Goal: Task Accomplishment & Management: Manage account settings

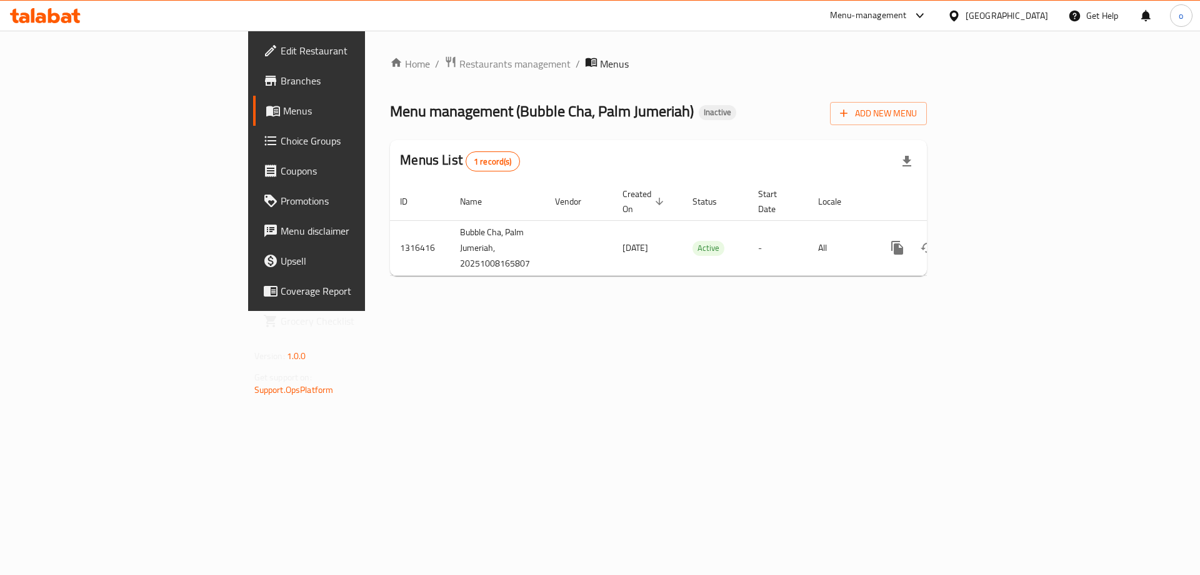
drag, startPoint x: 913, startPoint y: 340, endPoint x: 858, endPoint y: 308, distance: 63.6
click at [914, 311] on div "Home / Restaurants management / Menus Menu management ( Bubble Cha, Palm Jumeri…" at bounding box center [658, 171] width 587 height 280
click at [917, 115] on span "Add New Menu" at bounding box center [878, 114] width 77 height 16
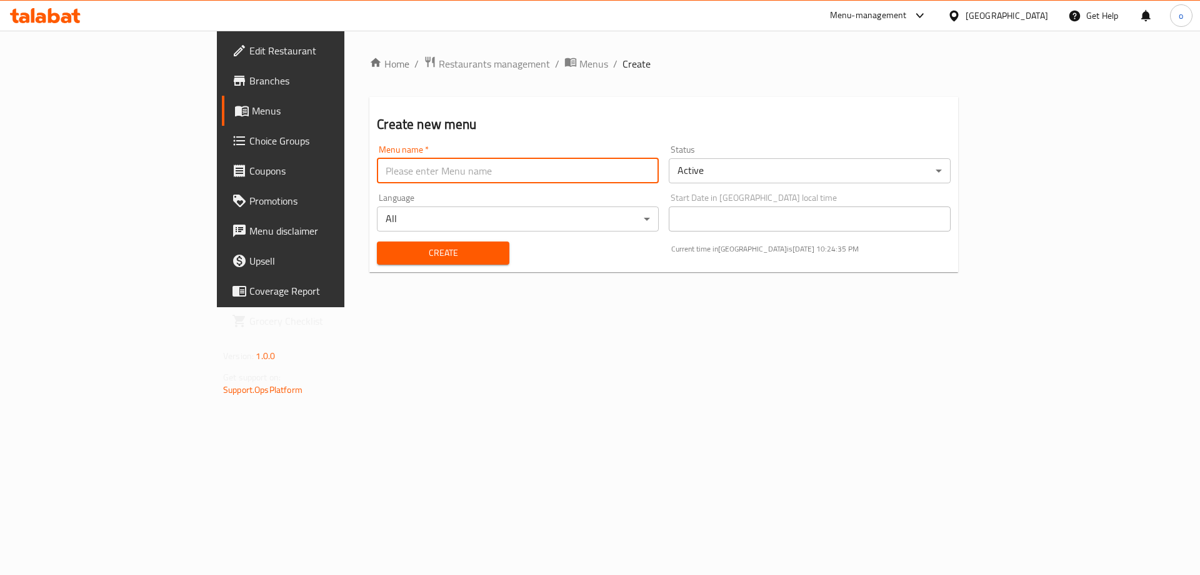
click at [377, 176] on input "text" at bounding box center [518, 170] width 282 height 25
type input "NEW MENU"
click at [387, 245] on span "Create" at bounding box center [443, 253] width 112 height 16
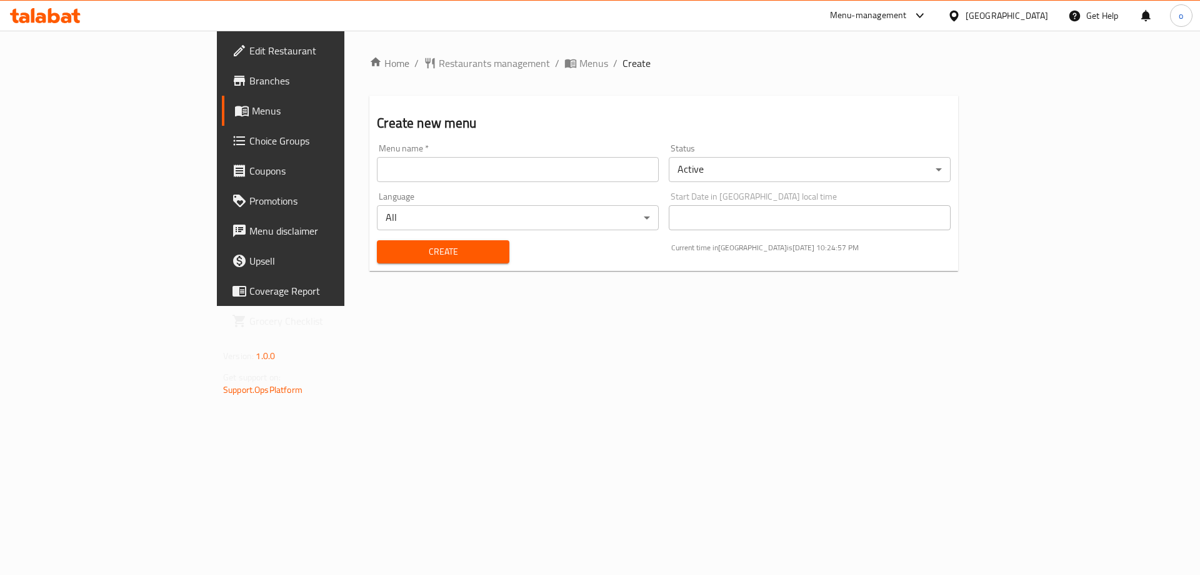
click at [458, 169] on input "text" at bounding box center [518, 169] width 282 height 25
type input "NEW MENU"
click at [387, 253] on span "Create" at bounding box center [443, 252] width 112 height 16
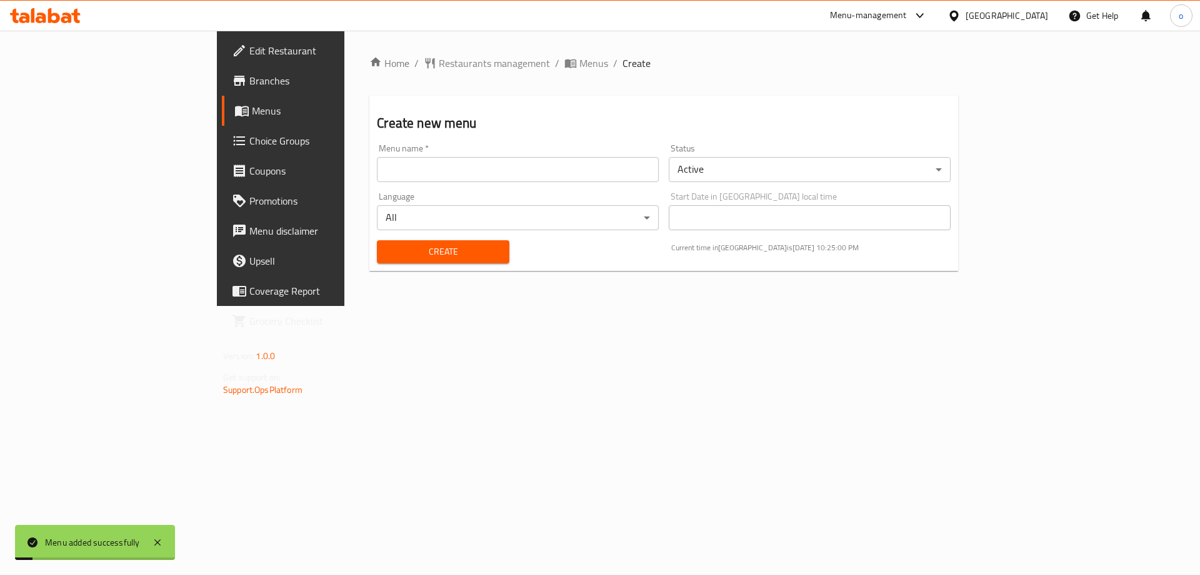
click at [252, 104] on span "Menus" at bounding box center [330, 110] width 156 height 15
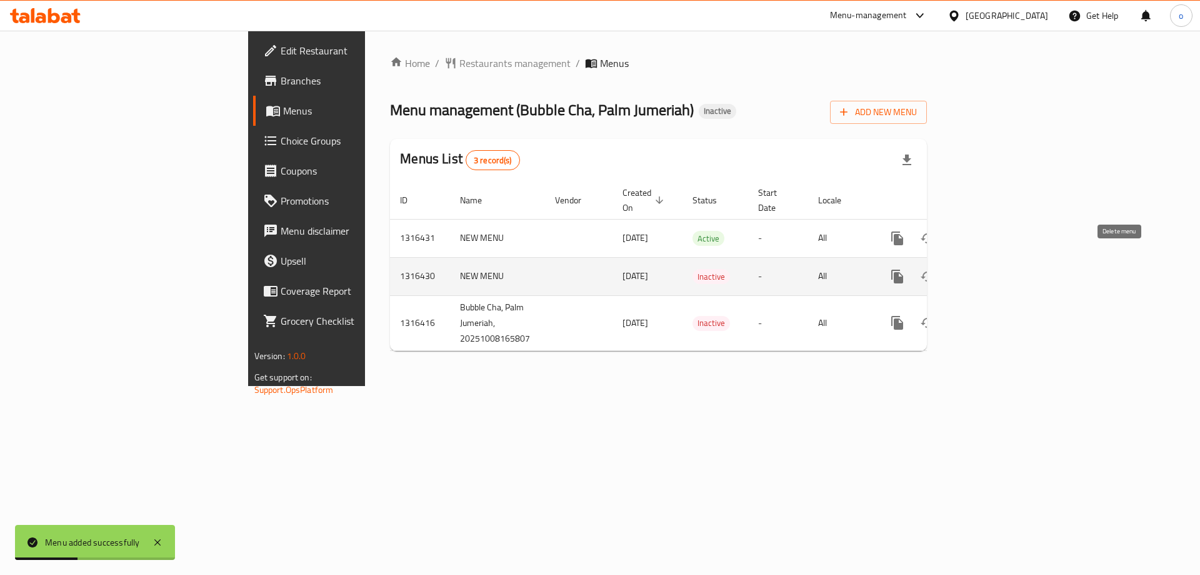
click at [965, 269] on icon "enhanced table" at bounding box center [957, 276] width 15 height 15
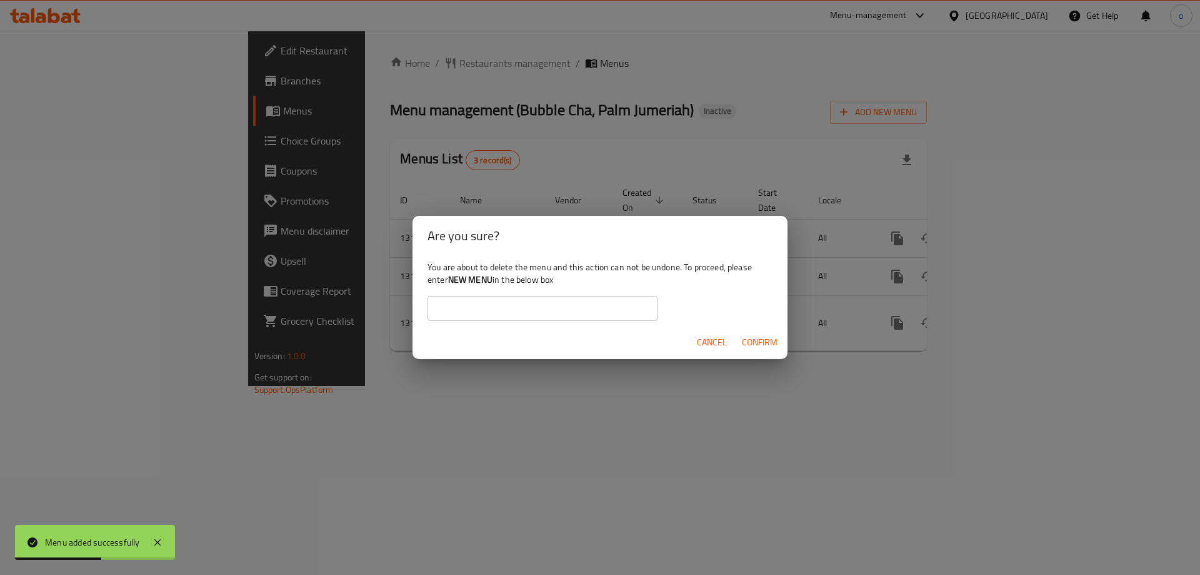
click at [465, 280] on b "NEW MENU" at bounding box center [470, 279] width 44 height 16
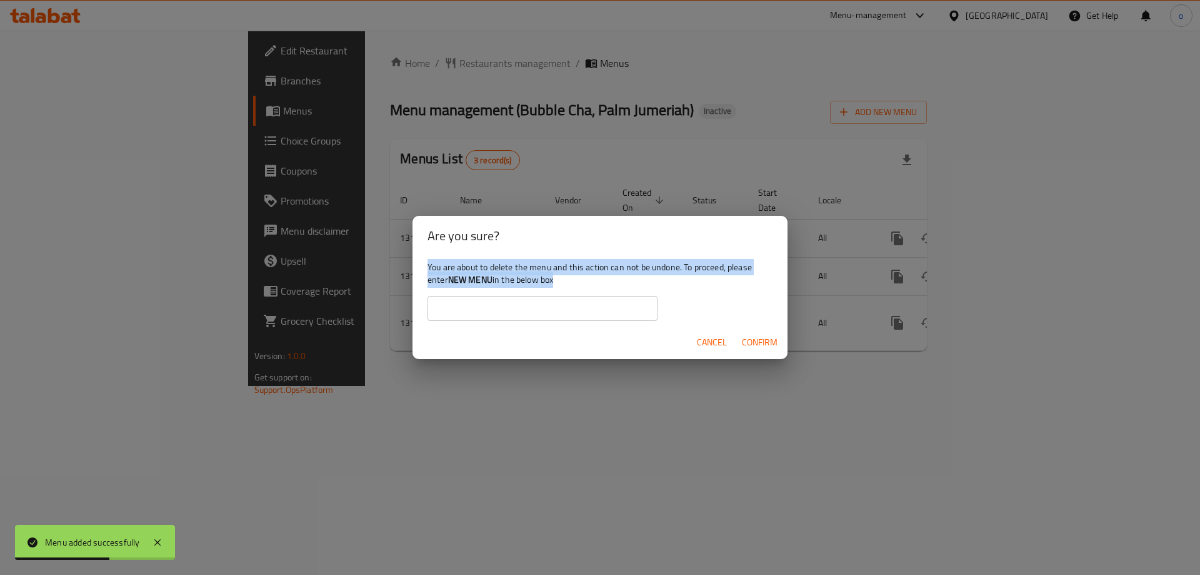
click at [466, 280] on b "NEW MENU" at bounding box center [470, 279] width 44 height 16
click at [483, 279] on b "NEW MENU" at bounding box center [470, 279] width 44 height 16
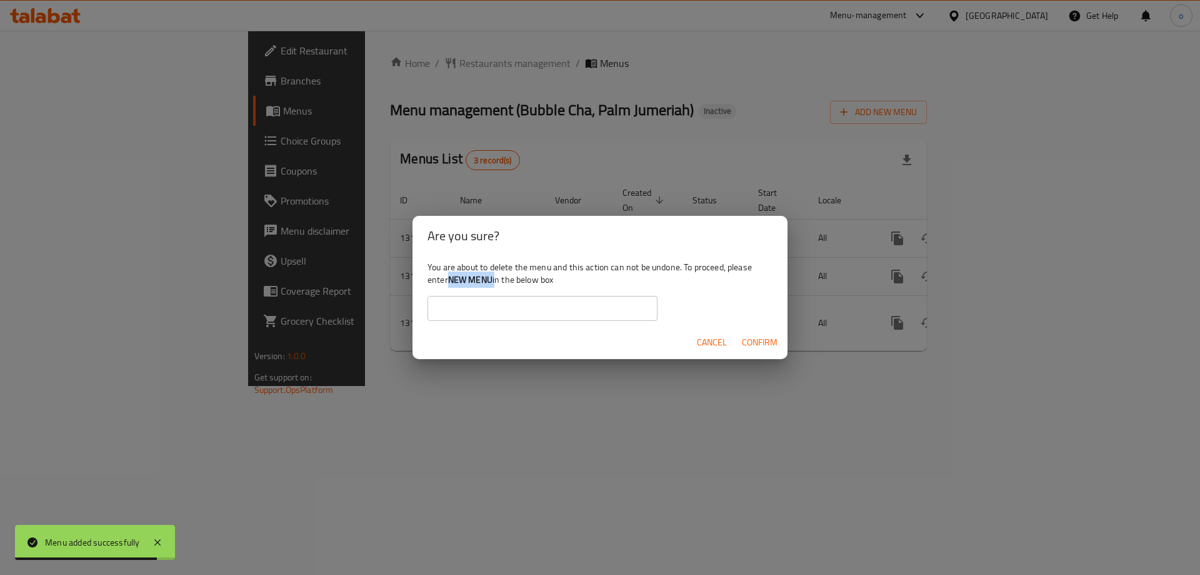
drag, startPoint x: 453, startPoint y: 280, endPoint x: 496, endPoint y: 285, distance: 43.4
click at [496, 285] on div "You are about to delete the menu and this action can not be undone. To proceed,…" at bounding box center [600, 291] width 375 height 70
copy div "NEW MENU"
click at [473, 314] on input "text" at bounding box center [543, 308] width 230 height 25
paste input "NEW MENU"
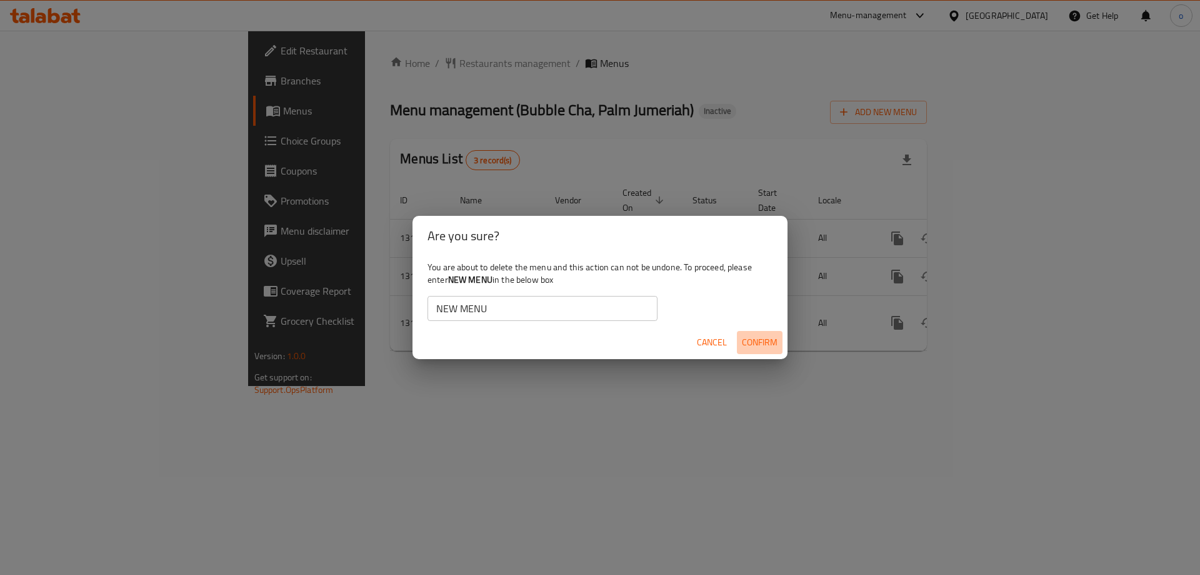
click at [770, 335] on span "Confirm" at bounding box center [760, 342] width 36 height 16
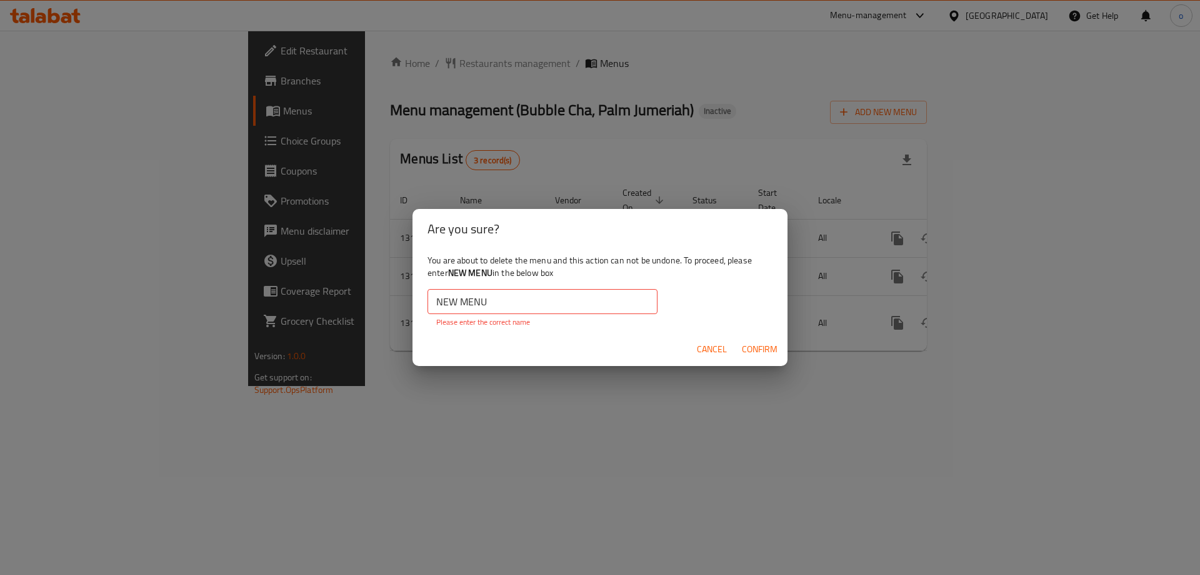
click at [498, 304] on input "NEW MENU" at bounding box center [543, 301] width 230 height 25
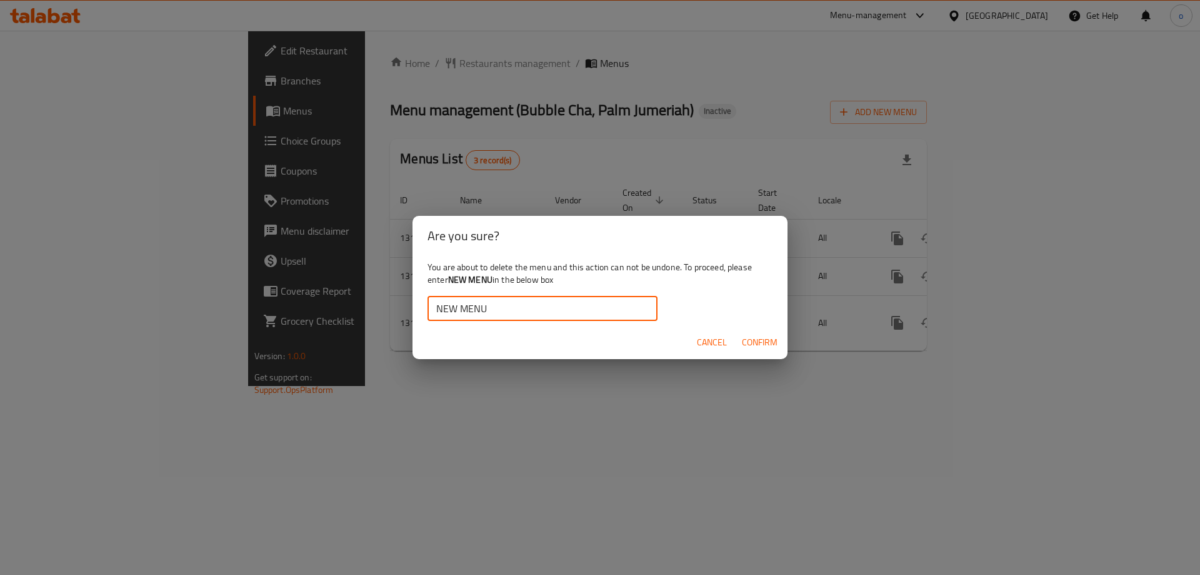
type input "NEW MENU"
click at [771, 338] on span "Confirm" at bounding box center [760, 342] width 36 height 16
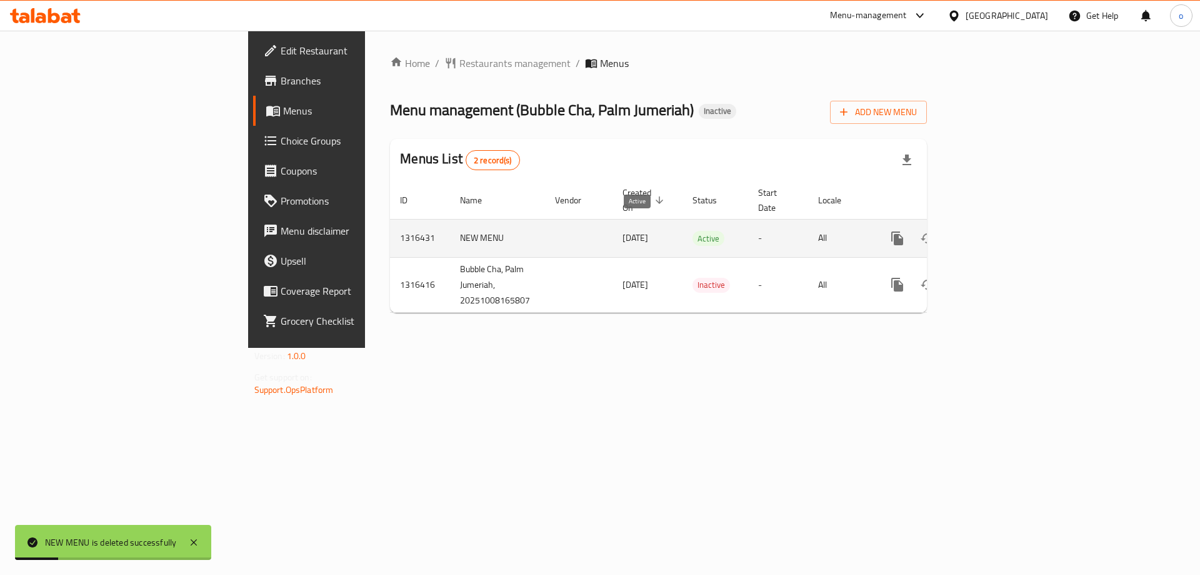
click at [693, 231] on span "Active" at bounding box center [709, 238] width 32 height 14
click at [1003, 223] on link "enhanced table" at bounding box center [988, 238] width 30 height 30
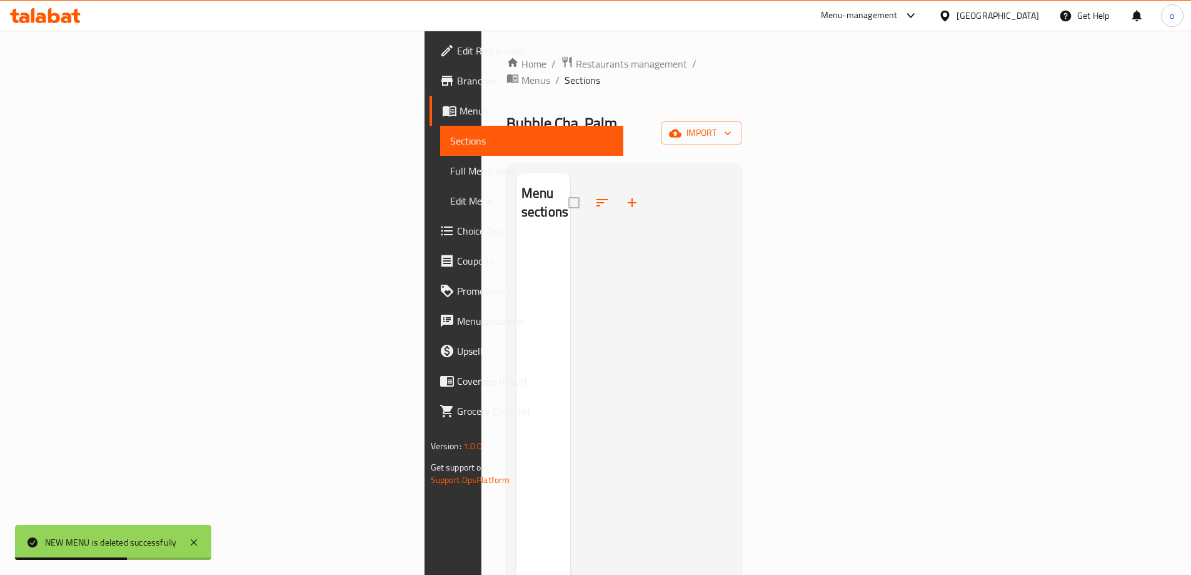
click at [742, 94] on div "Home / Restaurants management / Menus / Sections Bubble Cha, Palm Jumeriah Inac…" at bounding box center [624, 407] width 236 height 702
click at [731, 125] on span "import" at bounding box center [701, 133] width 60 height 16
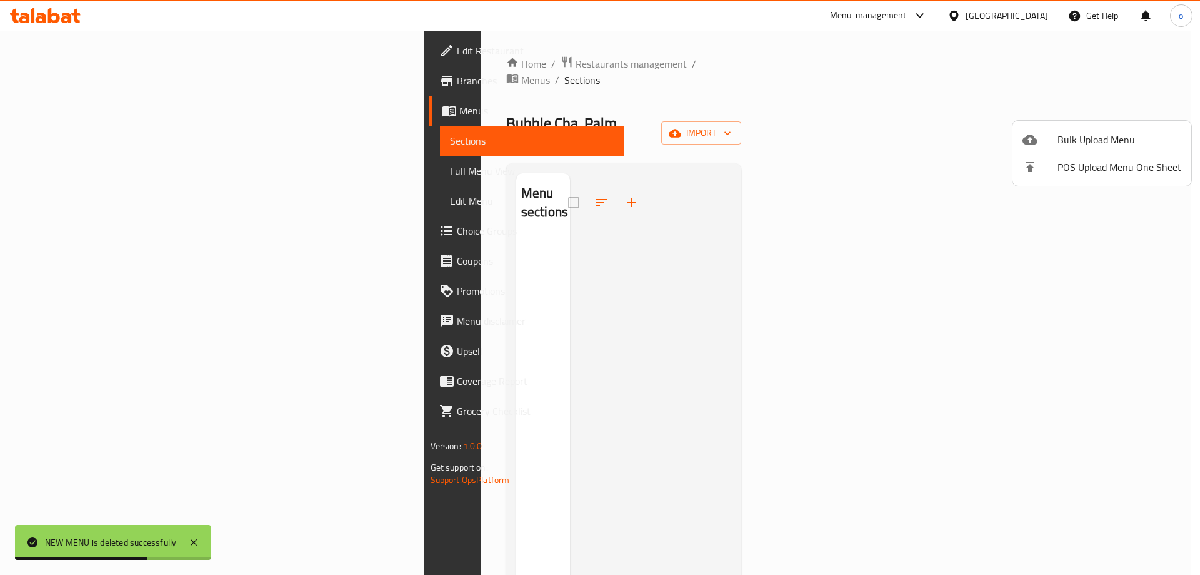
click at [1058, 143] on span "Bulk Upload Menu" at bounding box center [1120, 139] width 124 height 15
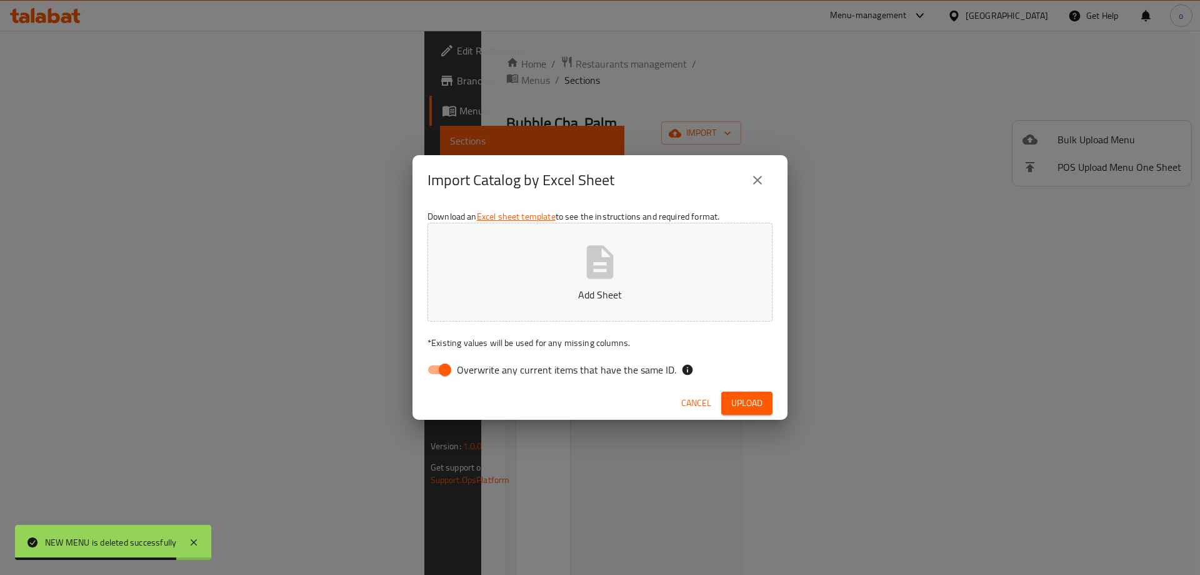
click at [446, 371] on input "Overwrite any current items that have the same ID." at bounding box center [445, 370] width 71 height 24
checkbox input "false"
click at [626, 232] on button "Add Sheet" at bounding box center [600, 272] width 345 height 99
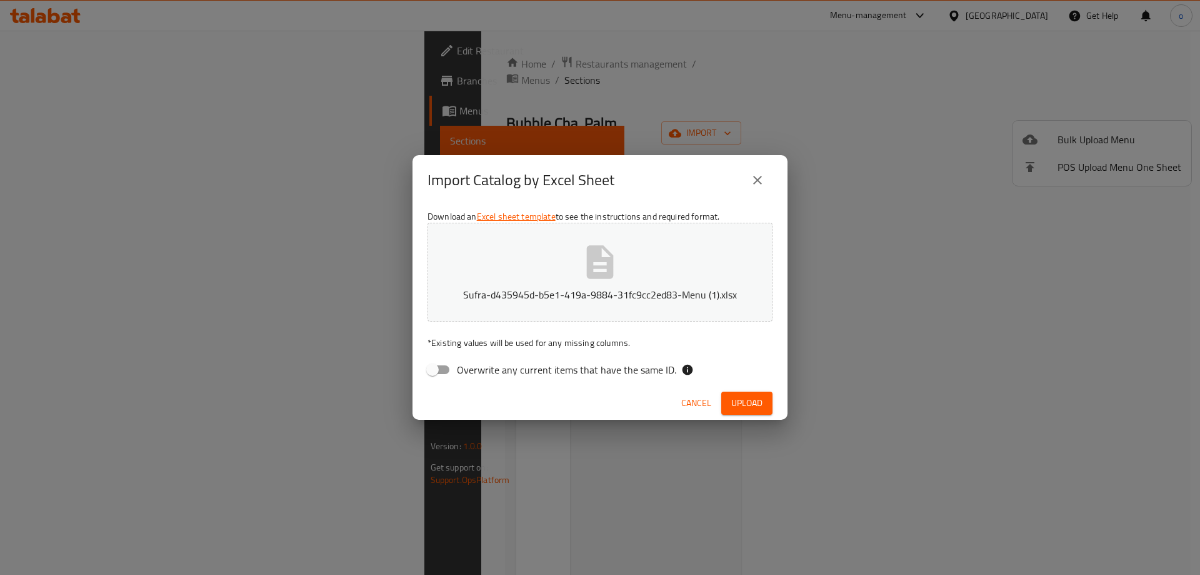
click at [758, 411] on button "Upload" at bounding box center [746, 402] width 51 height 23
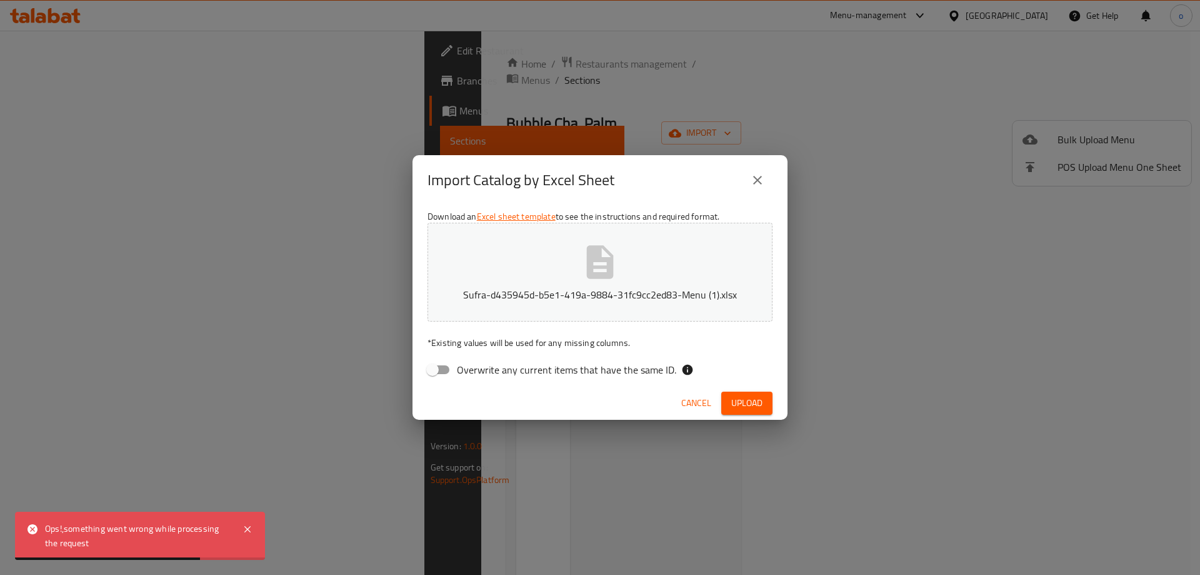
click at [239, 528] on div "Ops!,something went wrong while processing the request" at bounding box center [140, 535] width 250 height 48
click at [244, 531] on icon at bounding box center [247, 528] width 15 height 15
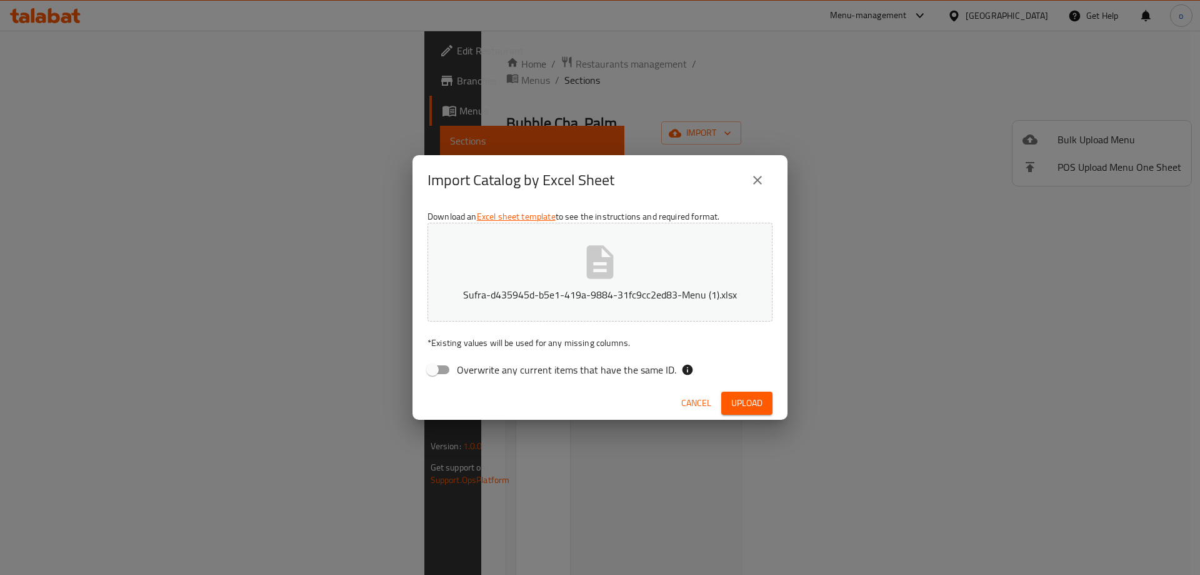
click at [523, 256] on button "Sufra-d435945d-b5e1-419a-9884-31fc9cc2ed83-Menu (1).xlsx" at bounding box center [600, 272] width 345 height 99
click at [746, 399] on span "Upload" at bounding box center [746, 403] width 31 height 16
drag, startPoint x: 534, startPoint y: 344, endPoint x: 636, endPoint y: 344, distance: 102.5
click at [636, 344] on p "* Existing values will be used for any missing columns." at bounding box center [600, 342] width 345 height 13
drag, startPoint x: 687, startPoint y: 399, endPoint x: 705, endPoint y: 393, distance: 19.0
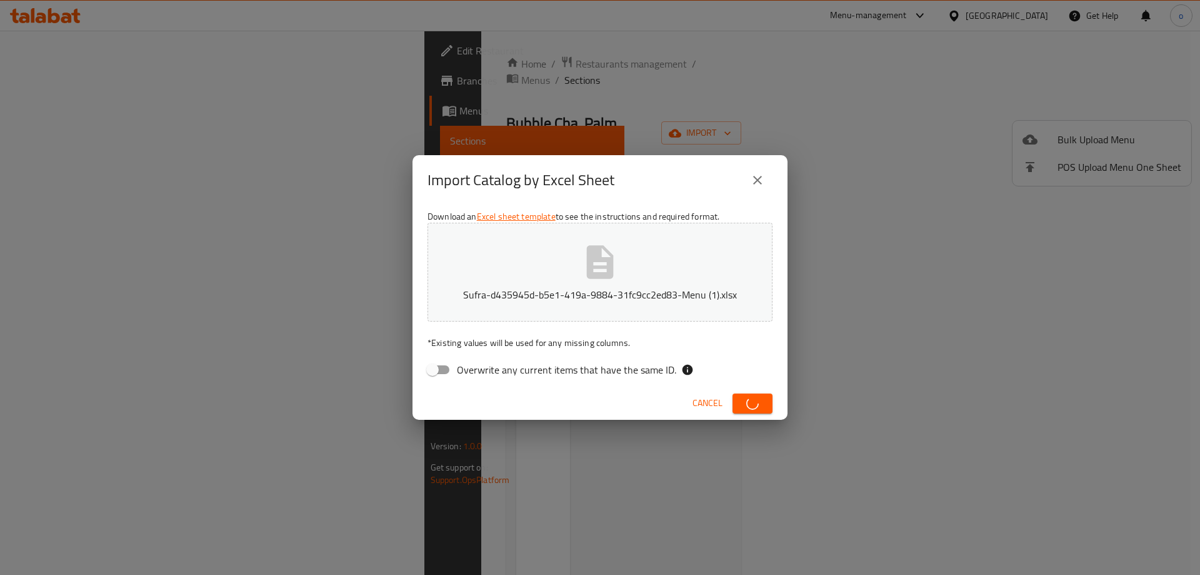
click at [687, 399] on div "Cancel" at bounding box center [600, 402] width 375 height 33
click at [705, 393] on button "Cancel" at bounding box center [708, 402] width 40 height 23
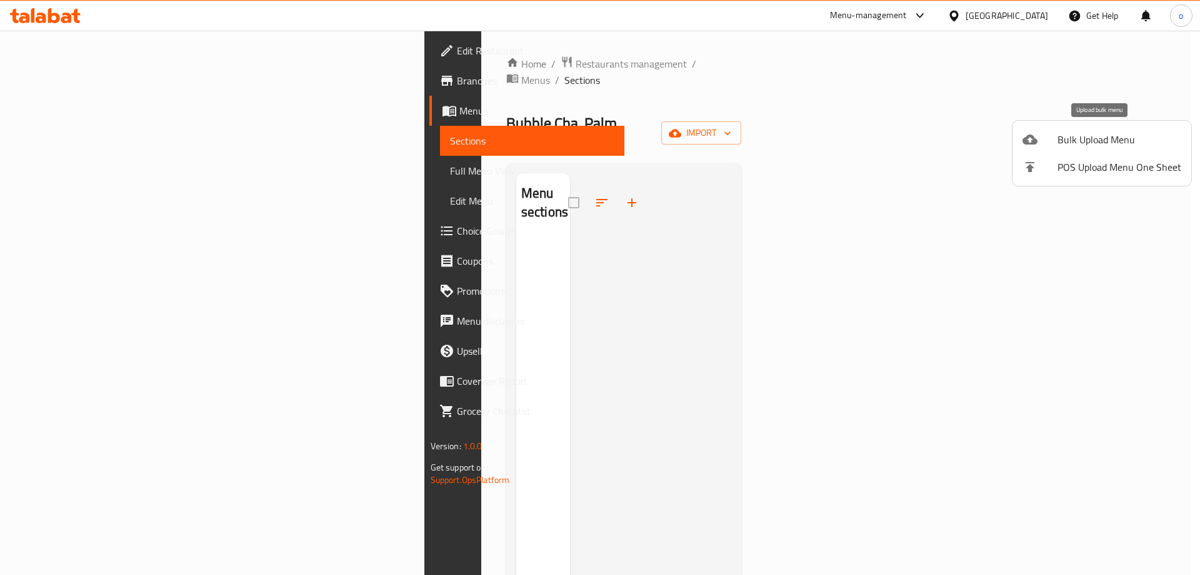
click at [1078, 142] on span "Bulk Upload Menu" at bounding box center [1120, 139] width 124 height 15
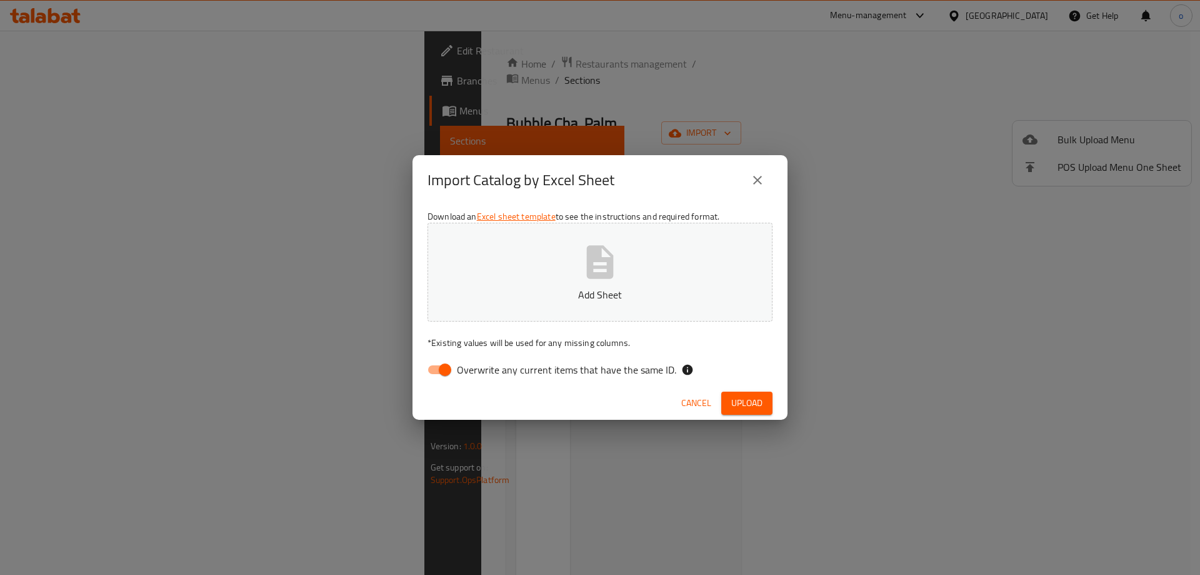
drag, startPoint x: 450, startPoint y: 368, endPoint x: 462, endPoint y: 356, distance: 16.8
click at [450, 368] on input "Overwrite any current items that have the same ID." at bounding box center [445, 370] width 71 height 24
checkbox input "false"
click at [548, 292] on p "Add Sheet" at bounding box center [600, 294] width 306 height 15
click at [750, 403] on span "Upload" at bounding box center [746, 403] width 31 height 16
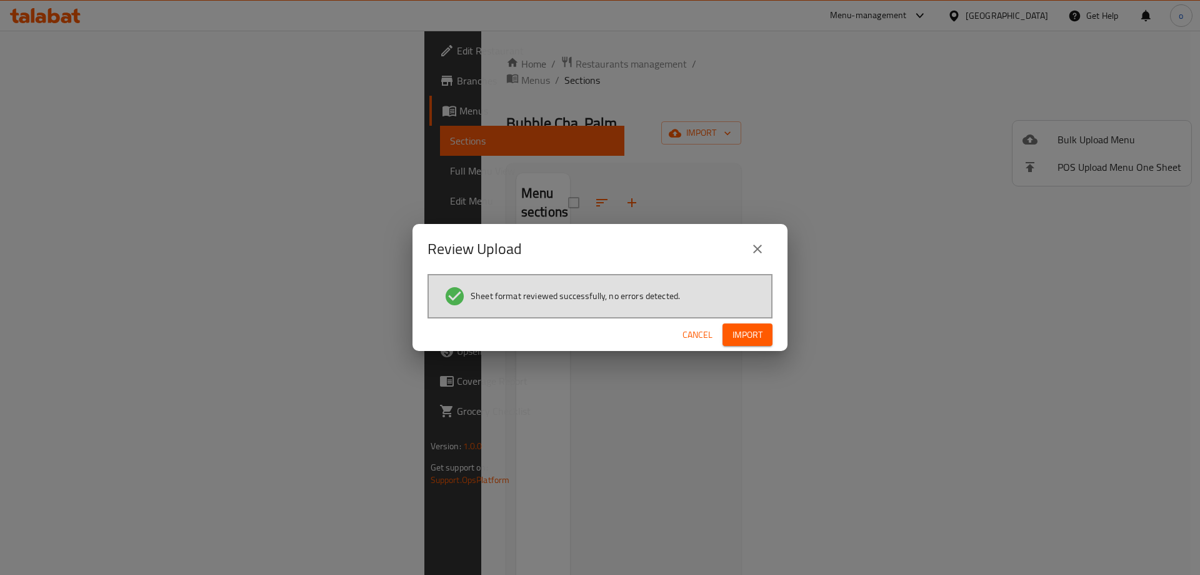
click at [759, 341] on span "Import" at bounding box center [748, 335] width 30 height 16
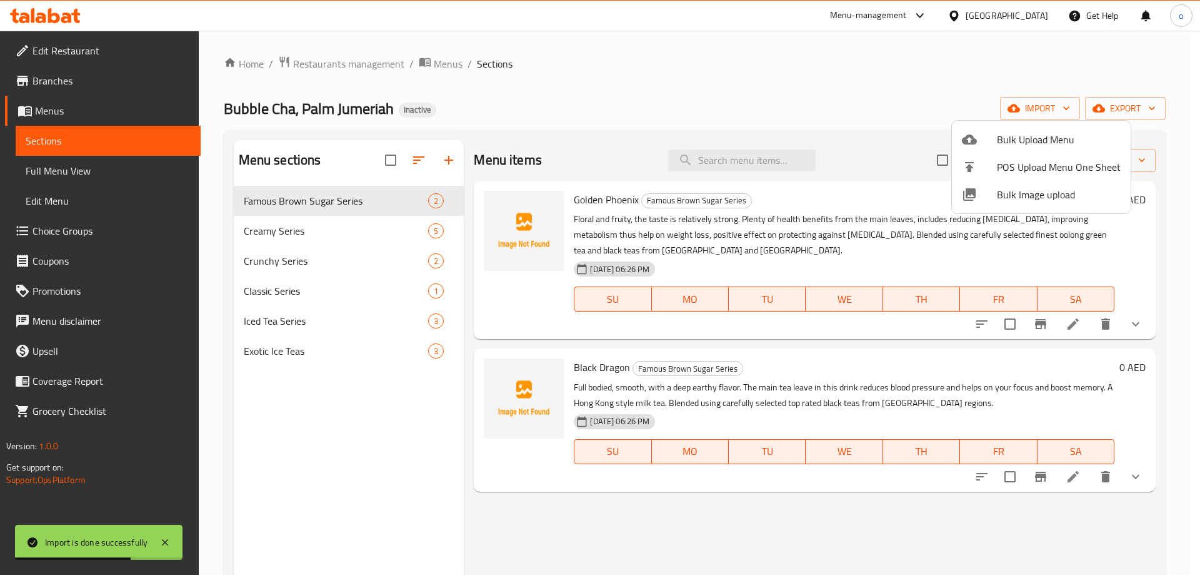
click at [336, 224] on div at bounding box center [600, 287] width 1200 height 575
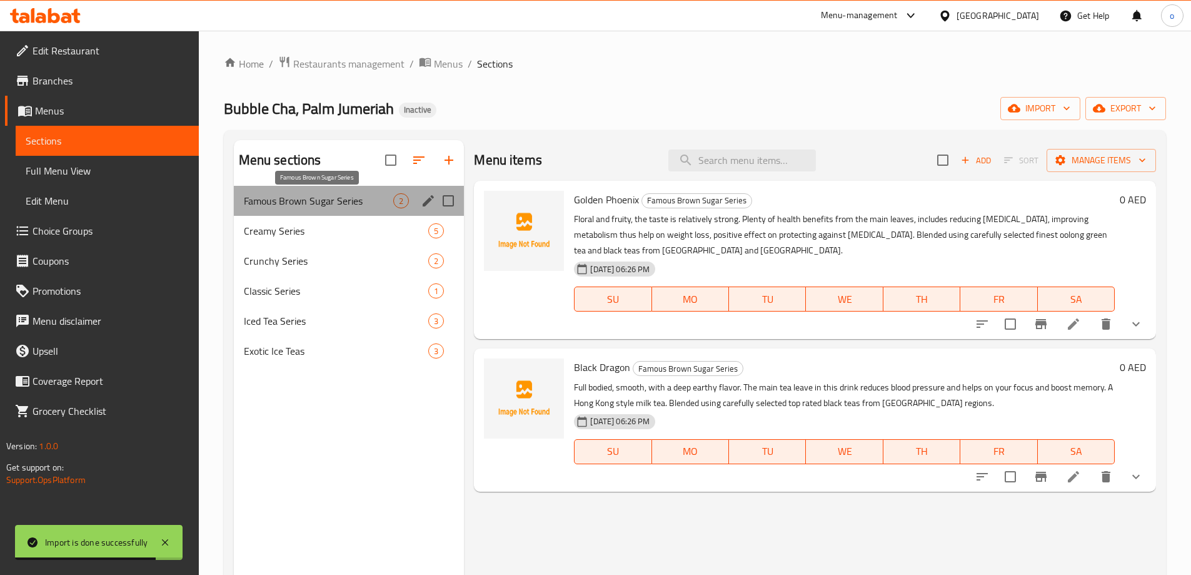
click at [311, 204] on span "Famous Brown Sugar Series" at bounding box center [319, 200] width 150 height 15
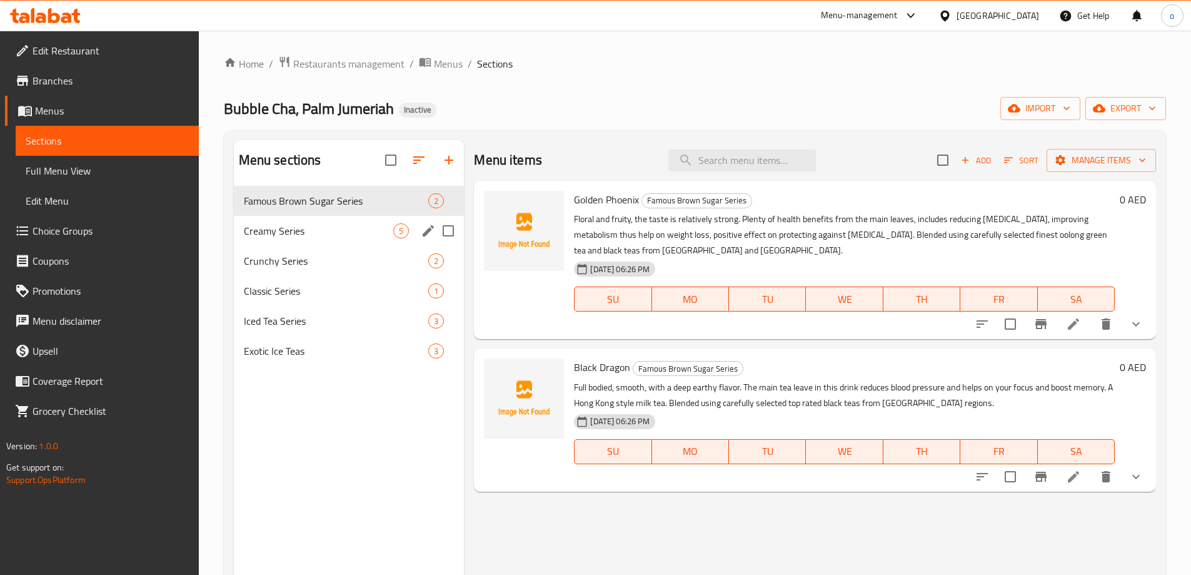
click at [290, 221] on div "Creamy Series 5" at bounding box center [349, 231] width 231 height 30
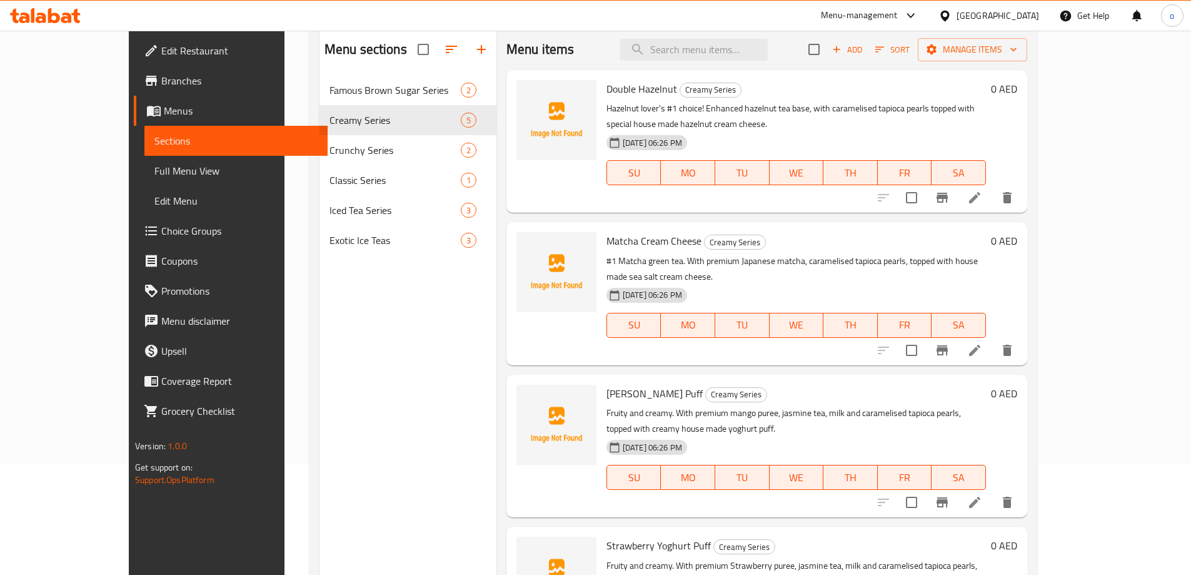
scroll to position [50, 0]
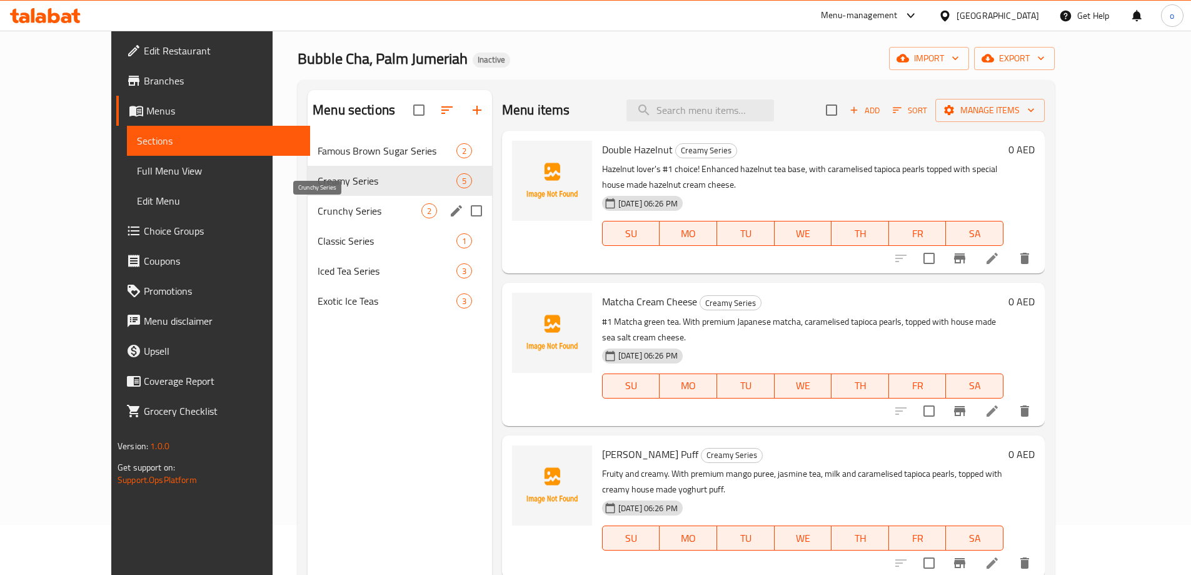
click at [338, 214] on span "Crunchy Series" at bounding box center [370, 210] width 104 height 15
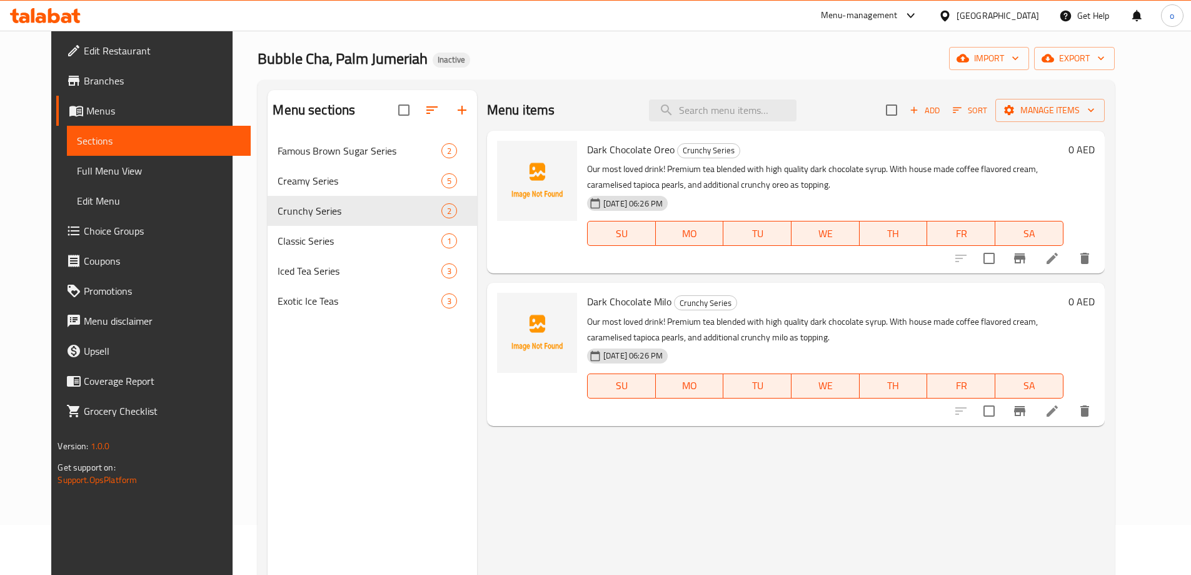
click at [104, 174] on span "Full Menu View" at bounding box center [158, 170] width 163 height 15
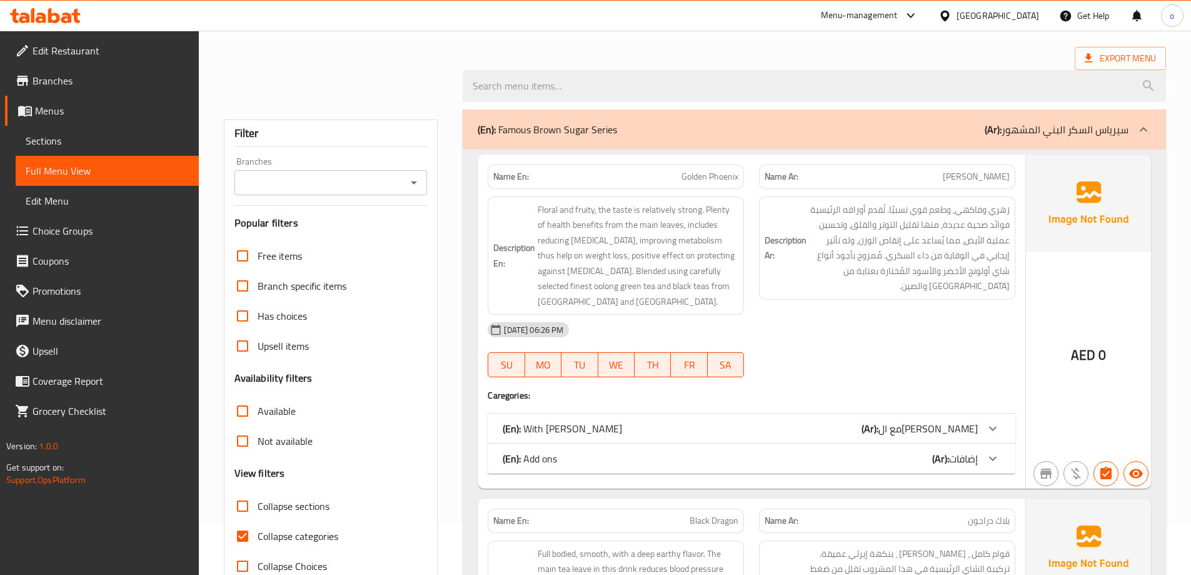
click at [258, 526] on label "Collapse categories" at bounding box center [283, 536] width 111 height 30
click at [258, 526] on input "Collapse categories" at bounding box center [243, 536] width 30 height 30
checkbox input "false"
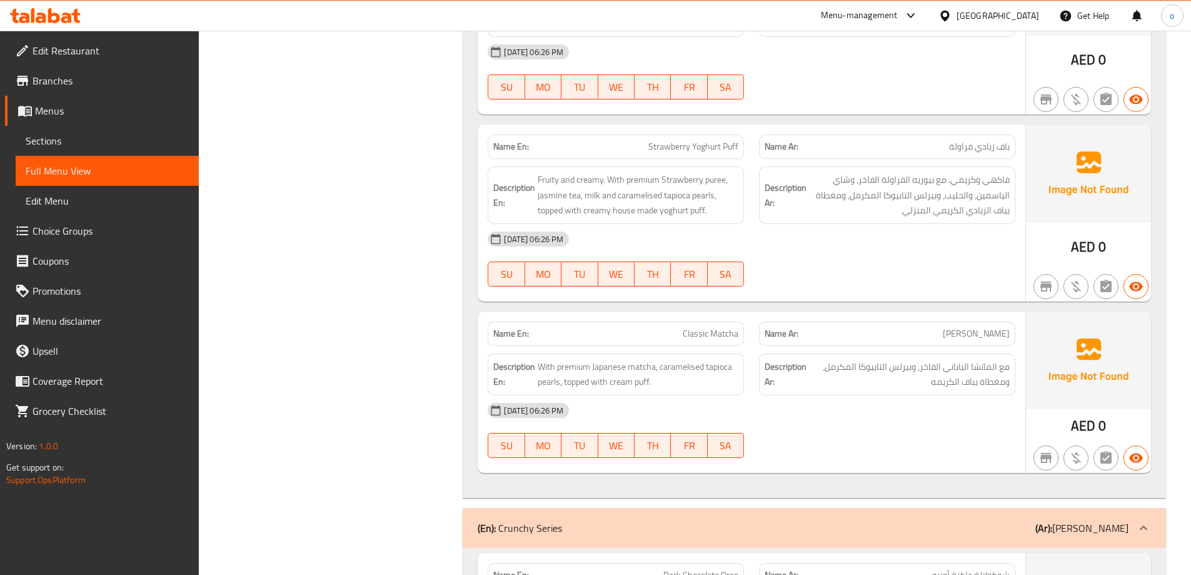
scroll to position [2313, 0]
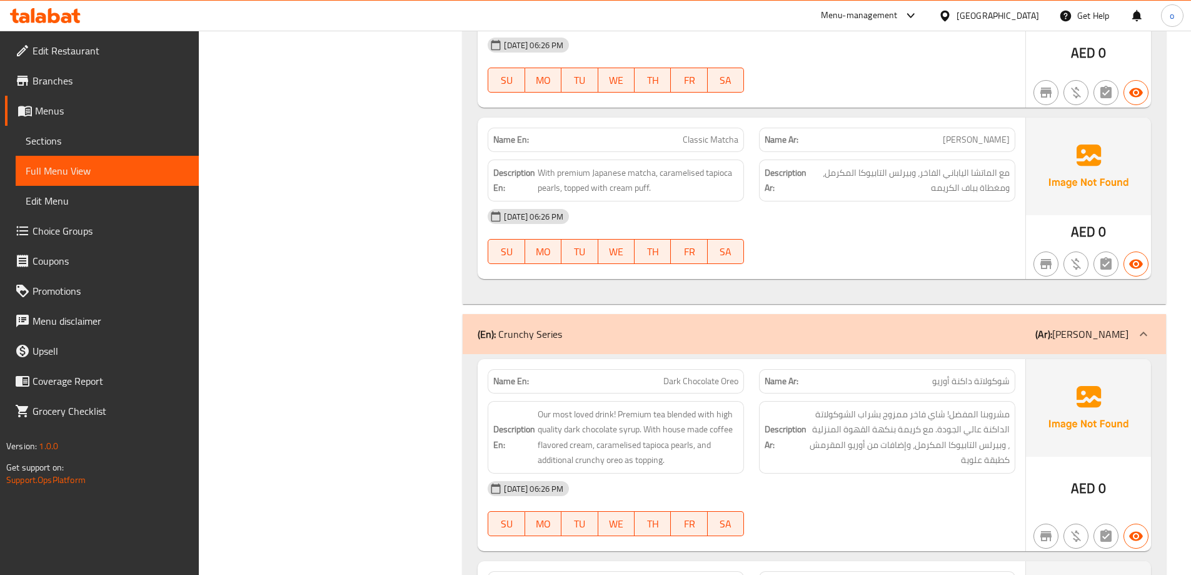
click at [837, 333] on div "(En): Crunchy Series (Ar): كرانشي سيرياس" at bounding box center [814, 334] width 703 height 40
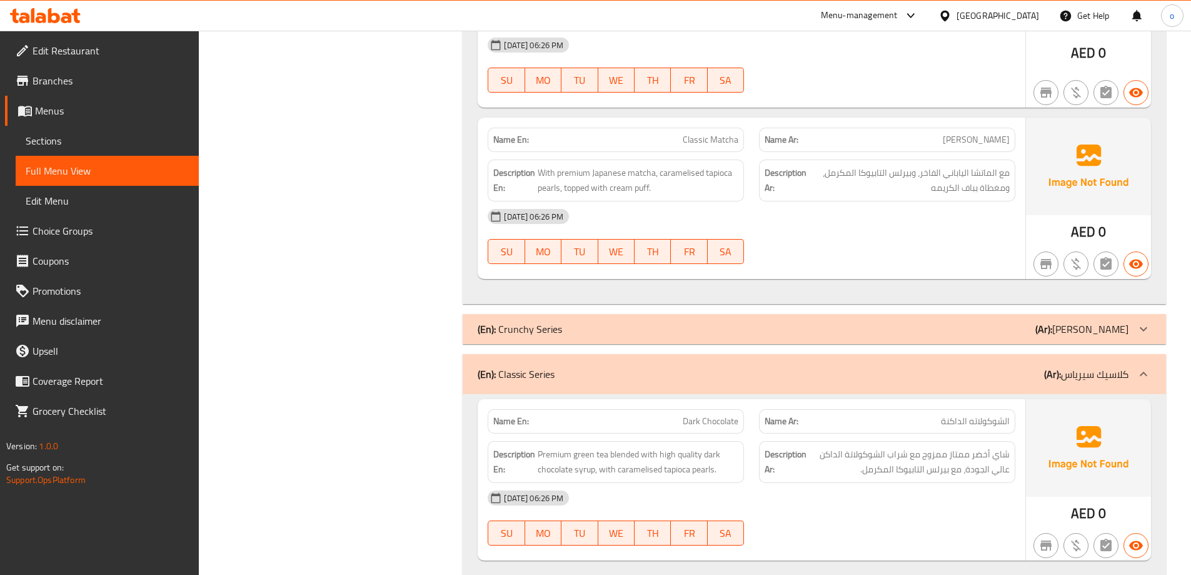
click at [832, 323] on div "(En): Crunchy Series (Ar): كرانشي سيرياس" at bounding box center [814, 329] width 703 height 30
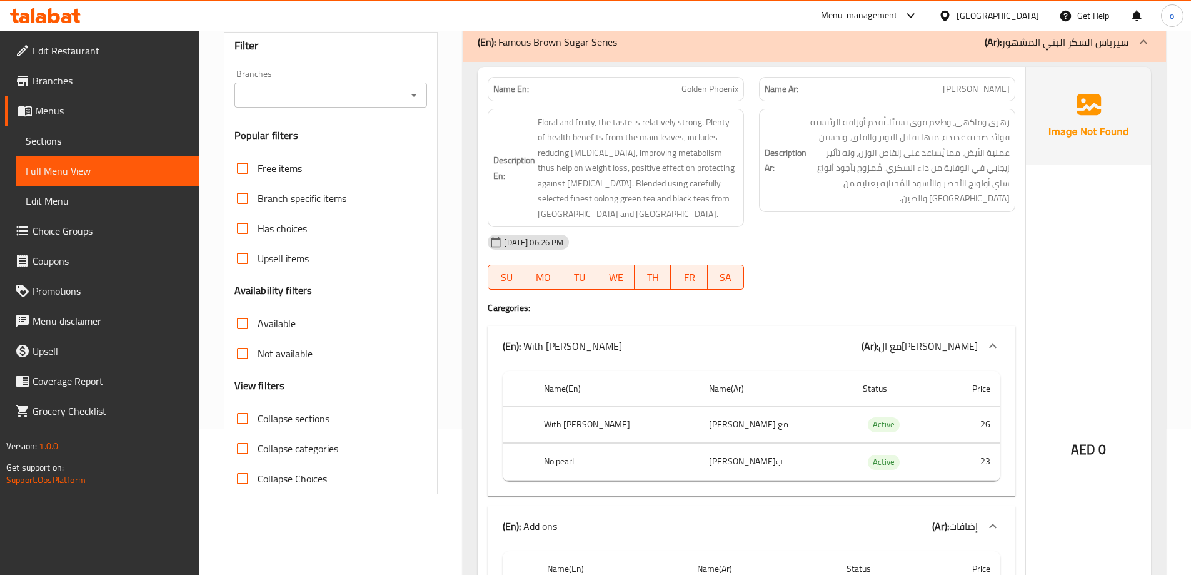
scroll to position [125, 0]
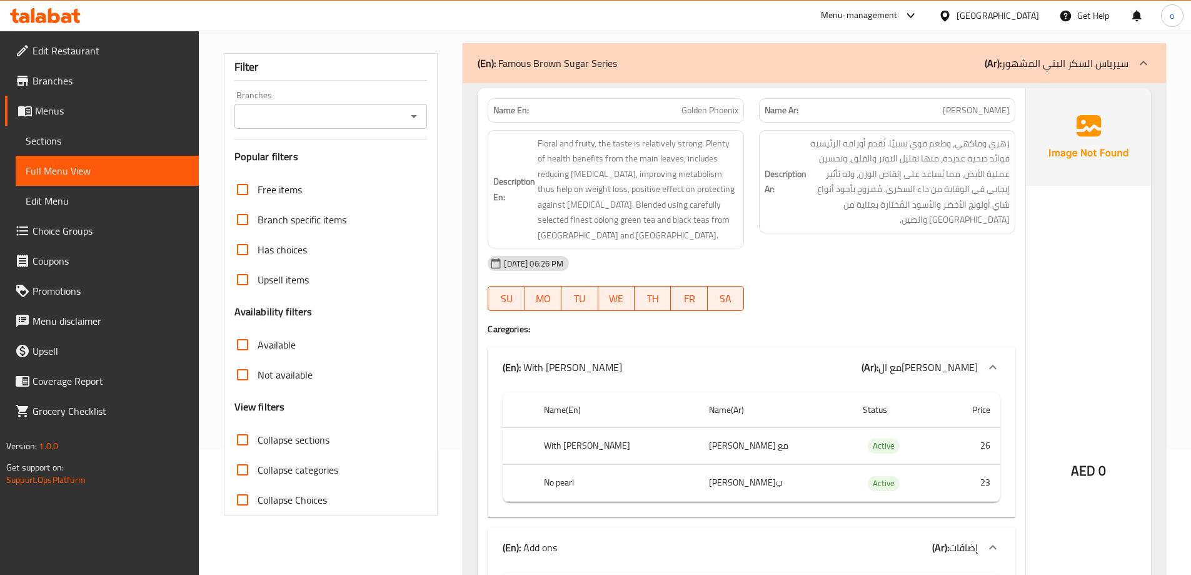
click at [905, 65] on div "(En): Famous Brown Sugar Series (Ar): سيرياس السكر البني المشهور" at bounding box center [803, 63] width 651 height 15
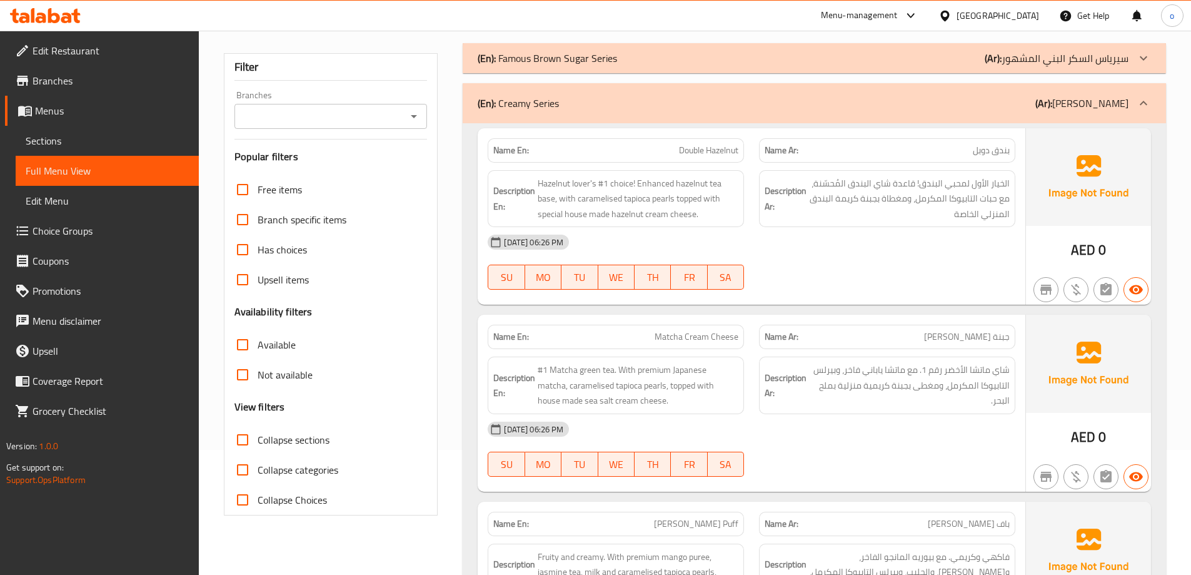
click at [864, 66] on div "(En): Famous Brown Sugar Series (Ar): سيرياس السكر البني المشهور" at bounding box center [814, 58] width 703 height 30
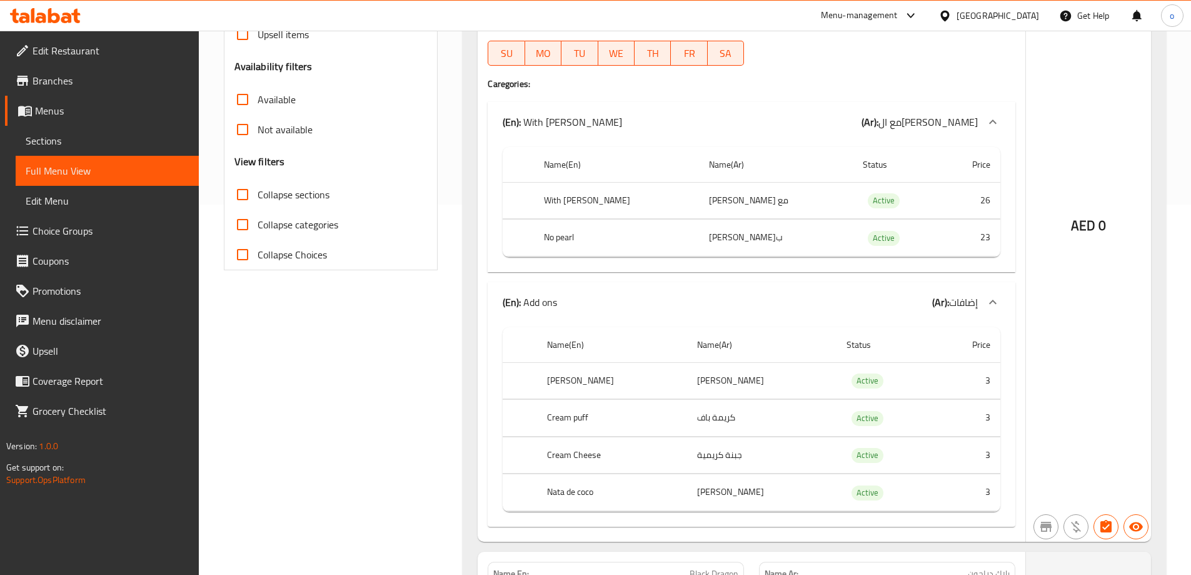
scroll to position [375, 0]
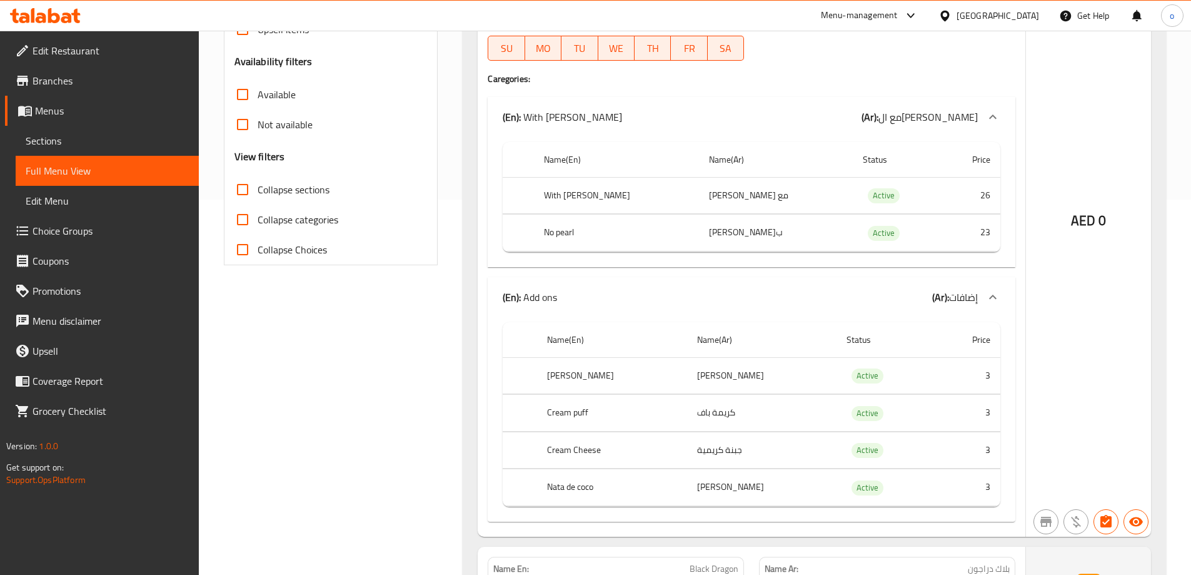
click at [994, 298] on icon at bounding box center [992, 296] width 15 height 15
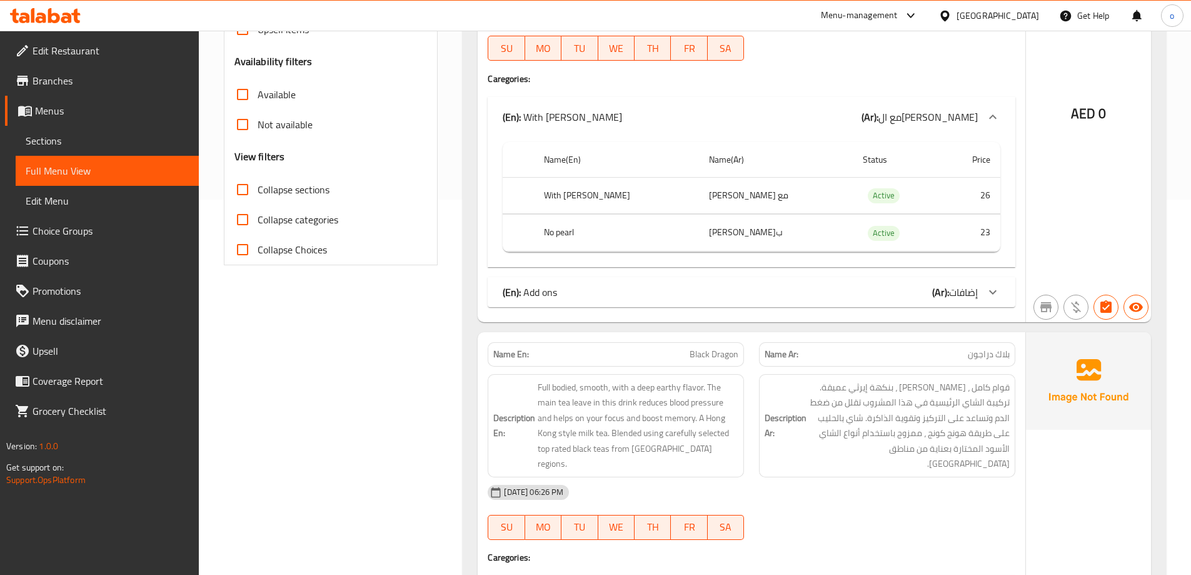
click at [994, 298] on icon at bounding box center [992, 291] width 15 height 15
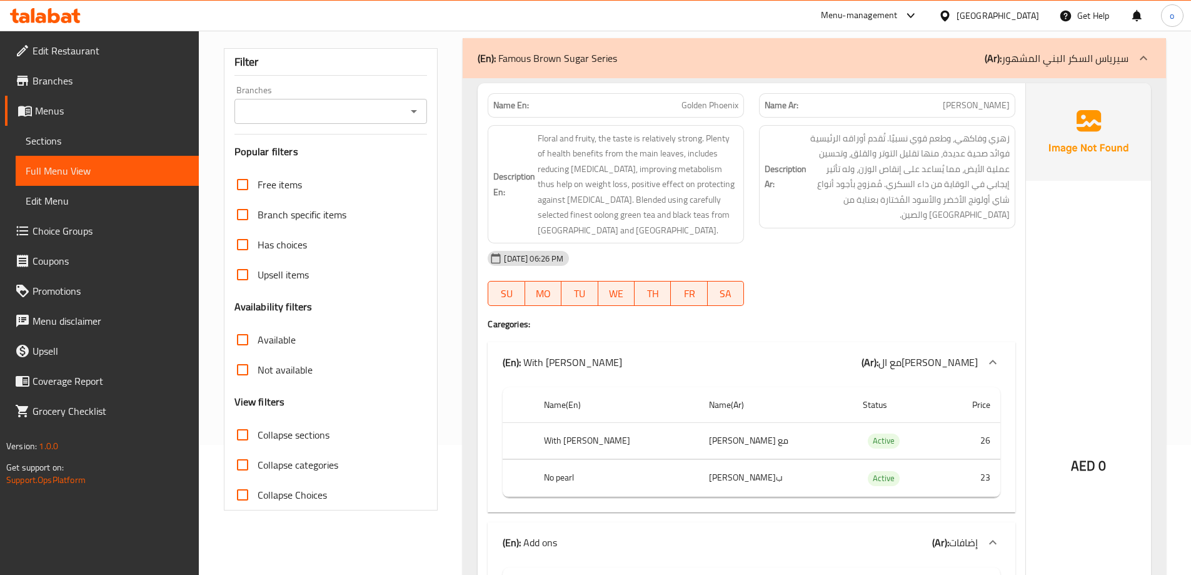
scroll to position [0, 0]
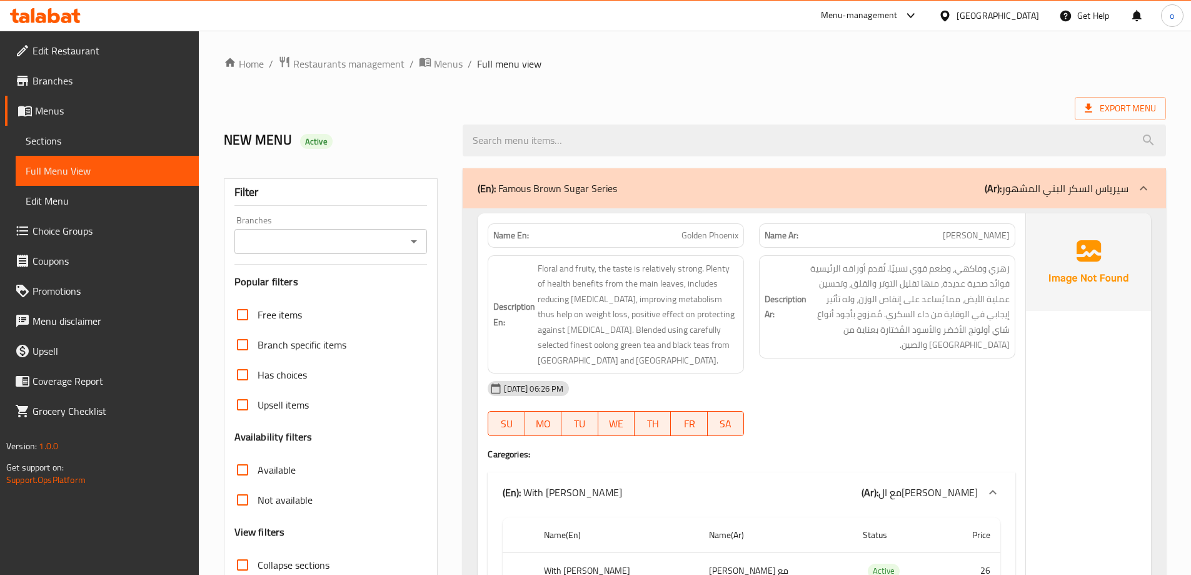
click at [1055, 183] on p "(Ar): سيرياس السكر البني المشهور" at bounding box center [1057, 188] width 144 height 15
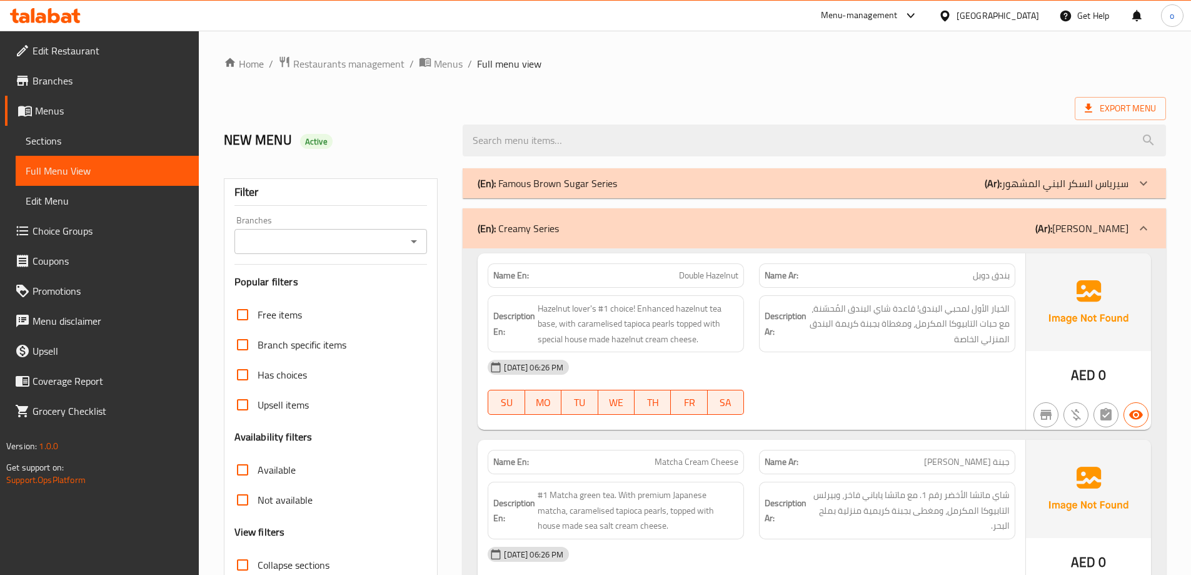
click at [1029, 231] on div "(En): Creamy Series (Ar): كريمي سيرياس" at bounding box center [803, 228] width 651 height 15
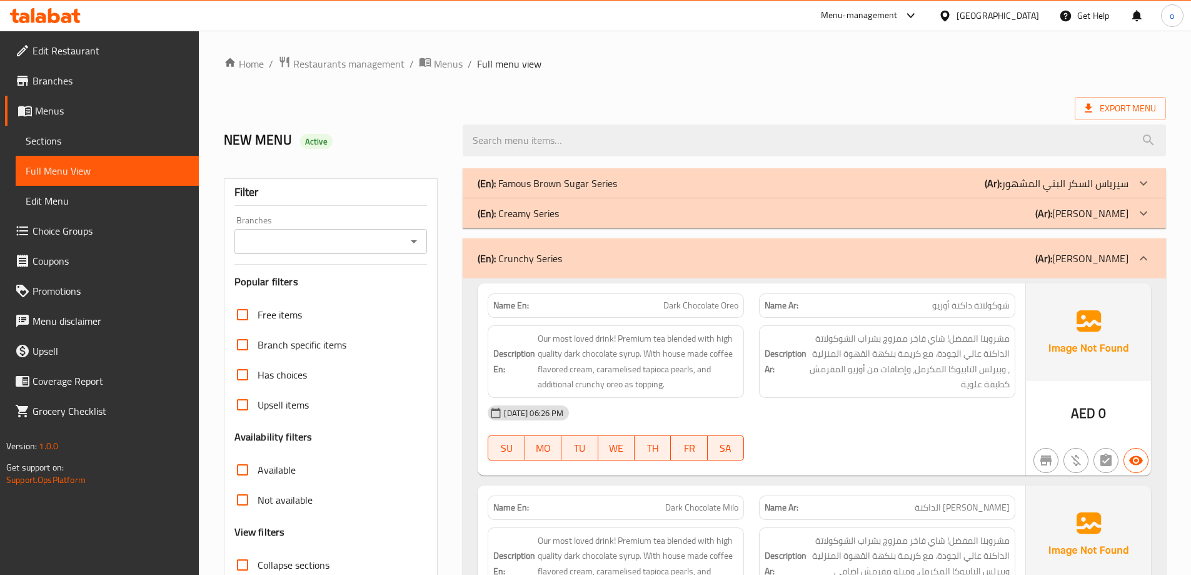
click at [1038, 216] on div "(En): Creamy Series (Ar): كريمي سيرياس" at bounding box center [803, 213] width 651 height 15
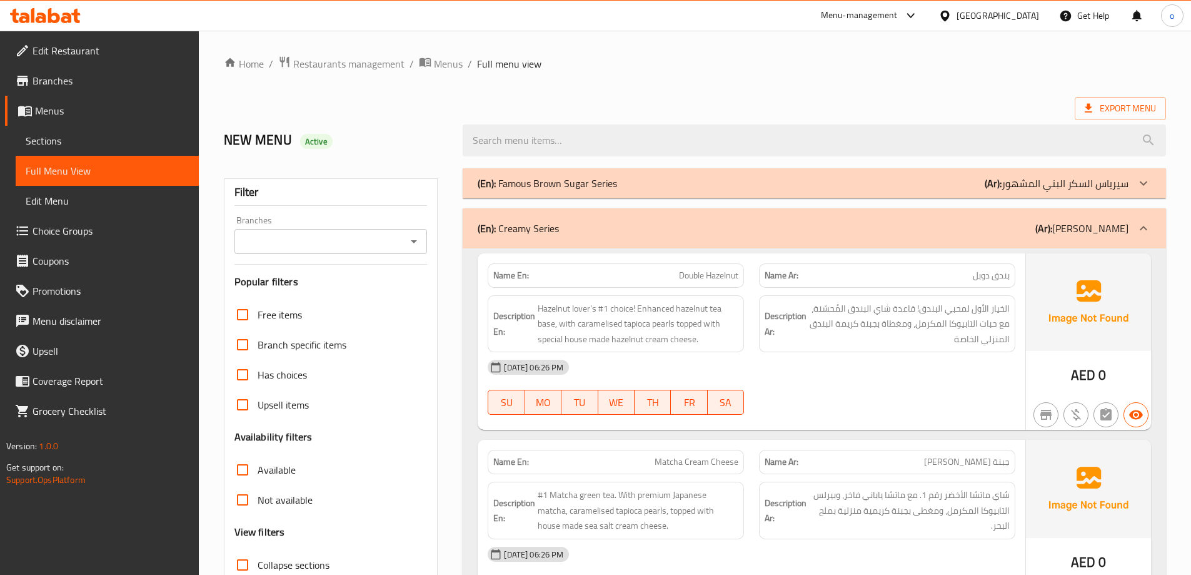
click at [998, 181] on b "(Ar):" at bounding box center [993, 183] width 17 height 19
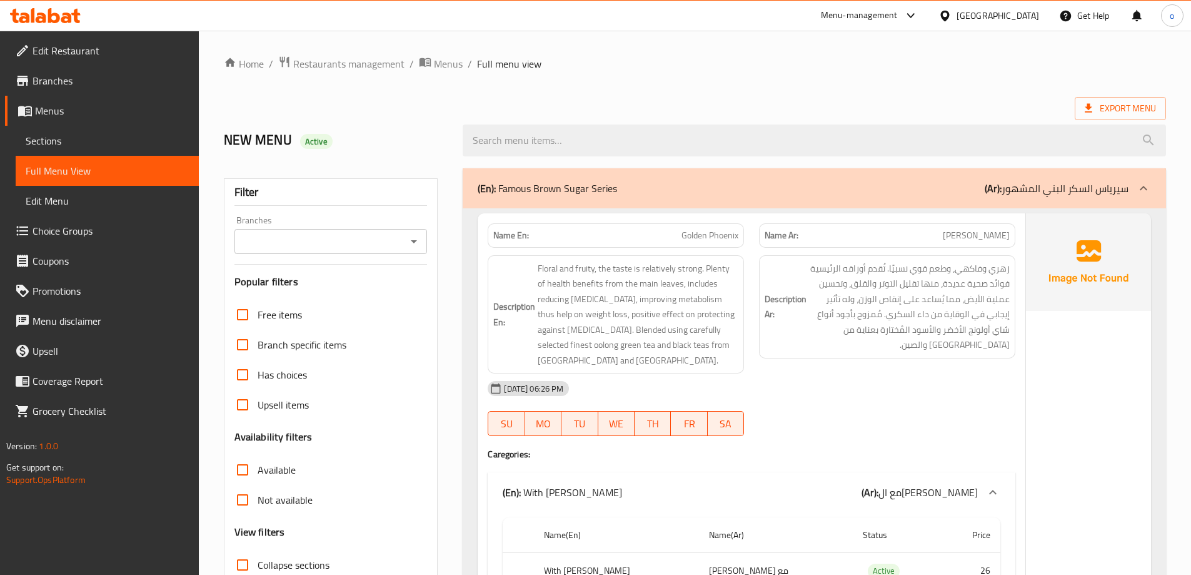
click at [730, 201] on div "(En): Famous Brown Sugar Series (Ar): سيرياس السكر البني المشهور" at bounding box center [814, 188] width 703 height 40
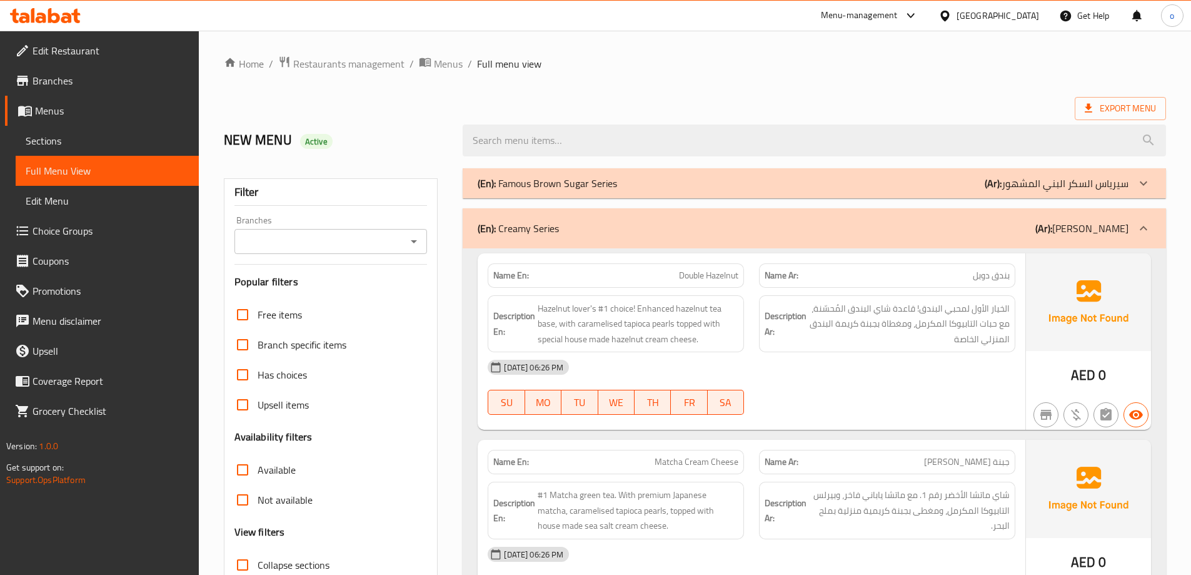
click at [714, 218] on div "(En): Creamy Series (Ar): كريمي سيرياس" at bounding box center [814, 228] width 703 height 40
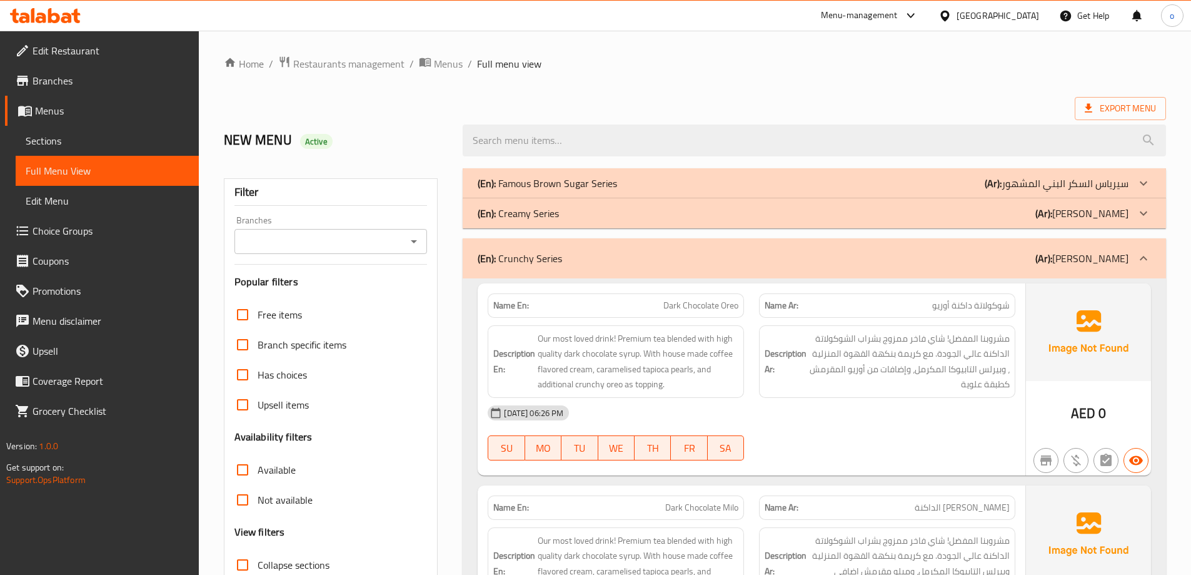
click at [712, 219] on div "(En): Creamy Series (Ar): كريمي سيرياس" at bounding box center [803, 213] width 651 height 15
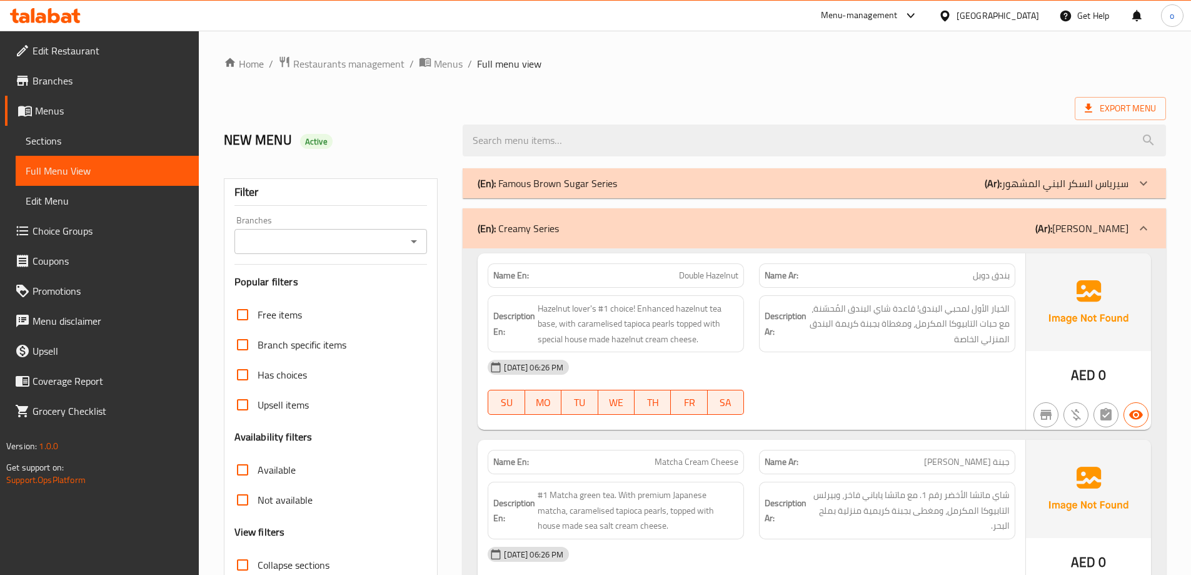
click at [808, 177] on div "(En): Famous Brown Sugar Series (Ar): سيرياس السكر البني المشهور" at bounding box center [803, 183] width 651 height 15
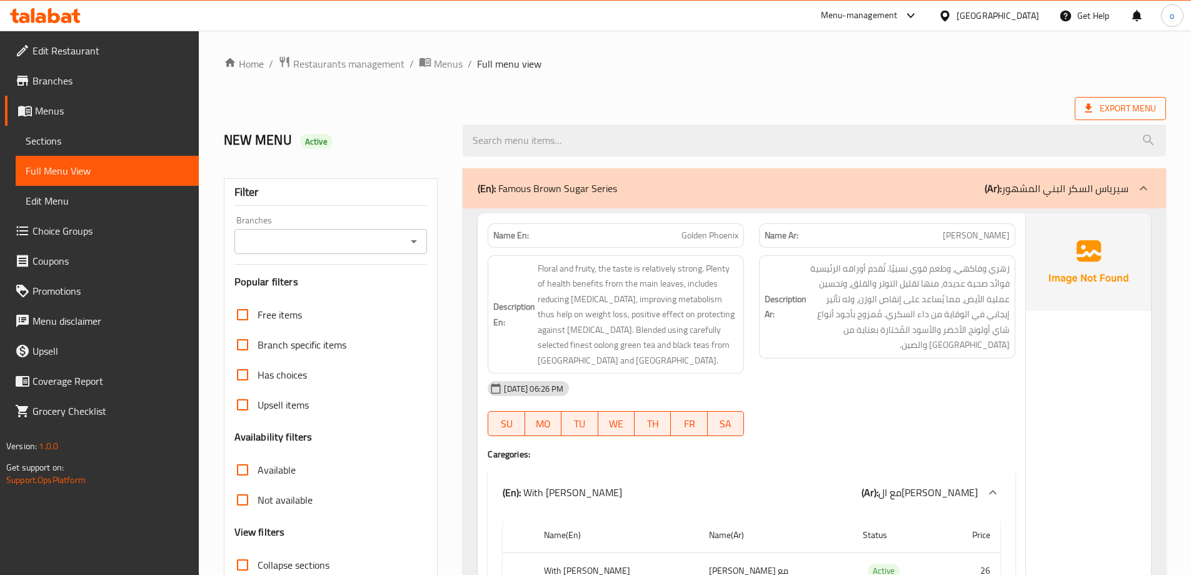
click at [1108, 106] on span "Export Menu" at bounding box center [1120, 109] width 71 height 16
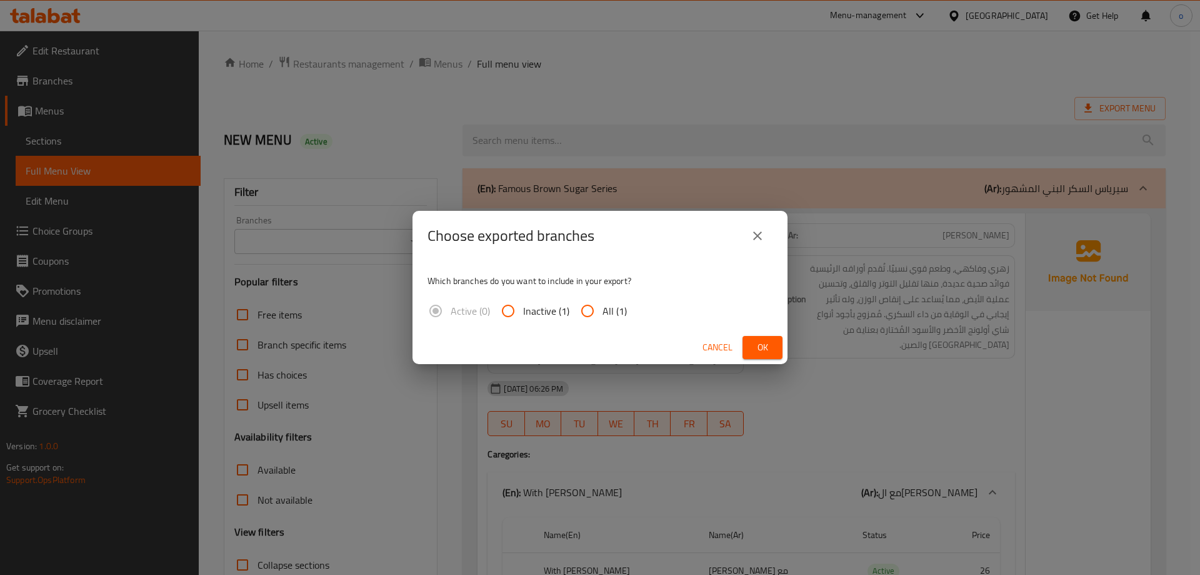
click at [615, 313] on span "All (1)" at bounding box center [615, 310] width 24 height 15
click at [603, 313] on input "All (1)" at bounding box center [588, 311] width 30 height 30
radio input "true"
click at [748, 344] on button "Ok" at bounding box center [763, 347] width 40 height 23
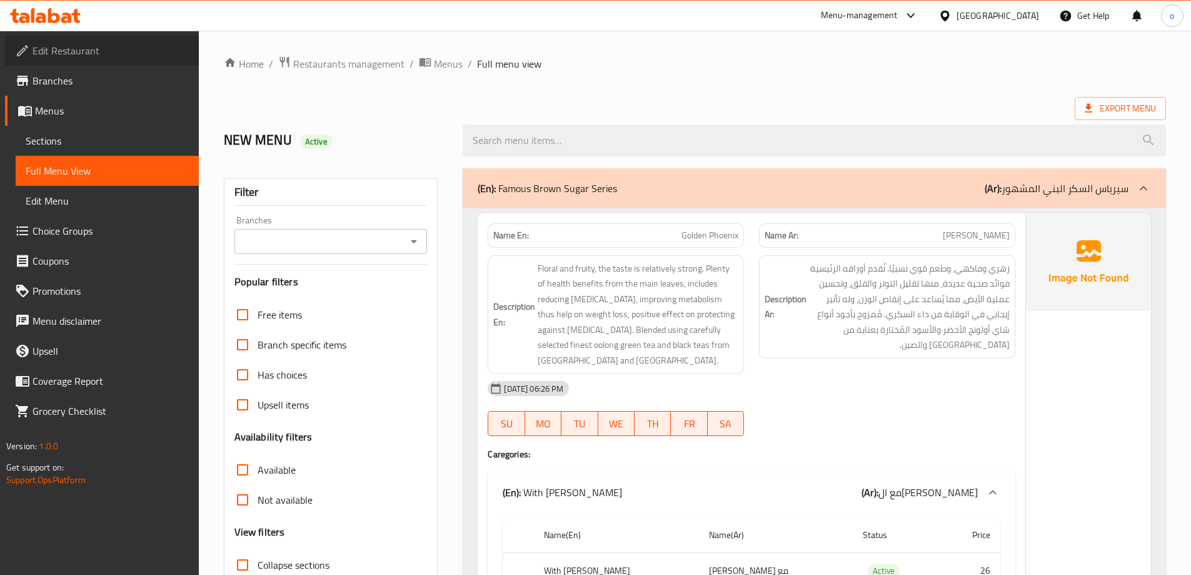
click at [96, 43] on span "Edit Restaurant" at bounding box center [111, 50] width 156 height 15
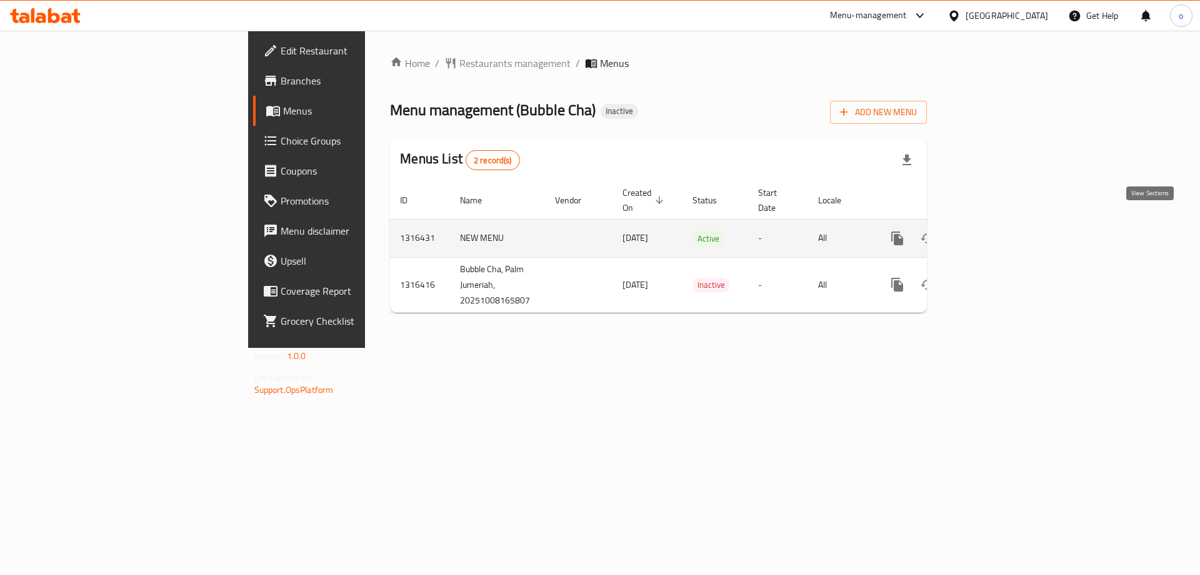
click at [995, 231] on icon "enhanced table" at bounding box center [987, 238] width 15 height 15
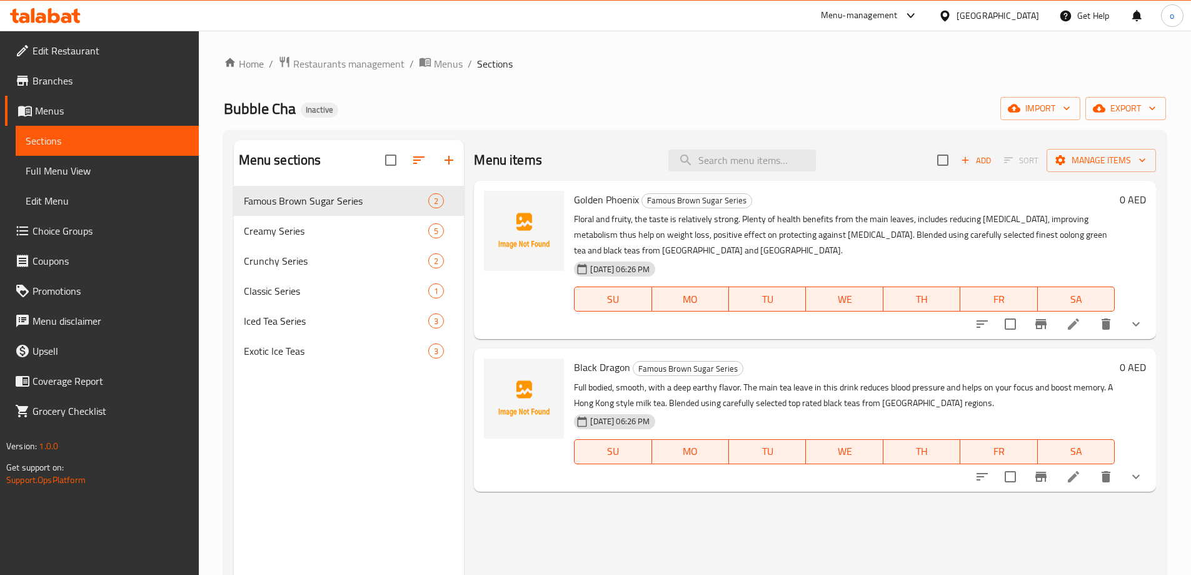
click at [104, 168] on span "Full Menu View" at bounding box center [107, 170] width 163 height 15
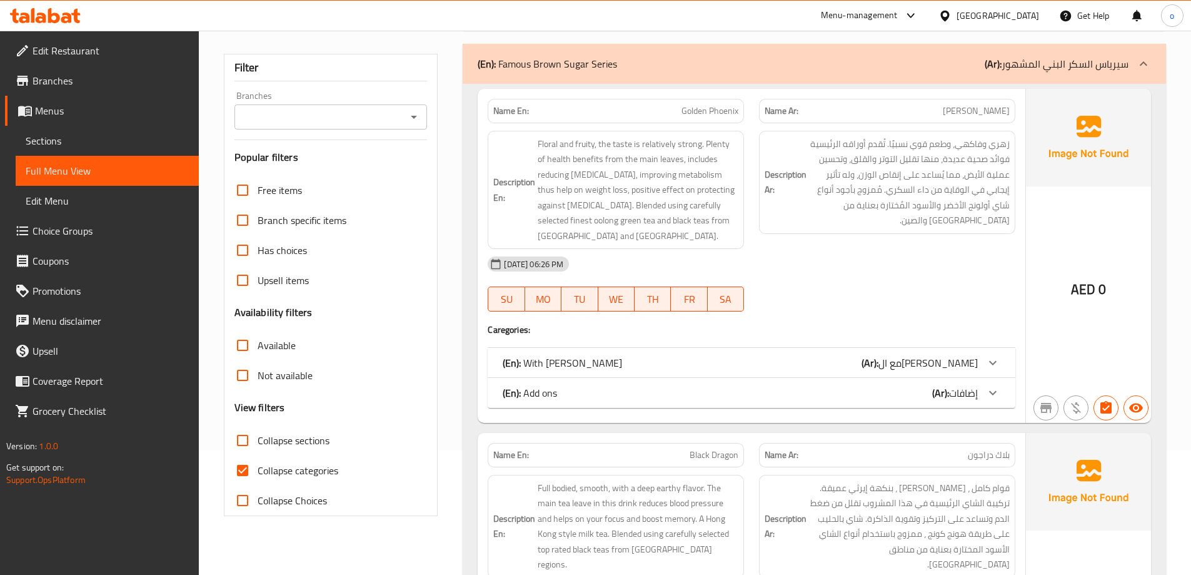
scroll to position [125, 0]
click at [284, 468] on span "Collapse categories" at bounding box center [298, 469] width 81 height 15
click at [258, 468] on input "Collapse categories" at bounding box center [243, 470] width 30 height 30
checkbox input "false"
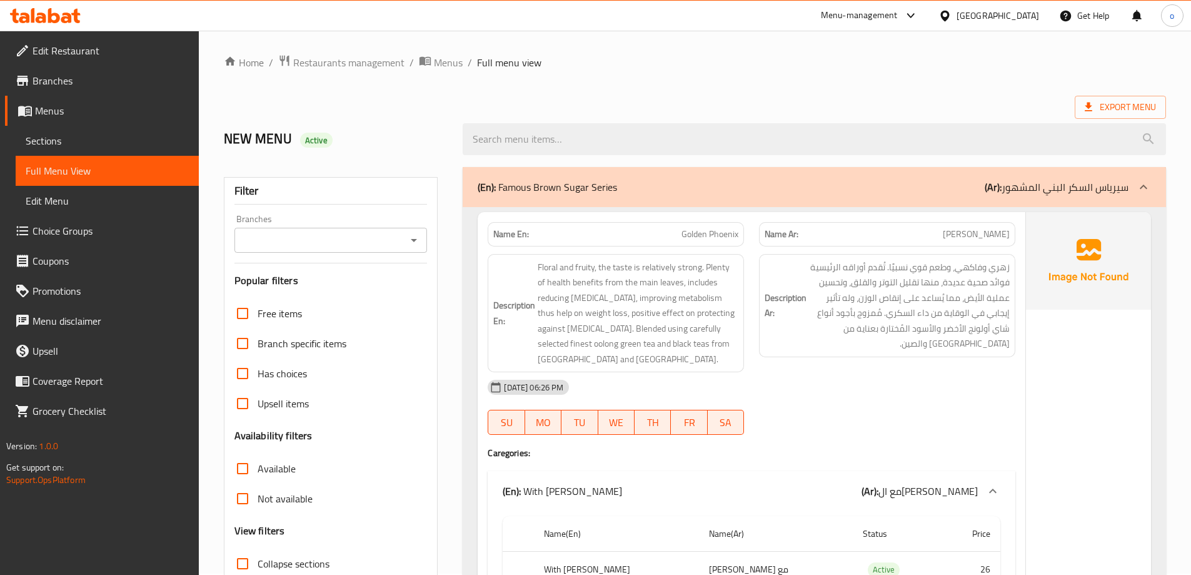
scroll to position [0, 0]
click at [58, 141] on span "Sections" at bounding box center [107, 140] width 163 height 15
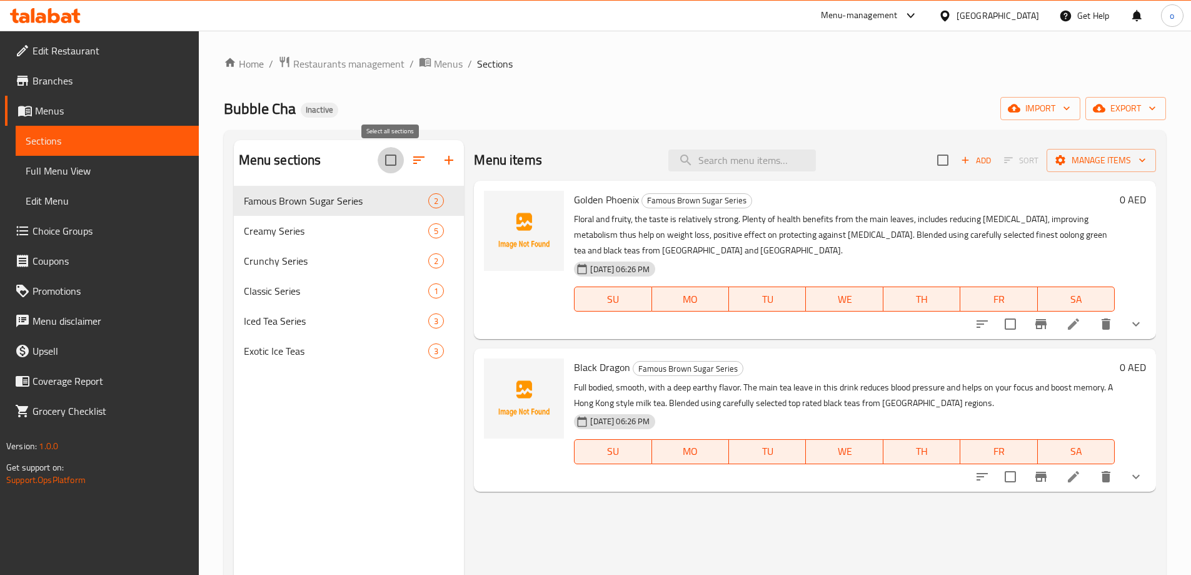
click at [401, 162] on input "checkbox" at bounding box center [391, 160] width 26 height 26
checkbox input "true"
click at [388, 161] on icon "button" at bounding box center [388, 160] width 15 height 15
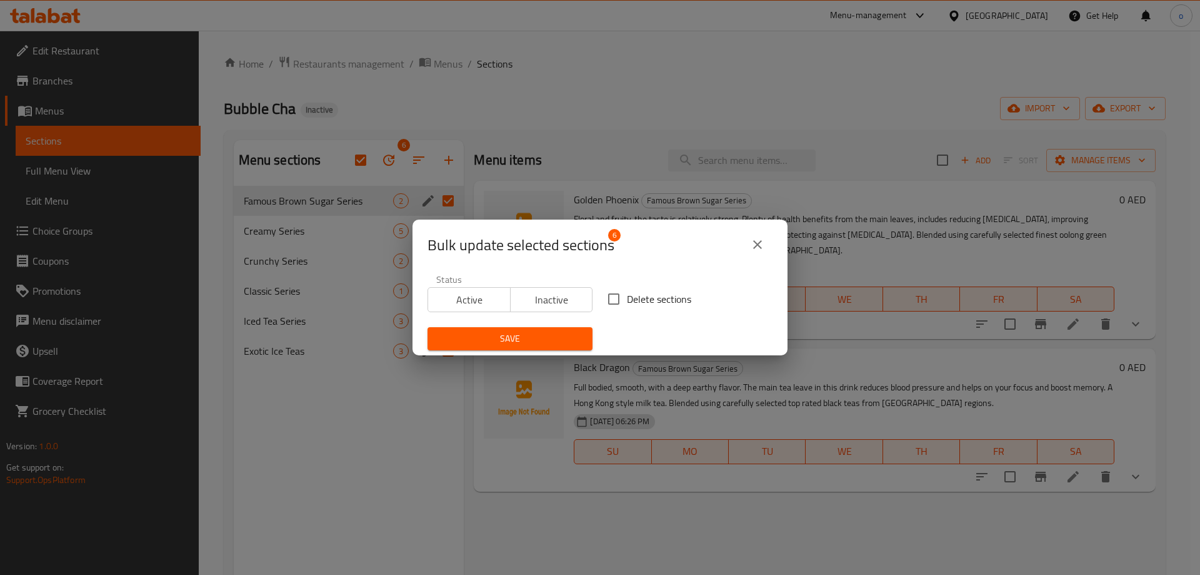
click at [629, 297] on span "Delete sections" at bounding box center [659, 298] width 64 height 15
click at [627, 297] on input "Delete sections" at bounding box center [614, 299] width 26 height 26
checkbox input "true"
drag, startPoint x: 533, startPoint y: 319, endPoint x: 530, endPoint y: 325, distance: 6.4
click at [533, 320] on div "Save" at bounding box center [510, 338] width 180 height 38
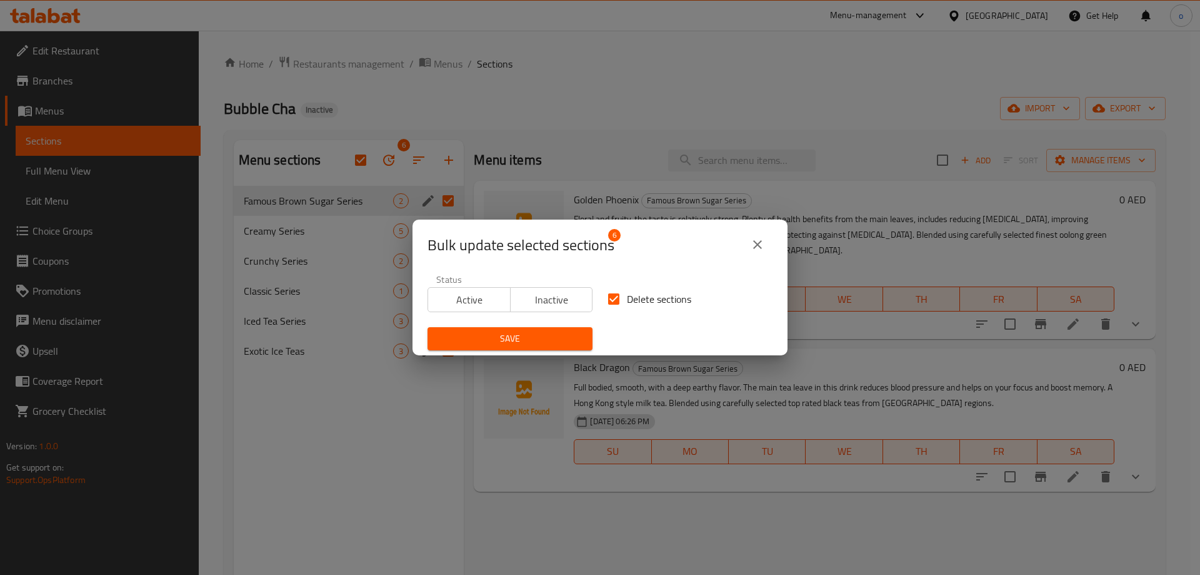
click at [527, 331] on span "Save" at bounding box center [510, 339] width 145 height 16
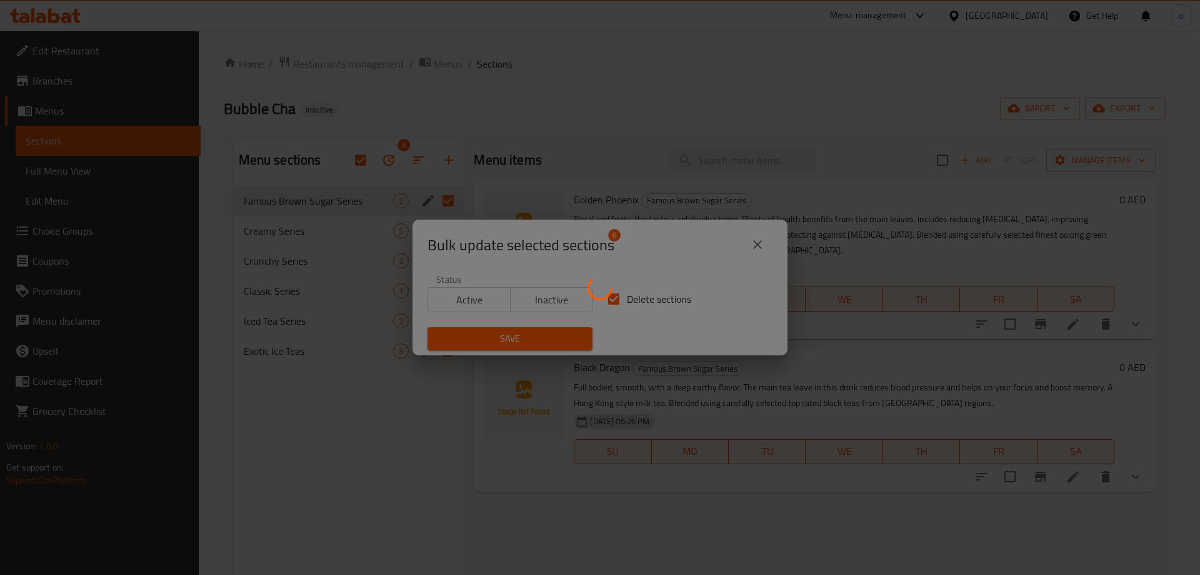
checkbox input "false"
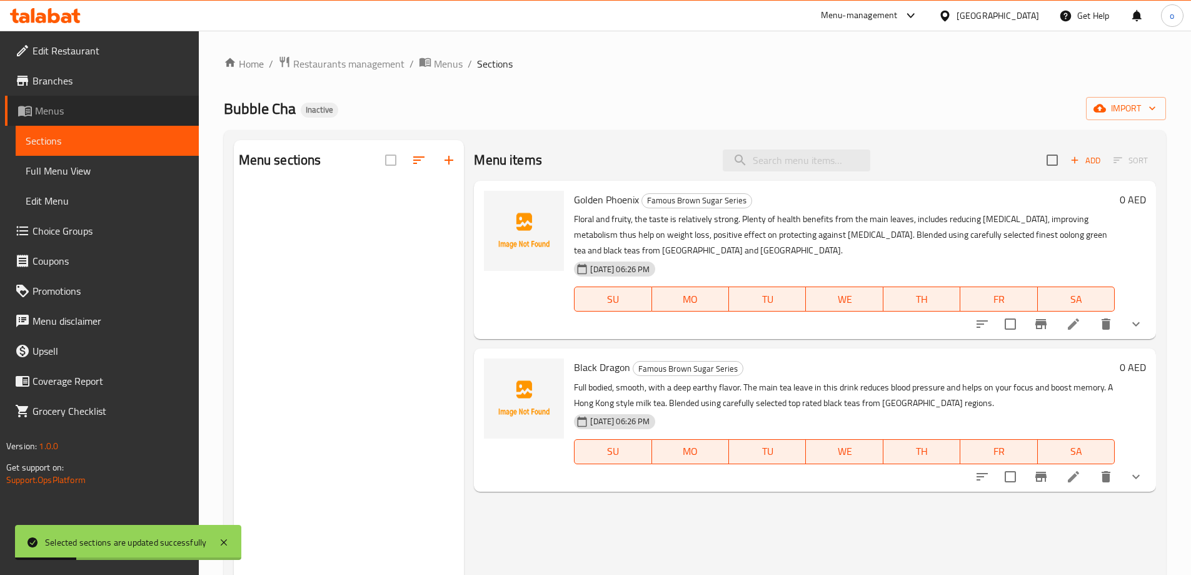
click at [126, 105] on span "Menus" at bounding box center [112, 110] width 154 height 15
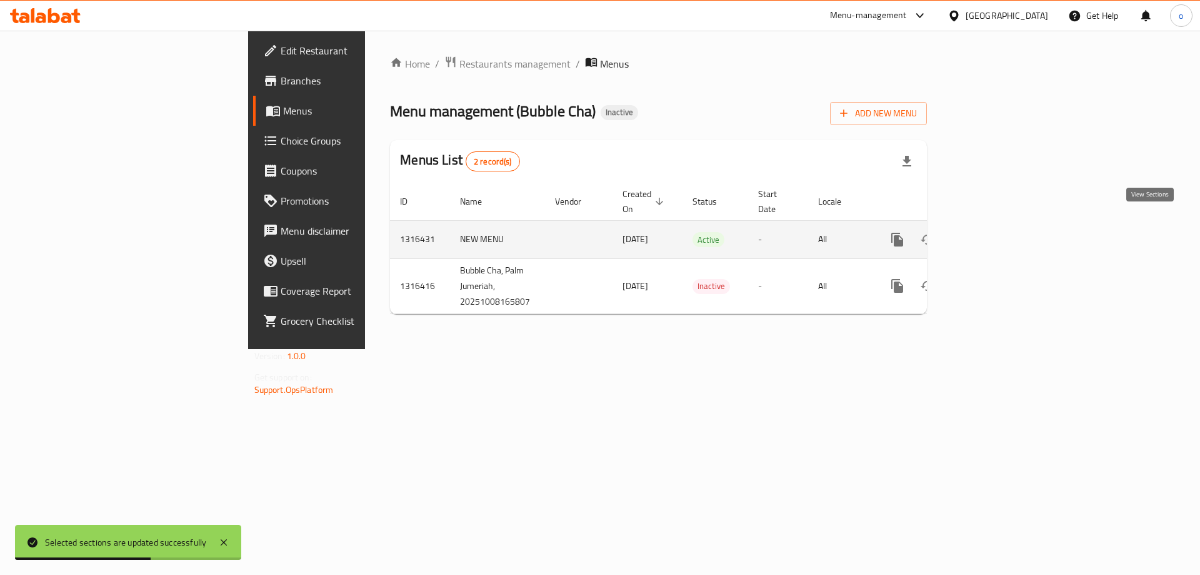
click at [1003, 227] on link "enhanced table" at bounding box center [988, 239] width 30 height 30
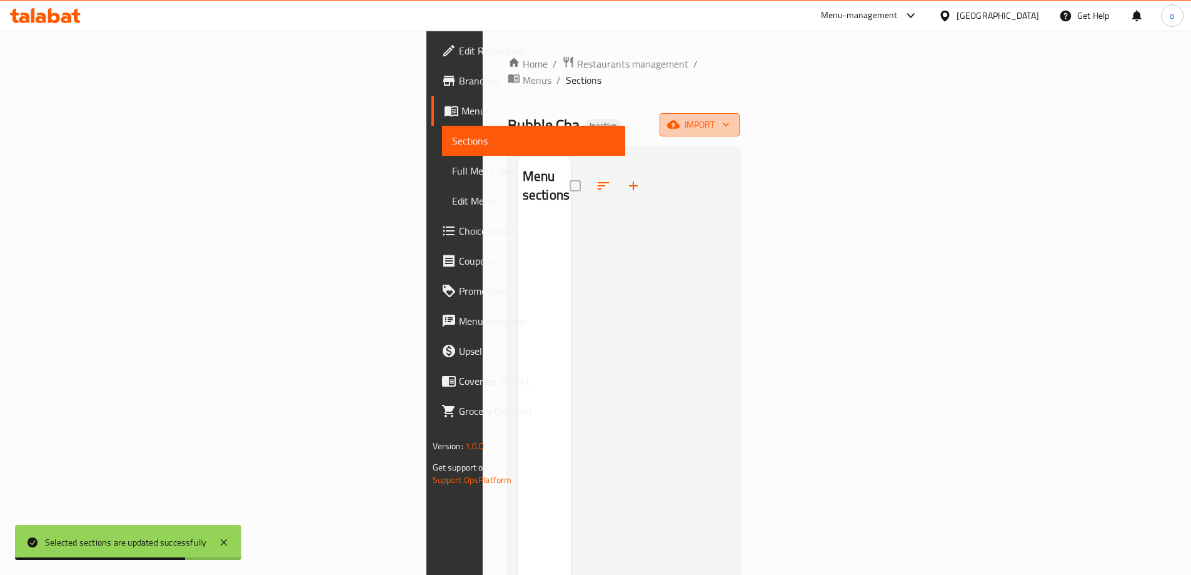
click at [730, 117] on span "import" at bounding box center [700, 125] width 60 height 16
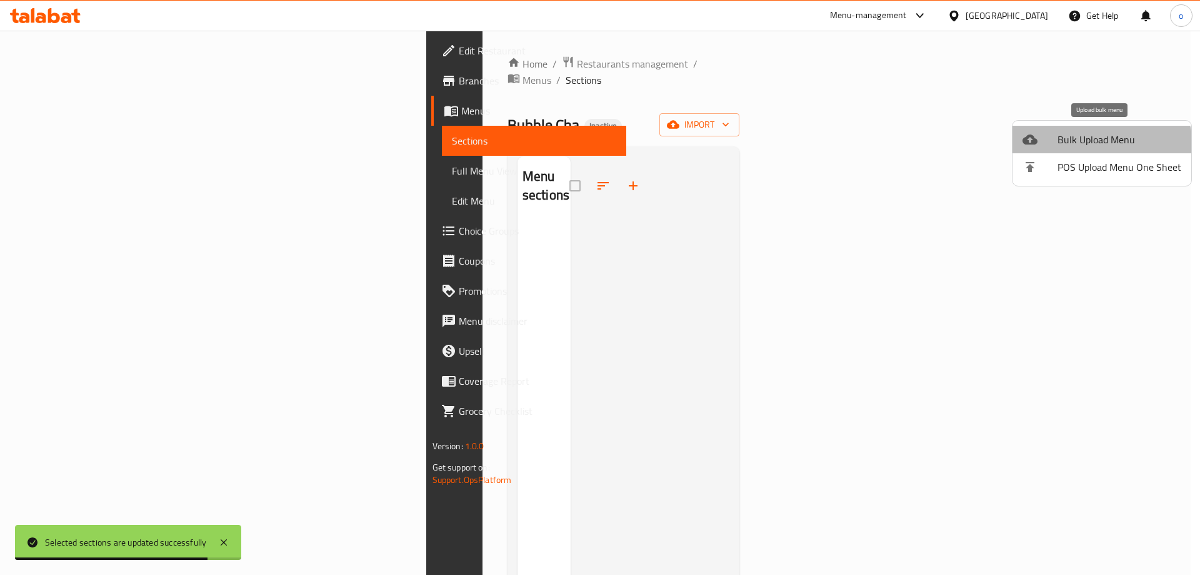
click at [1097, 146] on span "Bulk Upload Menu" at bounding box center [1120, 139] width 124 height 15
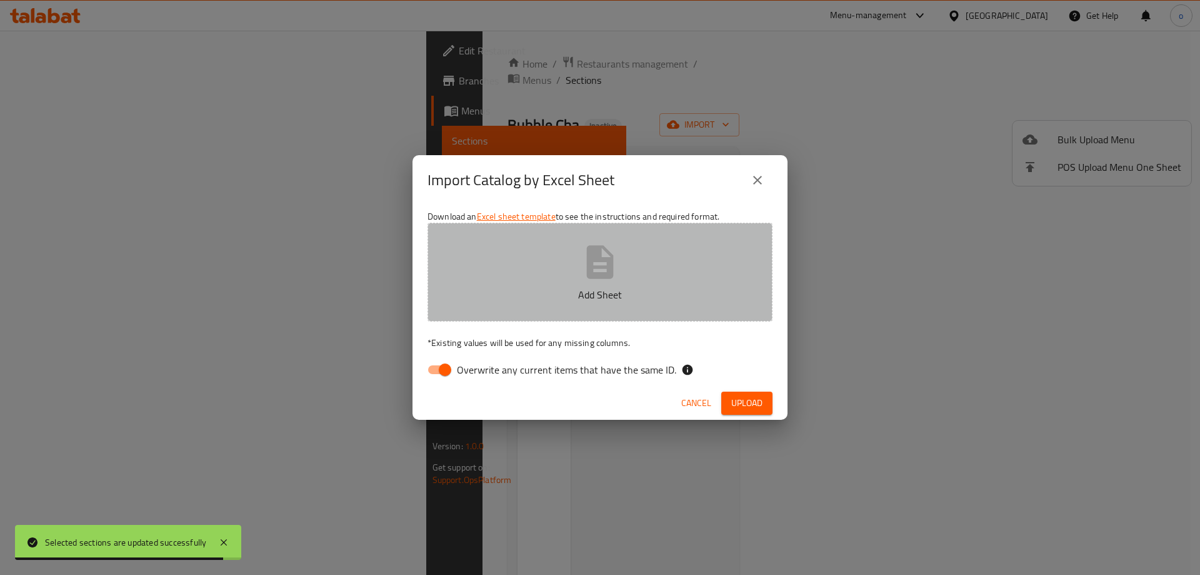
click at [635, 271] on button "Add Sheet" at bounding box center [600, 272] width 345 height 99
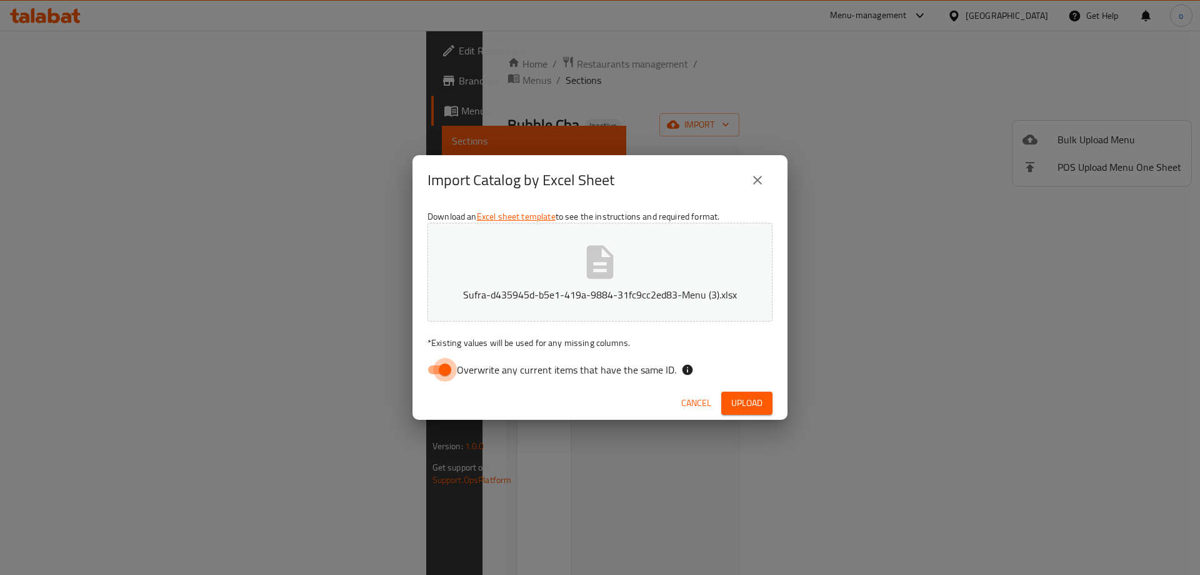
click at [429, 366] on input "Overwrite any current items that have the same ID." at bounding box center [445, 370] width 71 height 24
checkbox input "false"
click at [753, 405] on span "Upload" at bounding box center [746, 403] width 31 height 16
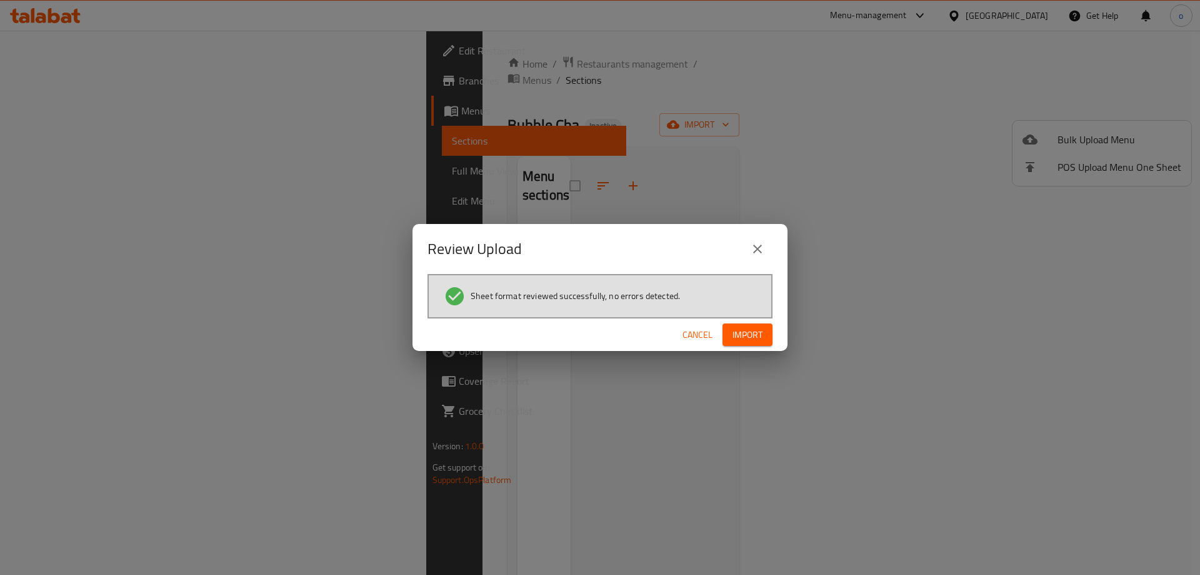
click at [749, 334] on span "Import" at bounding box center [748, 335] width 30 height 16
click at [758, 336] on circle "button" at bounding box center [753, 335] width 14 height 14
click at [758, 336] on icon "button" at bounding box center [752, 334] width 17 height 17
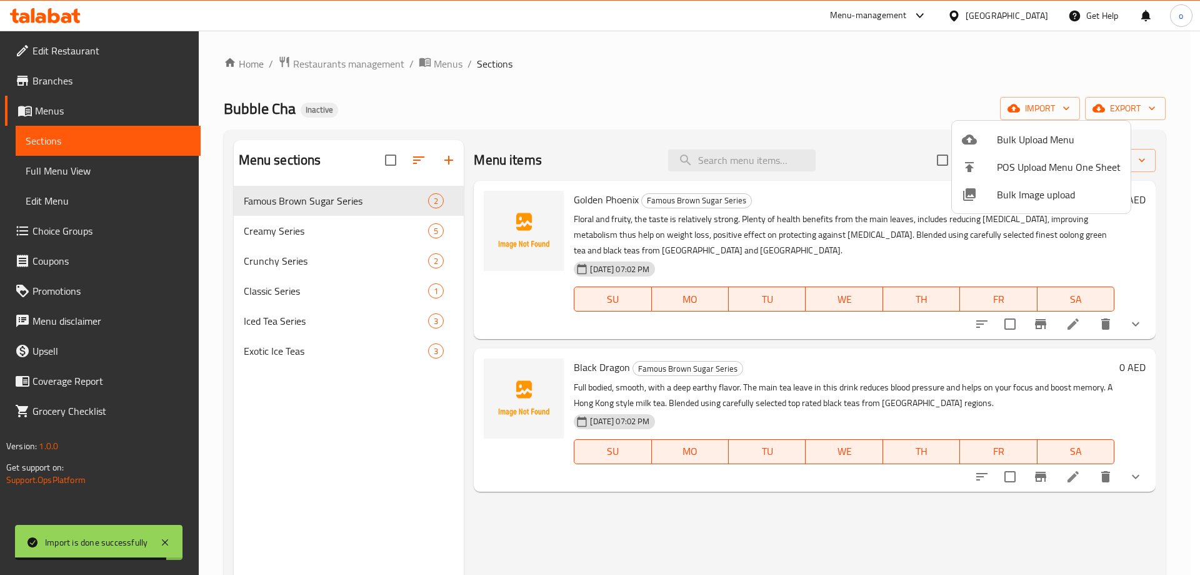
click at [68, 177] on div at bounding box center [600, 287] width 1200 height 575
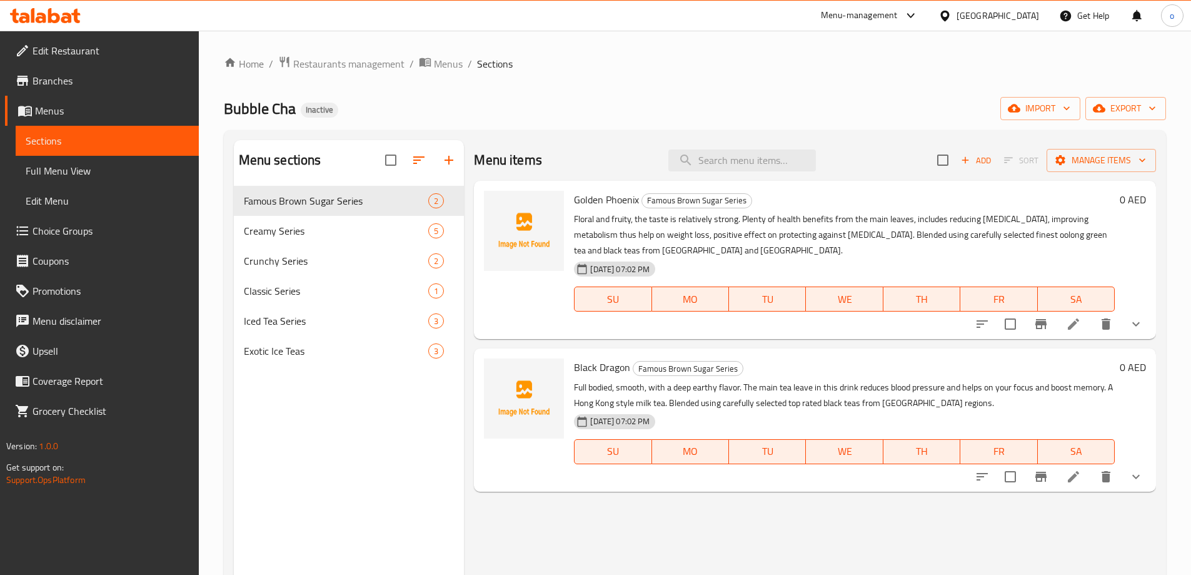
click at [57, 169] on span "Full Menu View" at bounding box center [107, 170] width 163 height 15
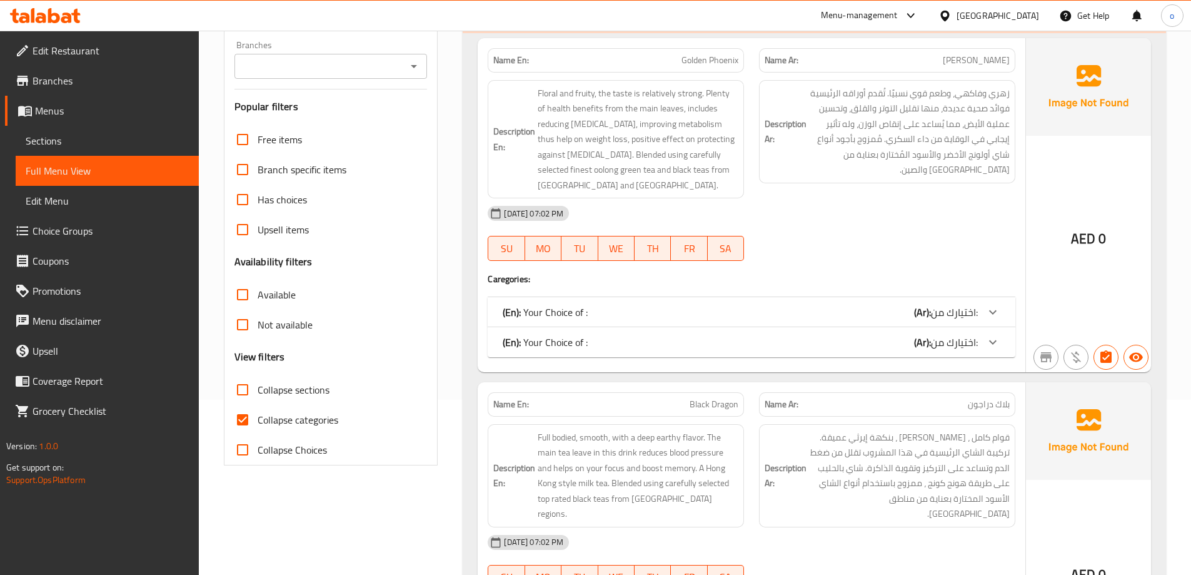
scroll to position [188, 0]
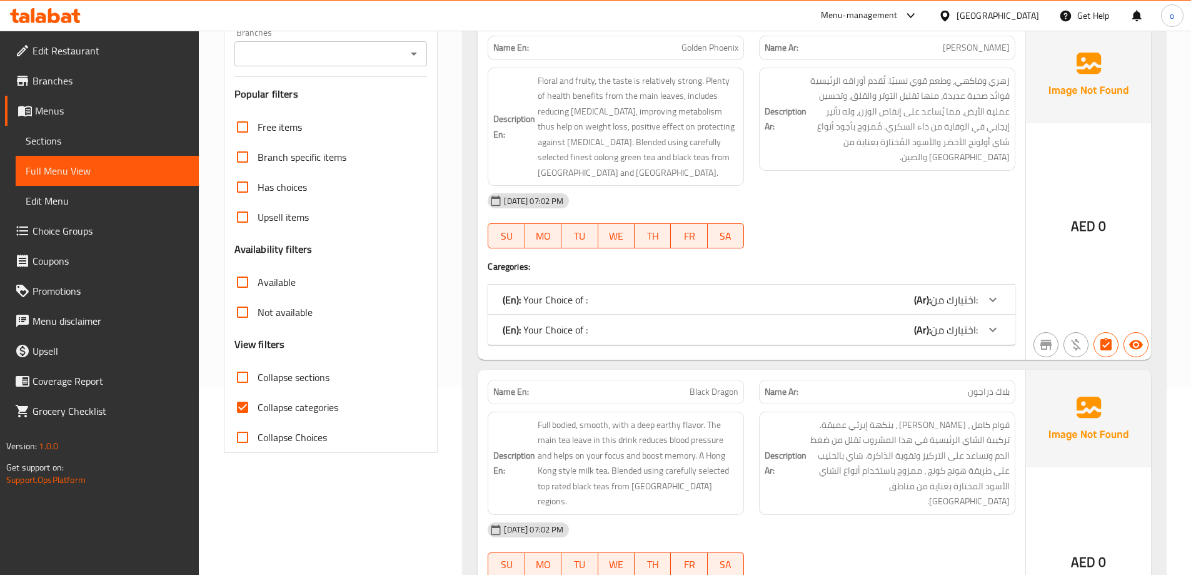
click at [243, 403] on input "Collapse categories" at bounding box center [243, 407] width 30 height 30
checkbox input "false"
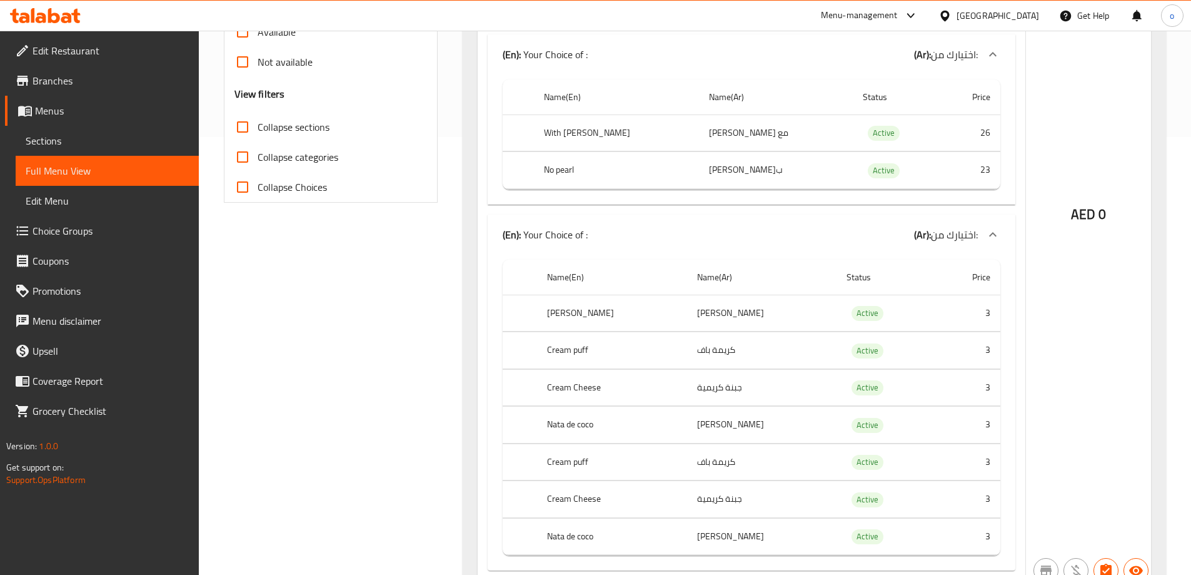
scroll to position [563, 0]
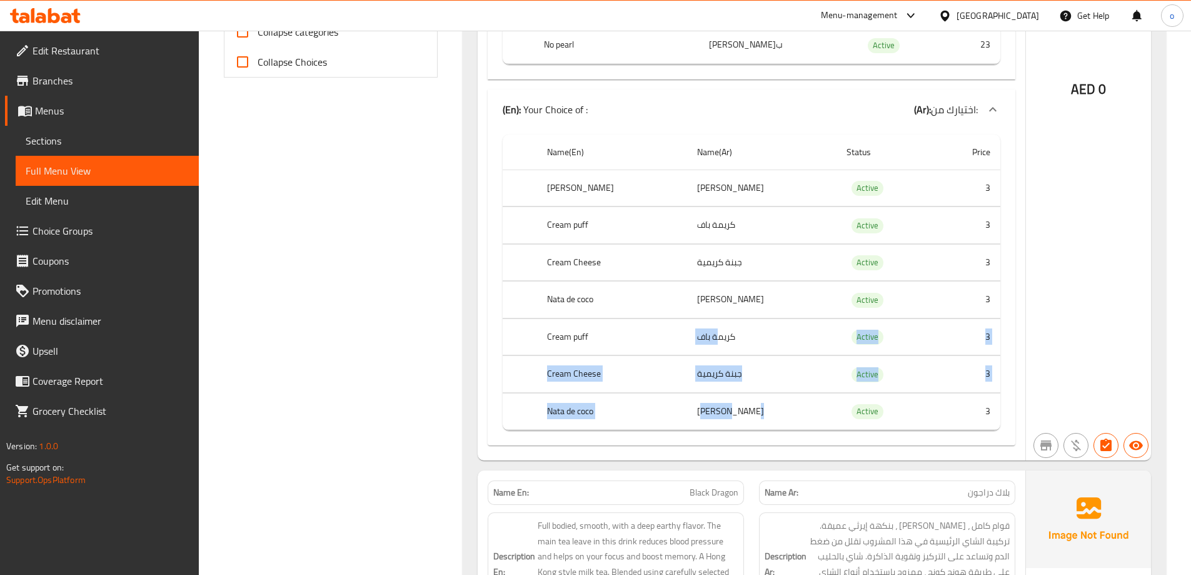
drag, startPoint x: 718, startPoint y: 336, endPoint x: 721, endPoint y: 416, distance: 80.1
click at [721, 416] on tbody "Boba Pearl بوبا بيرل Active 3 Cream puff كريمة باف Active 3 Cream Cheese جبنة ك…" at bounding box center [752, 299] width 498 height 261
click at [33, 174] on span "Full Menu View" at bounding box center [107, 170] width 163 height 15
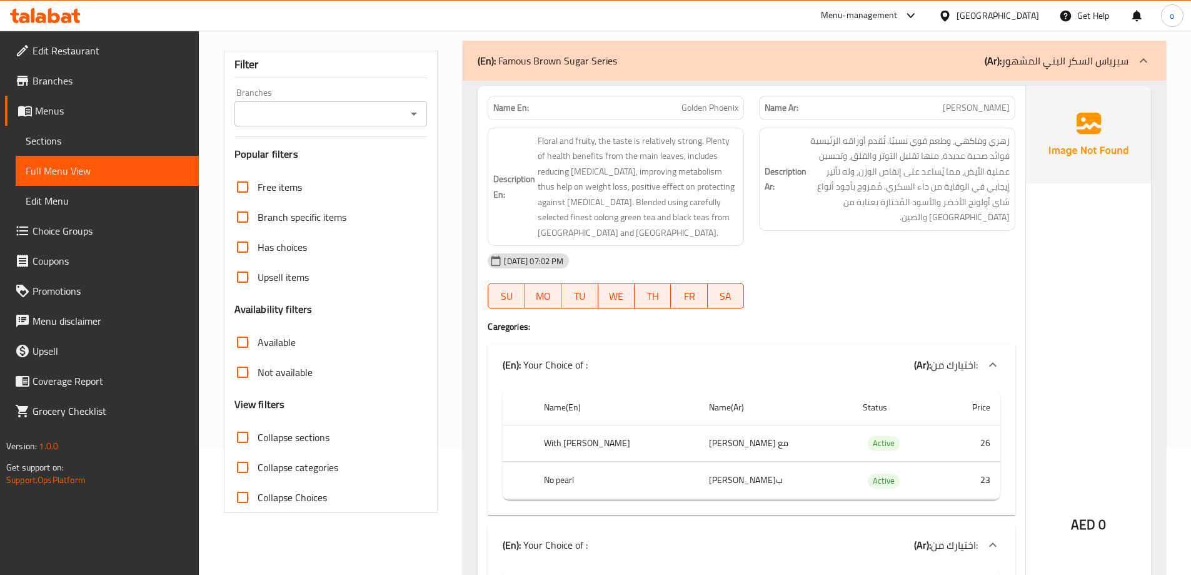
scroll to position [0, 0]
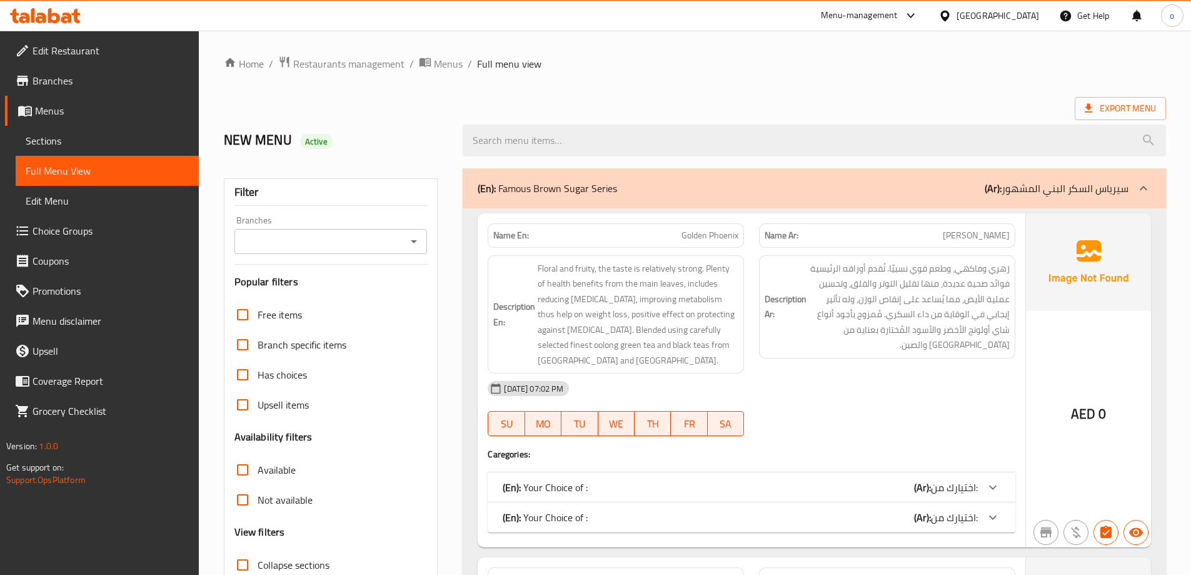
click at [66, 138] on span "Sections" at bounding box center [107, 140] width 163 height 15
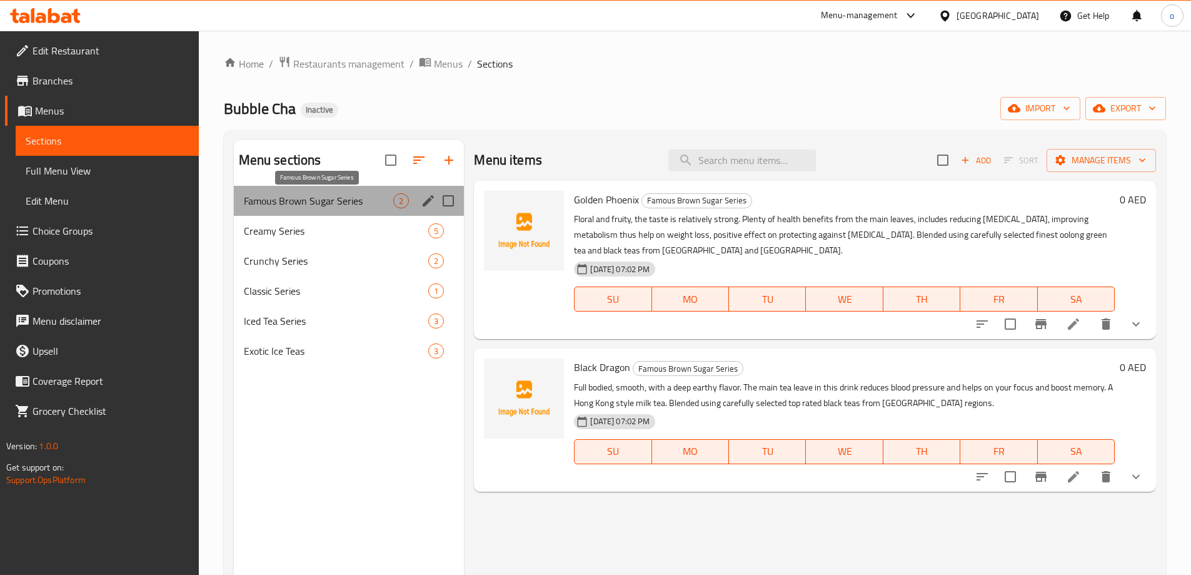
click at [301, 201] on span "Famous Brown Sugar Series" at bounding box center [319, 200] width 150 height 15
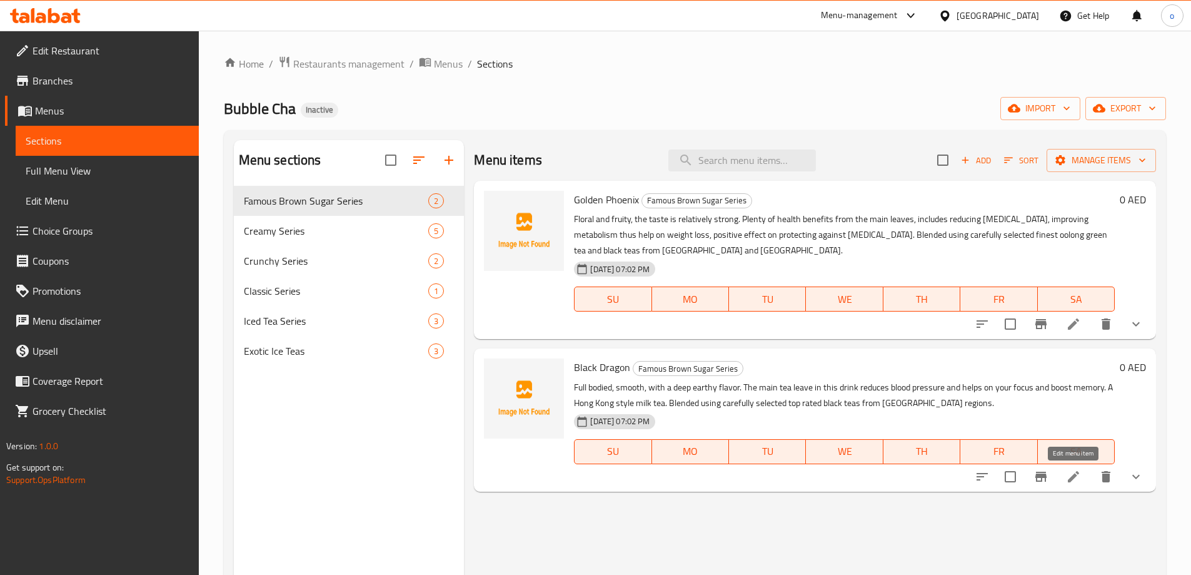
click at [1077, 478] on icon at bounding box center [1073, 476] width 15 height 15
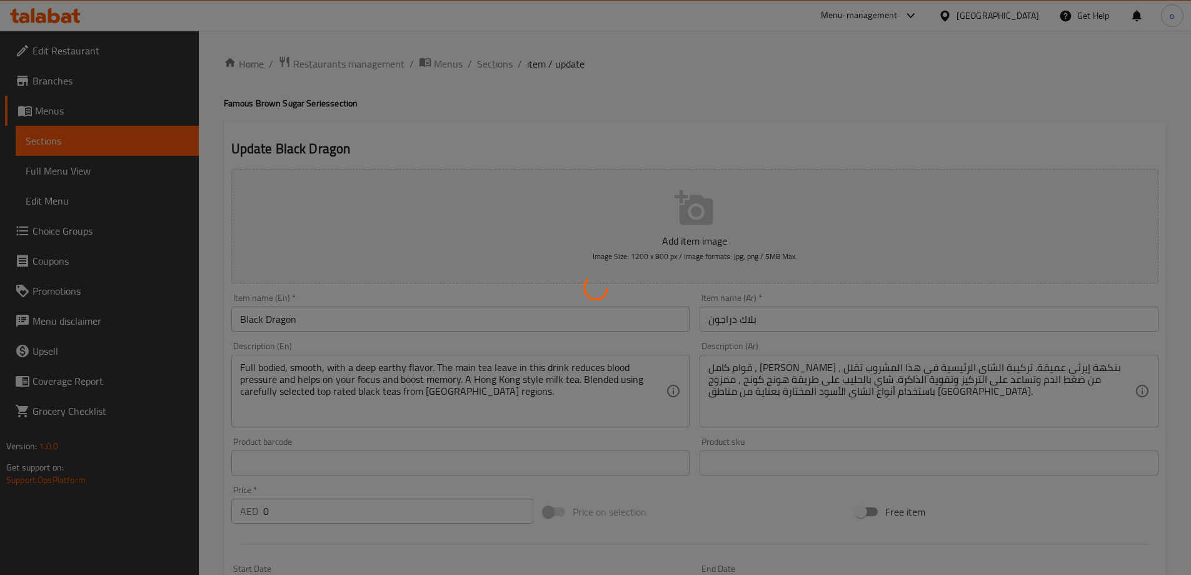
scroll to position [381, 0]
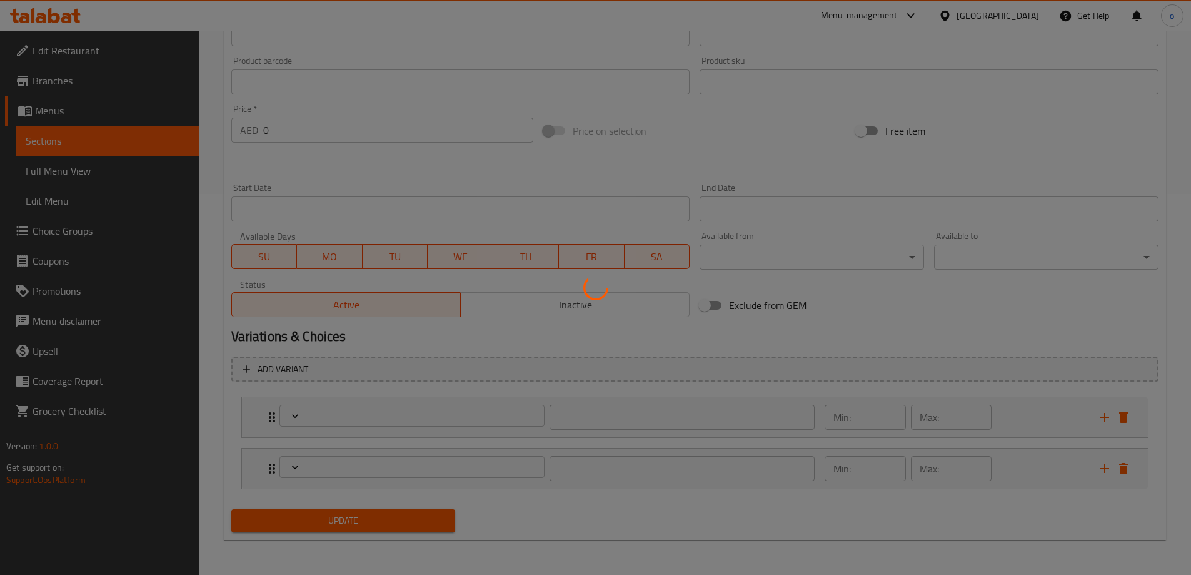
type input "اختيارك من:"
type input "1"
type input "اختيارك من:"
type input "0"
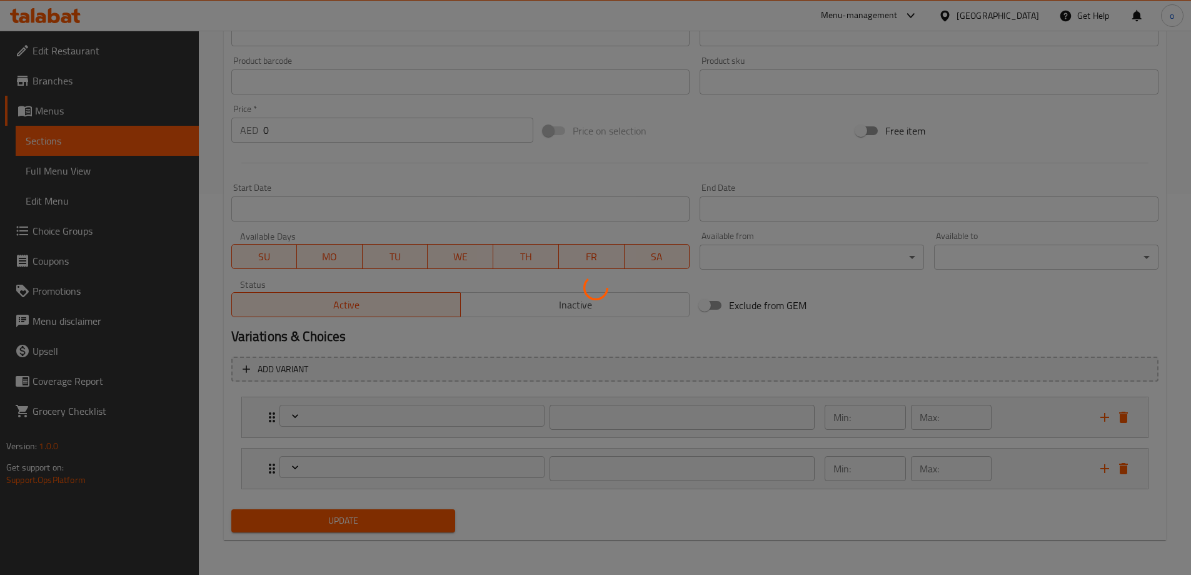
type input "4"
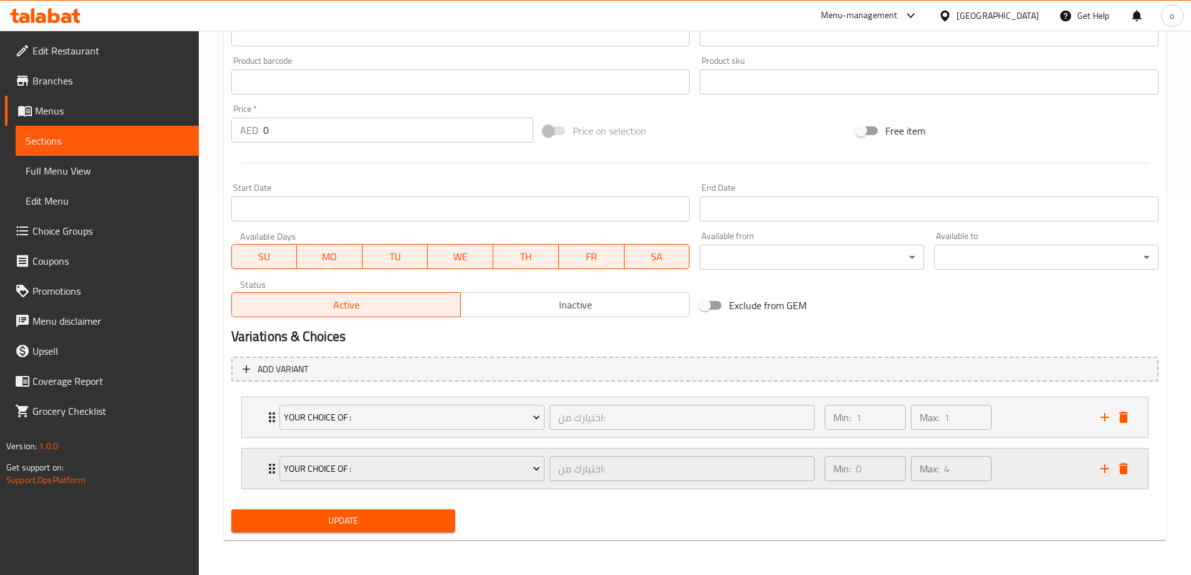
click at [274, 460] on div "Your Choice of : اختيارك من: ​" at bounding box center [547, 468] width 551 height 40
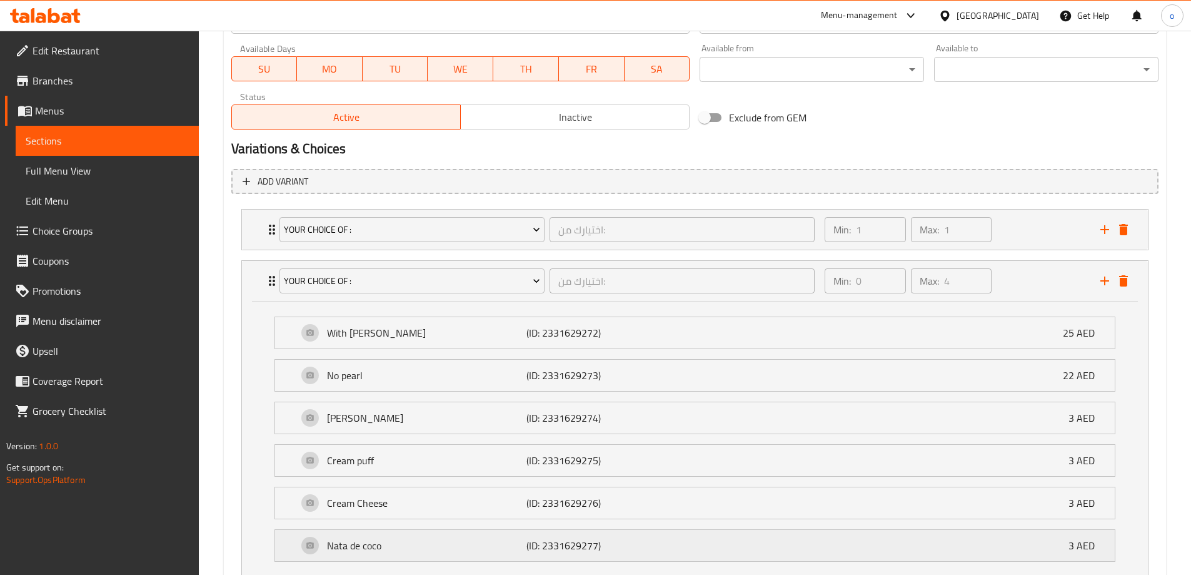
scroll to position [661, 0]
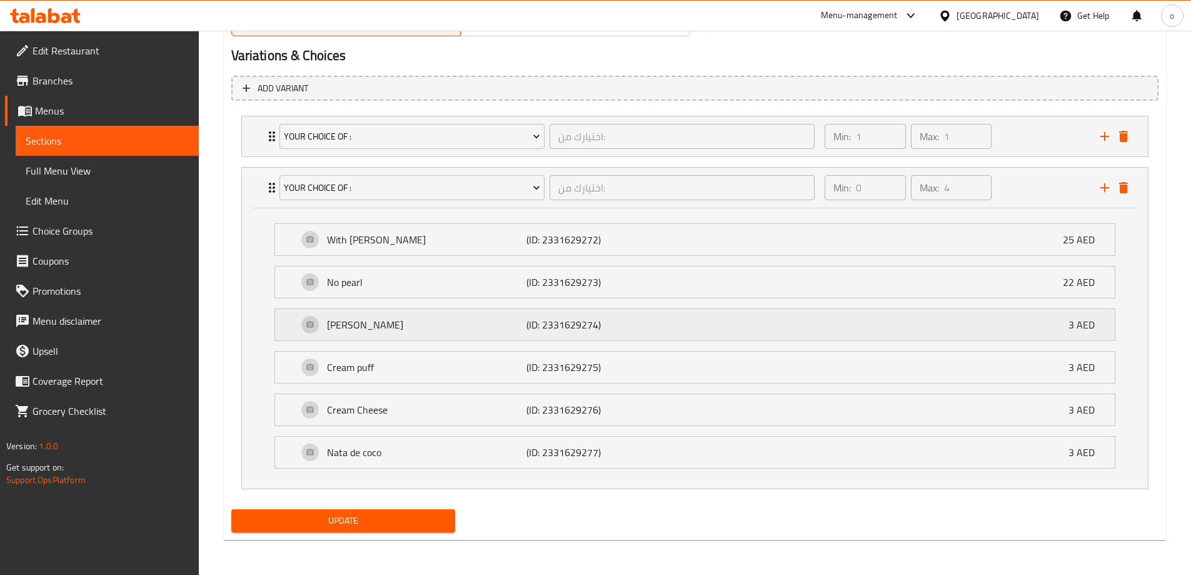
click at [381, 328] on p "Boba Pearl" at bounding box center [427, 324] width 200 height 15
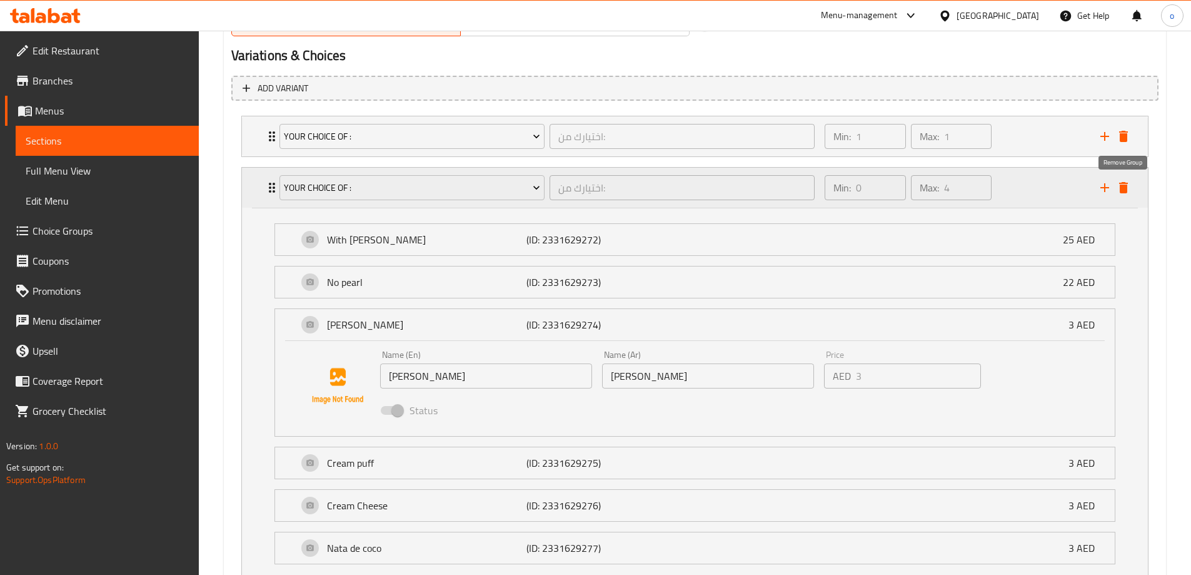
click at [1131, 190] on button "delete" at bounding box center [1123, 187] width 19 height 19
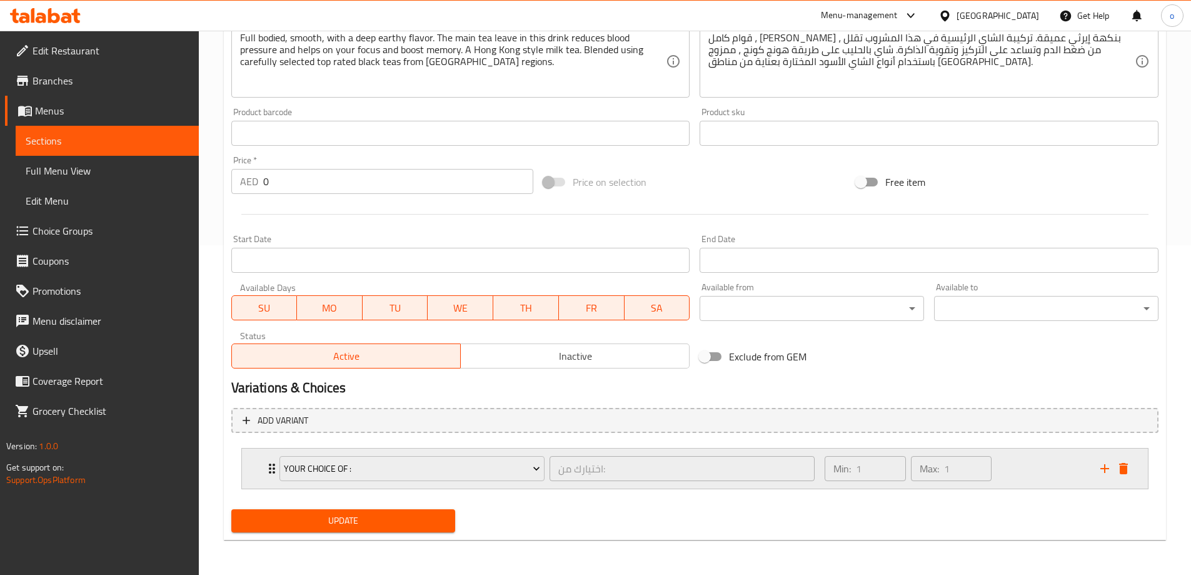
click at [272, 469] on div "Your Choice of : اختيارك من: ​" at bounding box center [547, 468] width 551 height 40
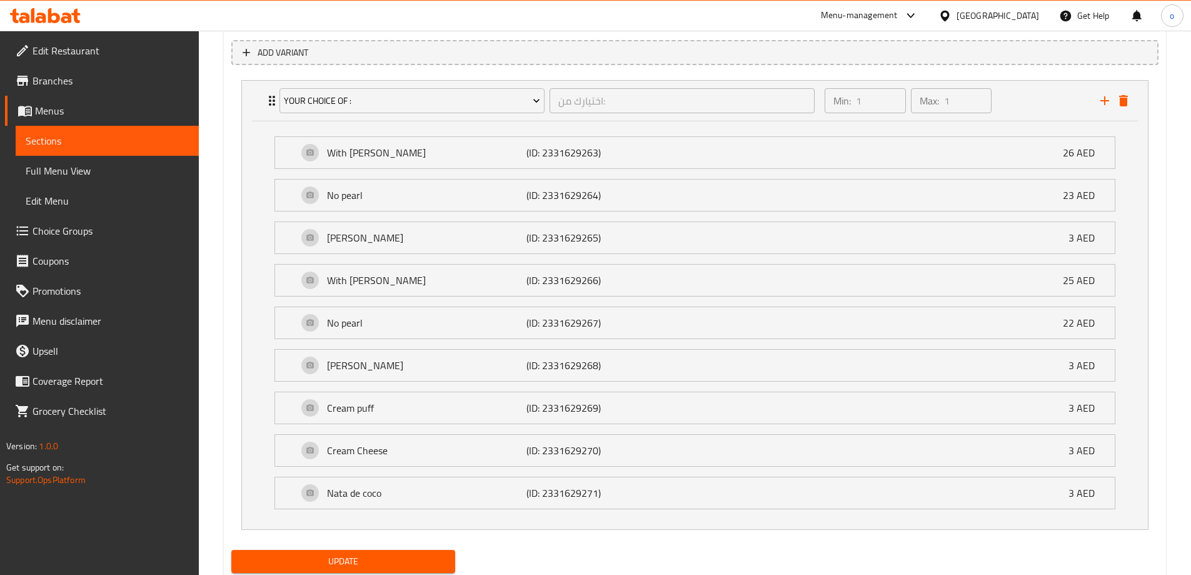
scroll to position [675, 0]
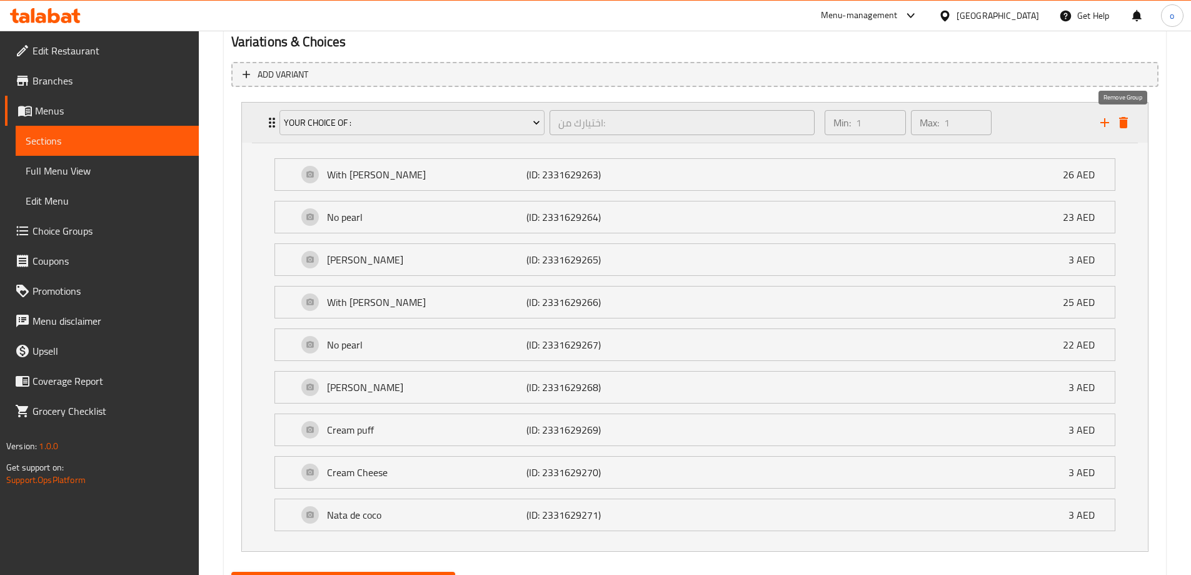
click at [1125, 124] on icon "delete" at bounding box center [1123, 122] width 9 height 11
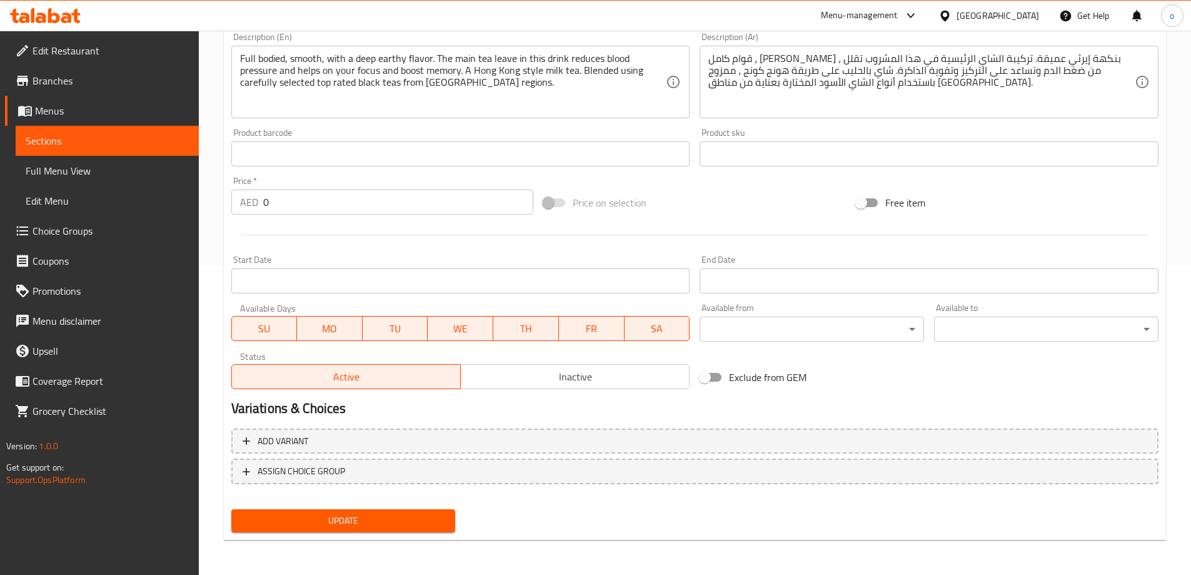
click at [411, 523] on span "Update" at bounding box center [343, 521] width 204 height 16
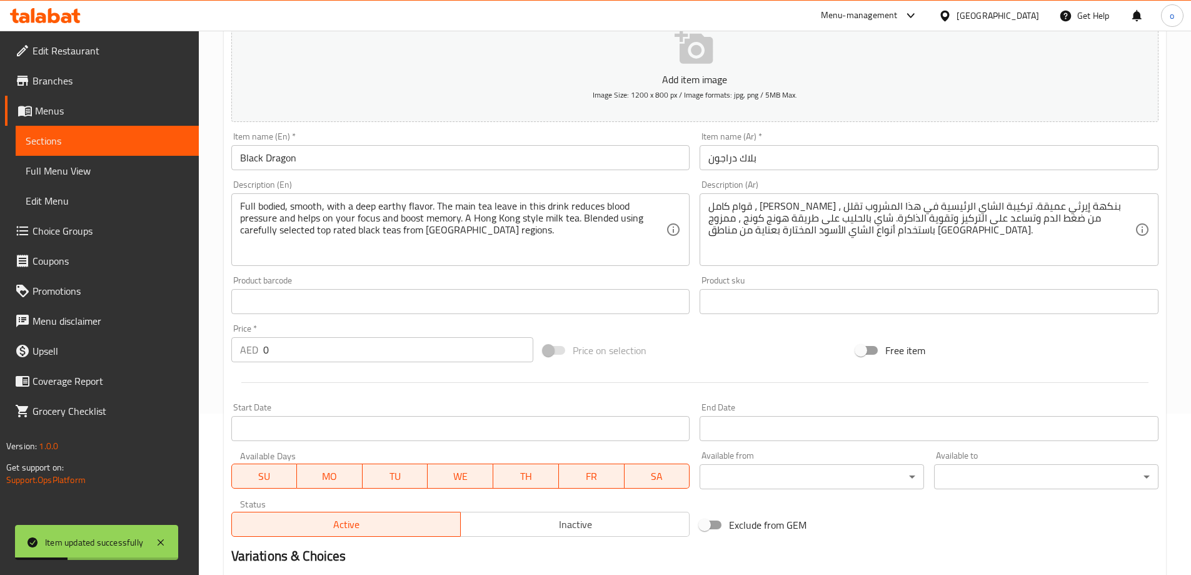
scroll to position [0, 0]
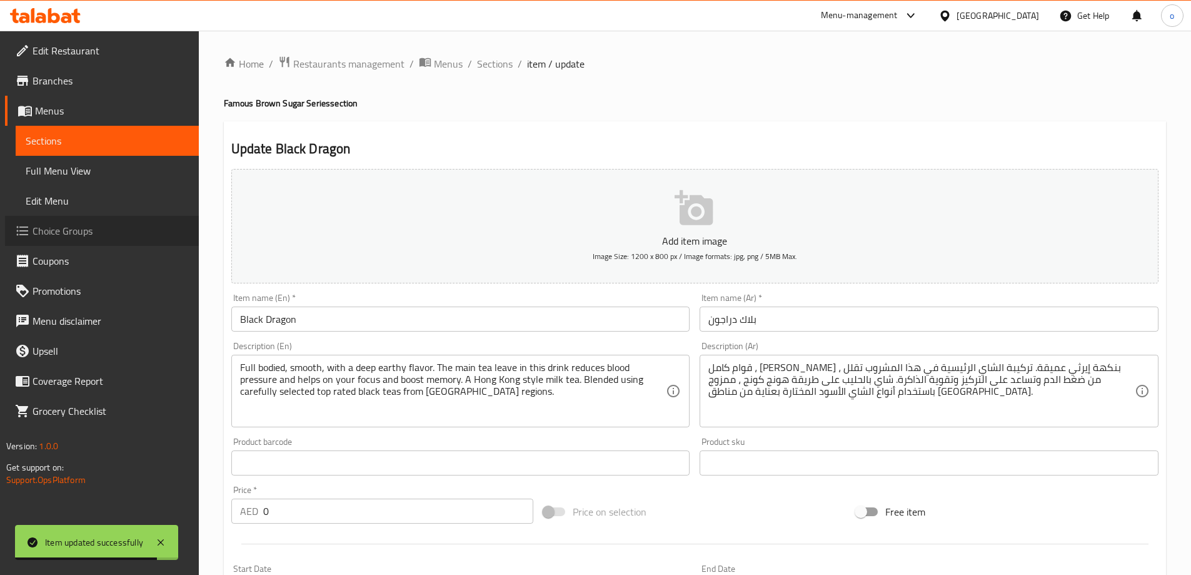
click at [123, 237] on span "Choice Groups" at bounding box center [111, 230] width 156 height 15
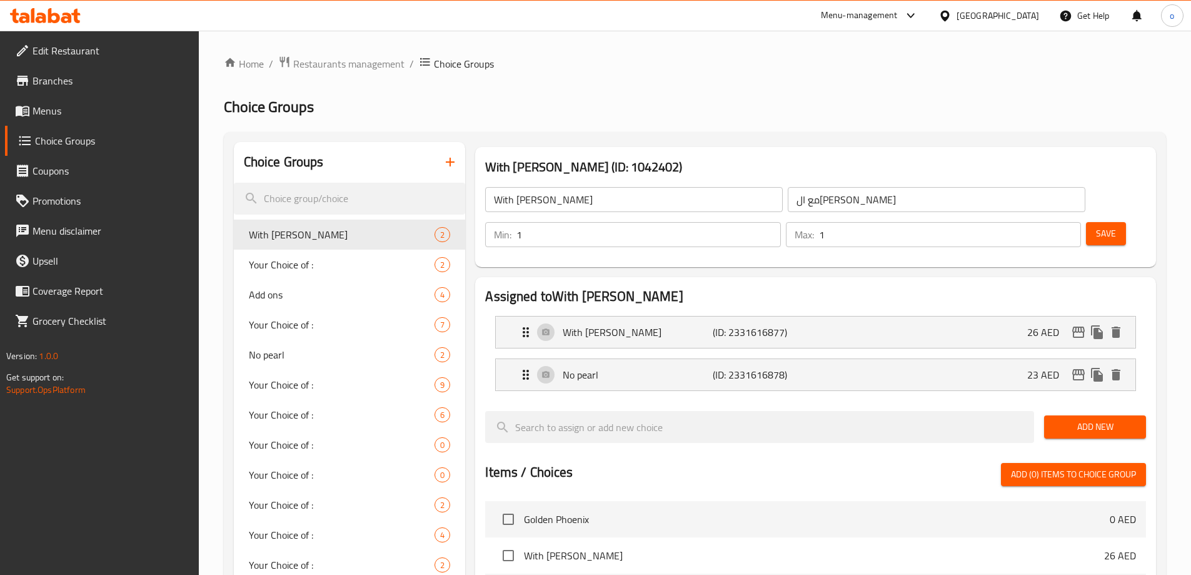
click at [456, 168] on icon "button" at bounding box center [450, 161] width 15 height 15
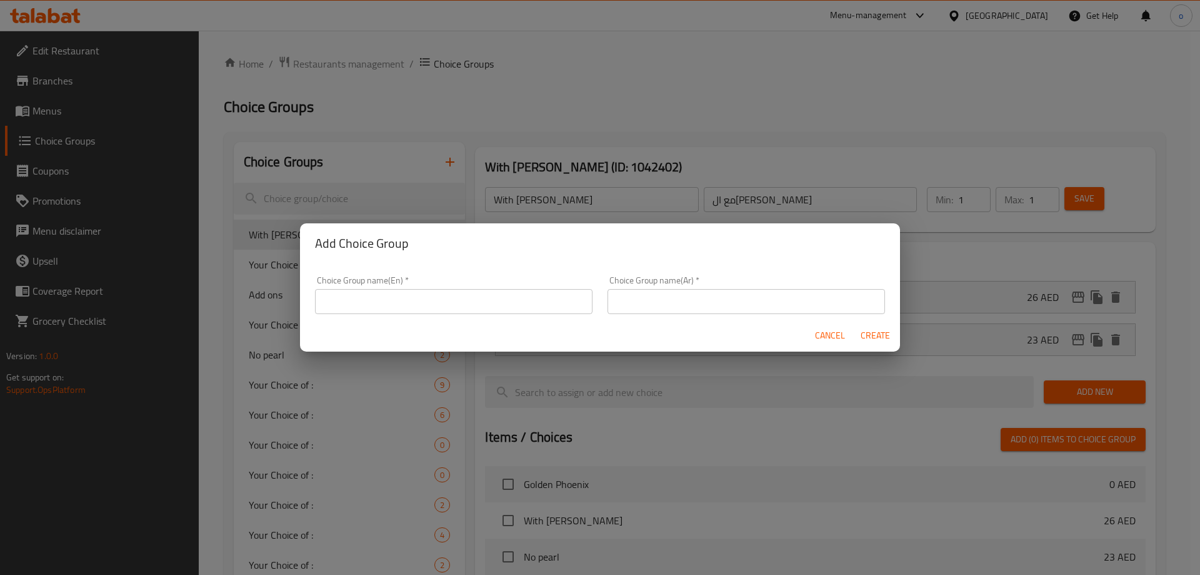
click at [476, 296] on input "text" at bounding box center [454, 301] width 278 height 25
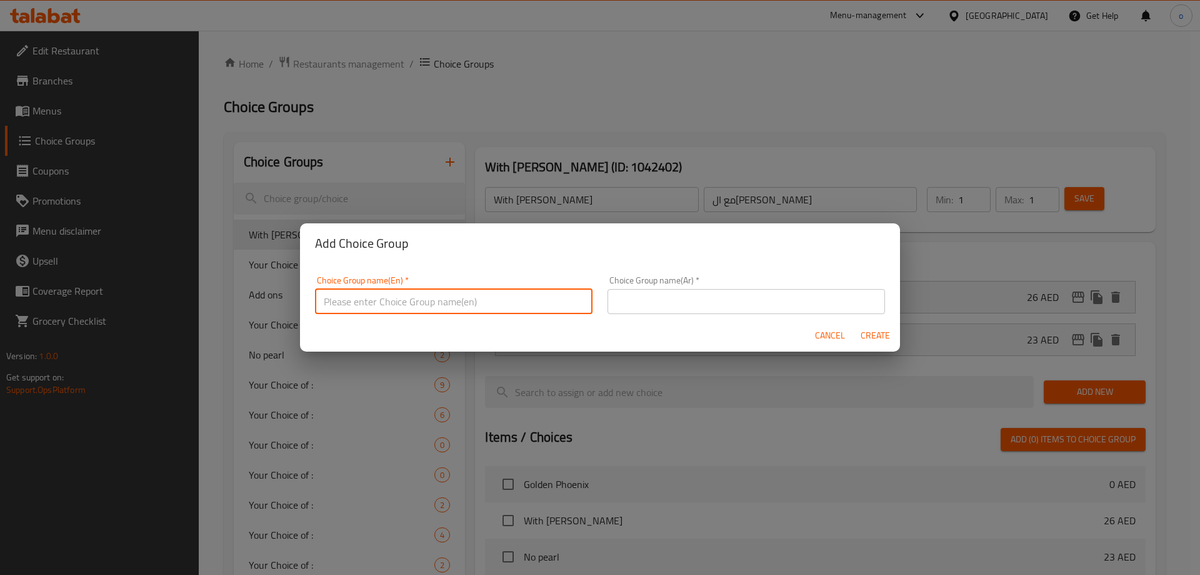
type input "Your choice of :"
click at [640, 289] on input "text" at bounding box center [747, 301] width 278 height 25
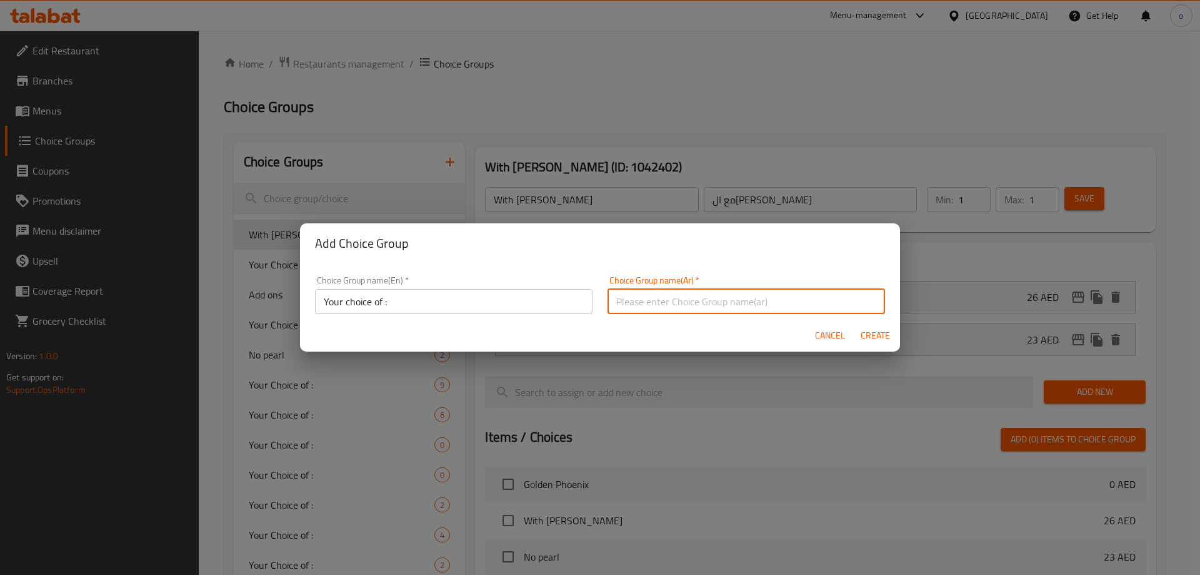
type input "اختيارك من"
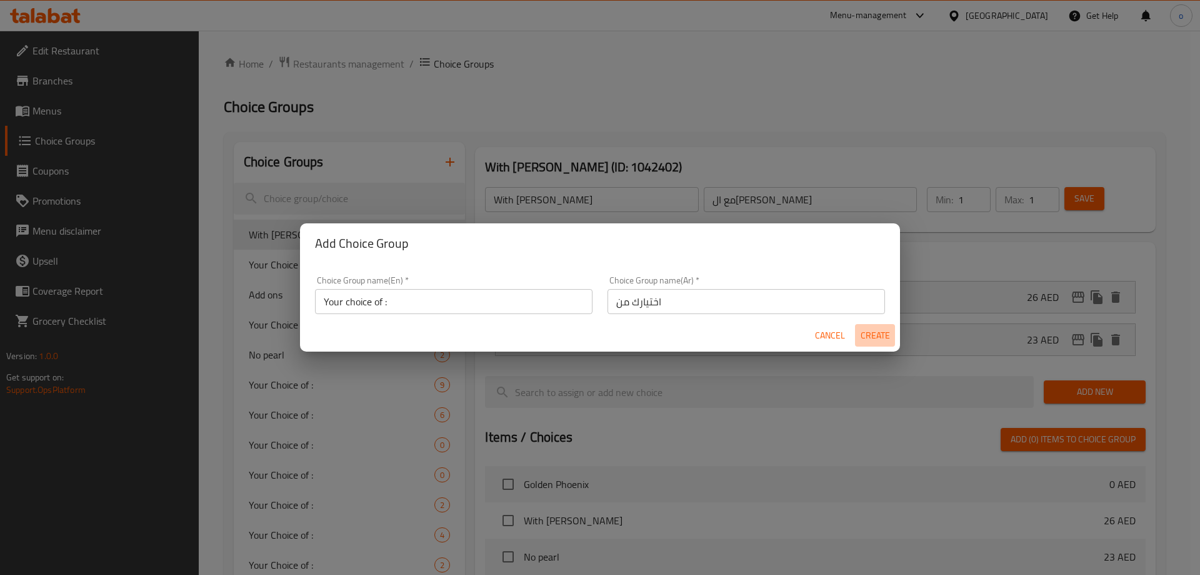
click at [863, 334] on span "Create" at bounding box center [875, 336] width 30 height 16
type input "Your choice of :"
type input "اختيارك من"
type input "0"
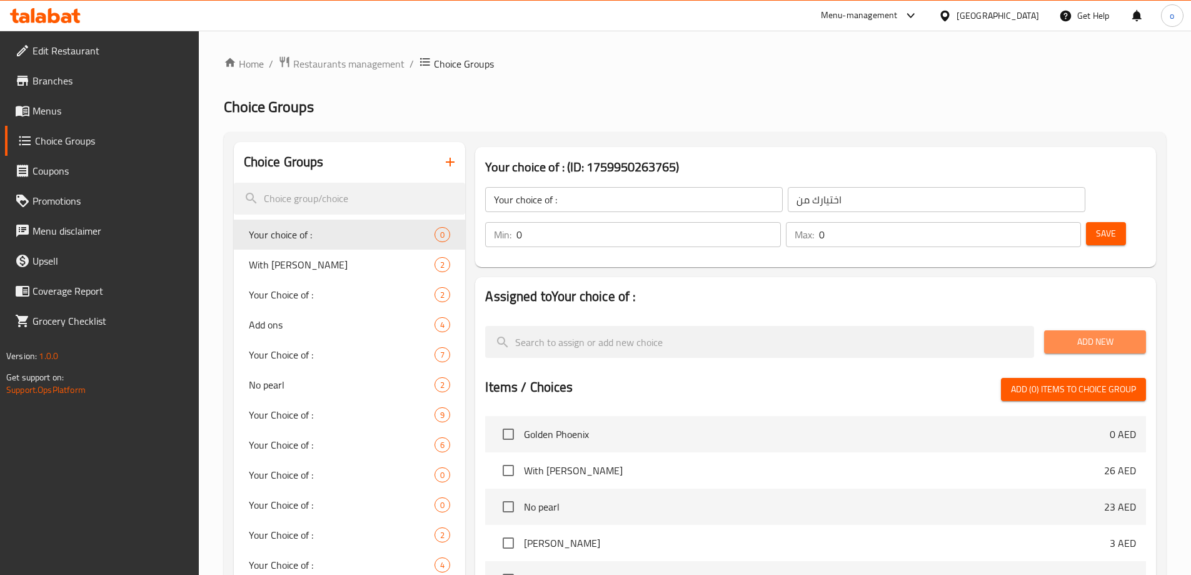
drag, startPoint x: 1073, startPoint y: 302, endPoint x: 1080, endPoint y: 303, distance: 6.4
click at [1074, 334] on span "Add New" at bounding box center [1095, 342] width 82 height 16
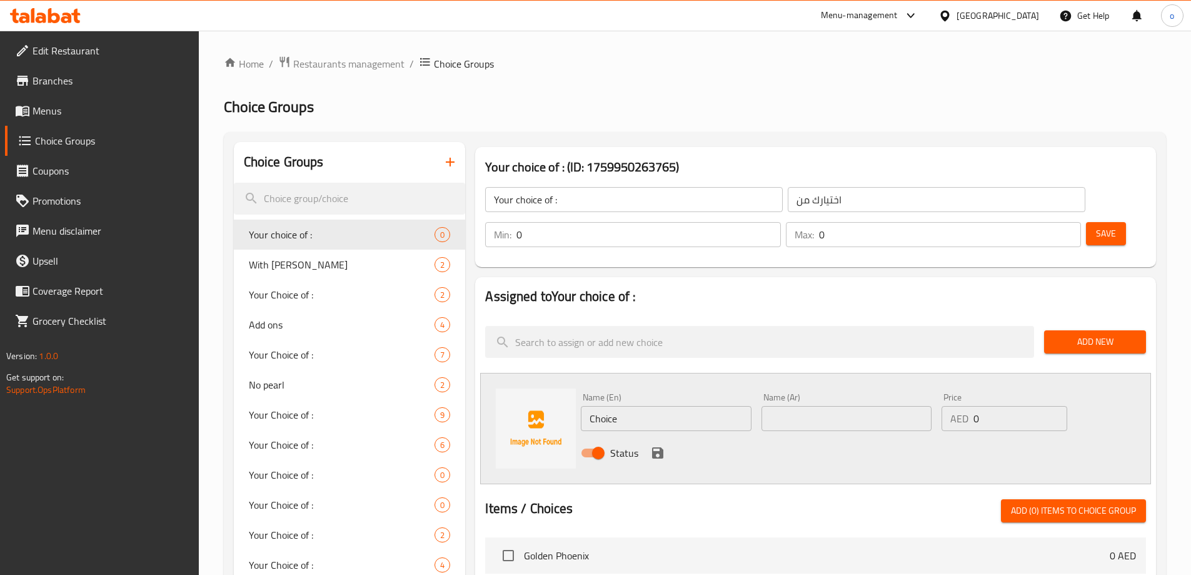
click at [665, 406] on input "Choice" at bounding box center [666, 418] width 170 height 25
click at [641, 406] on input "Choice" at bounding box center [666, 418] width 170 height 25
paste input "With [PERSON_NAME]"
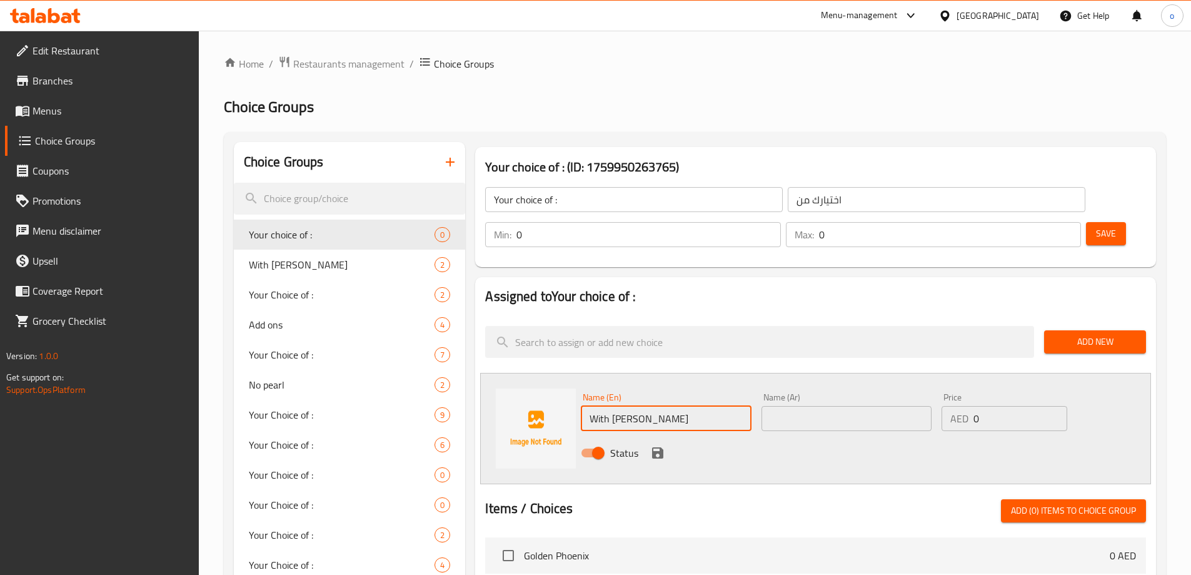
type input "With [PERSON_NAME]"
click at [809, 406] on input "text" at bounding box center [846, 418] width 170 height 25
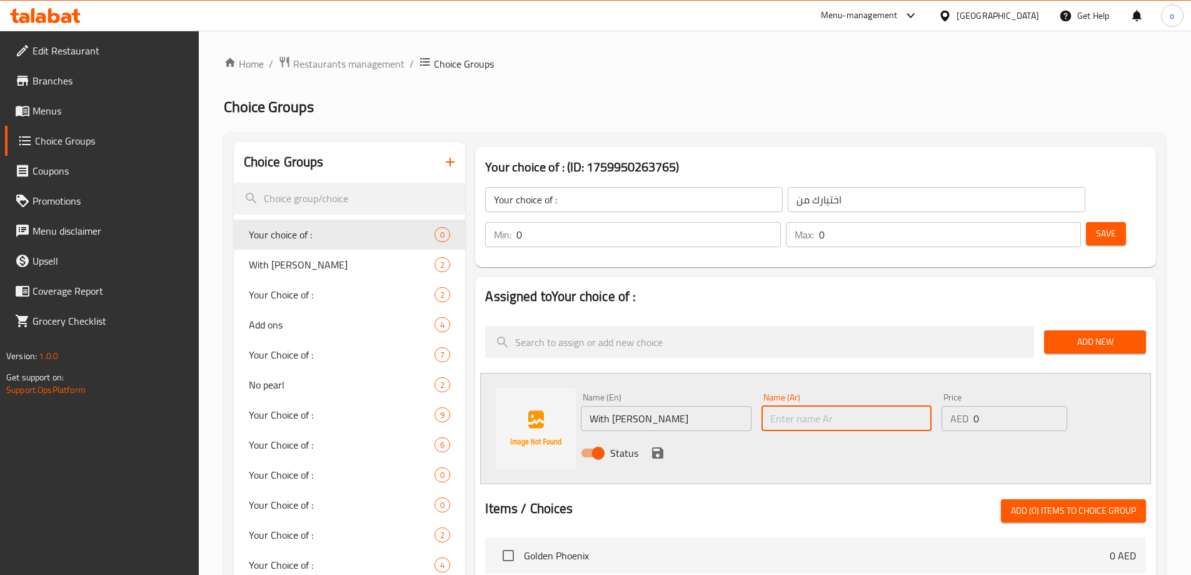
paste input "مع [PERSON_NAME]"
type input "مع [PERSON_NAME]"
type input "1"
click at [1047, 222] on input "1" at bounding box center [950, 234] width 262 height 25
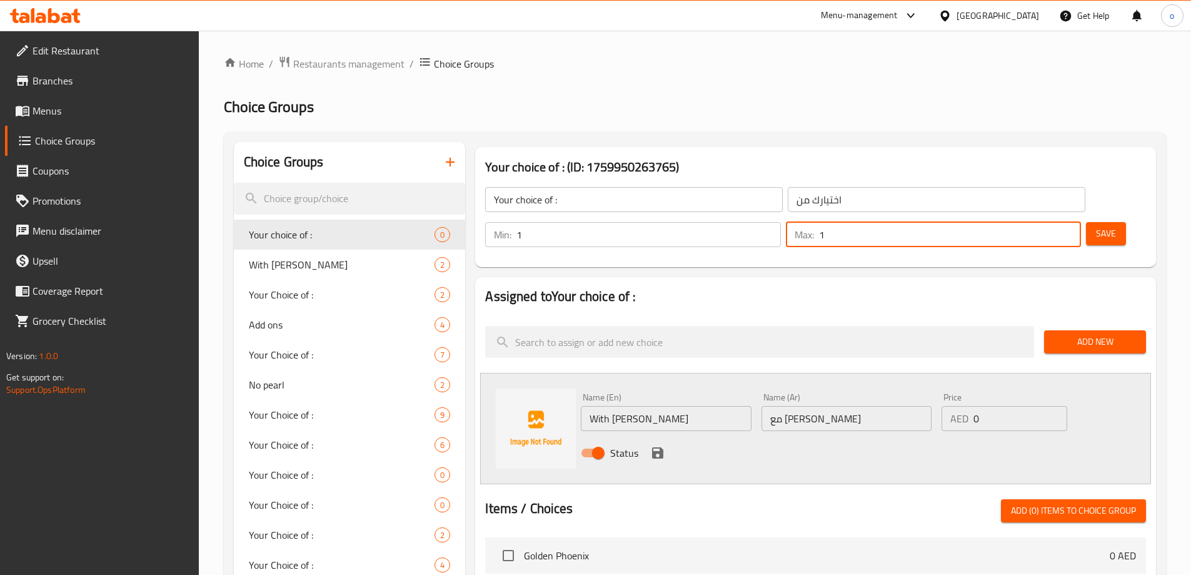
type input "1"
click at [780, 222] on input "1" at bounding box center [648, 234] width 264 height 25
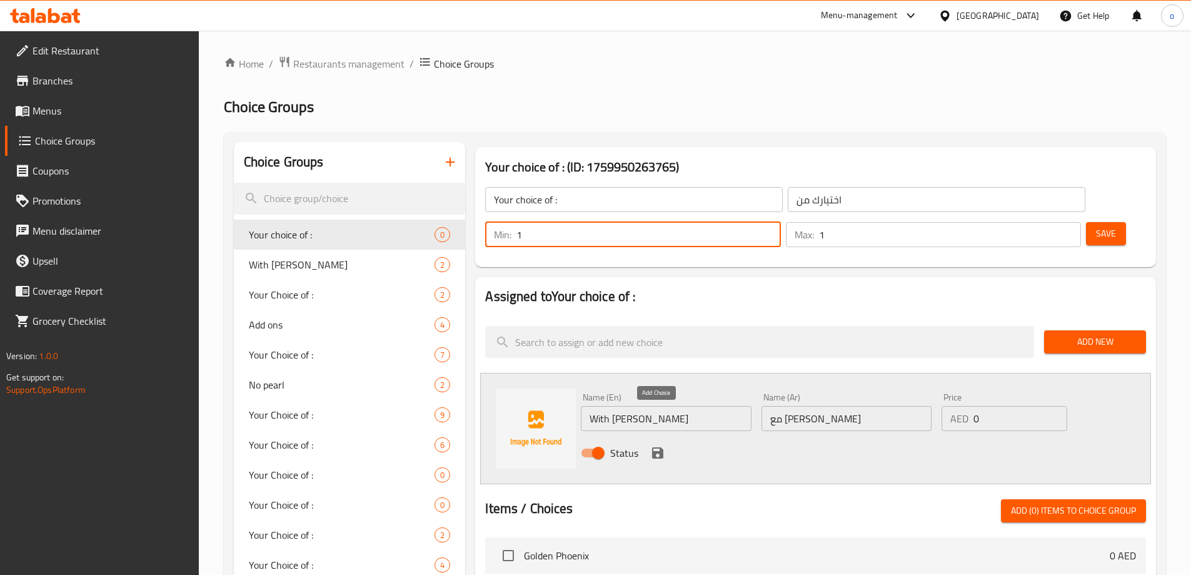
click at [655, 447] on icon "save" at bounding box center [657, 452] width 11 height 11
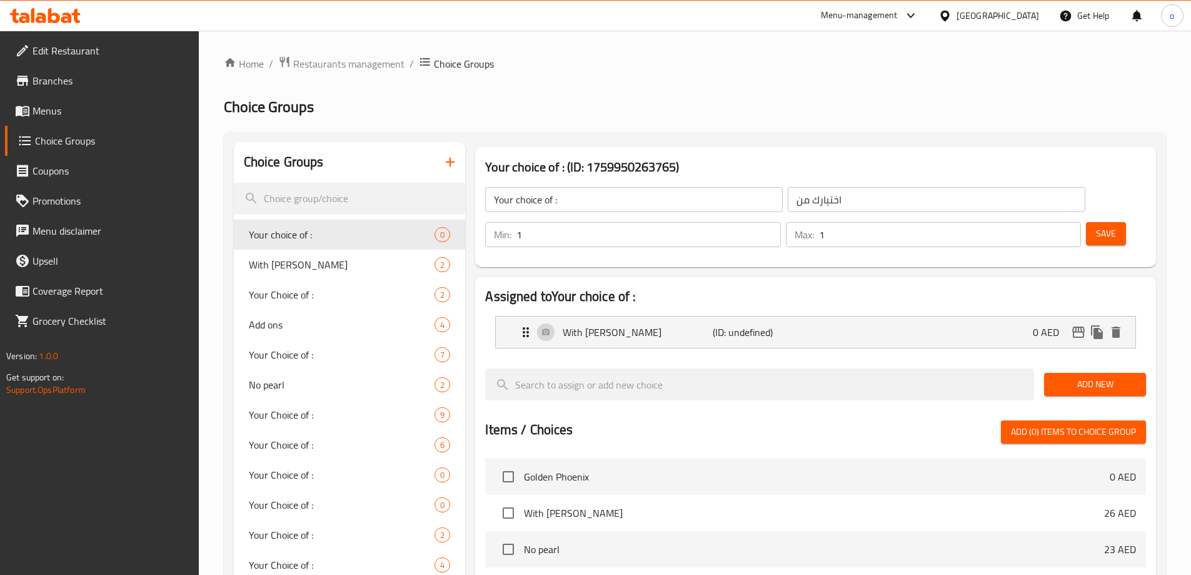
click at [1097, 376] on span "Add New" at bounding box center [1095, 384] width 82 height 16
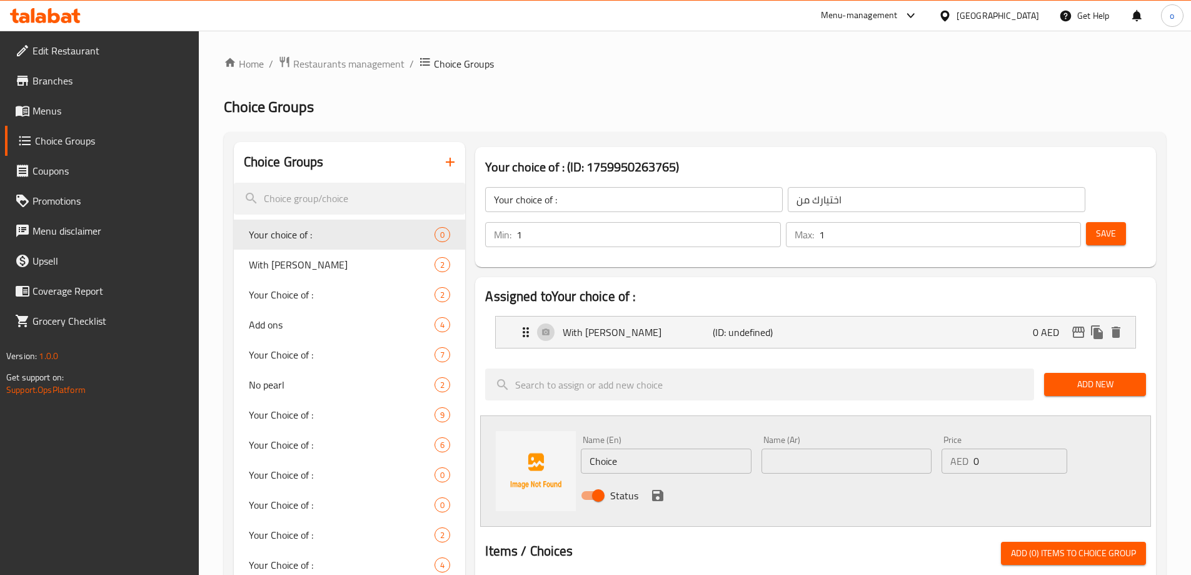
click at [710, 448] on input "Choice" at bounding box center [666, 460] width 170 height 25
drag, startPoint x: 644, startPoint y: 440, endPoint x: 640, endPoint y: 433, distance: 8.4
click at [644, 440] on div "Name (En) Choice Name (En)" at bounding box center [666, 454] width 180 height 48
click at [640, 448] on input "Choice" at bounding box center [666, 460] width 170 height 25
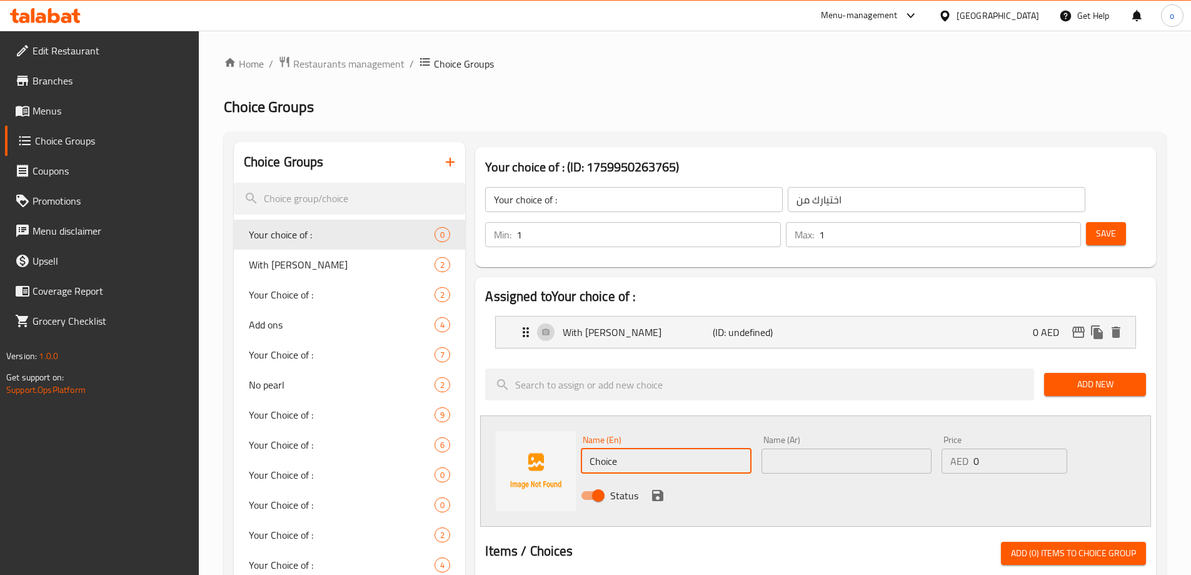
click at [640, 448] on input "Choice" at bounding box center [666, 460] width 170 height 25
paste input "No pearl"
type input "No pearl"
click at [823, 448] on input "text" at bounding box center [846, 460] width 170 height 25
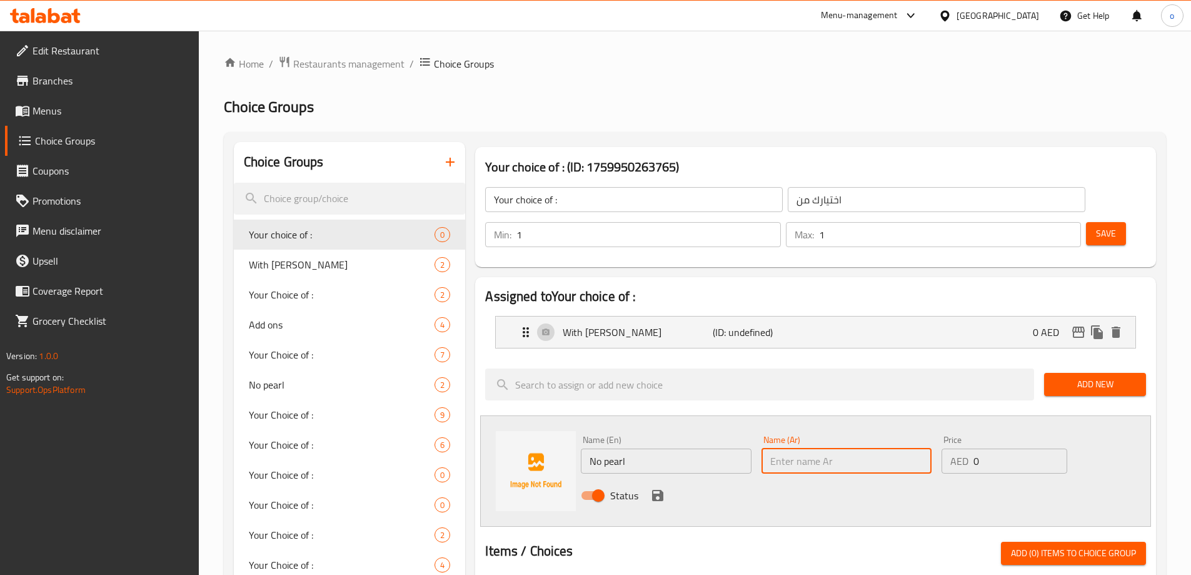
paste input "ب[PERSON_NAME]"
type input "ب[PERSON_NAME]"
click at [660, 490] on icon "save" at bounding box center [657, 495] width 11 height 11
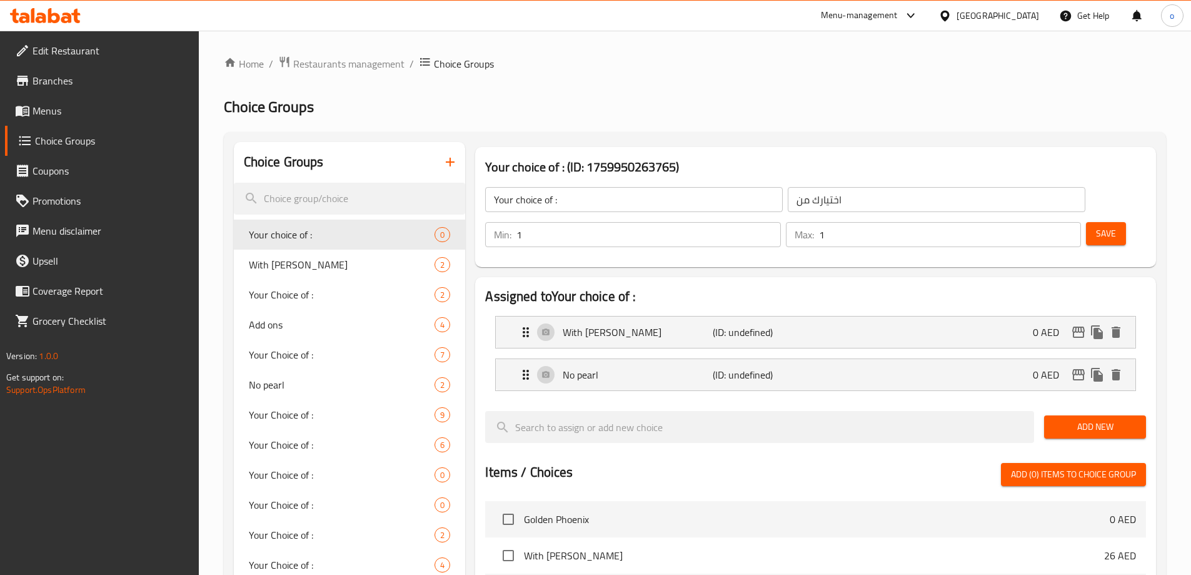
click at [1096, 226] on span "Save" at bounding box center [1106, 234] width 20 height 16
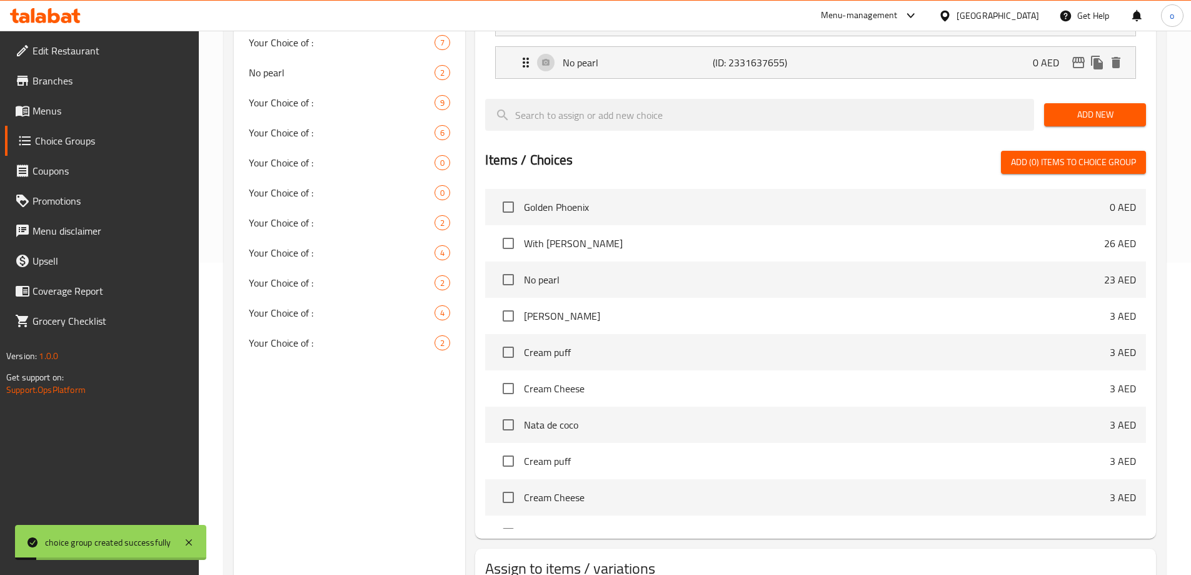
scroll to position [368, 0]
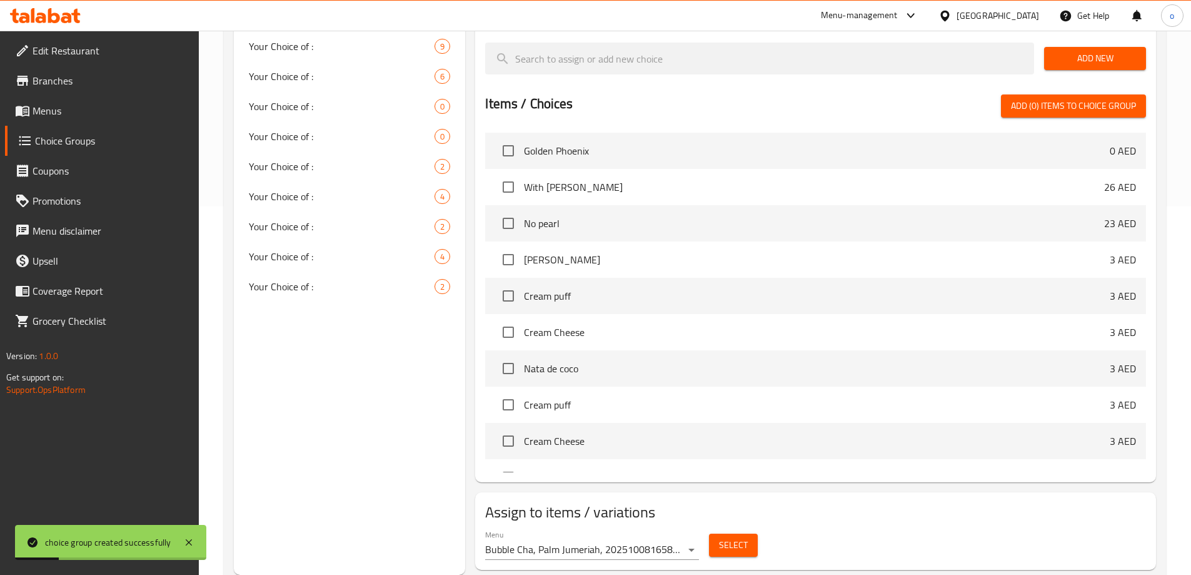
click at [743, 537] on span "Select" at bounding box center [733, 545] width 29 height 16
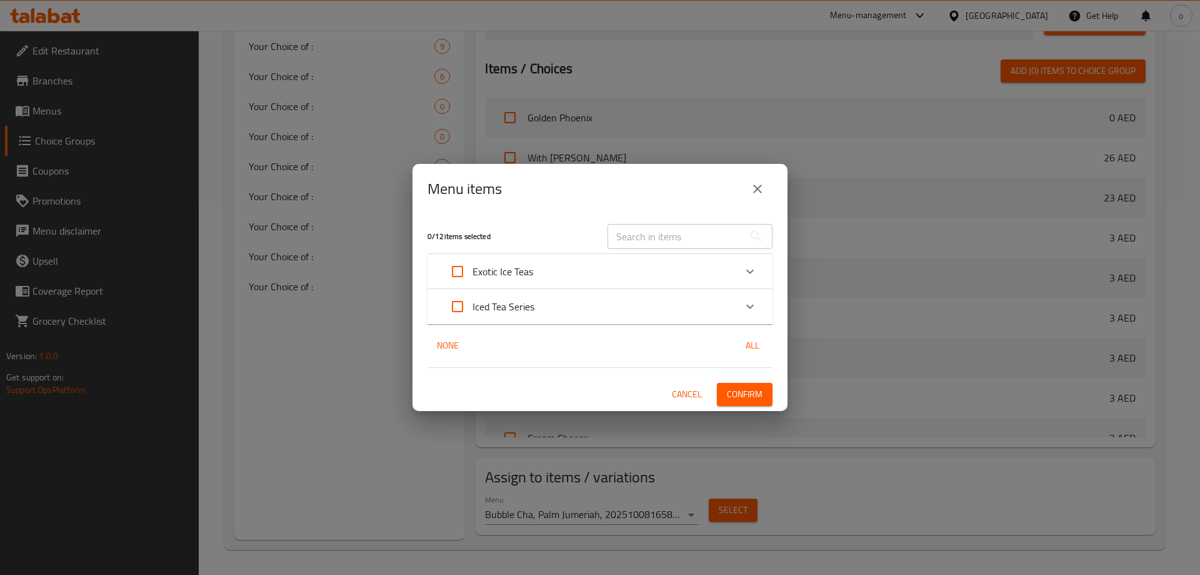
click at [757, 338] on span "All" at bounding box center [753, 346] width 30 height 16
checkbox input "true"
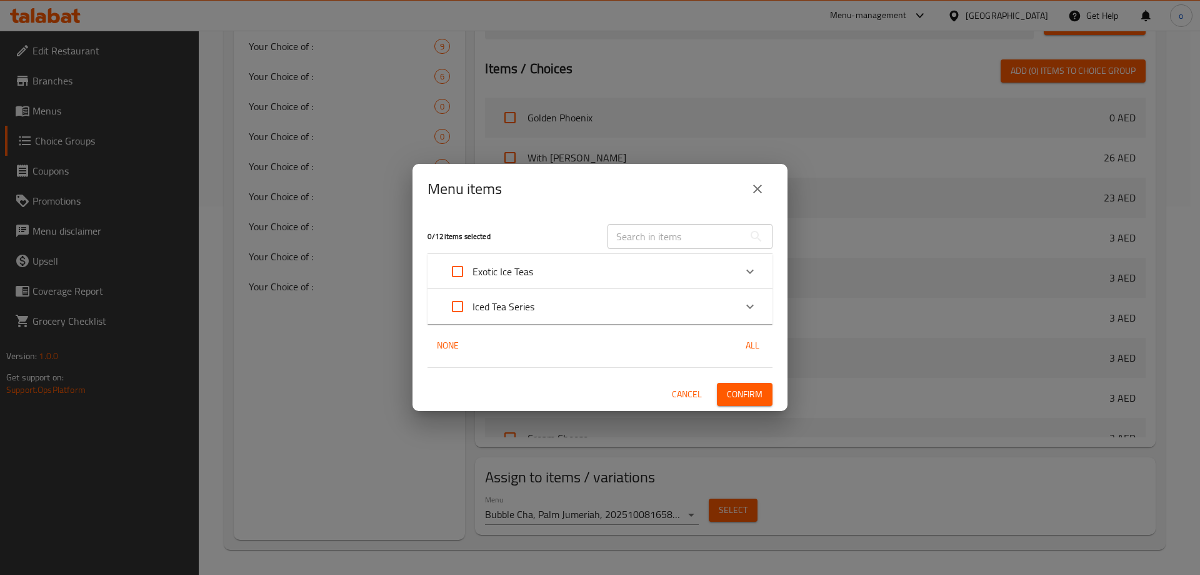
checkbox input "true"
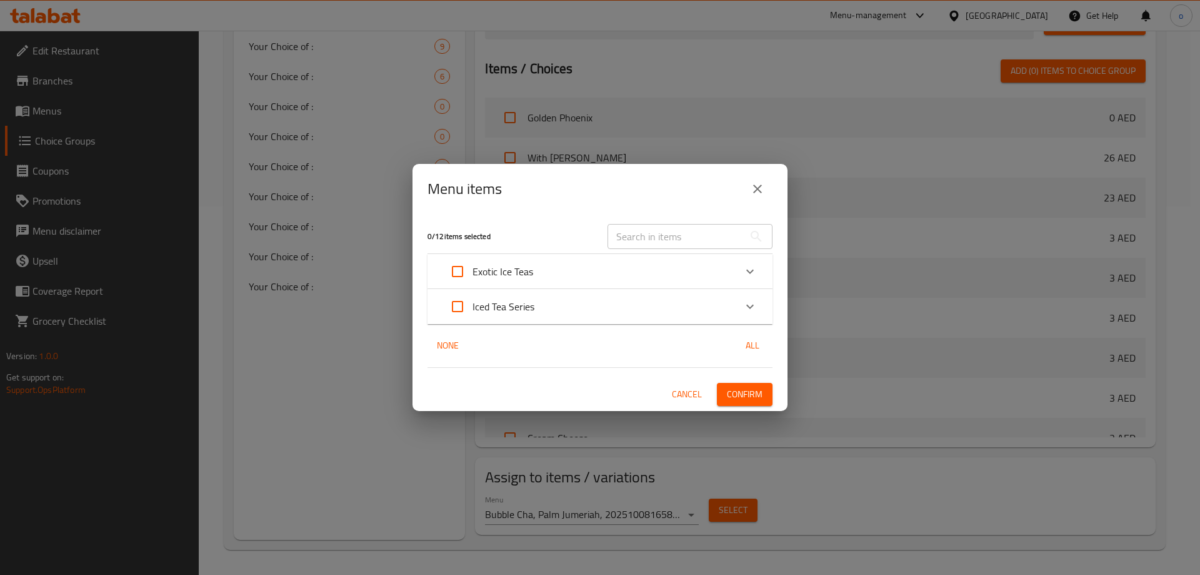
checkbox input "true"
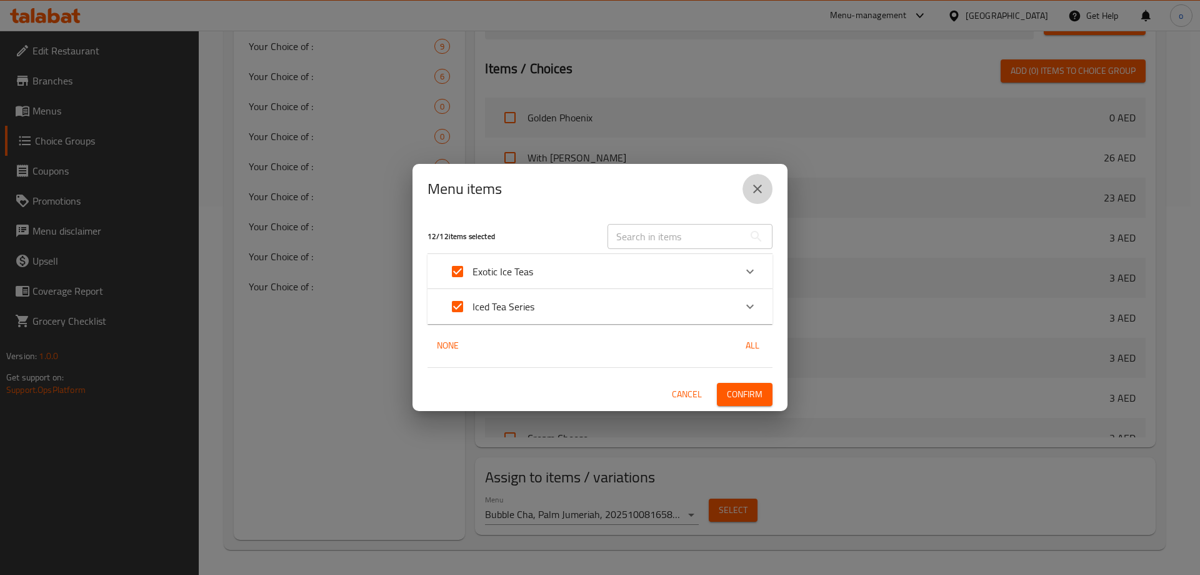
click at [762, 184] on icon "close" at bounding box center [757, 188] width 15 height 15
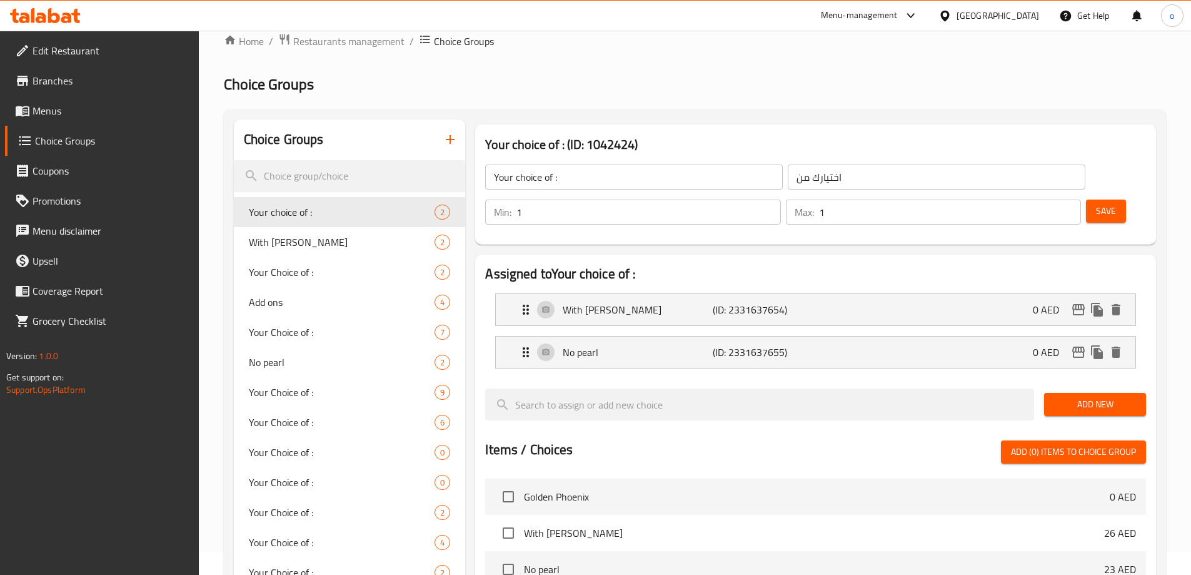
scroll to position [63, 0]
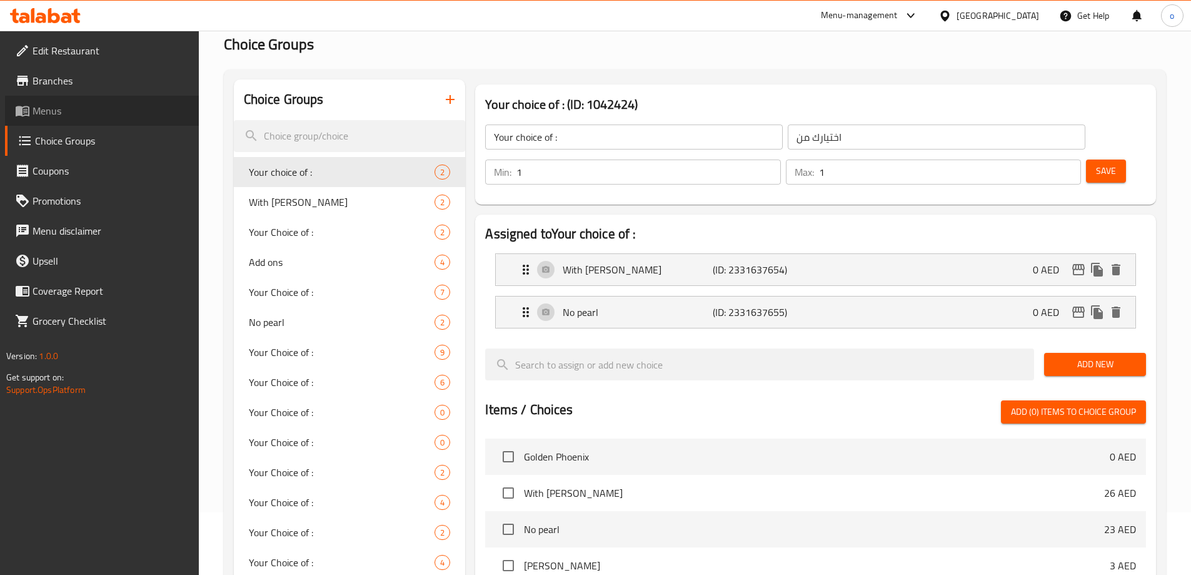
click at [48, 99] on link "Menus" at bounding box center [102, 111] width 194 height 30
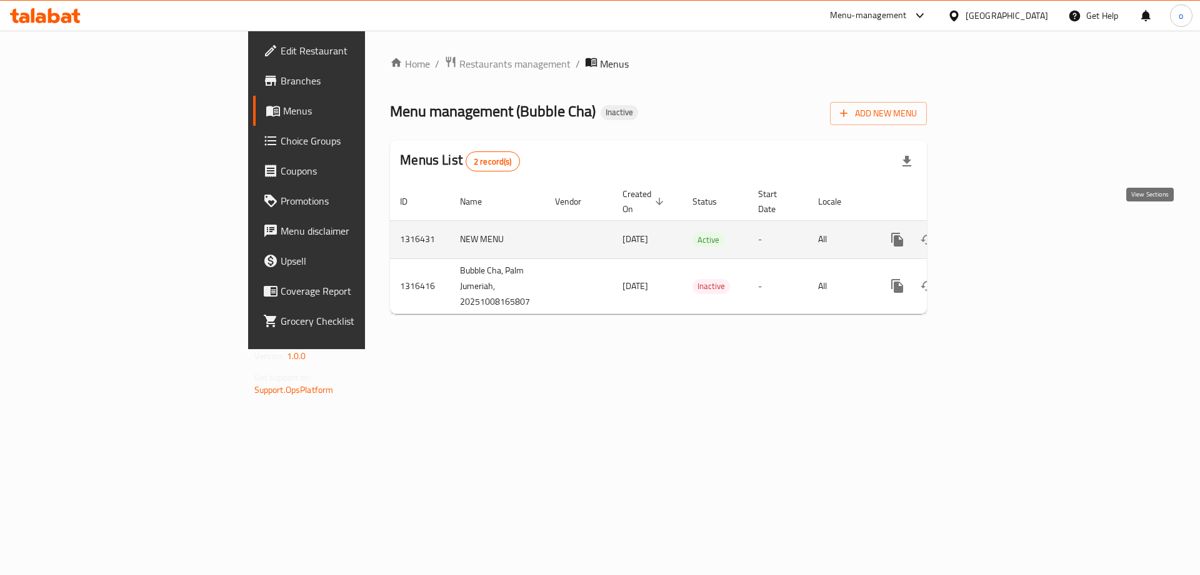
click at [1003, 233] on link "enhanced table" at bounding box center [988, 239] width 30 height 30
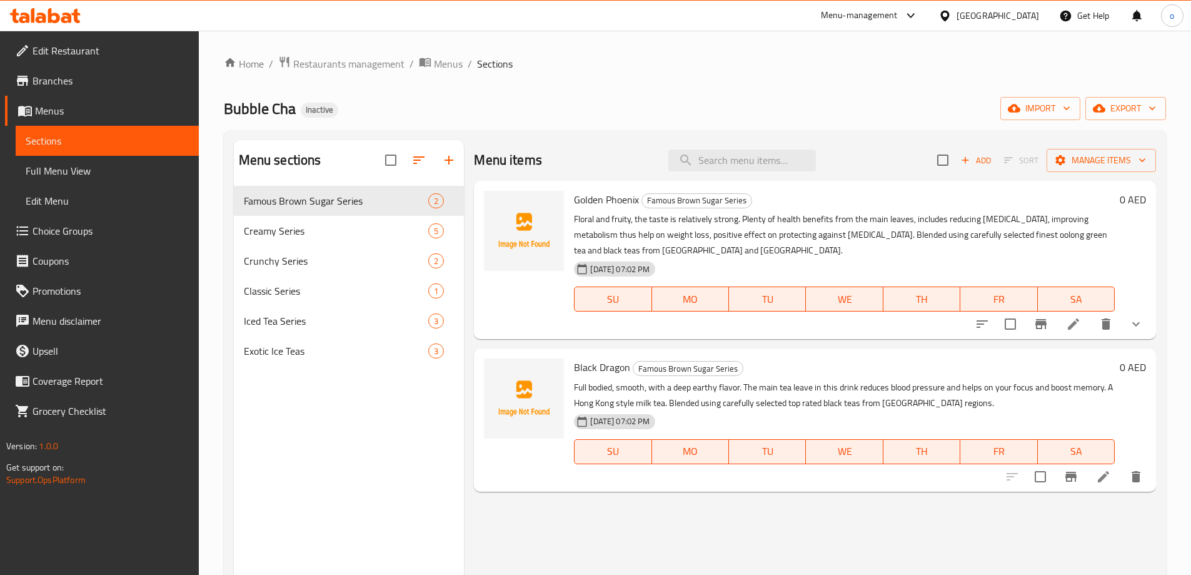
click at [74, 223] on span "Choice Groups" at bounding box center [111, 230] width 156 height 15
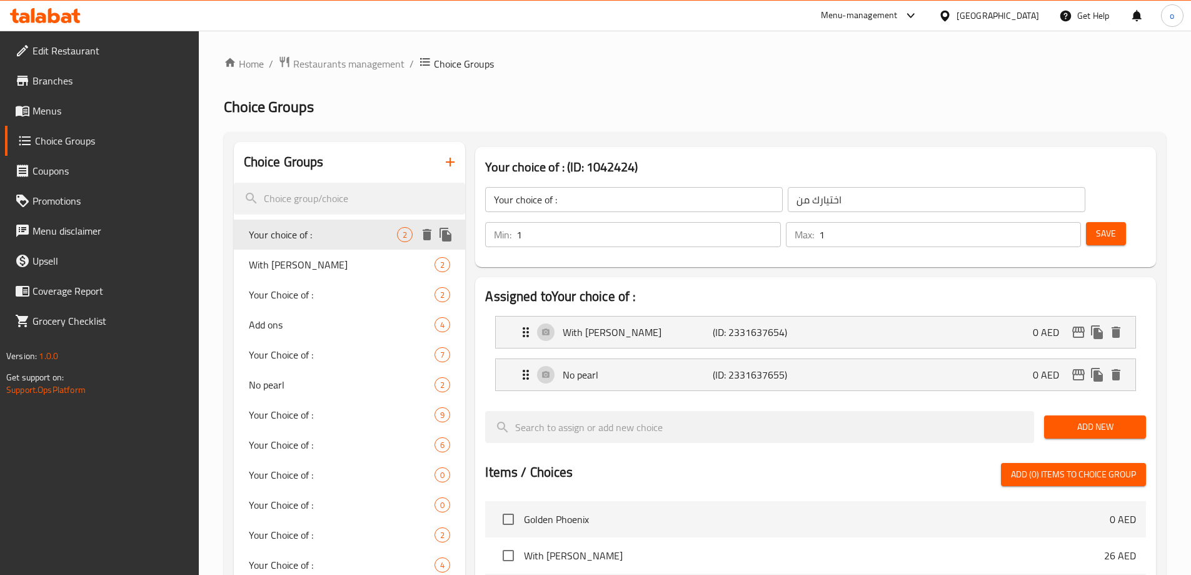
click at [317, 244] on div "Your choice of : 2" at bounding box center [350, 234] width 232 height 30
click at [521, 324] on icon "Expand" at bounding box center [525, 331] width 15 height 15
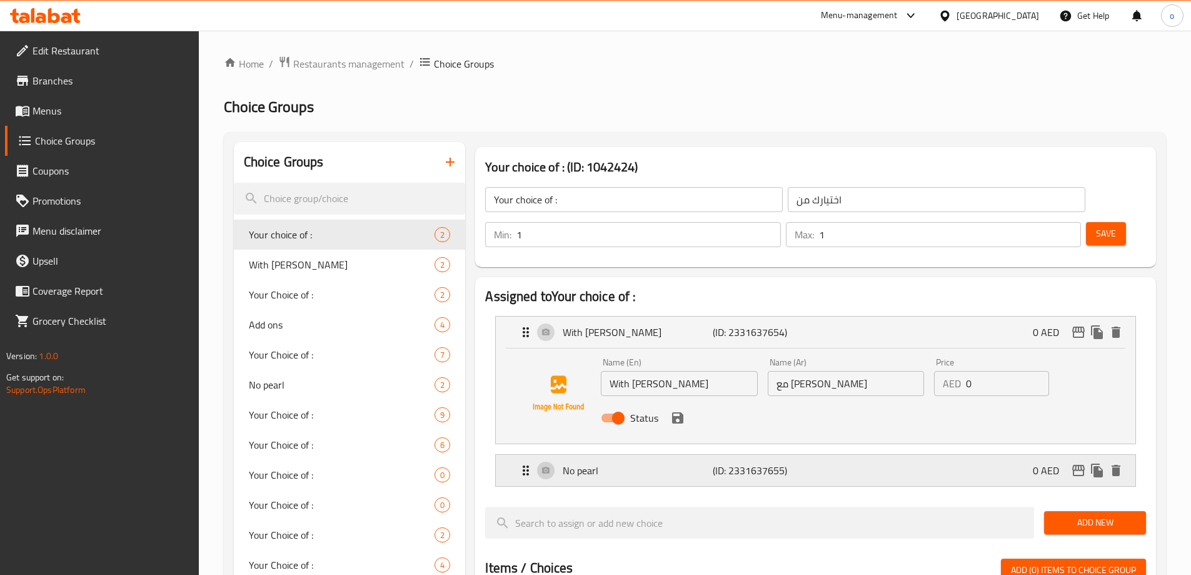
click at [528, 463] on icon "Expand" at bounding box center [525, 470] width 15 height 15
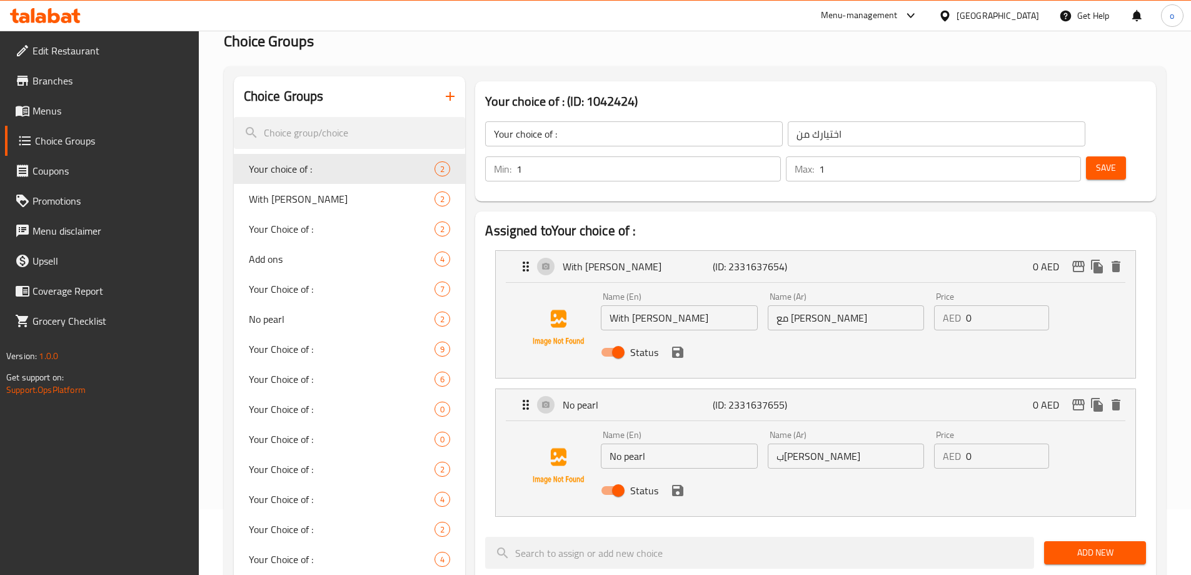
scroll to position [63, 0]
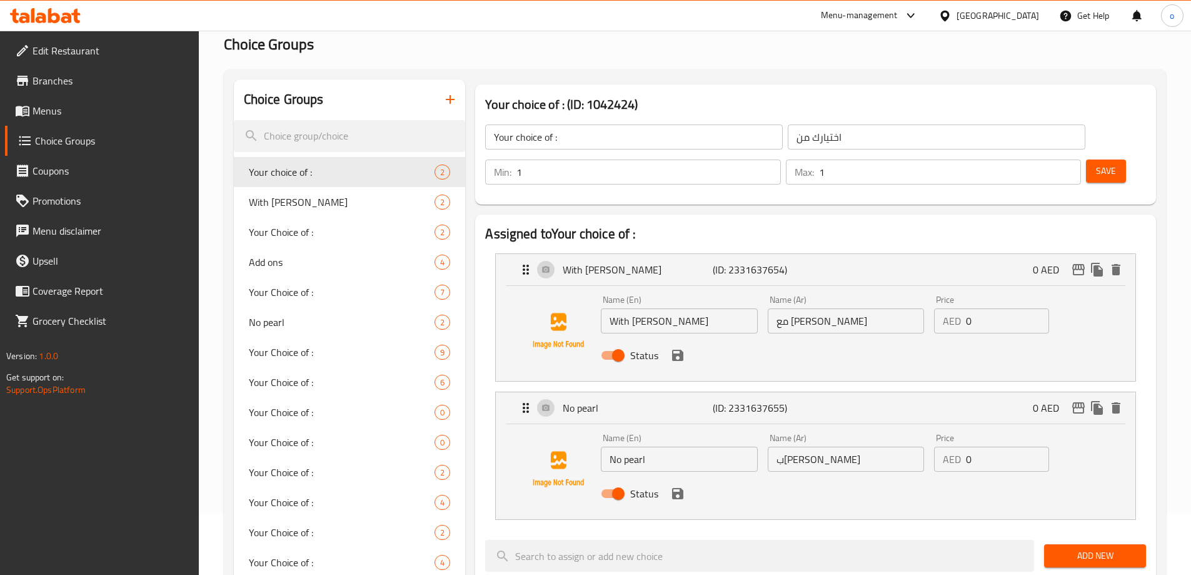
click at [979, 308] on input "0" at bounding box center [1007, 320] width 83 height 25
click at [970, 308] on input "026" at bounding box center [1007, 320] width 83 height 25
click at [995, 437] on div "Price AED 0 Price" at bounding box center [991, 452] width 125 height 48
type input "26"
click at [985, 446] on input "0" at bounding box center [1007, 458] width 83 height 25
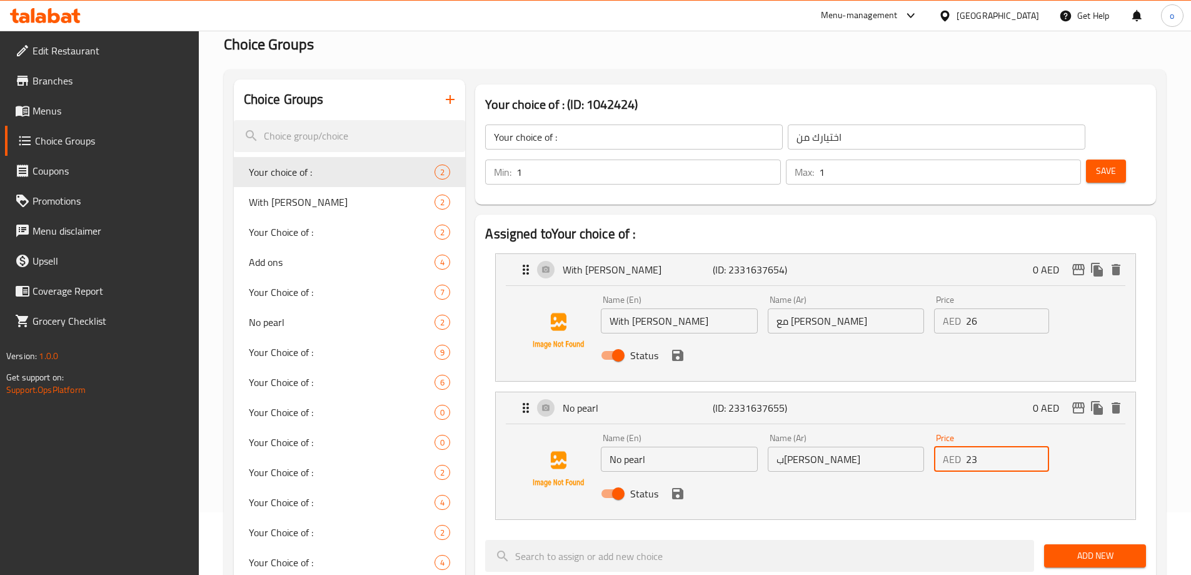
click at [676, 338] on div "Status" at bounding box center [846, 355] width 500 height 34
click at [677, 348] on icon "save" at bounding box center [677, 355] width 15 height 15
click at [677, 326] on nav "With Boba pearl (ID: 2331637654) 0 AED Name (En) With Boba pearl Name (En) Name…" at bounding box center [815, 386] width 661 height 286
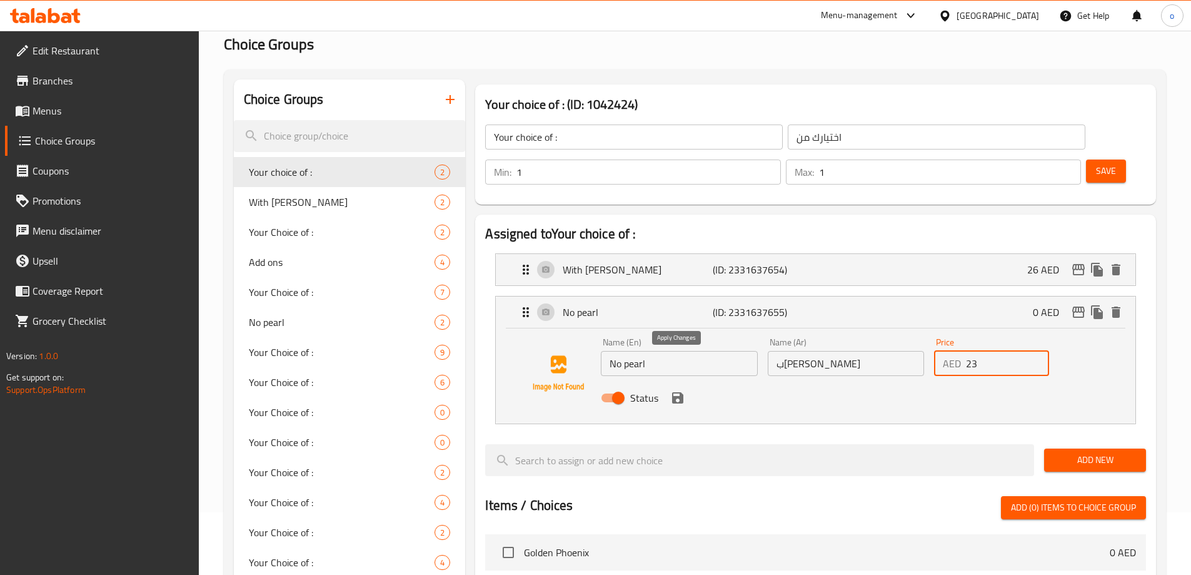
click at [676, 392] on icon "save" at bounding box center [677, 397] width 11 height 11
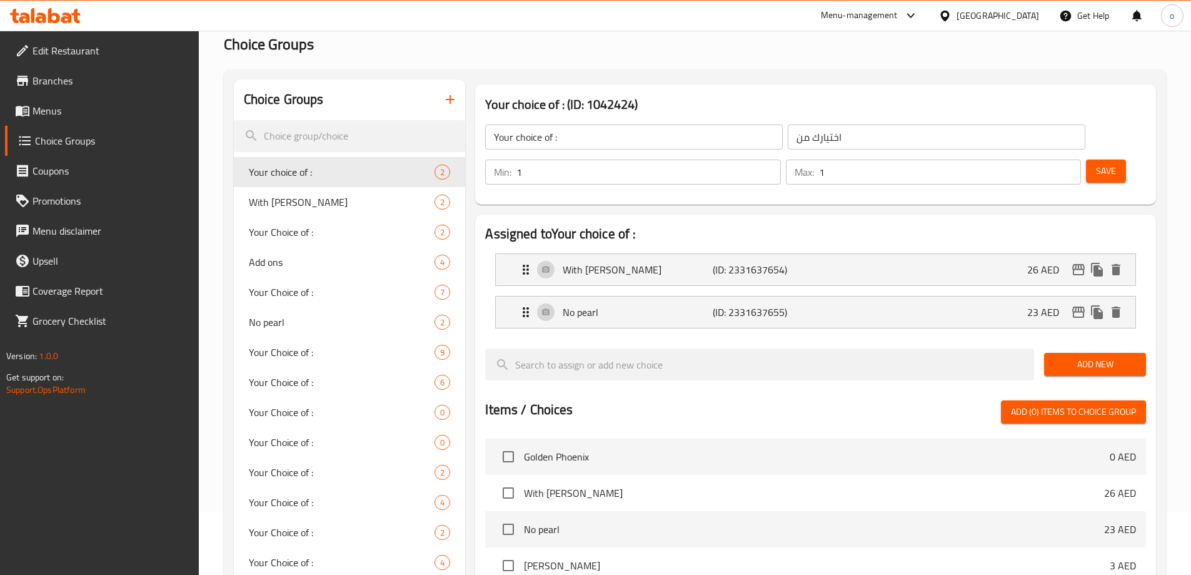
type input "23"
click at [1096, 163] on span "Save" at bounding box center [1106, 171] width 20 height 16
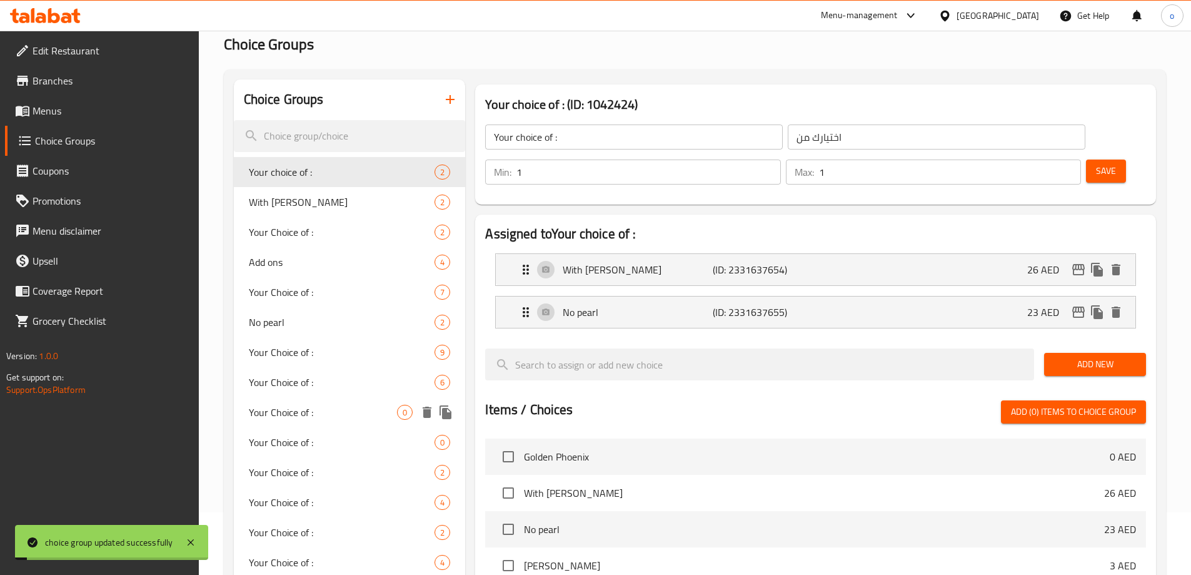
scroll to position [368, 0]
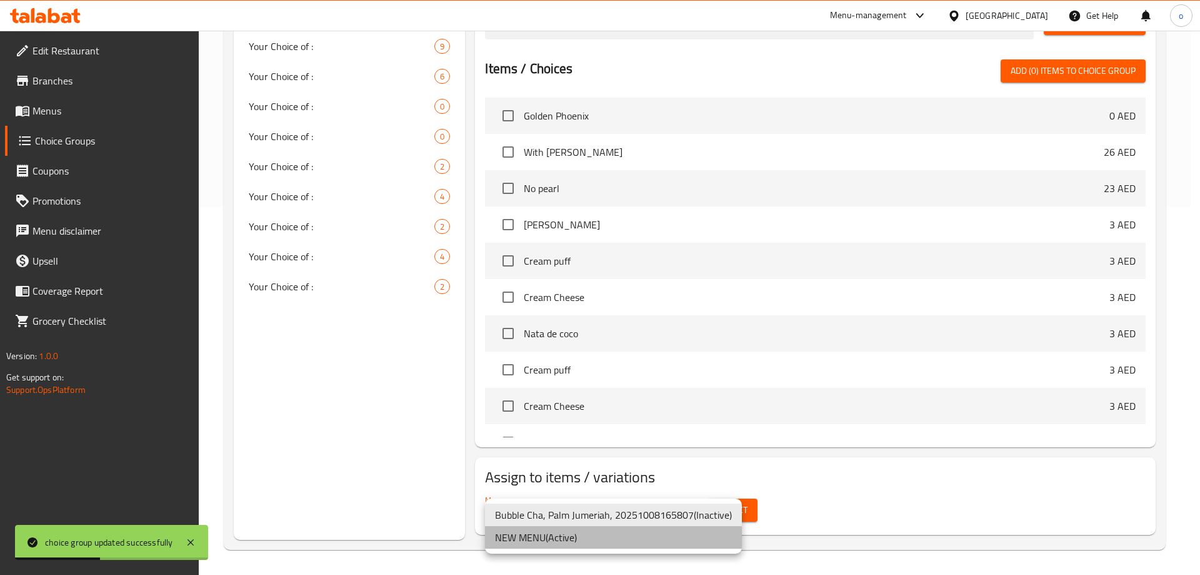
click at [558, 542] on li "NEW MENU ( Active )" at bounding box center [613, 537] width 257 height 23
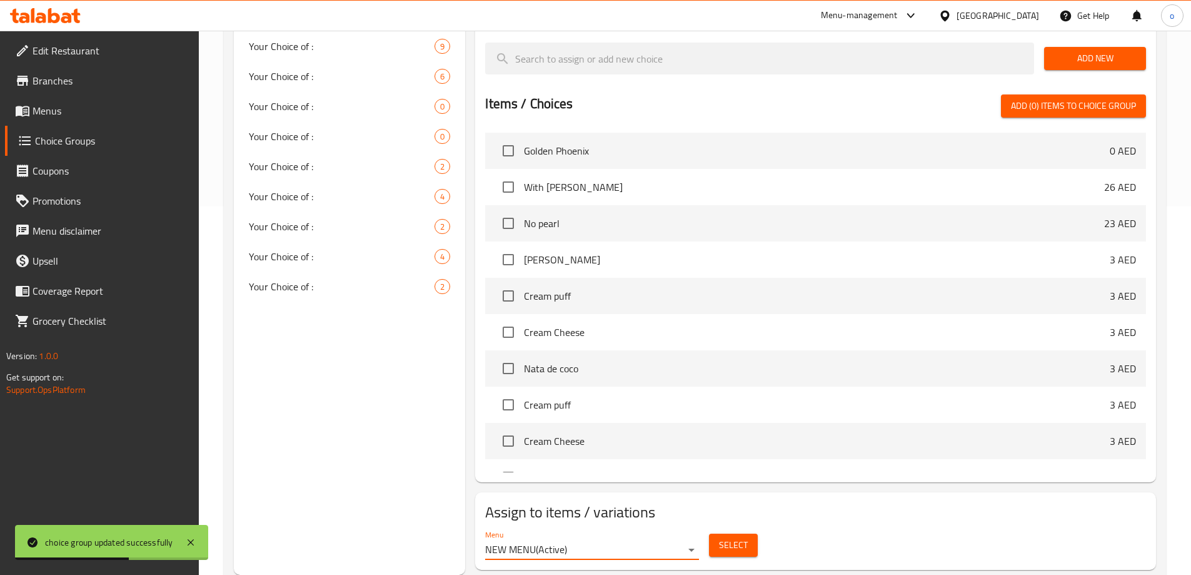
click at [732, 537] on span "Select" at bounding box center [733, 545] width 29 height 16
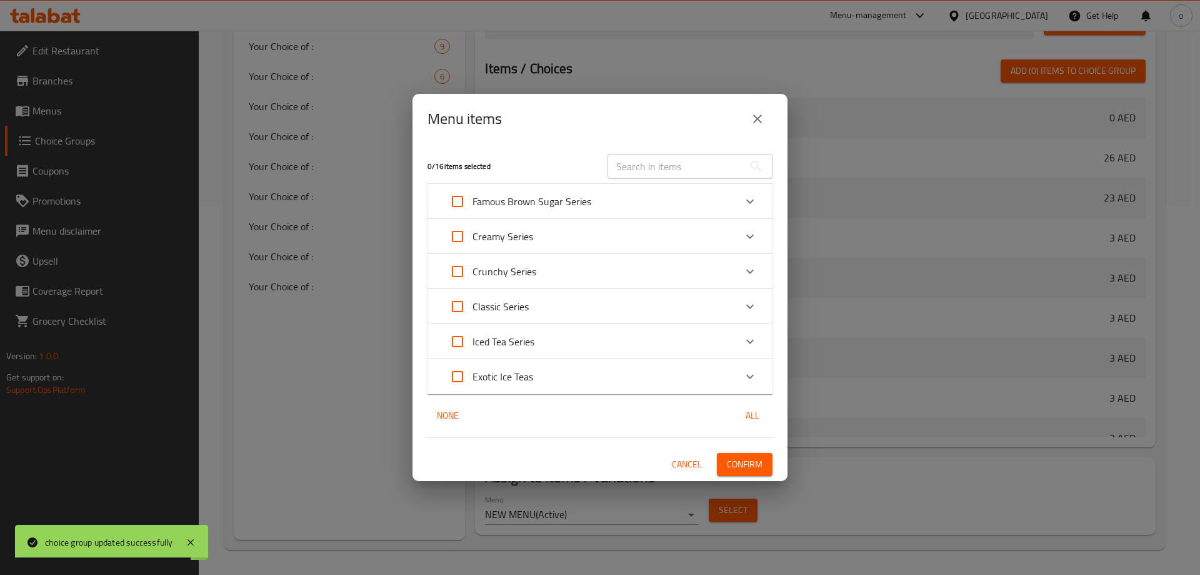
click at [605, 204] on div "Famous Brown Sugar Series" at bounding box center [589, 201] width 293 height 30
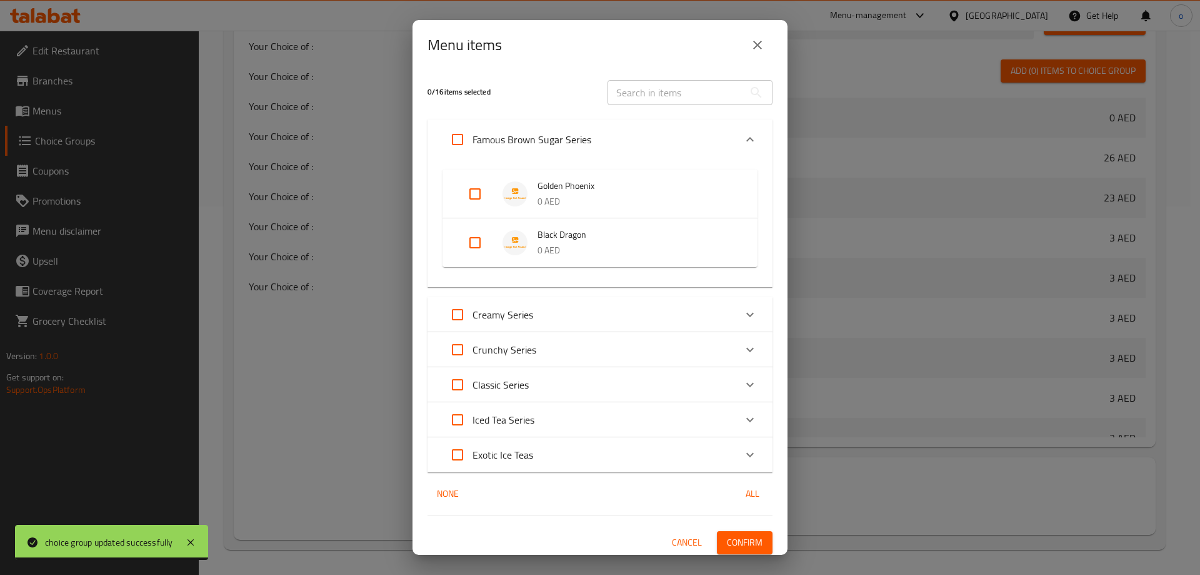
click at [456, 141] on input "Expand" at bounding box center [458, 139] width 30 height 30
checkbox input "true"
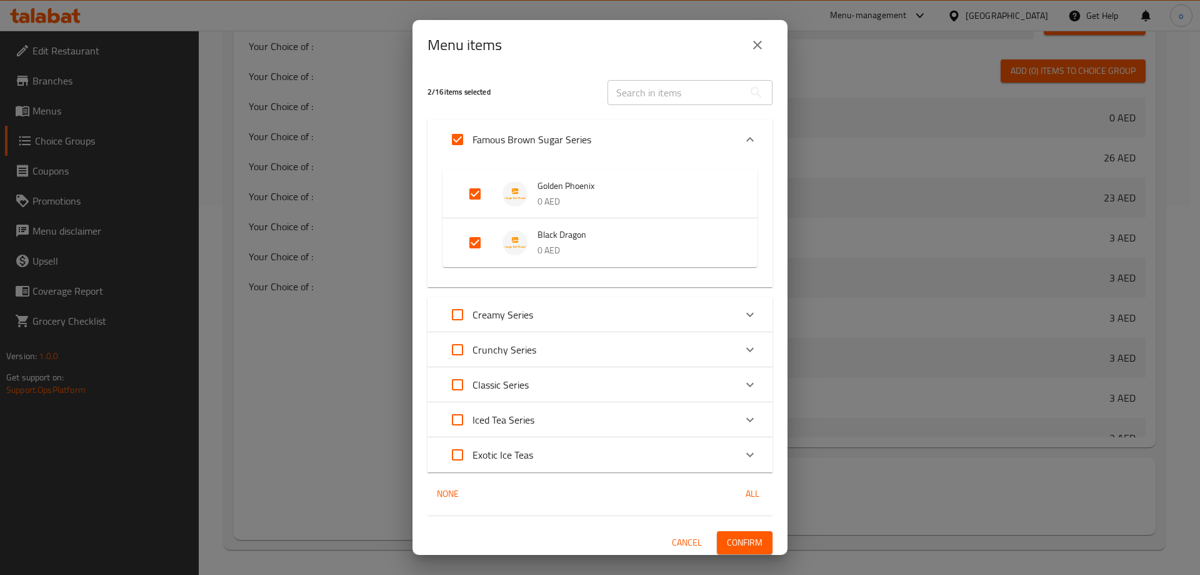
click at [728, 542] on span "Confirm" at bounding box center [745, 543] width 36 height 16
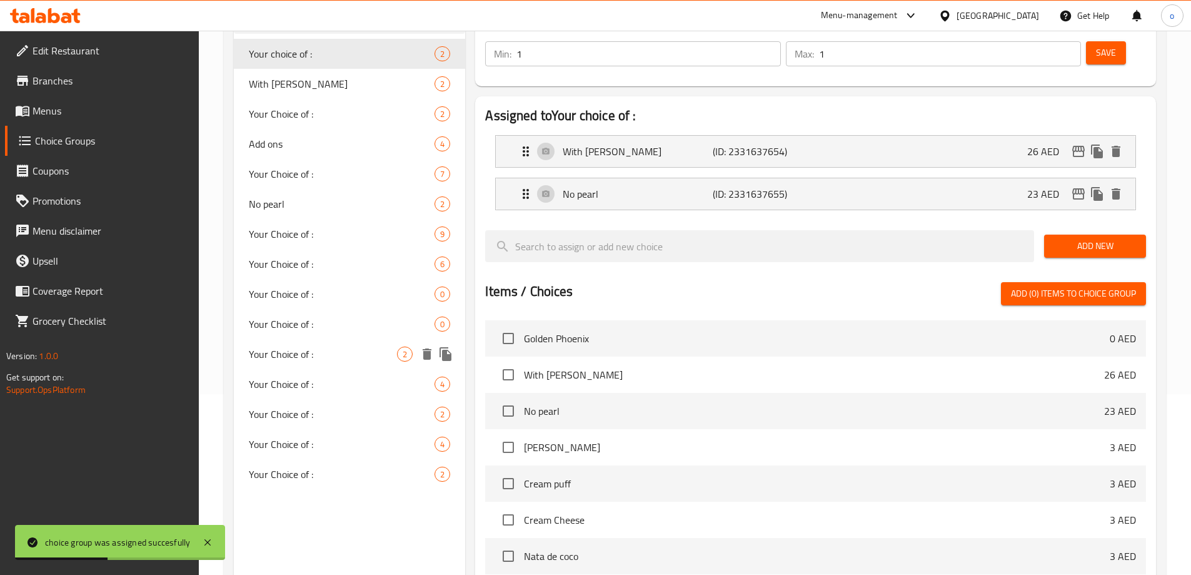
scroll to position [0, 0]
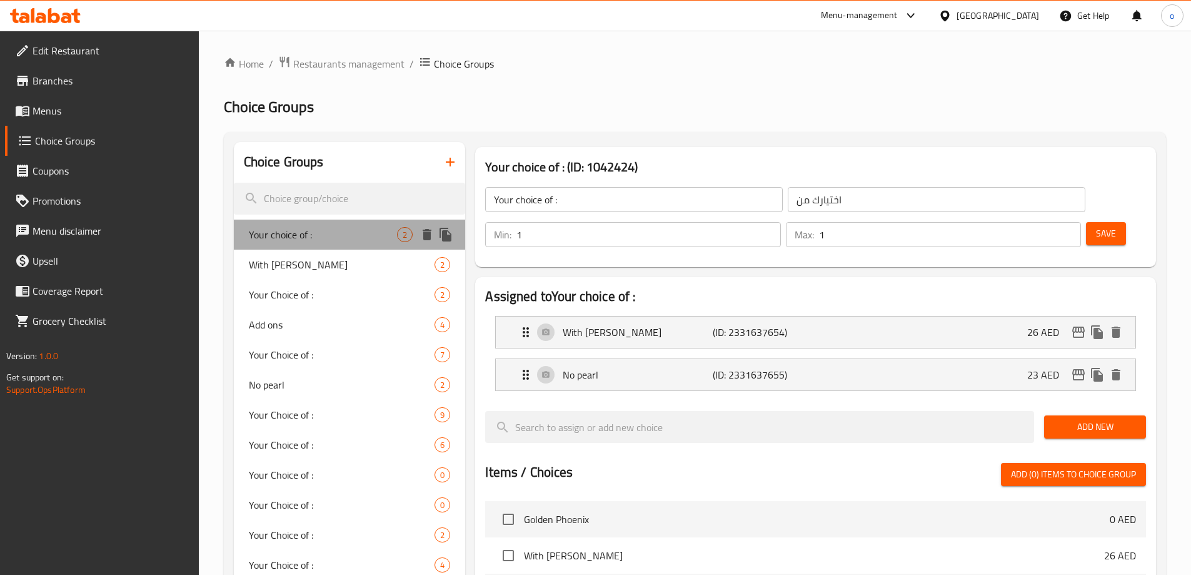
click at [358, 241] on span "Your choice of :" at bounding box center [323, 234] width 149 height 15
click at [451, 169] on icon "button" at bounding box center [450, 161] width 15 height 15
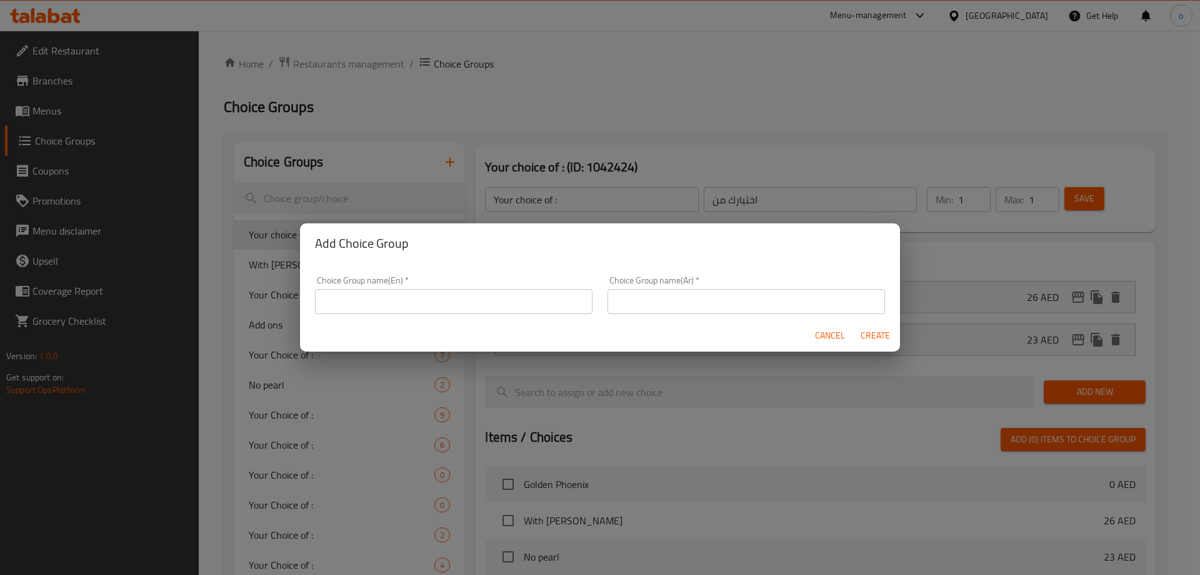
click at [435, 294] on input "text" at bounding box center [454, 301] width 278 height 25
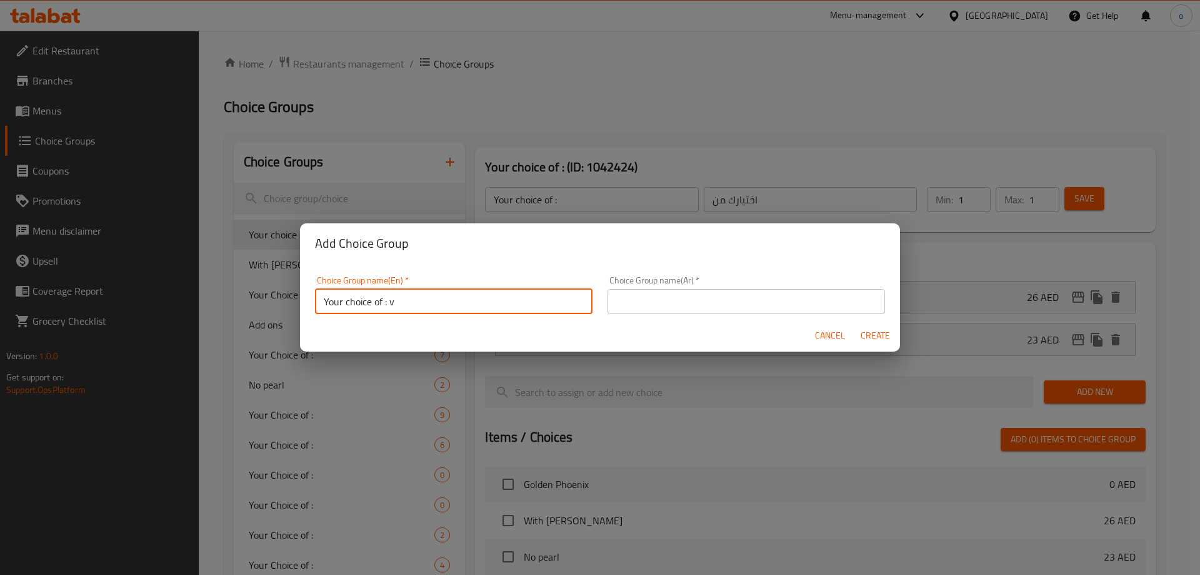
type input "Your choice of : v"
click at [708, 311] on input "text" at bounding box center [747, 301] width 278 height 25
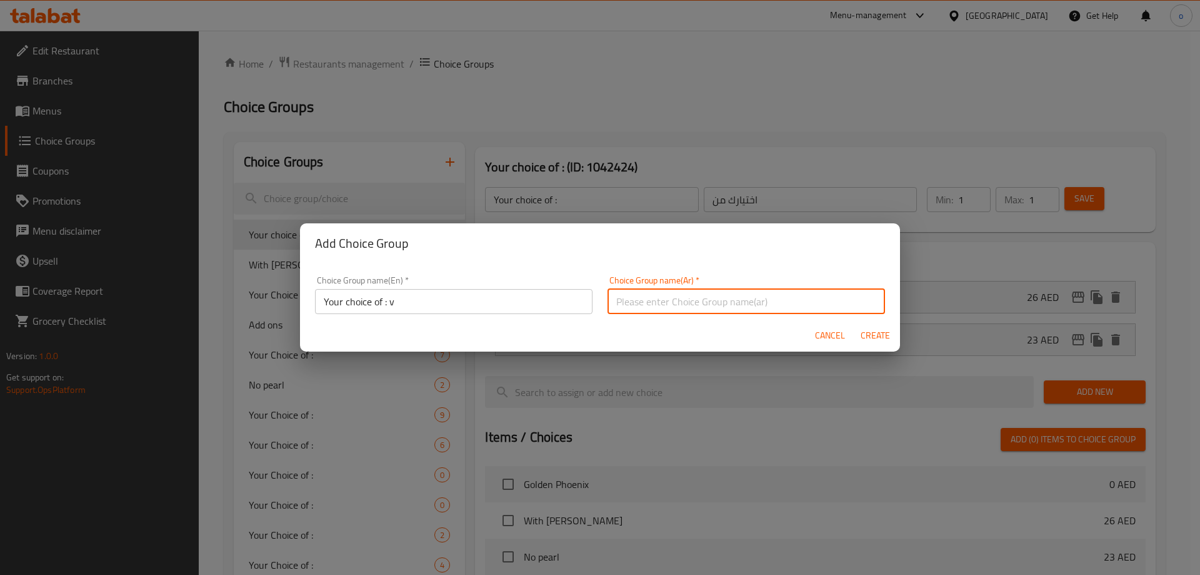
type input "اختيارك من"
click at [434, 302] on input "Your choice of : v" at bounding box center [454, 301] width 278 height 25
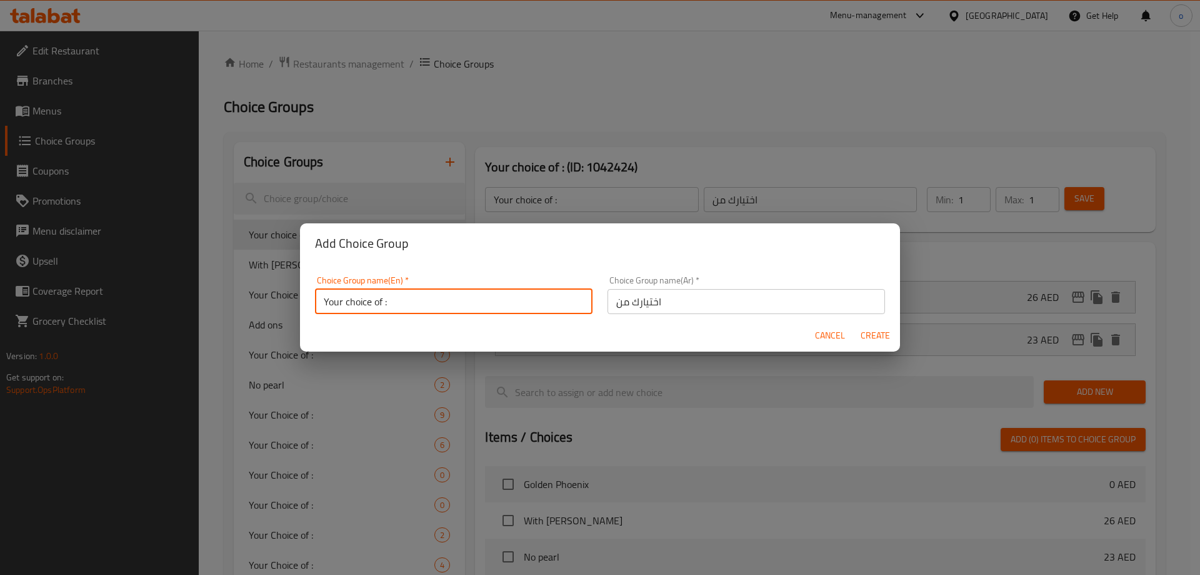
type input "Your choice of :"
click at [608, 304] on input "اختيارك من" at bounding box center [747, 301] width 278 height 25
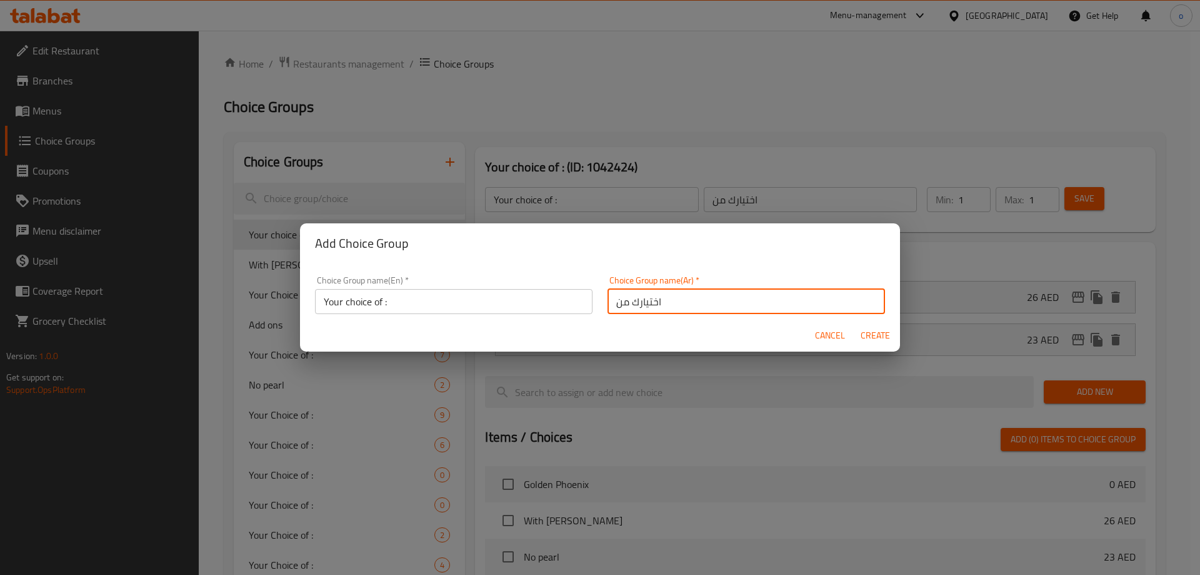
type input "اختيارك من"
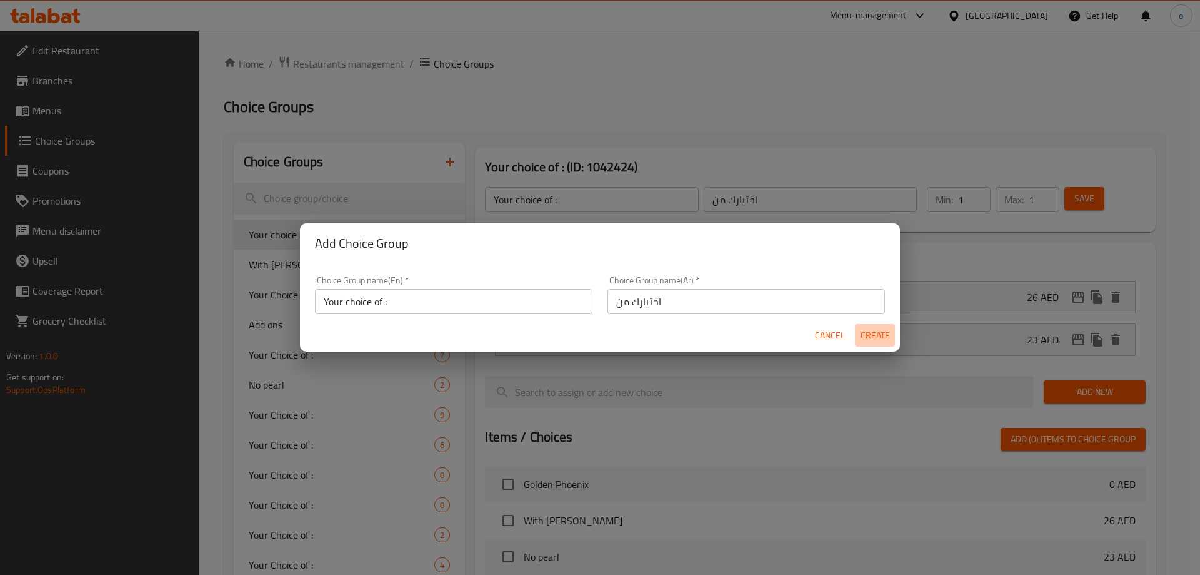
click at [873, 338] on span "Create" at bounding box center [875, 336] width 30 height 16
type input "Your choice of :"
type input "اختيارك من"
type input "0"
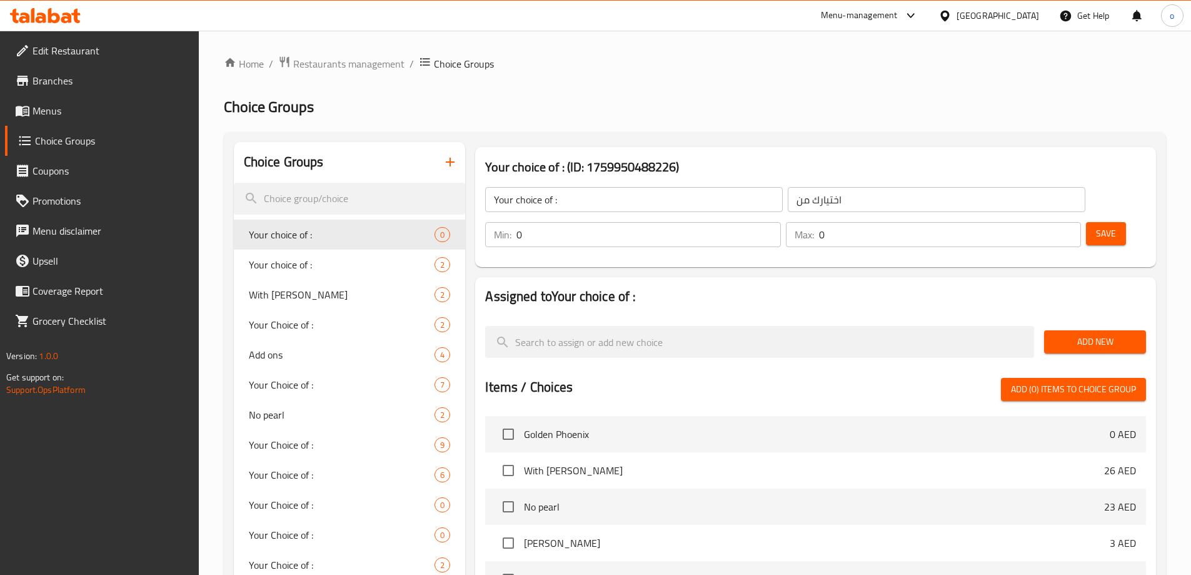
click at [780, 222] on input "0" at bounding box center [648, 234] width 264 height 25
type input "1"
click at [1045, 222] on input "1" at bounding box center [950, 234] width 262 height 25
click at [1044, 222] on input "2" at bounding box center [950, 234] width 262 height 25
click at [1044, 222] on input "3" at bounding box center [950, 234] width 262 height 25
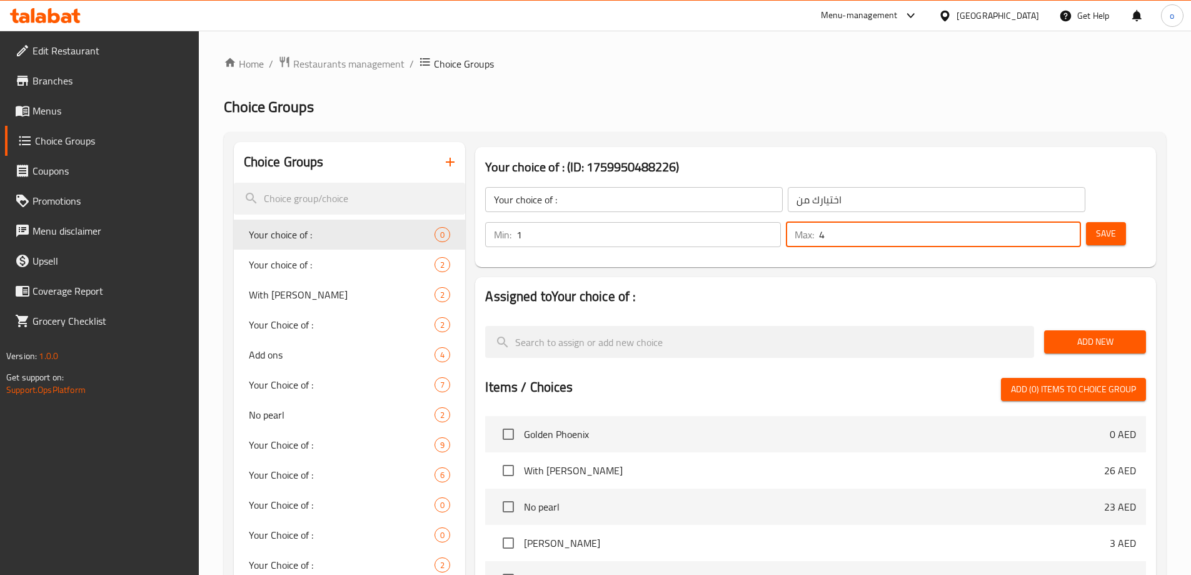
type input "4"
click at [1044, 222] on input "4" at bounding box center [950, 234] width 262 height 25
click at [1085, 334] on span "Add New" at bounding box center [1095, 342] width 82 height 16
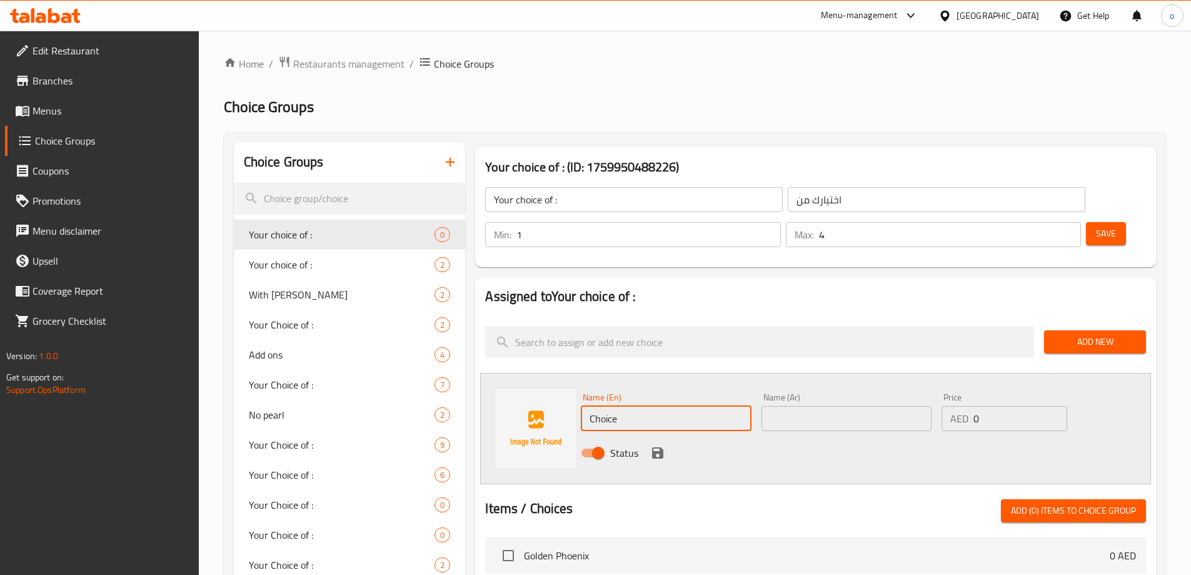
click at [670, 406] on input "Choice" at bounding box center [666, 418] width 170 height 25
type input "C"
click at [610, 406] on input "text" at bounding box center [666, 418] width 170 height 25
paste input "[PERSON_NAME]"
type input "[PERSON_NAME]"
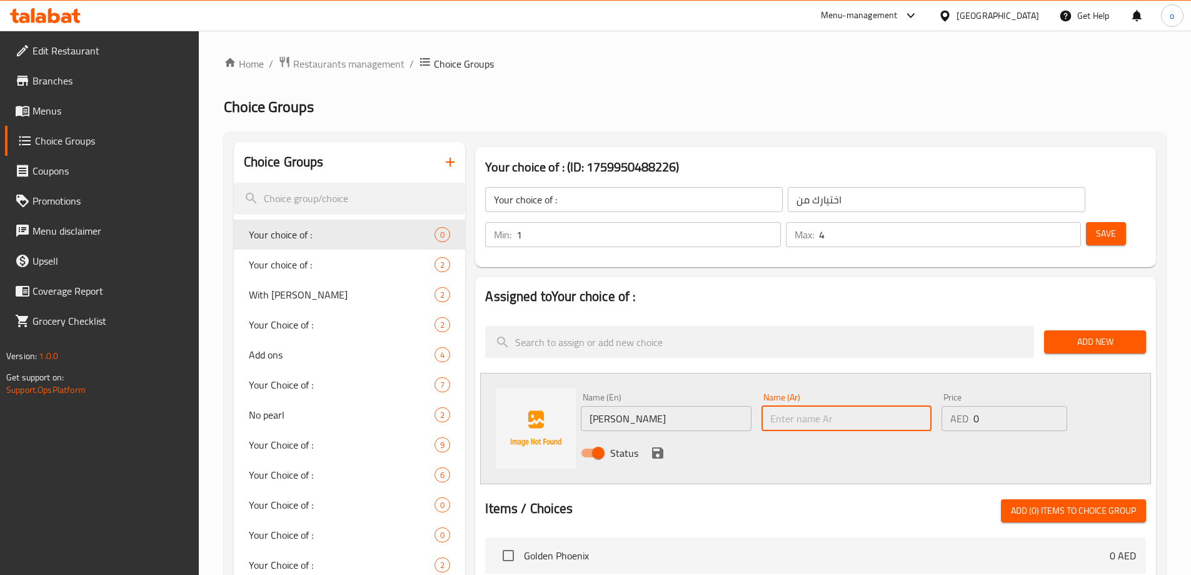
click at [820, 406] on input "text" at bounding box center [846, 418] width 170 height 25
type input "f"
type input "[PERSON_NAME]"
click at [1005, 406] on input "0" at bounding box center [1019, 418] width 93 height 25
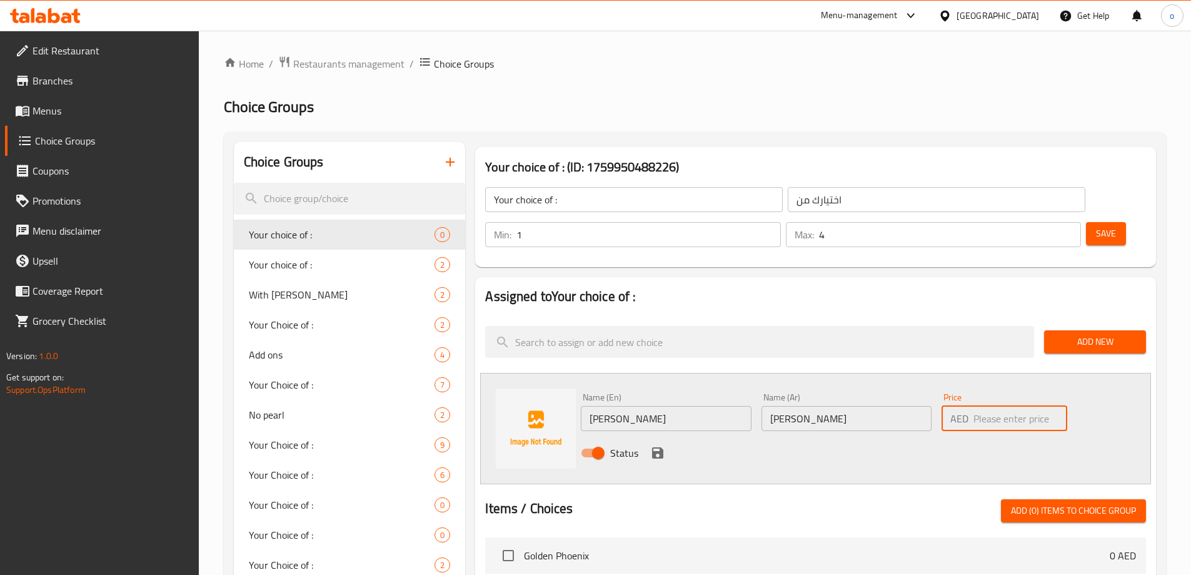
type input "0"
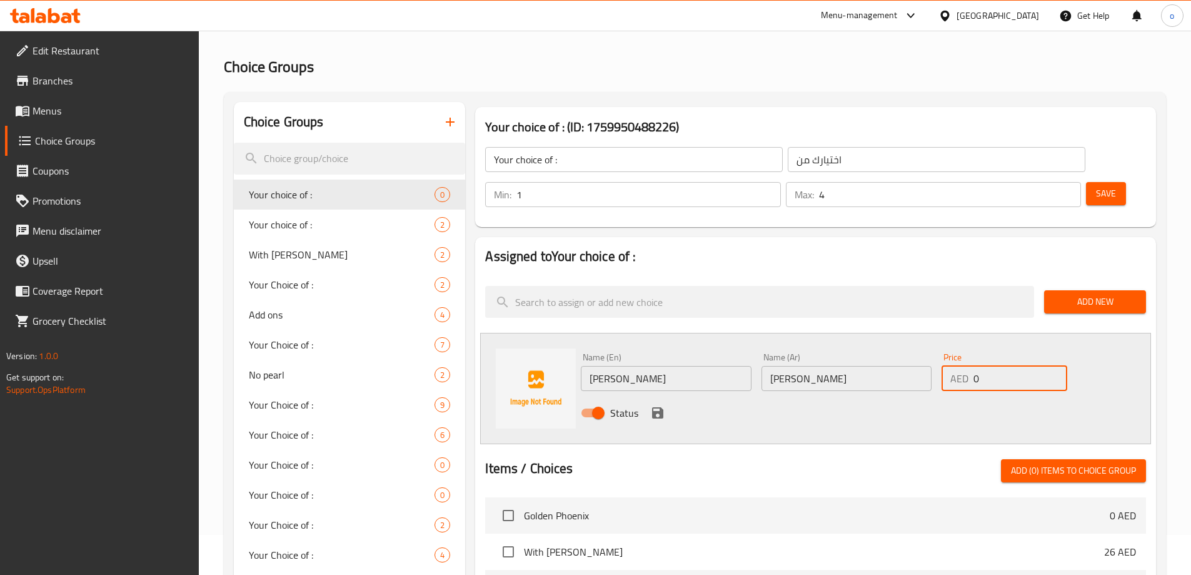
scroll to position [63, 0]
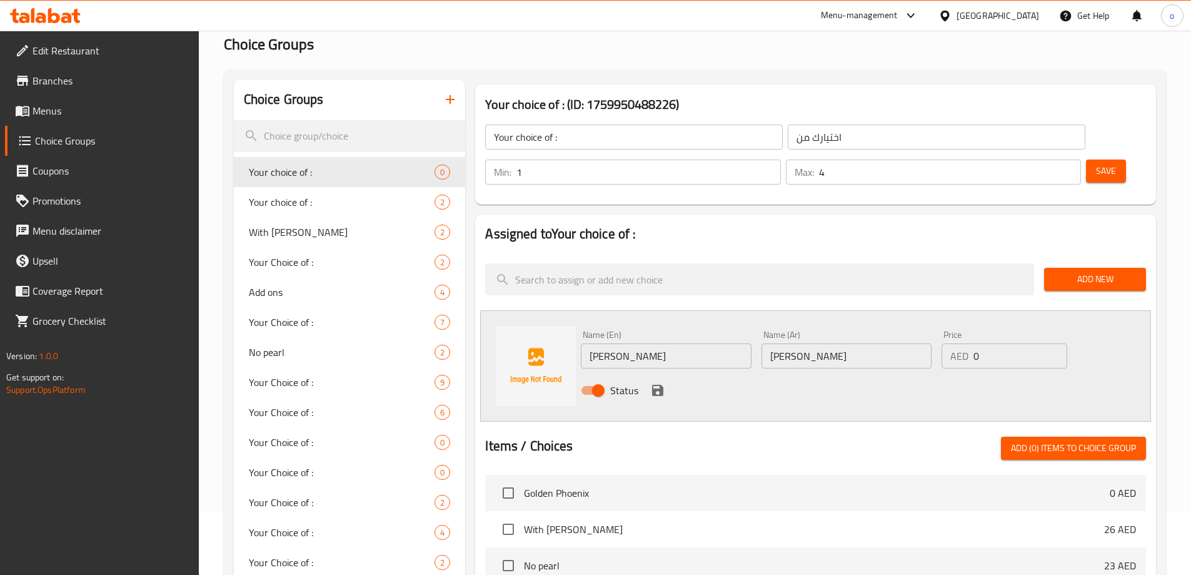
click at [997, 343] on input "0" at bounding box center [1019, 355] width 93 height 25
type input "3"
click at [656, 381] on button "save" at bounding box center [657, 390] width 19 height 19
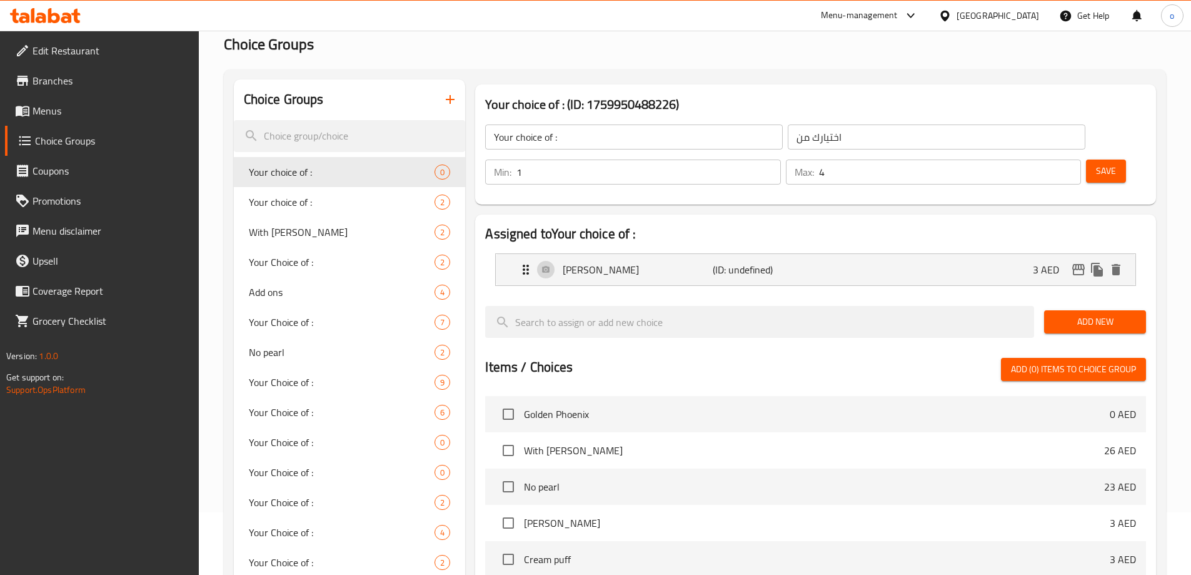
click at [1102, 310] on button "Add New" at bounding box center [1095, 321] width 102 height 23
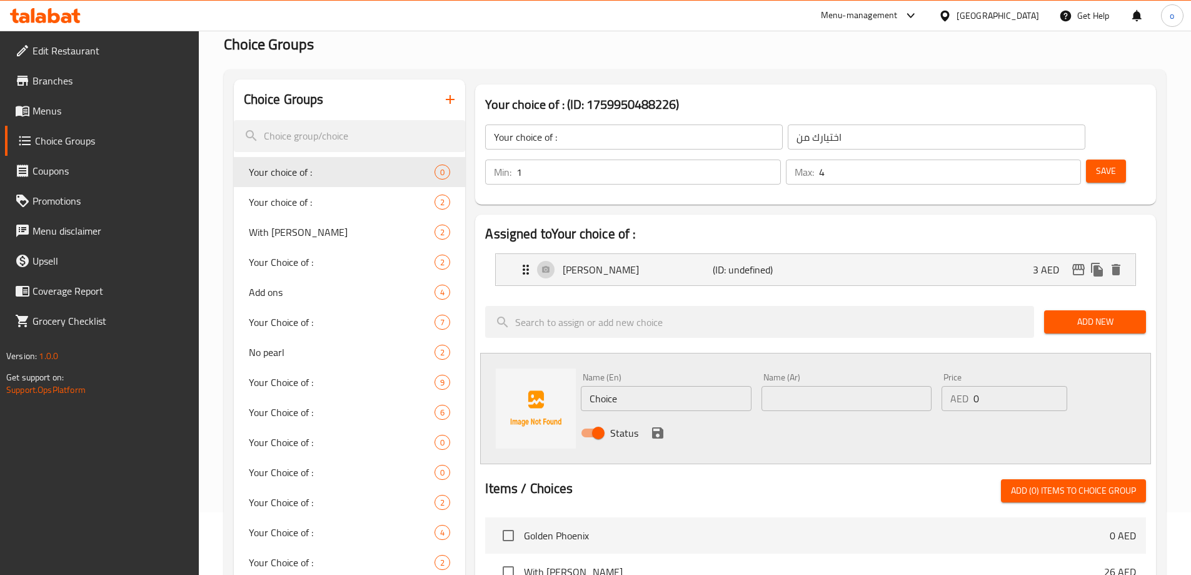
drag, startPoint x: 1067, startPoint y: 293, endPoint x: 1052, endPoint y: 296, distance: 15.3
click at [1067, 314] on span "Add New" at bounding box center [1095, 322] width 82 height 16
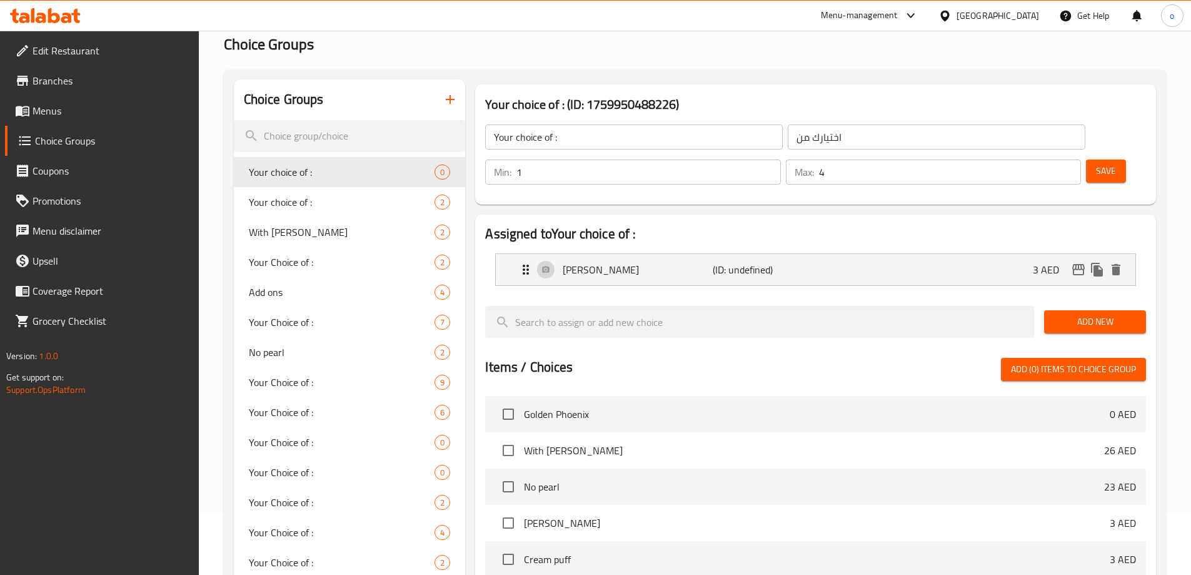
click at [1093, 314] on span "Add New" at bounding box center [1095, 322] width 82 height 16
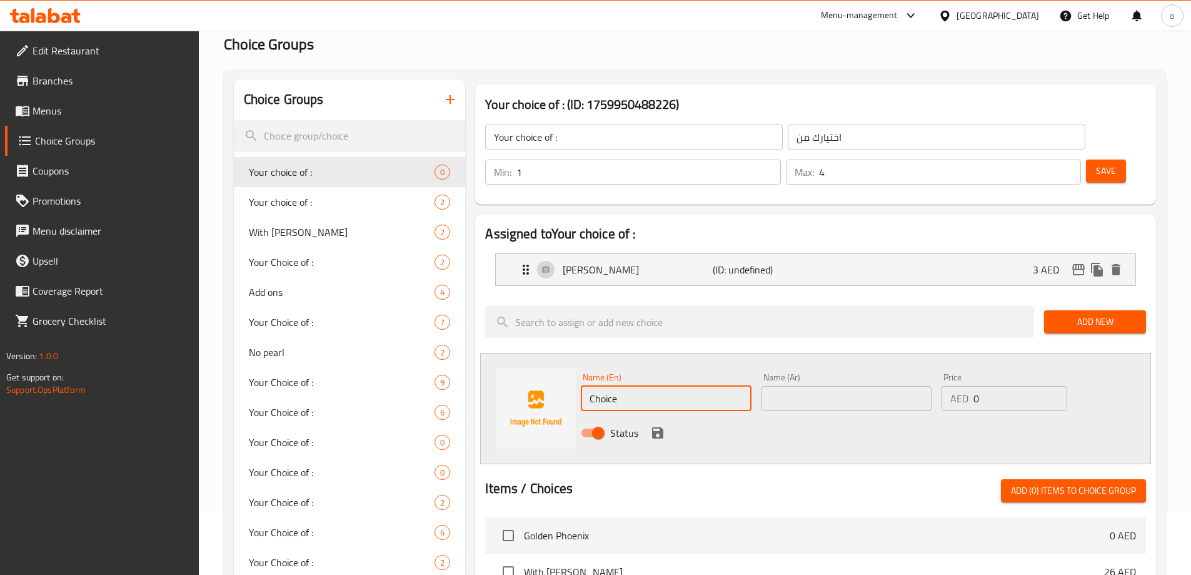
click at [656, 386] on input "Choice" at bounding box center [666, 398] width 170 height 25
click at [635, 376] on div "Name (En) Name (En)" at bounding box center [666, 392] width 180 height 48
click at [635, 386] on input "text" at bounding box center [666, 398] width 170 height 25
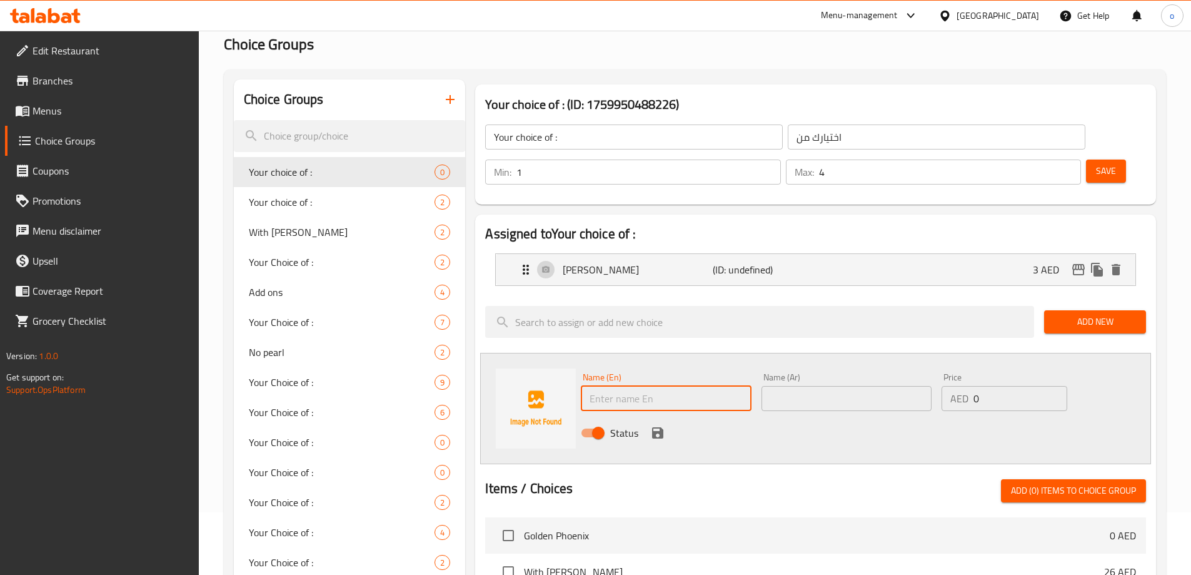
paste input "Cream puf"
click at [673, 386] on input "Cream pufب" at bounding box center [666, 398] width 170 height 25
type input "Cream puff"
click at [794, 386] on input "text" at bounding box center [846, 398] width 170 height 25
click at [839, 386] on input "text" at bounding box center [846, 398] width 170 height 25
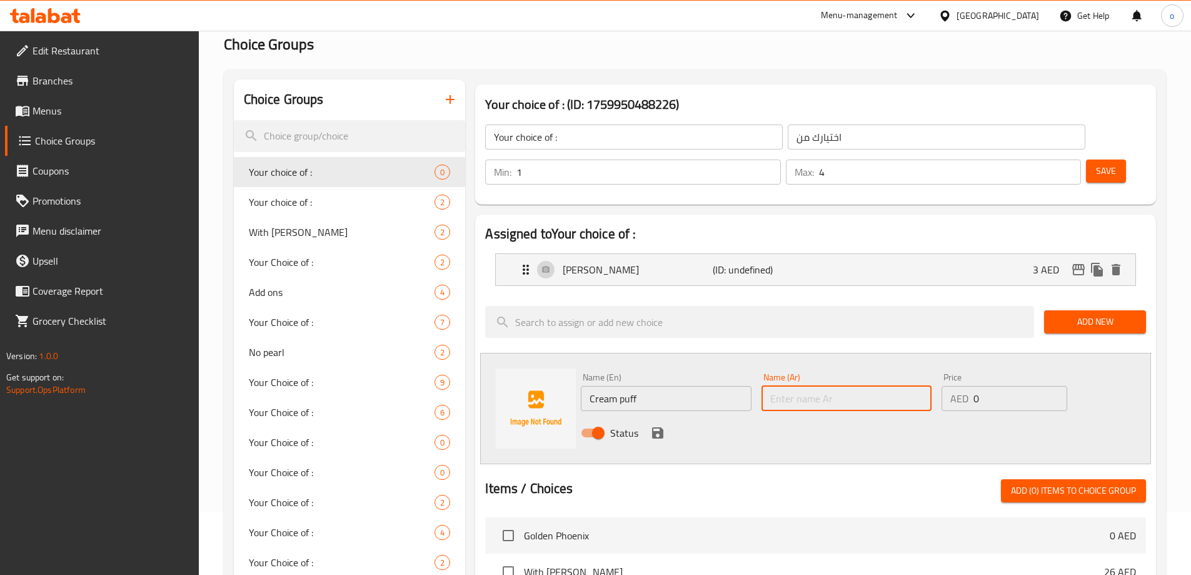
paste input "كريمة باف"
type input "كريمة باف"
click at [1039, 386] on input "0" at bounding box center [1019, 398] width 93 height 25
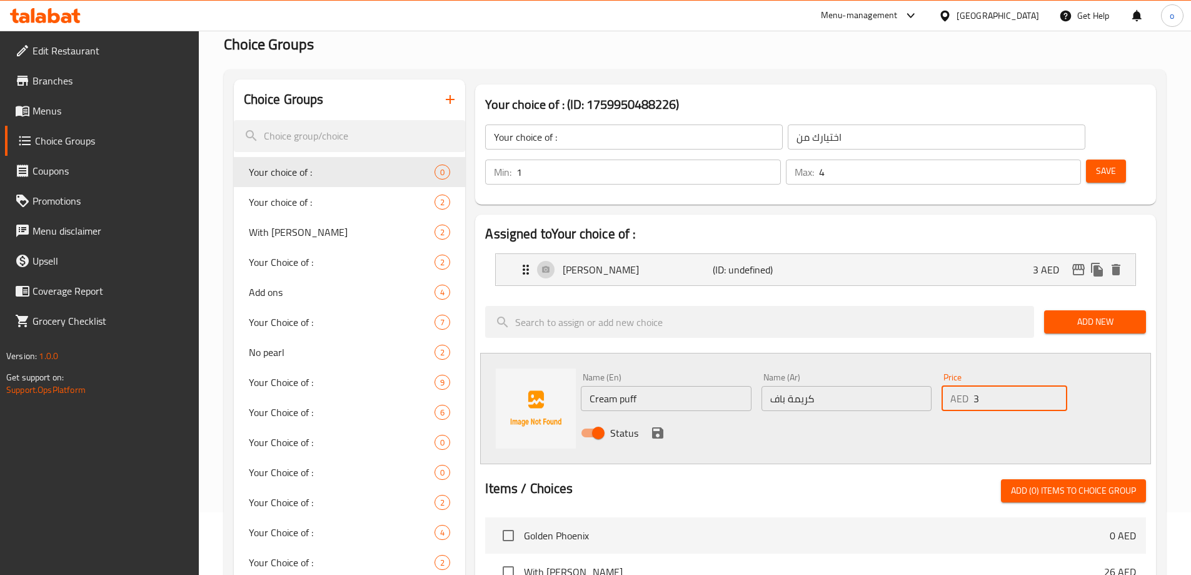
type input "3"
click at [653, 427] on icon "save" at bounding box center [657, 432] width 11 height 11
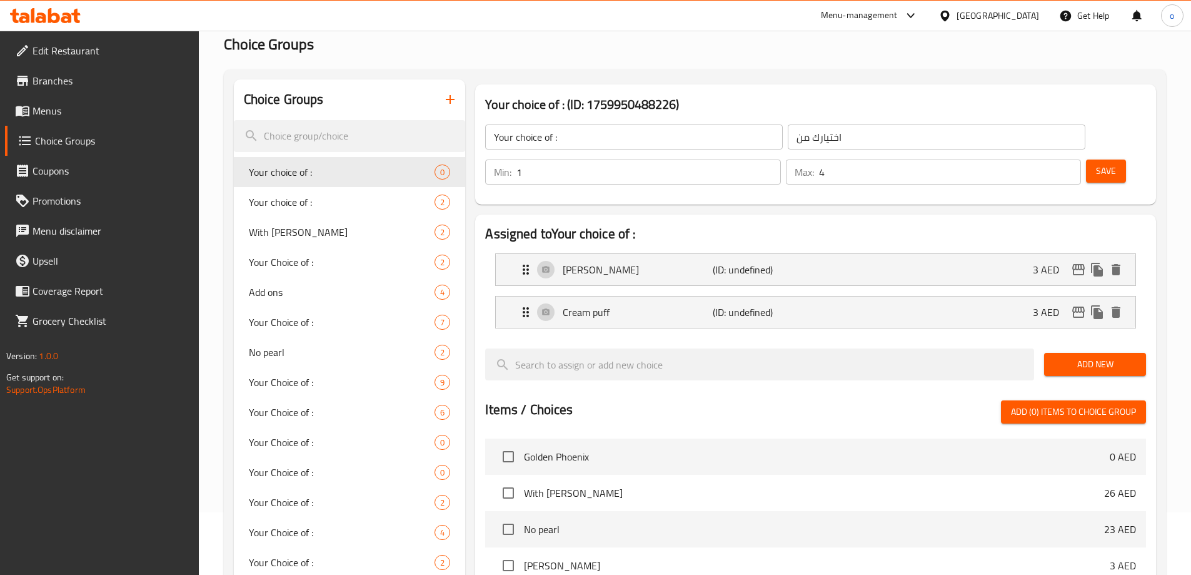
click at [1100, 356] on span "Add New" at bounding box center [1095, 364] width 82 height 16
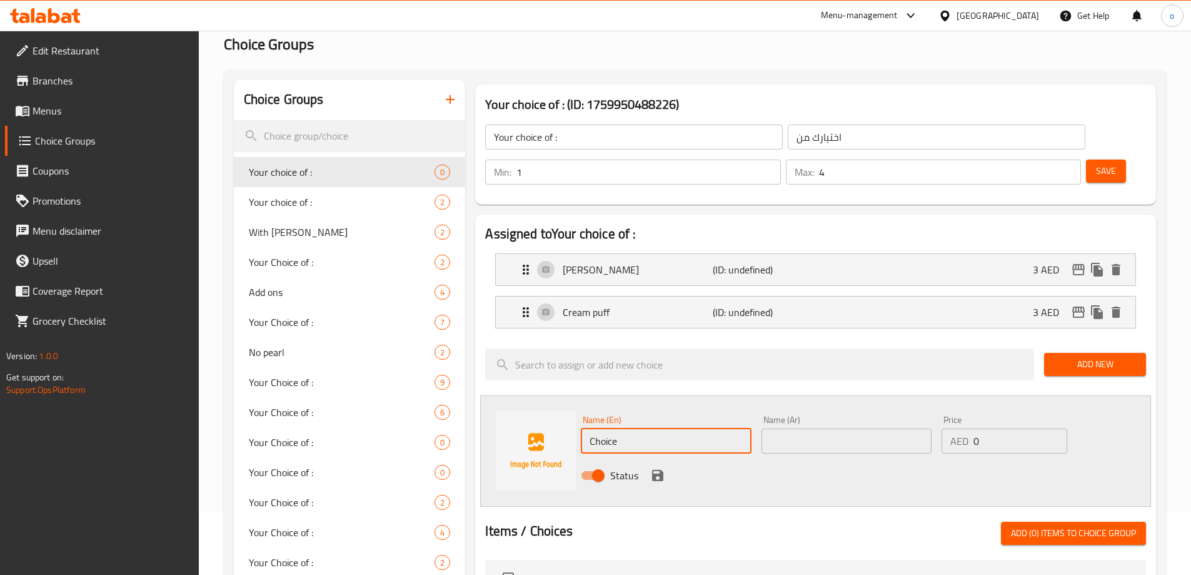
click at [620, 428] on input "Choice" at bounding box center [666, 440] width 170 height 25
click at [660, 428] on input "Choice" at bounding box center [666, 440] width 170 height 25
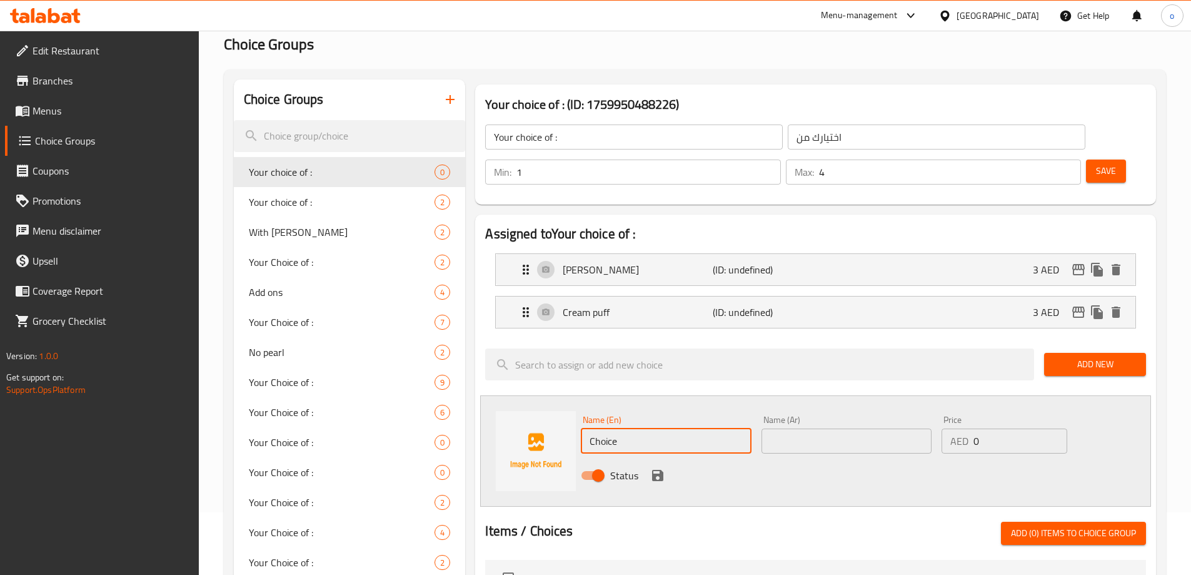
click at [660, 428] on input "Choice" at bounding box center [666, 440] width 170 height 25
click at [672, 415] on div "Name (En) Choice Name (En)" at bounding box center [666, 434] width 170 height 38
click at [603, 428] on input "Choice" at bounding box center [666, 440] width 170 height 25
click at [610, 428] on input "Choice" at bounding box center [666, 440] width 170 height 25
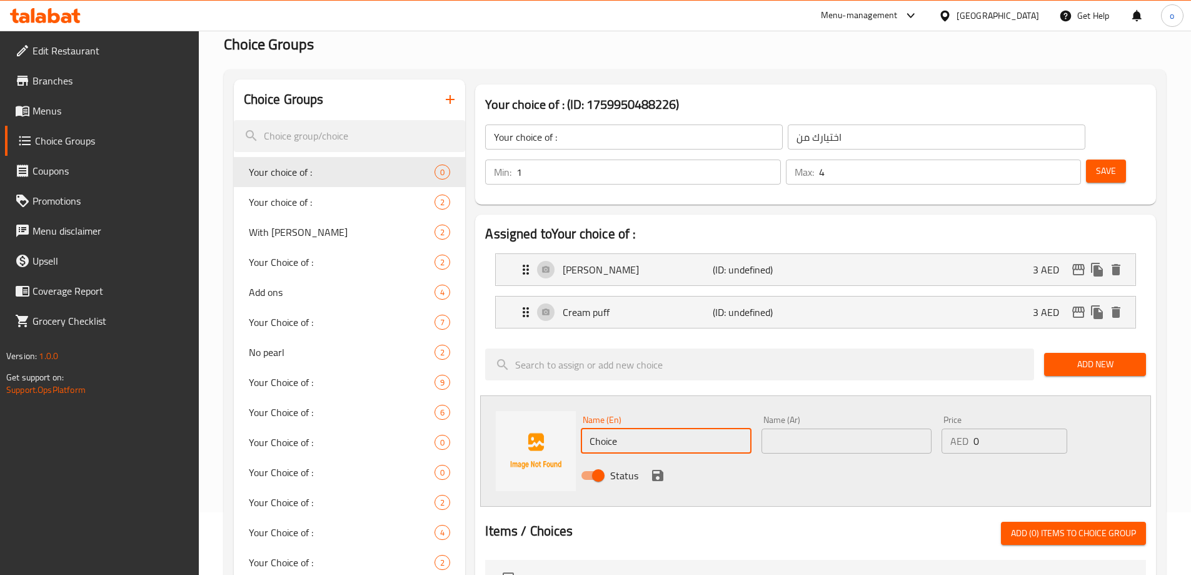
click at [610, 428] on input "Choice" at bounding box center [666, 440] width 170 height 25
paste input "ream Chees"
type input "Cream Cheese"
click at [813, 428] on input "text" at bounding box center [846, 440] width 170 height 25
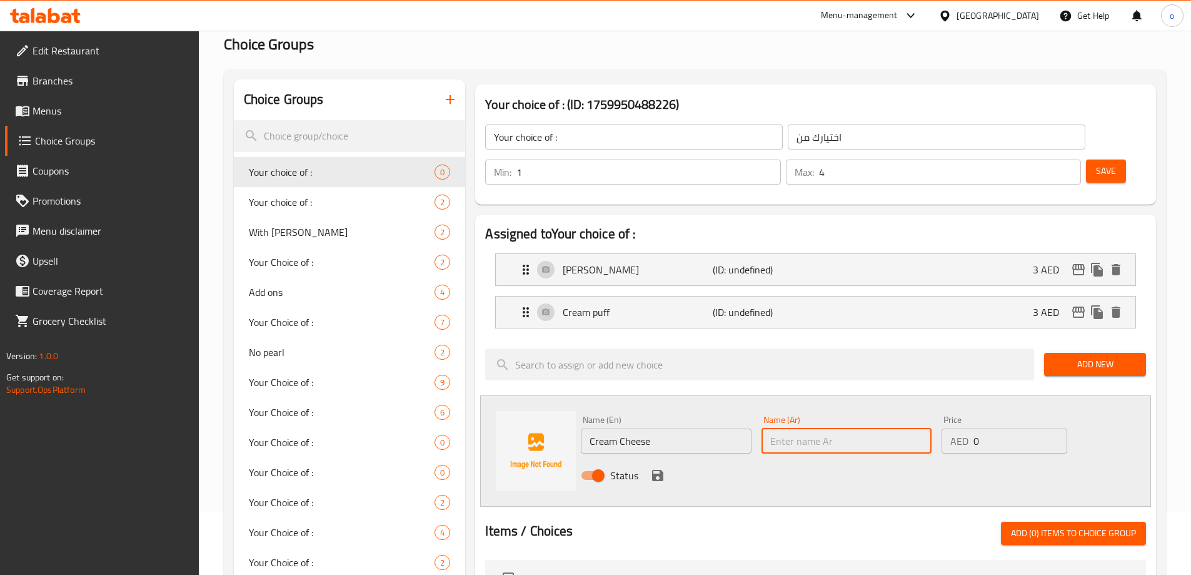
paste input "جبنة كريمية"
type input "جبنة كريمية"
click at [1015, 415] on div "Price AED 0 Price" at bounding box center [1004, 434] width 125 height 38
click at [1003, 415] on div "Price AED 0 Price" at bounding box center [1004, 434] width 125 height 38
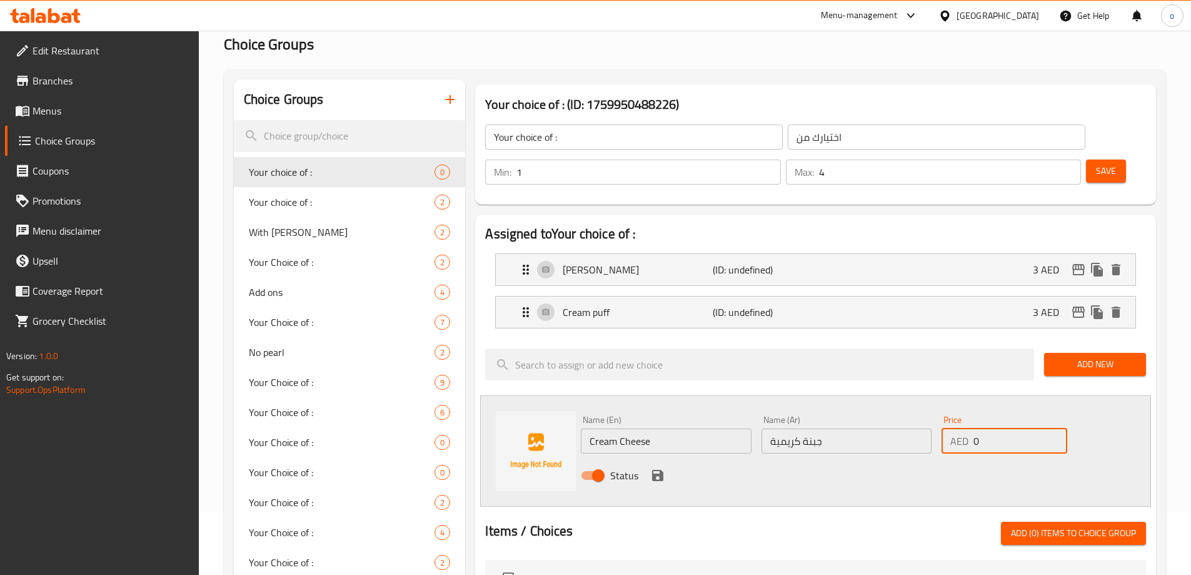
click at [997, 428] on input "0" at bounding box center [1019, 440] width 93 height 25
type input "3"
click at [654, 468] on icon "save" at bounding box center [657, 475] width 15 height 15
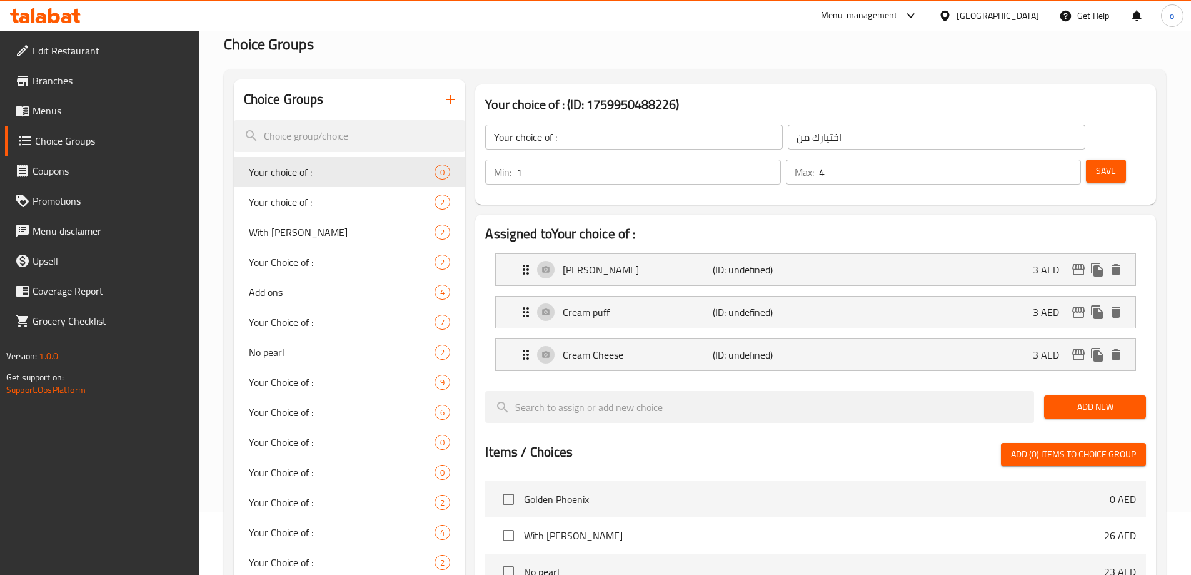
click at [1052, 395] on button "Add New" at bounding box center [1095, 406] width 102 height 23
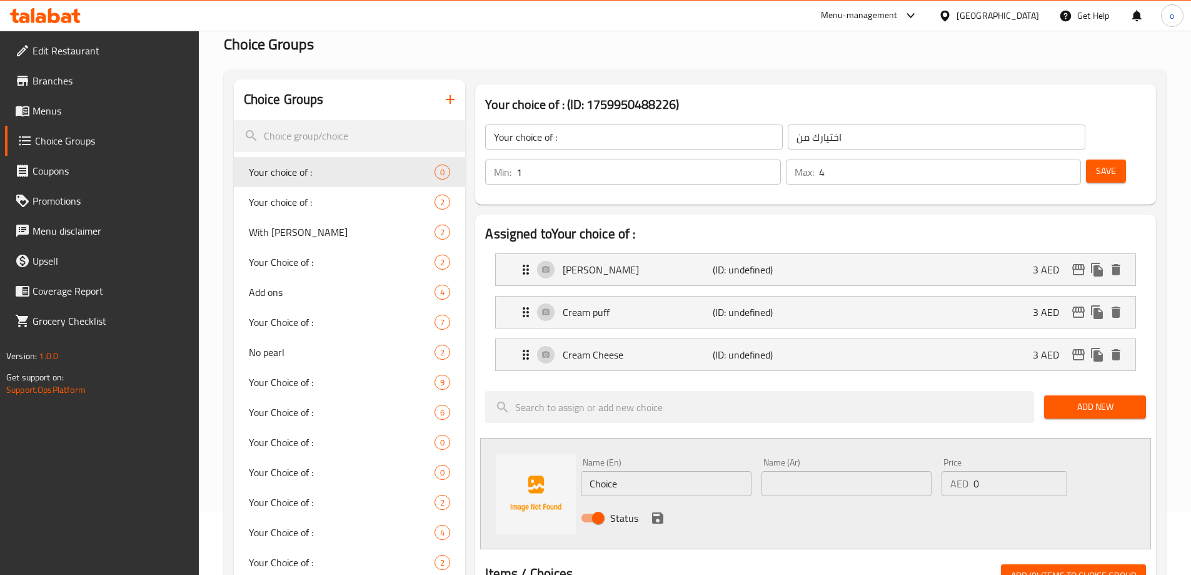
click at [664, 471] on input "Choice" at bounding box center [666, 483] width 170 height 25
click at [676, 471] on input "Choice" at bounding box center [666, 483] width 170 height 25
click at [651, 471] on input "Choice" at bounding box center [666, 483] width 170 height 25
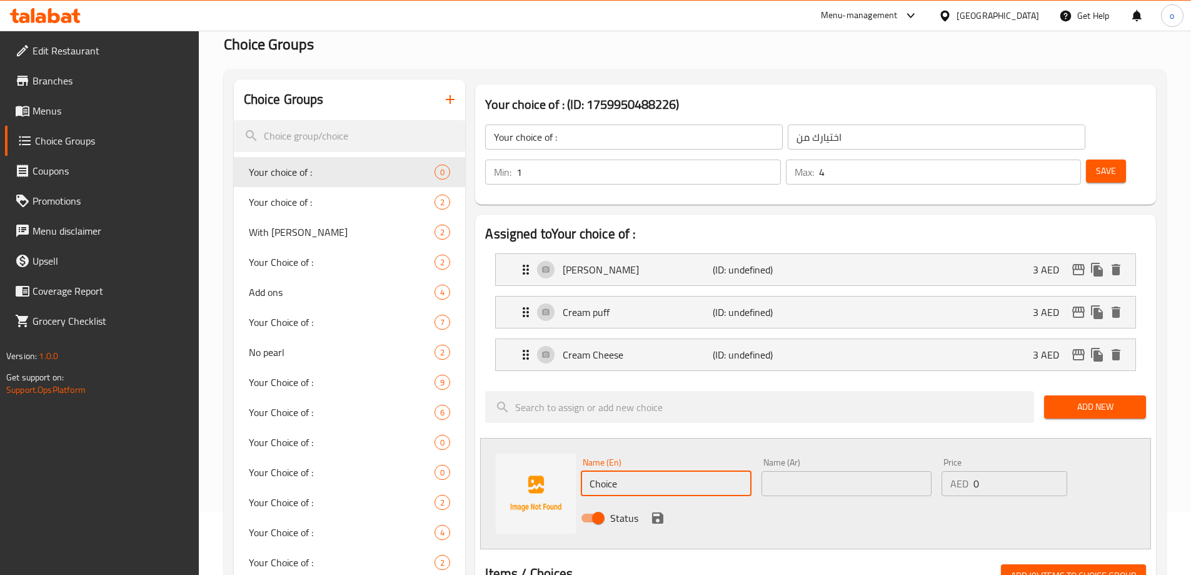
paste input "Nata de coco"
type input "Nata de coco"
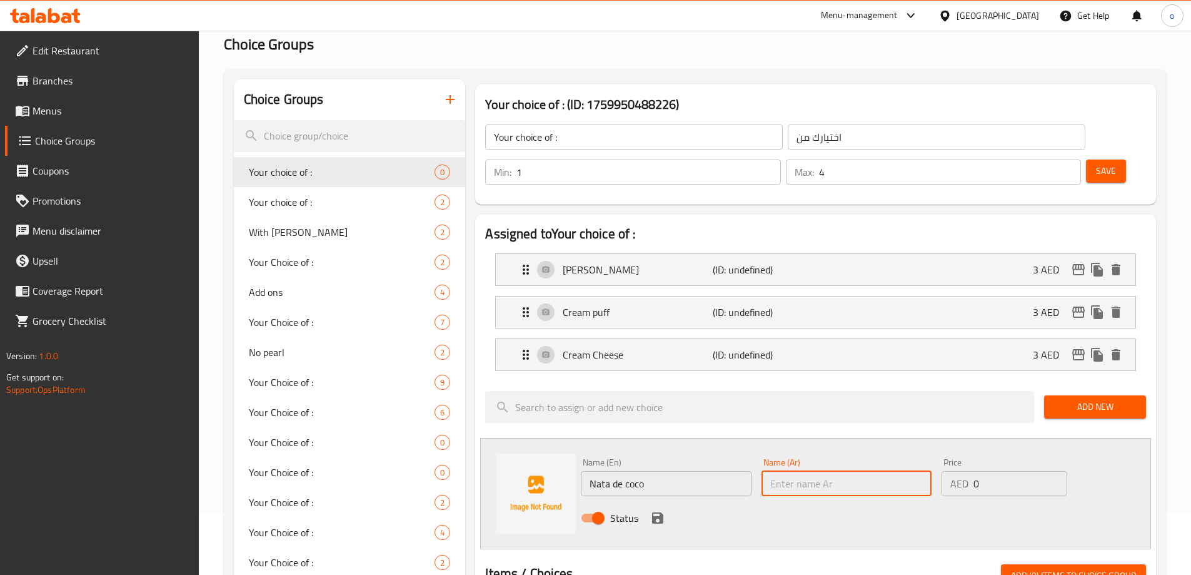
click at [798, 471] on input "text" at bounding box center [846, 483] width 170 height 25
click at [836, 471] on input "text" at bounding box center [846, 483] width 170 height 25
paste input "[PERSON_NAME]"
type input "[PERSON_NAME]"
click at [978, 471] on input "0" at bounding box center [1019, 483] width 93 height 25
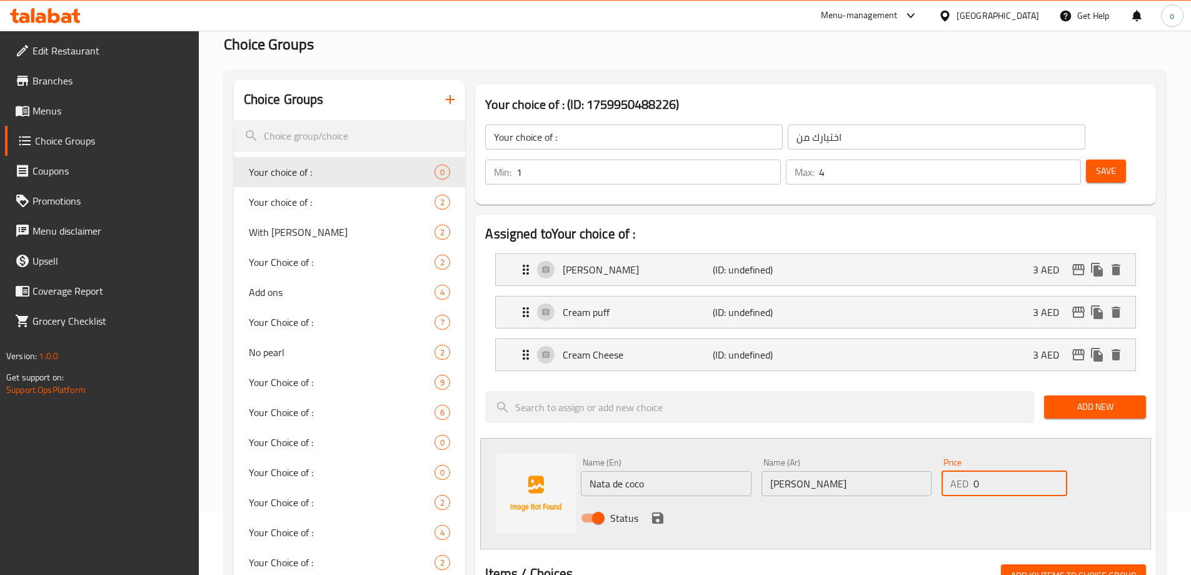
click at [978, 471] on input "0" at bounding box center [1019, 483] width 93 height 25
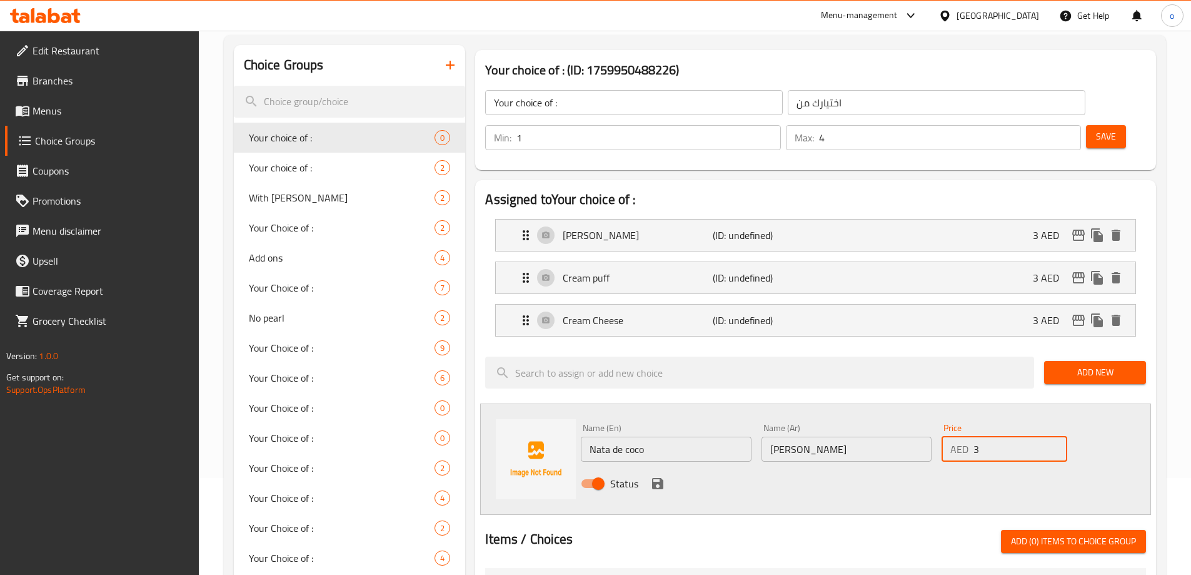
scroll to position [188, 0]
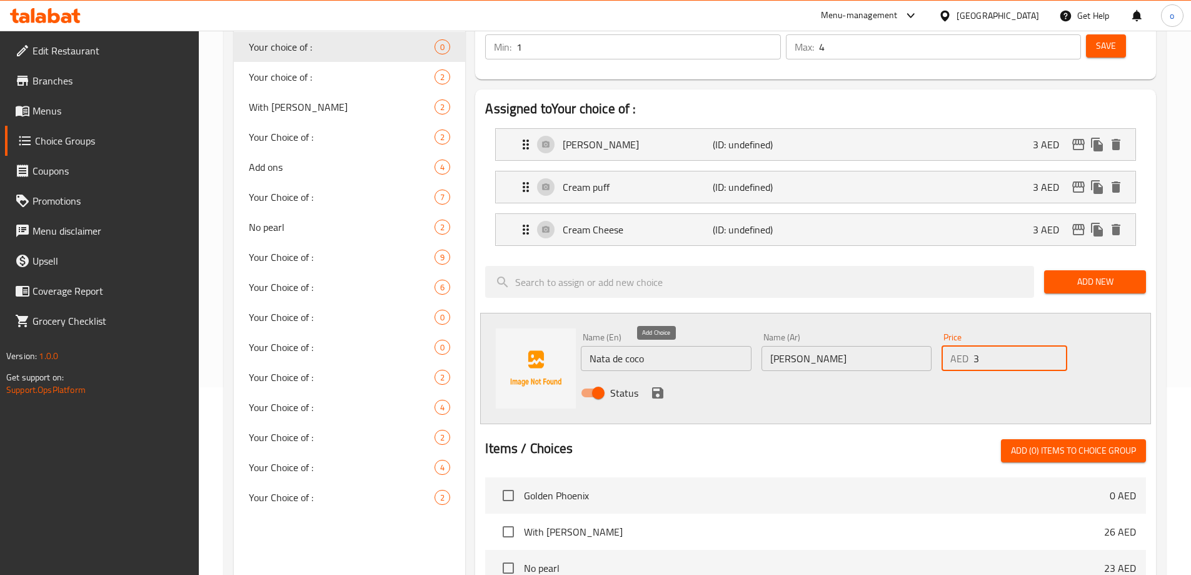
type input "3"
click at [660, 387] on icon "save" at bounding box center [657, 392] width 11 height 11
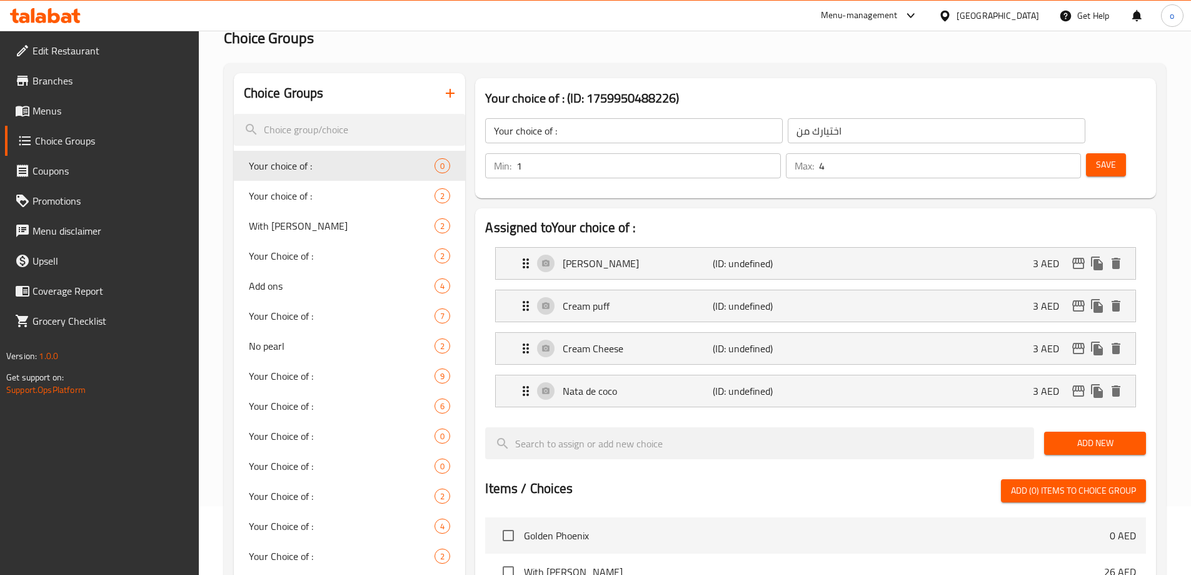
scroll to position [0, 0]
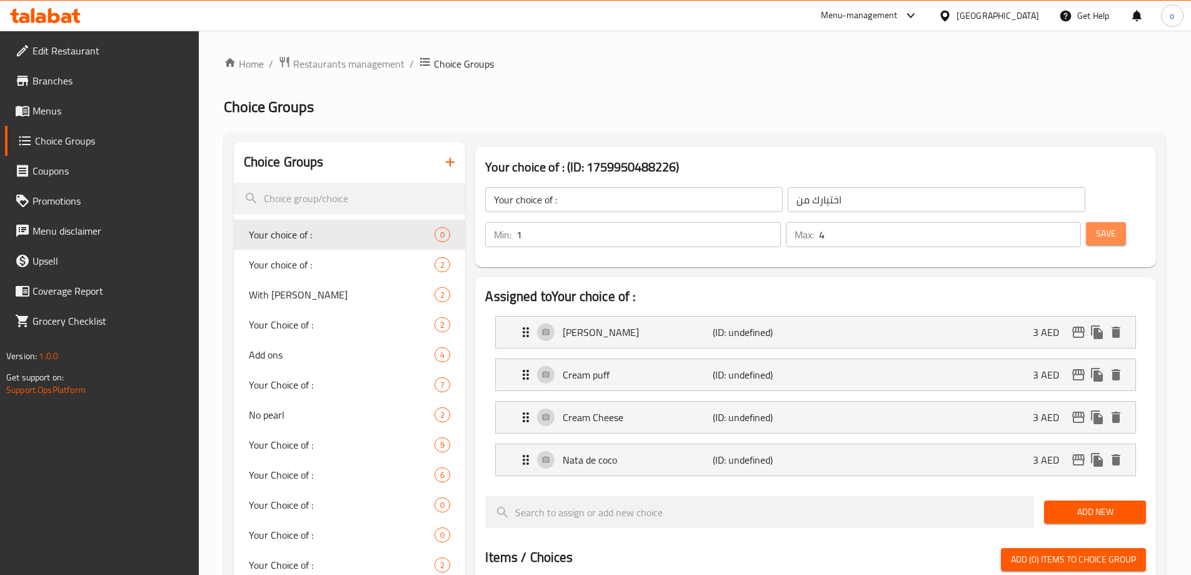
click at [1096, 226] on span "Save" at bounding box center [1106, 234] width 20 height 16
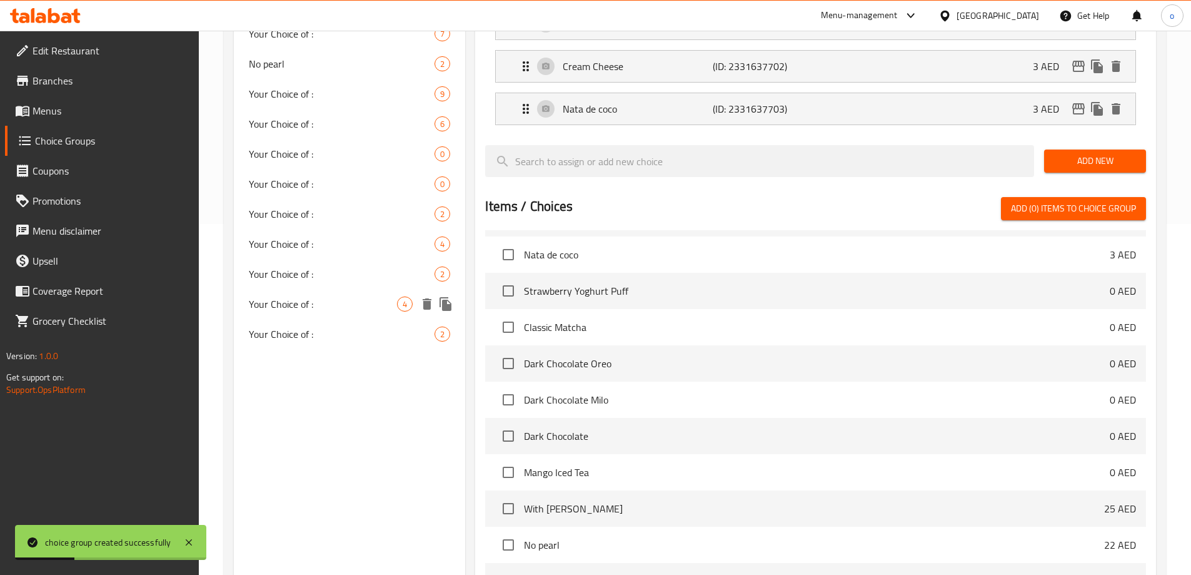
scroll to position [453, 0]
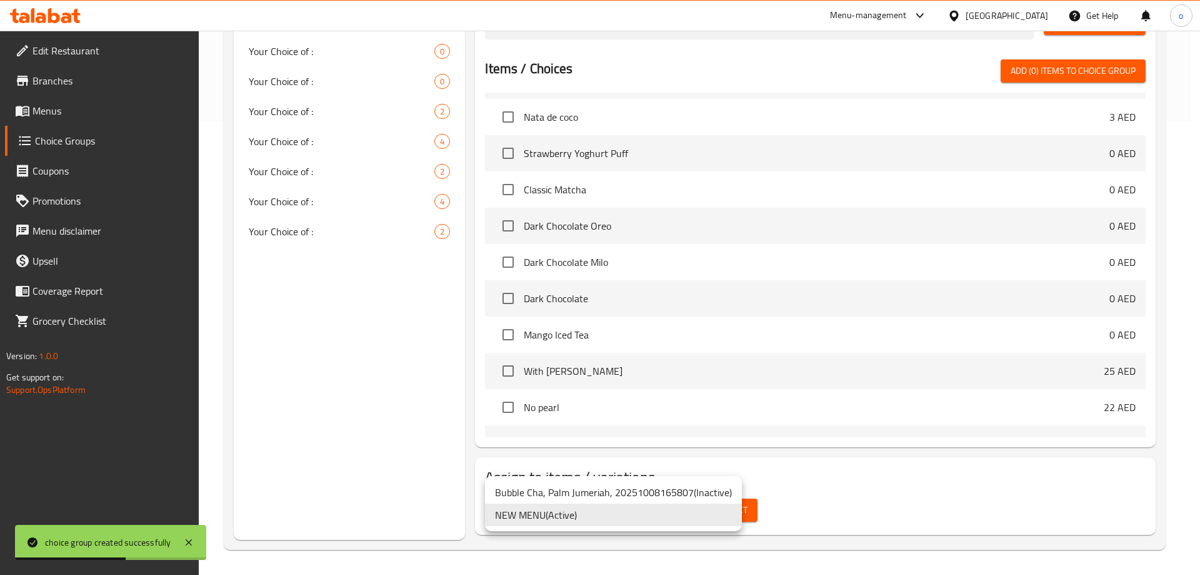
click at [628, 516] on li "NEW MENU ( Active )" at bounding box center [613, 514] width 257 height 23
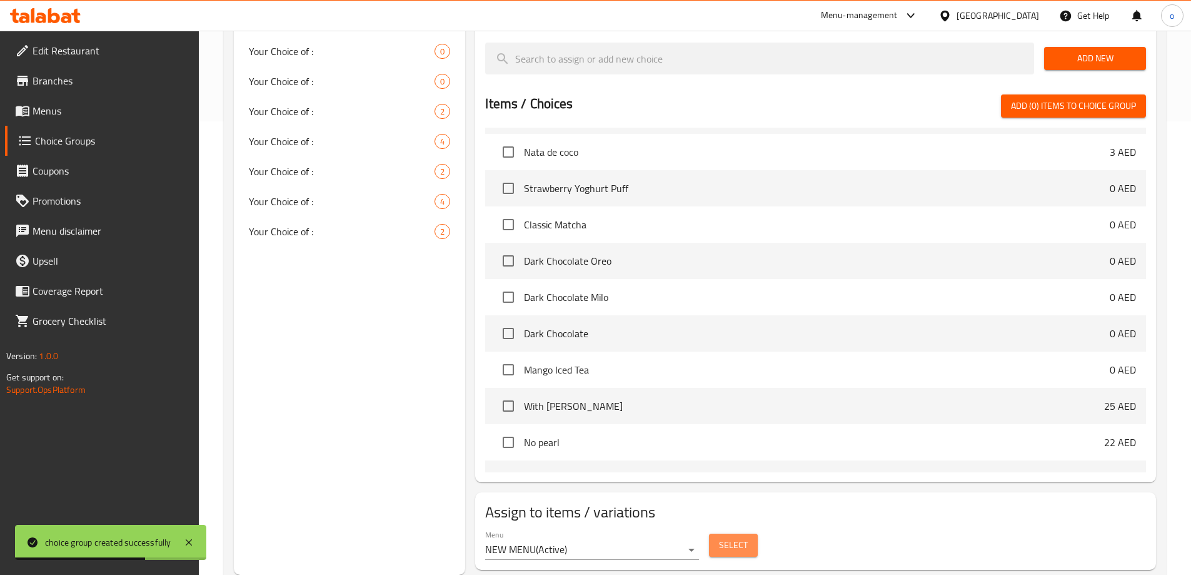
click at [753, 533] on button "Select" at bounding box center [733, 544] width 49 height 23
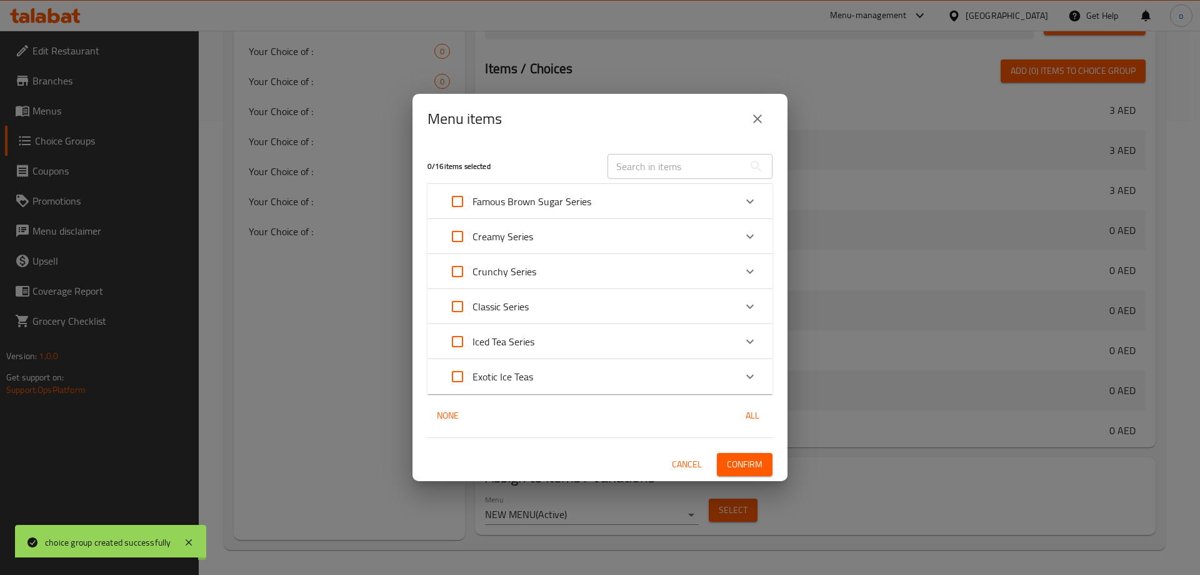
click at [463, 204] on input "Expand" at bounding box center [458, 201] width 30 height 30
checkbox input "true"
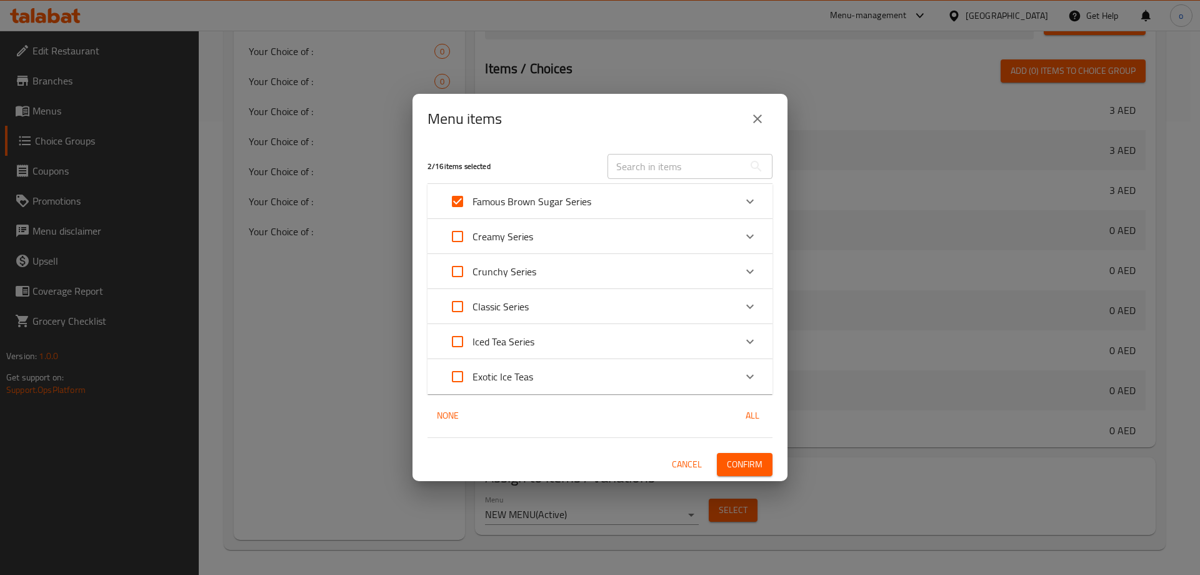
click at [746, 461] on span "Confirm" at bounding box center [745, 464] width 36 height 16
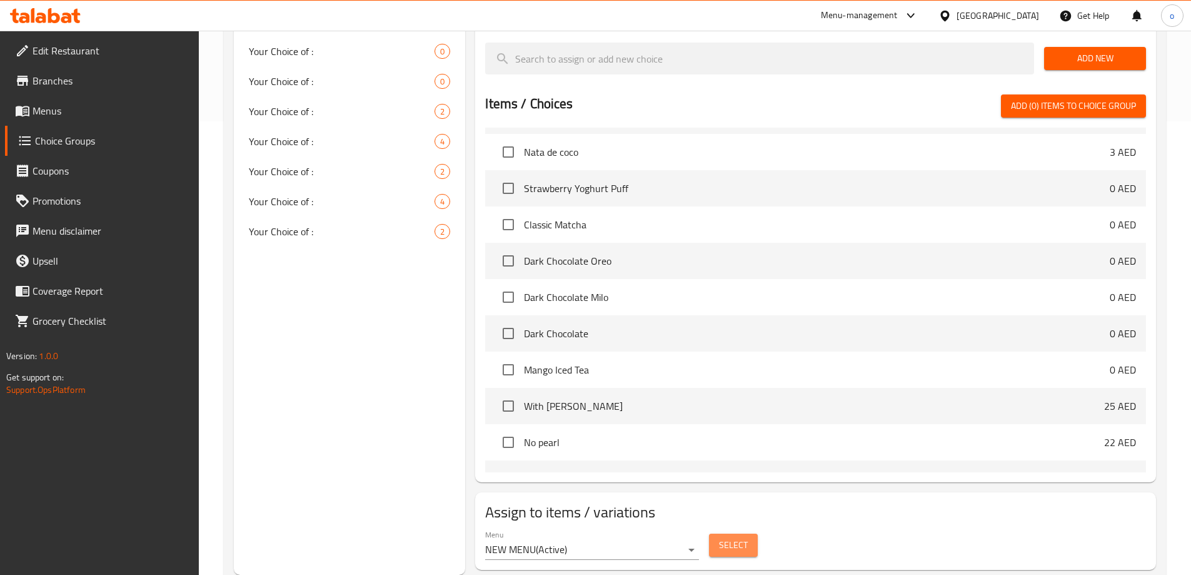
click at [734, 537] on span "Select" at bounding box center [733, 545] width 29 height 16
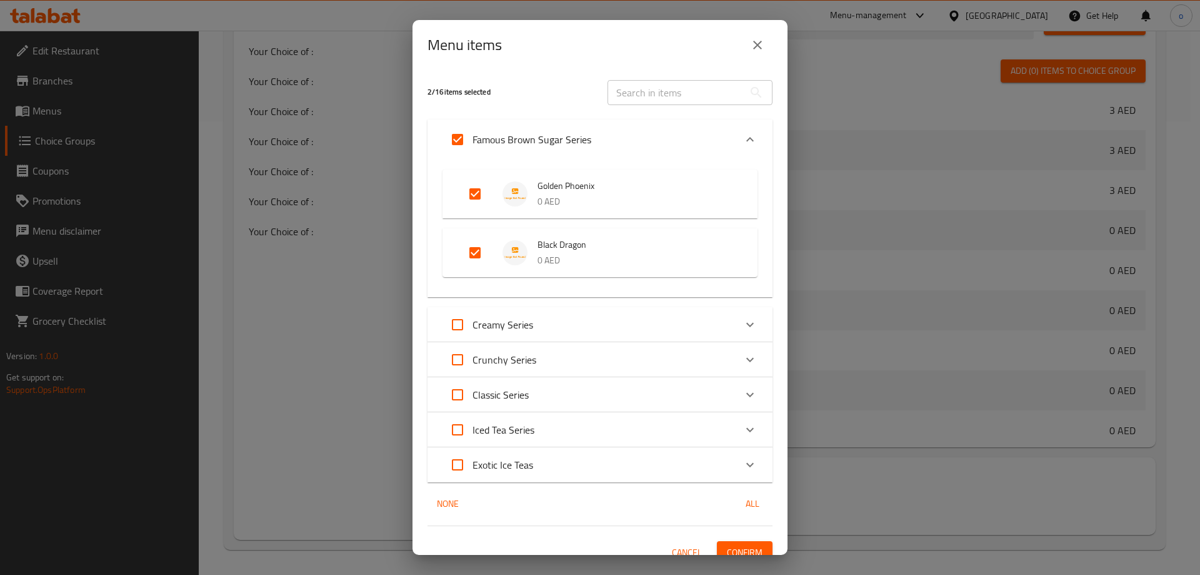
click at [457, 320] on input "Expand" at bounding box center [458, 324] width 30 height 30
checkbox input "true"
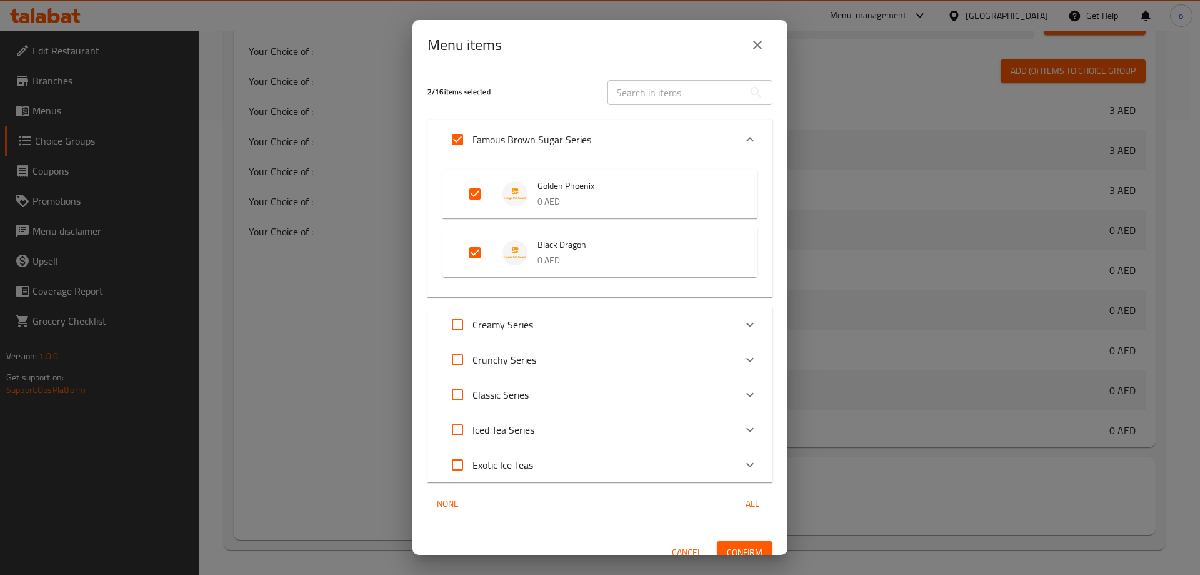
checkbox input "true"
click at [461, 364] on input "Expand" at bounding box center [458, 359] width 30 height 30
checkbox input "true"
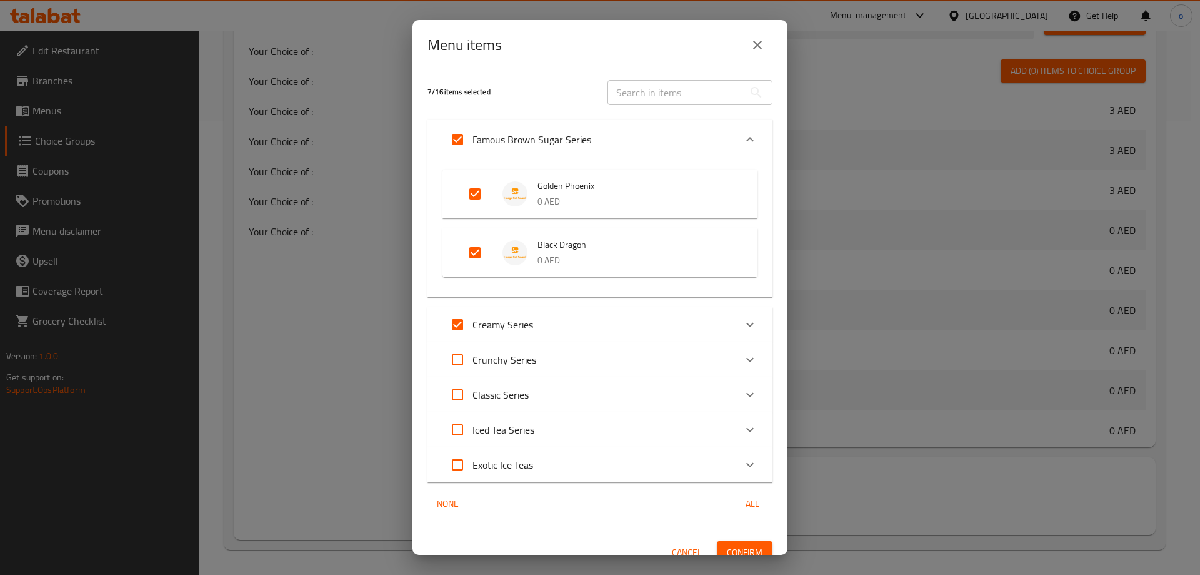
checkbox input "true"
click at [450, 325] on input "Expand" at bounding box center [458, 324] width 30 height 30
checkbox input "false"
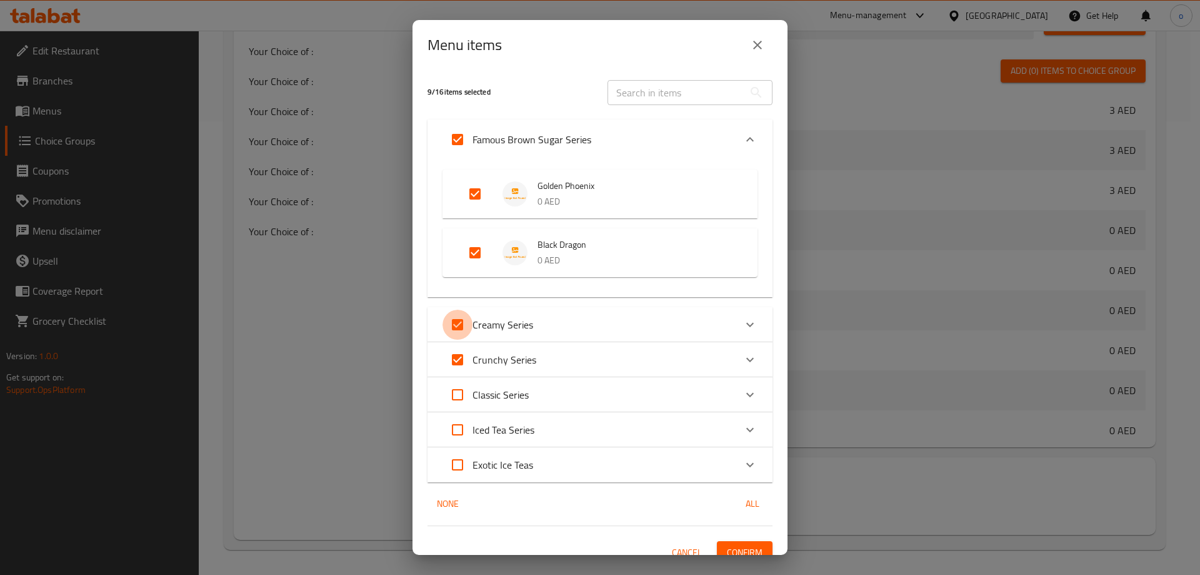
checkbox input "false"
click at [742, 546] on span "Confirm" at bounding box center [745, 553] width 36 height 16
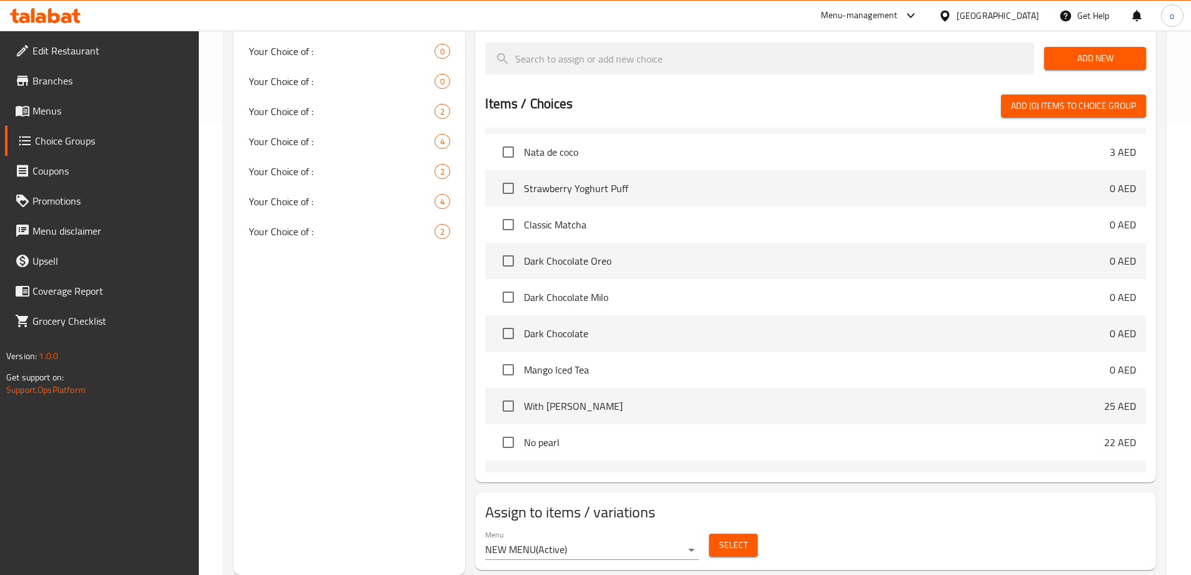
click at [735, 537] on span "Select" at bounding box center [733, 545] width 29 height 16
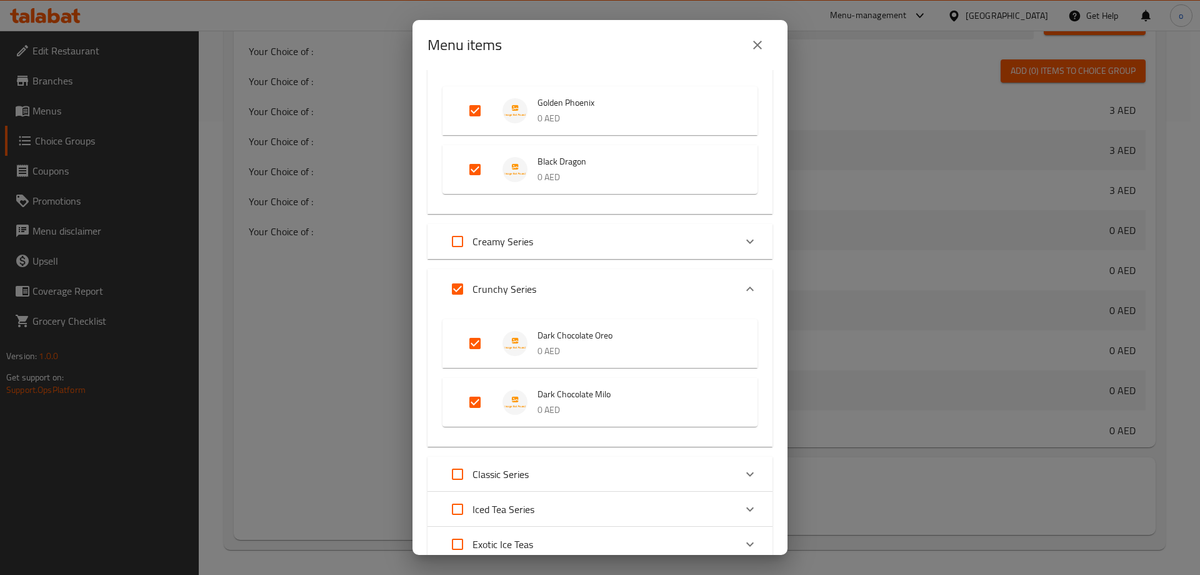
scroll to position [63, 0]
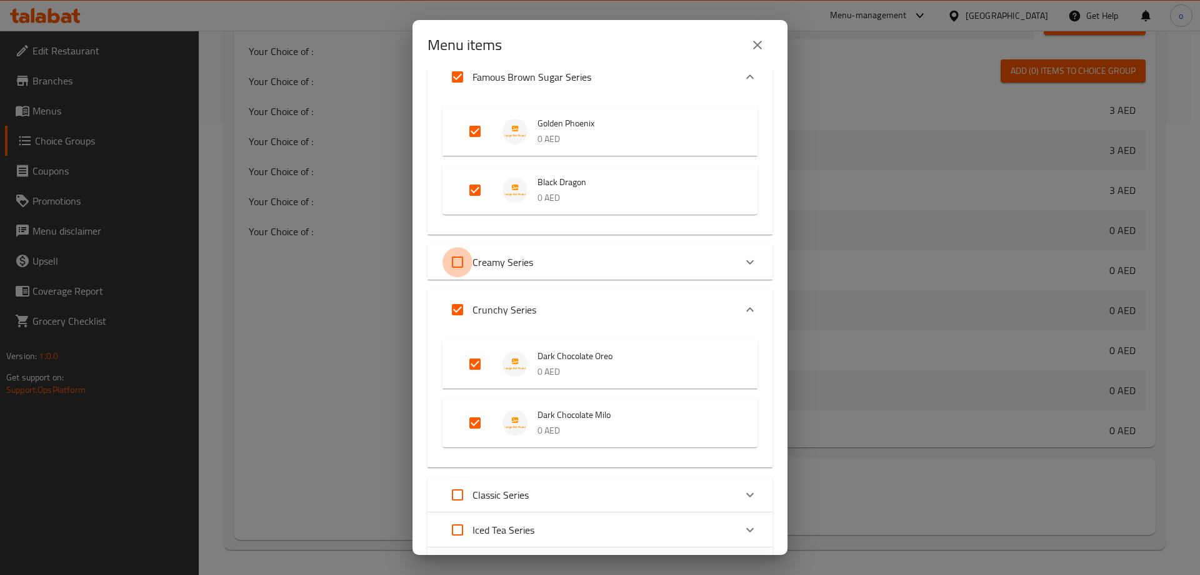
click at [456, 265] on input "Expand" at bounding box center [458, 262] width 30 height 30
checkbox input "true"
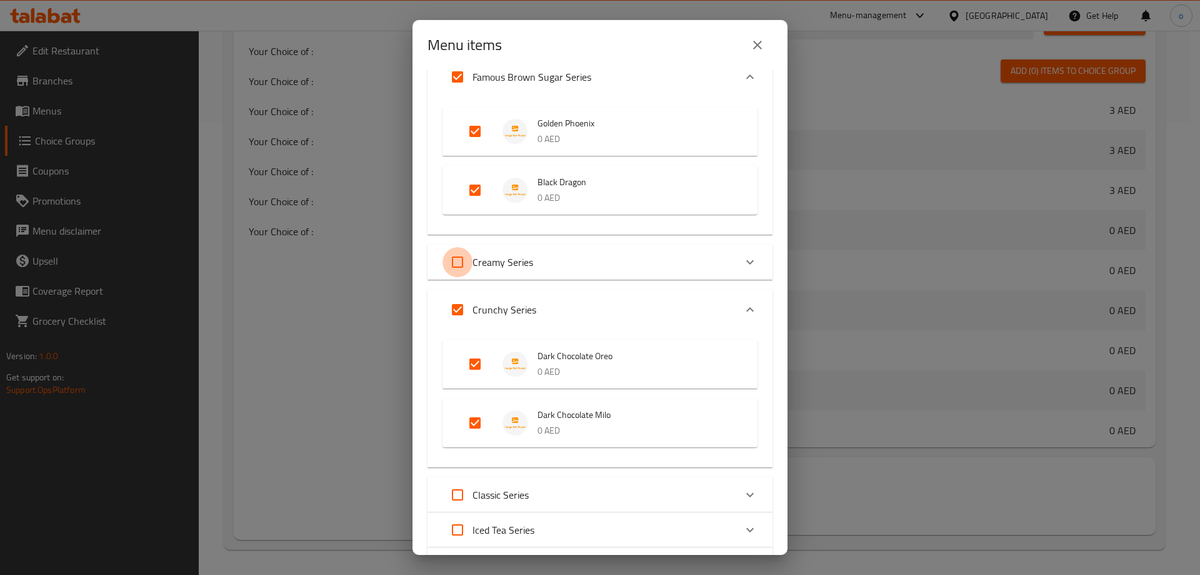
checkbox input "true"
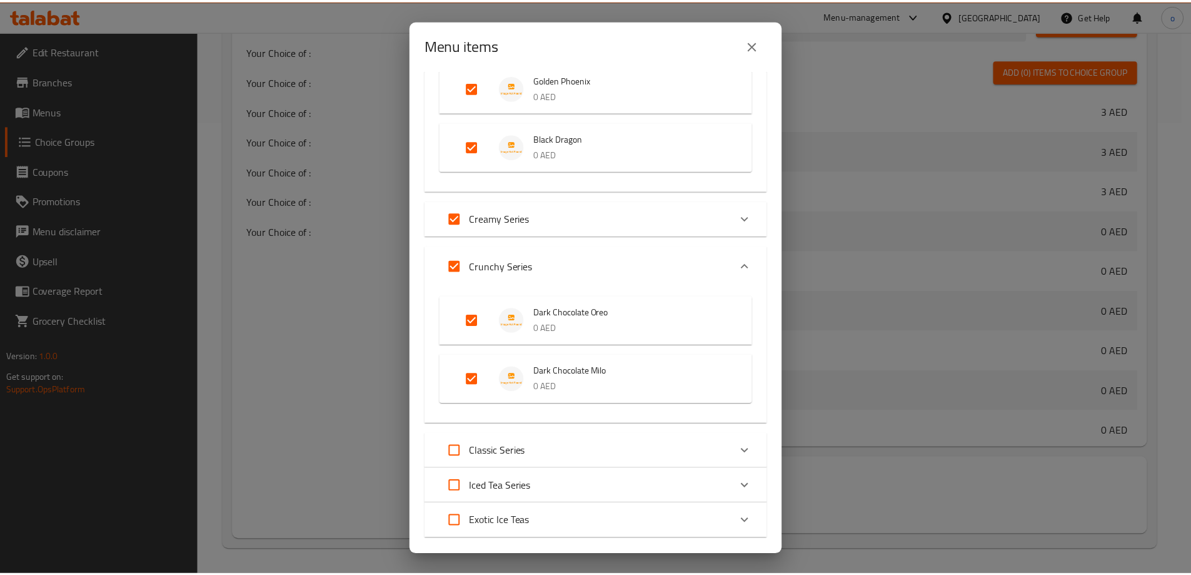
scroll to position [177, 0]
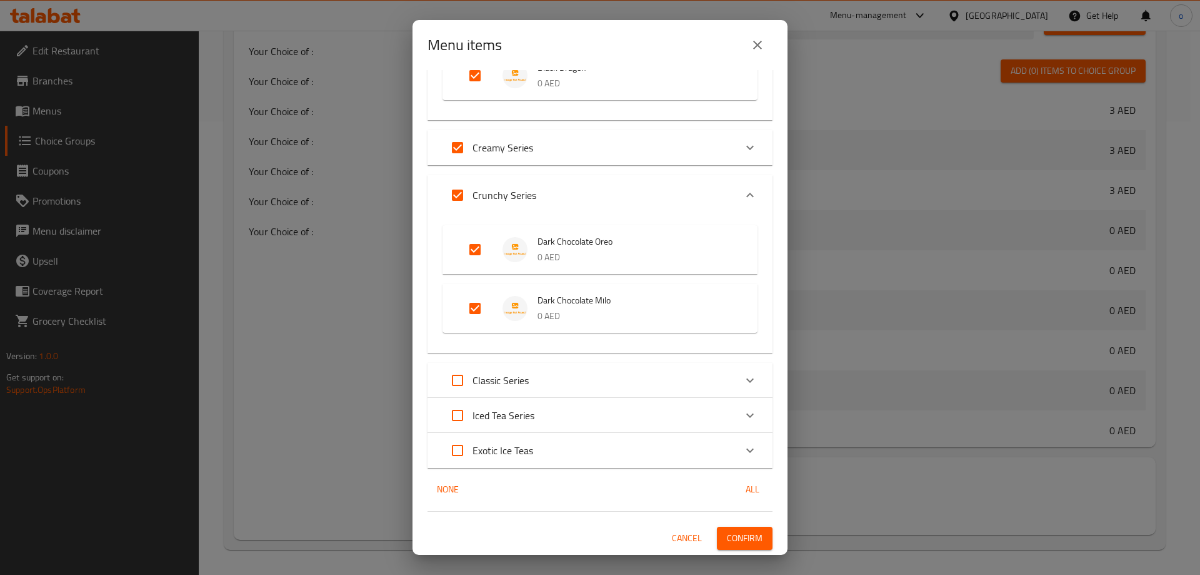
click at [739, 533] on span "Confirm" at bounding box center [745, 538] width 36 height 16
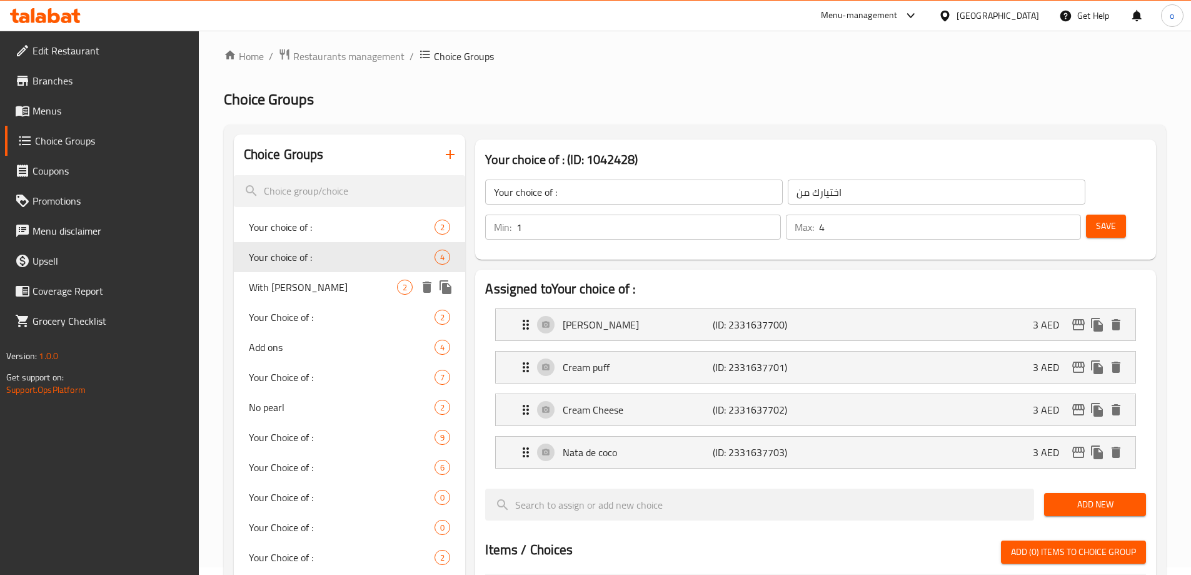
scroll to position [0, 0]
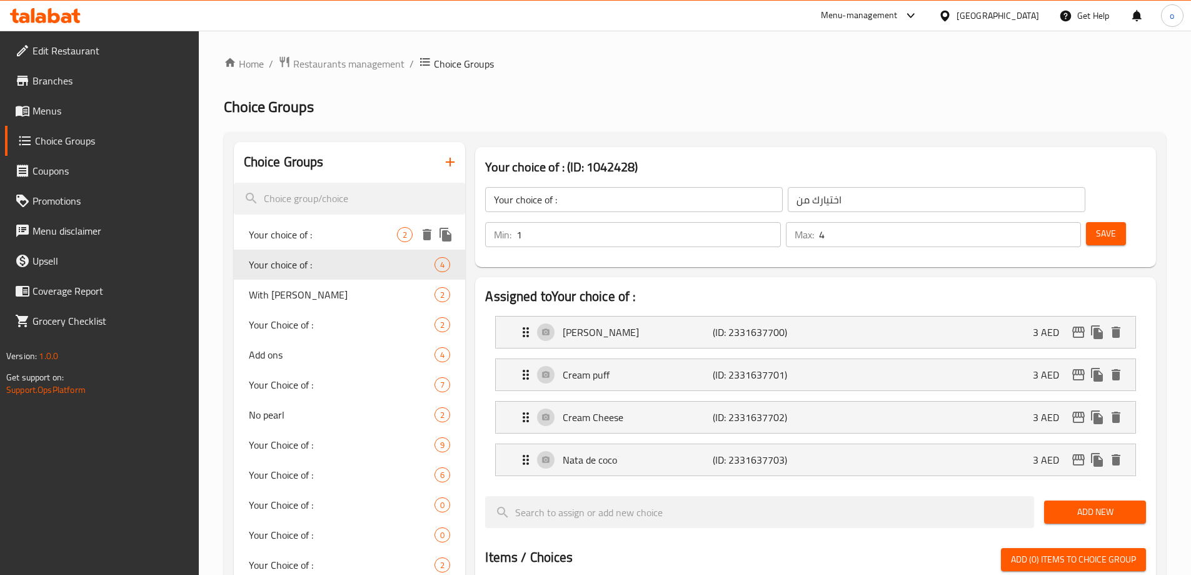
click at [346, 234] on span "Your choice of :" at bounding box center [323, 234] width 149 height 15
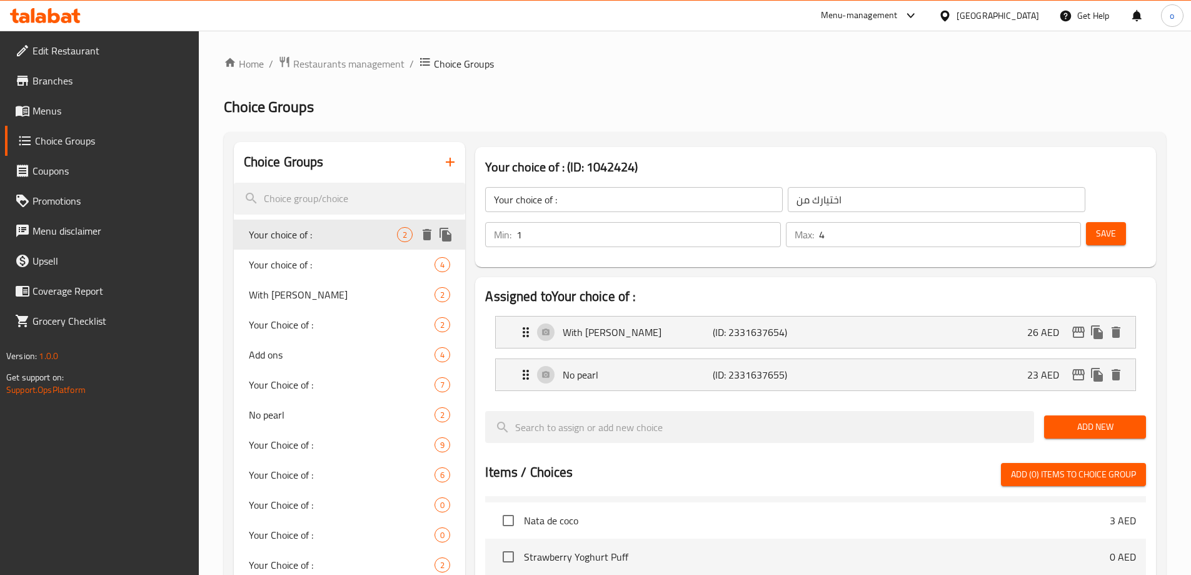
type input "Your choice of :"
type input "اختيارك من"
type input "1"
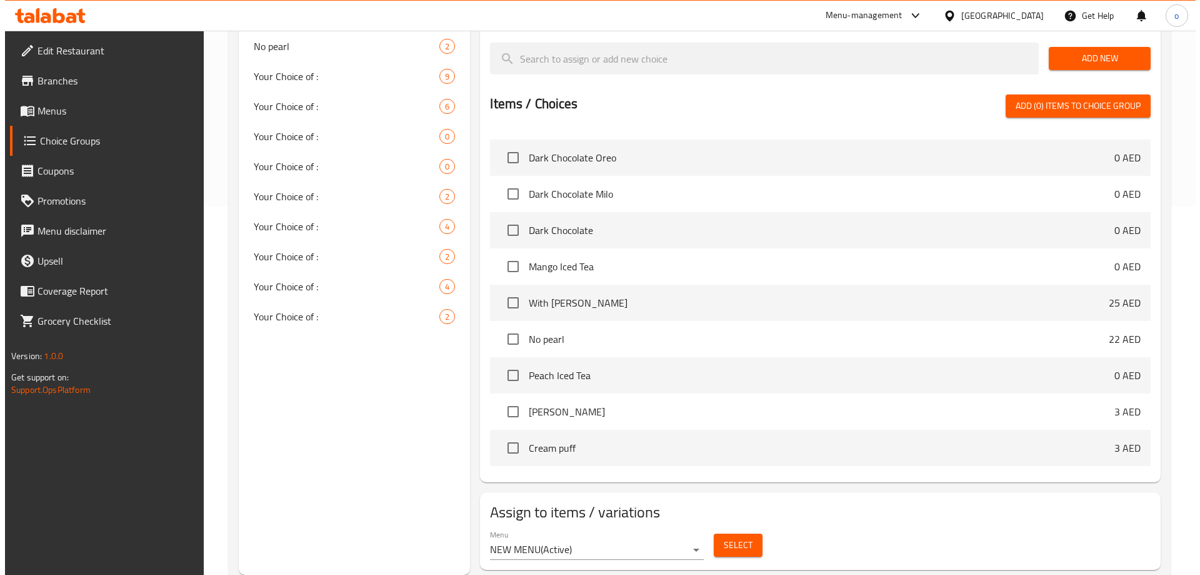
scroll to position [875, 0]
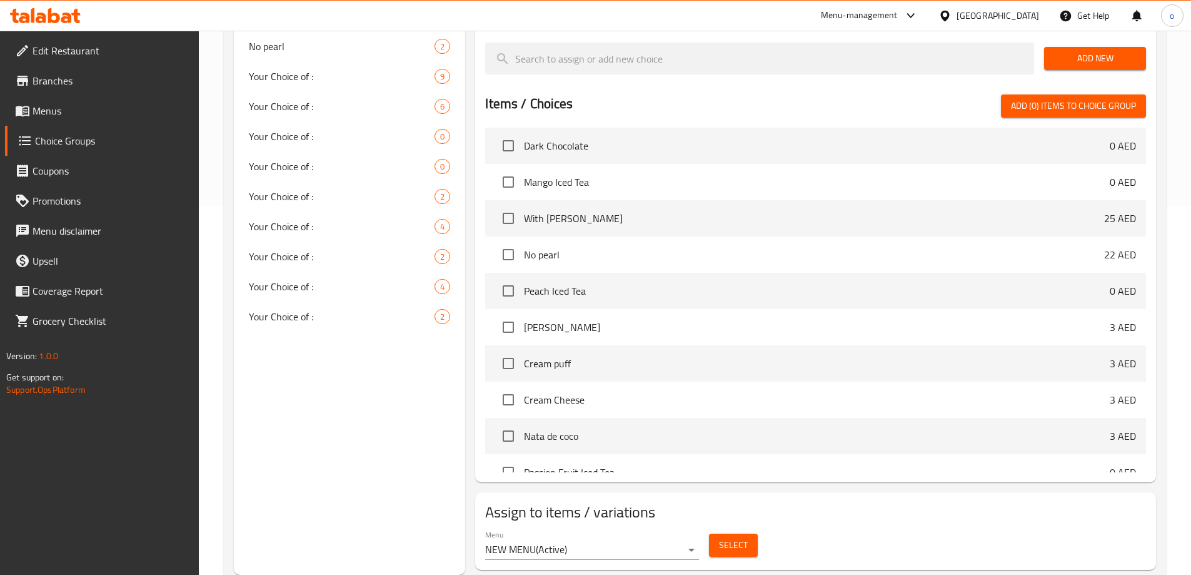
click at [729, 537] on span "Select" at bounding box center [733, 545] width 29 height 16
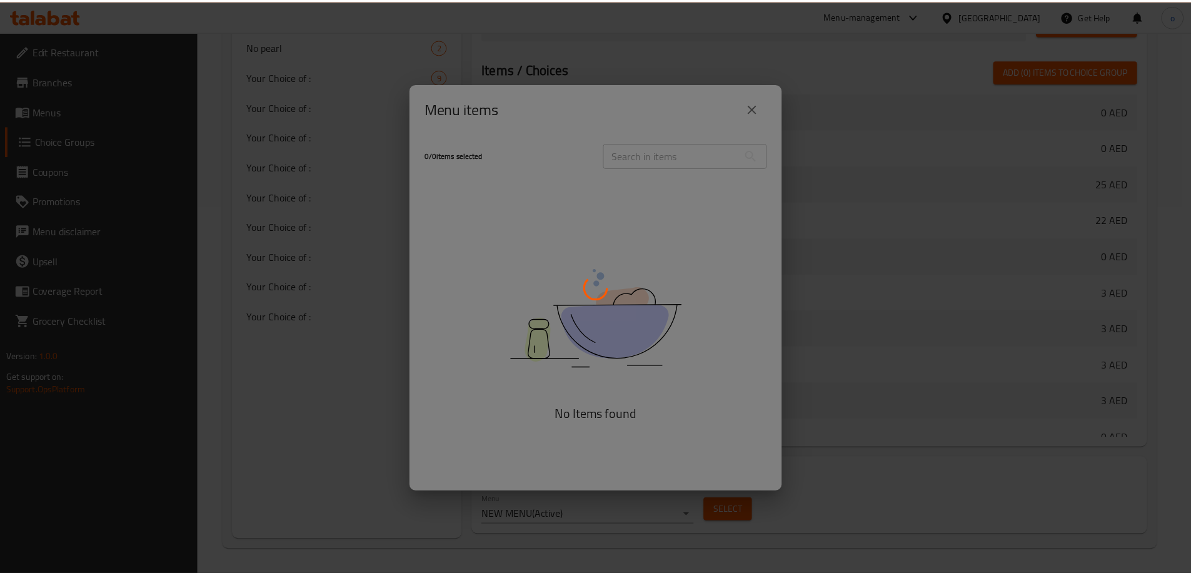
scroll to position [965, 0]
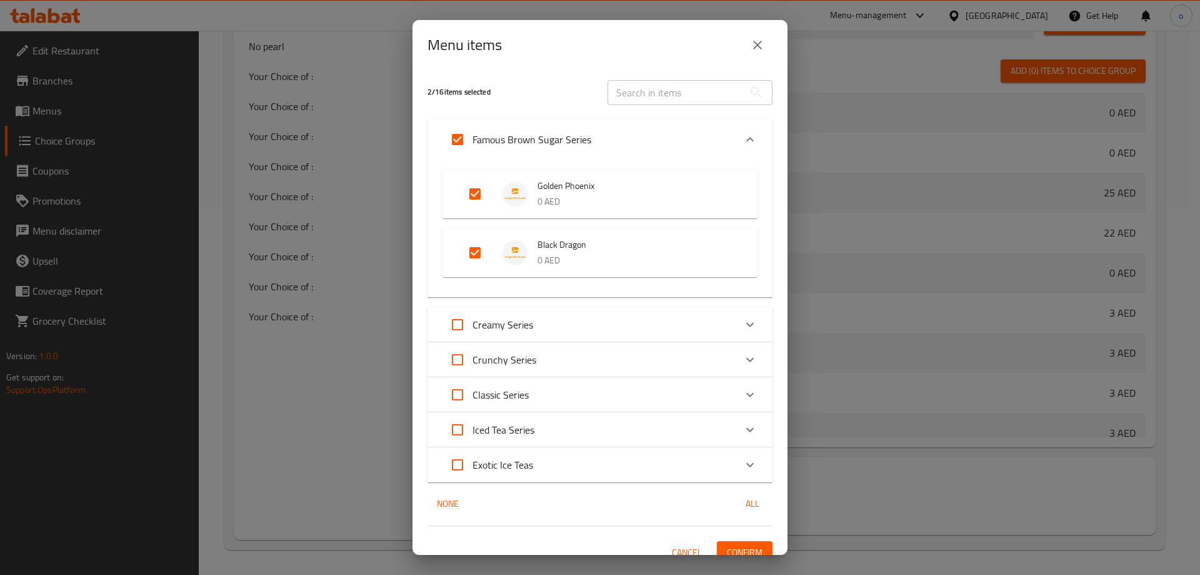
click at [455, 356] on input "Expand" at bounding box center [458, 359] width 30 height 30
checkbox input "true"
click at [731, 545] on span "Confirm" at bounding box center [745, 553] width 36 height 16
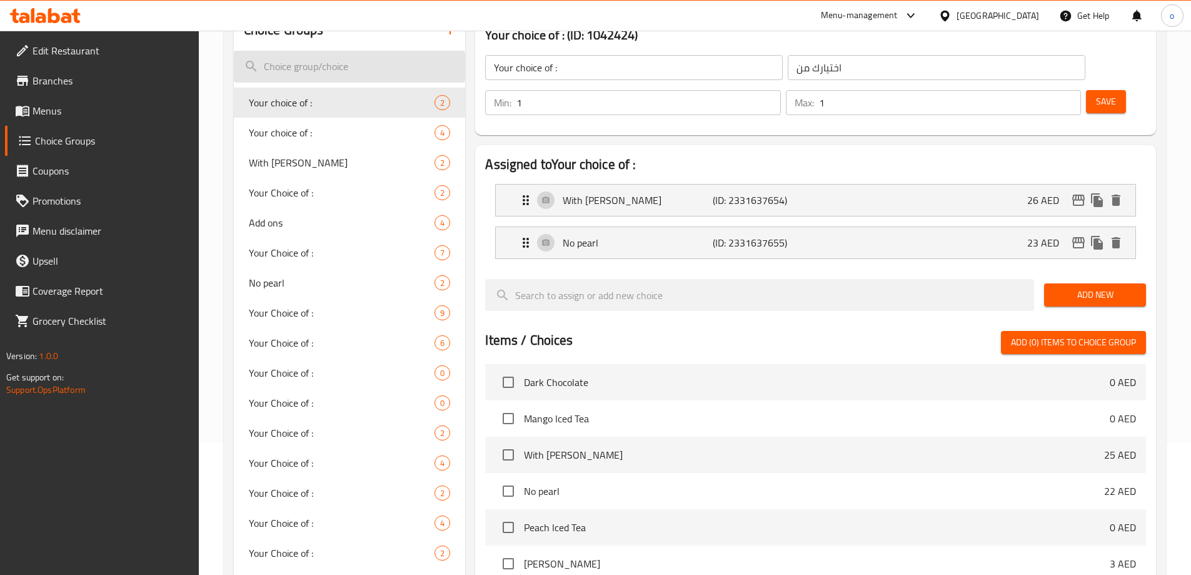
scroll to position [0, 0]
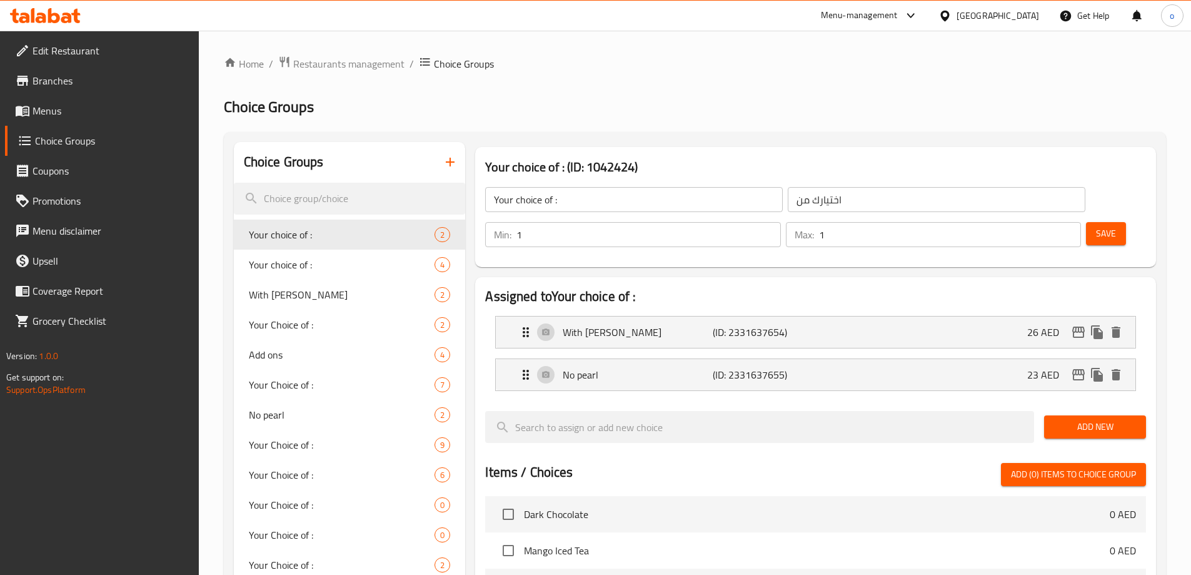
click at [451, 165] on icon "button" at bounding box center [450, 162] width 9 height 9
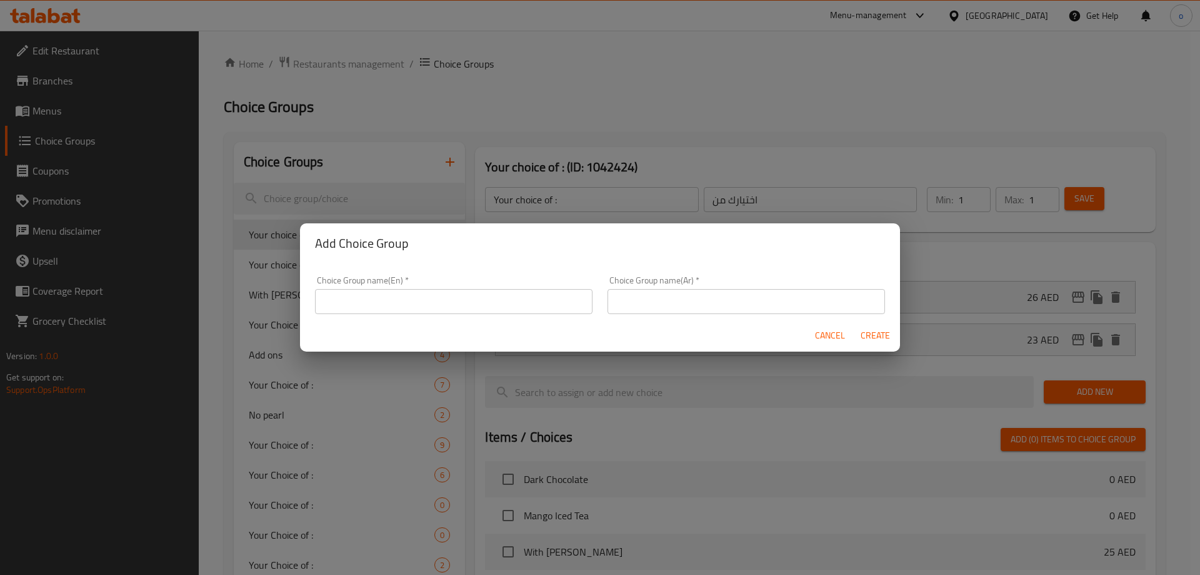
click at [466, 304] on input "text" at bounding box center [454, 301] width 278 height 25
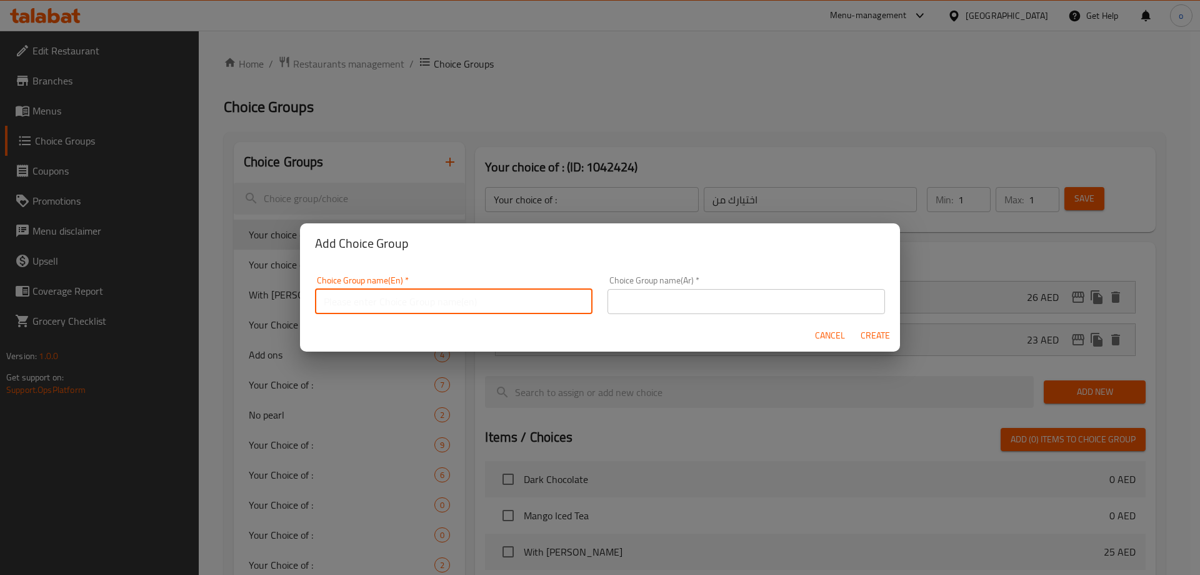
type input "Your choice of :"
click at [740, 291] on input "text" at bounding box center [747, 301] width 278 height 25
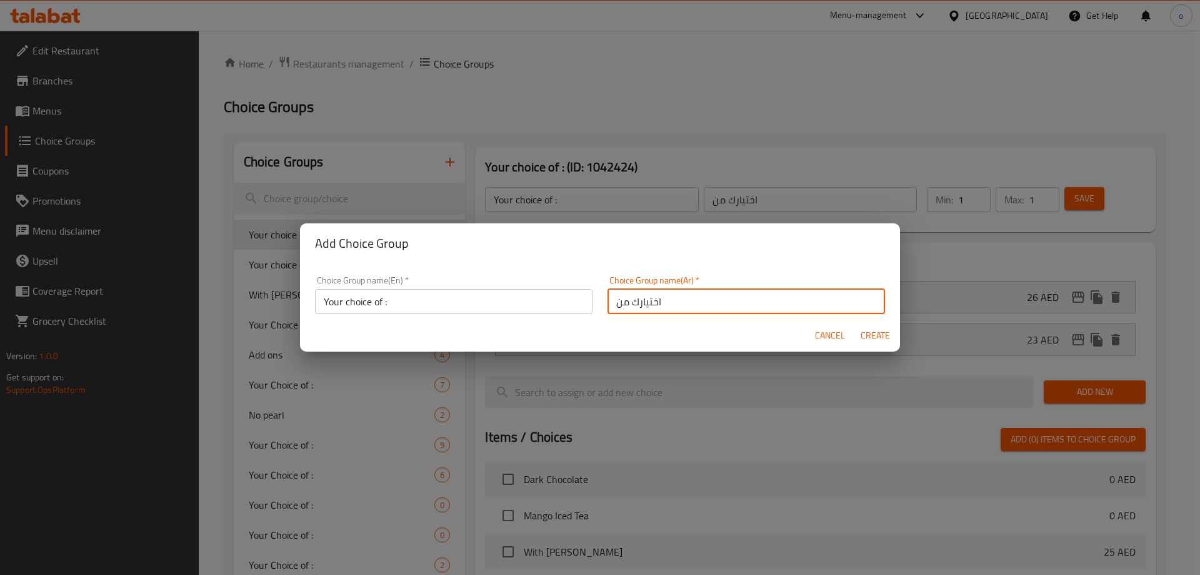
type input "اختيارك من"
click at [553, 302] on input "Your choice of :" at bounding box center [454, 301] width 278 height 25
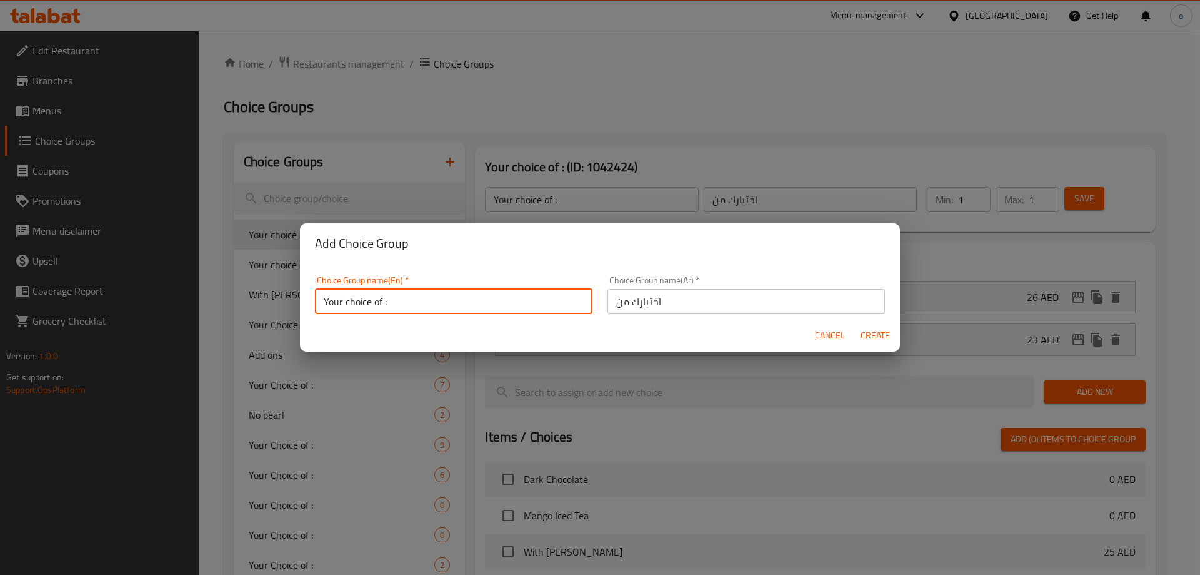
type input "Your choice of :"
click at [886, 330] on span "Create" at bounding box center [875, 336] width 30 height 16
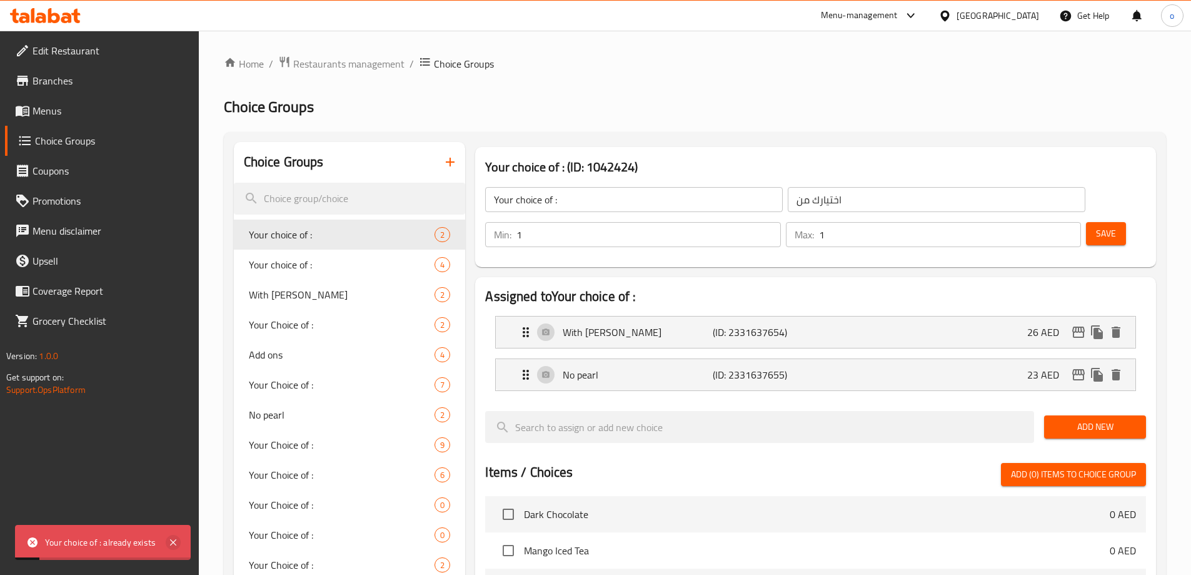
click at [176, 538] on icon at bounding box center [173, 542] width 15 height 15
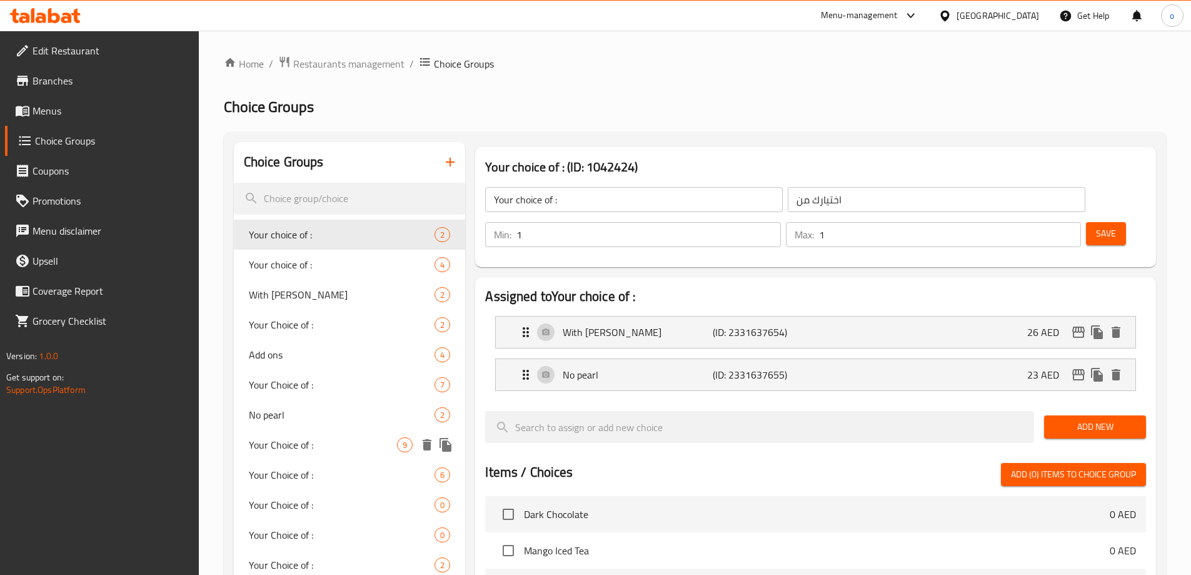
drag, startPoint x: 271, startPoint y: 430, endPoint x: 39, endPoint y: -76, distance: 555.9
drag, startPoint x: 39, startPoint y: -76, endPoint x: 460, endPoint y: 162, distance: 483.2
click at [460, 162] on button "button" at bounding box center [450, 162] width 30 height 30
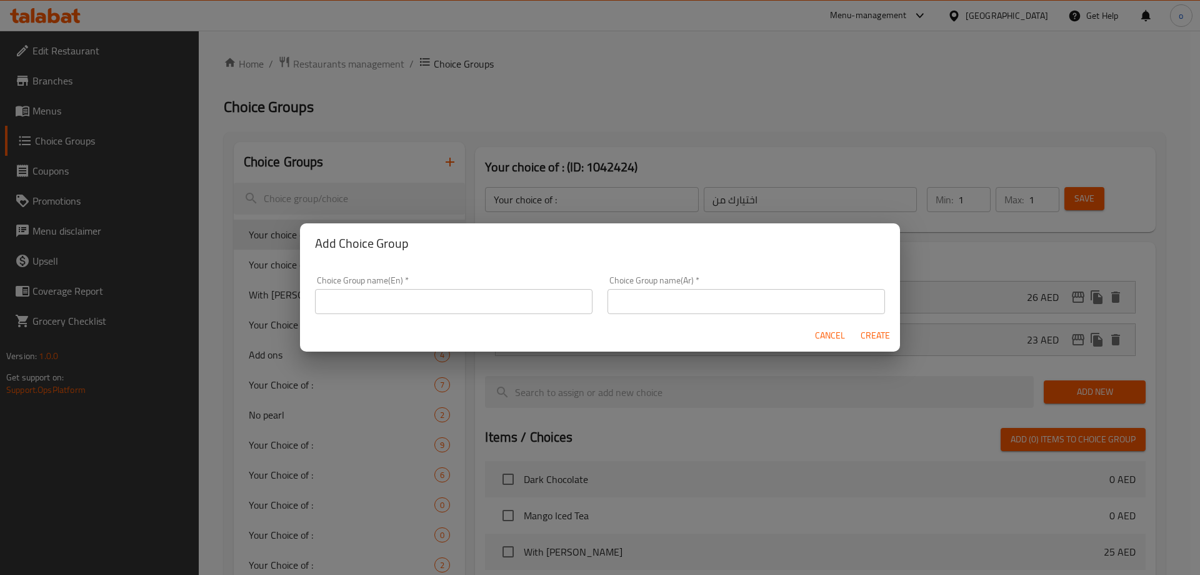
click at [453, 165] on div "Add Choice Group Choice Group name(En)   * Choice Group name(En) * Choice Group…" at bounding box center [600, 287] width 1200 height 575
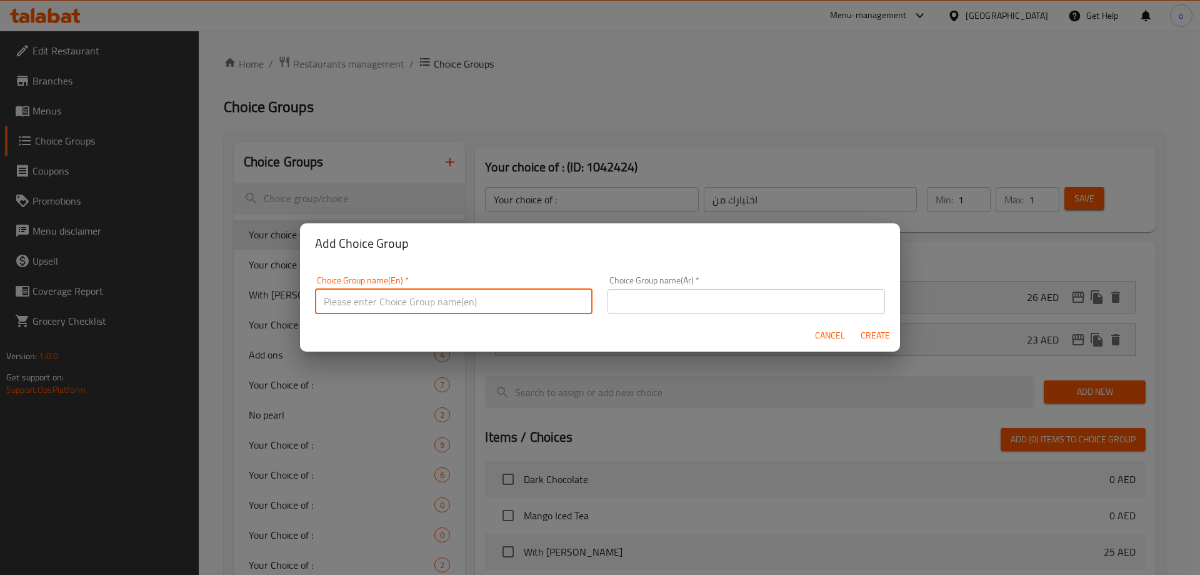
click at [383, 291] on input "text" at bounding box center [454, 301] width 278 height 25
type input "Your choice of :"
click at [709, 306] on input "text" at bounding box center [747, 301] width 278 height 25
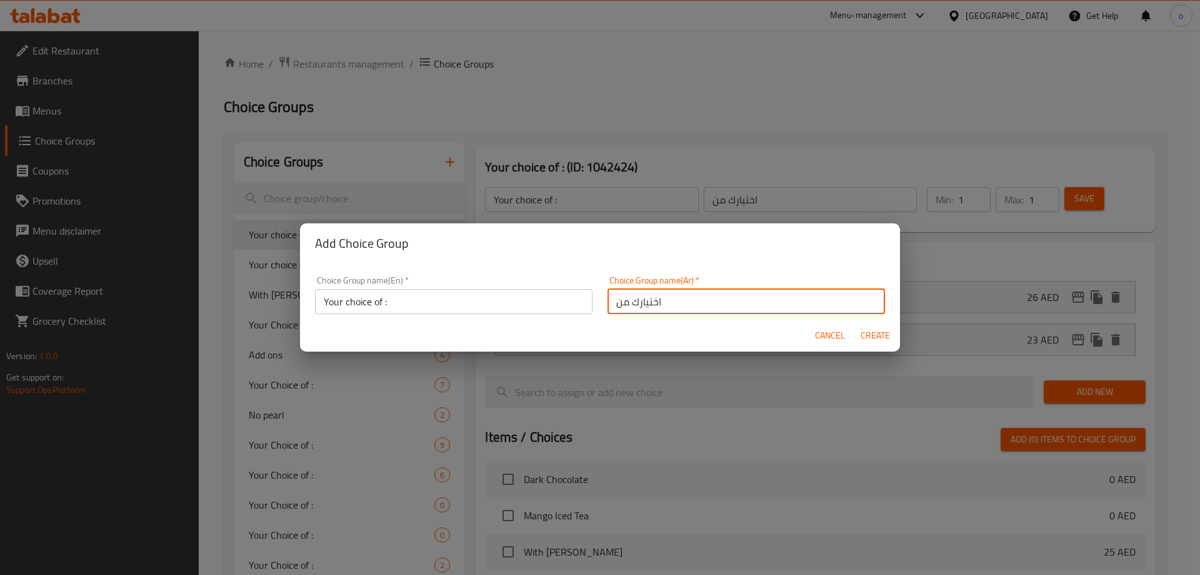
type input "اختيارك من"
click at [878, 333] on span "Create" at bounding box center [875, 336] width 30 height 16
type input "Your choice of :"
type input "اختيارك من"
type input "0"
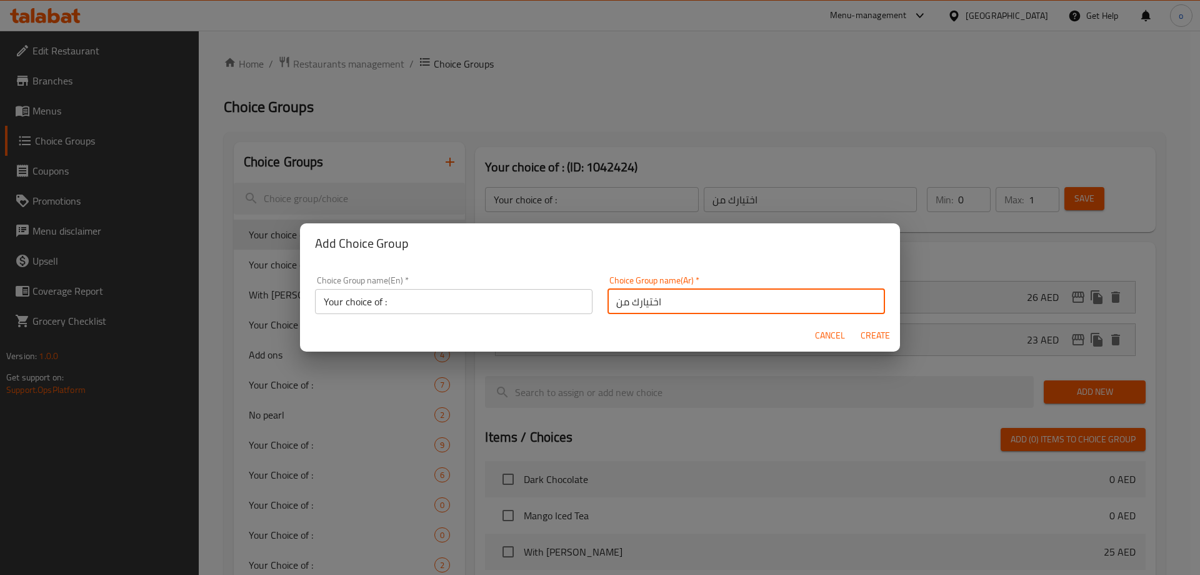
type input "0"
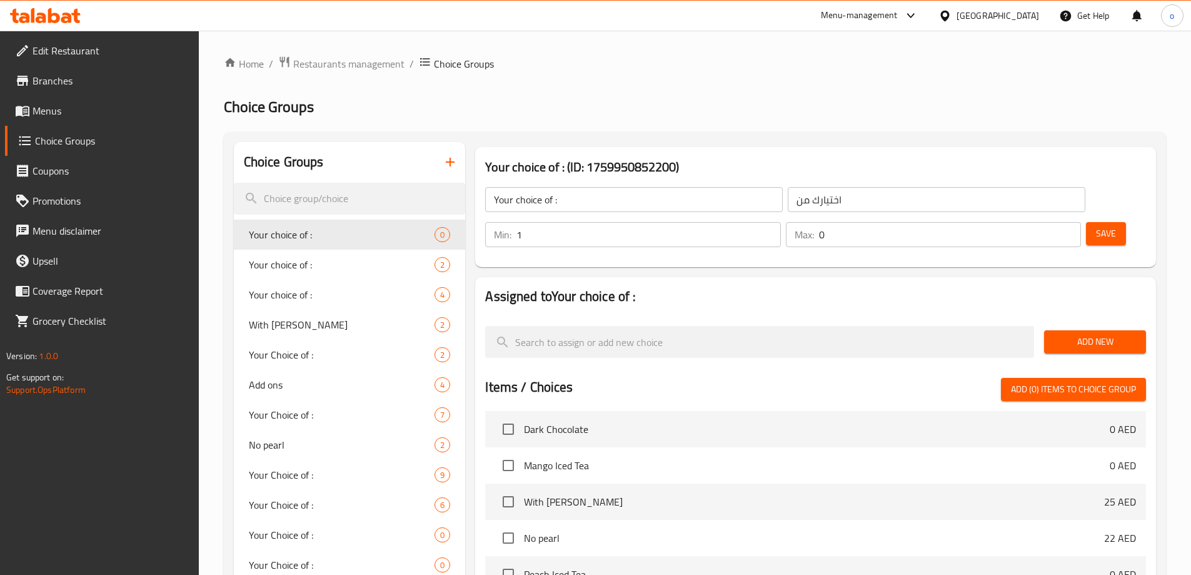
type input "1"
click at [780, 222] on input "1" at bounding box center [648, 234] width 264 height 25
type input "1"
click at [1048, 222] on input "1" at bounding box center [950, 234] width 262 height 25
click at [1066, 334] on span "Add New" at bounding box center [1095, 342] width 82 height 16
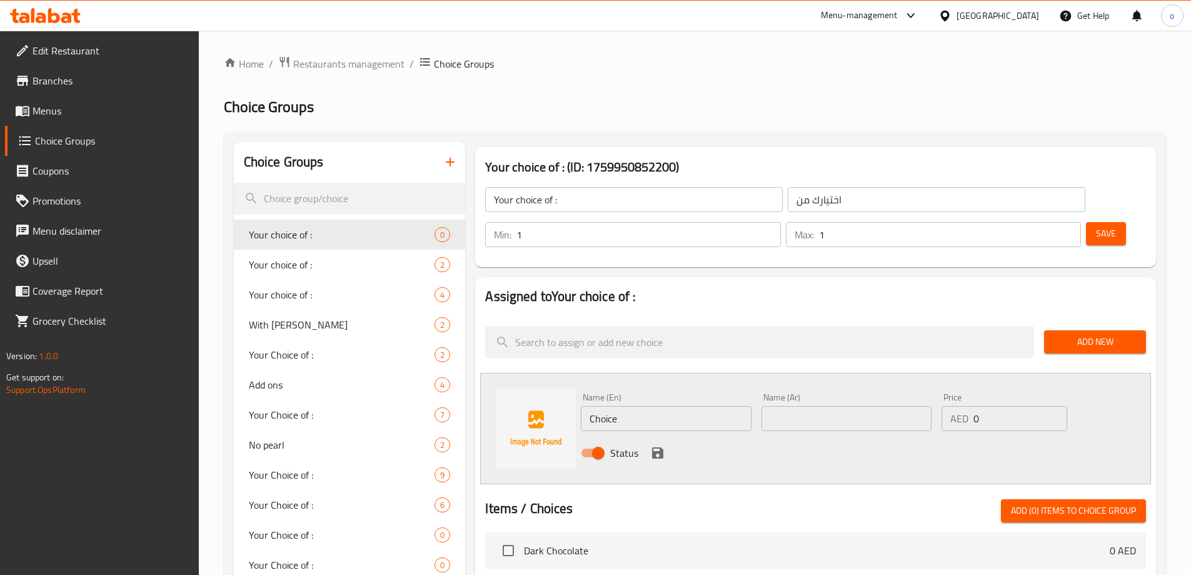
click at [650, 406] on input "Choice" at bounding box center [666, 418] width 170 height 25
click at [649, 406] on input "Choice" at bounding box center [666, 418] width 170 height 25
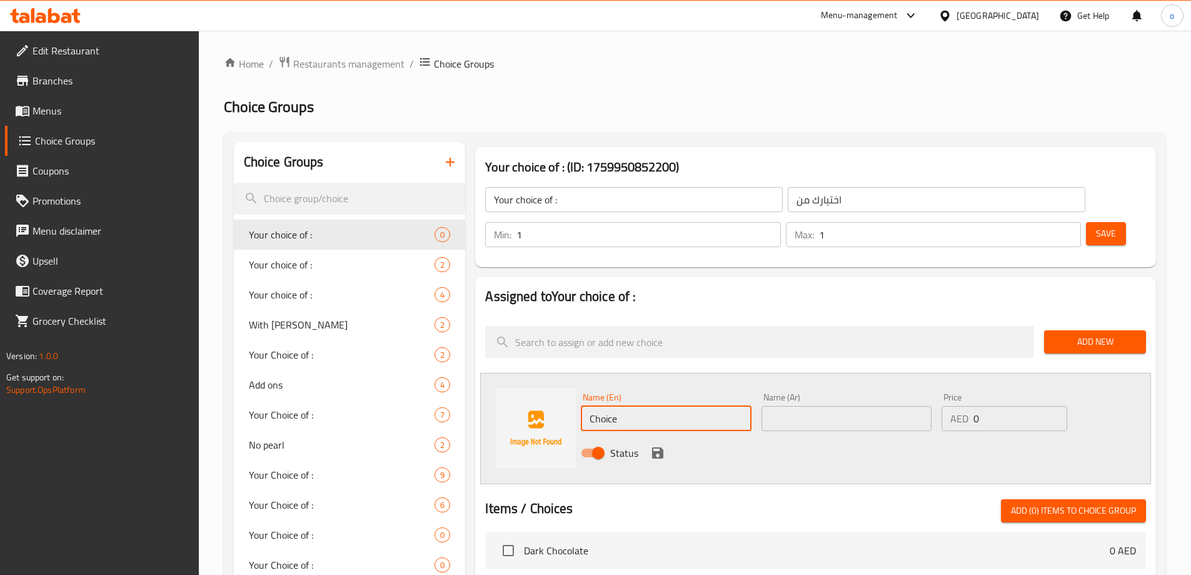
paste input "With [PERSON_NAME]"
type input "With [PERSON_NAME]"
click at [915, 398] on div "Name (Ar) Name (Ar)" at bounding box center [846, 412] width 180 height 48
click at [865, 406] on input "text" at bounding box center [846, 418] width 170 height 25
click at [857, 406] on input "text" at bounding box center [846, 418] width 170 height 25
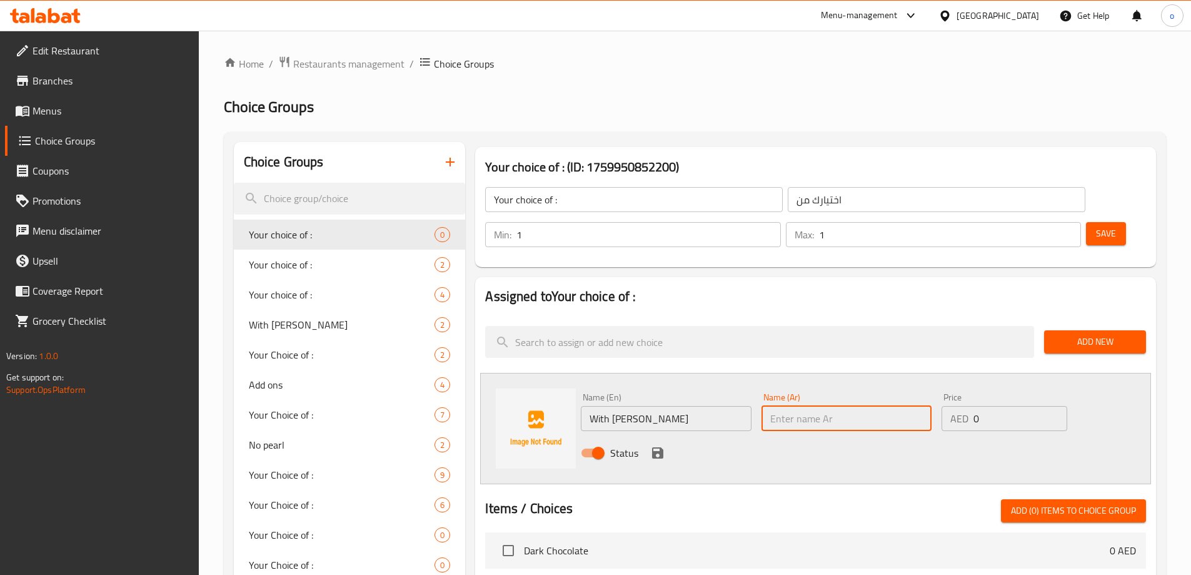
paste input "مع [PERSON_NAME]"
type input "مع [PERSON_NAME]"
click at [995, 406] on input "0" at bounding box center [1019, 418] width 93 height 25
click at [1024, 406] on input "0" at bounding box center [1019, 418] width 93 height 25
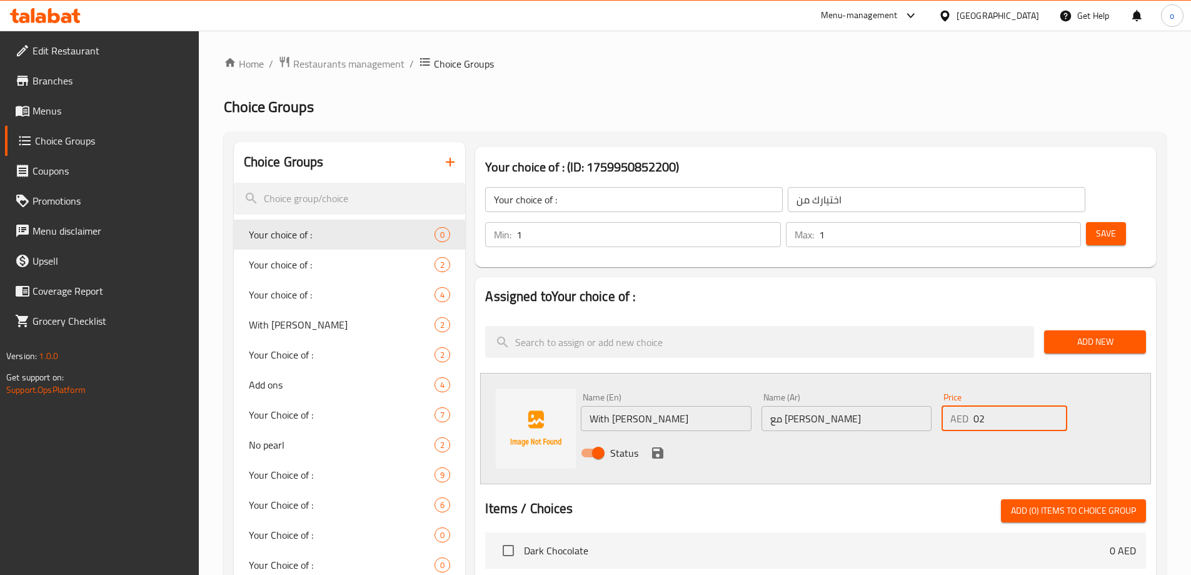
type input "0"
type input "25"
click at [656, 445] on icon "save" at bounding box center [657, 452] width 15 height 15
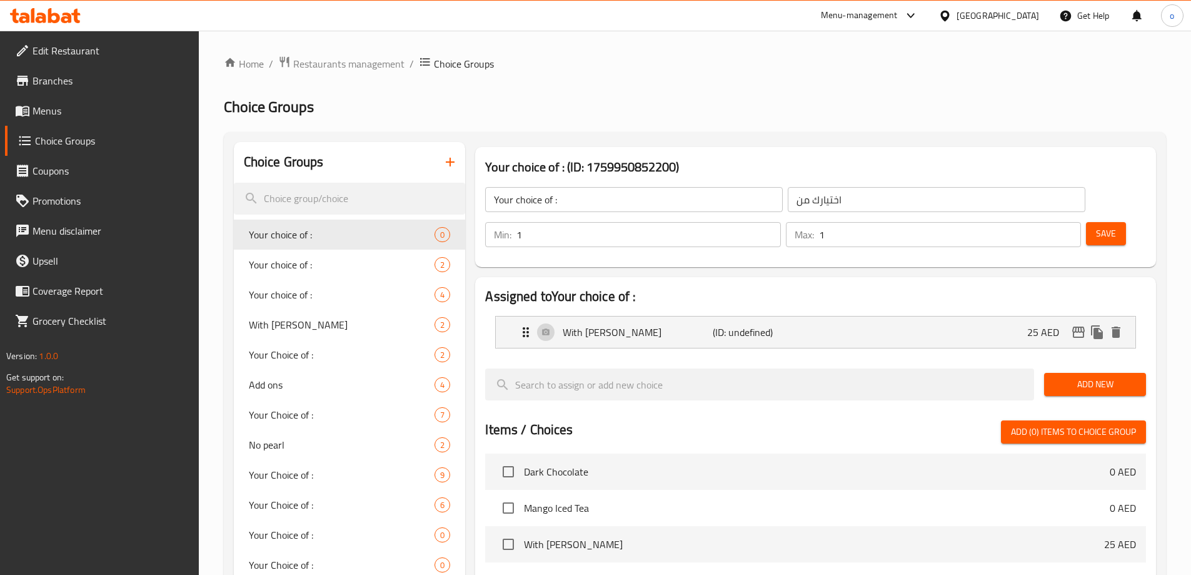
click at [1087, 376] on span "Add New" at bounding box center [1095, 384] width 82 height 16
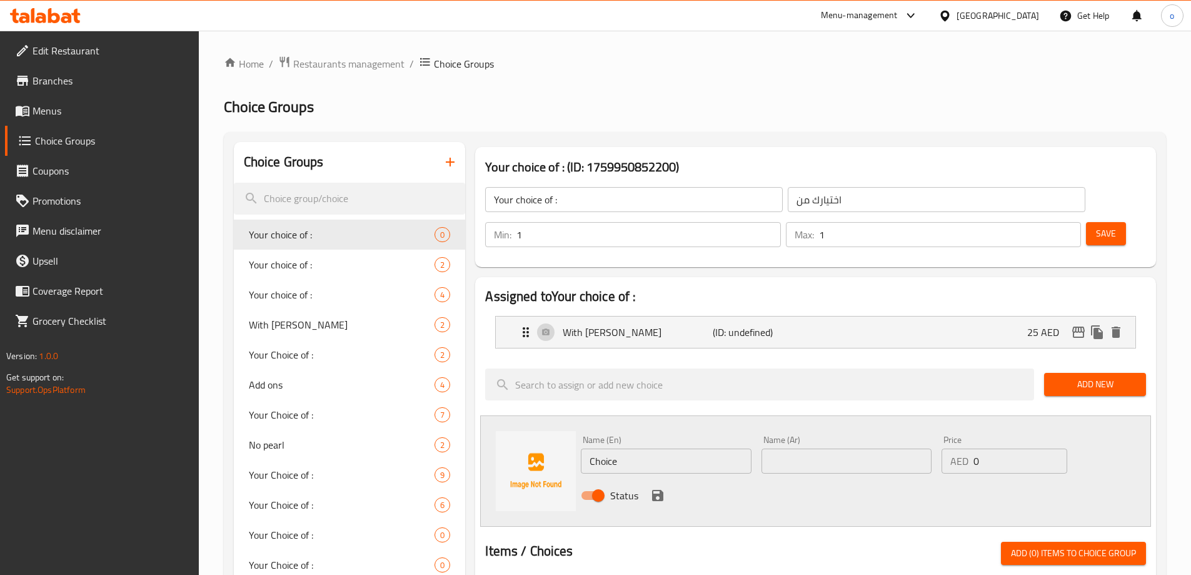
click at [620, 448] on input "Choice" at bounding box center [666, 460] width 170 height 25
click at [692, 435] on div "Name (En) Name (En)" at bounding box center [666, 454] width 170 height 38
click at [683, 448] on input "text" at bounding box center [666, 460] width 170 height 25
paste input "No pearl"
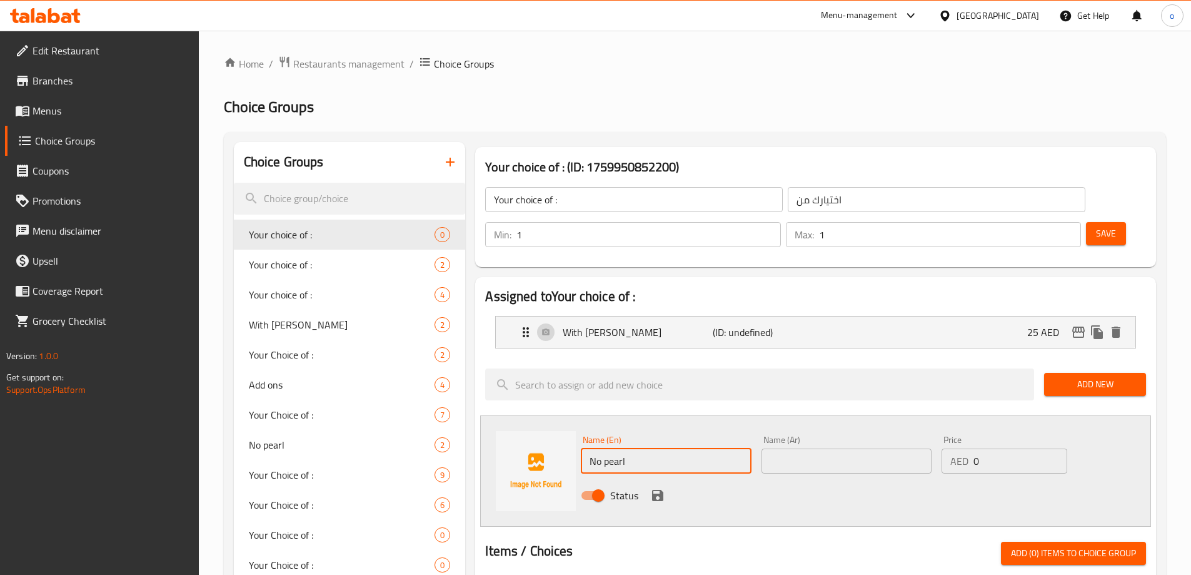
type input "No pearl"
click at [790, 435] on div "Name (Ar) Name (Ar)" at bounding box center [846, 454] width 170 height 38
click at [796, 448] on input "text" at bounding box center [846, 460] width 170 height 25
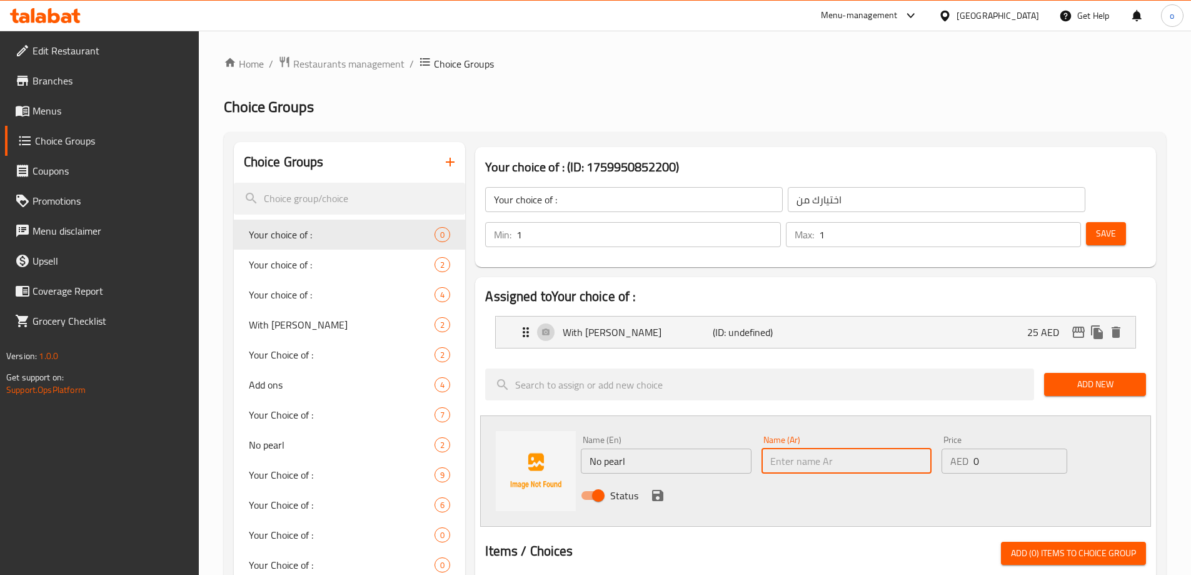
click at [805, 448] on input "text" at bounding box center [846, 460] width 170 height 25
paste input "ب[PERSON_NAME]"
type input "ب[PERSON_NAME]"
click at [989, 448] on input "0" at bounding box center [1019, 460] width 93 height 25
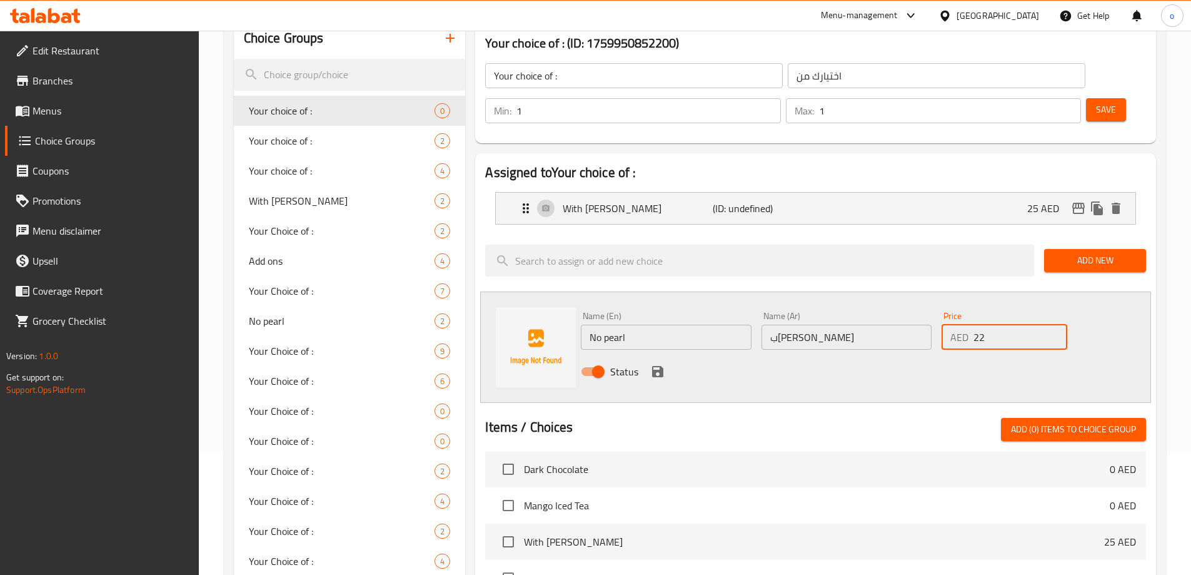
scroll to position [125, 0]
type input "22"
click at [1078, 251] on span "Add New" at bounding box center [1095, 259] width 82 height 16
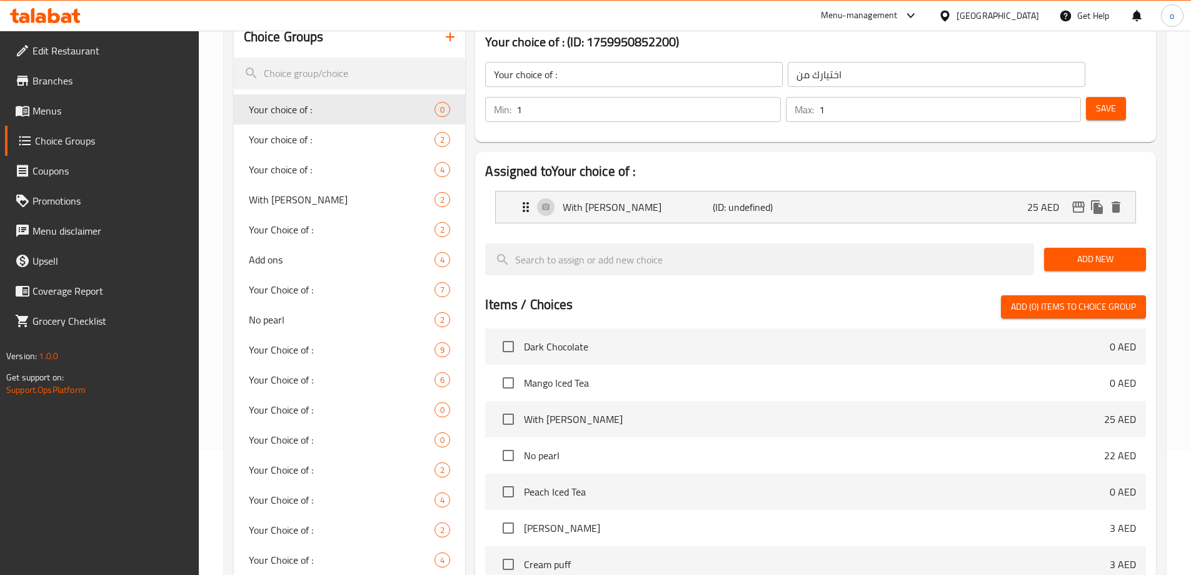
click at [1100, 251] on span "Add New" at bounding box center [1095, 259] width 82 height 16
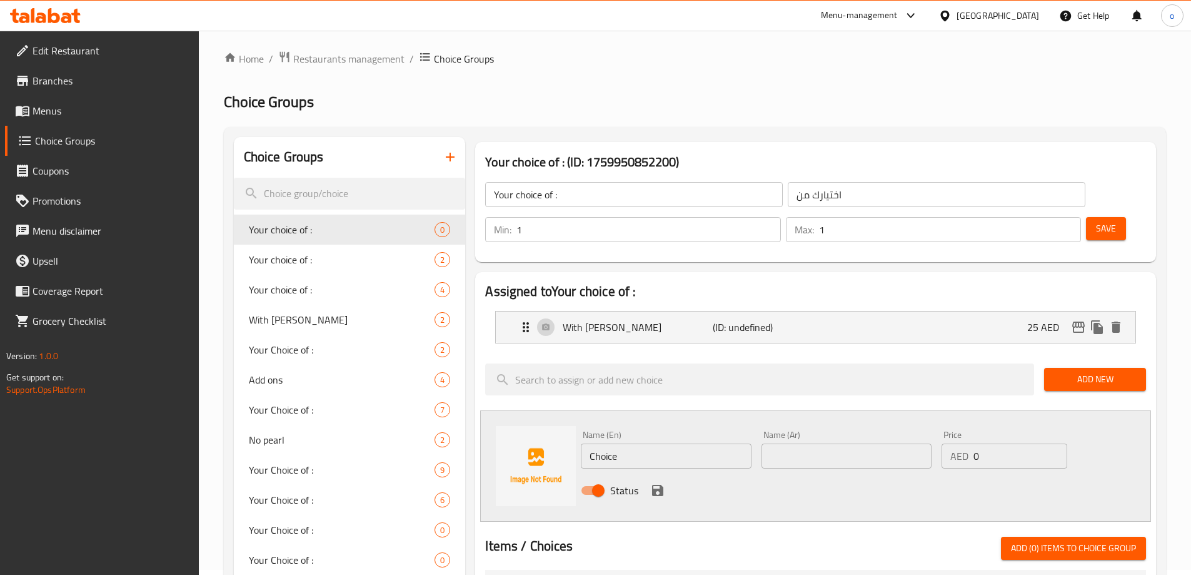
scroll to position [0, 0]
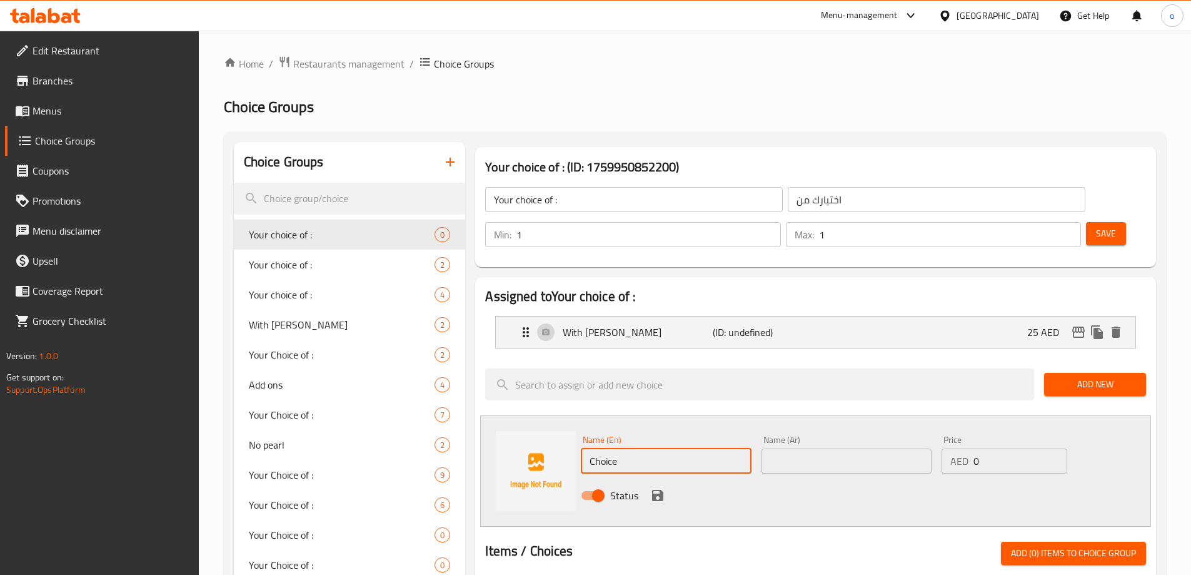
click at [643, 448] on input "Choice" at bounding box center [666, 460] width 170 height 25
click at [623, 448] on input "text" at bounding box center [666, 460] width 170 height 25
paste input "No pearl"
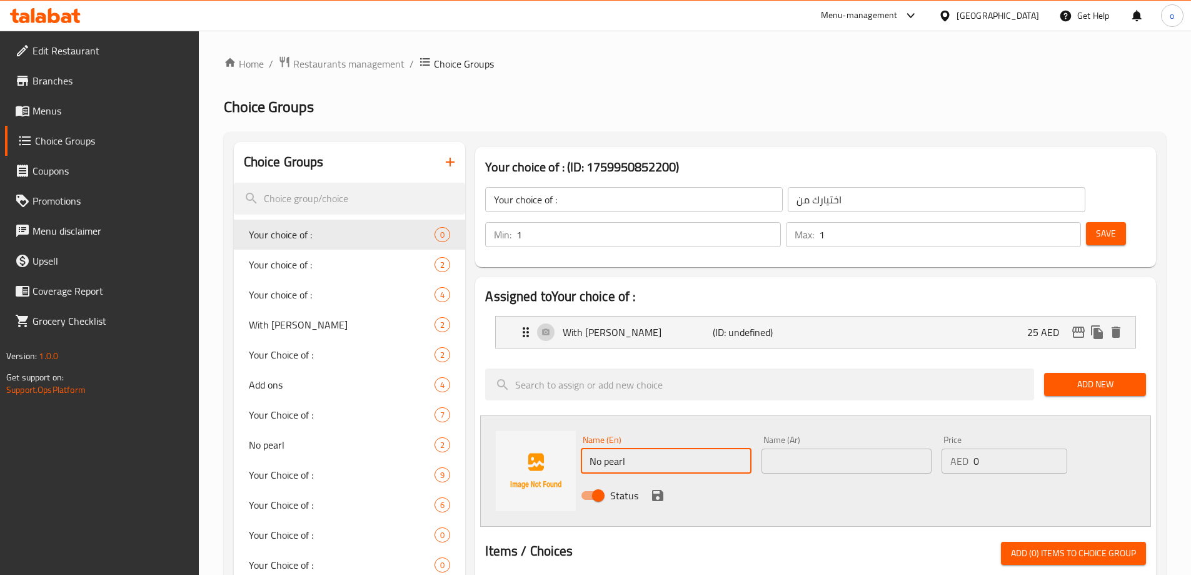
type input "No pearl"
click at [803, 448] on input "text" at bounding box center [846, 460] width 170 height 25
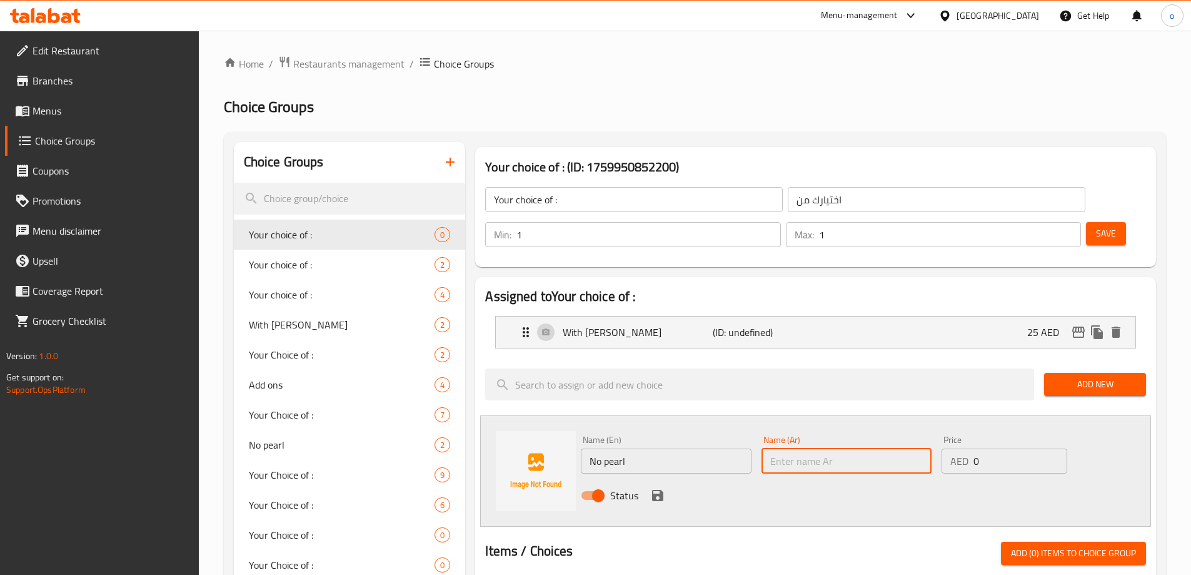
paste input "ب[PERSON_NAME]"
type input "ب[PERSON_NAME]"
click at [969, 448] on div "AED 0 Price" at bounding box center [1004, 460] width 125 height 25
type input "22"
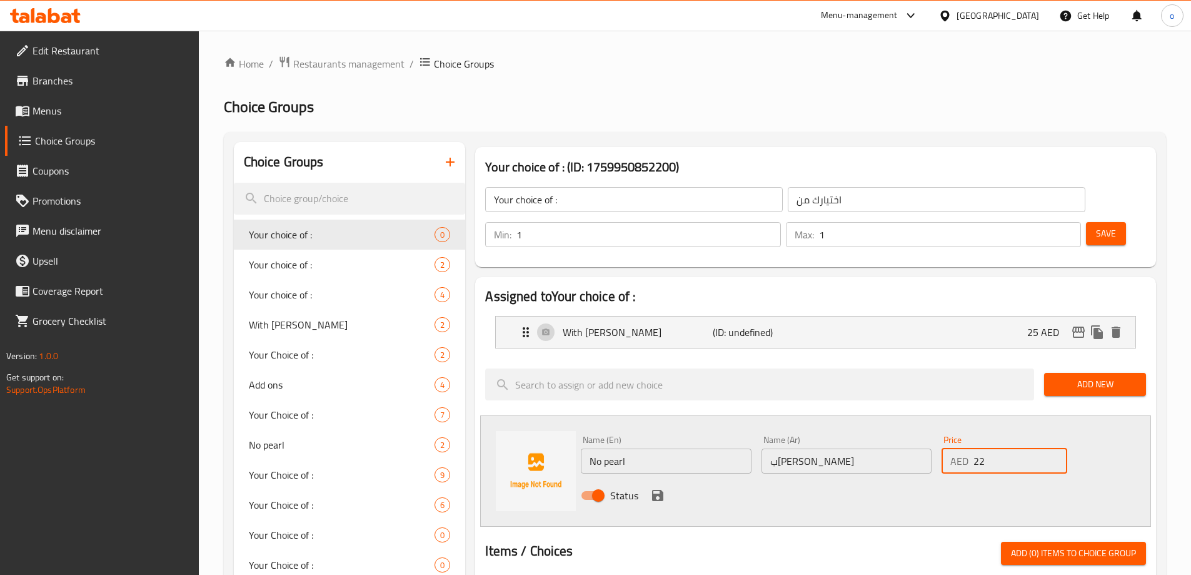
drag, startPoint x: 656, startPoint y: 456, endPoint x: 662, endPoint y: 459, distance: 7.0
click at [656, 488] on icon "save" at bounding box center [657, 495] width 15 height 15
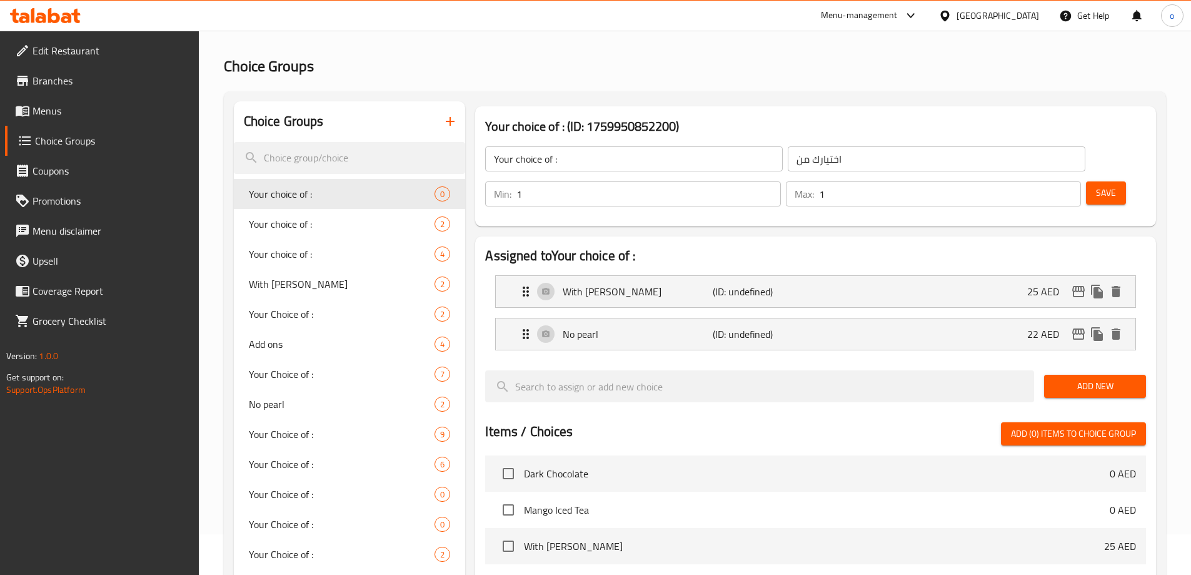
scroll to position [63, 0]
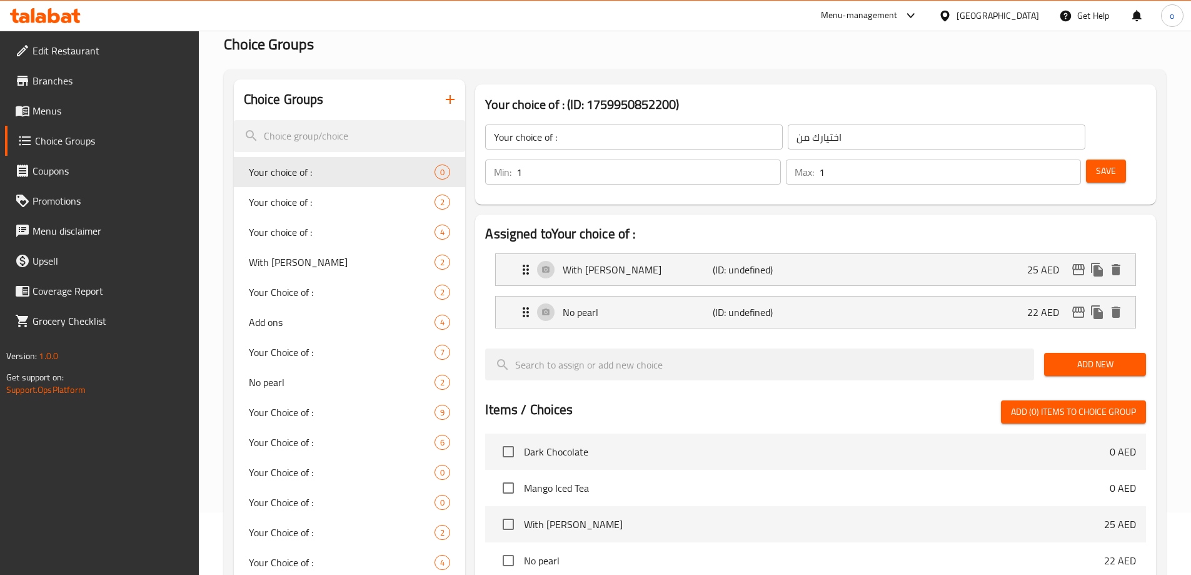
click at [1096, 163] on span "Save" at bounding box center [1106, 171] width 20 height 16
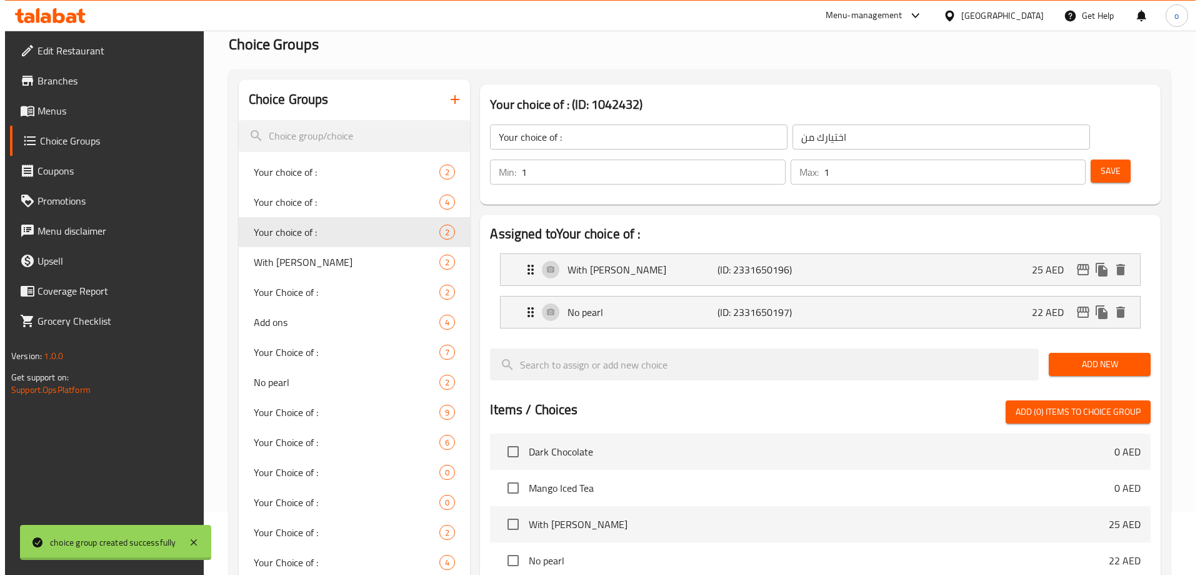
scroll to position [368, 0]
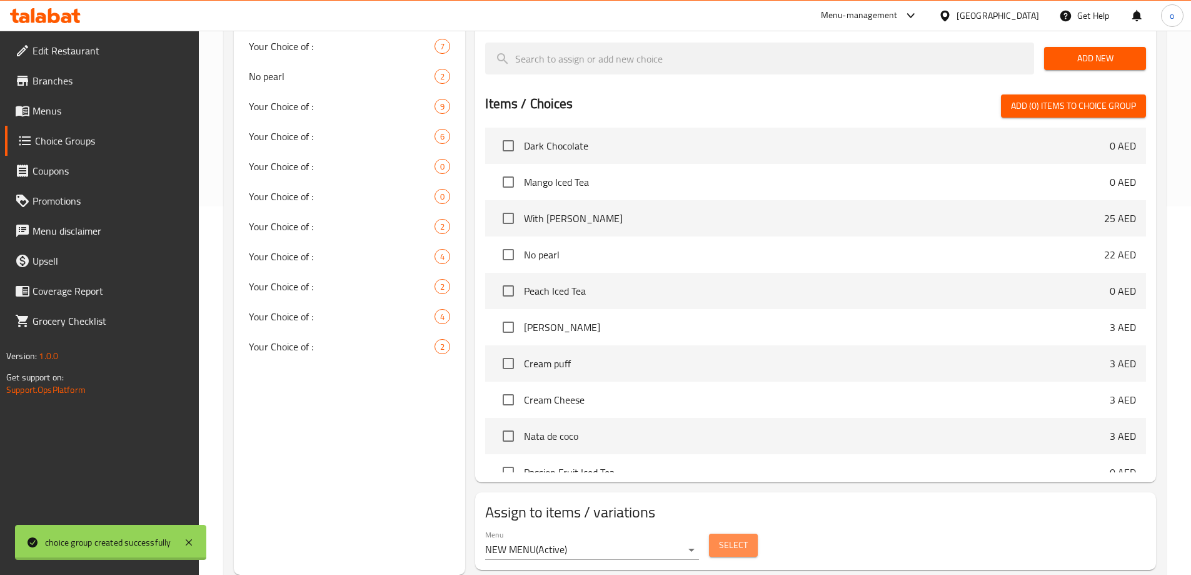
click at [733, 537] on span "Select" at bounding box center [733, 545] width 29 height 16
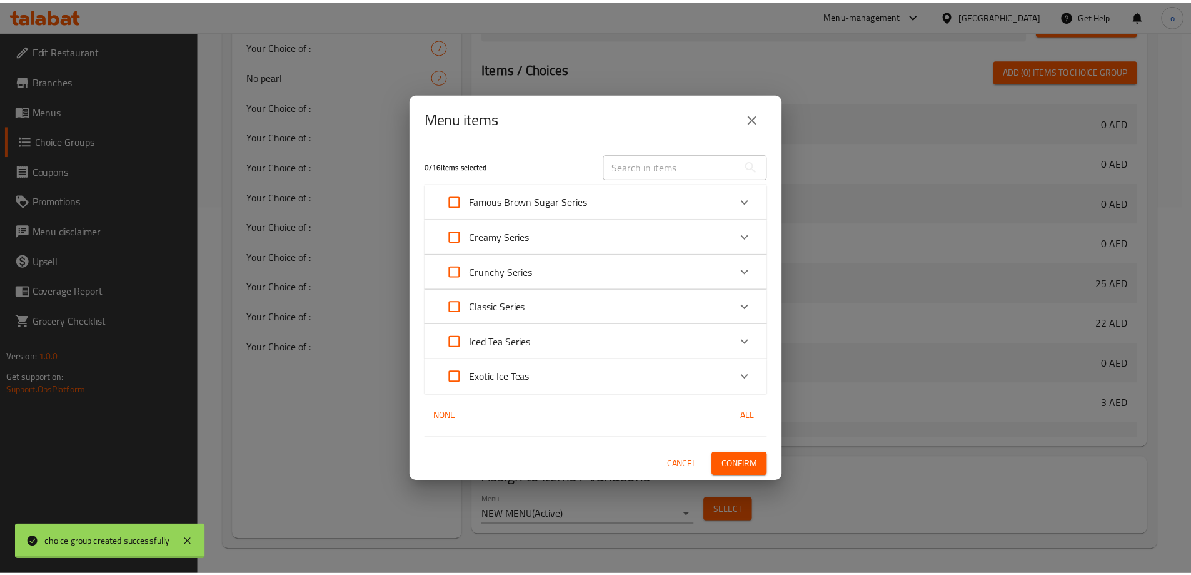
scroll to position [965, 0]
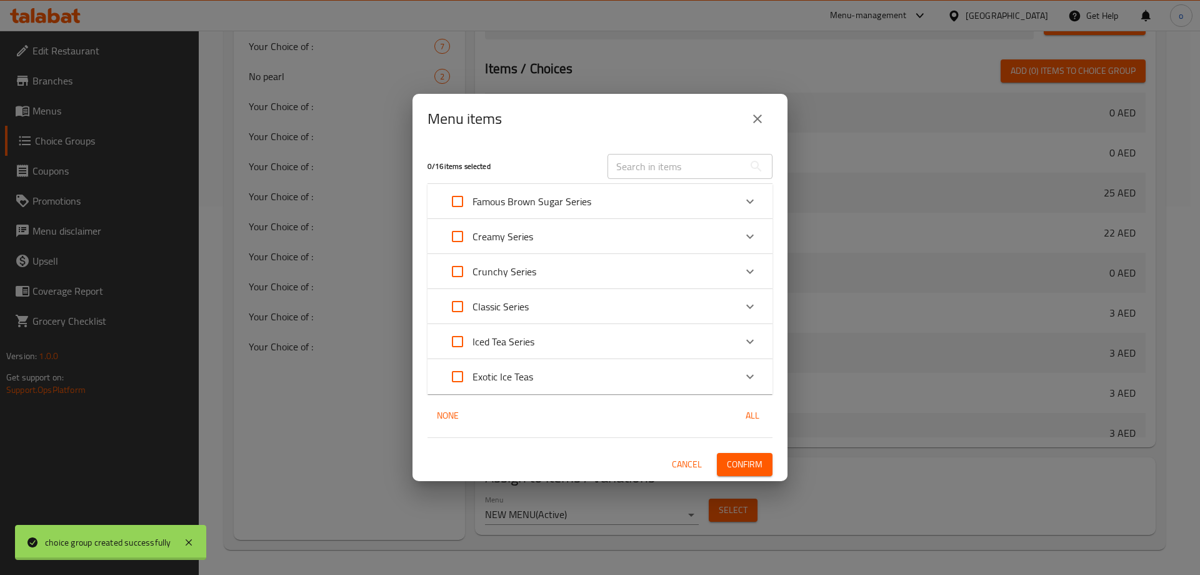
click at [457, 308] on input "Expand" at bounding box center [458, 306] width 30 height 30
checkbox input "true"
click at [457, 235] on input "Expand" at bounding box center [458, 236] width 30 height 30
checkbox input "true"
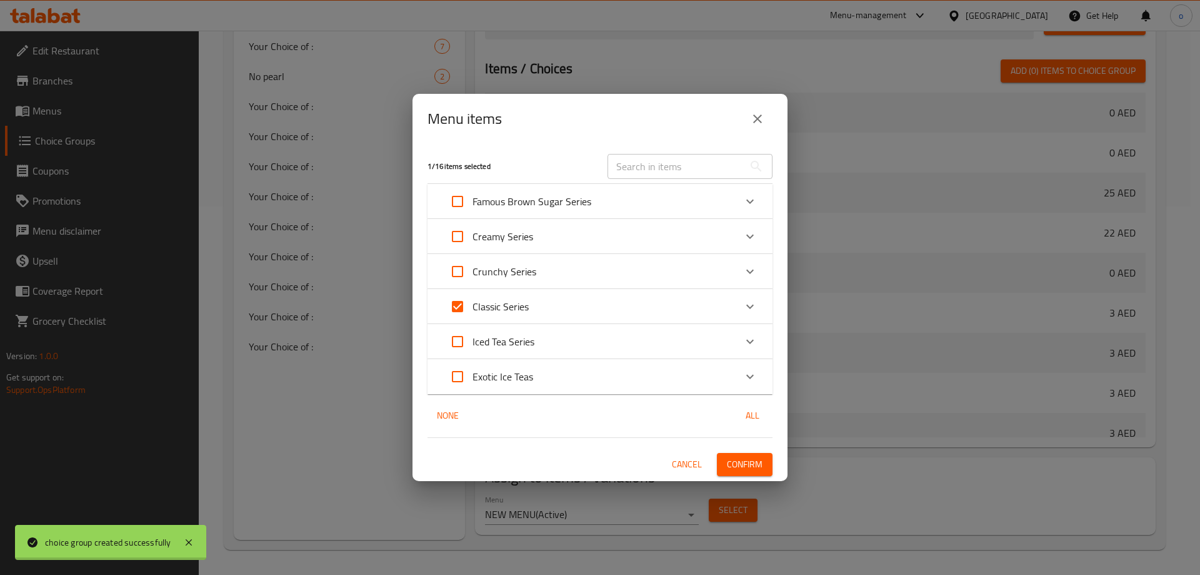
checkbox input "true"
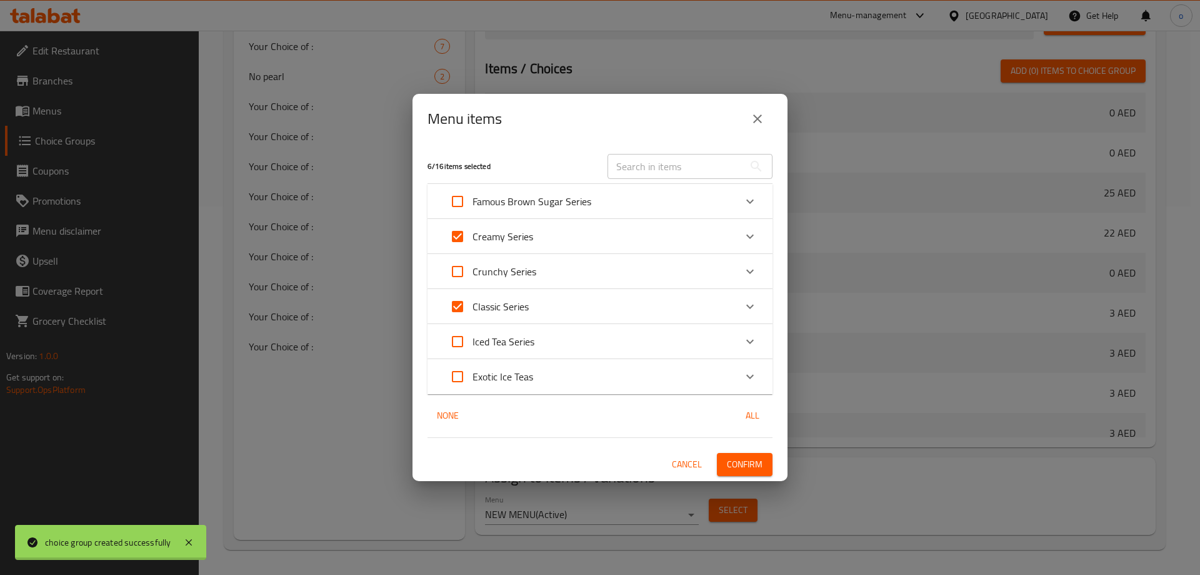
click at [745, 463] on span "Confirm" at bounding box center [745, 464] width 36 height 16
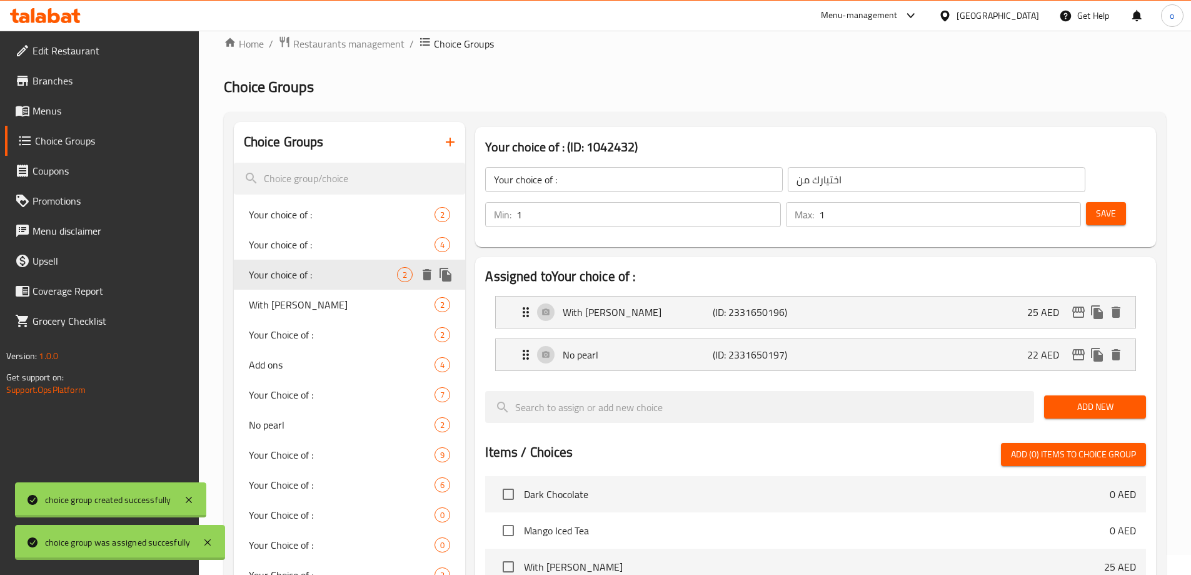
scroll to position [0, 0]
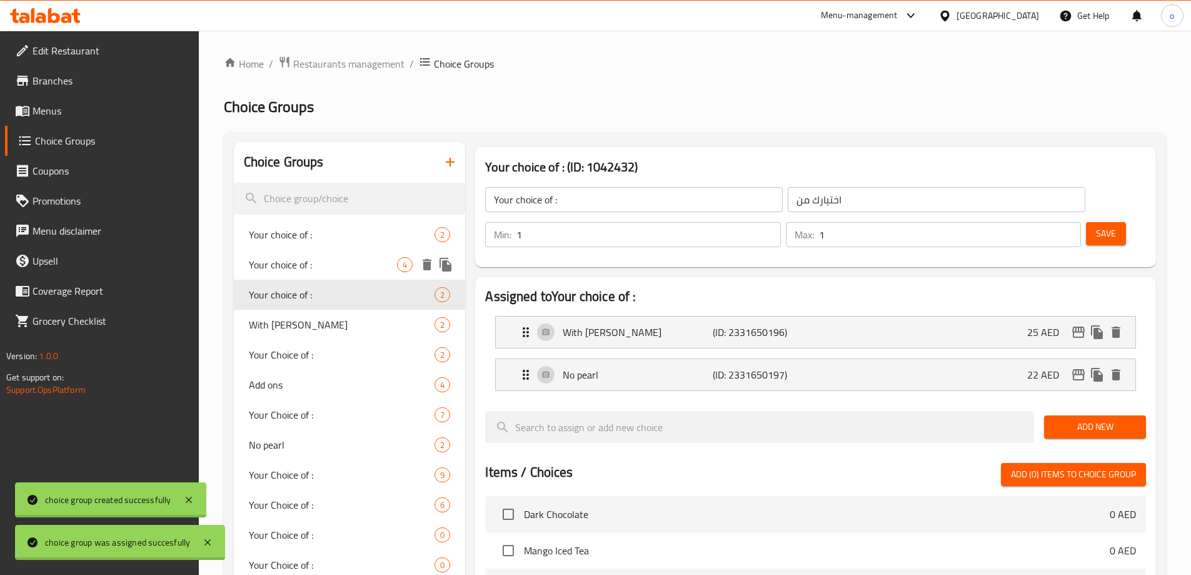
click at [315, 271] on span "Your choice of :" at bounding box center [323, 264] width 149 height 15
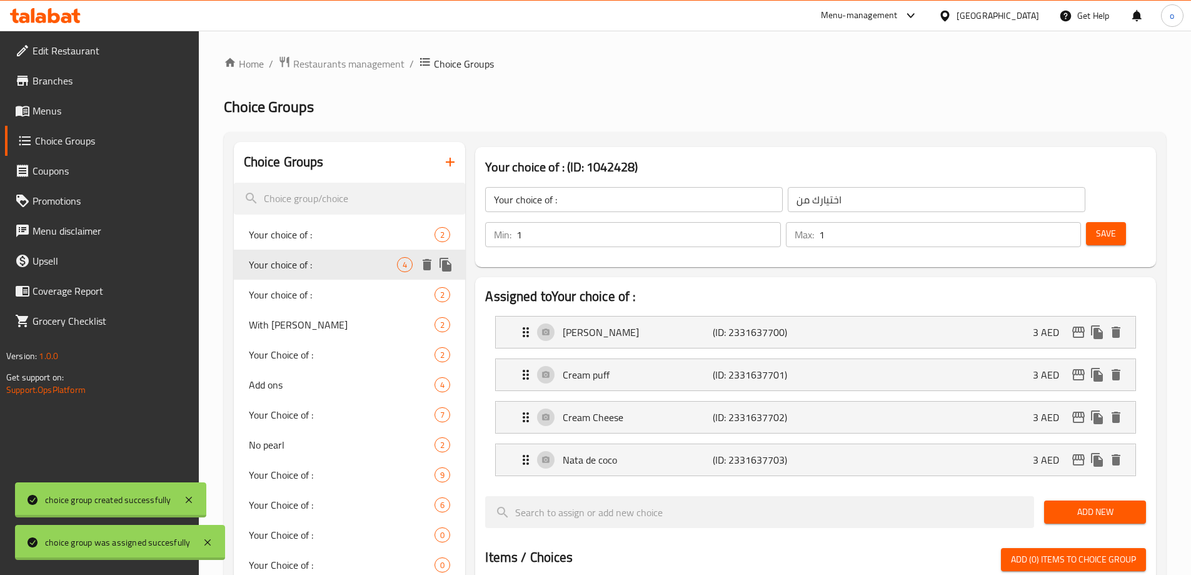
type input "Your choice of :"
type input "اختيارك من"
type input "4"
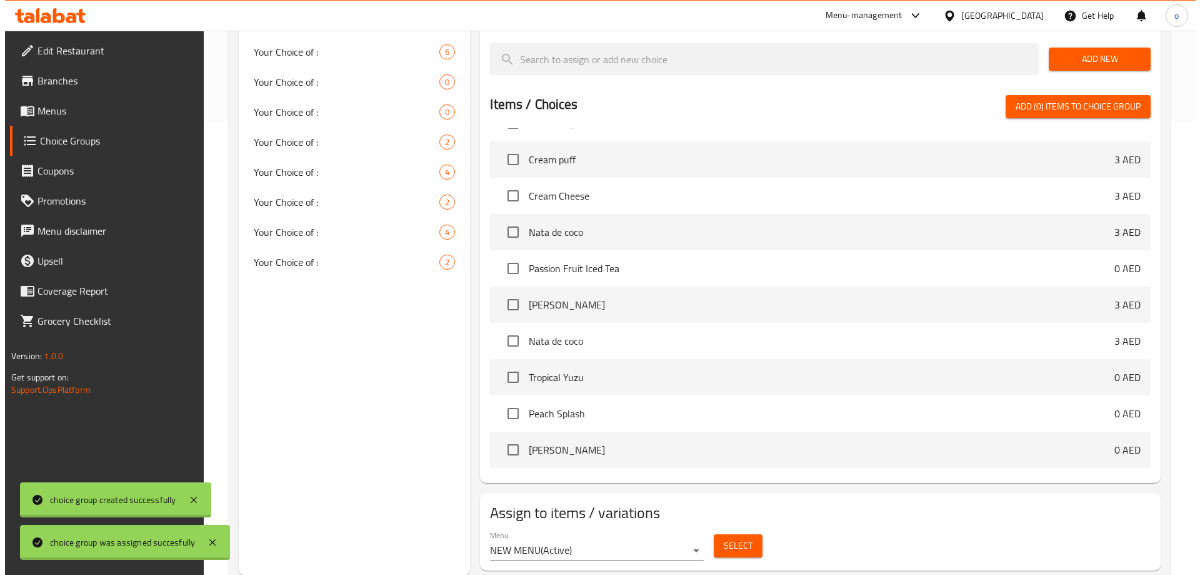
scroll to position [453, 0]
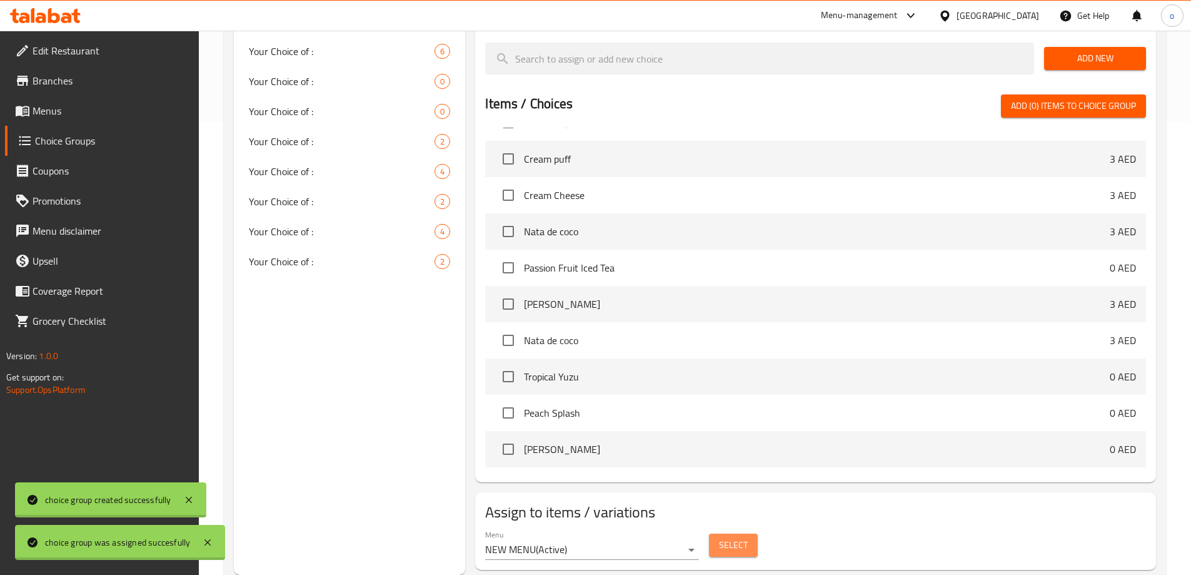
click at [723, 537] on span "Select" at bounding box center [733, 545] width 29 height 16
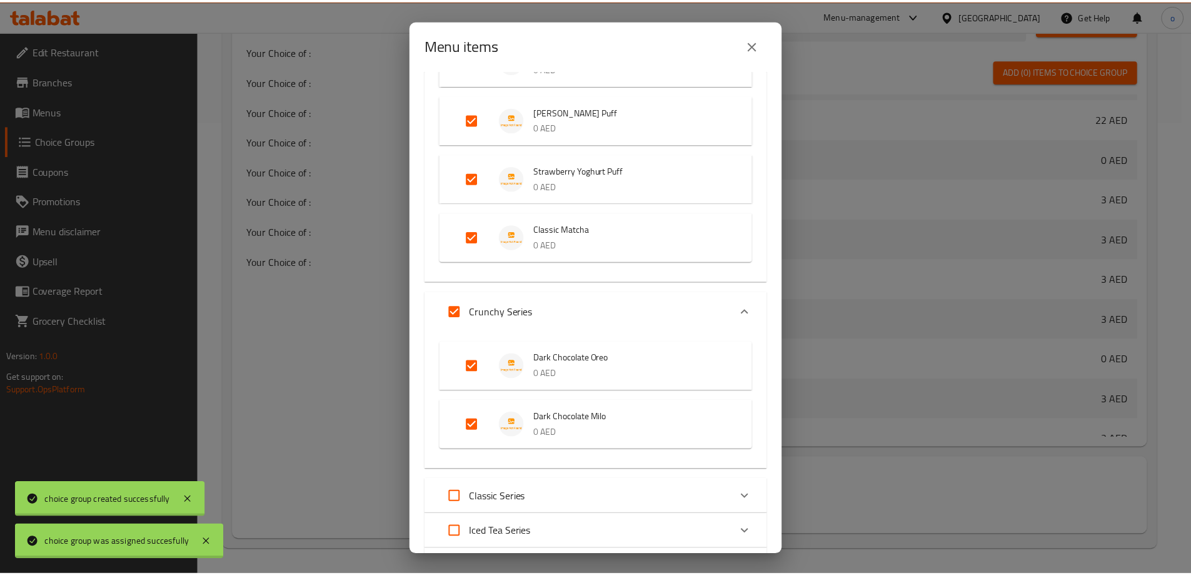
scroll to position [496, 0]
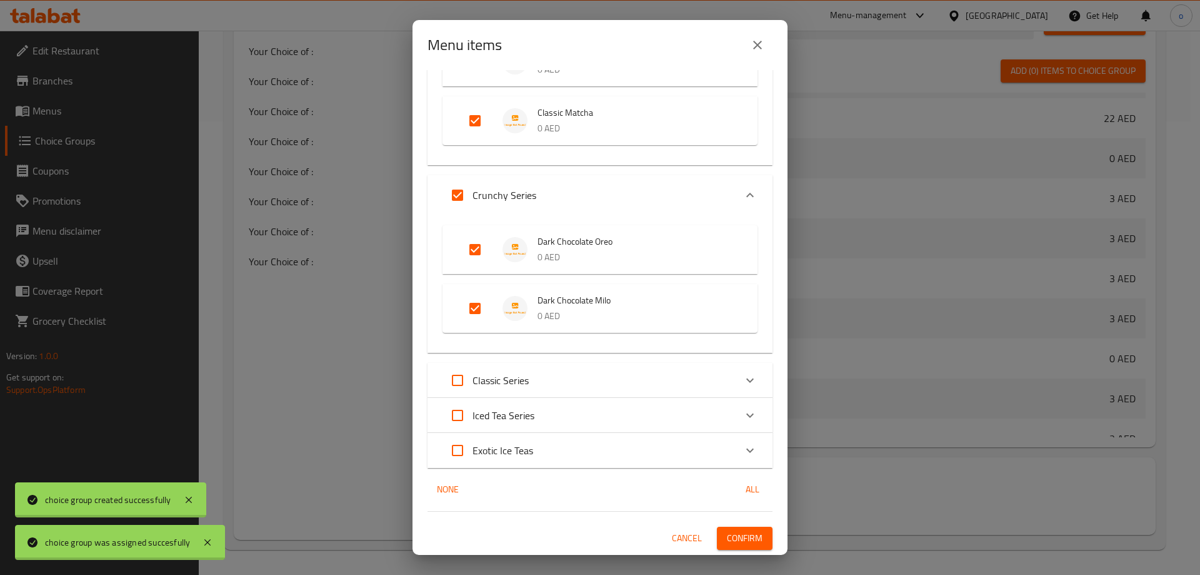
click at [454, 383] on input "Expand" at bounding box center [458, 380] width 30 height 30
checkbox input "true"
click at [728, 540] on span "Confirm" at bounding box center [745, 538] width 36 height 16
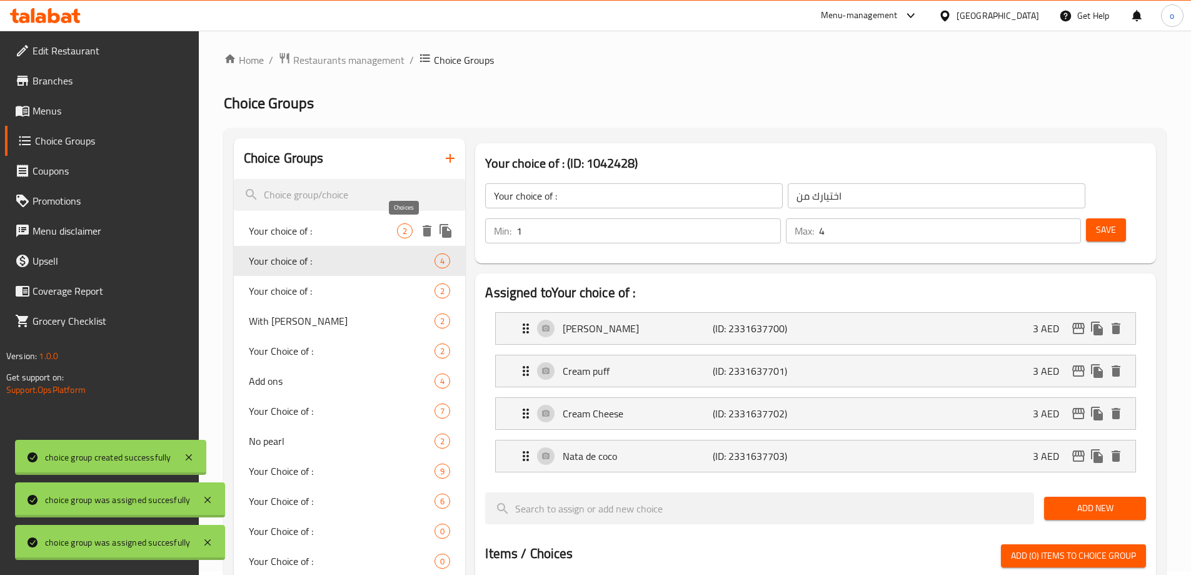
scroll to position [0, 0]
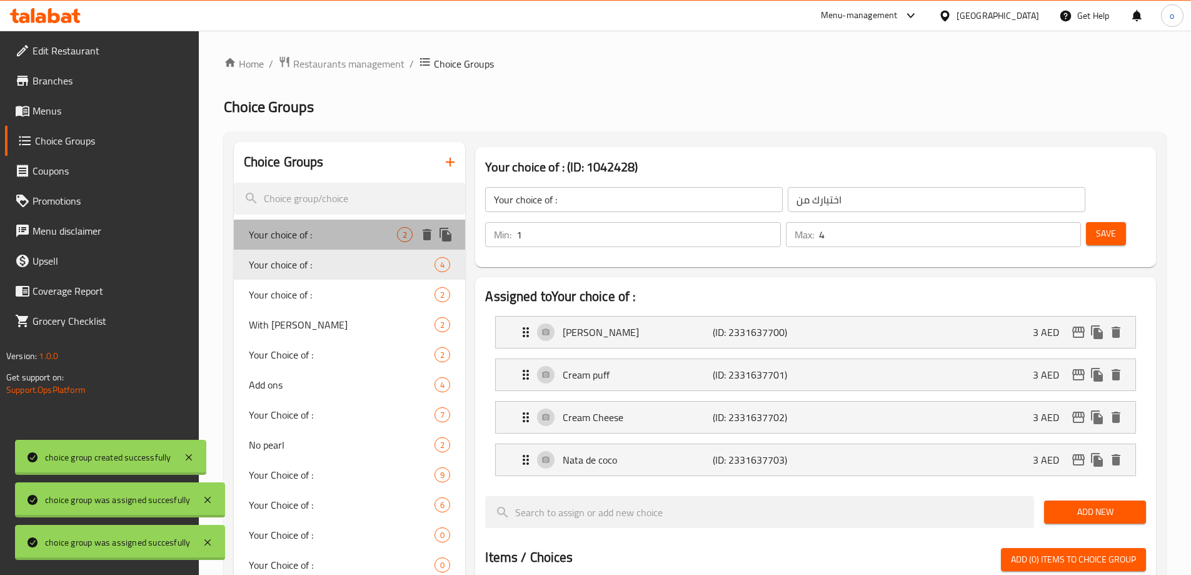
click at [395, 236] on span "Your choice of :" at bounding box center [323, 234] width 149 height 15
type input "Your choice of :"
type input "اختيارك من"
type input "1"
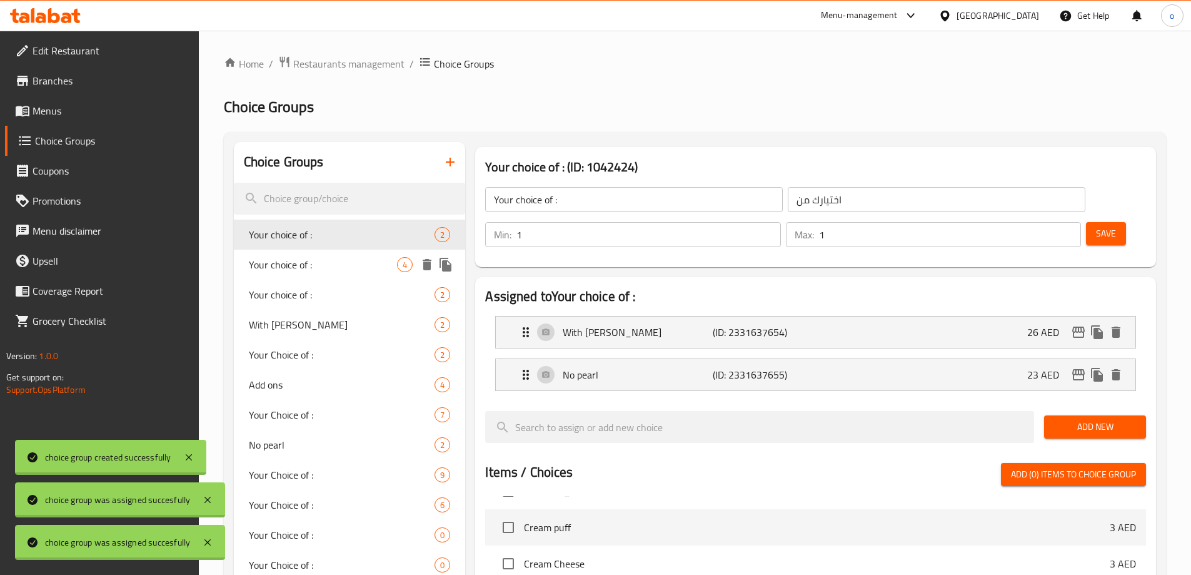
click at [369, 258] on span "Your choice of :" at bounding box center [323, 264] width 149 height 15
type input "Your choice of :"
type input "اختيارك من"
type input "4"
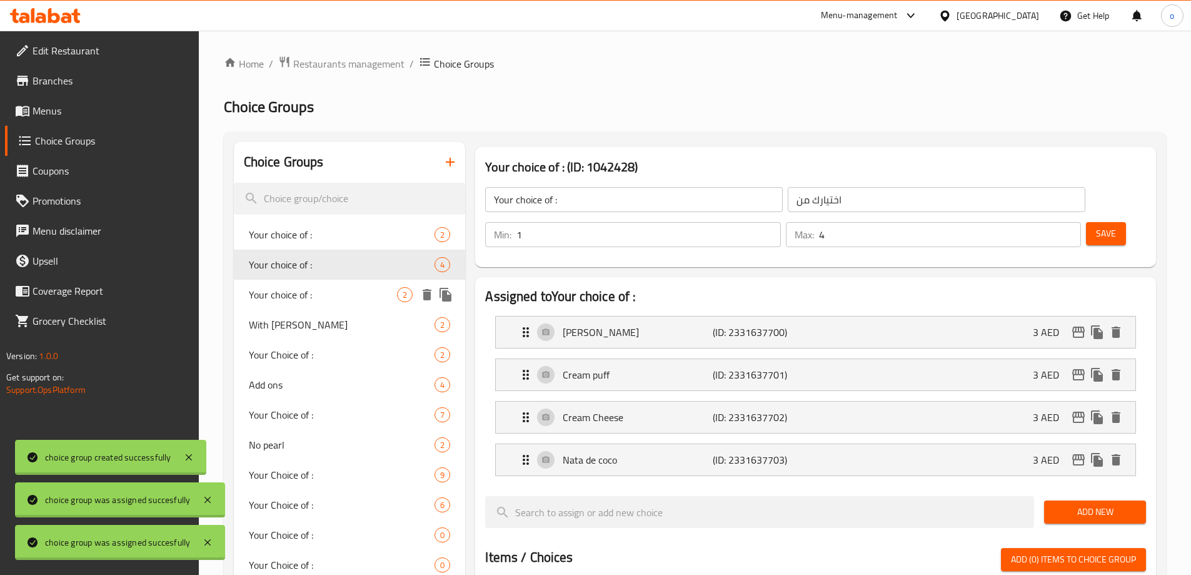
click at [380, 297] on span "Your choice of :" at bounding box center [323, 294] width 149 height 15
type input "Your choice of :"
type input "اختيارك من"
type input "1"
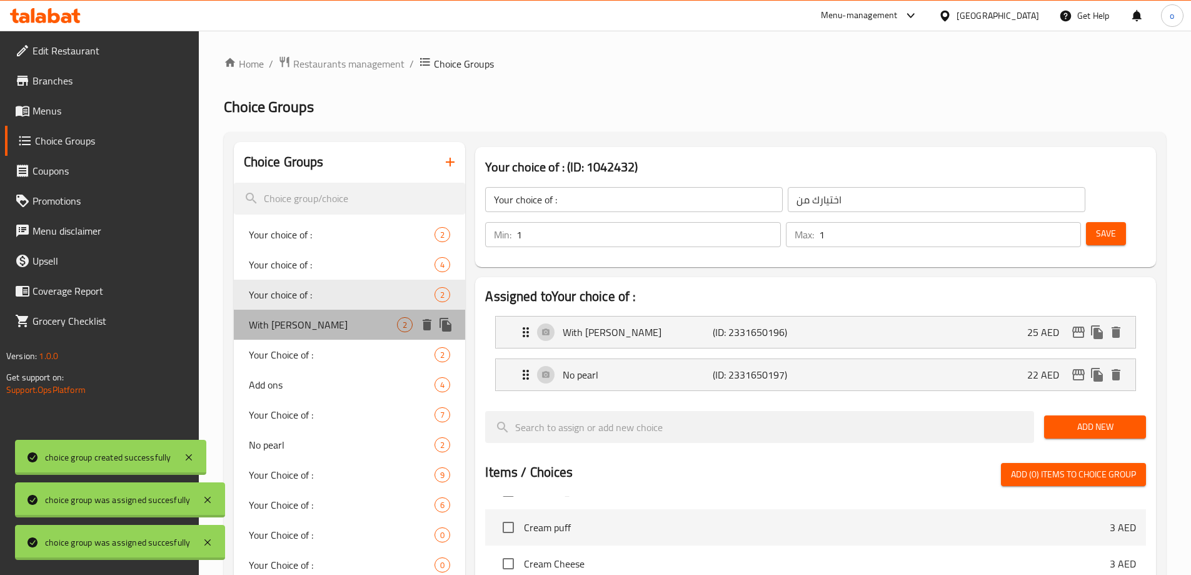
click at [352, 331] on span "With [PERSON_NAME]" at bounding box center [323, 324] width 149 height 15
type input "With [PERSON_NAME]"
type input "مع البوبا بيرل"
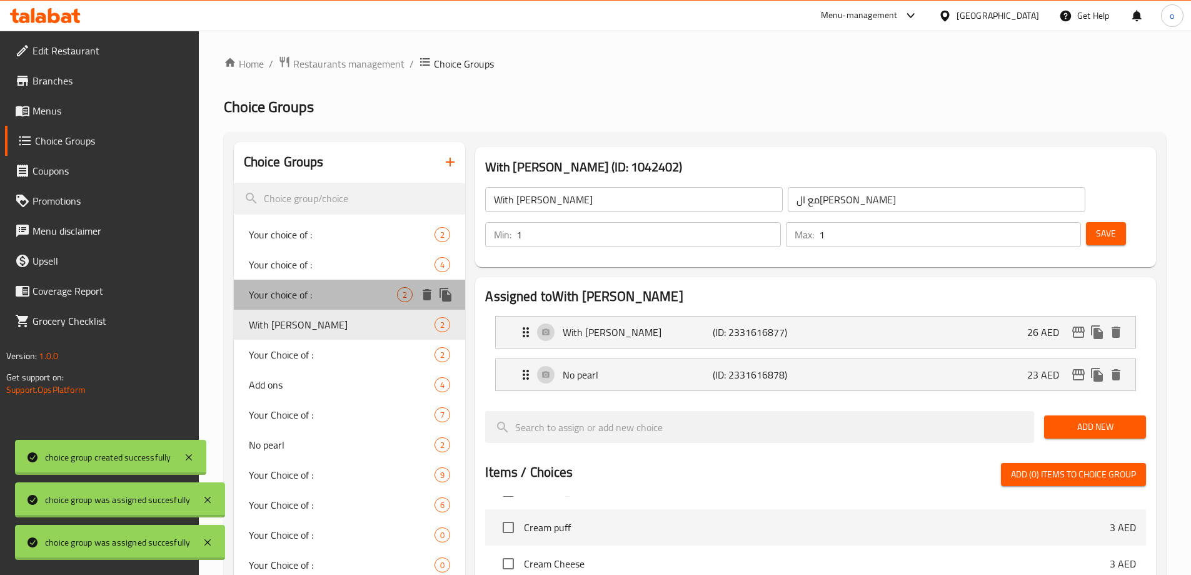
click at [347, 308] on div "Your choice of : 2" at bounding box center [350, 294] width 232 height 30
type input "Your choice of :"
type input "اختيارك من"
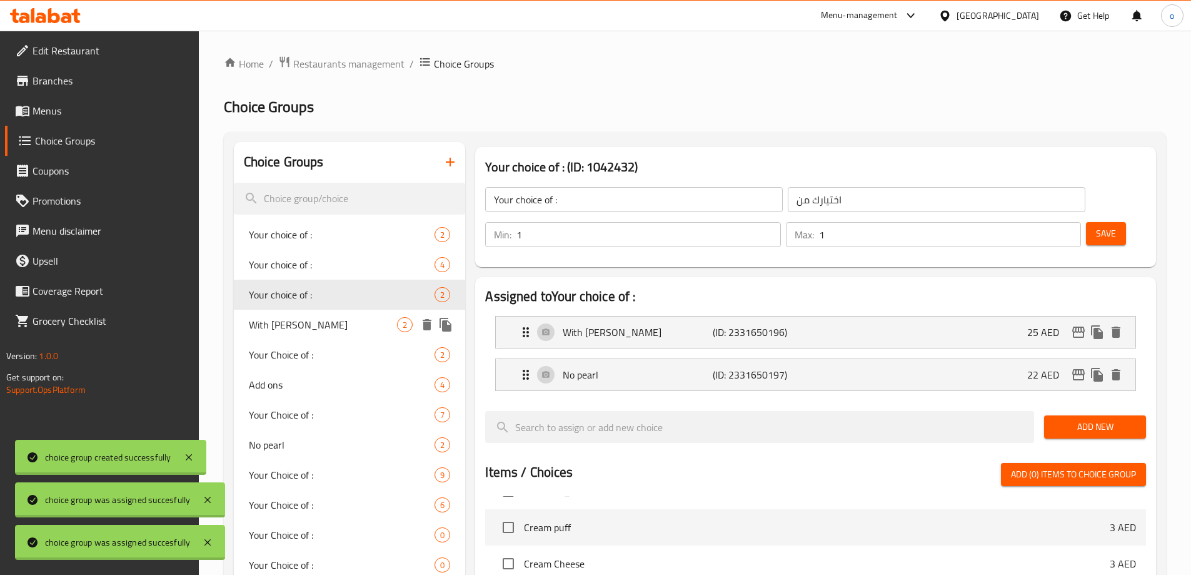
click at [350, 328] on span "With [PERSON_NAME]" at bounding box center [323, 324] width 149 height 15
type input "With [PERSON_NAME]"
type input "مع البوبا بيرل"
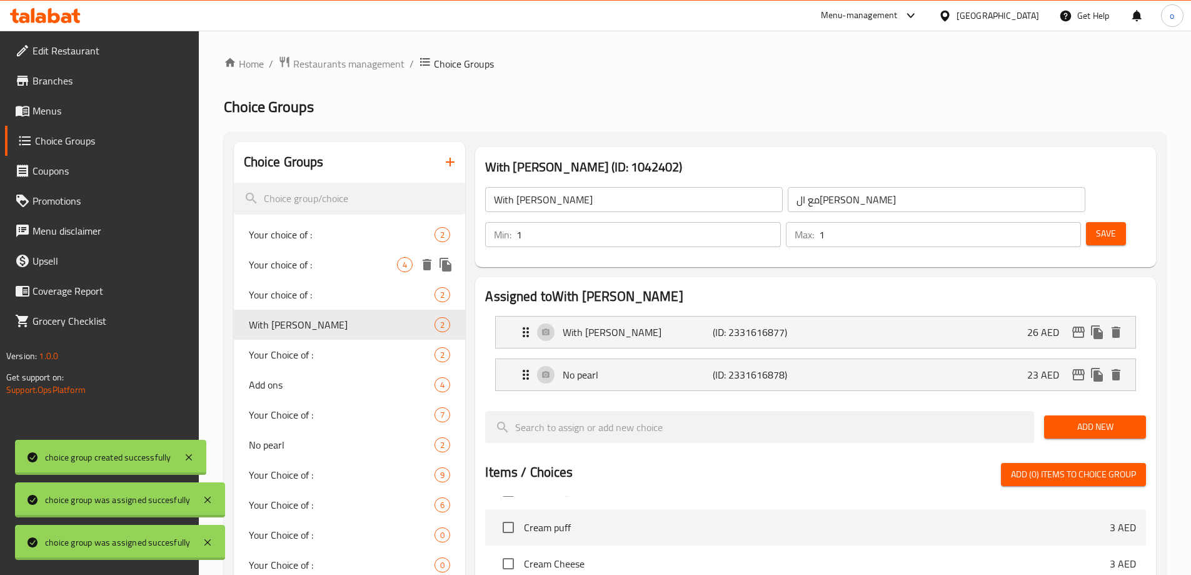
click at [358, 247] on div "Your choice of : 2" at bounding box center [350, 234] width 232 height 30
type input "Your choice of :"
type input "اختيارك من"
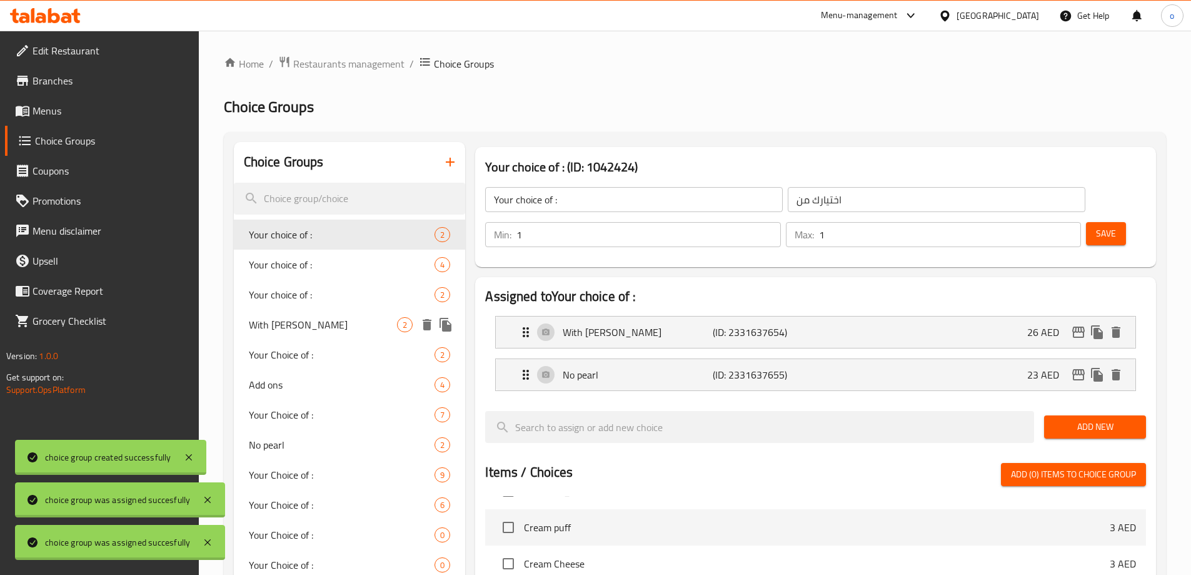
click at [377, 326] on span "With [PERSON_NAME]" at bounding box center [323, 324] width 149 height 15
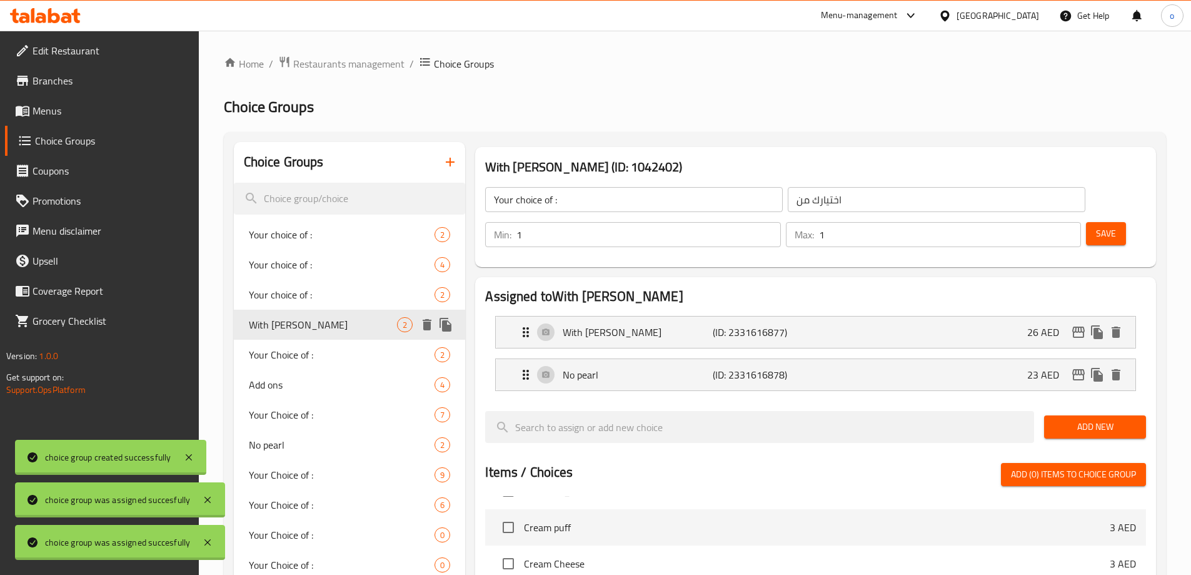
type input "With [PERSON_NAME]"
type input "مع البوبا بيرل"
click at [451, 156] on icon "button" at bounding box center [450, 161] width 15 height 15
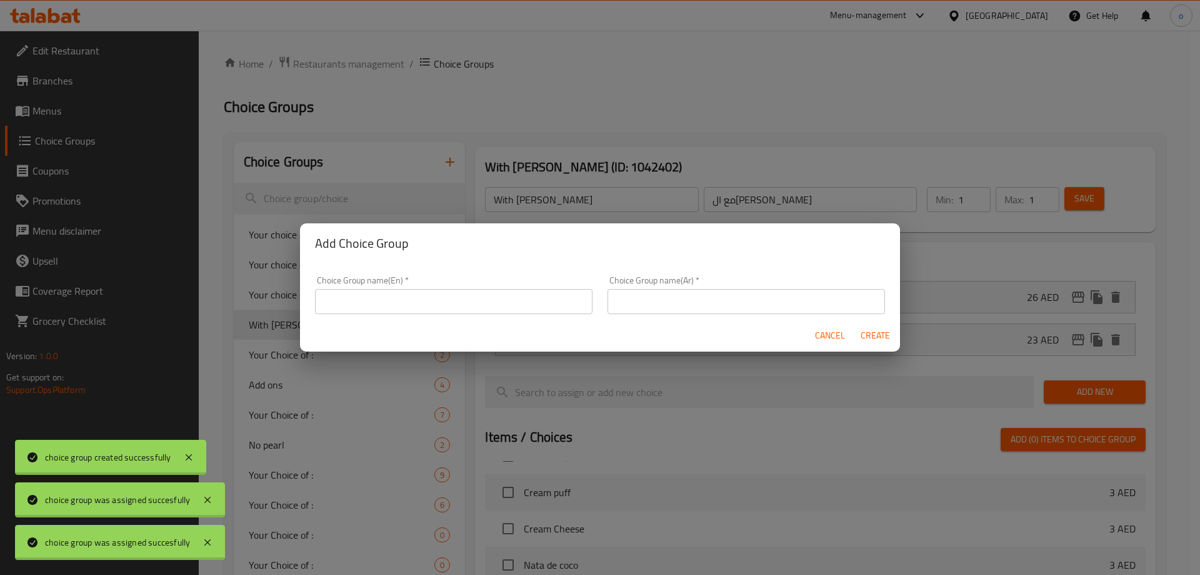
drag, startPoint x: 449, startPoint y: 293, endPoint x: 435, endPoint y: 313, distance: 23.8
click at [449, 293] on input "text" at bounding box center [454, 301] width 278 height 25
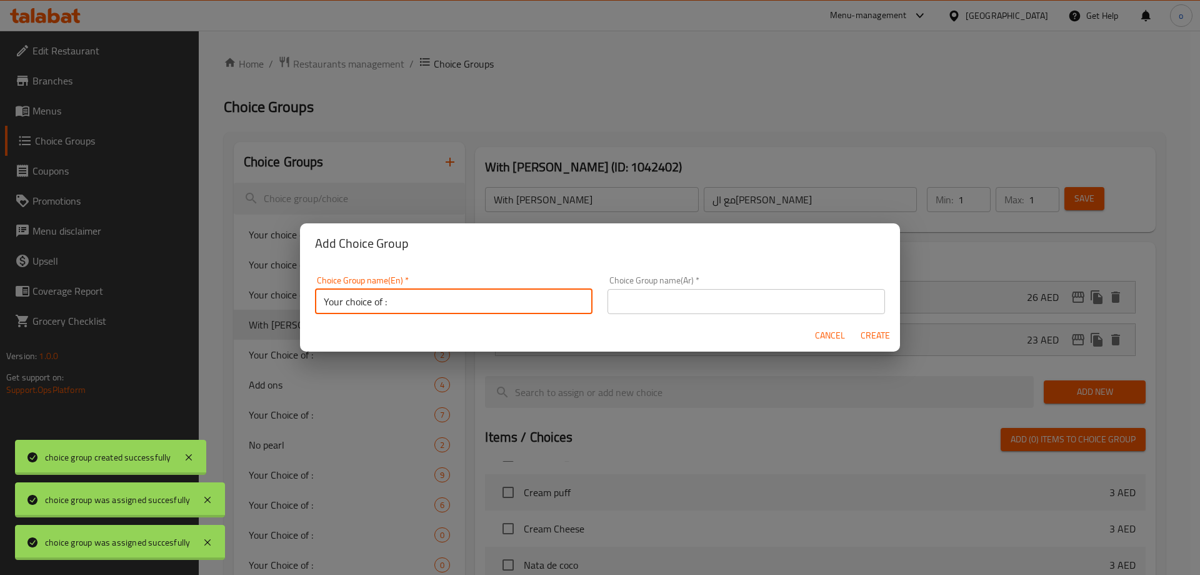
type input "Your choice of :"
click at [678, 303] on input "text" at bounding box center [747, 301] width 278 height 25
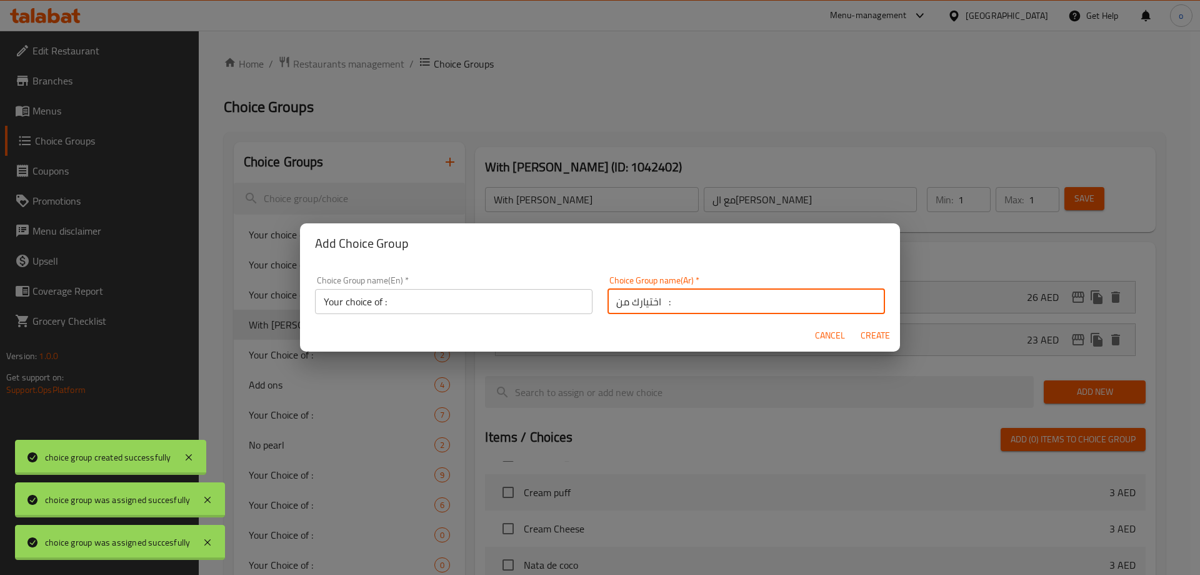
type input "اختيارك من :"
click at [882, 328] on span "Create" at bounding box center [875, 336] width 30 height 16
type input "Your choice of :"
type input "اختيارك من :"
type input "0"
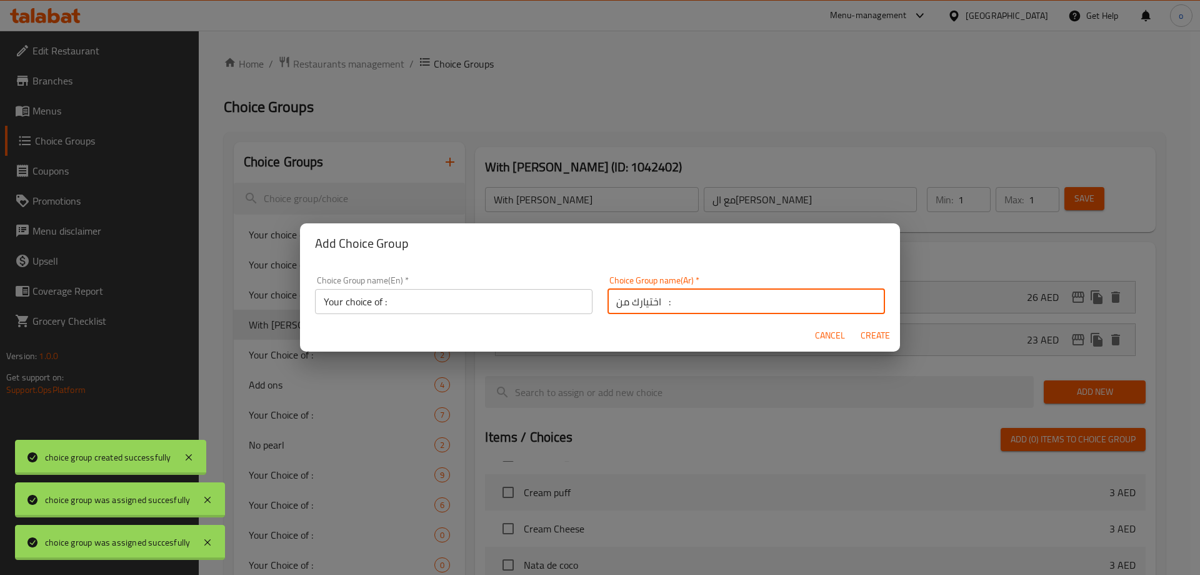
type input "0"
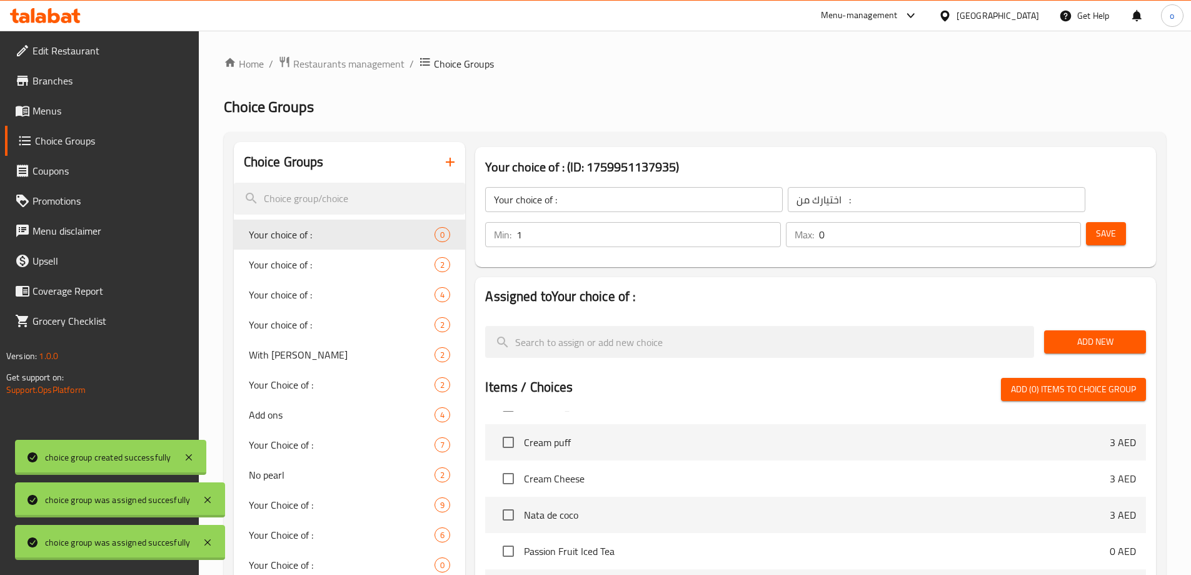
type input "1"
click at [780, 222] on input "1" at bounding box center [648, 234] width 264 height 25
type input "1"
click at [1045, 222] on input "1" at bounding box center [950, 234] width 262 height 25
click at [1070, 334] on span "Add New" at bounding box center [1095, 342] width 82 height 16
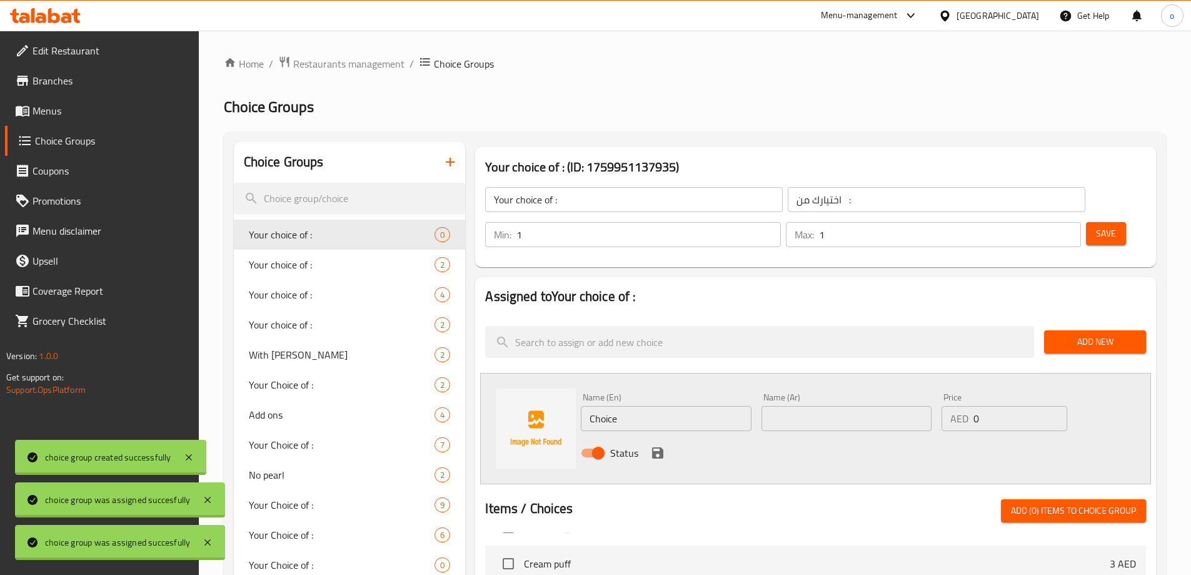
click at [621, 406] on input "Choice" at bounding box center [666, 418] width 170 height 25
paste input "[PERSON_NAME]"
type input "[PERSON_NAME]"
click at [857, 406] on input "text" at bounding box center [846, 418] width 170 height 25
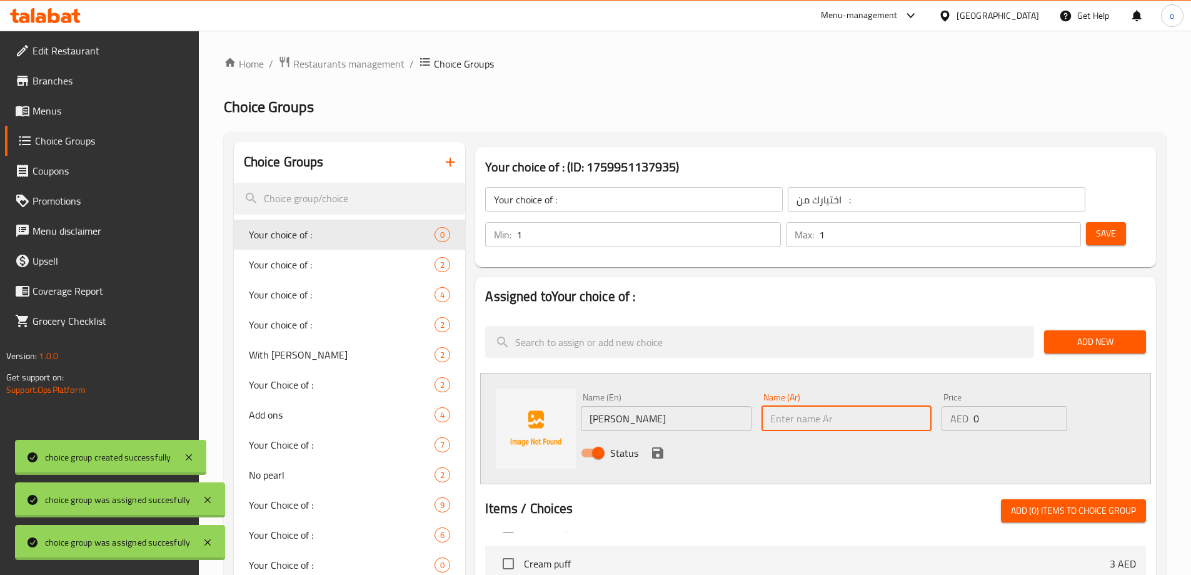
paste input "[PERSON_NAME]"
type input "[PERSON_NAME]"
click at [988, 406] on input "0" at bounding box center [1019, 418] width 93 height 25
click at [983, 406] on input "0" at bounding box center [1019, 418] width 93 height 25
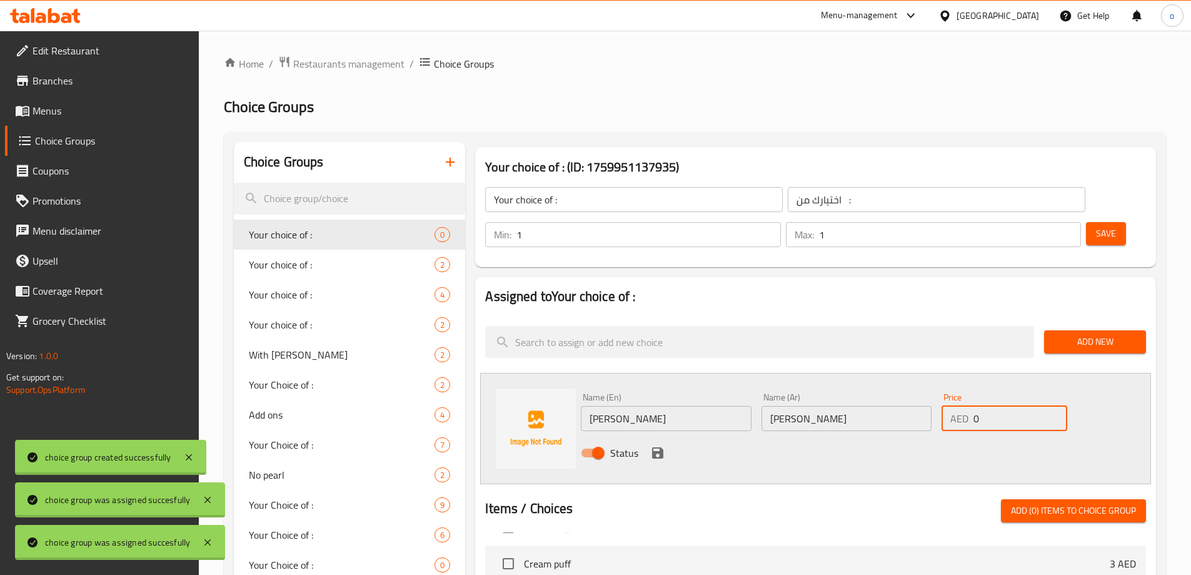
click at [983, 406] on input "0" at bounding box center [1019, 418] width 93 height 25
type input "3"
click at [656, 445] on icon "save" at bounding box center [657, 452] width 15 height 15
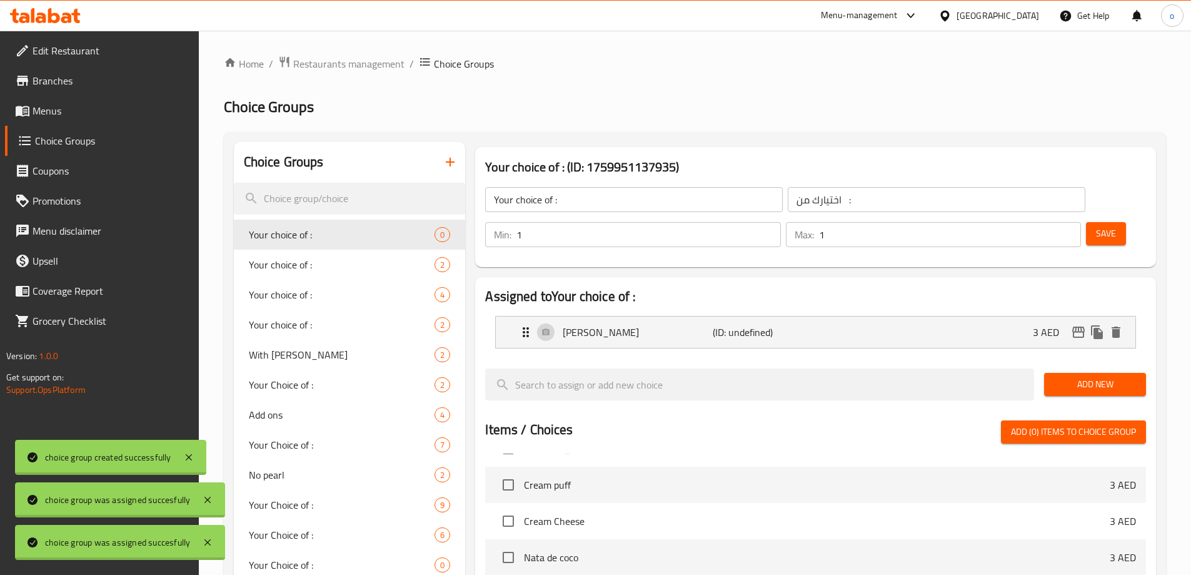
click at [1078, 376] on span "Add New" at bounding box center [1095, 384] width 82 height 16
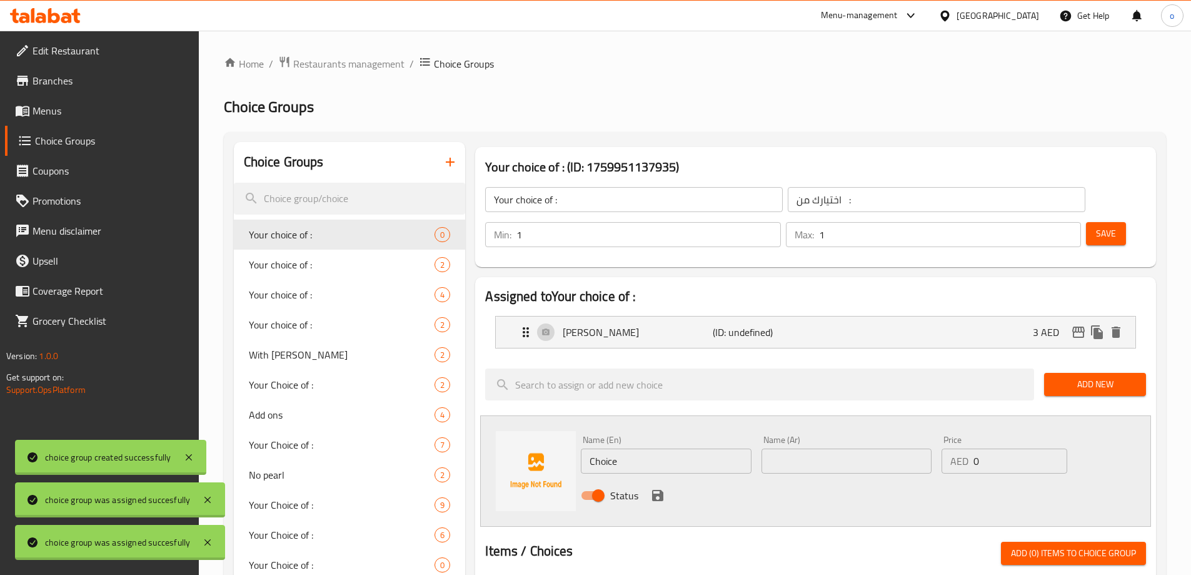
click at [633, 448] on input "Choice" at bounding box center [666, 460] width 170 height 25
paste input "Nata de coco"
type input "Nata de coco"
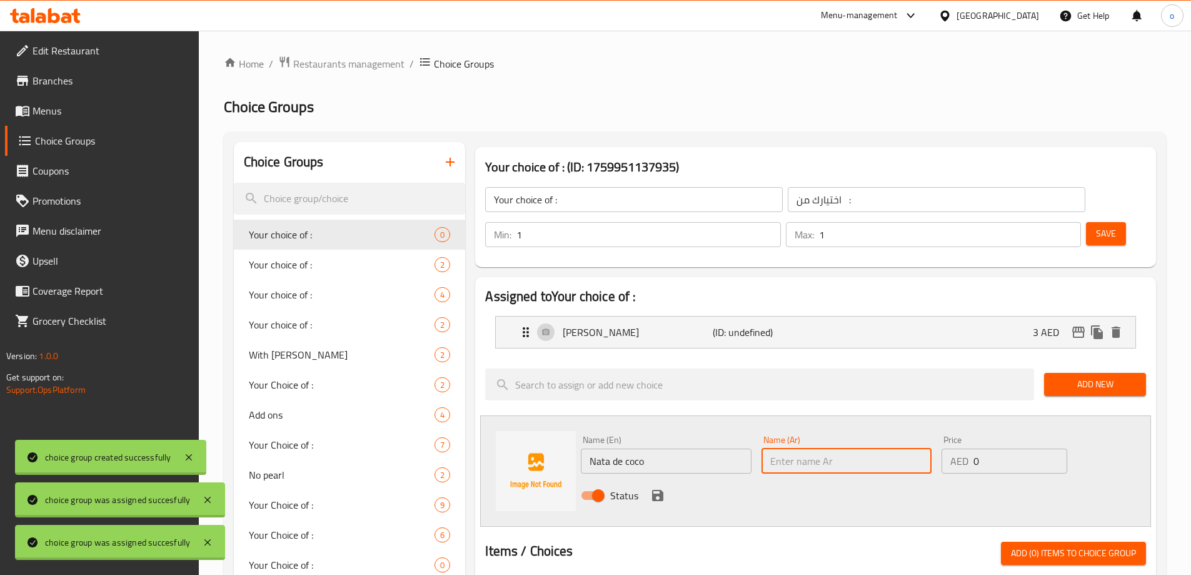
click at [806, 448] on input "text" at bounding box center [846, 460] width 170 height 25
paste input "[PERSON_NAME]"
type input "[PERSON_NAME]"
click at [1017, 448] on input "0" at bounding box center [1019, 460] width 93 height 25
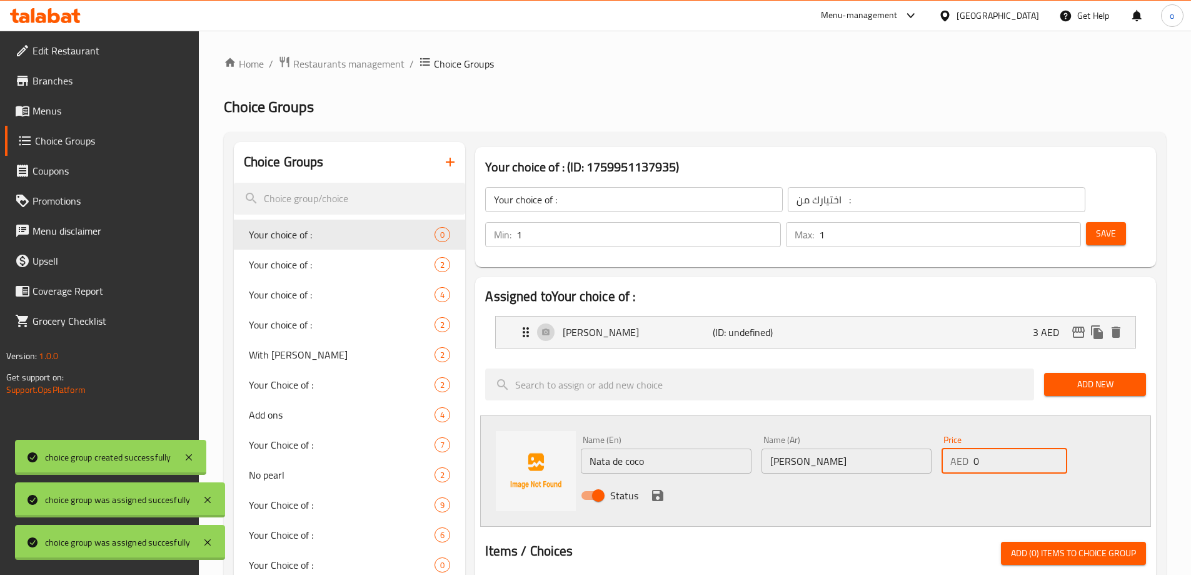
click at [1017, 448] on input "0" at bounding box center [1019, 460] width 93 height 25
type input "3"
click at [653, 490] on icon "save" at bounding box center [657, 495] width 11 height 11
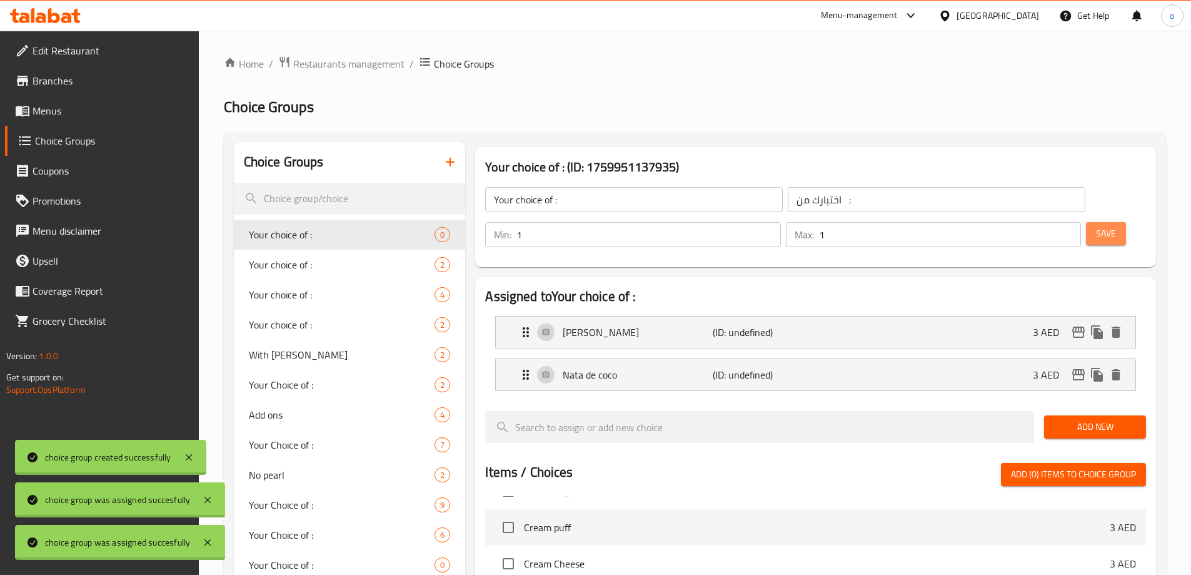
click at [1096, 226] on span "Save" at bounding box center [1106, 234] width 20 height 16
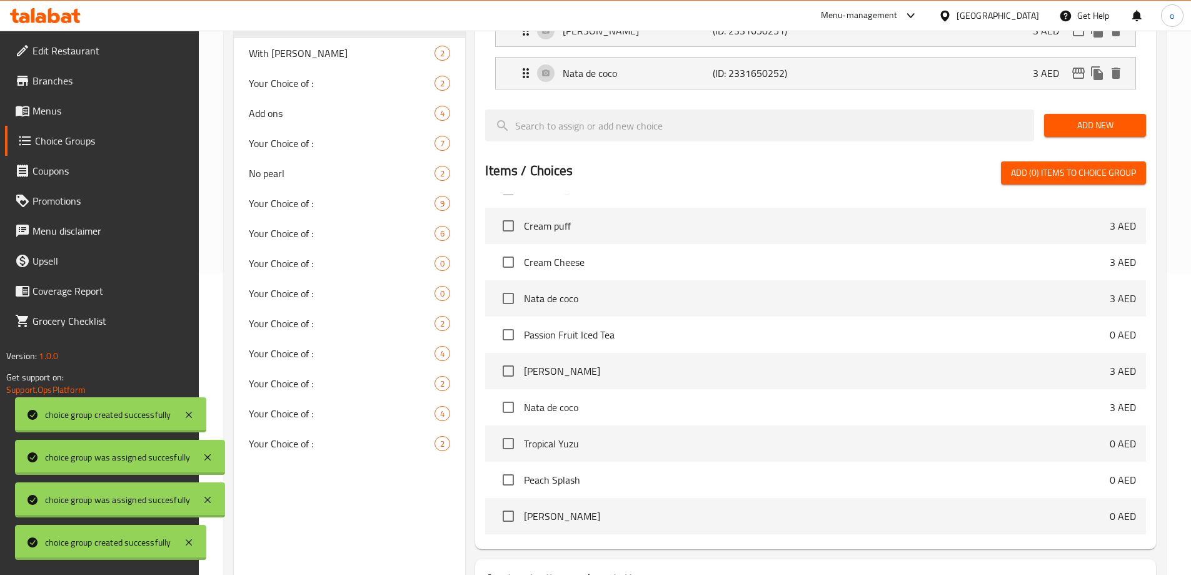
scroll to position [368, 0]
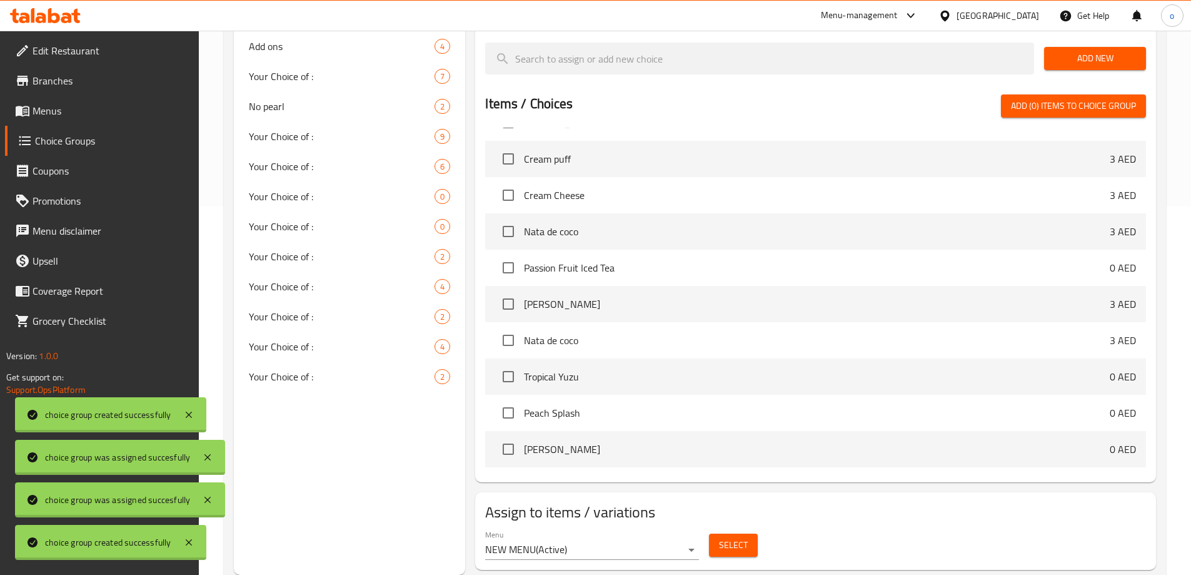
drag, startPoint x: 836, startPoint y: 369, endPoint x: 885, endPoint y: 336, distance: 59.0
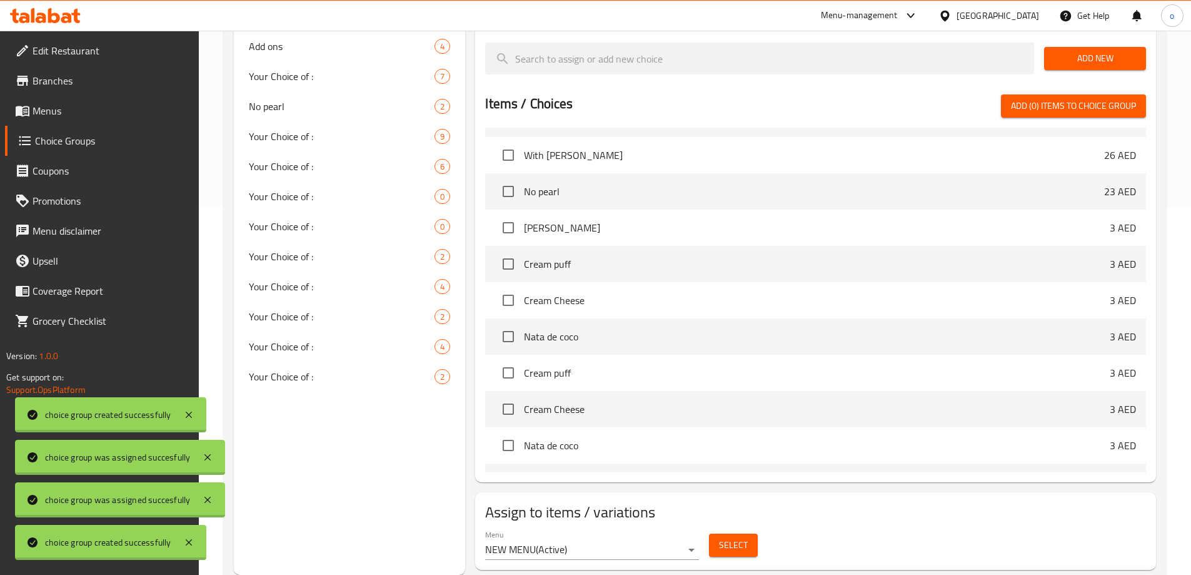
scroll to position [250, 0]
click at [740, 537] on span "Select" at bounding box center [733, 545] width 29 height 16
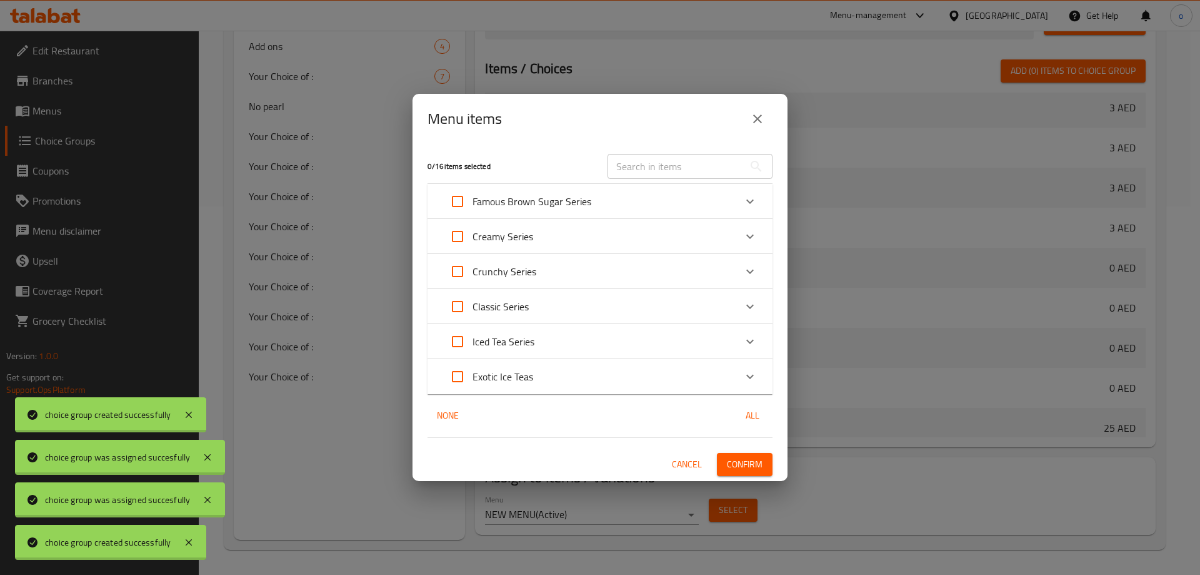
click at [462, 341] on input "Expand" at bounding box center [458, 341] width 30 height 30
checkbox input "true"
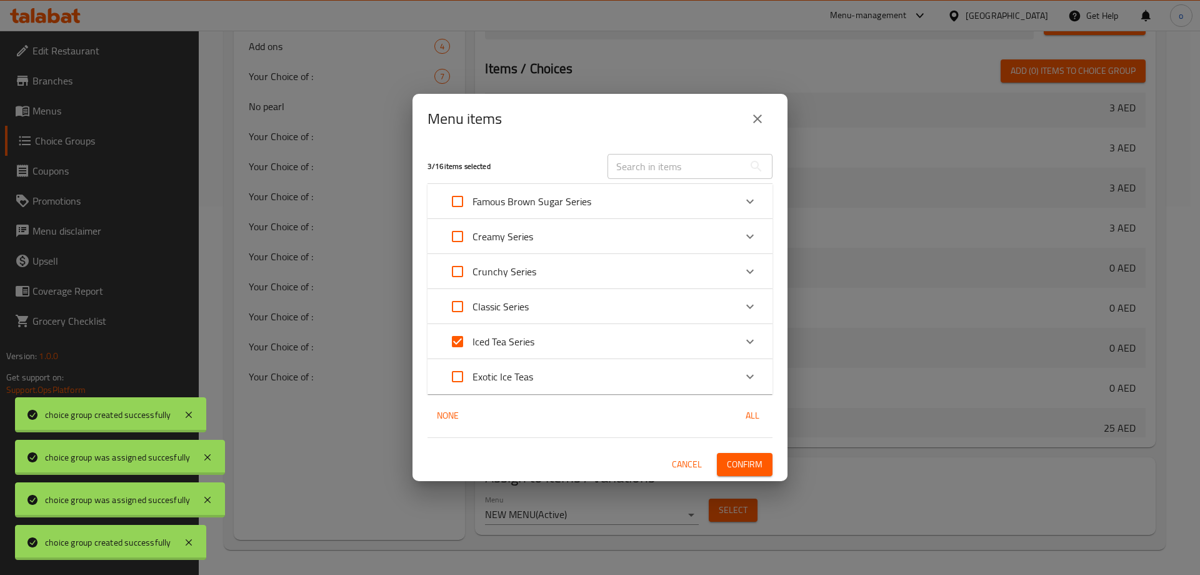
click at [461, 379] on input "Expand" at bounding box center [458, 376] width 30 height 30
checkbox input "true"
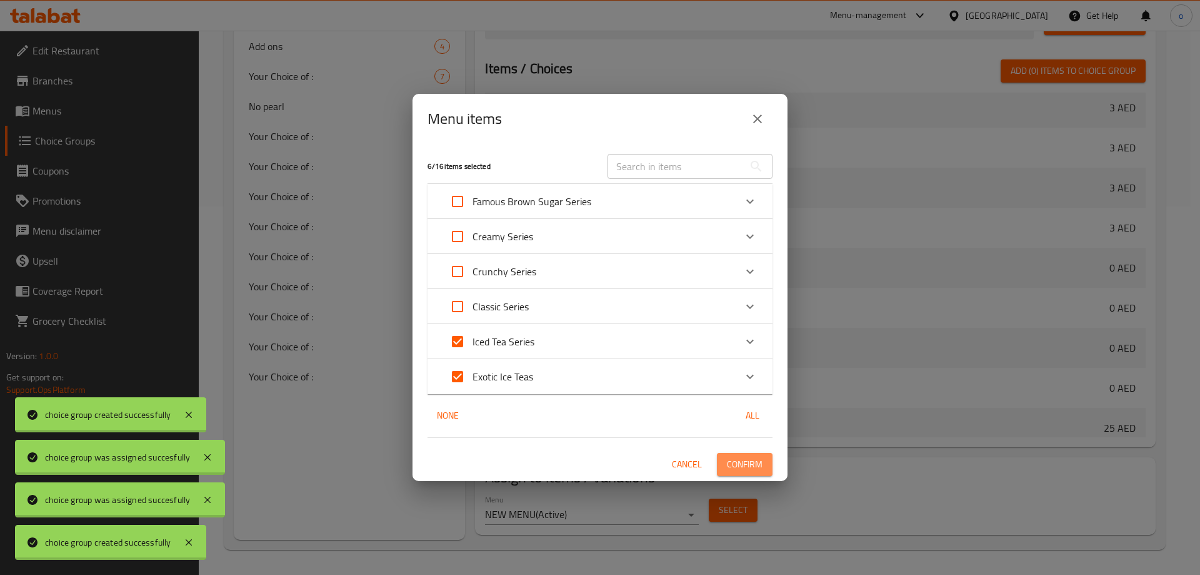
click at [749, 460] on span "Confirm" at bounding box center [745, 464] width 36 height 16
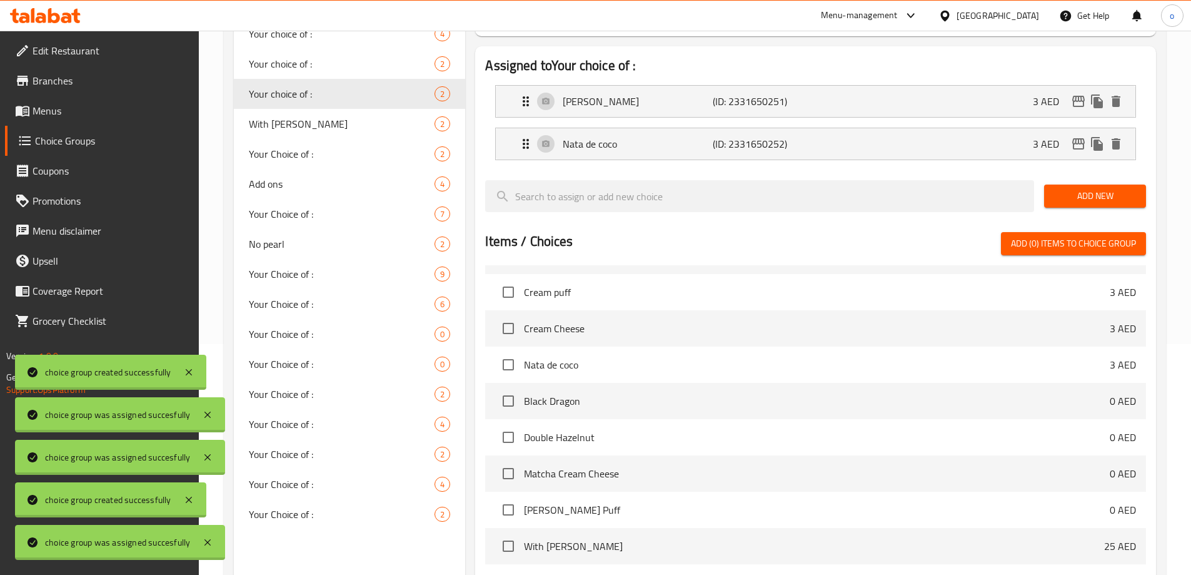
scroll to position [56, 0]
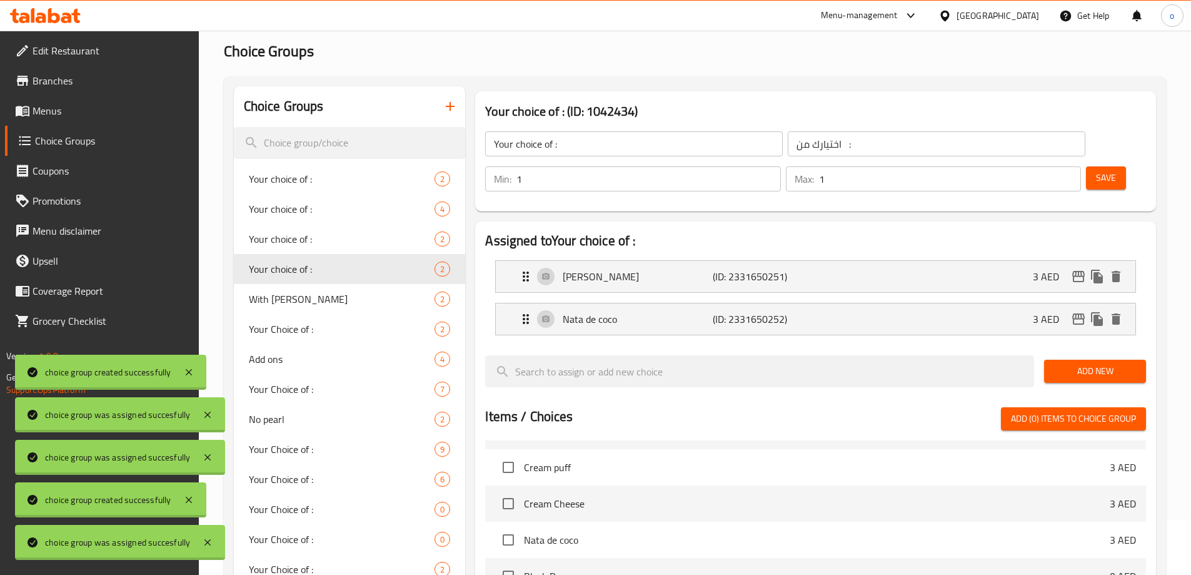
click at [74, 108] on span "Menus" at bounding box center [111, 110] width 156 height 15
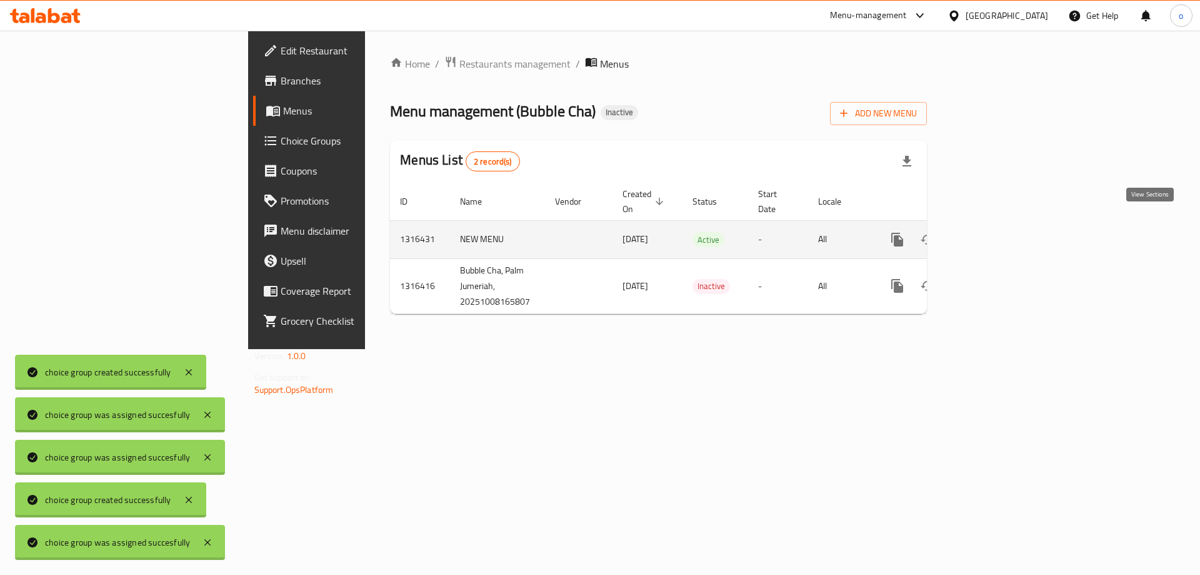
click at [1003, 224] on link "enhanced table" at bounding box center [988, 239] width 30 height 30
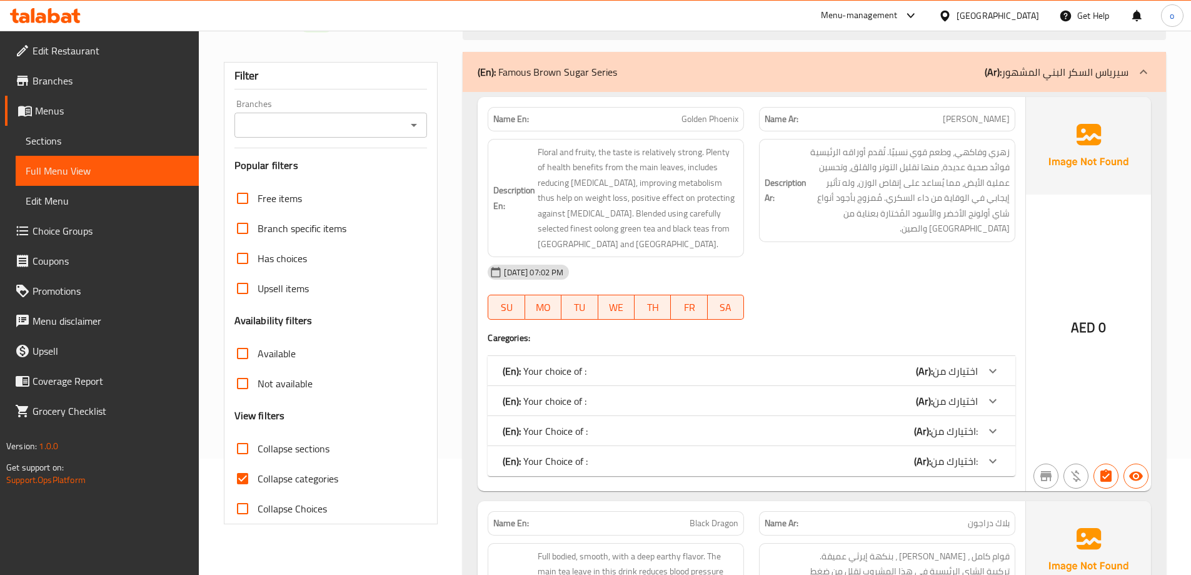
scroll to position [313, 0]
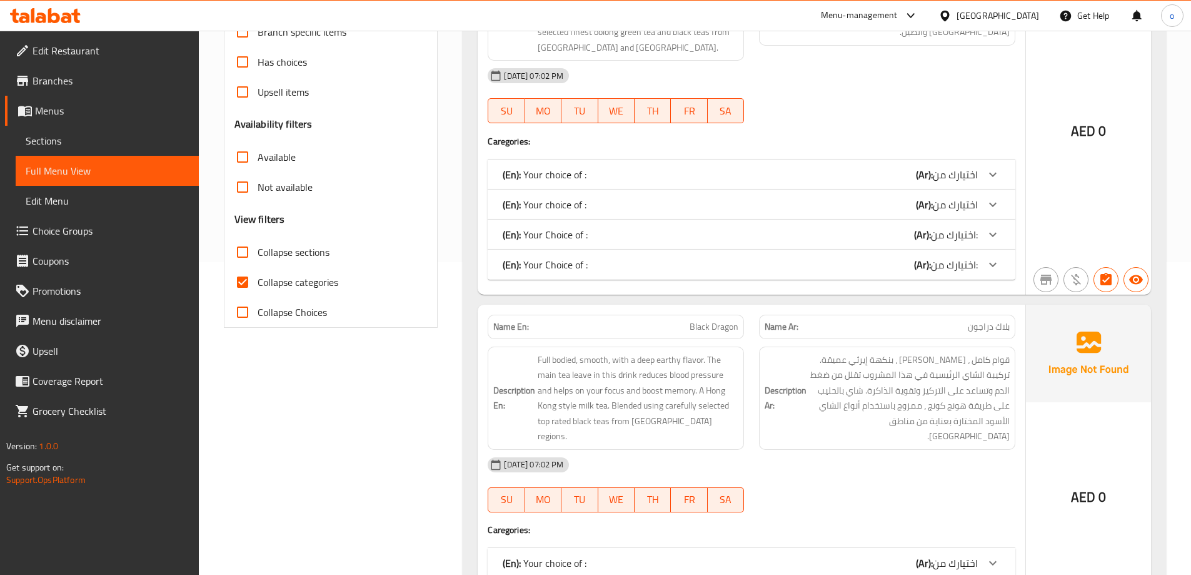
click at [241, 280] on input "Collapse categories" at bounding box center [243, 282] width 30 height 30
checkbox input "false"
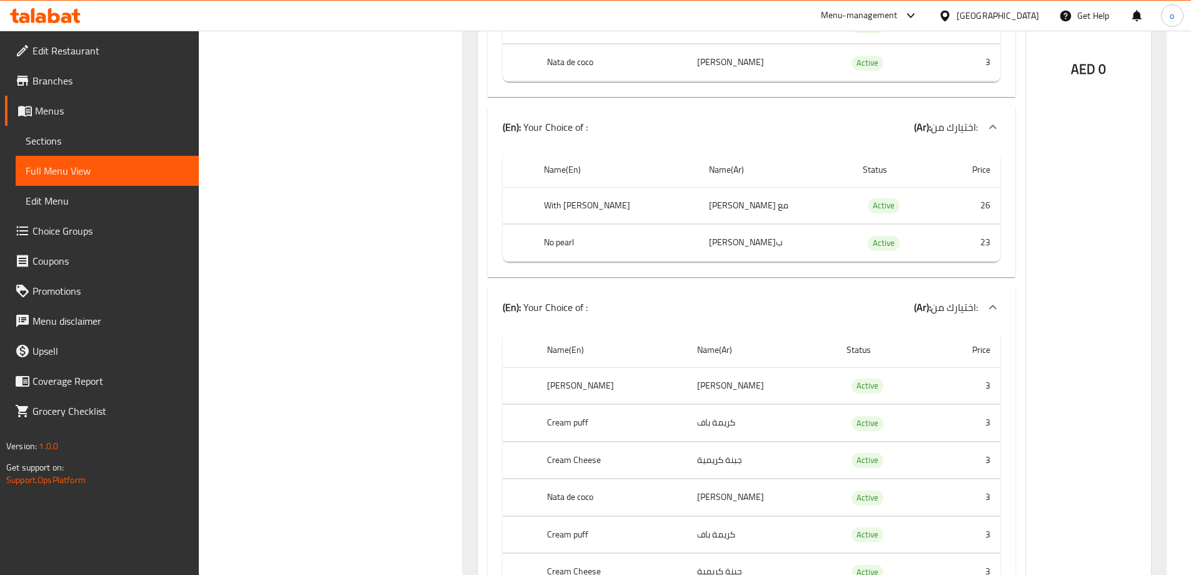
scroll to position [750, 0]
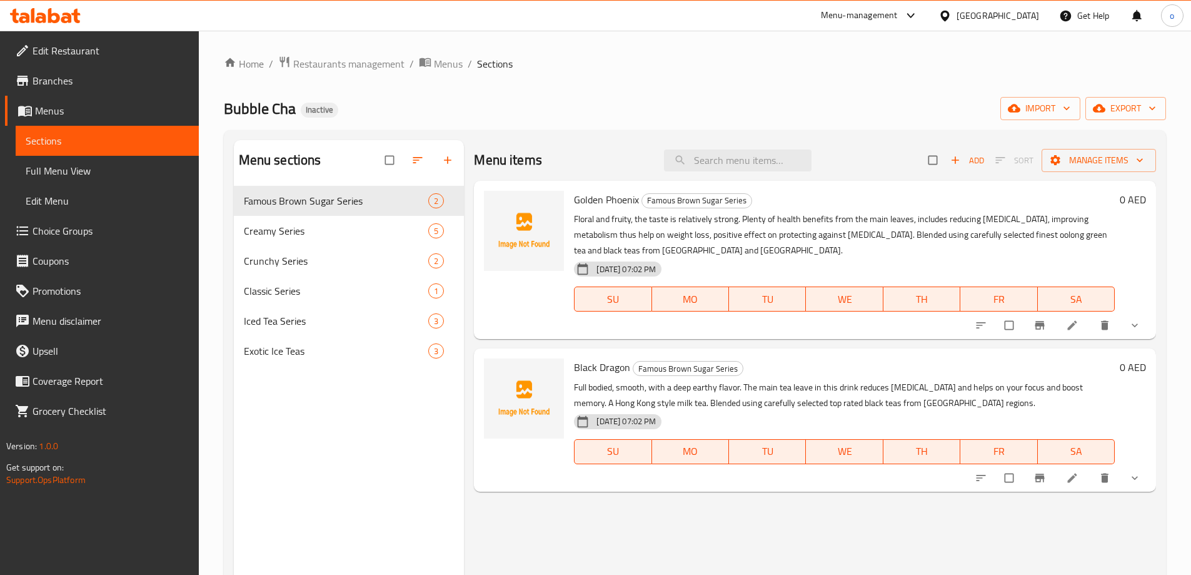
click at [1068, 318] on li at bounding box center [1073, 325] width 35 height 20
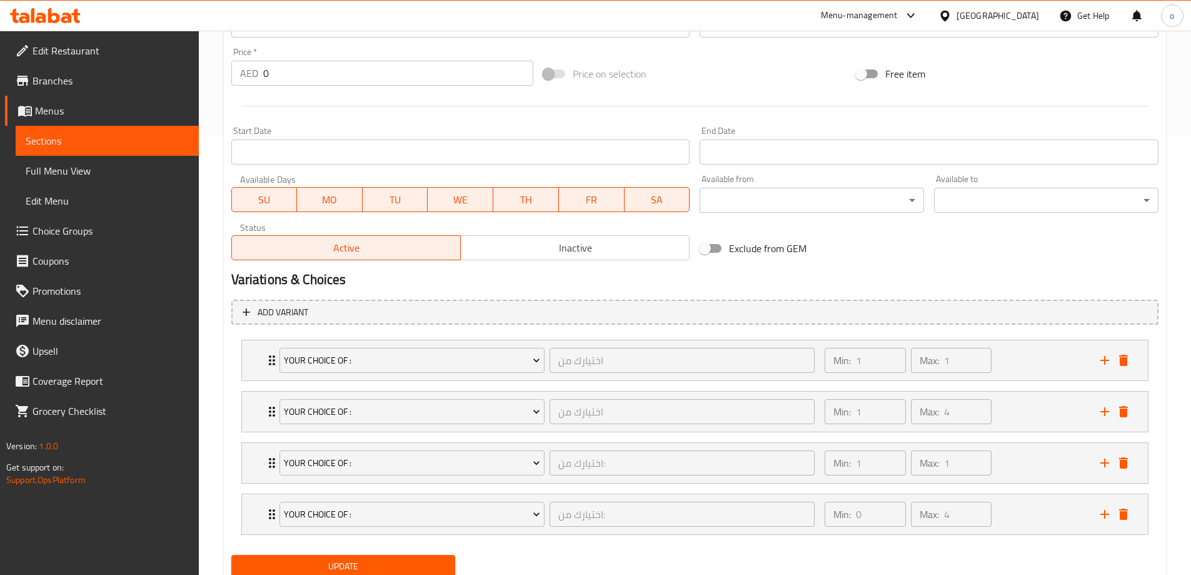
scroll to position [483, 0]
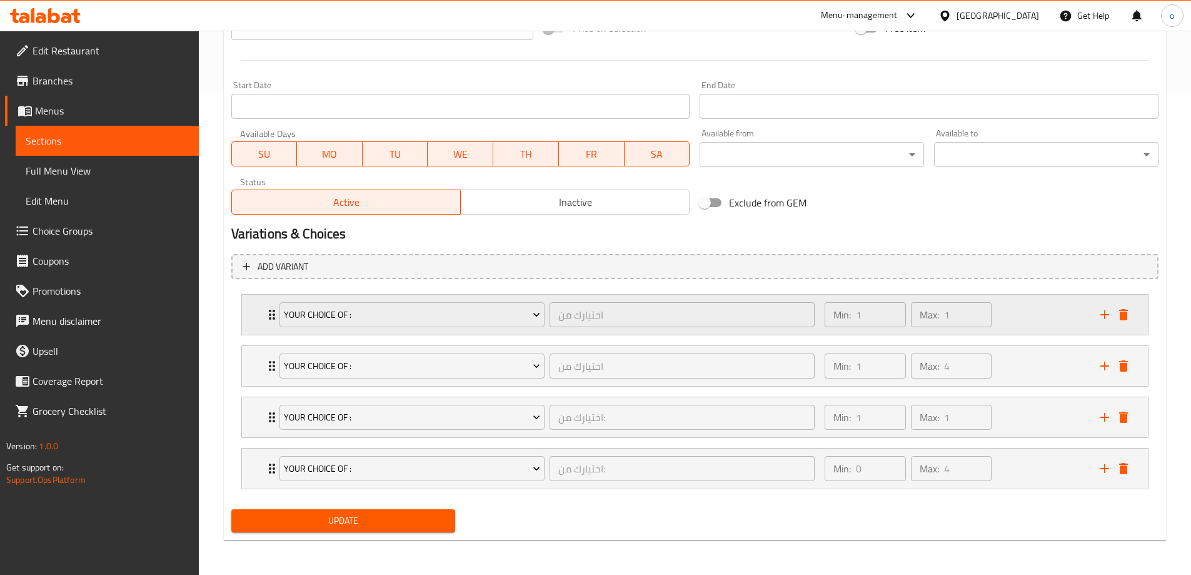
click at [269, 318] on icon "Expand" at bounding box center [272, 314] width 6 height 10
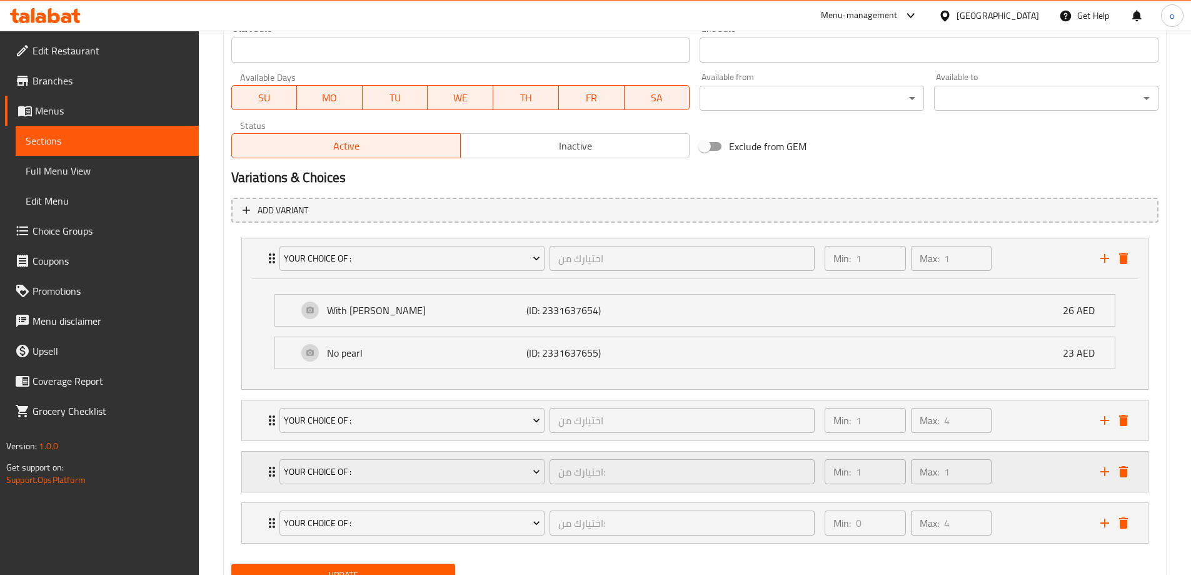
scroll to position [594, 0]
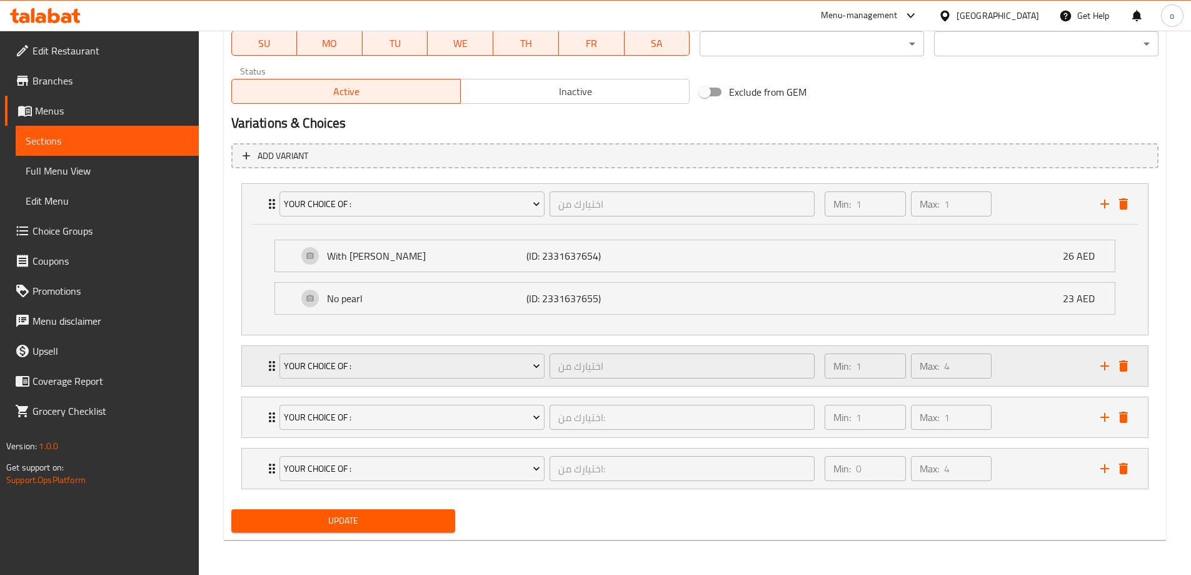
click at [268, 365] on icon "Expand" at bounding box center [271, 365] width 15 height 15
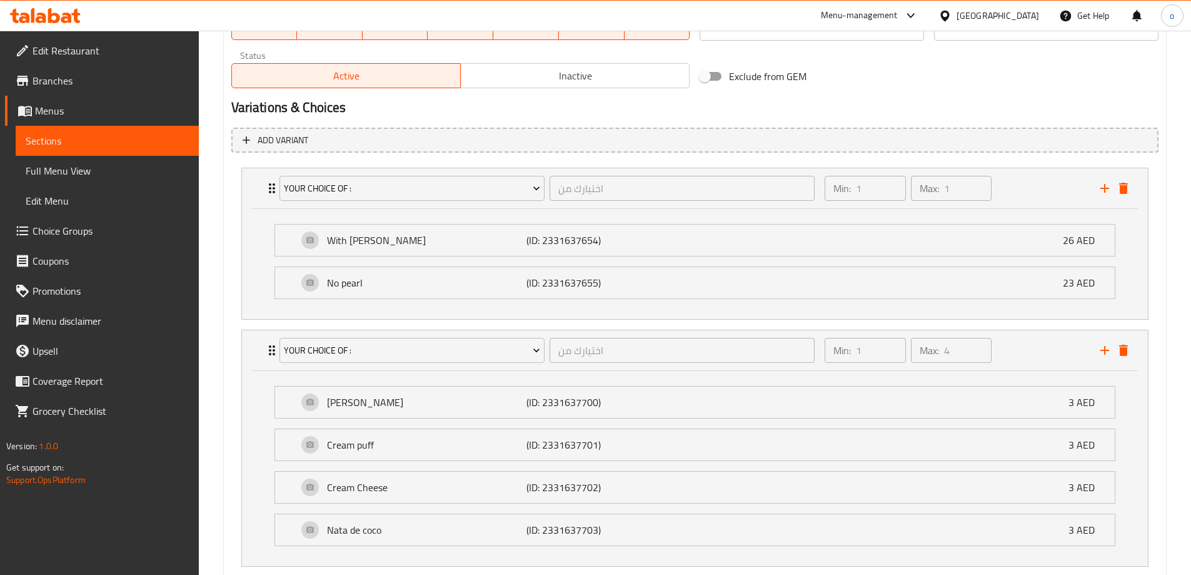
scroll to position [781, 0]
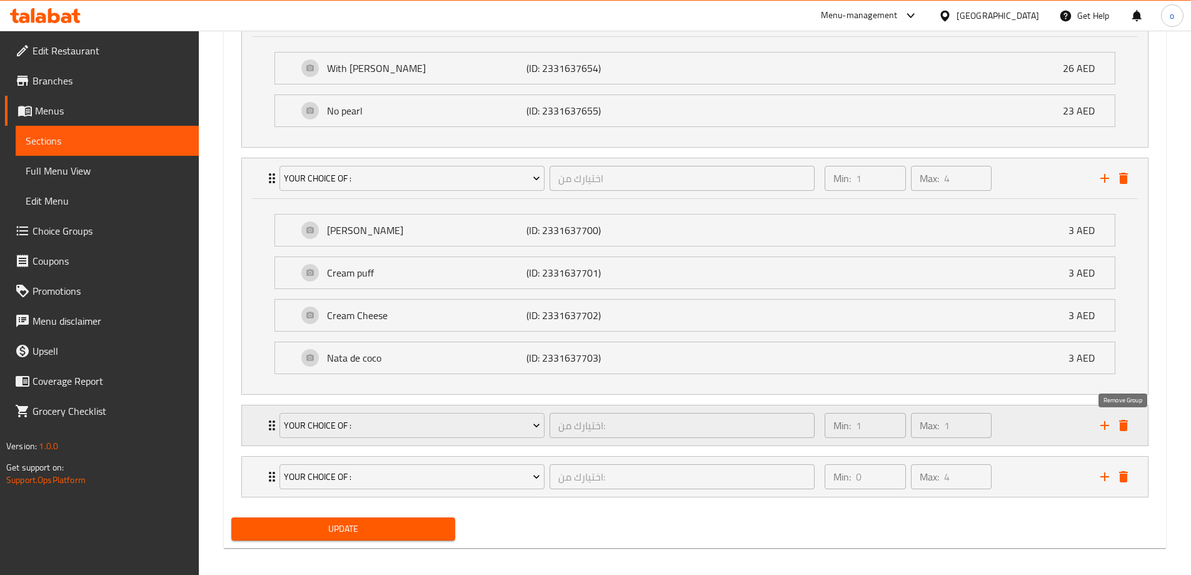
click at [1130, 430] on icon "delete" at bounding box center [1123, 425] width 15 height 15
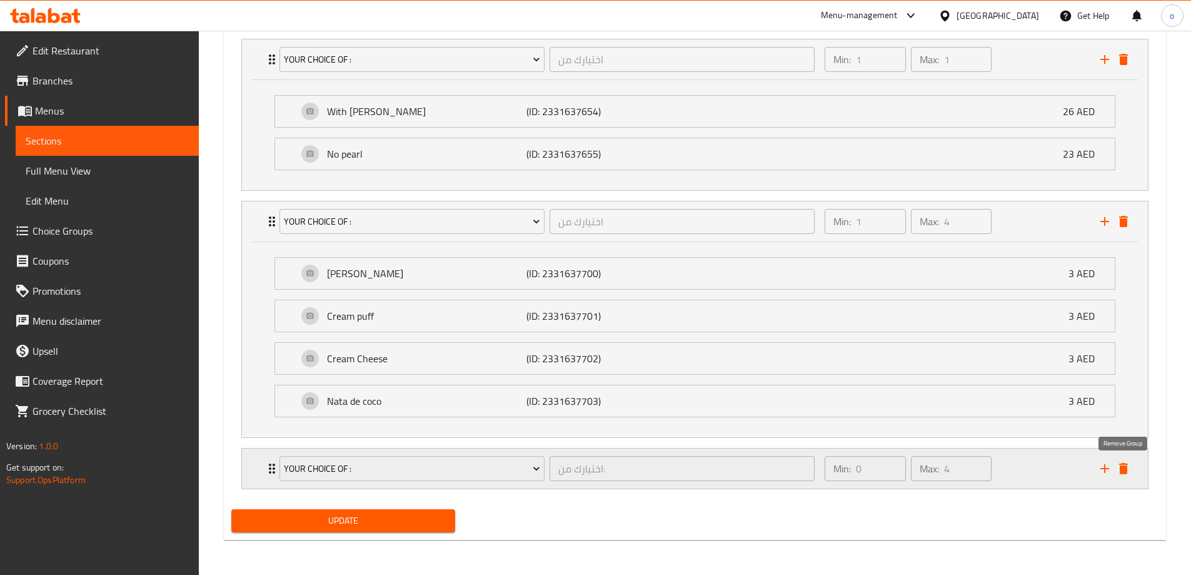
click at [1127, 469] on icon "delete" at bounding box center [1123, 468] width 9 height 11
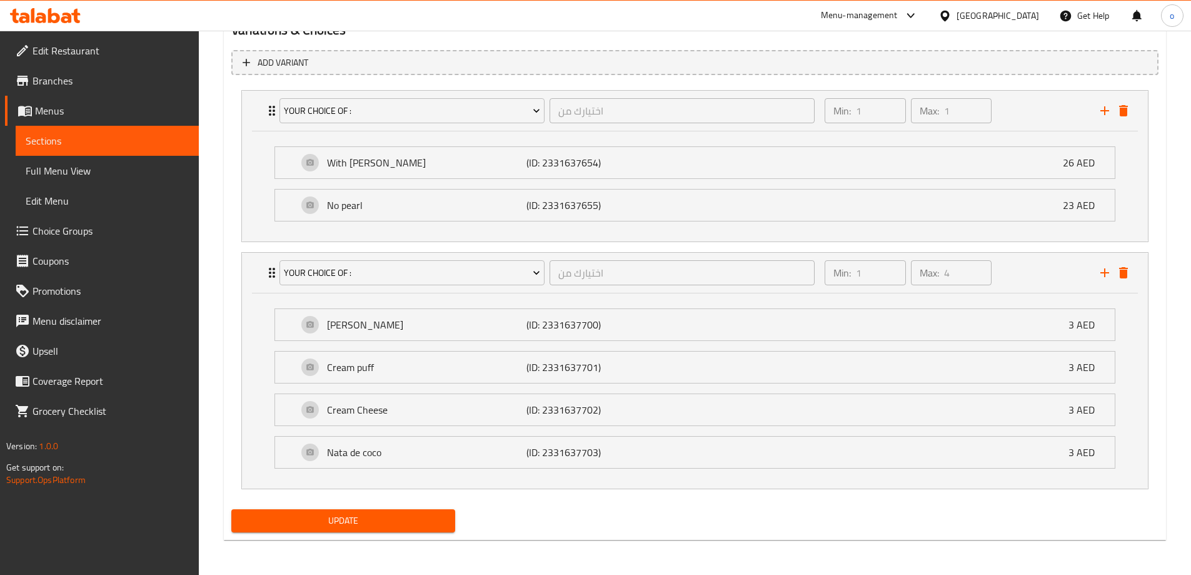
scroll to position [687, 0]
click at [352, 521] on span "Update" at bounding box center [343, 521] width 204 height 16
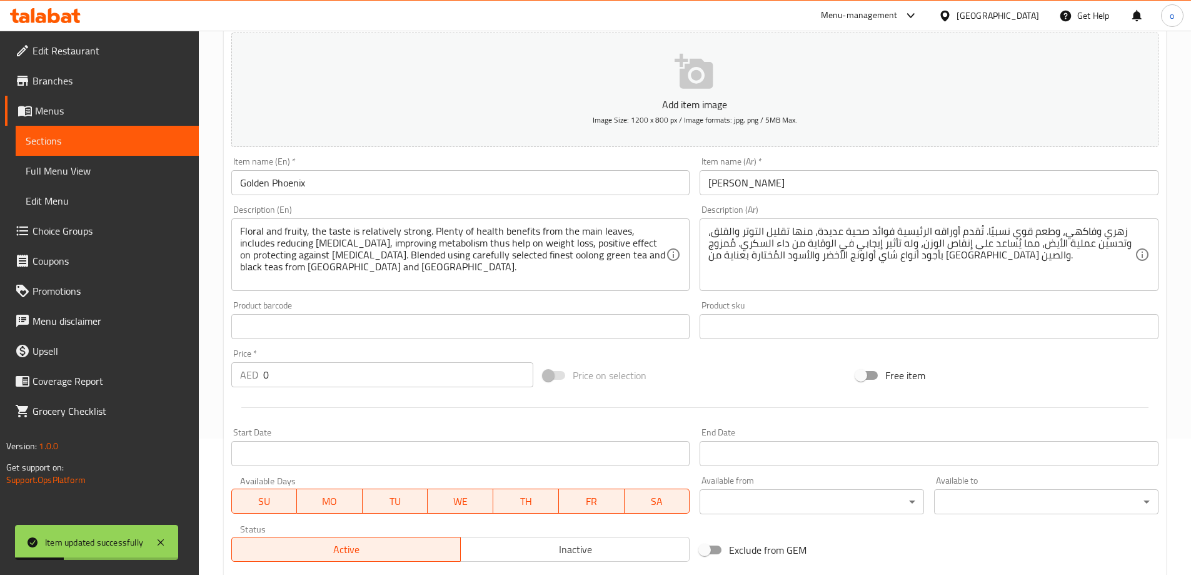
scroll to position [0, 0]
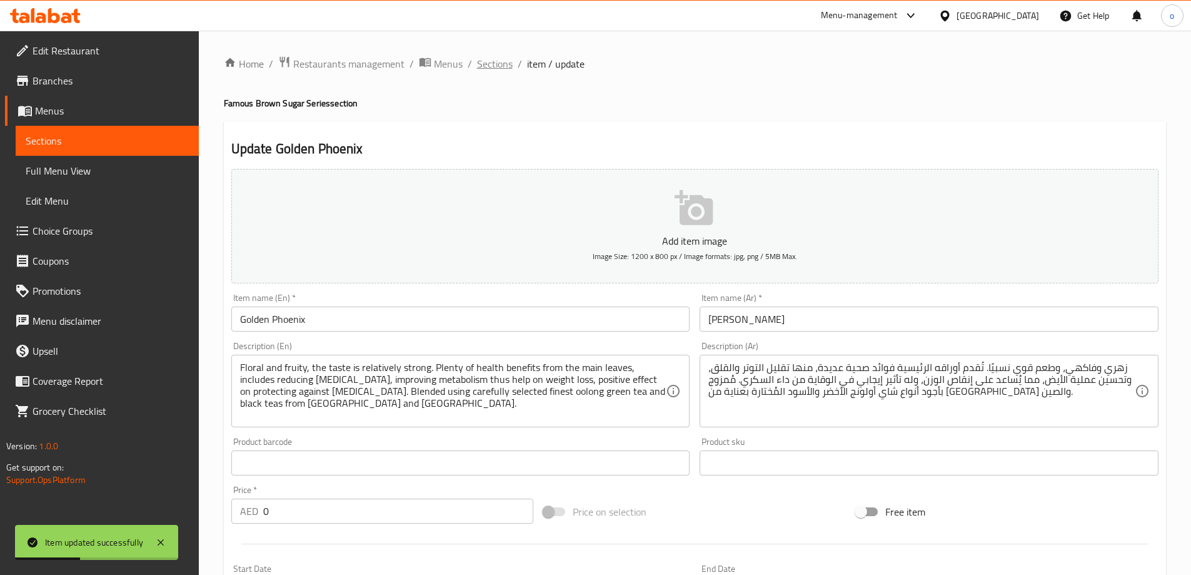
click at [479, 61] on span "Sections" at bounding box center [495, 63] width 36 height 15
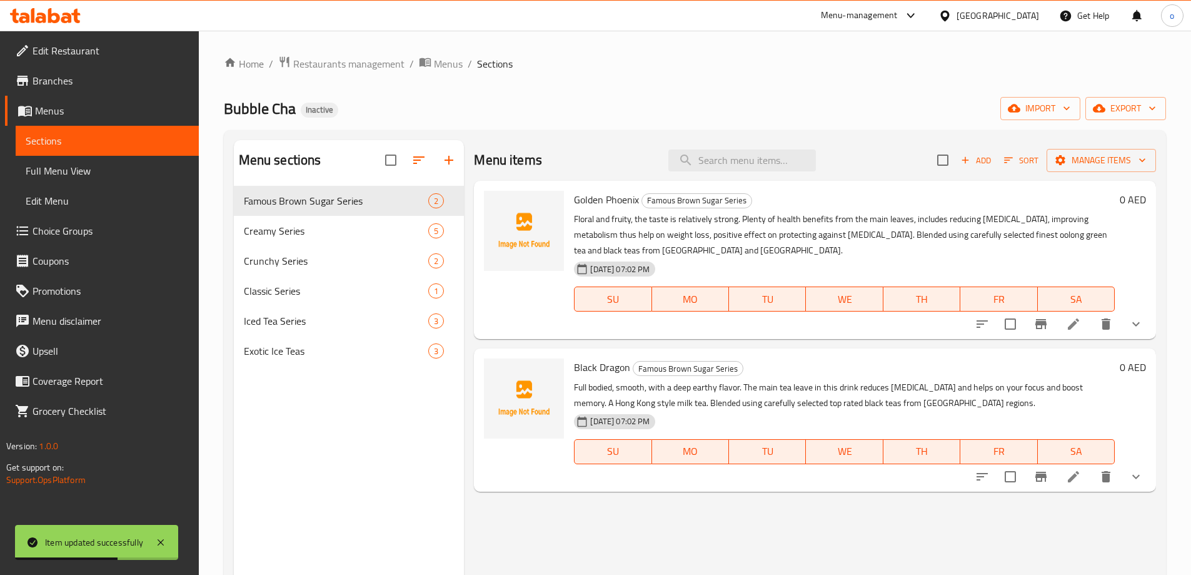
click at [1082, 478] on li at bounding box center [1073, 476] width 35 height 23
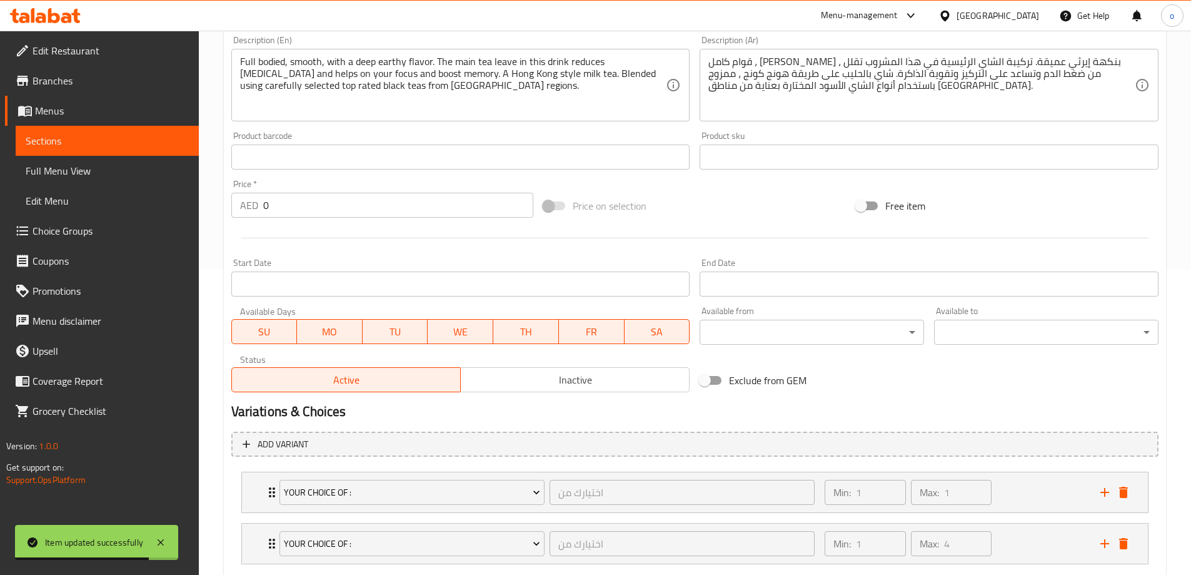
scroll to position [381, 0]
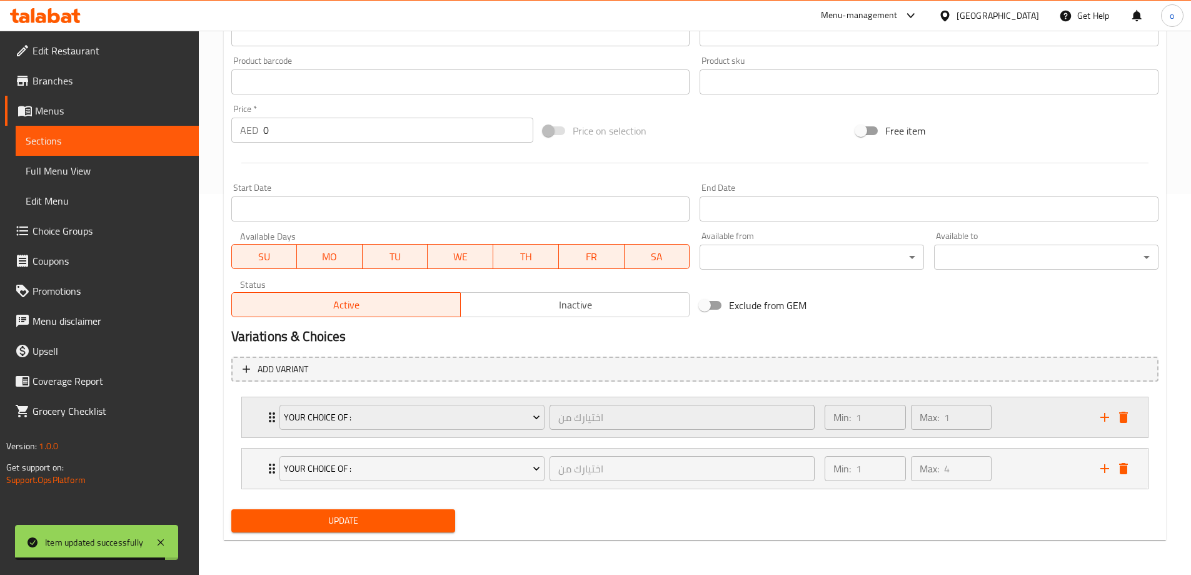
click at [271, 416] on icon "Expand" at bounding box center [271, 417] width 15 height 15
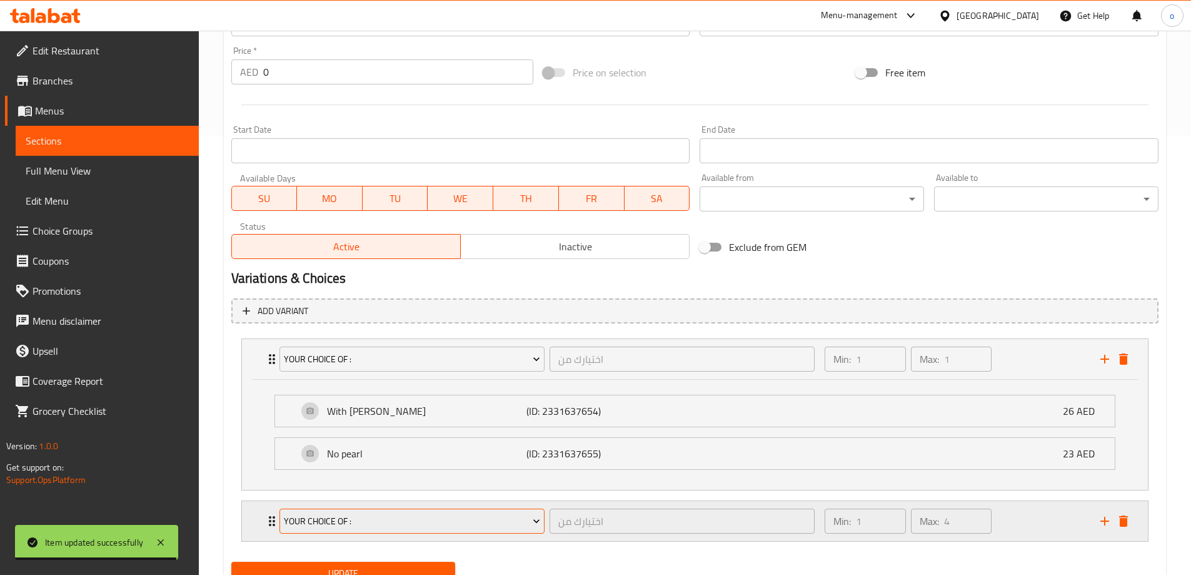
scroll to position [491, 0]
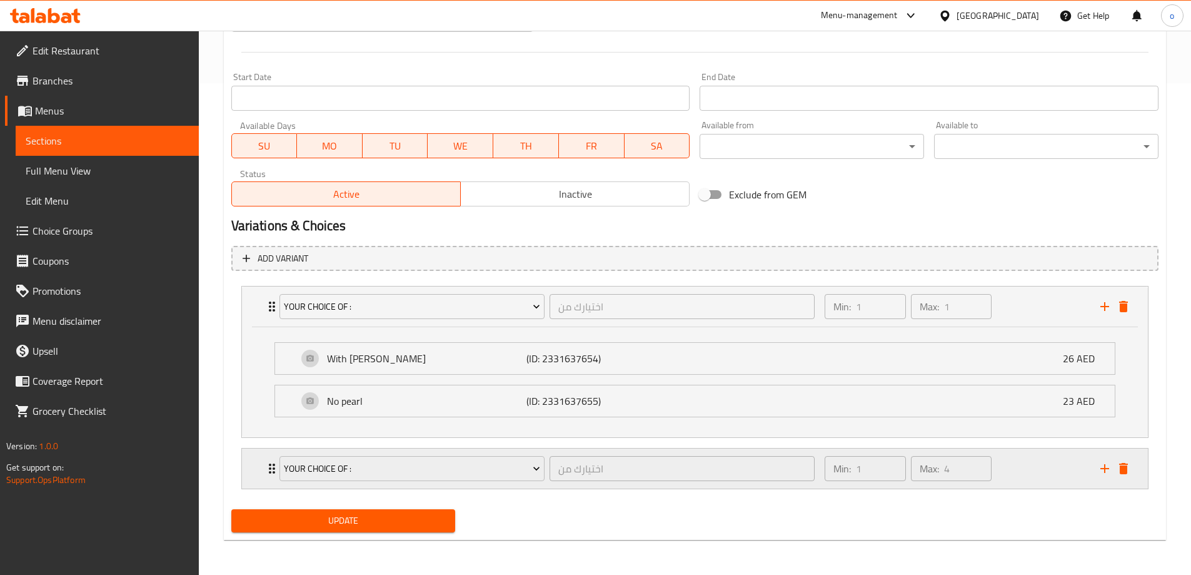
click at [275, 469] on div "Your choice of : اختيارك من ​" at bounding box center [547, 468] width 551 height 40
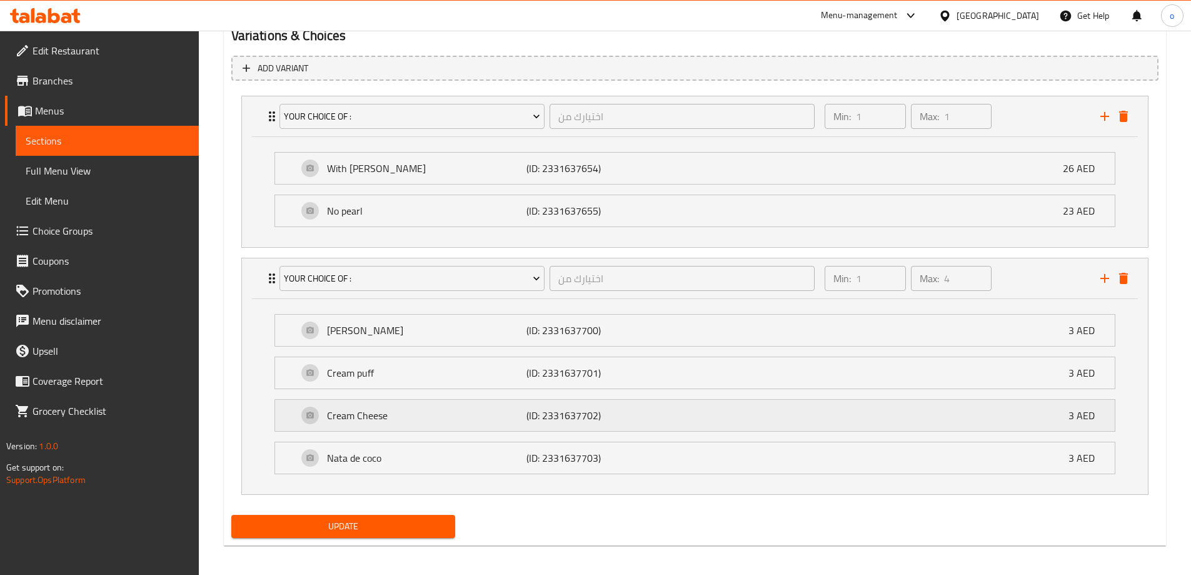
scroll to position [687, 0]
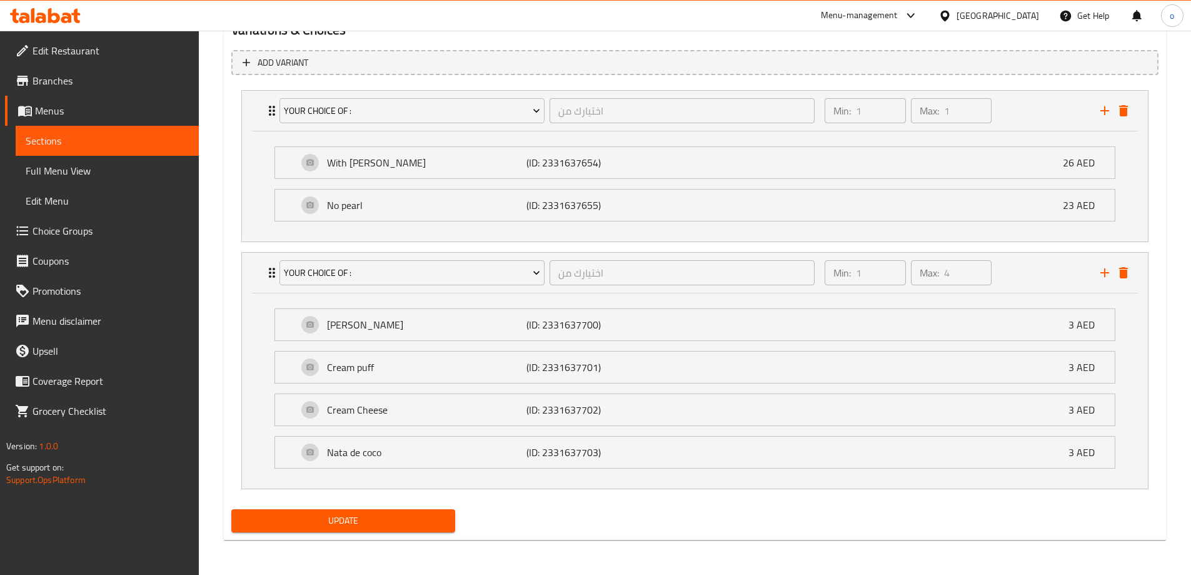
click at [364, 522] on span "Update" at bounding box center [343, 521] width 204 height 16
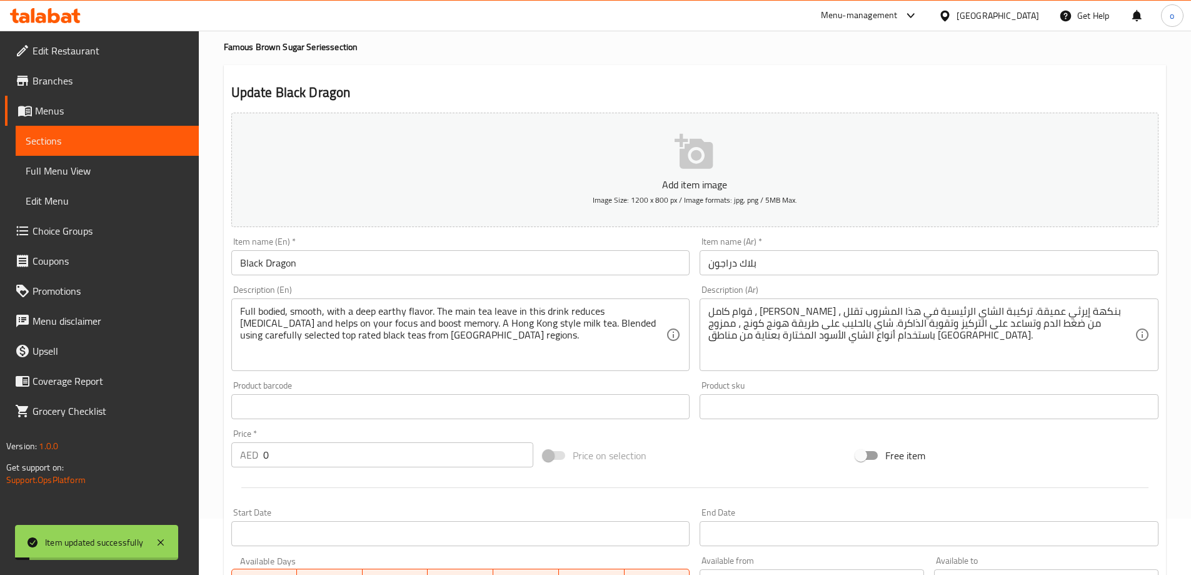
scroll to position [0, 0]
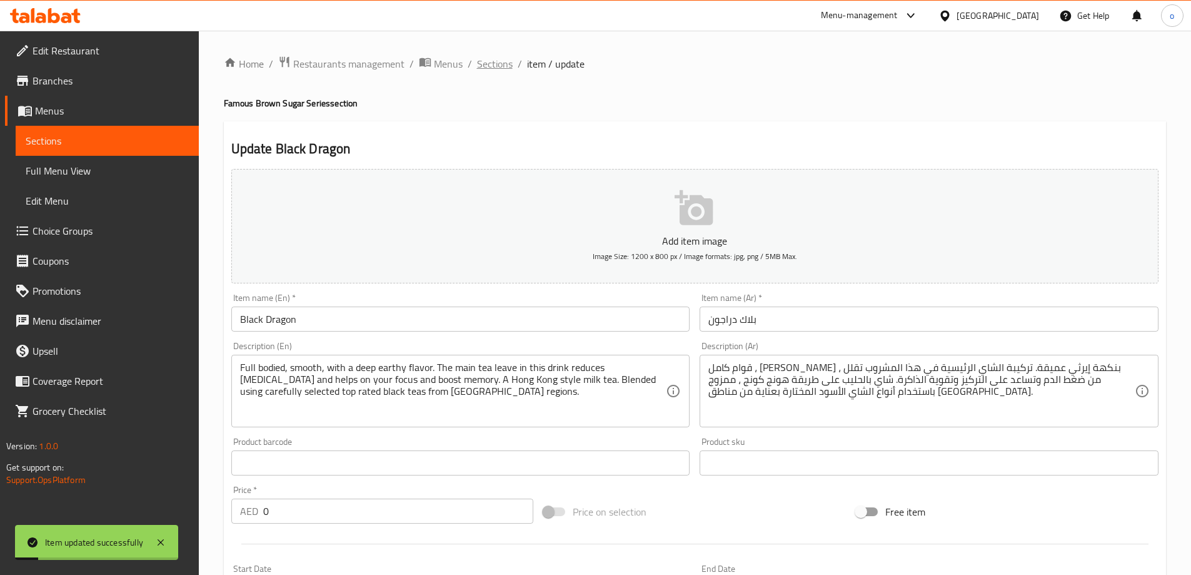
click at [501, 59] on span "Sections" at bounding box center [495, 63] width 36 height 15
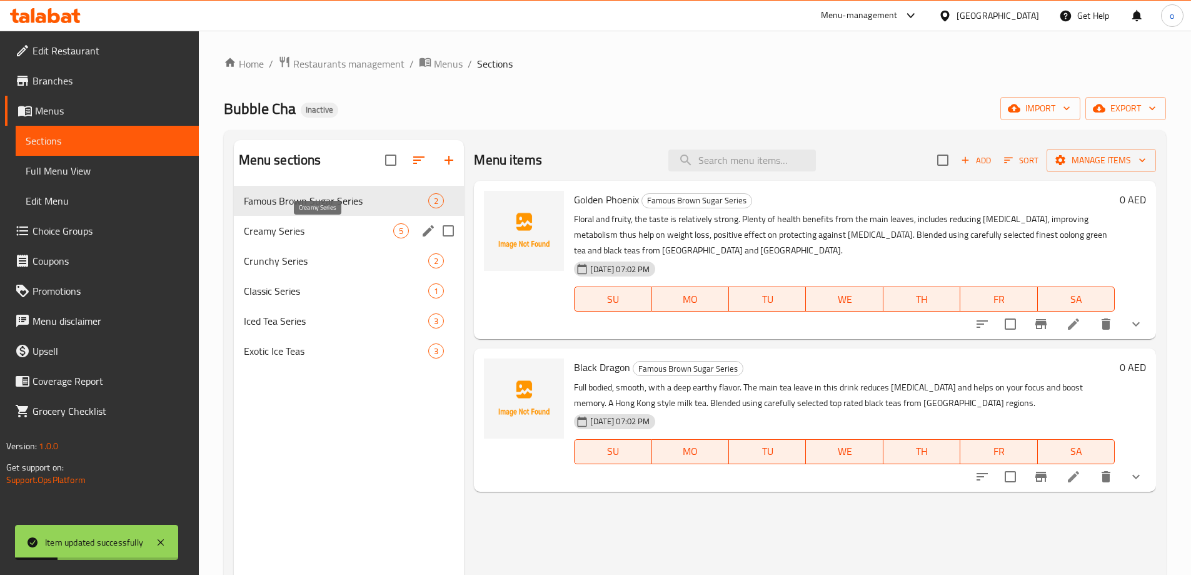
click at [348, 228] on span "Creamy Series" at bounding box center [319, 230] width 150 height 15
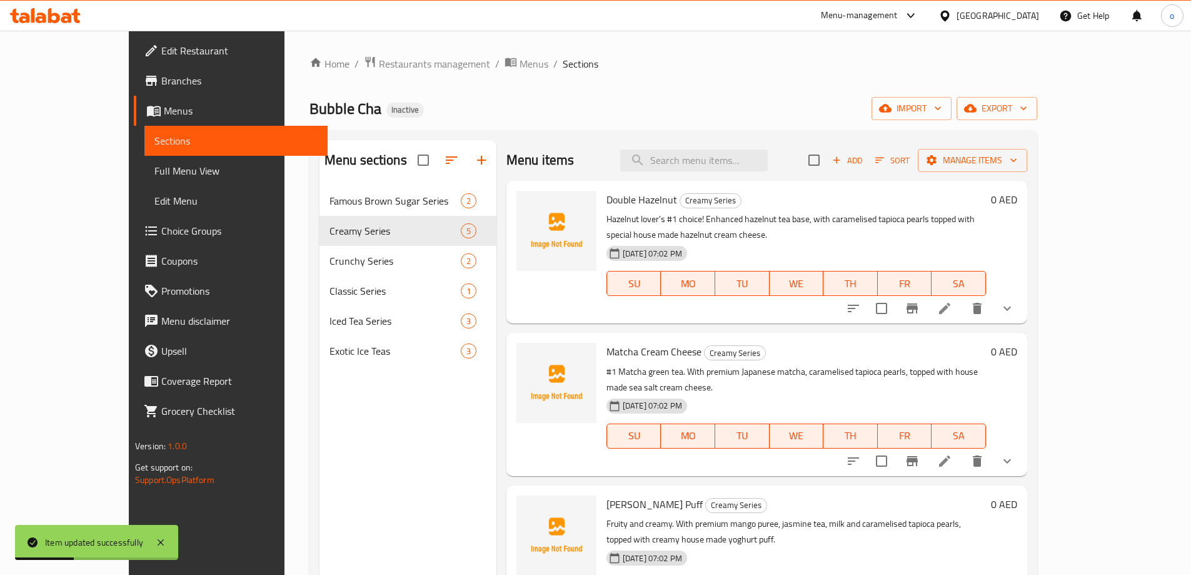
click at [950, 303] on icon at bounding box center [944, 308] width 11 height 11
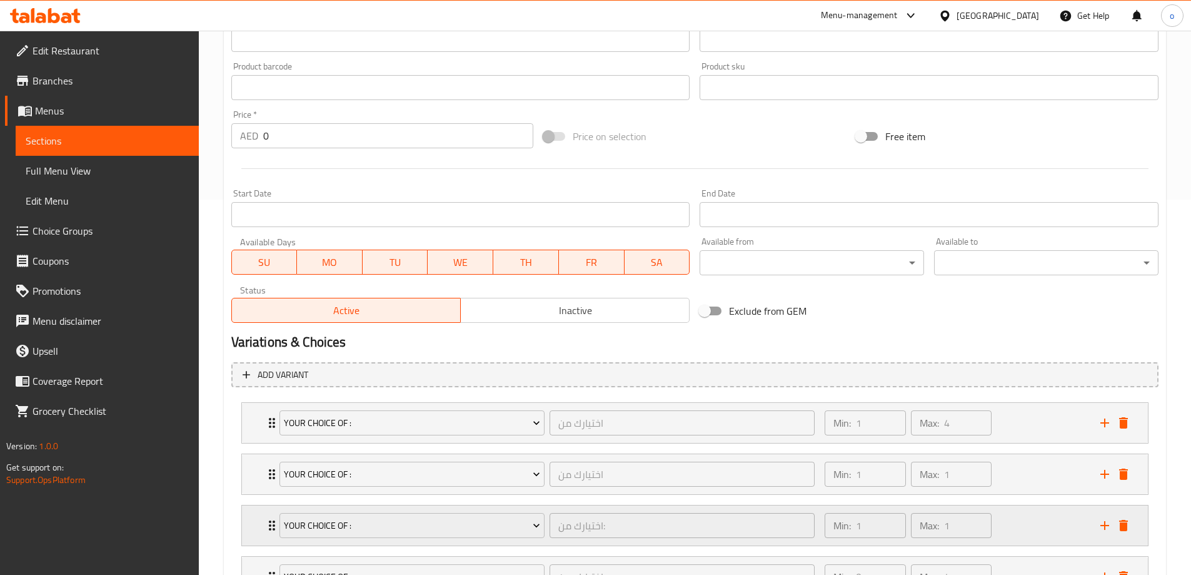
scroll to position [483, 0]
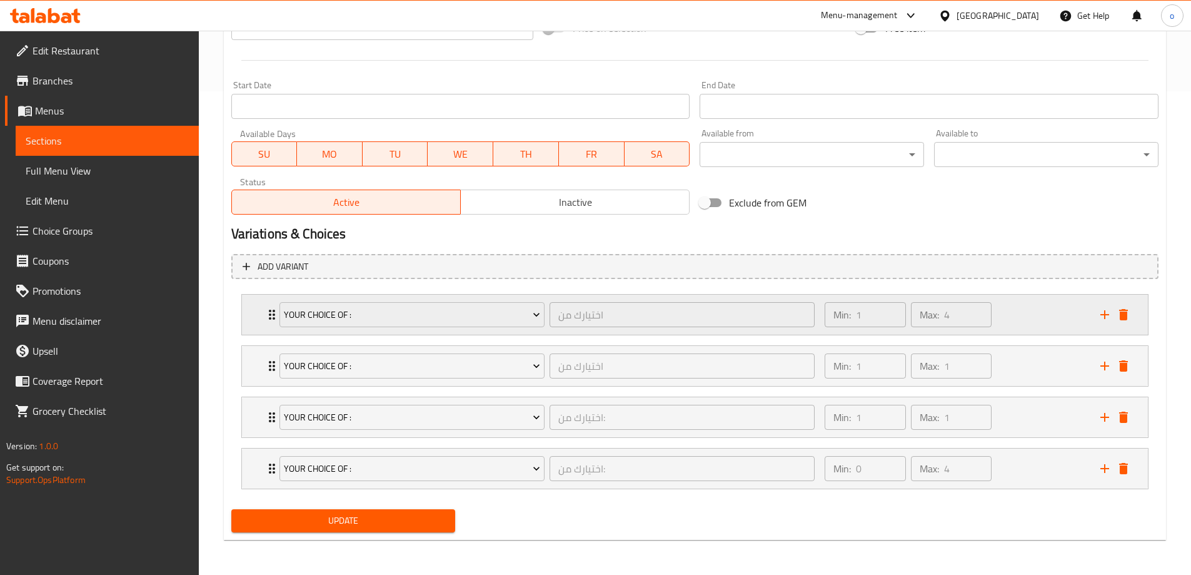
drag, startPoint x: 266, startPoint y: 316, endPoint x: 269, endPoint y: 322, distance: 6.7
click at [266, 316] on icon "Expand" at bounding box center [271, 314] width 15 height 15
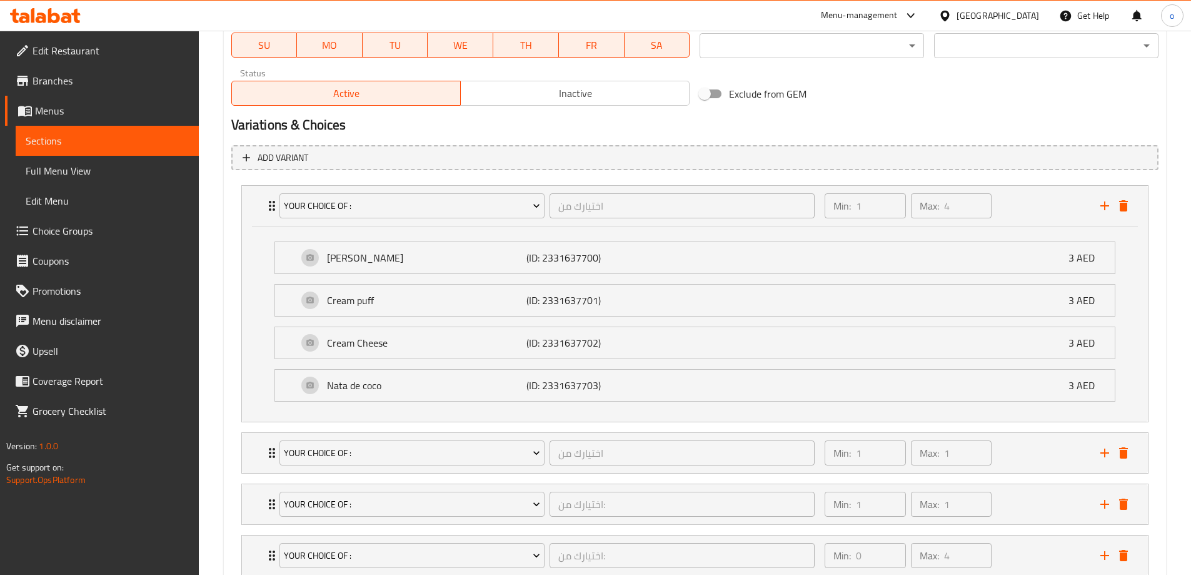
scroll to position [608, 0]
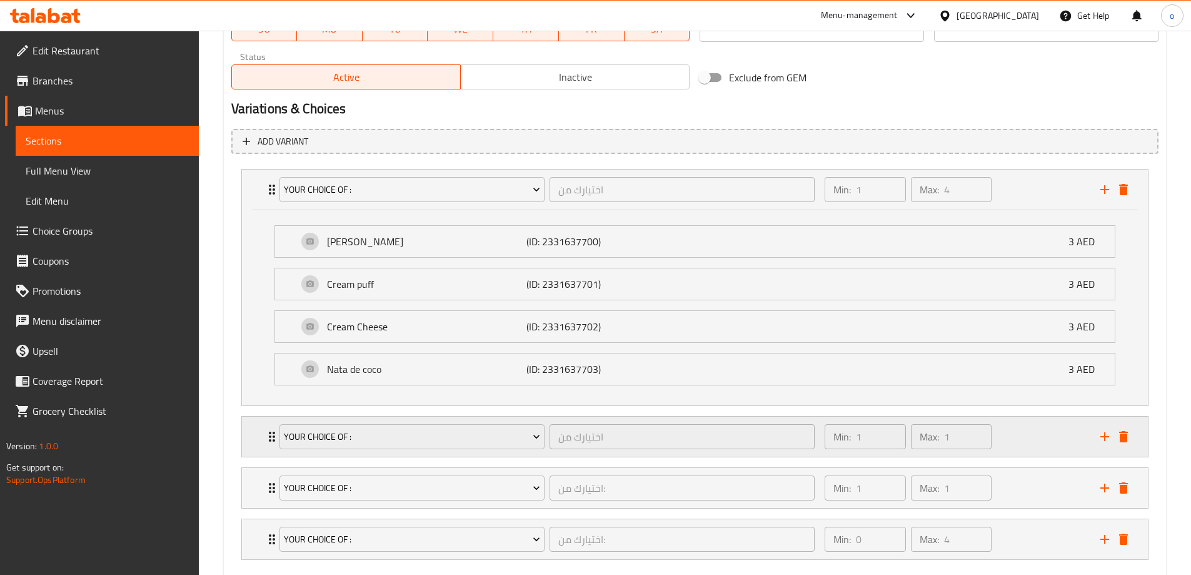
click at [271, 438] on icon "Expand" at bounding box center [271, 436] width 15 height 15
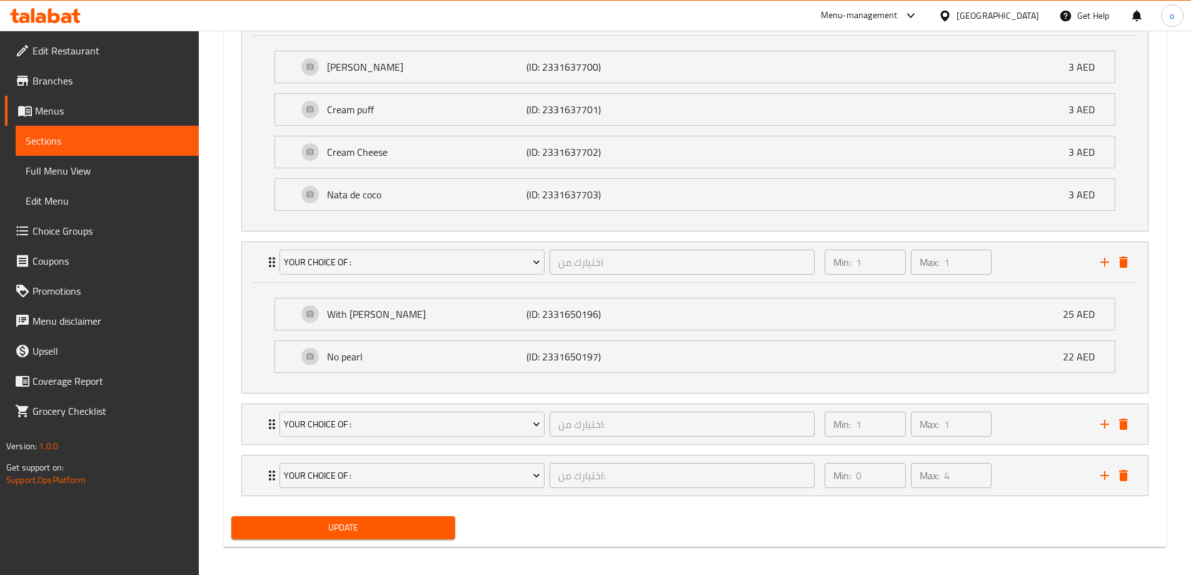
scroll to position [790, 0]
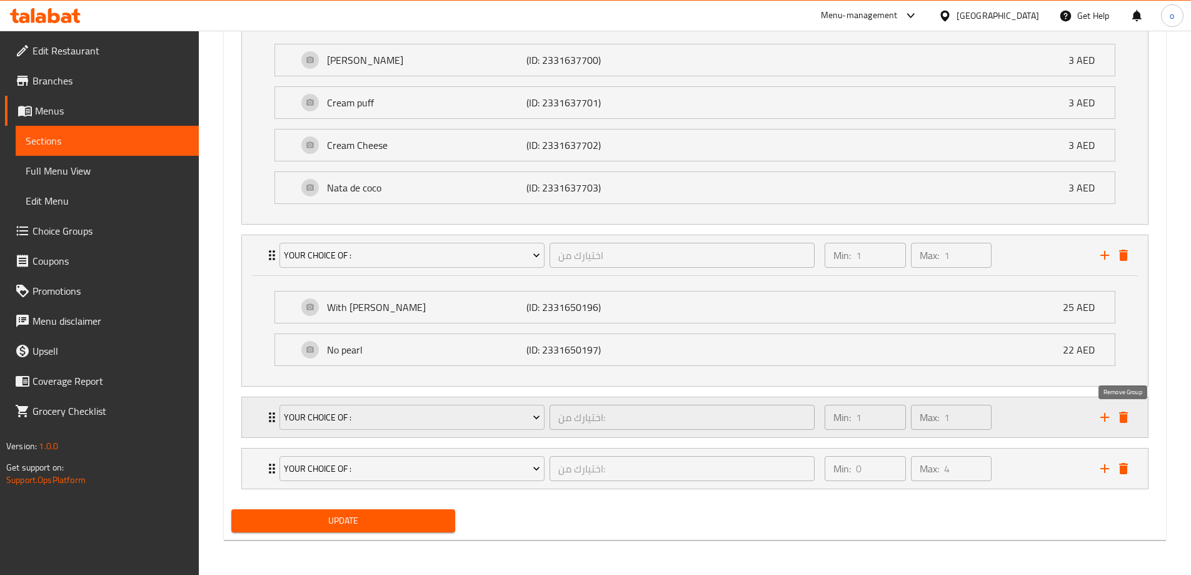
click at [1125, 414] on icon "delete" at bounding box center [1123, 417] width 15 height 15
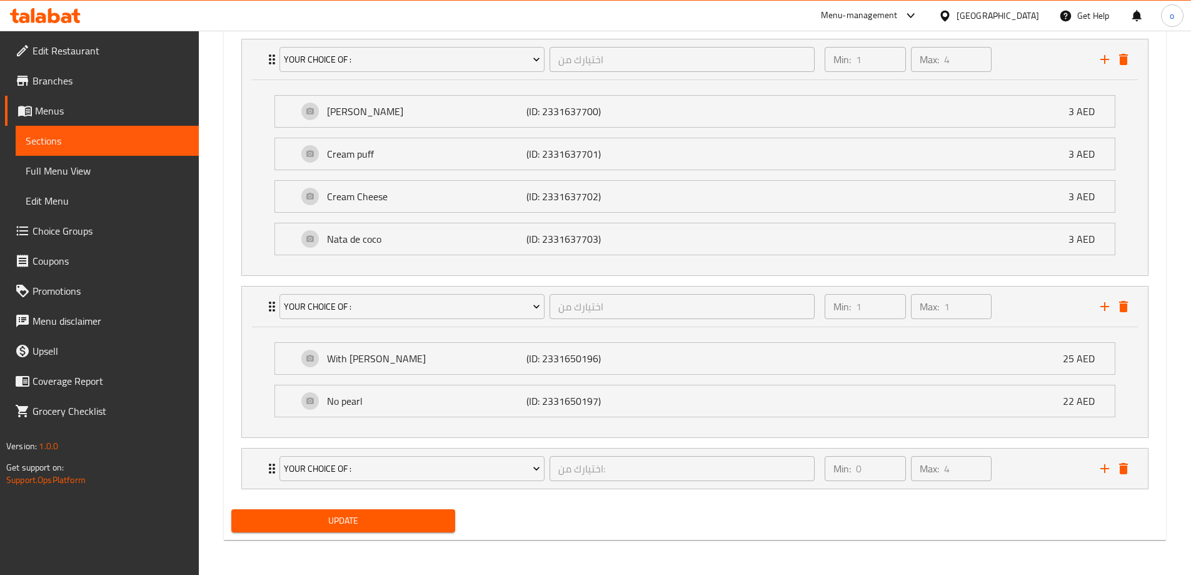
scroll to position [738, 0]
click at [1129, 468] on icon "delete" at bounding box center [1123, 468] width 15 height 15
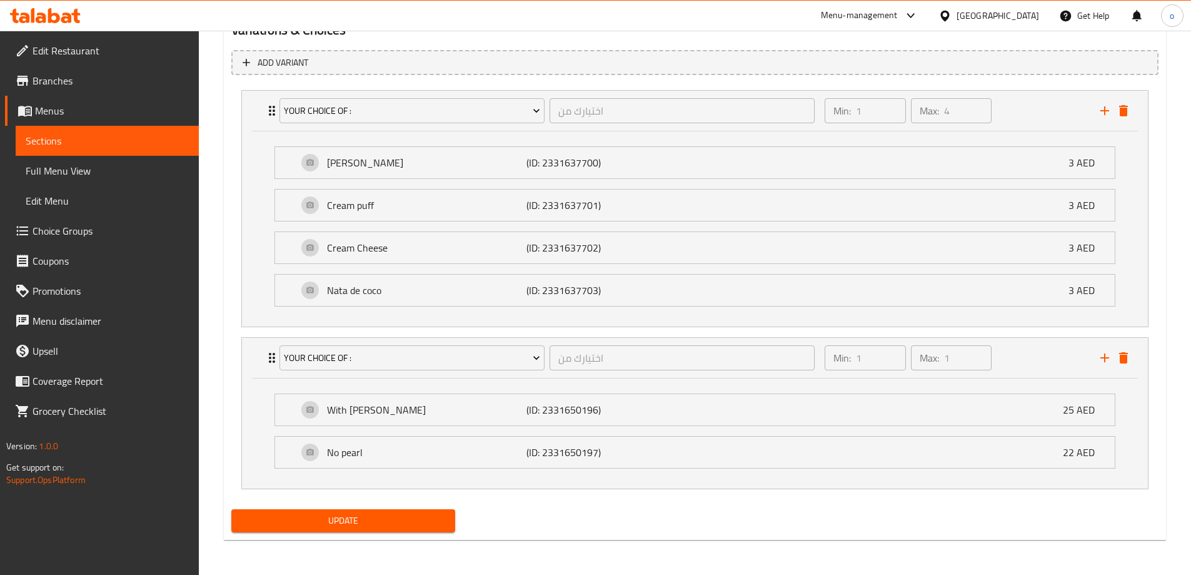
scroll to position [687, 0]
click at [390, 516] on span "Update" at bounding box center [343, 521] width 204 height 16
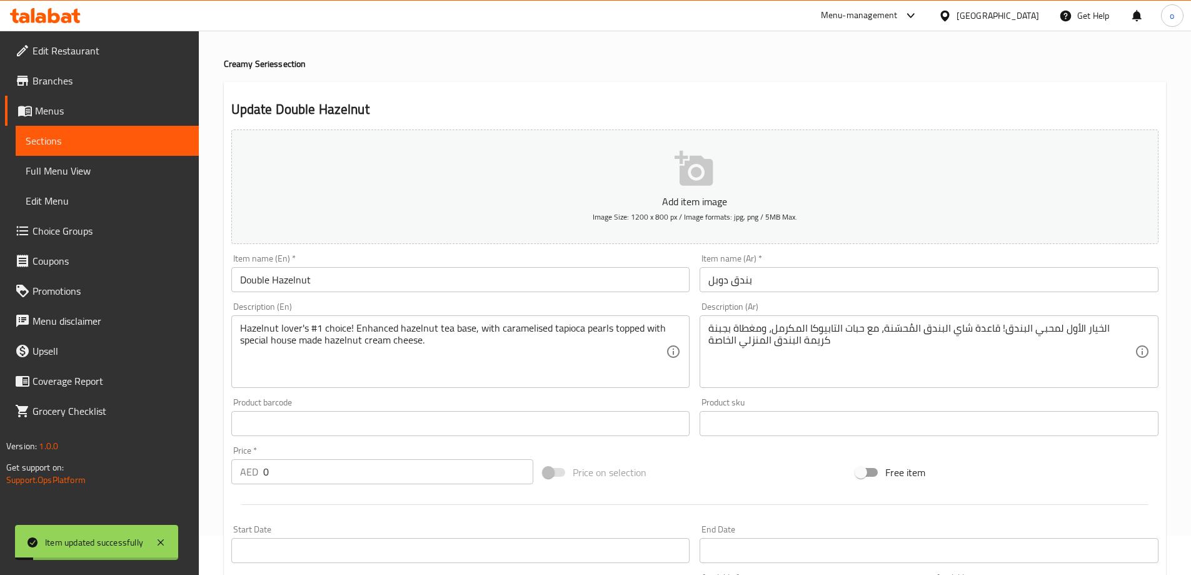
scroll to position [0, 0]
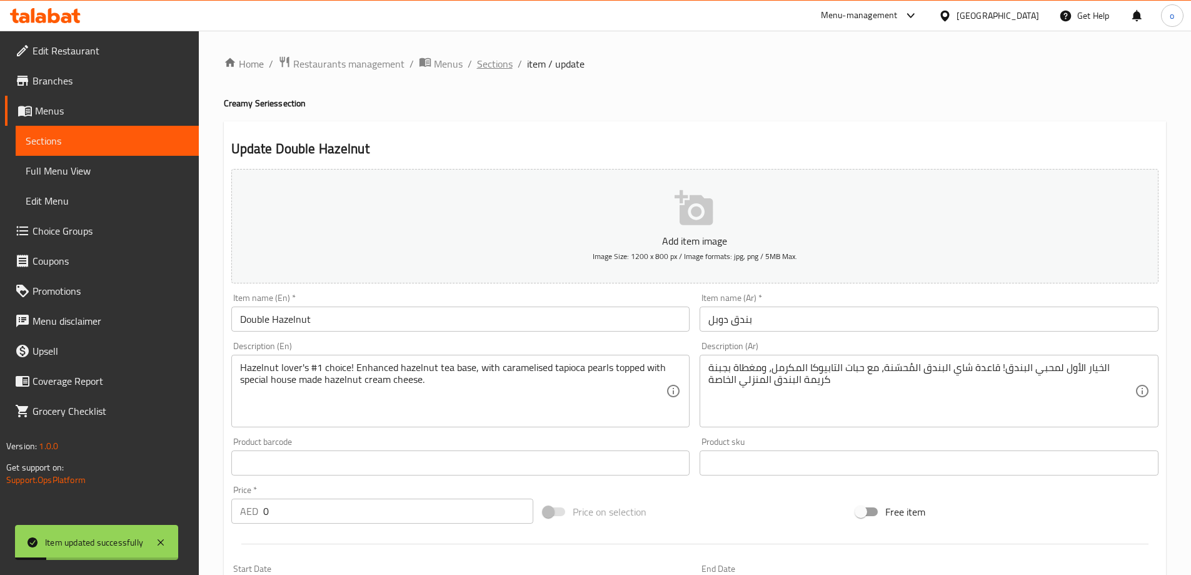
click at [495, 62] on span "Sections" at bounding box center [495, 63] width 36 height 15
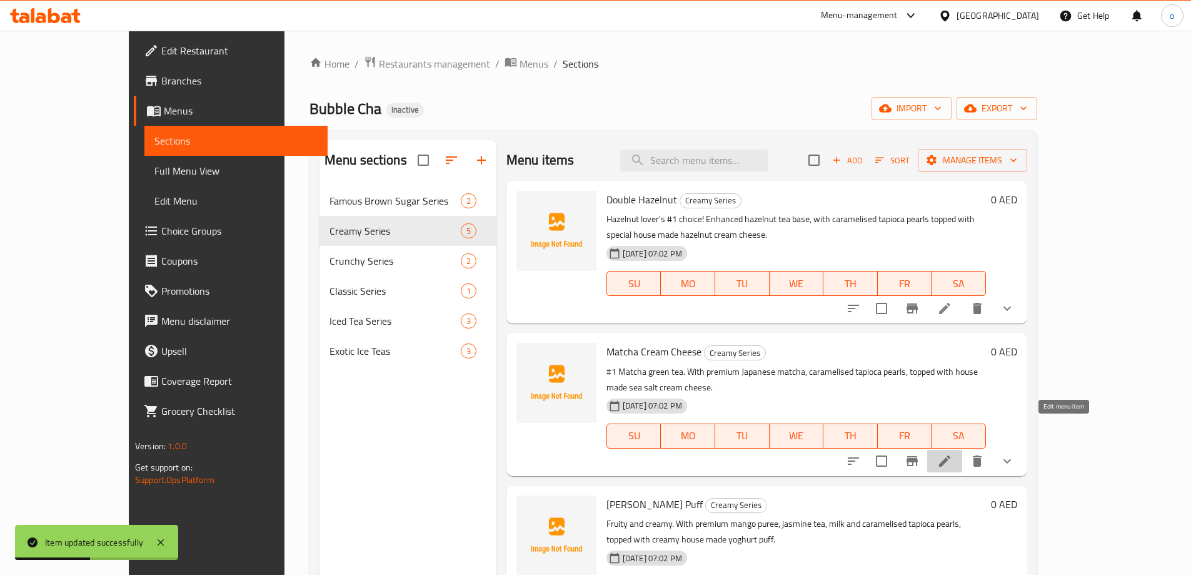
click at [950, 455] on icon at bounding box center [944, 460] width 11 height 11
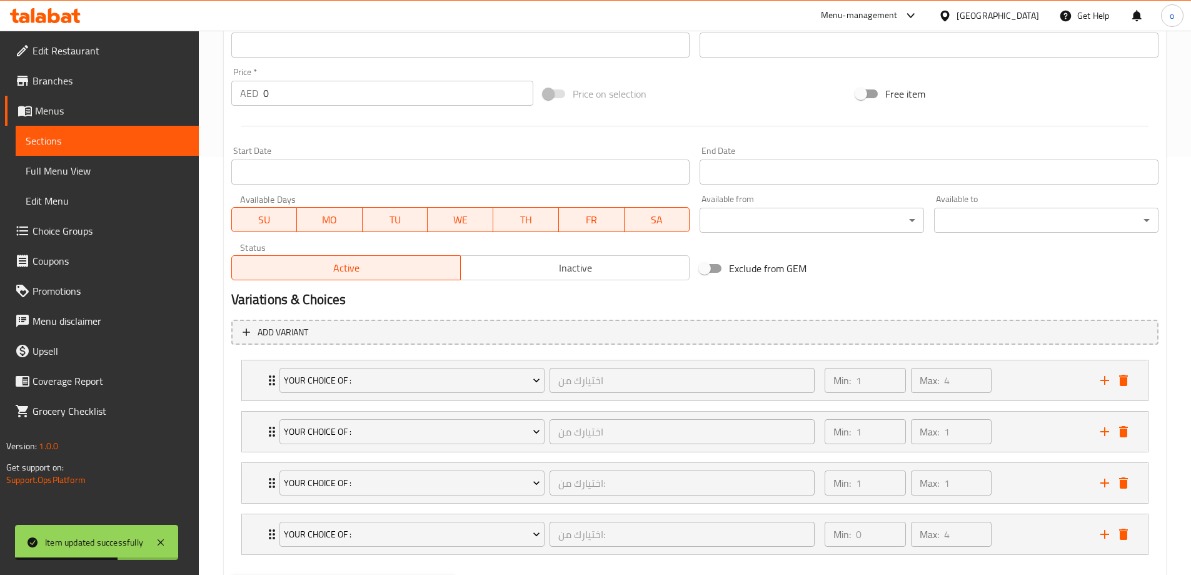
scroll to position [483, 0]
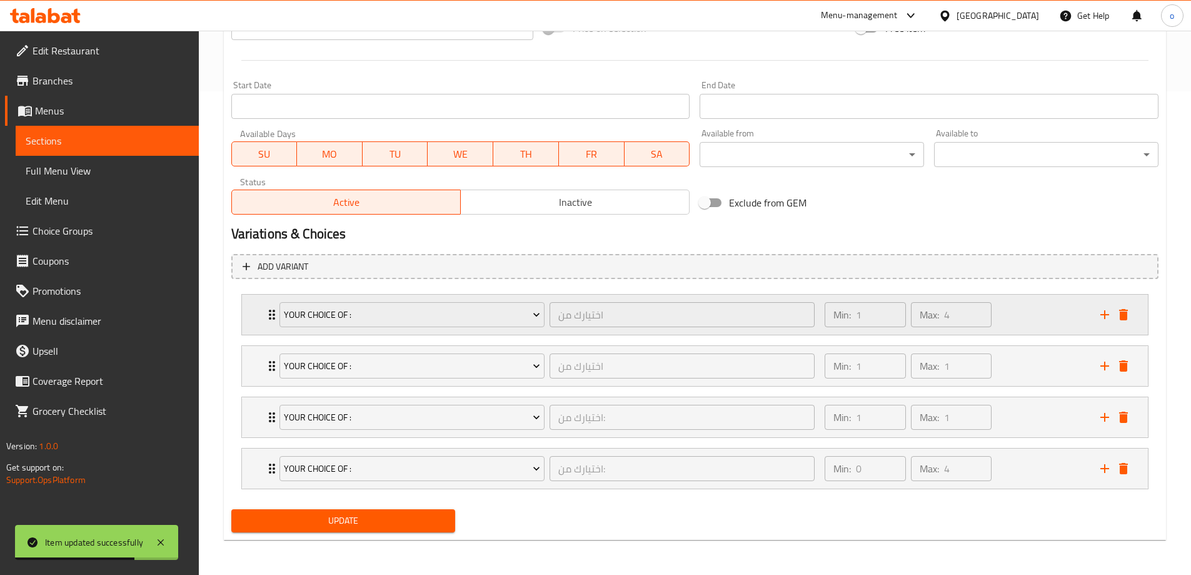
click at [268, 308] on icon "Expand" at bounding box center [271, 314] width 15 height 15
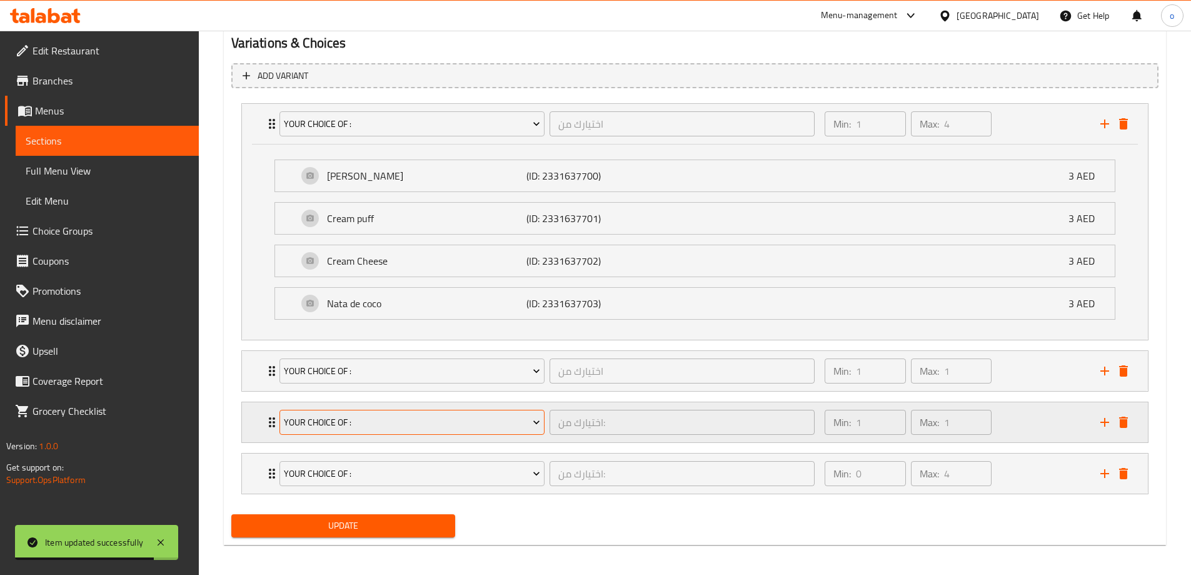
scroll to position [679, 0]
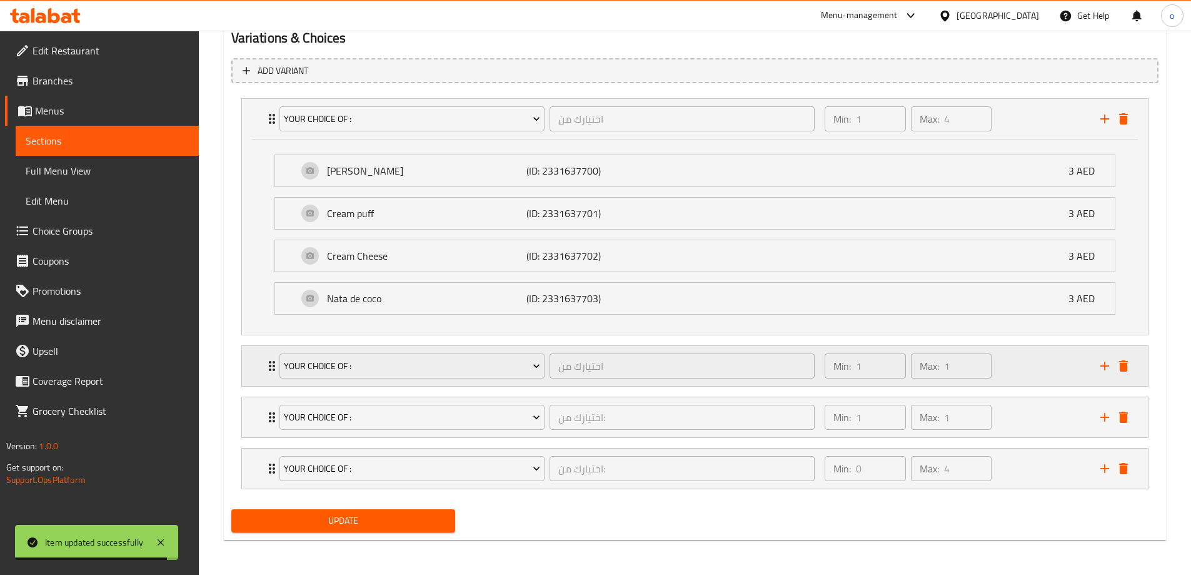
click at [278, 374] on div "Your choice of :" at bounding box center [412, 366] width 270 height 30
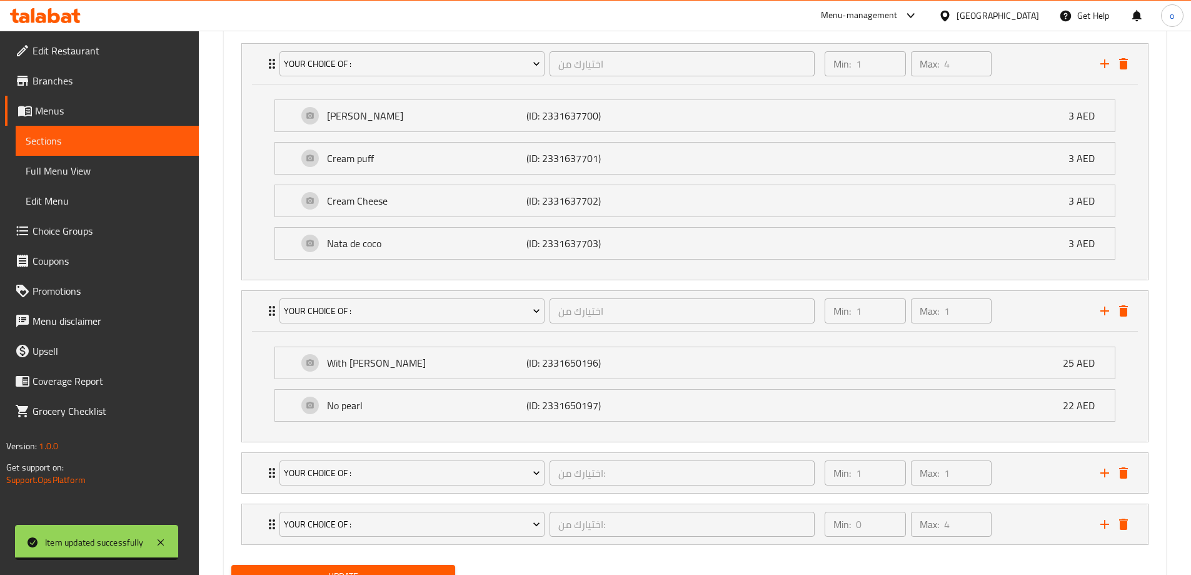
scroll to position [790, 0]
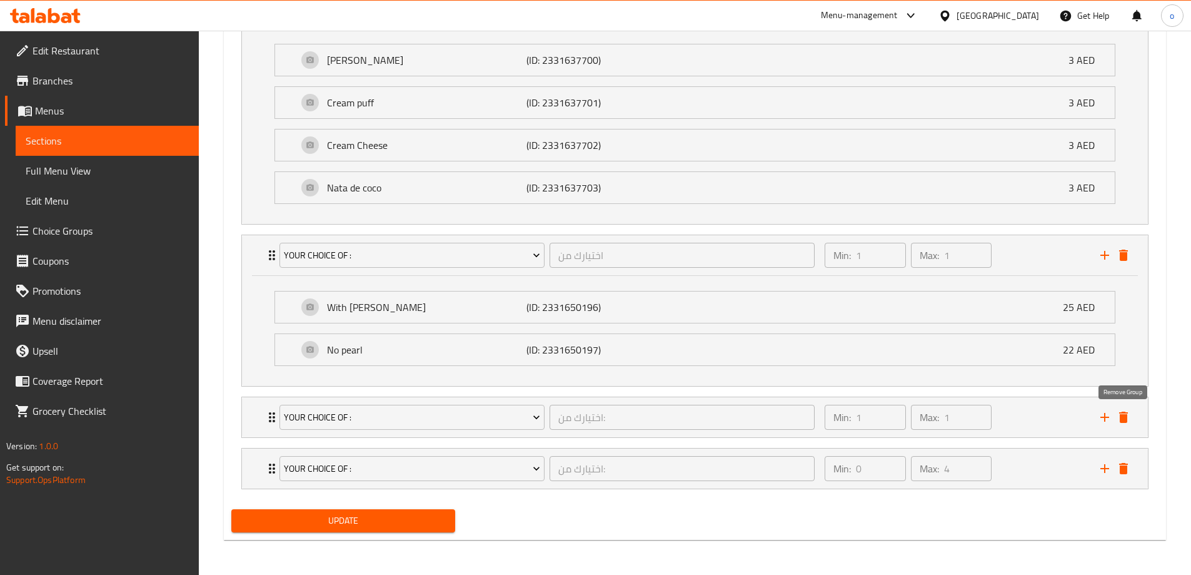
click at [1127, 421] on icon "delete" at bounding box center [1123, 416] width 9 height 11
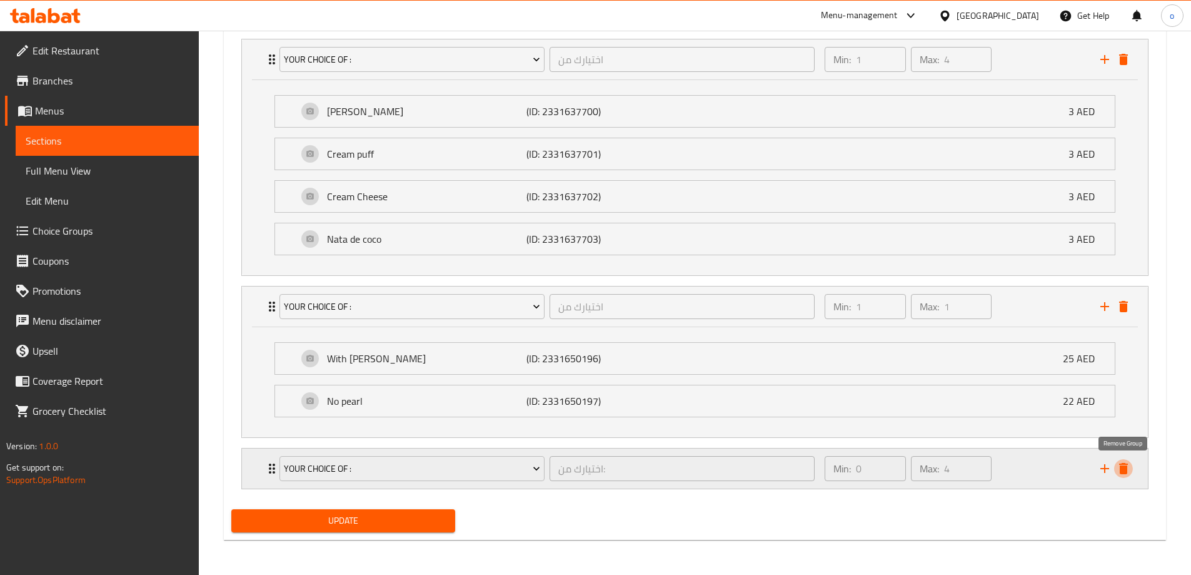
click at [1127, 463] on icon "delete" at bounding box center [1123, 468] width 15 height 15
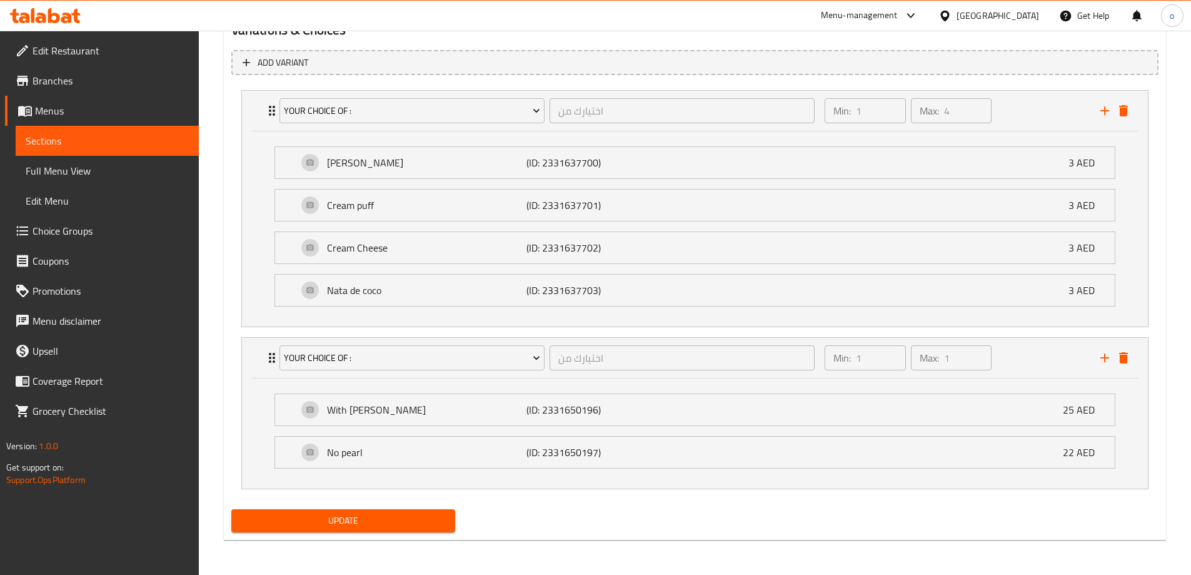
click at [413, 516] on span "Update" at bounding box center [343, 521] width 204 height 16
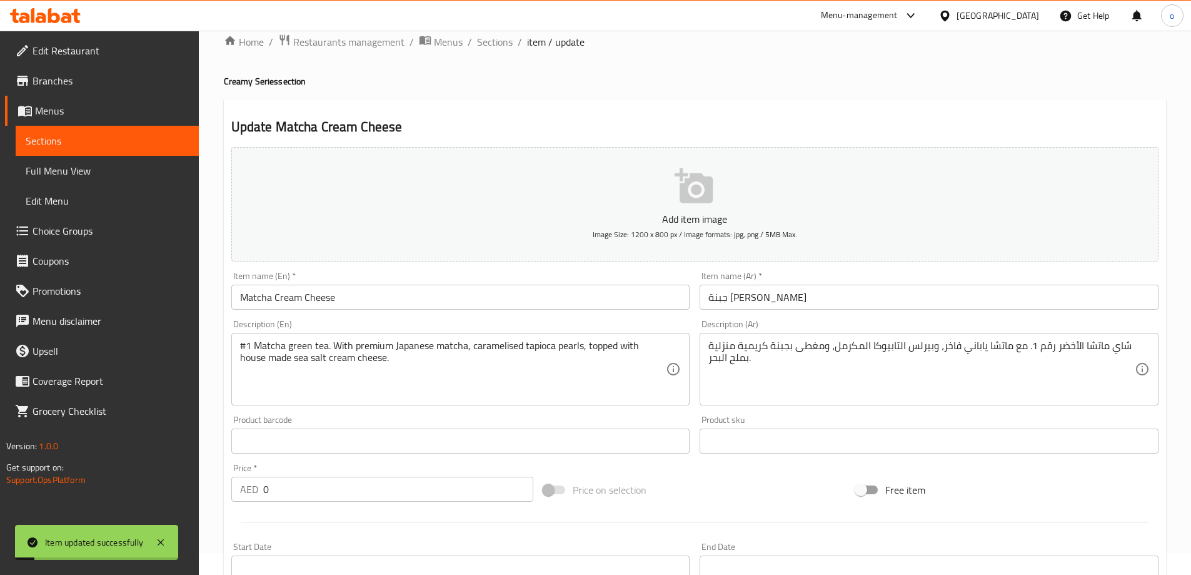
scroll to position [0, 0]
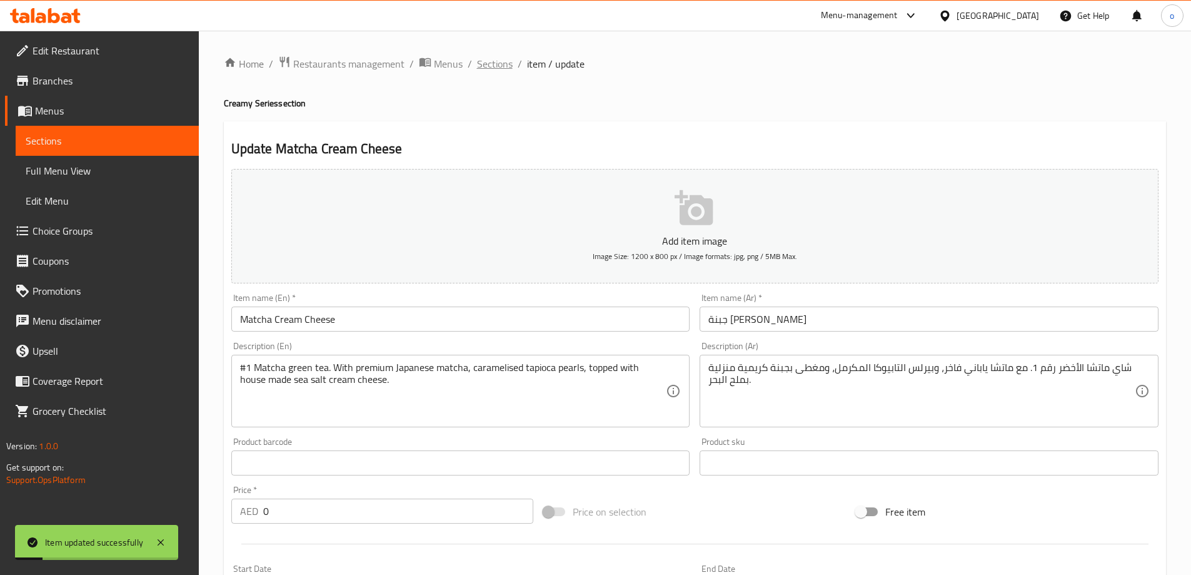
click at [495, 60] on span "Sections" at bounding box center [495, 63] width 36 height 15
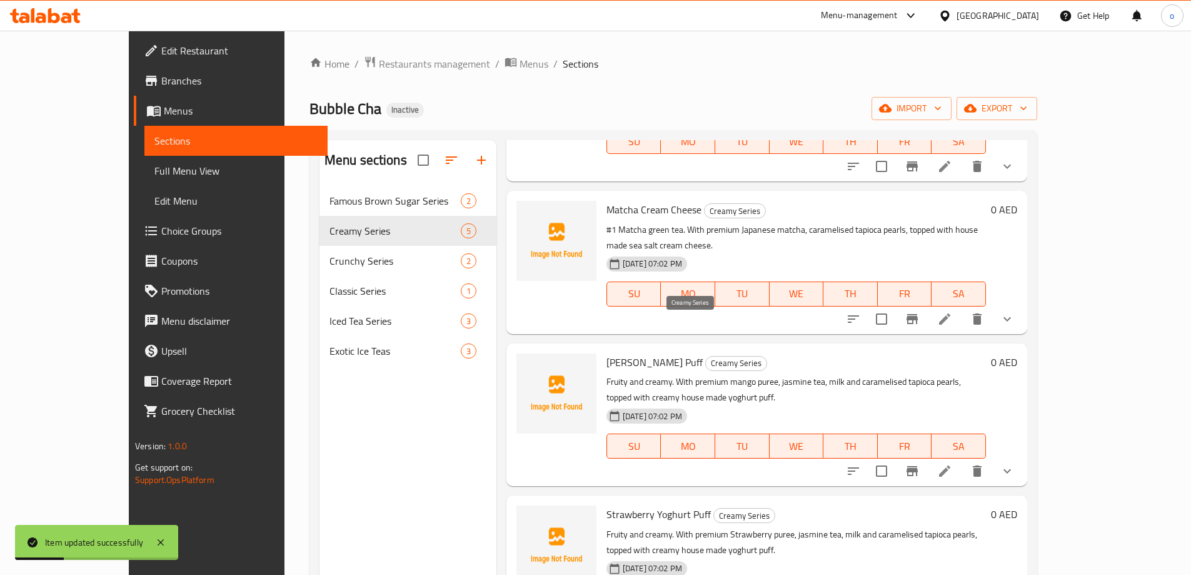
scroll to position [155, 0]
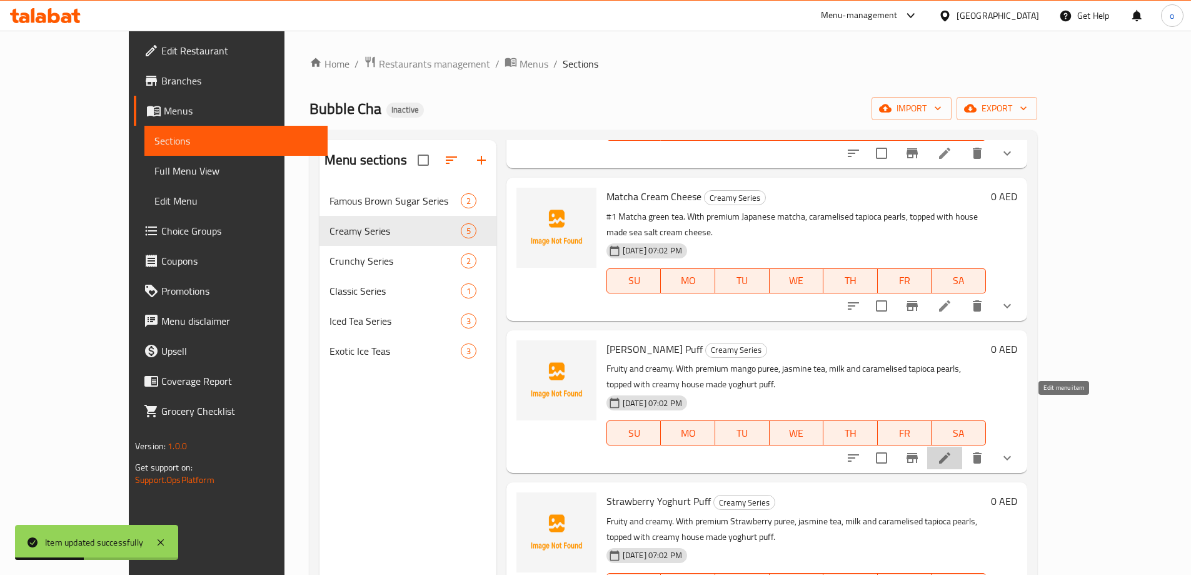
click at [950, 452] on icon at bounding box center [944, 457] width 11 height 11
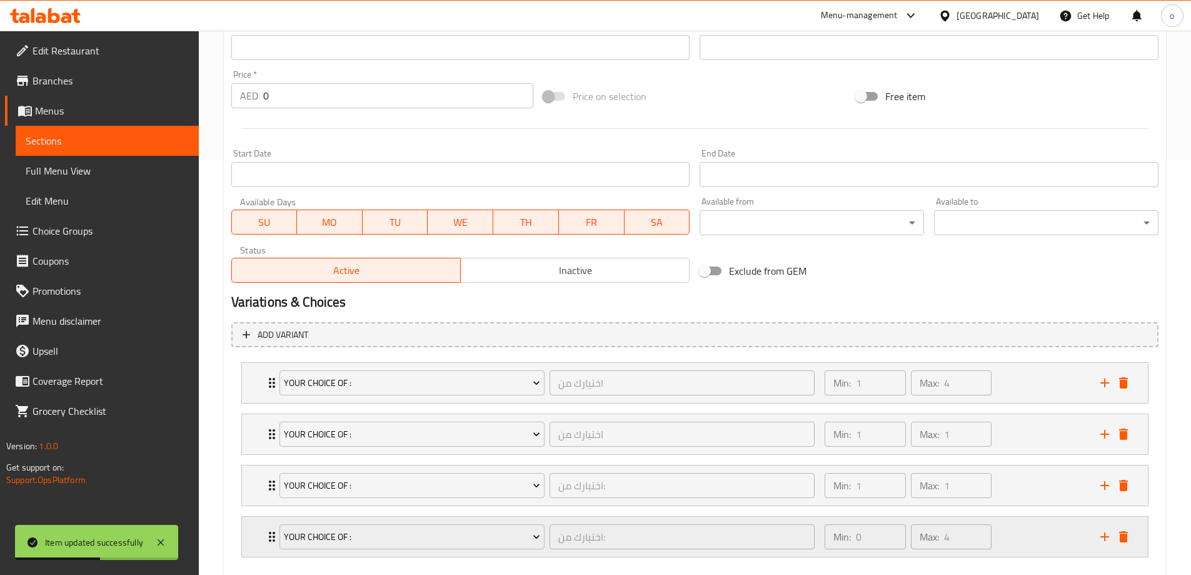
scroll to position [483, 0]
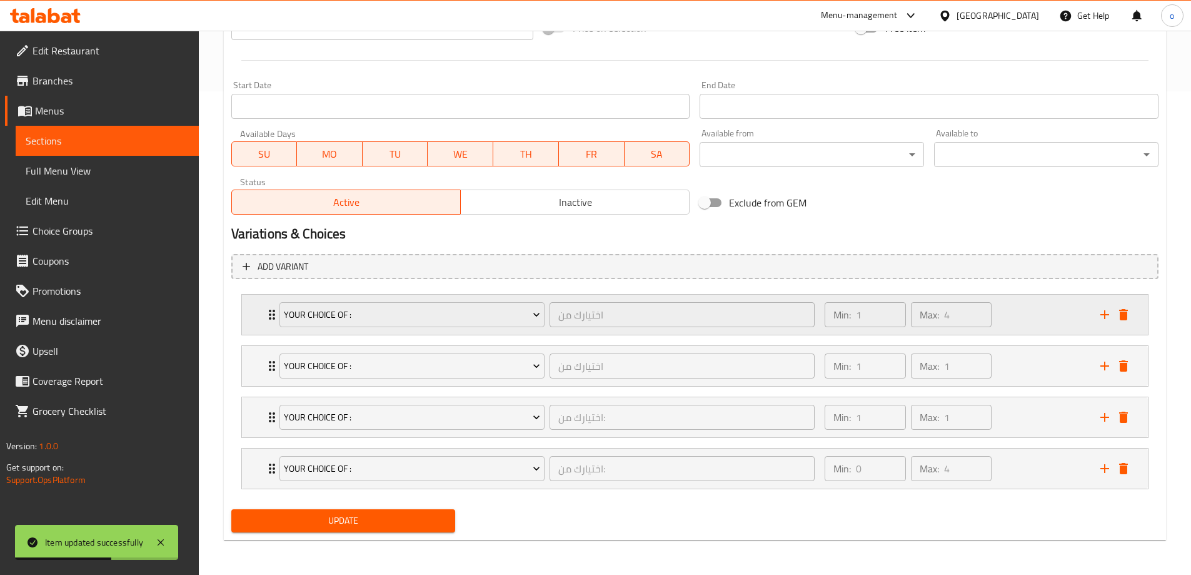
click at [267, 312] on icon "Expand" at bounding box center [271, 314] width 15 height 15
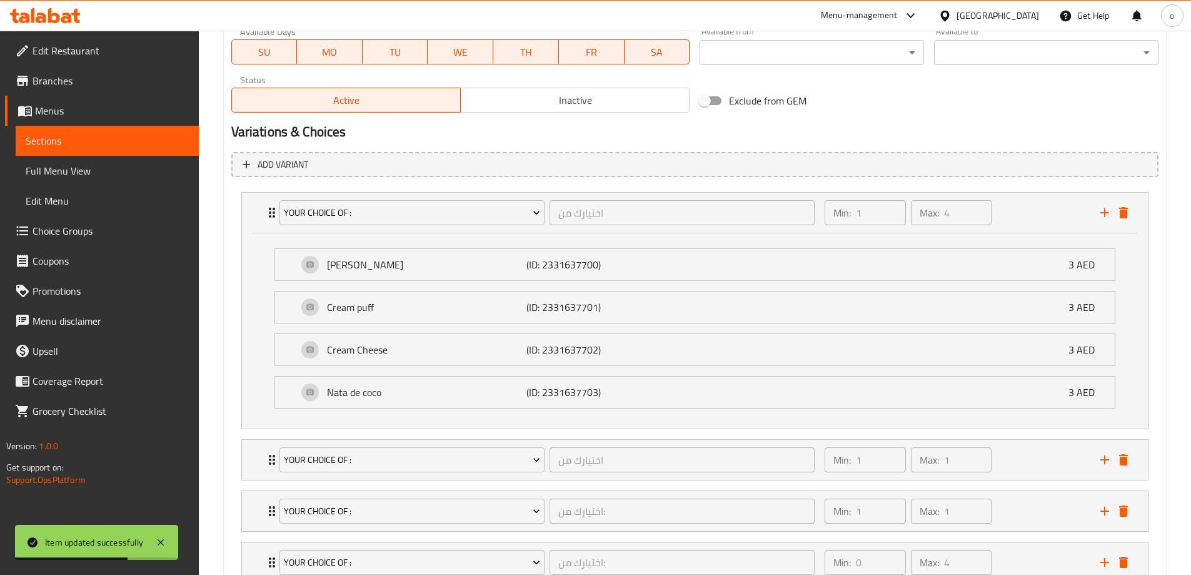
scroll to position [679, 0]
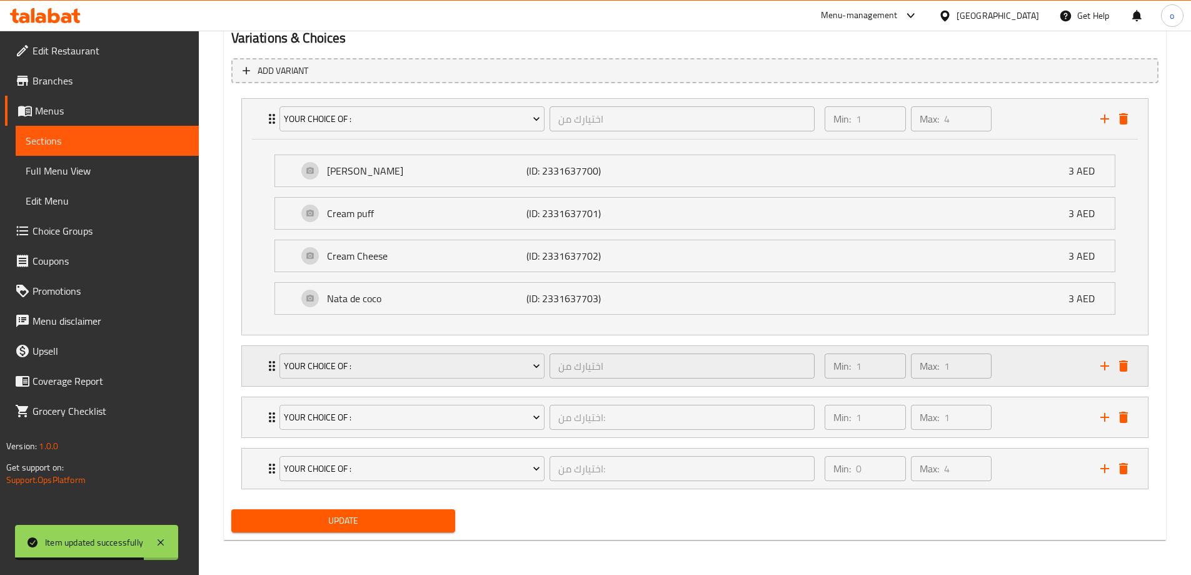
click at [268, 364] on icon "Expand" at bounding box center [271, 365] width 15 height 15
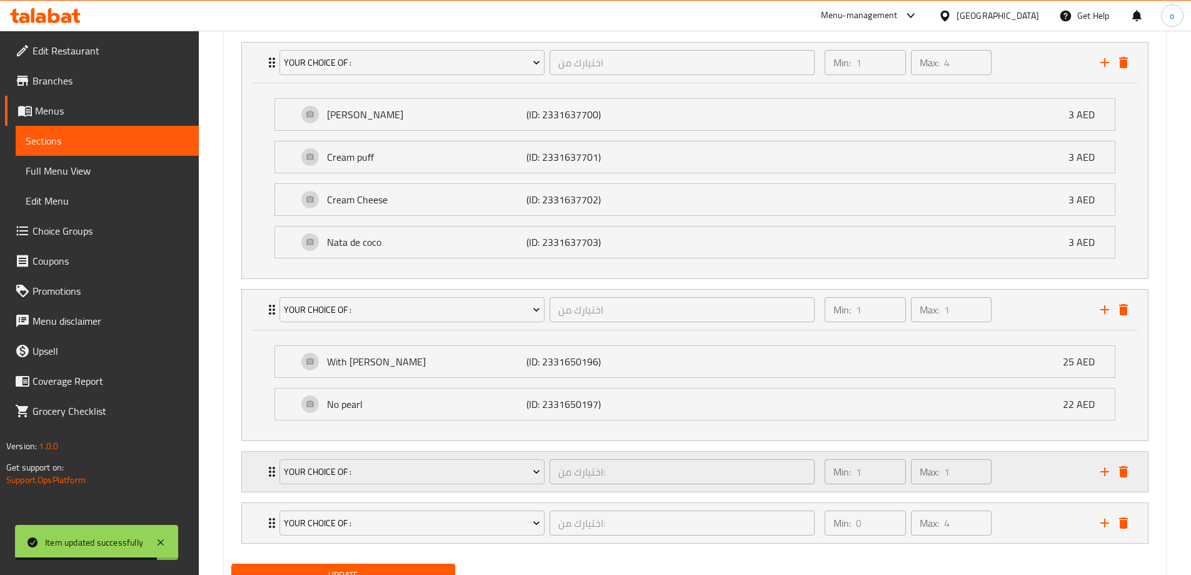
scroll to position [790, 0]
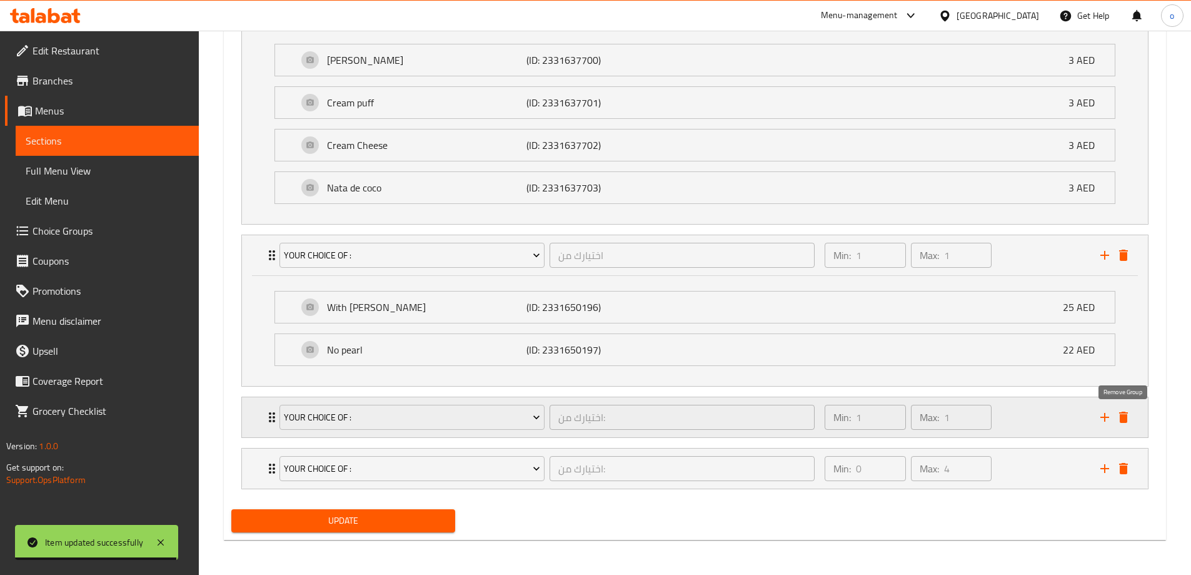
click at [1128, 416] on icon "delete" at bounding box center [1123, 417] width 15 height 15
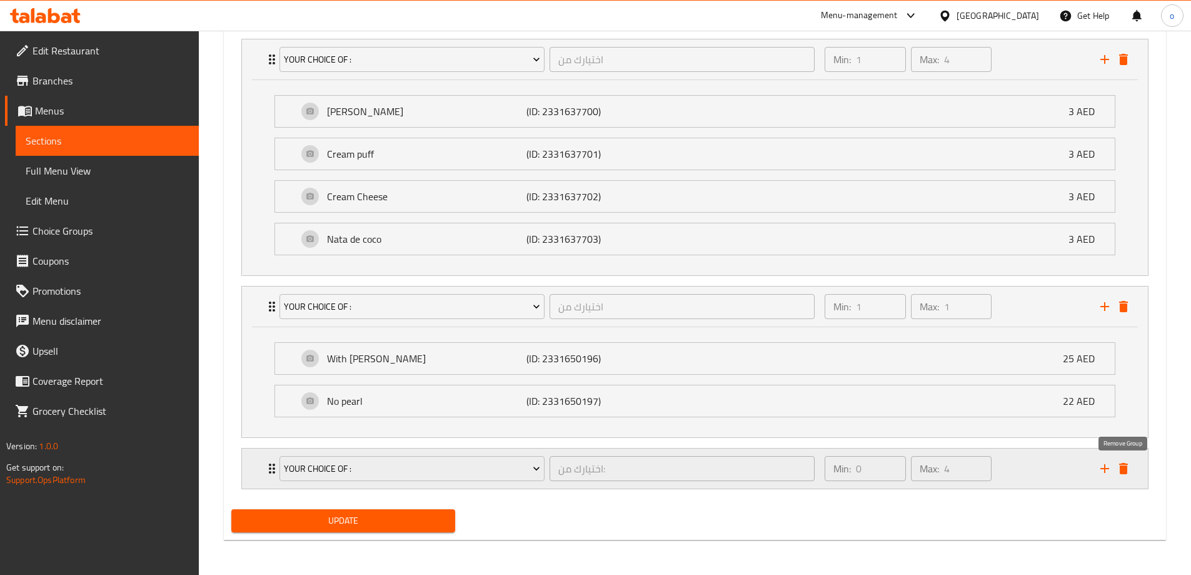
click at [1127, 470] on icon "delete" at bounding box center [1123, 468] width 9 height 11
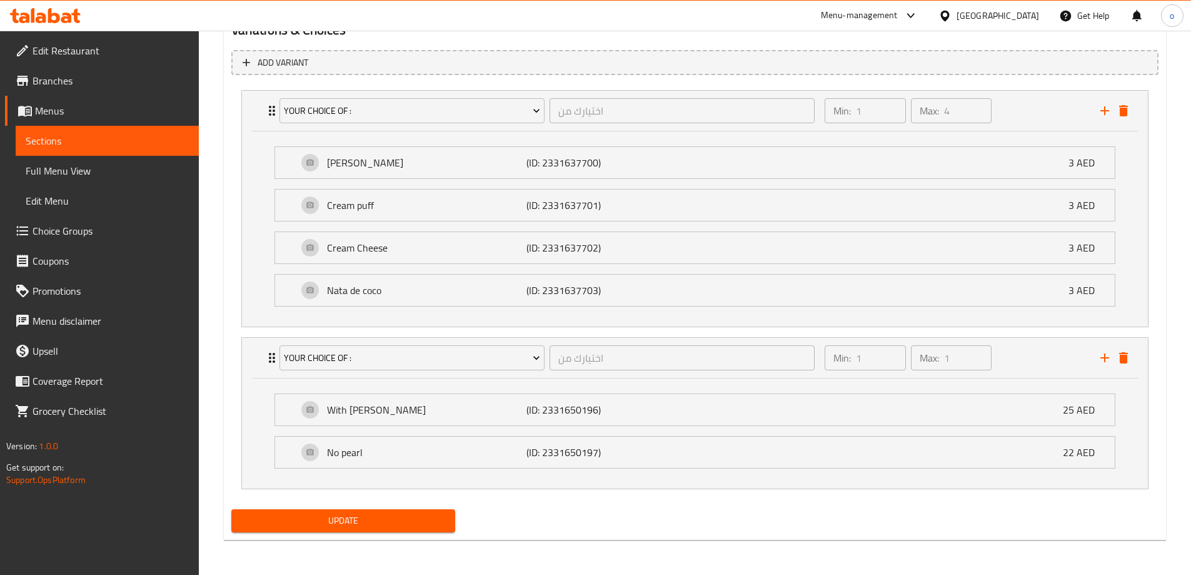
click at [406, 513] on span "Update" at bounding box center [343, 521] width 204 height 16
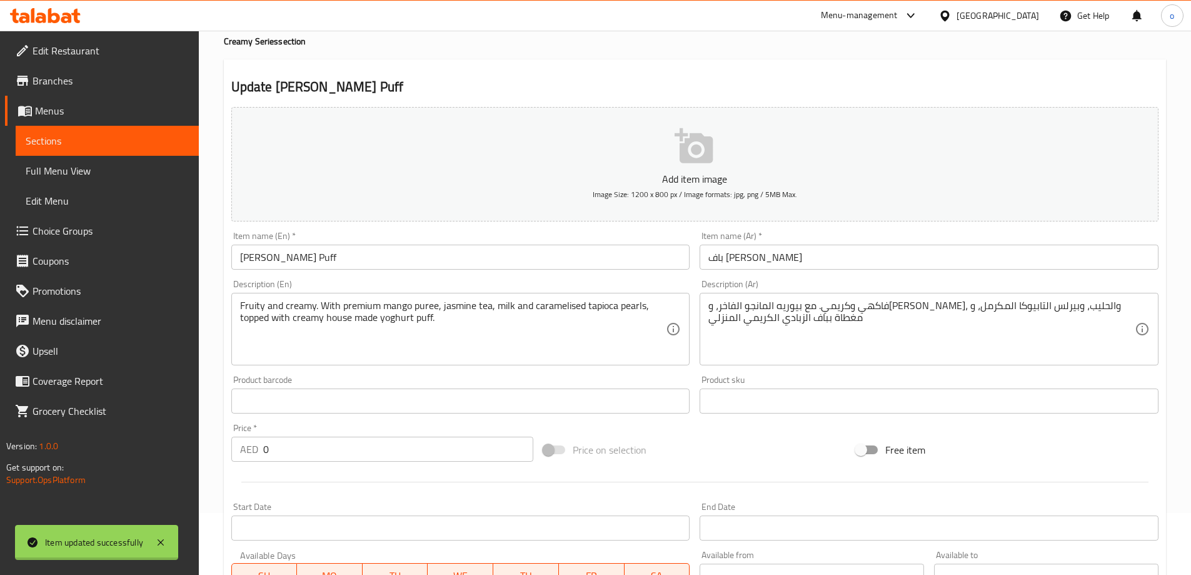
scroll to position [0, 0]
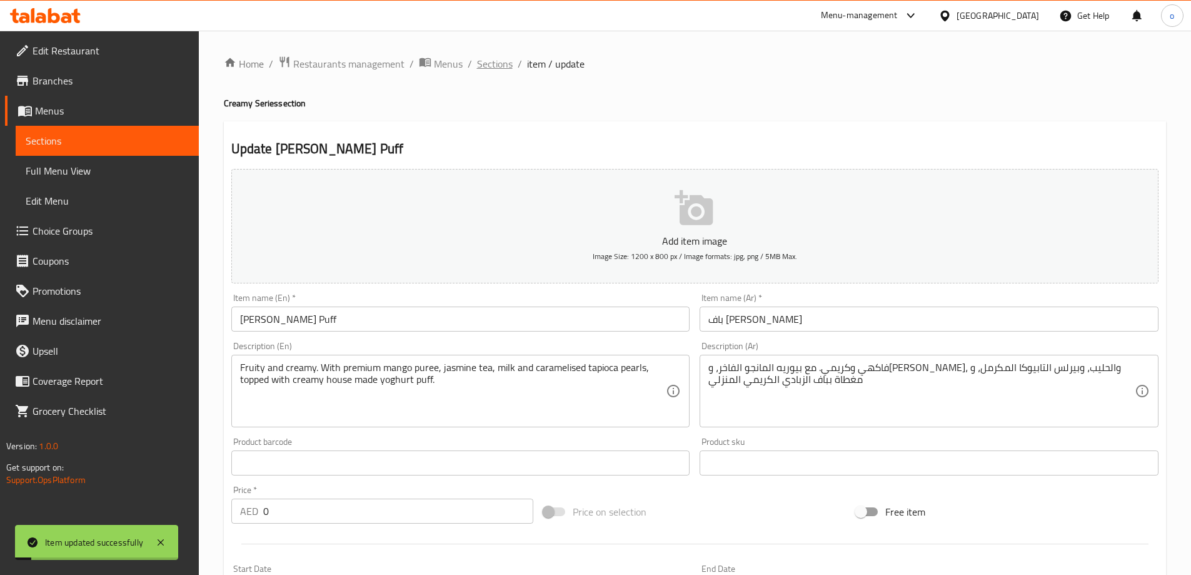
click at [496, 64] on span "Sections" at bounding box center [495, 63] width 36 height 15
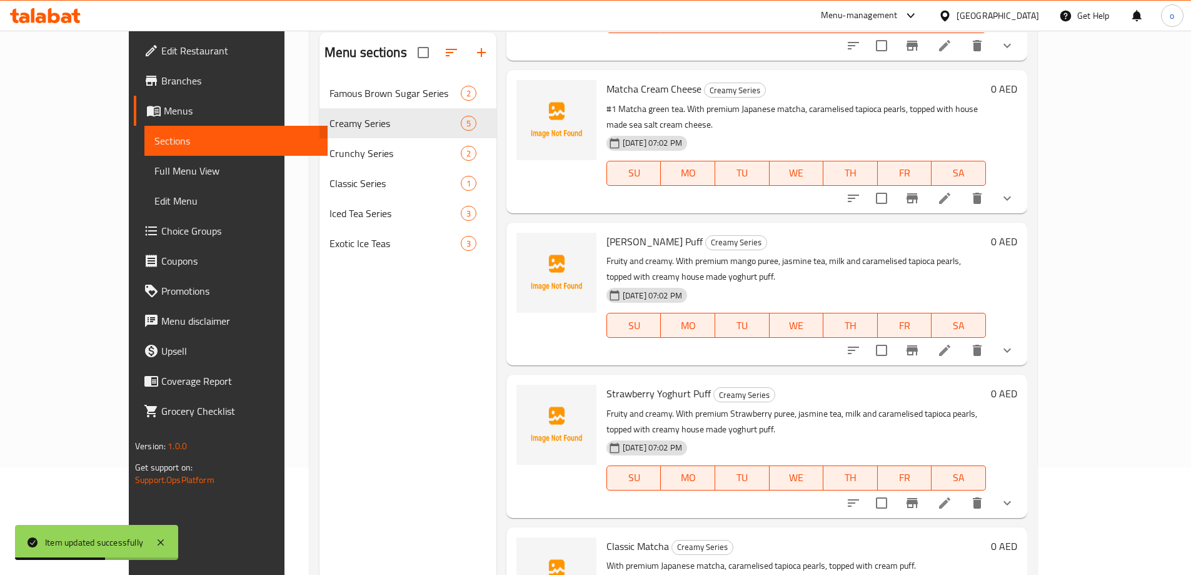
scroll to position [175, 0]
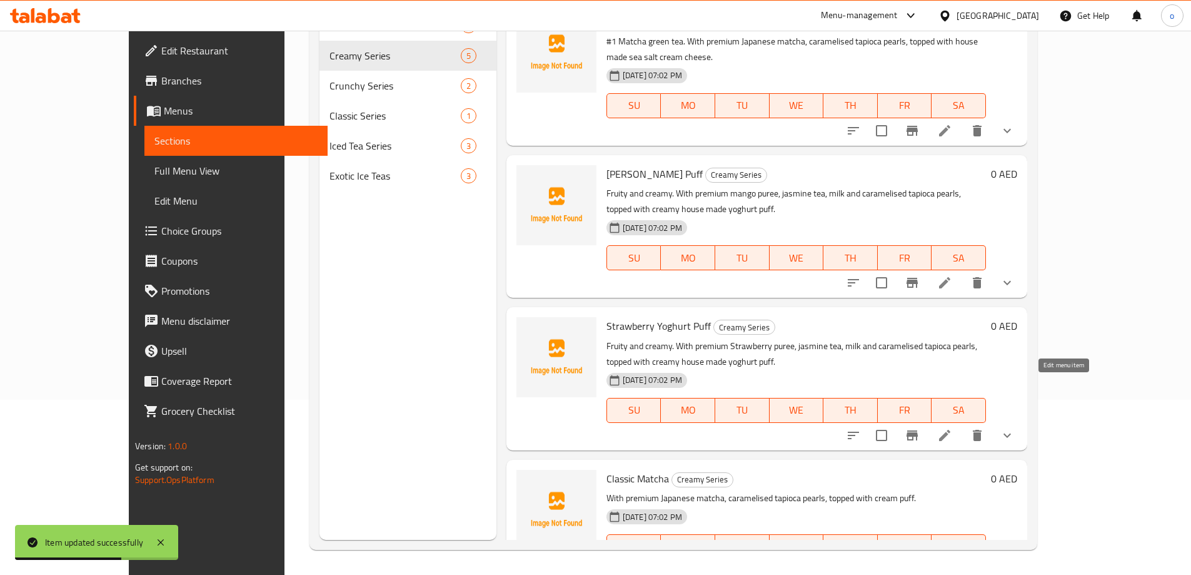
click at [952, 428] on icon at bounding box center [944, 435] width 15 height 15
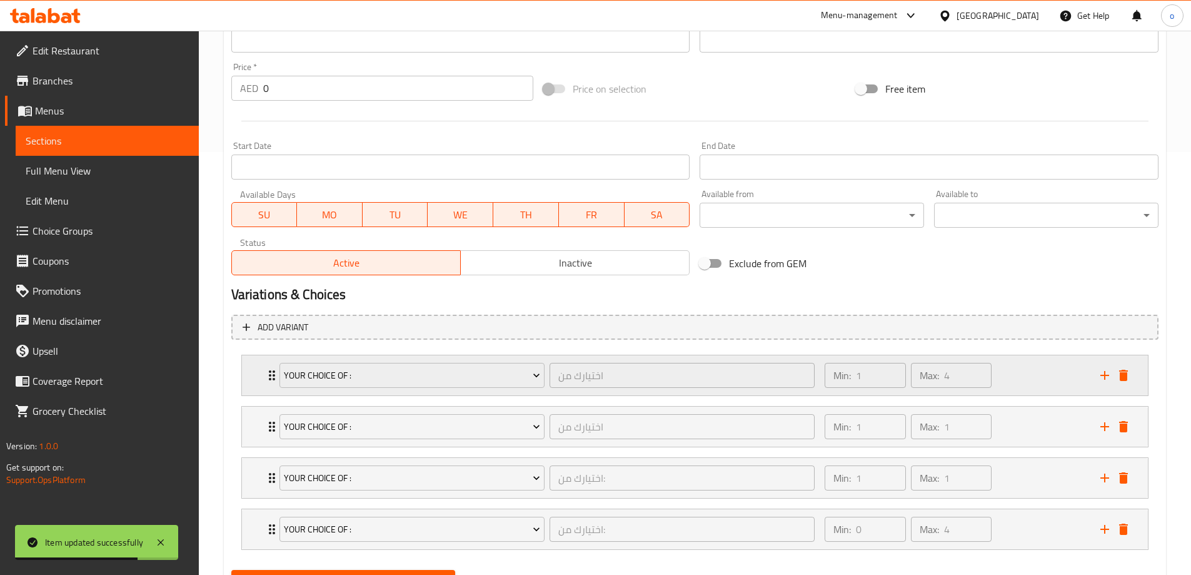
scroll to position [483, 0]
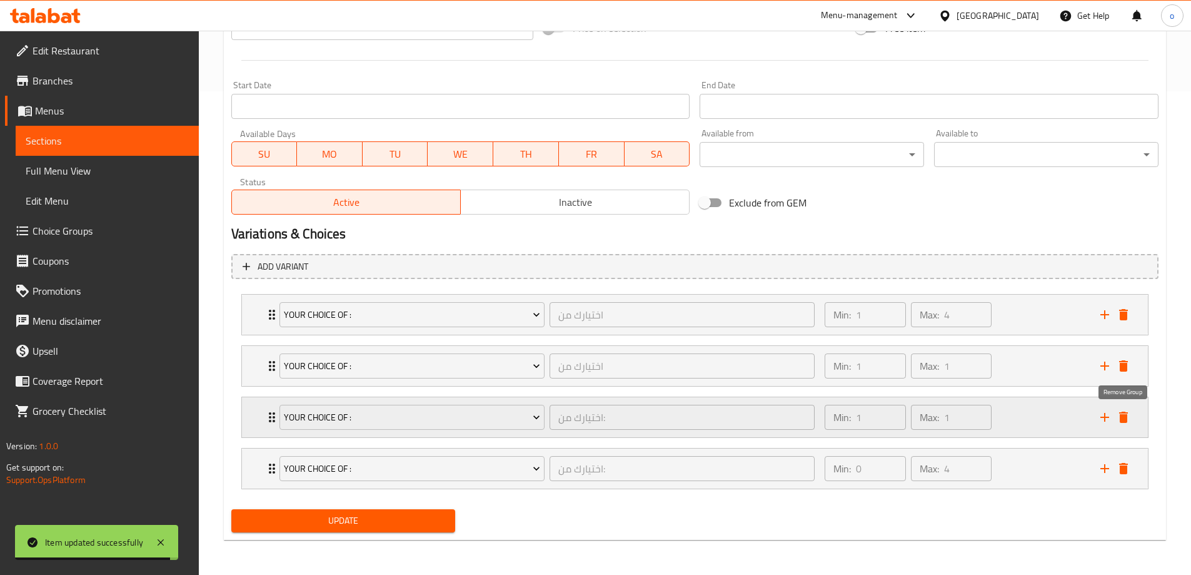
click at [1123, 418] on icon "delete" at bounding box center [1123, 416] width 9 height 11
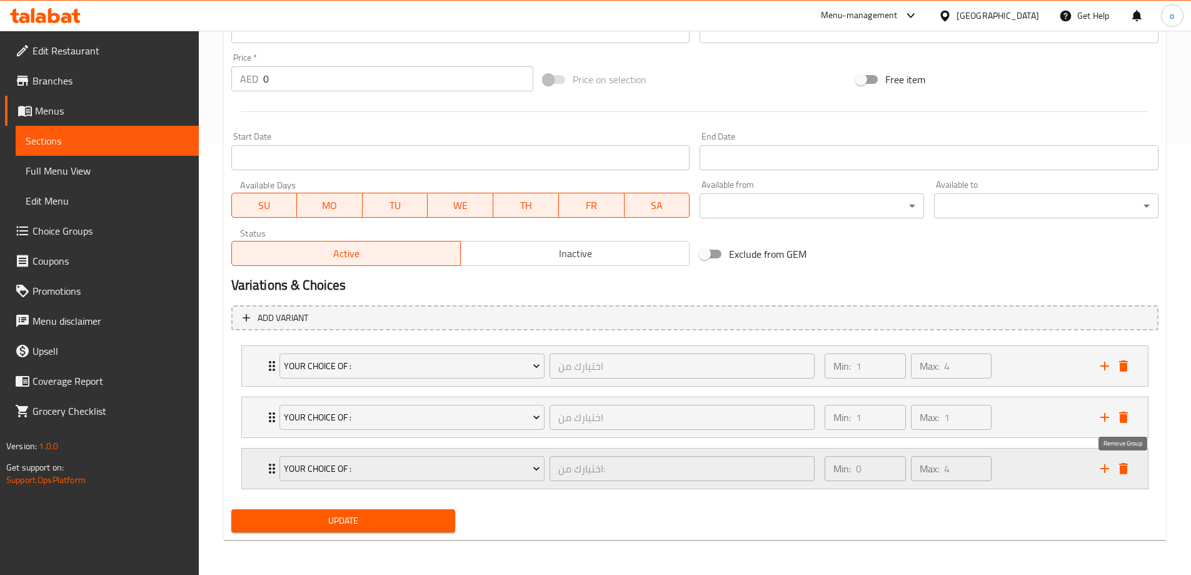
click at [1130, 470] on icon "delete" at bounding box center [1123, 468] width 15 height 15
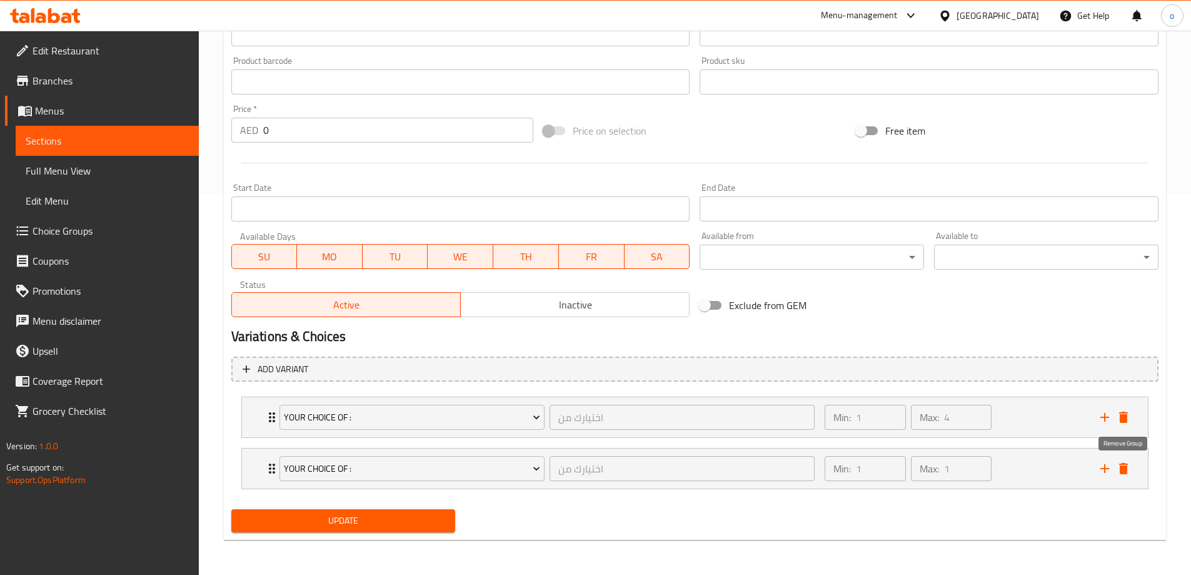
scroll to position [381, 0]
drag, startPoint x: 273, startPoint y: 411, endPoint x: 268, endPoint y: 443, distance: 32.8
click at [273, 413] on div "Your choice of : اختيارك من ​" at bounding box center [547, 417] width 551 height 40
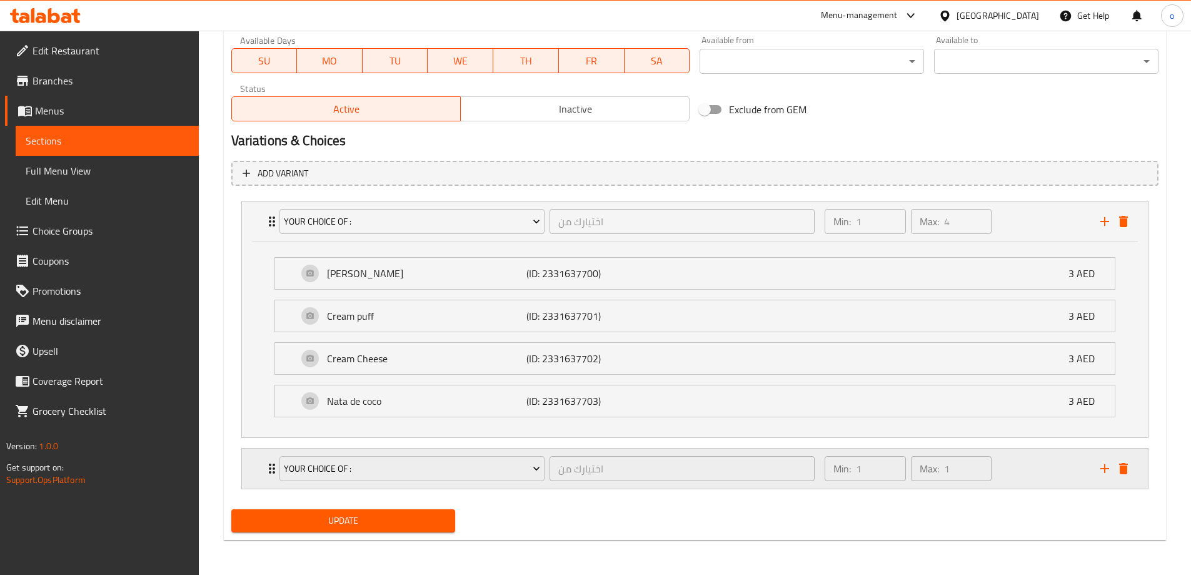
click at [269, 471] on icon "Expand" at bounding box center [271, 468] width 15 height 15
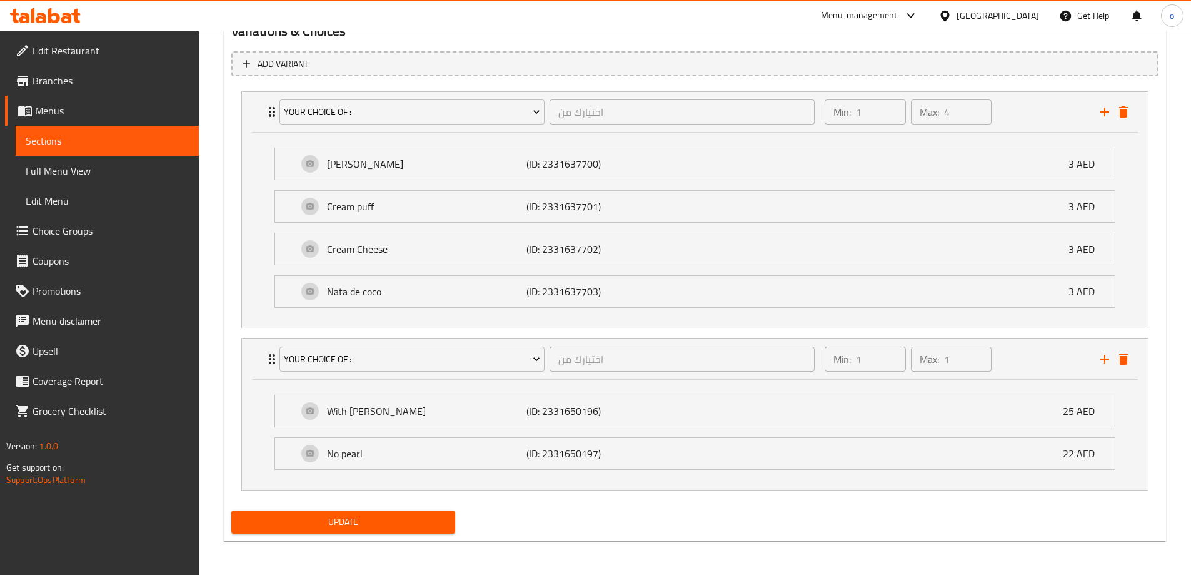
scroll to position [687, 0]
click at [283, 519] on span "Update" at bounding box center [343, 521] width 204 height 16
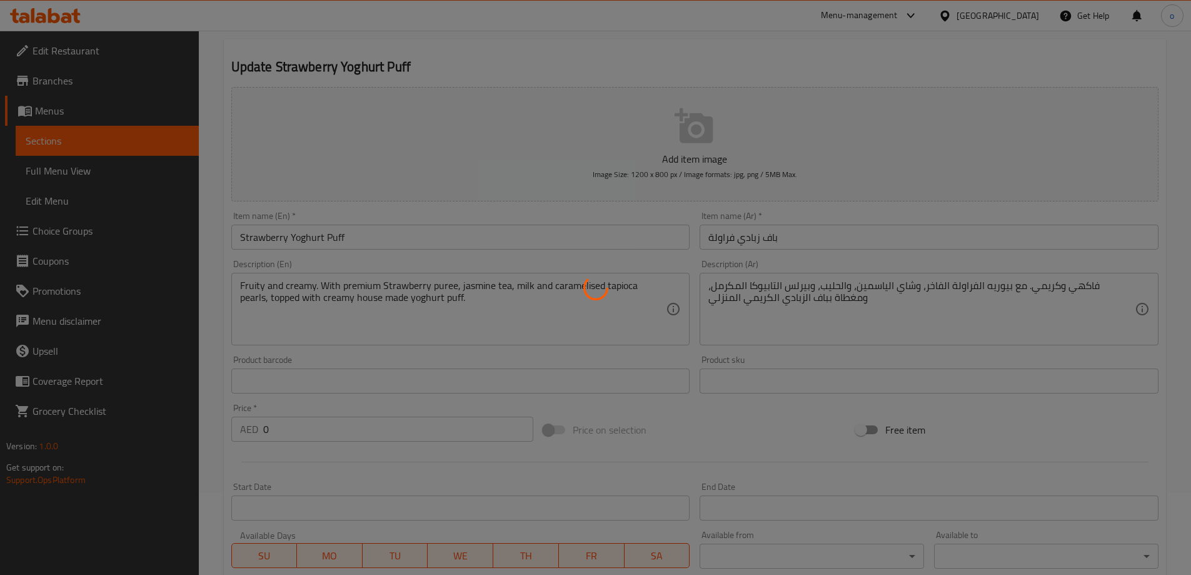
scroll to position [0, 0]
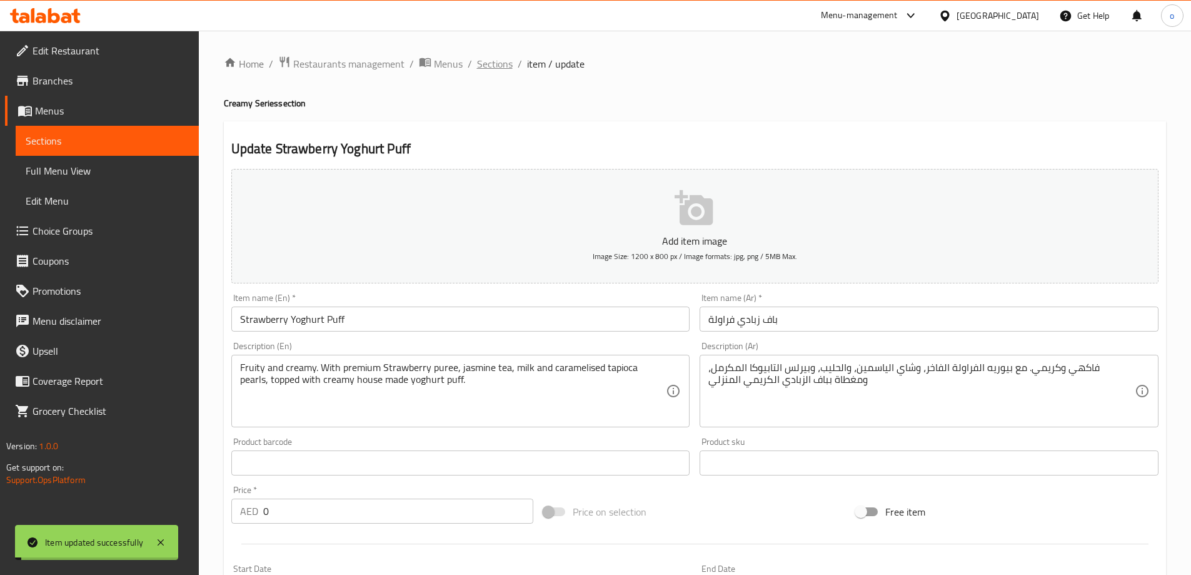
click at [496, 65] on span "Sections" at bounding box center [495, 63] width 36 height 15
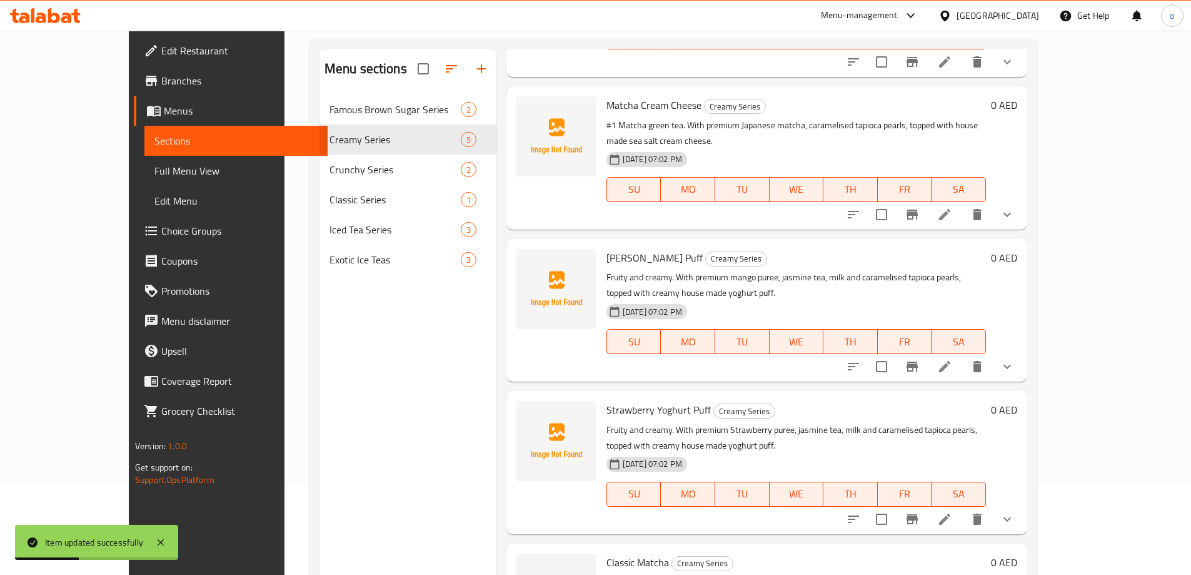
scroll to position [175, 0]
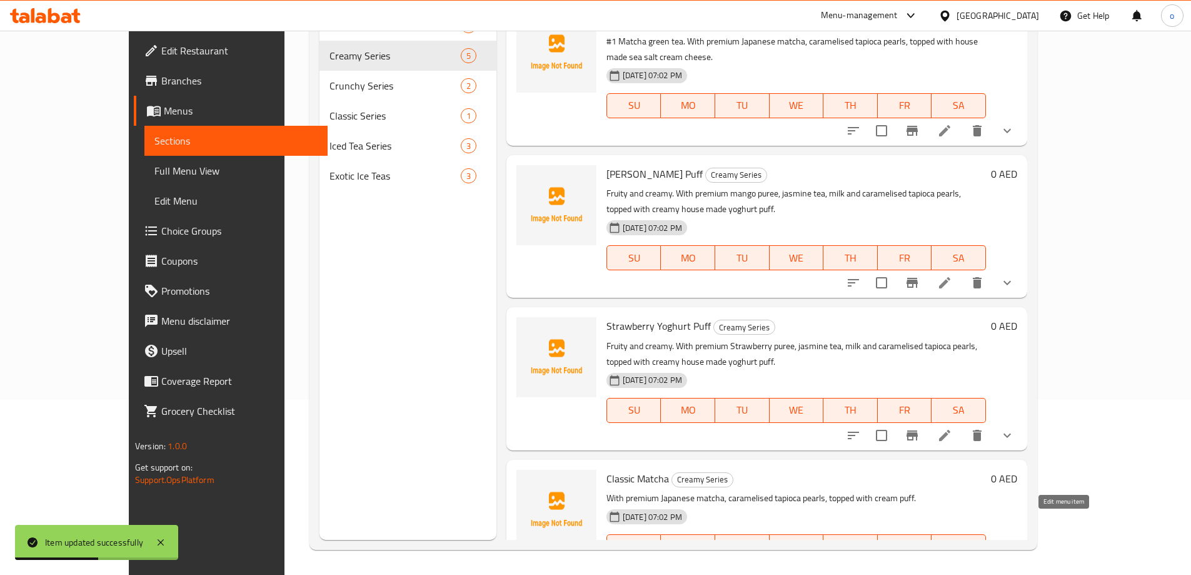
click at [952, 564] on icon at bounding box center [944, 571] width 15 height 15
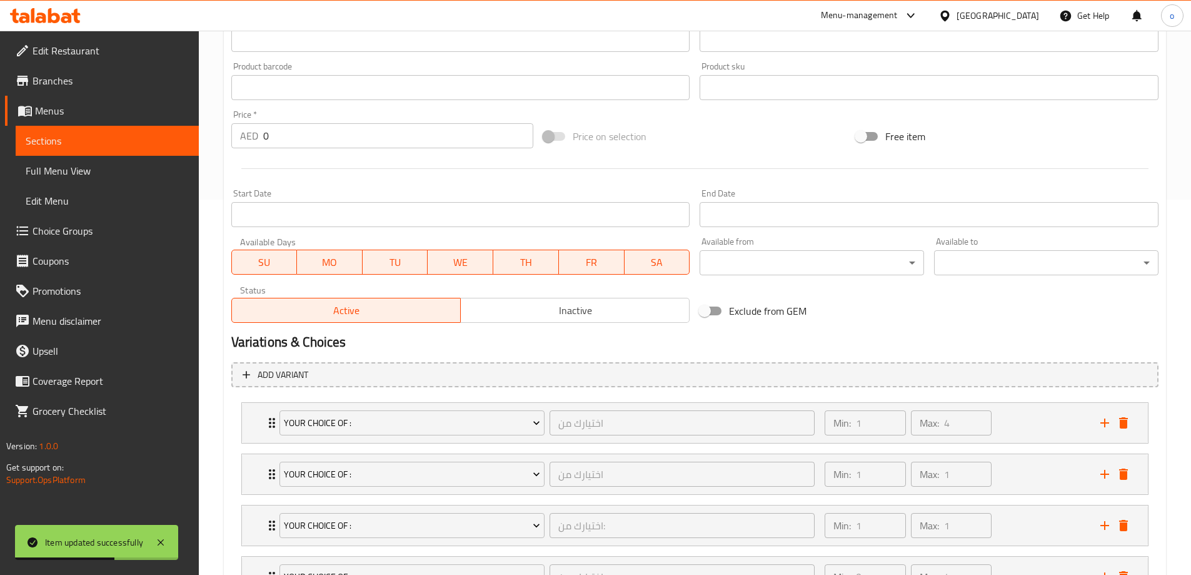
scroll to position [483, 0]
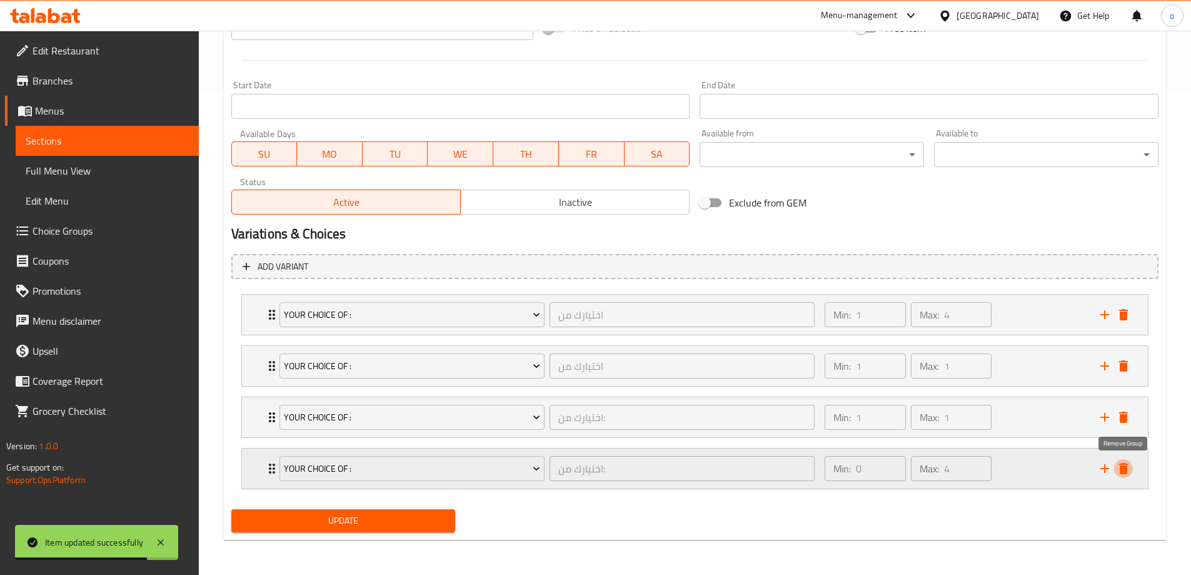
click at [1123, 470] on icon "delete" at bounding box center [1123, 468] width 9 height 11
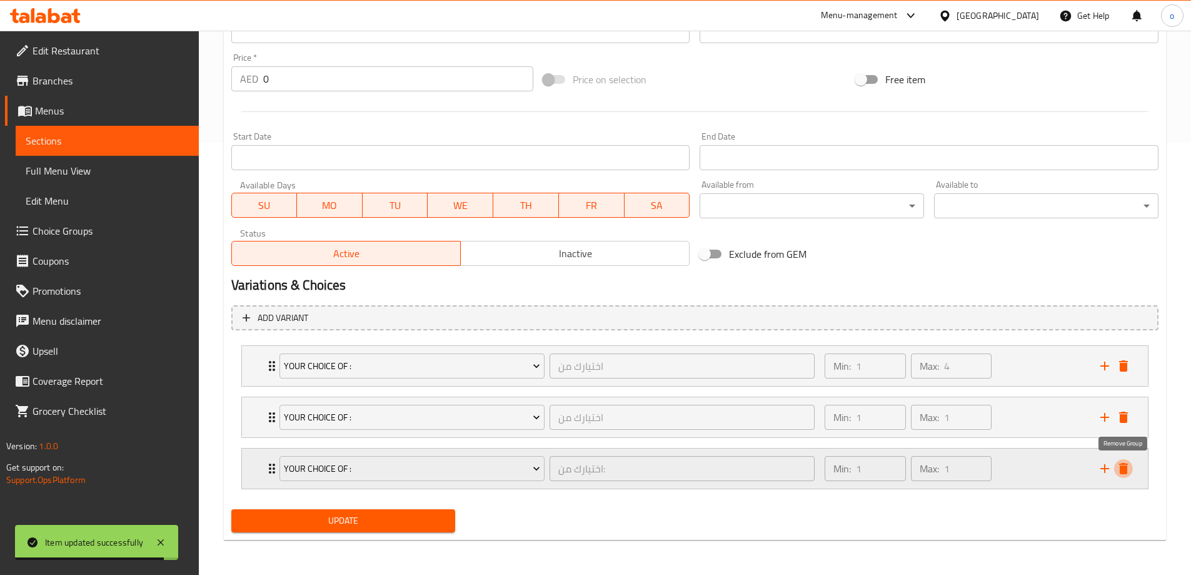
click at [1130, 466] on icon "delete" at bounding box center [1123, 468] width 15 height 15
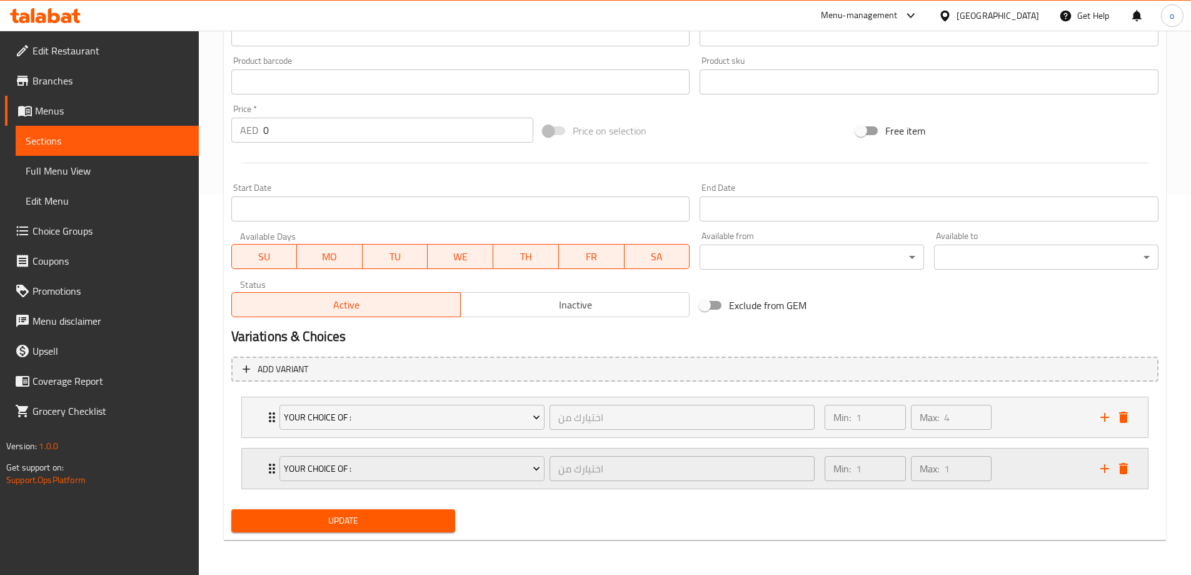
click at [269, 465] on icon "Expand" at bounding box center [272, 468] width 6 height 10
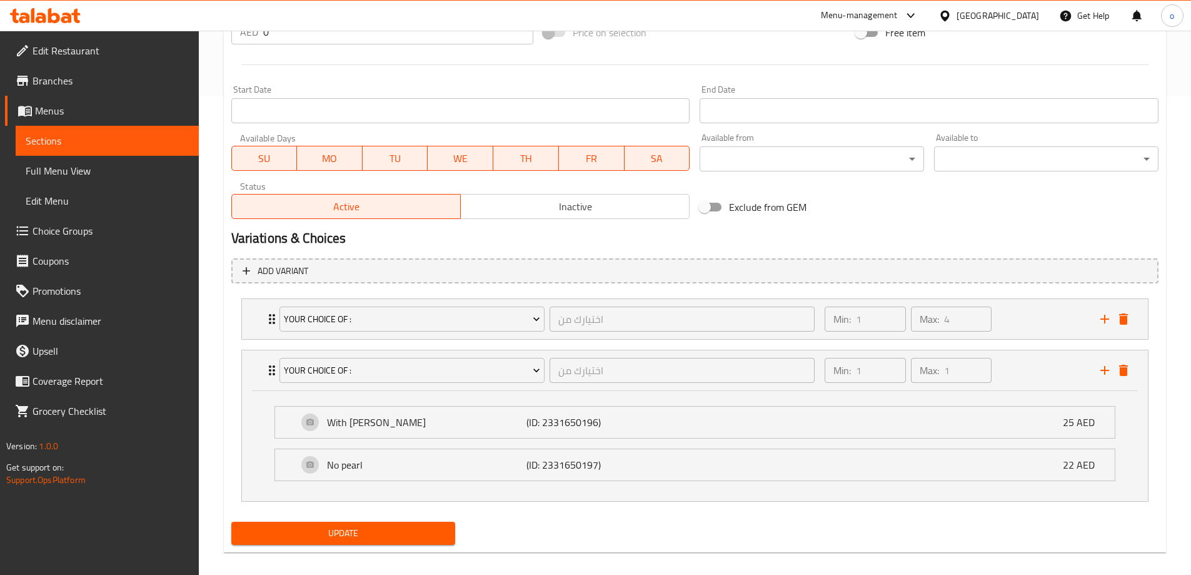
scroll to position [483, 0]
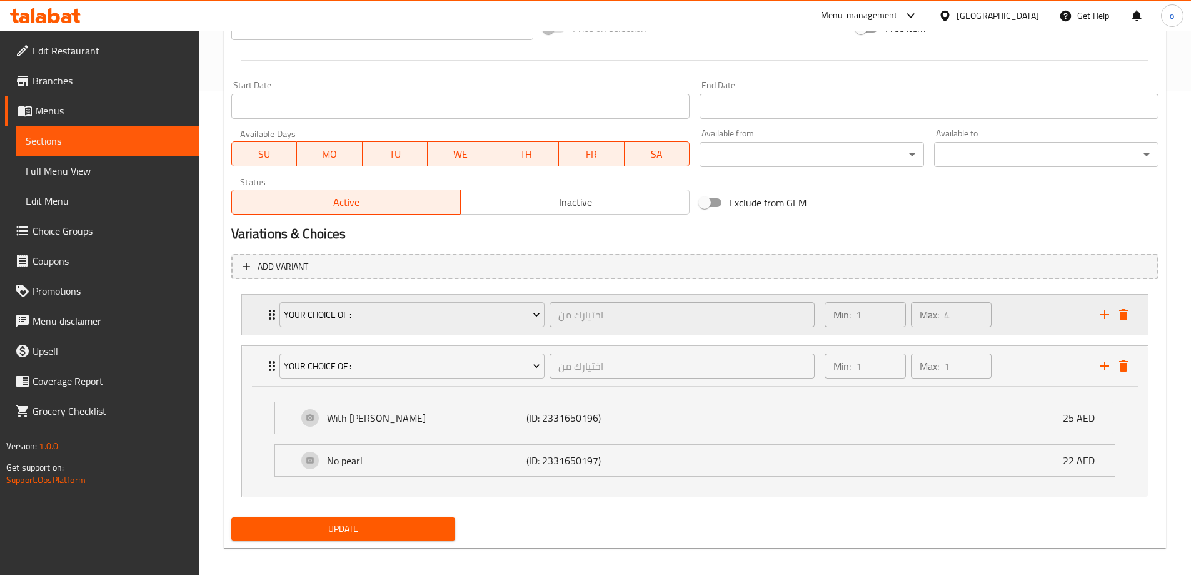
click at [274, 313] on div "Your choice of : اختيارك من ​" at bounding box center [547, 314] width 551 height 40
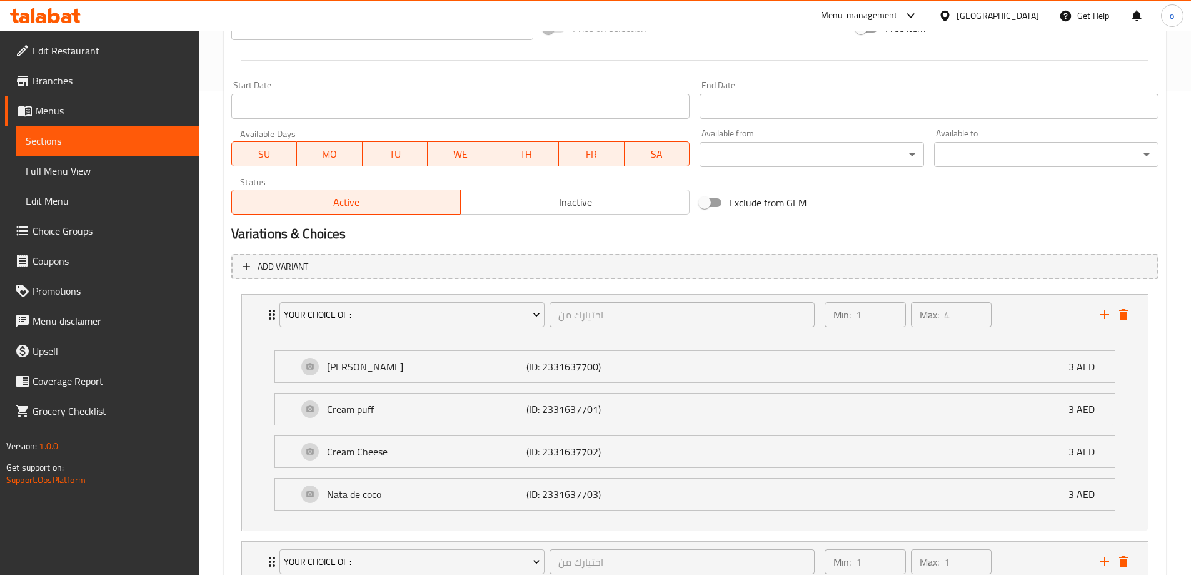
scroll to position [687, 0]
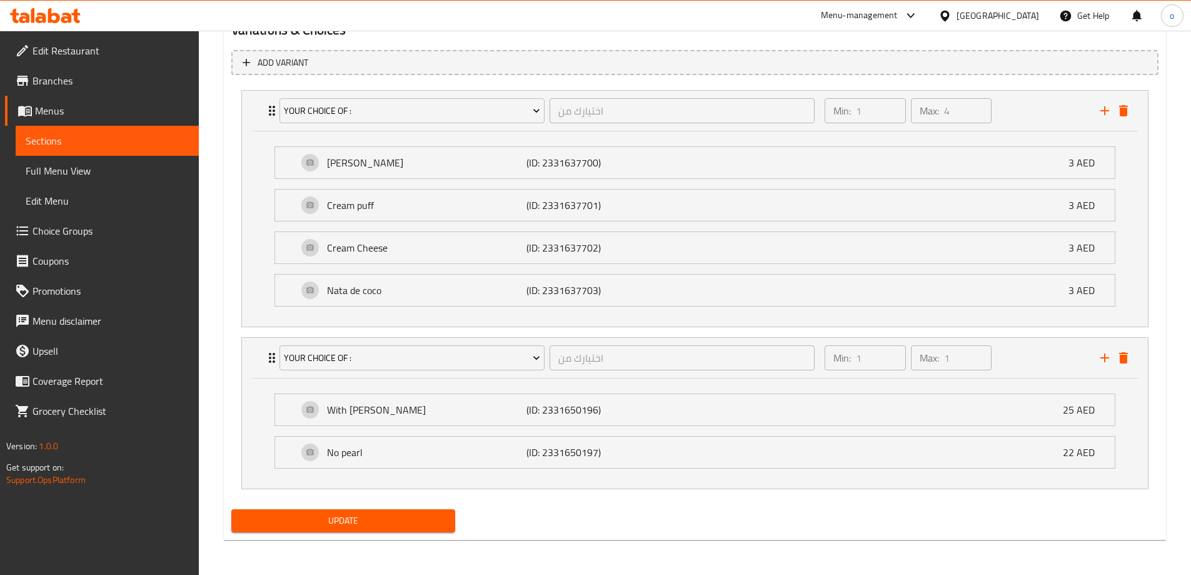
click at [296, 510] on button "Update" at bounding box center [343, 520] width 224 height 23
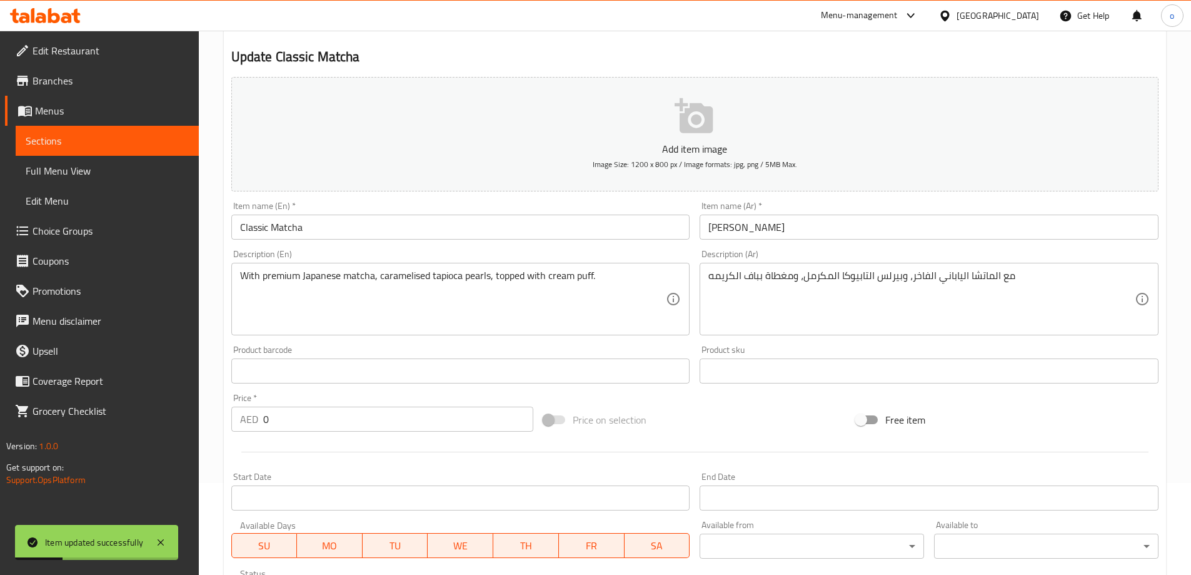
scroll to position [0, 0]
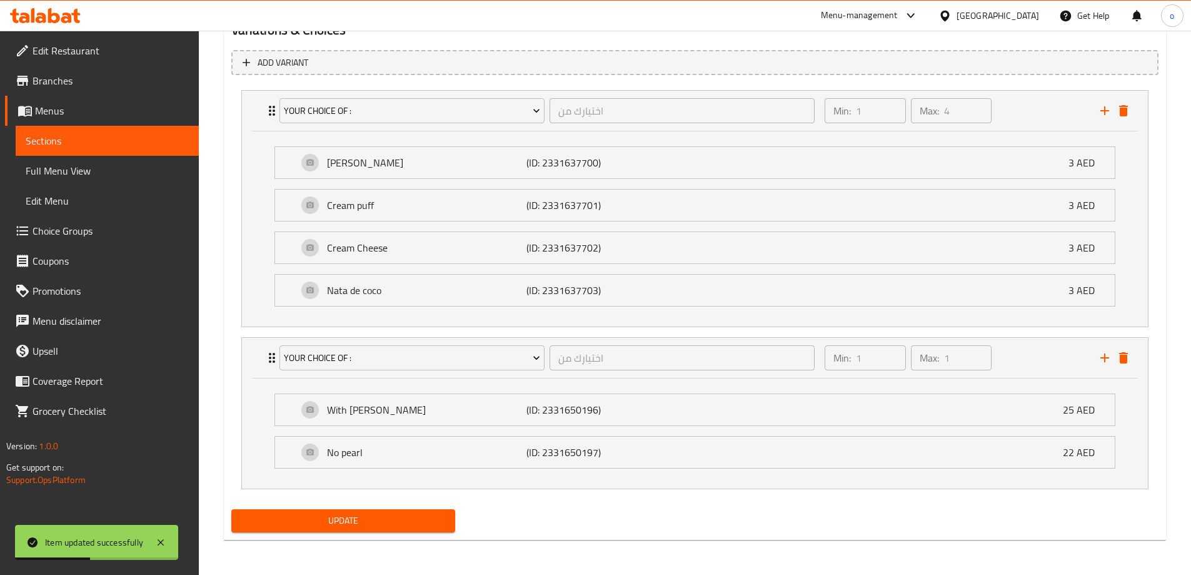
click at [292, 522] on span "Update" at bounding box center [343, 521] width 204 height 16
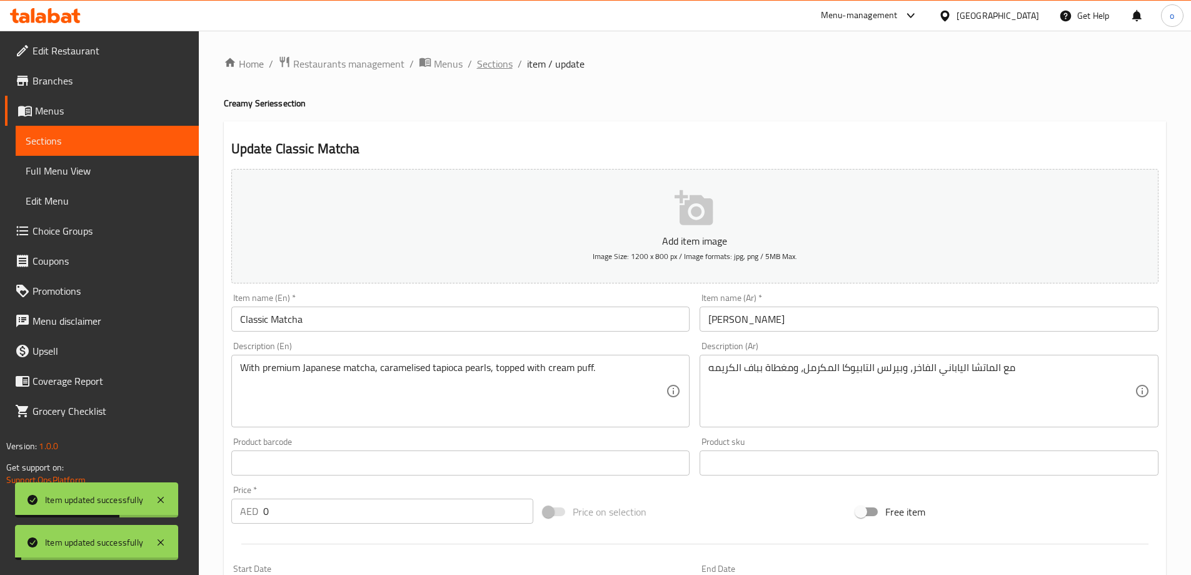
click at [502, 61] on span "Sections" at bounding box center [495, 63] width 36 height 15
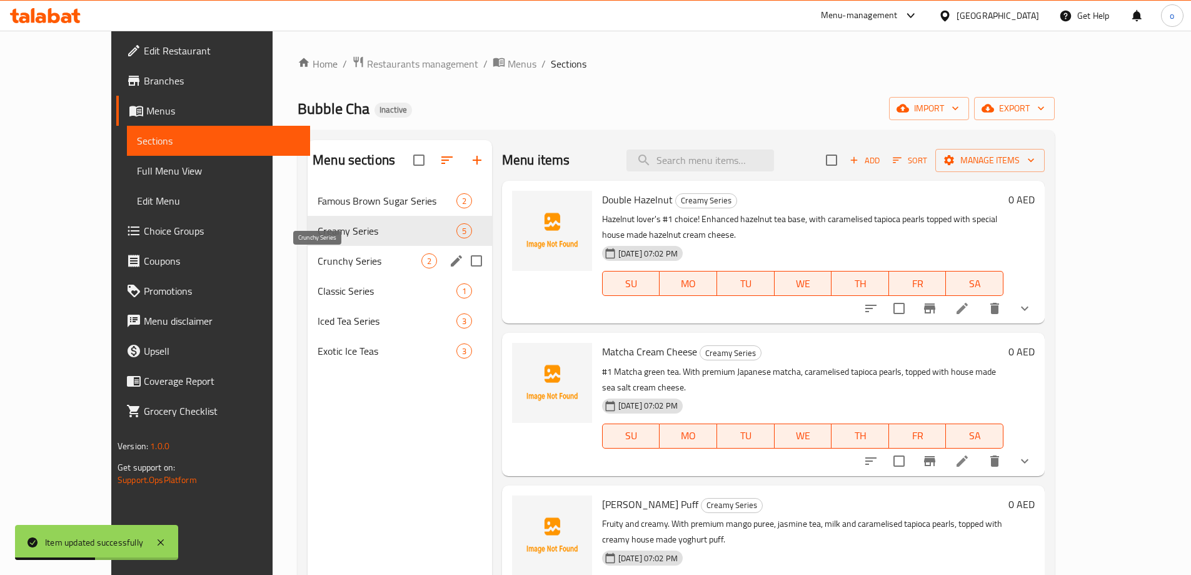
drag, startPoint x: 263, startPoint y: 267, endPoint x: 401, endPoint y: 286, distance: 139.5
click at [318, 267] on span "Crunchy Series" at bounding box center [370, 260] width 104 height 15
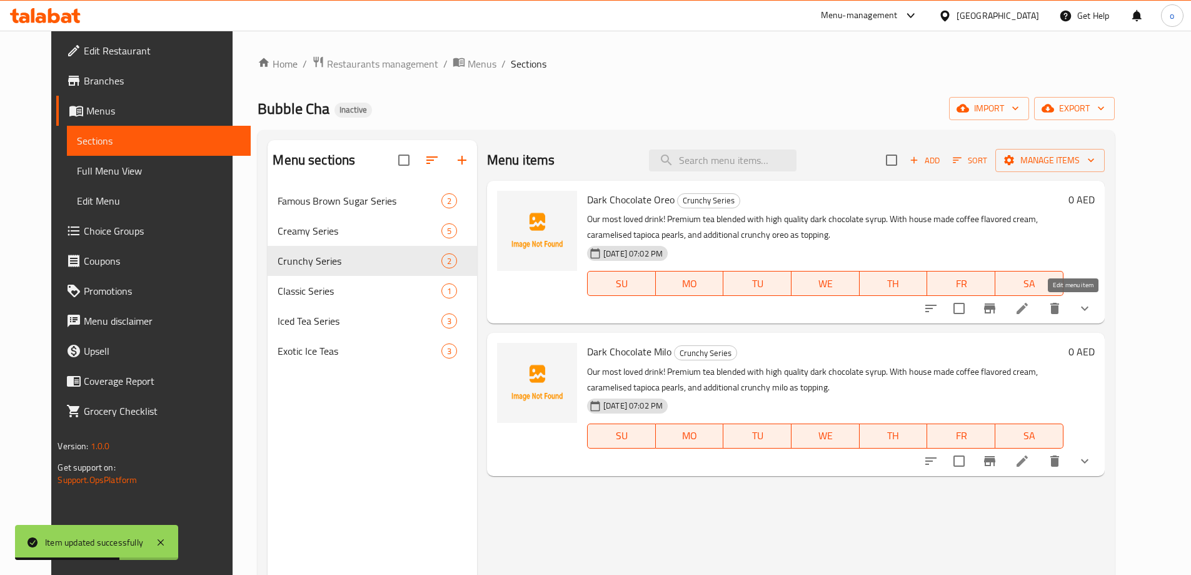
click at [1028, 309] on icon at bounding box center [1022, 308] width 11 height 11
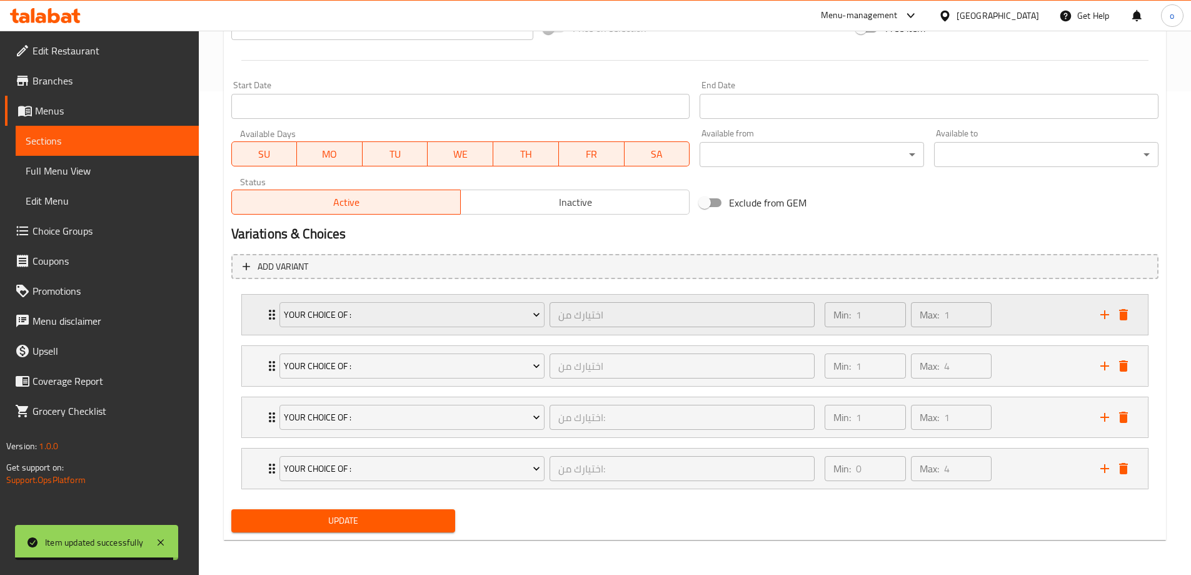
click at [267, 314] on icon "Expand" at bounding box center [271, 314] width 15 height 15
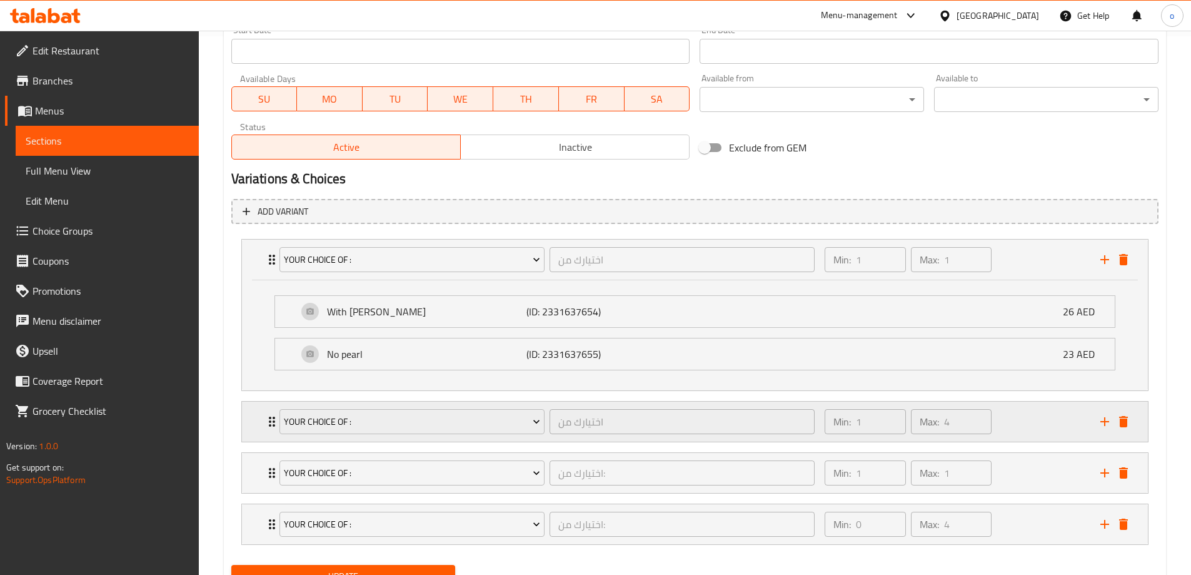
scroll to position [594, 0]
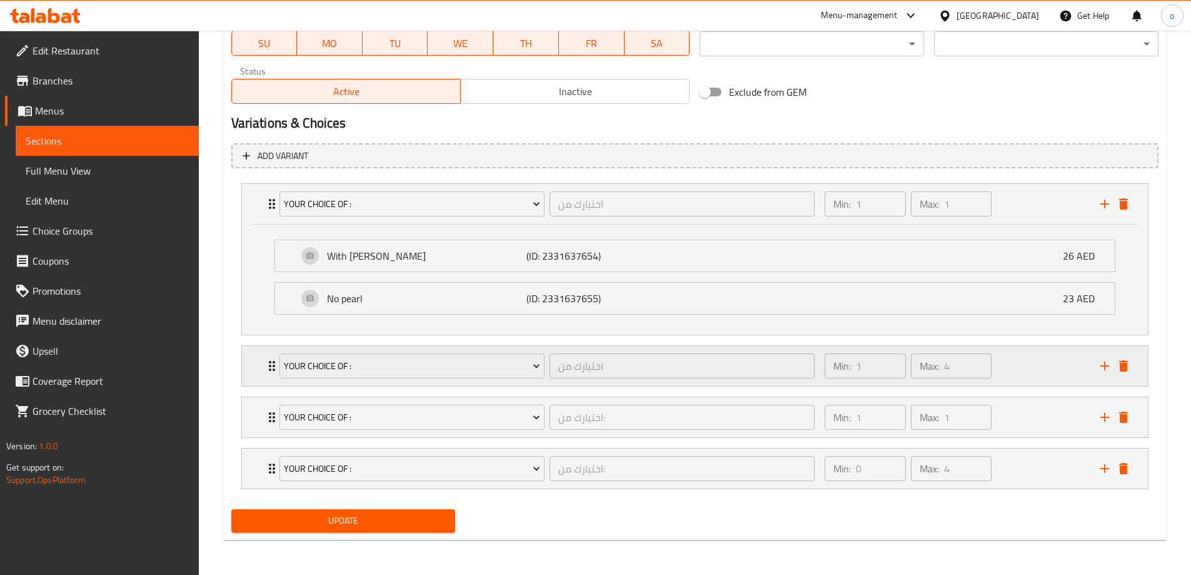
click at [272, 368] on div "Your choice of : اختيارك من ​" at bounding box center [547, 366] width 551 height 40
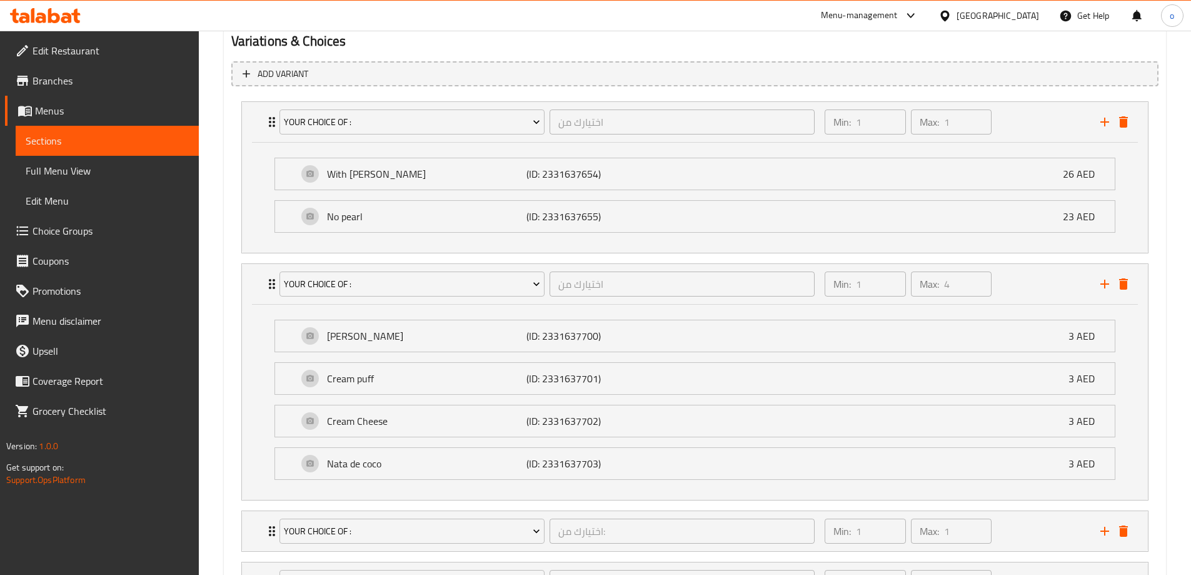
scroll to position [790, 0]
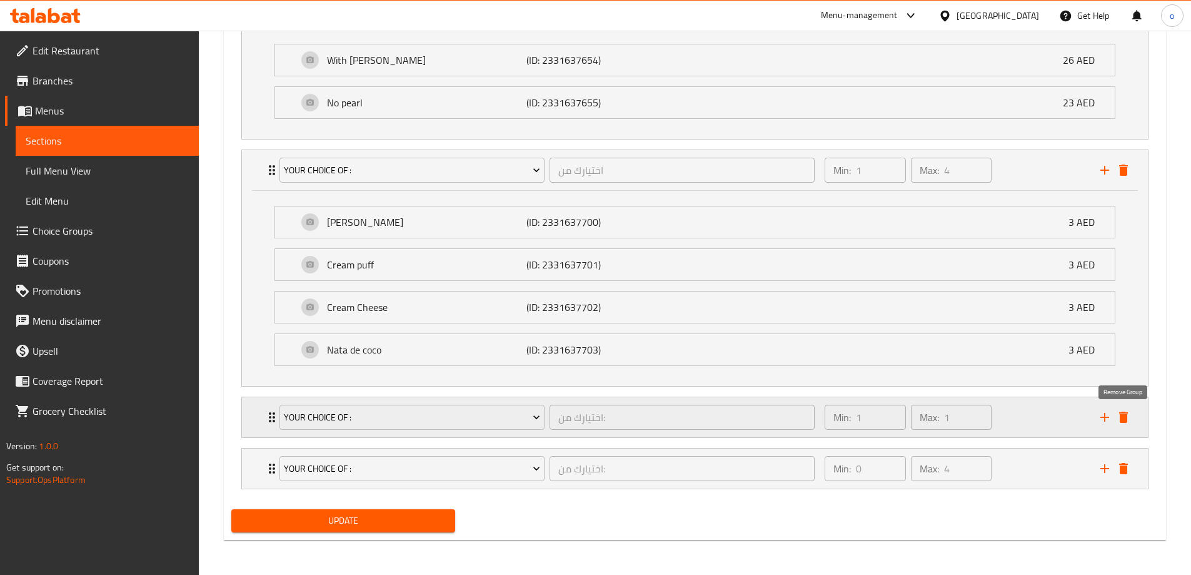
click at [1122, 420] on icon "delete" at bounding box center [1123, 416] width 9 height 11
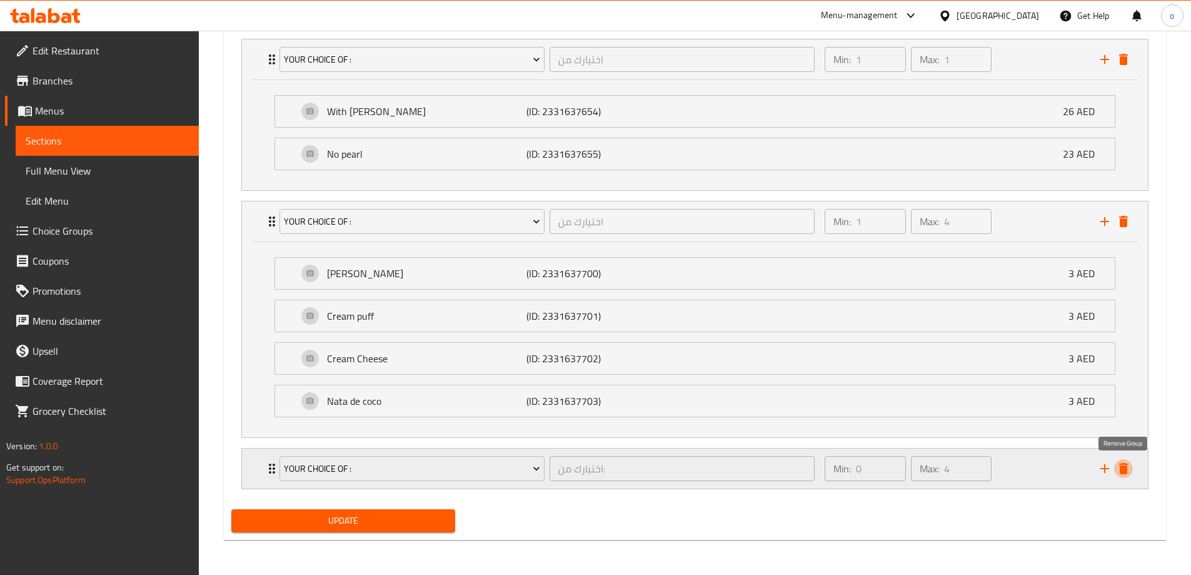
click at [1128, 468] on icon "delete" at bounding box center [1123, 468] width 15 height 15
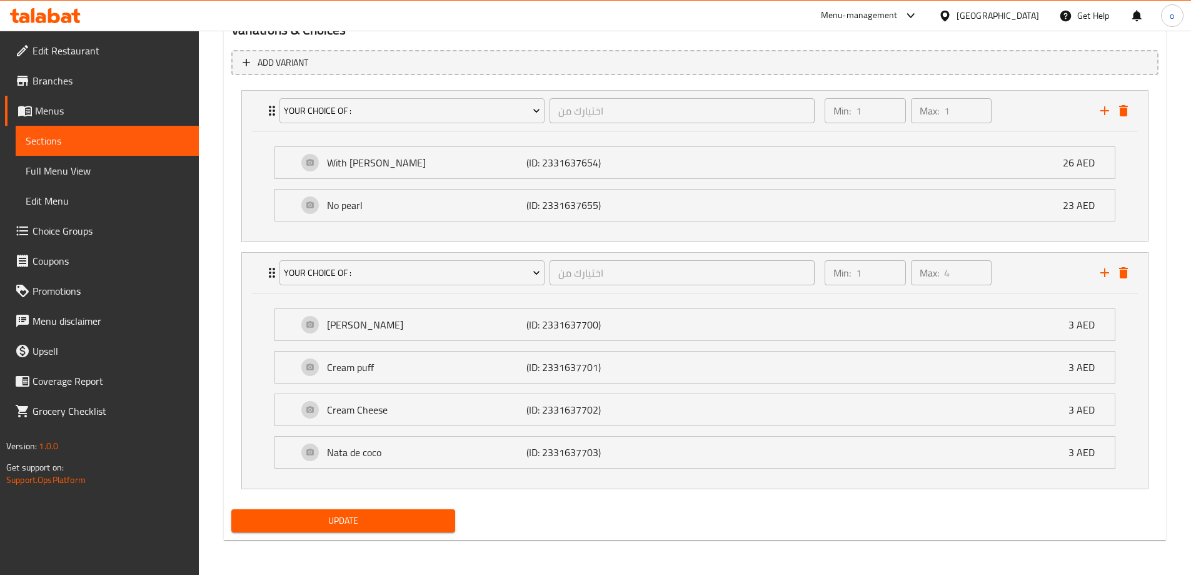
click at [426, 516] on span "Update" at bounding box center [343, 521] width 204 height 16
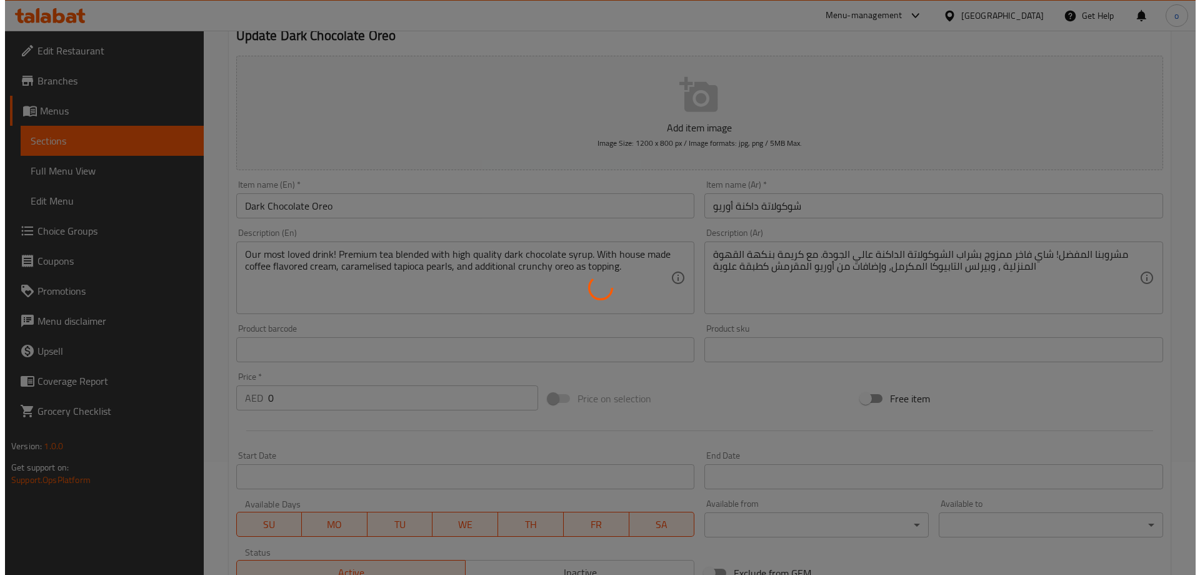
scroll to position [0, 0]
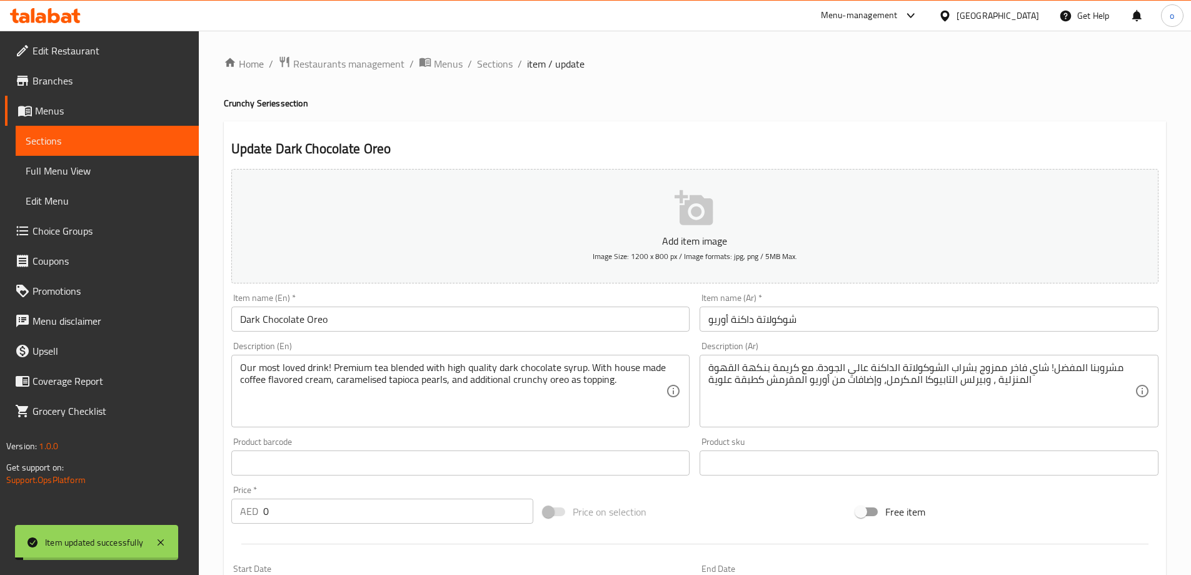
click at [500, 58] on span "Sections" at bounding box center [495, 63] width 36 height 15
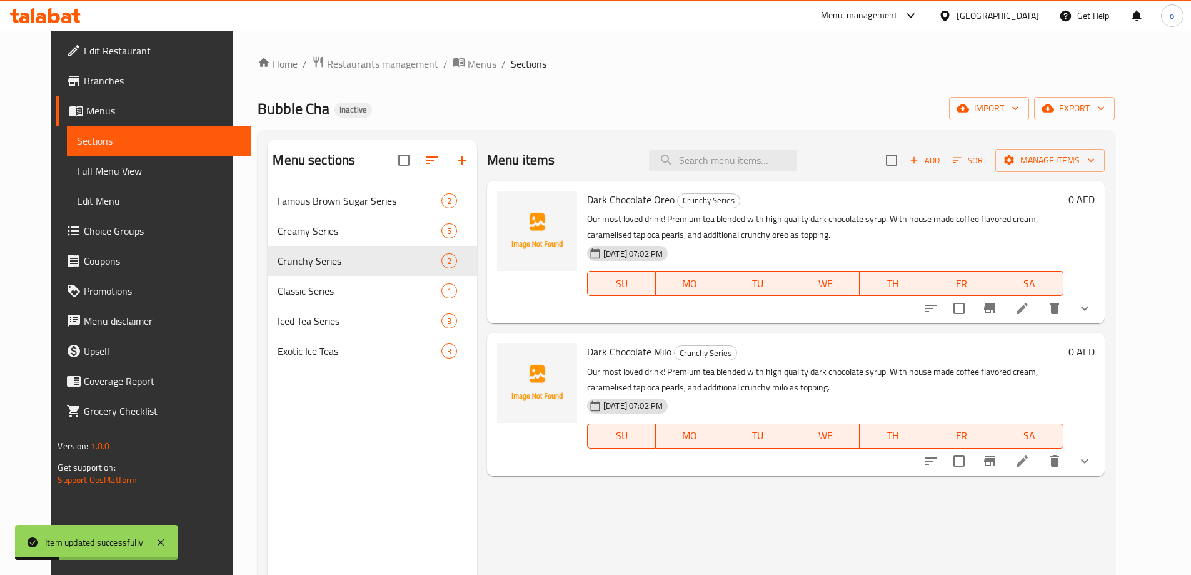
click at [1030, 466] on icon at bounding box center [1022, 460] width 15 height 15
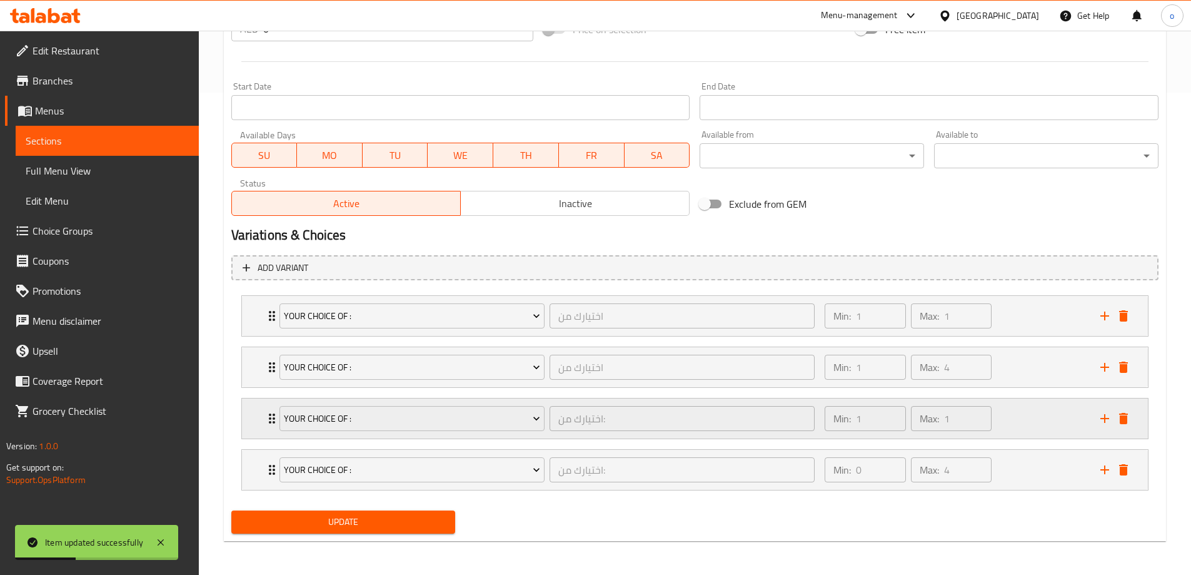
scroll to position [483, 0]
click at [1126, 468] on icon "delete" at bounding box center [1123, 468] width 9 height 11
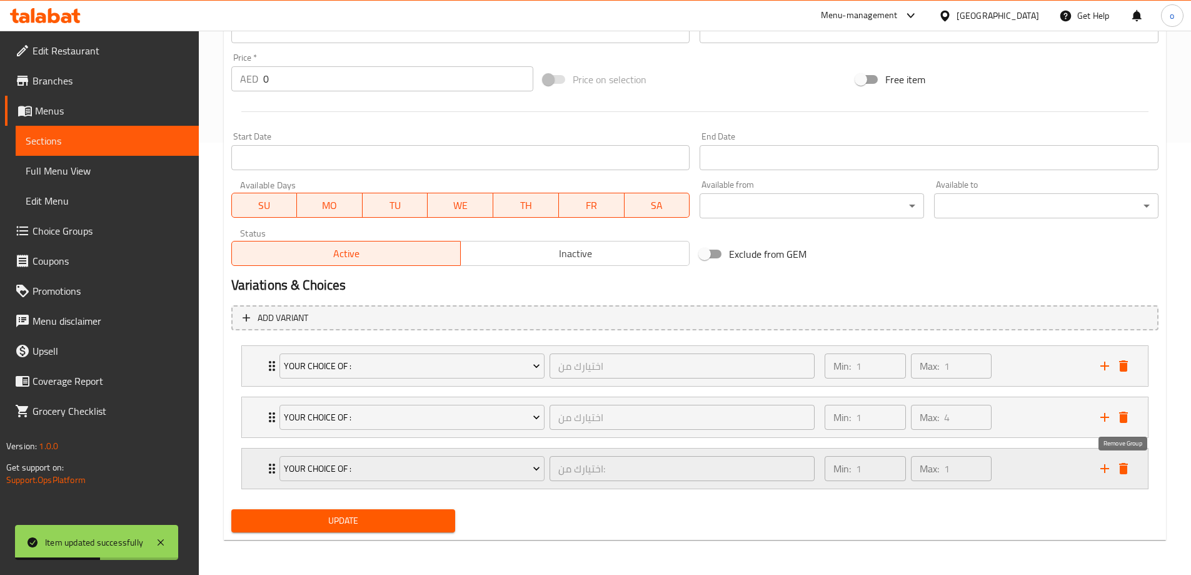
click at [1127, 466] on icon "delete" at bounding box center [1123, 468] width 9 height 11
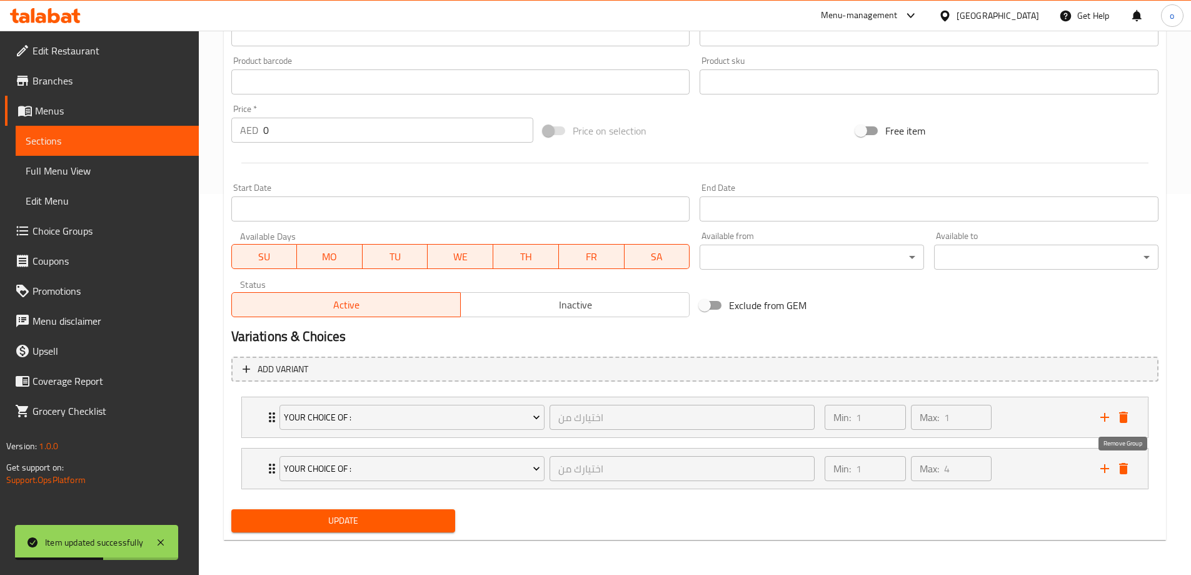
scroll to position [381, 0]
click at [274, 466] on div "Your choice of : اختيارك من ​" at bounding box center [547, 468] width 551 height 40
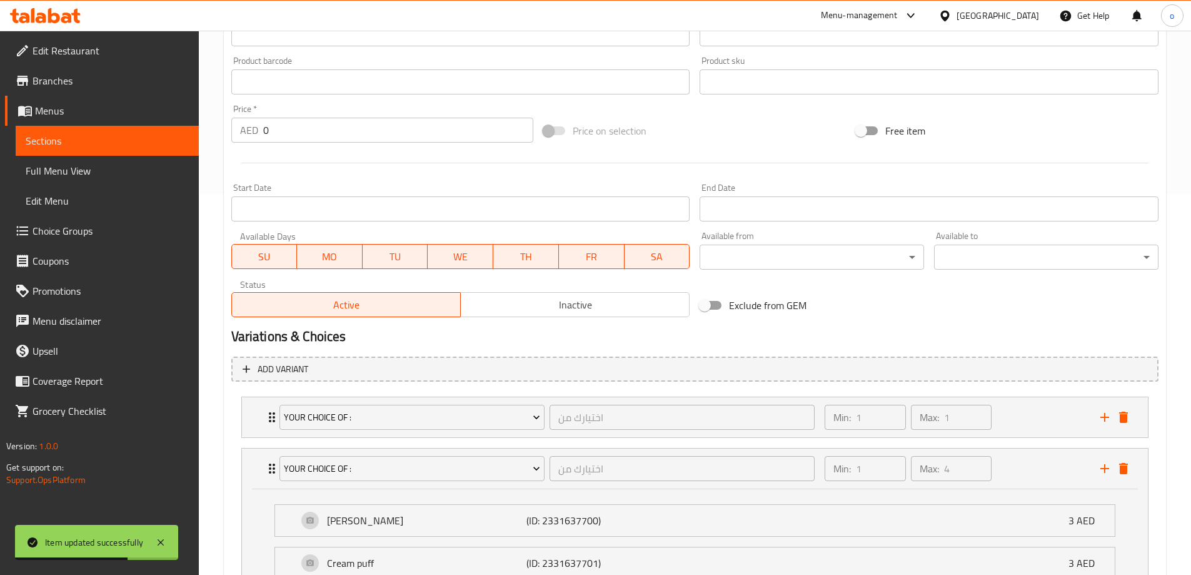
scroll to position [483, 0]
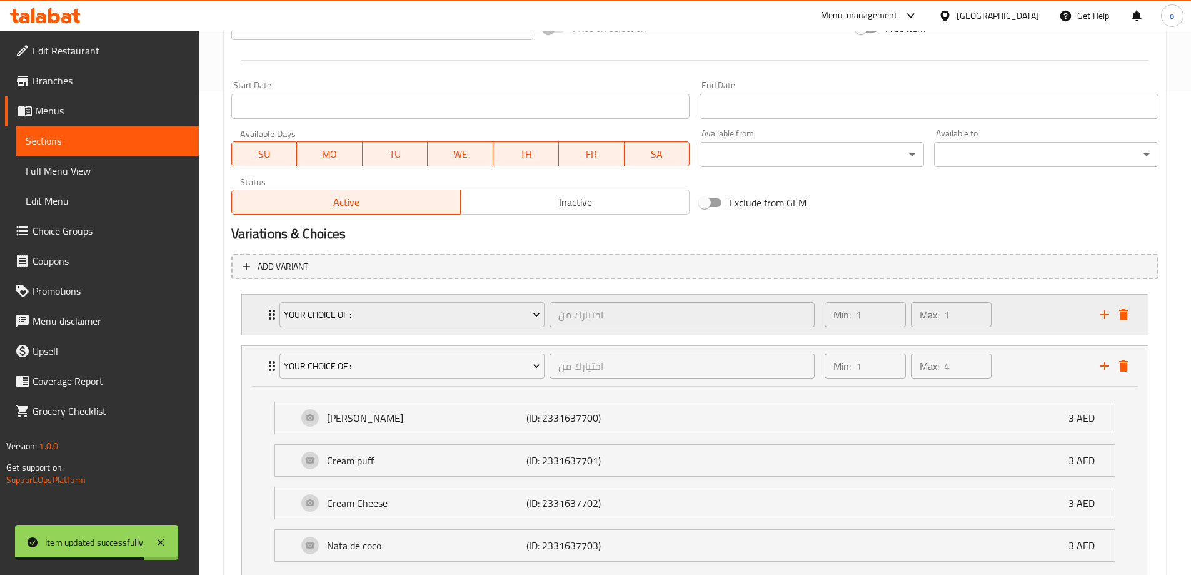
click at [272, 318] on div "Your choice of : اختيارك من ​" at bounding box center [547, 314] width 551 height 40
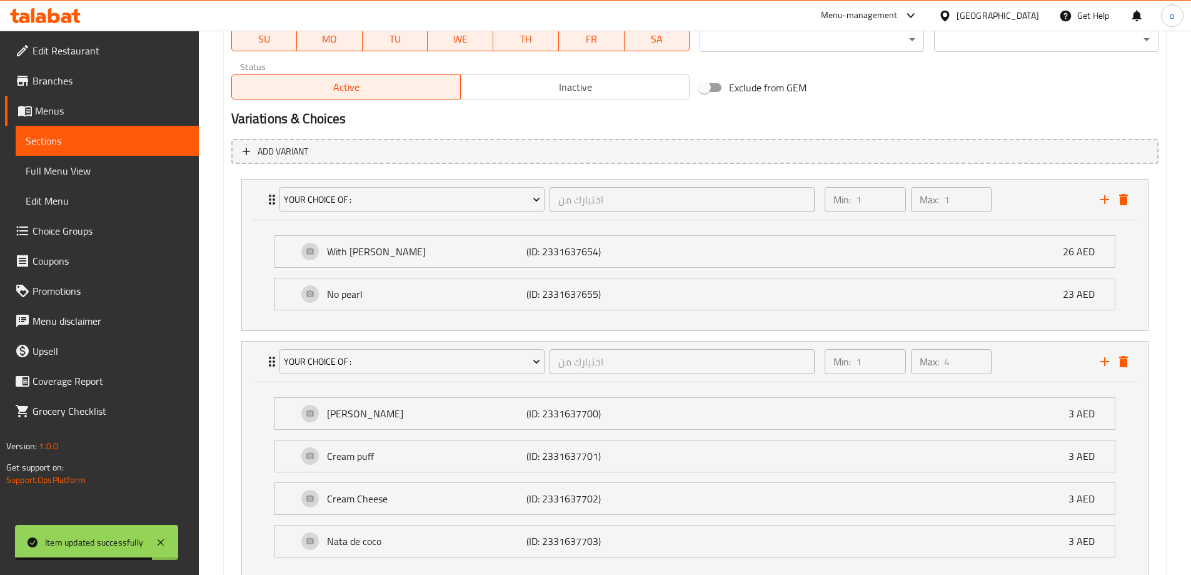
scroll to position [687, 0]
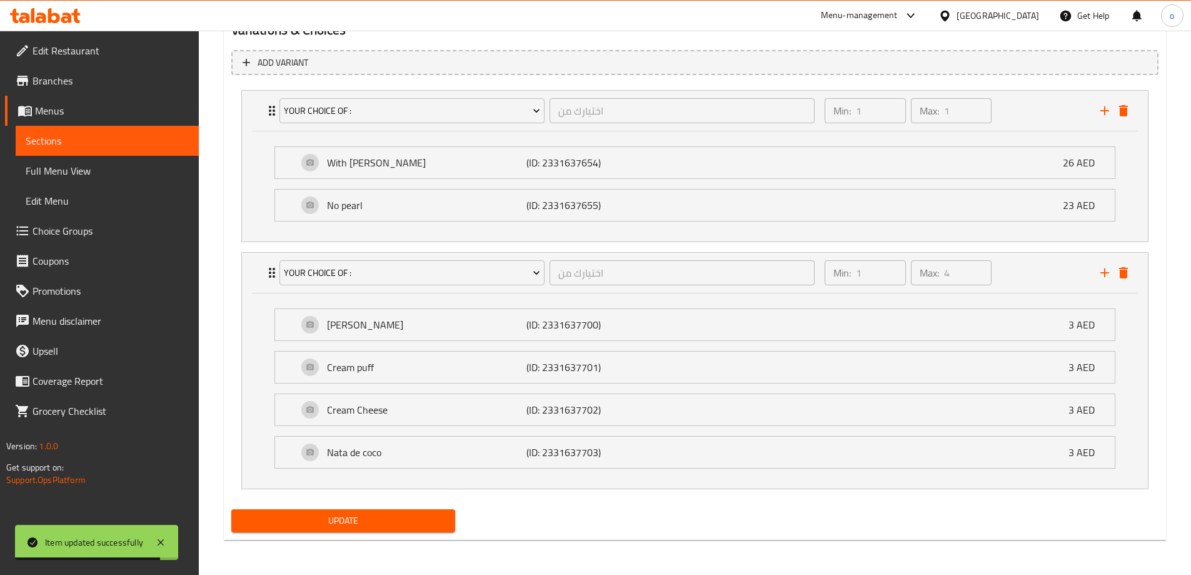
click at [384, 517] on span "Update" at bounding box center [343, 521] width 204 height 16
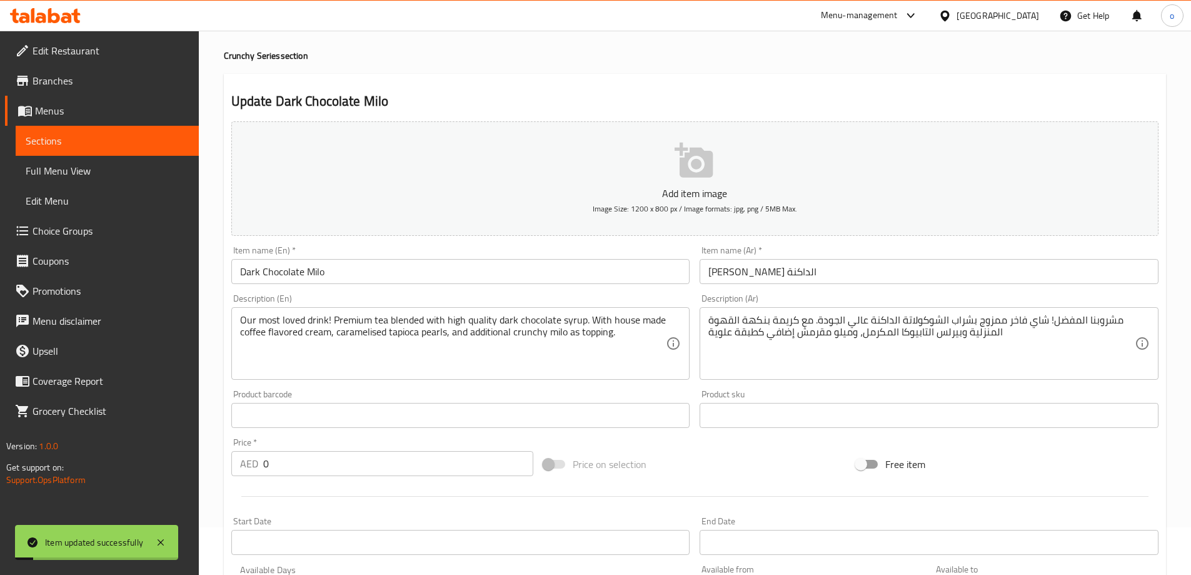
scroll to position [0, 0]
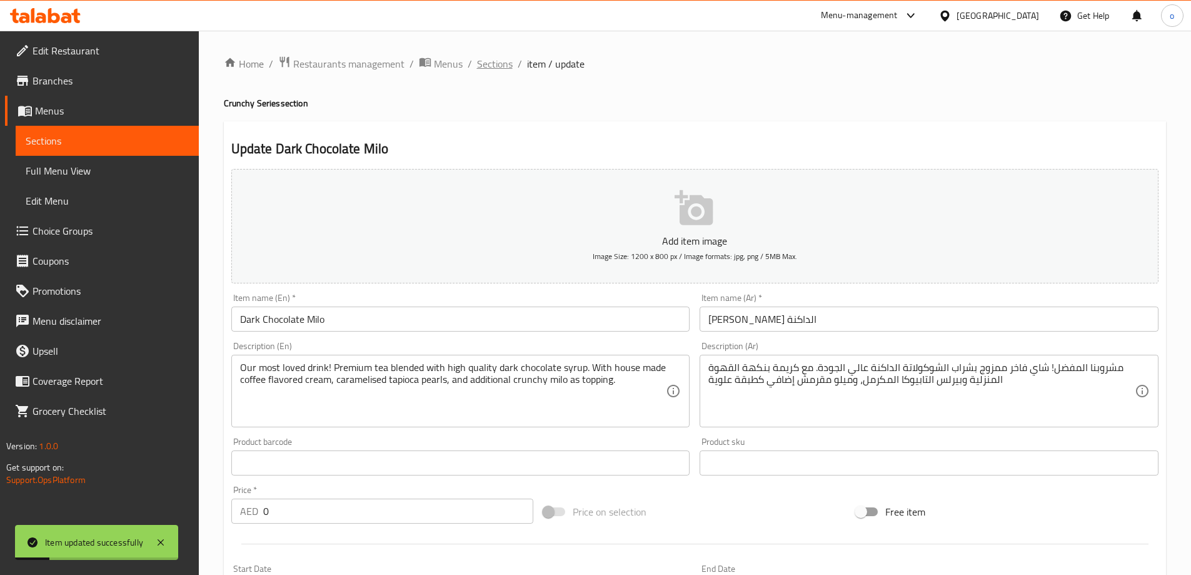
click at [490, 69] on span "Sections" at bounding box center [495, 63] width 36 height 15
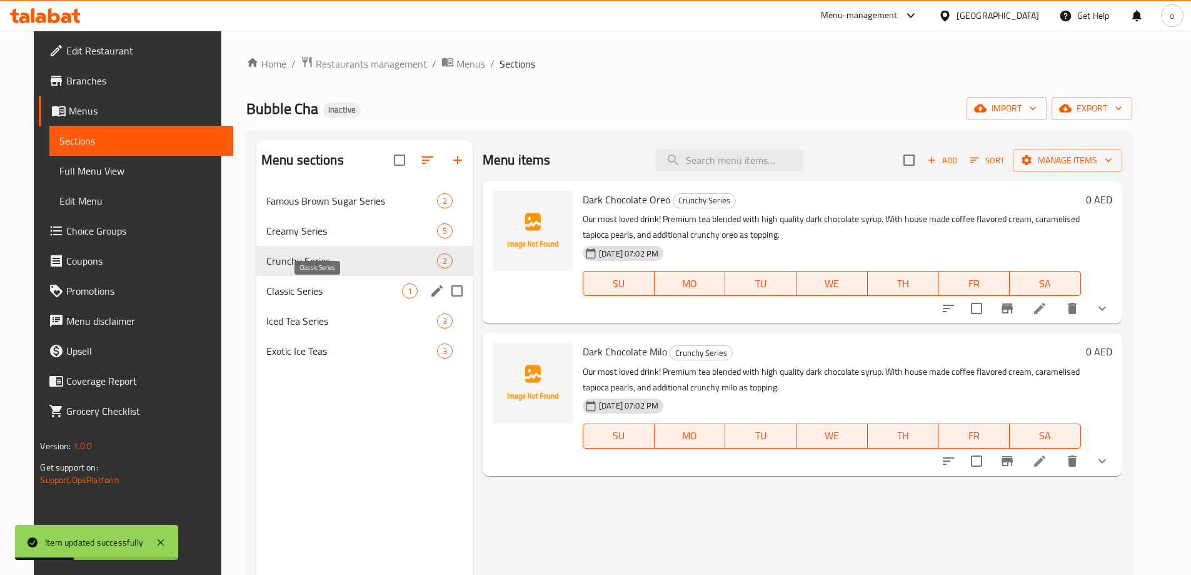
click at [344, 288] on span "Classic Series" at bounding box center [334, 290] width 136 height 15
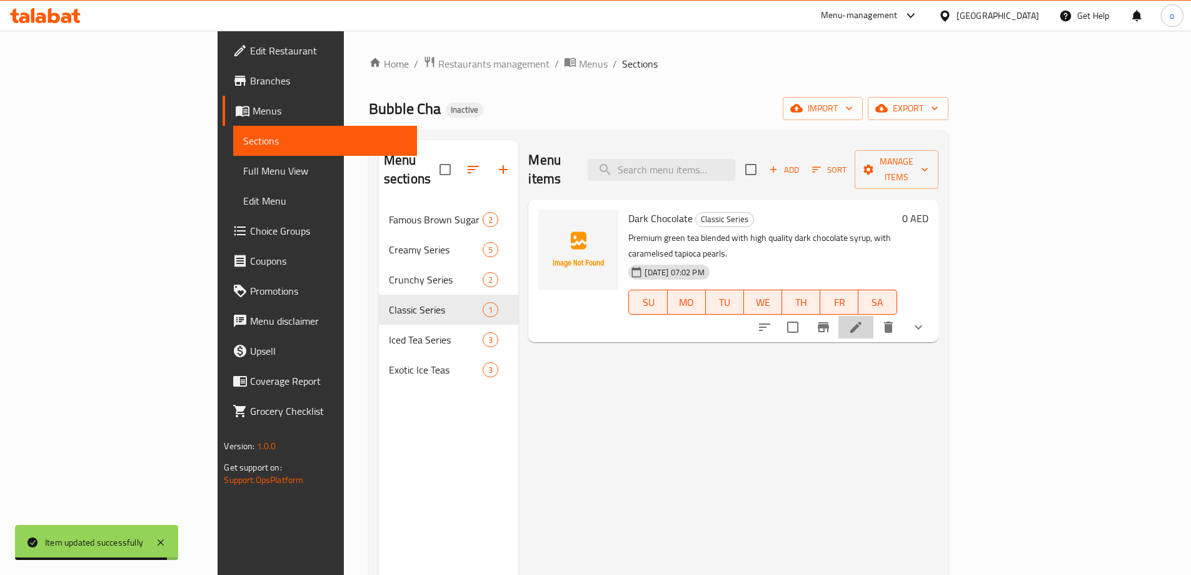
click at [873, 316] on li at bounding box center [855, 327] width 35 height 23
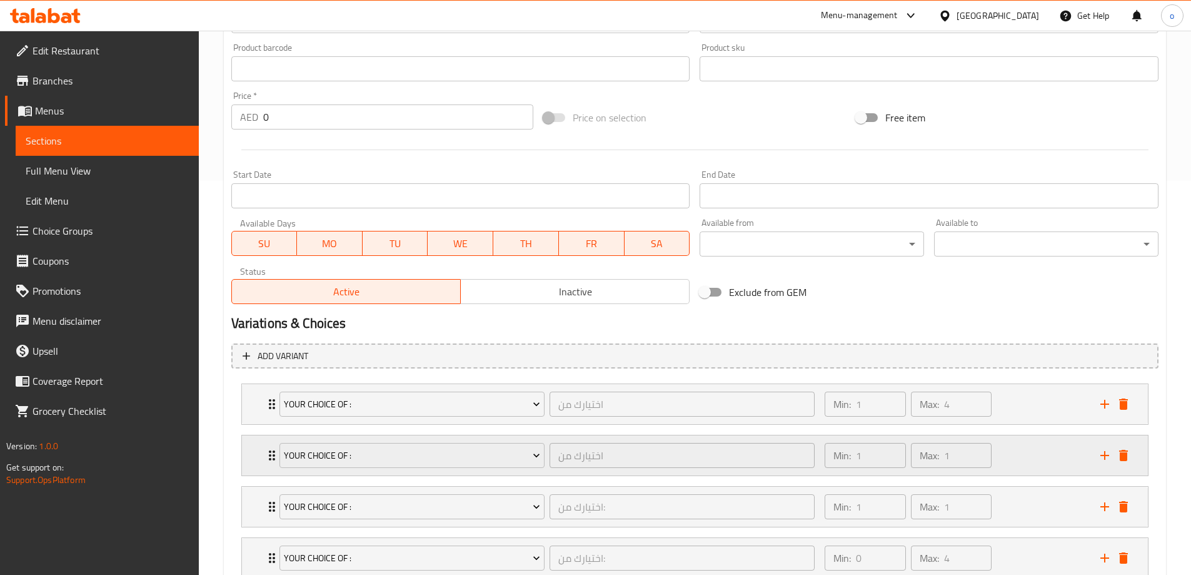
scroll to position [483, 0]
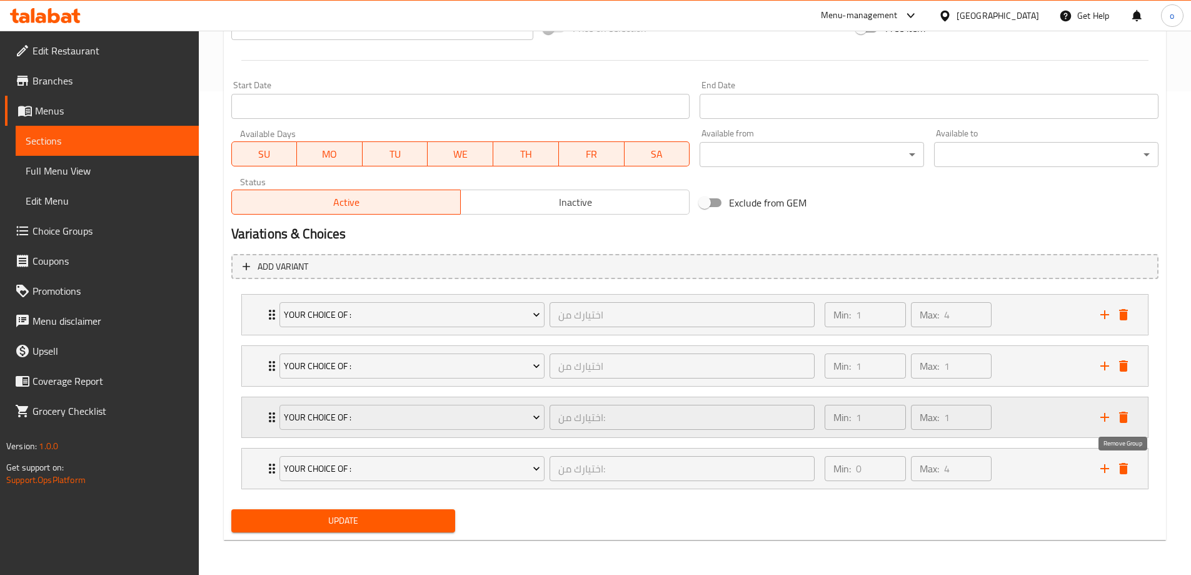
click at [1128, 468] on icon "delete" at bounding box center [1123, 468] width 15 height 15
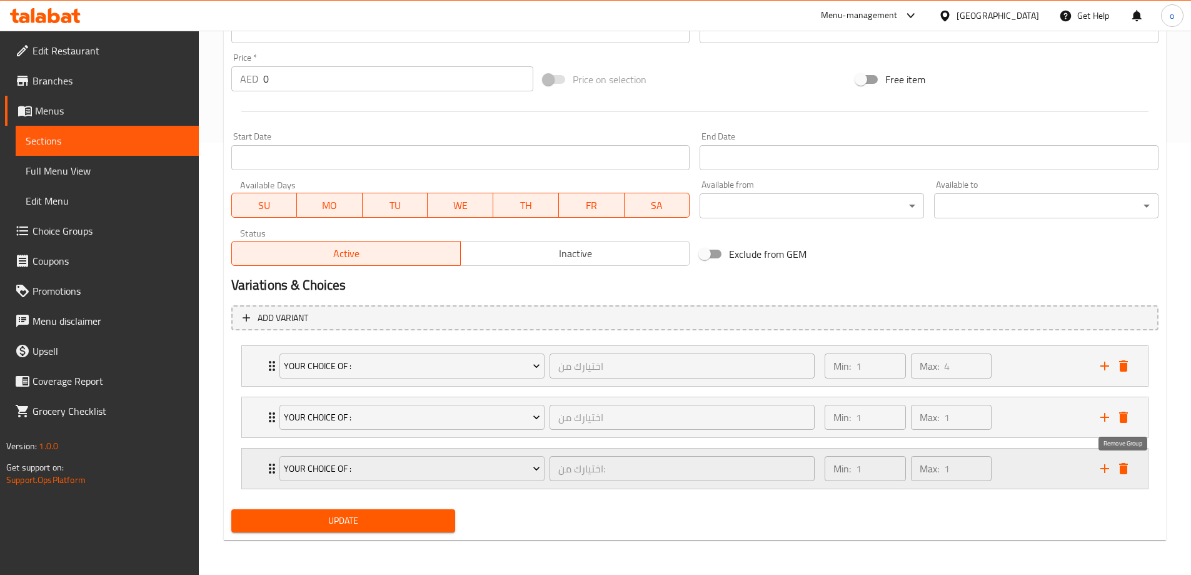
click at [1128, 471] on icon "delete" at bounding box center [1123, 468] width 15 height 15
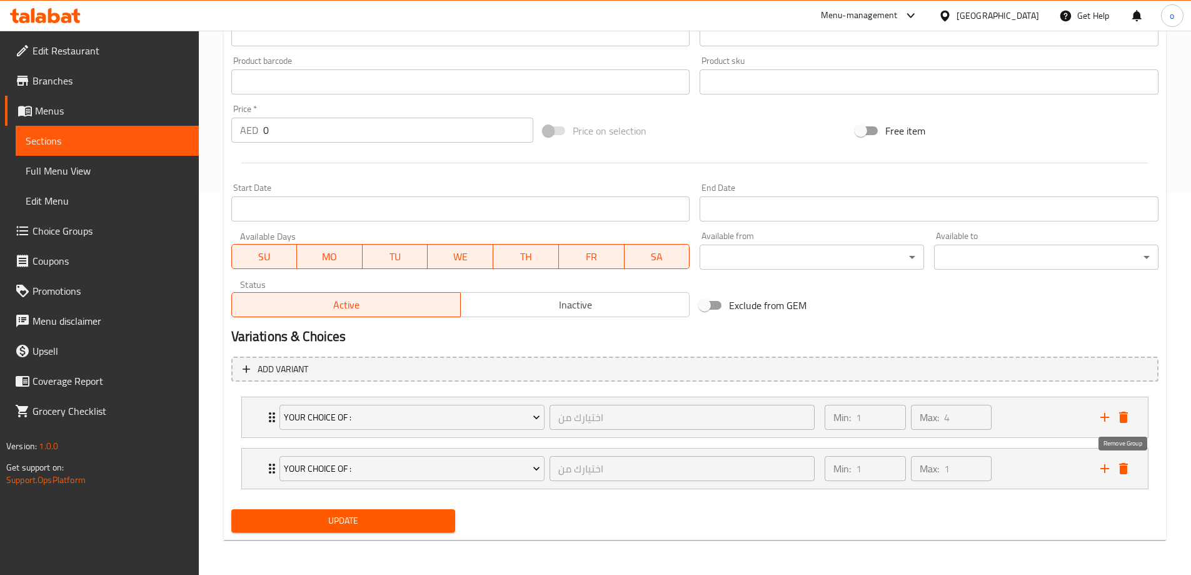
scroll to position [381, 0]
click at [269, 473] on icon "Expand" at bounding box center [272, 468] width 6 height 10
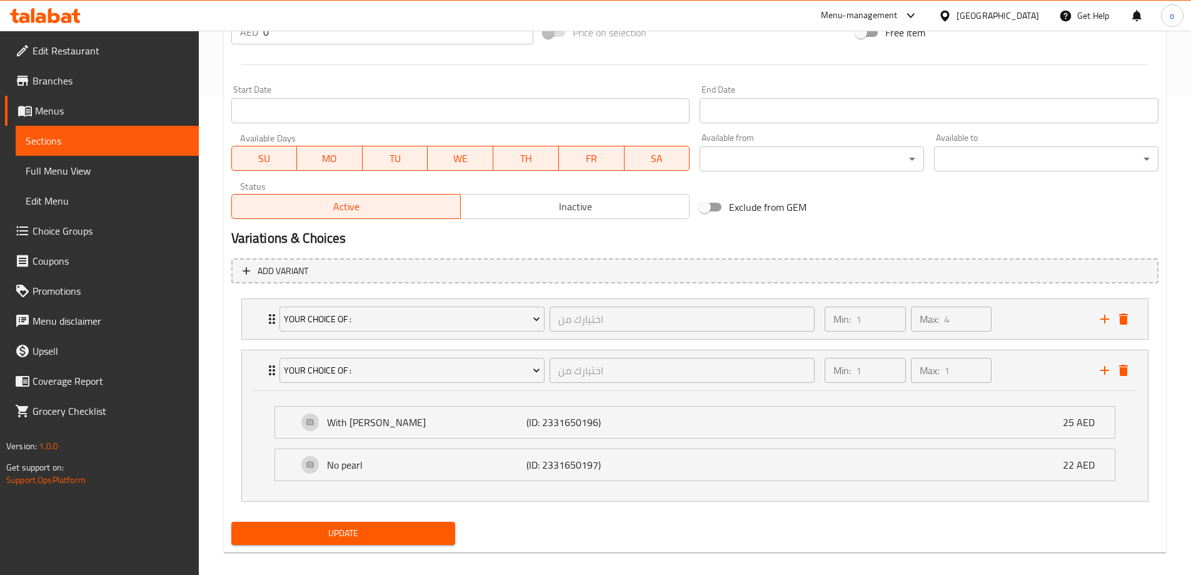
scroll to position [483, 0]
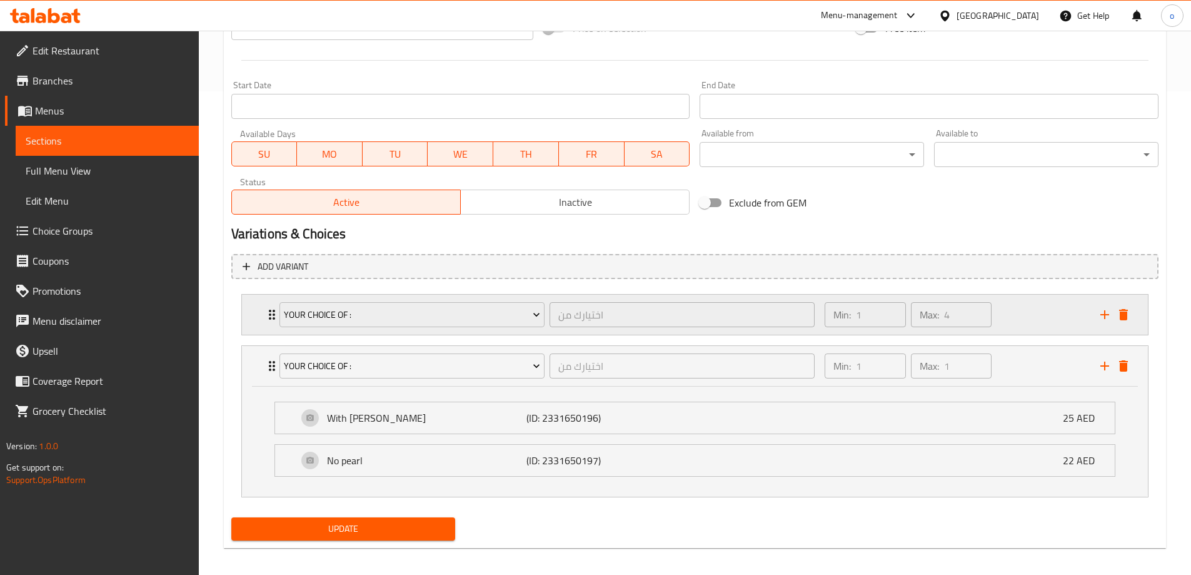
click at [269, 316] on icon "Expand" at bounding box center [272, 314] width 6 height 10
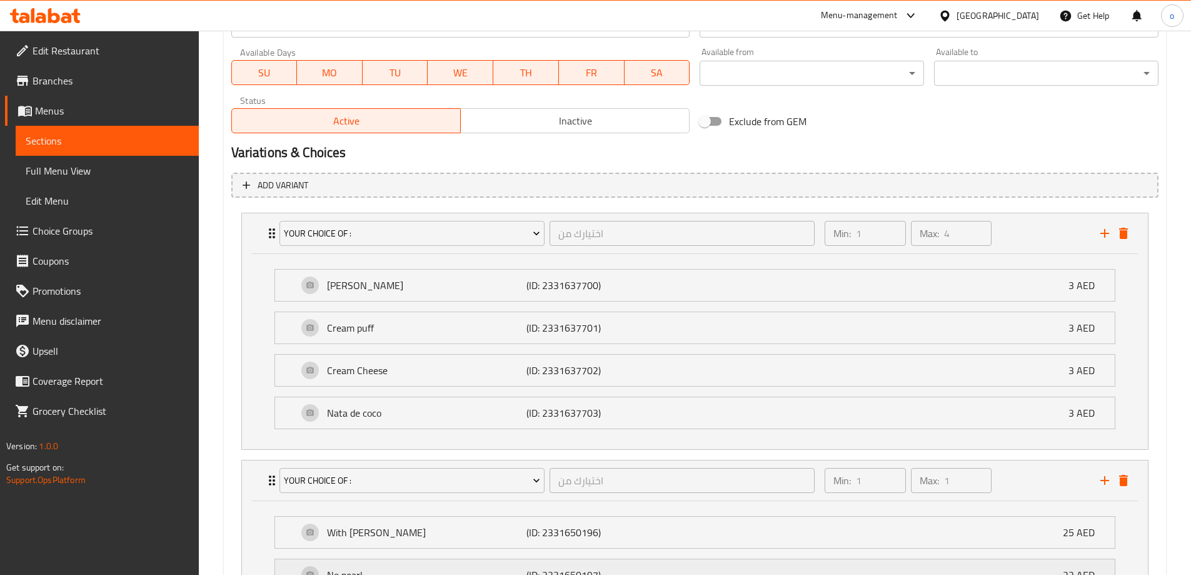
scroll to position [687, 0]
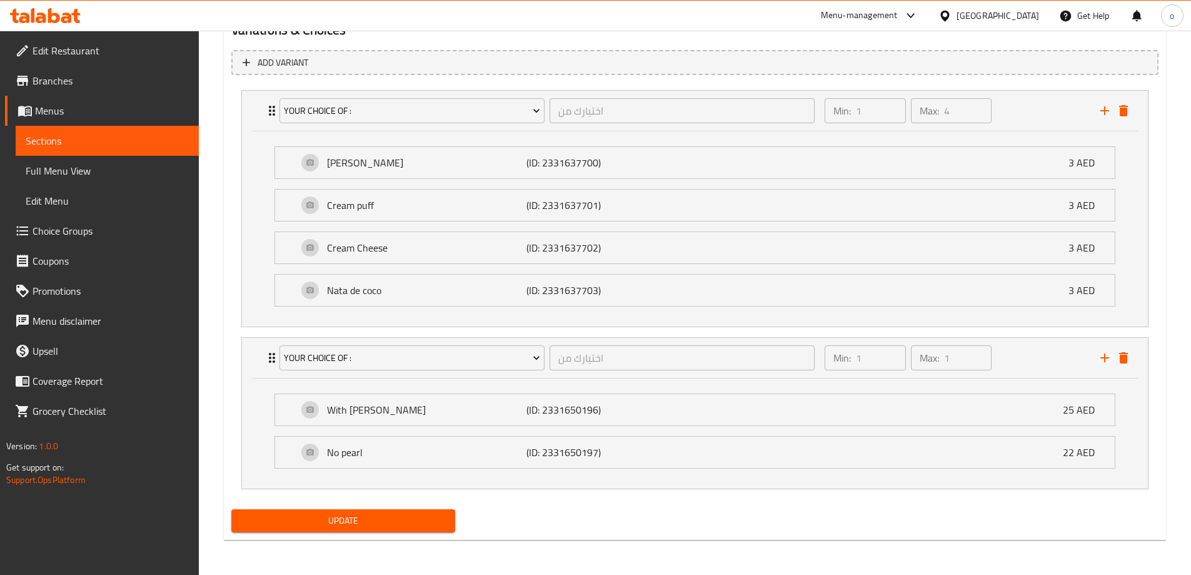
click at [359, 516] on span "Update" at bounding box center [343, 521] width 204 height 16
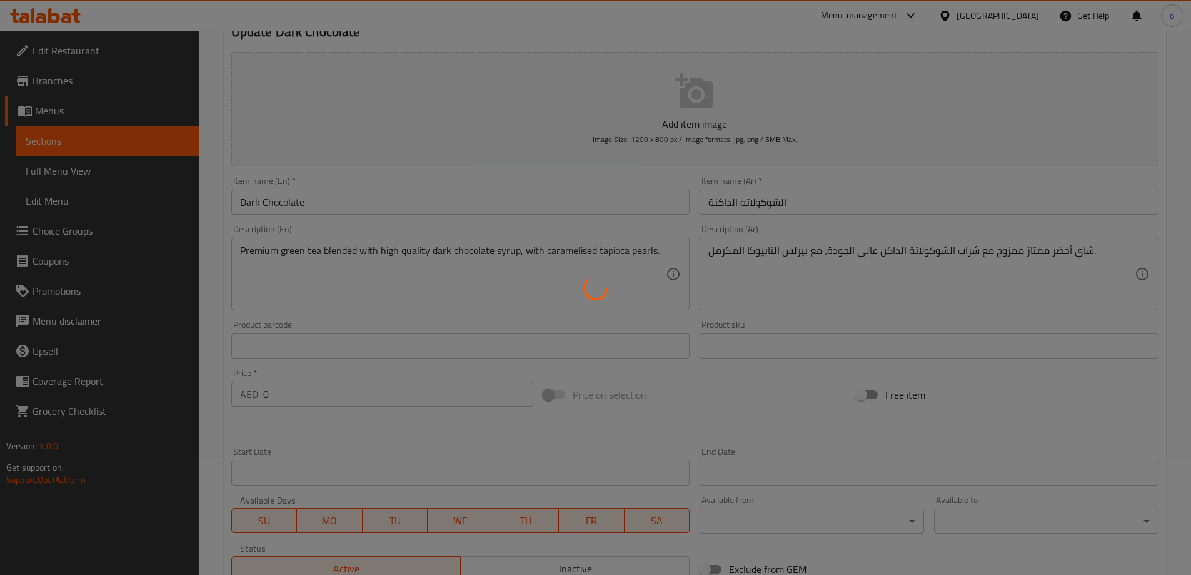
scroll to position [0, 0]
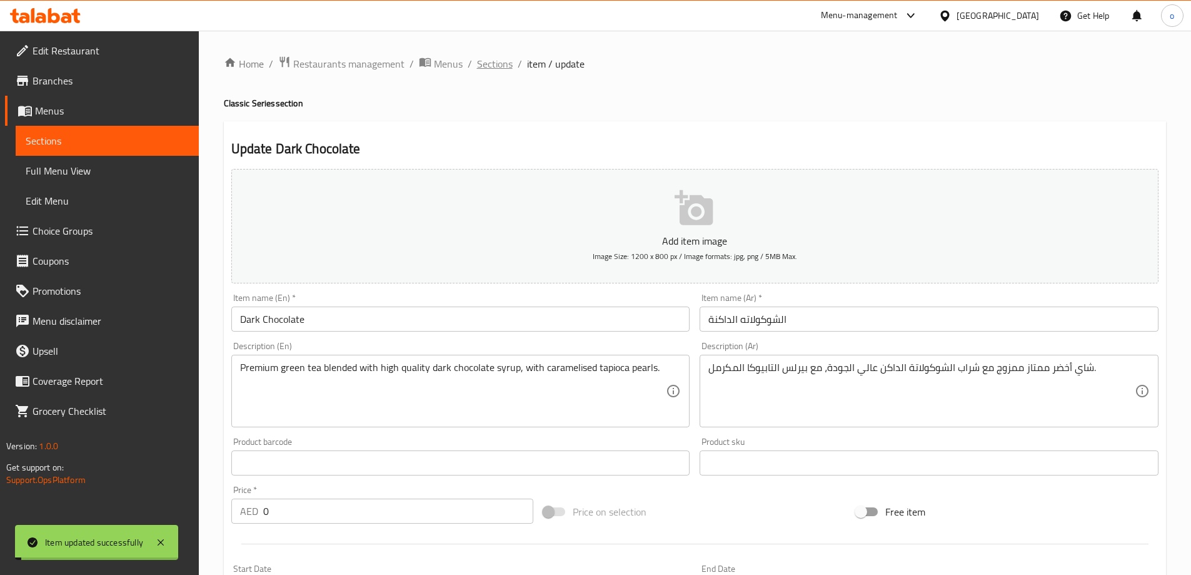
click at [495, 64] on span "Sections" at bounding box center [495, 63] width 36 height 15
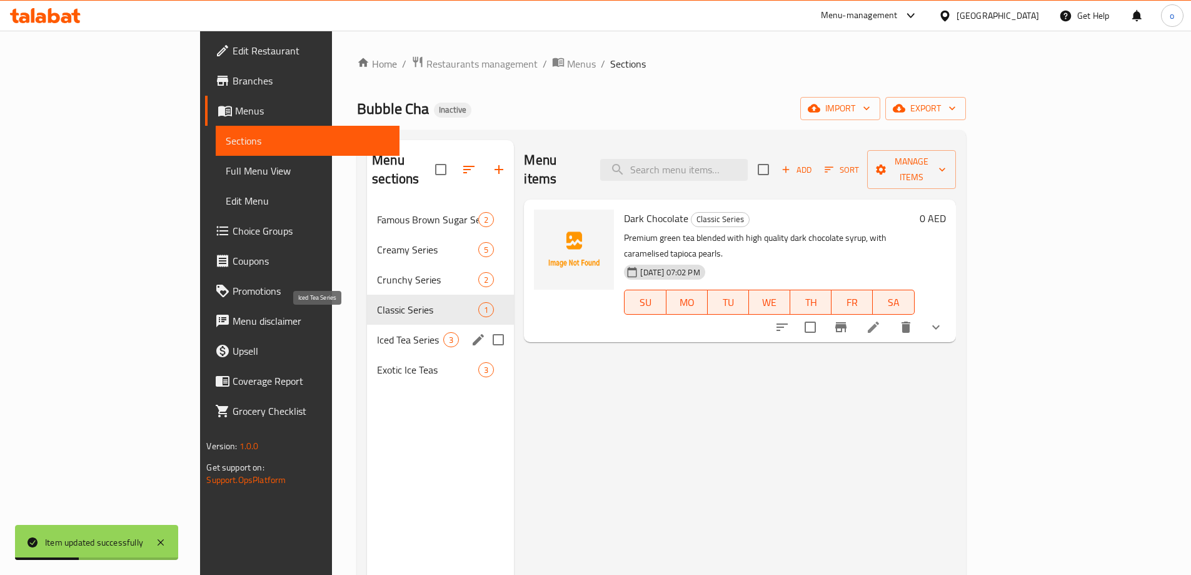
click at [377, 332] on span "Iced Tea Series" at bounding box center [410, 339] width 66 height 15
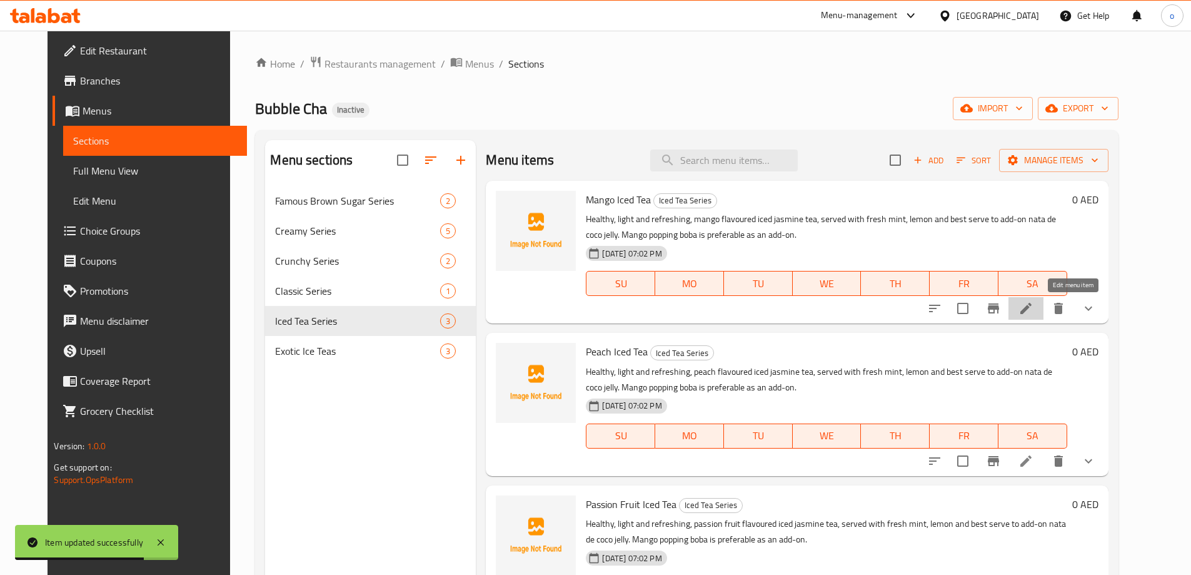
click at [1033, 312] on icon at bounding box center [1025, 308] width 15 height 15
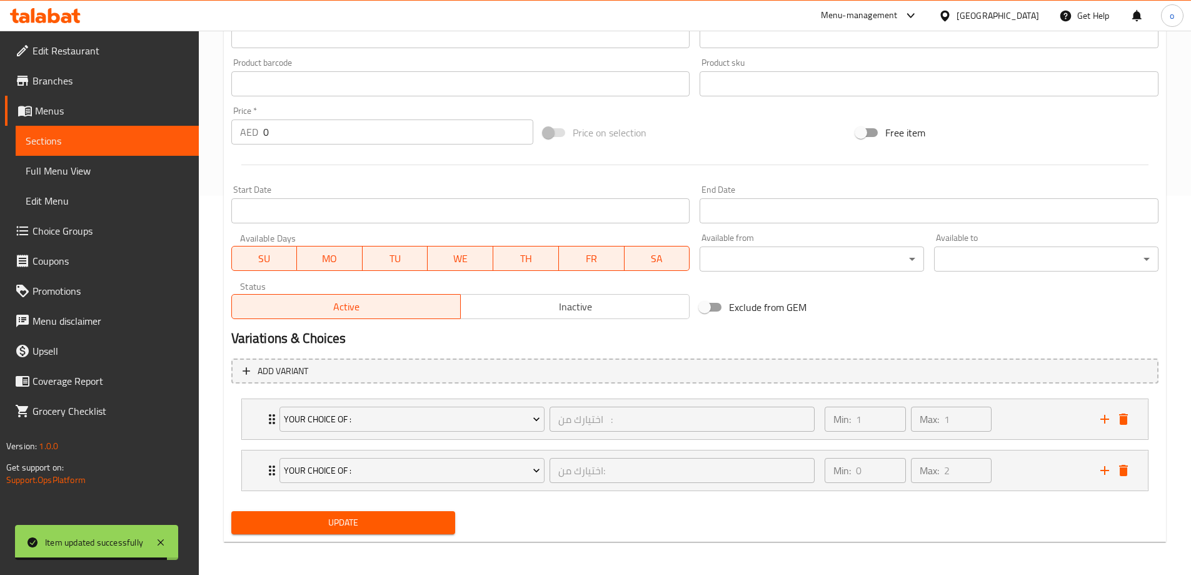
scroll to position [381, 0]
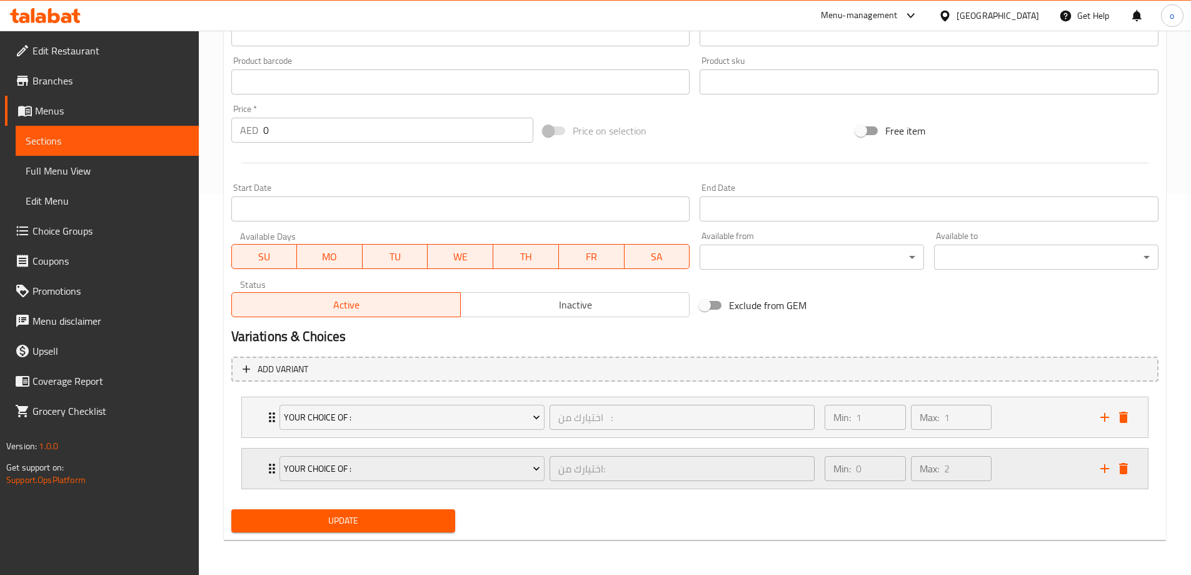
click at [265, 460] on div "Your Choice of : اختيارك من: ​ Min: 0 ​ Max: 2 ​" at bounding box center [698, 468] width 868 height 40
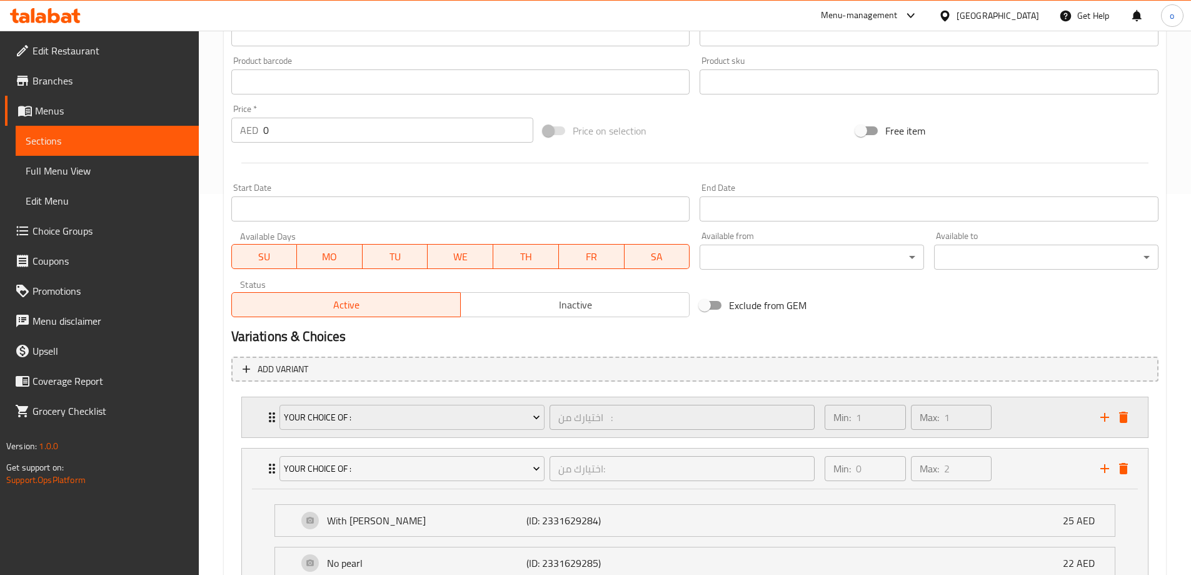
click at [270, 420] on icon "Expand" at bounding box center [272, 417] width 6 height 10
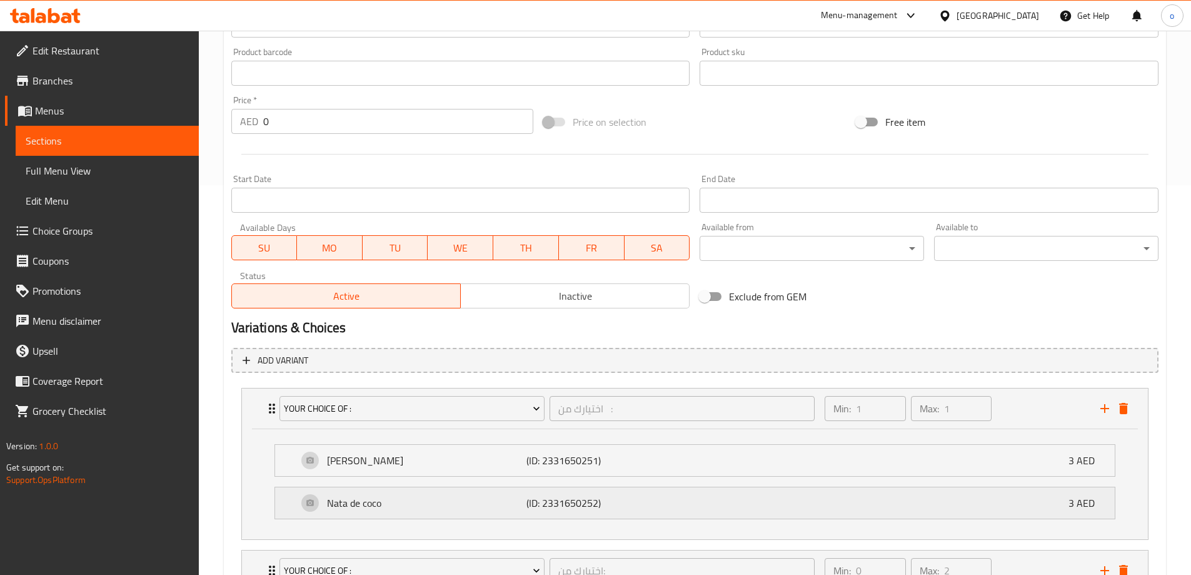
scroll to position [602, 0]
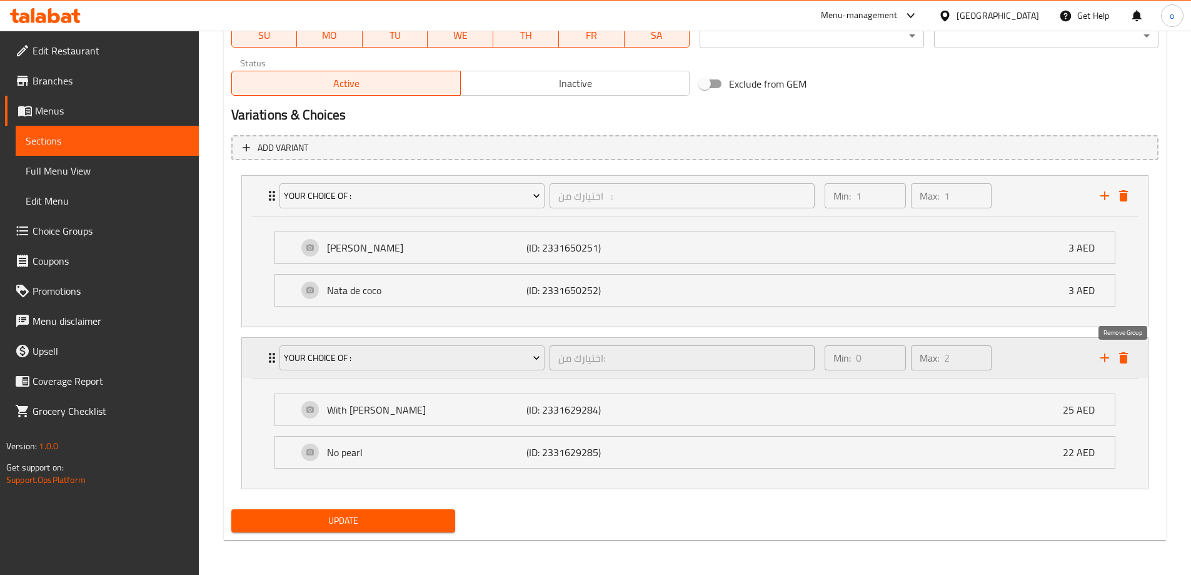
click at [1123, 362] on icon "delete" at bounding box center [1123, 357] width 9 height 11
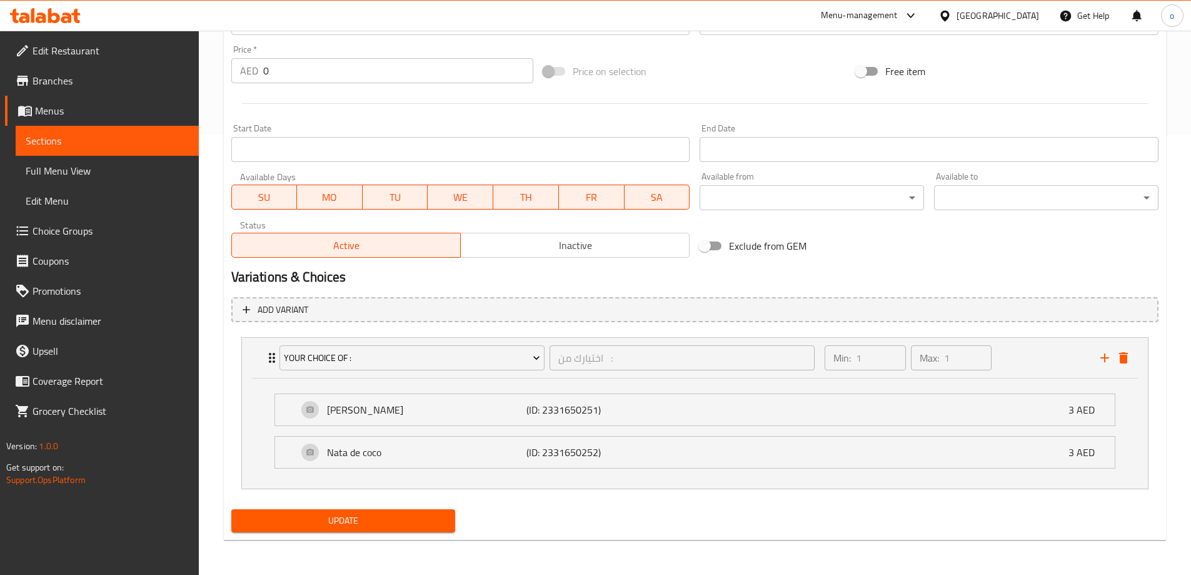
click at [288, 523] on span "Update" at bounding box center [343, 521] width 204 height 16
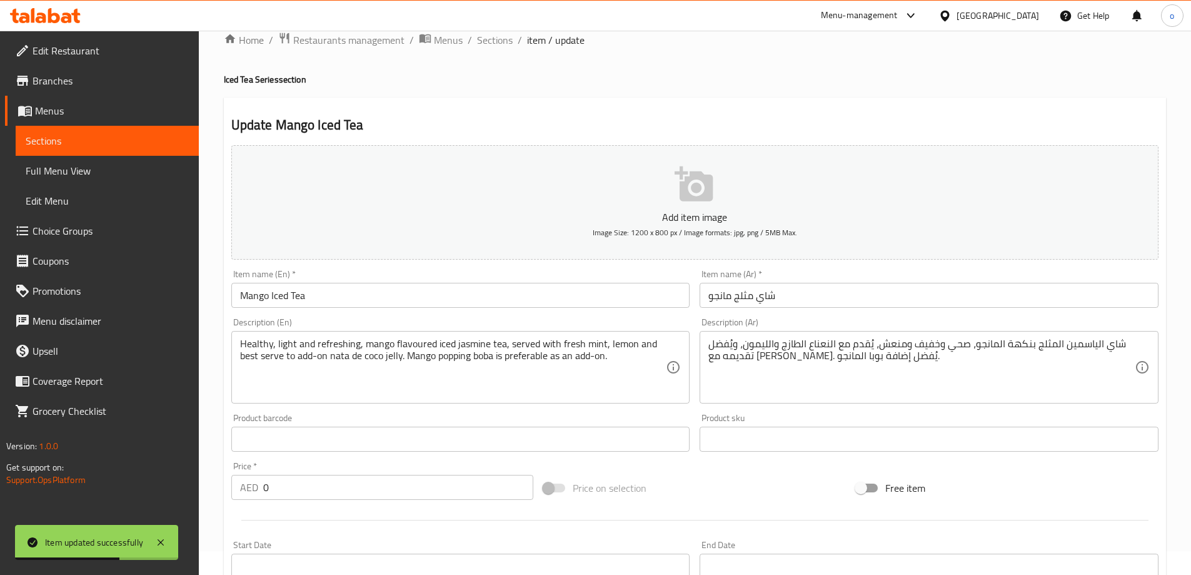
scroll to position [0, 0]
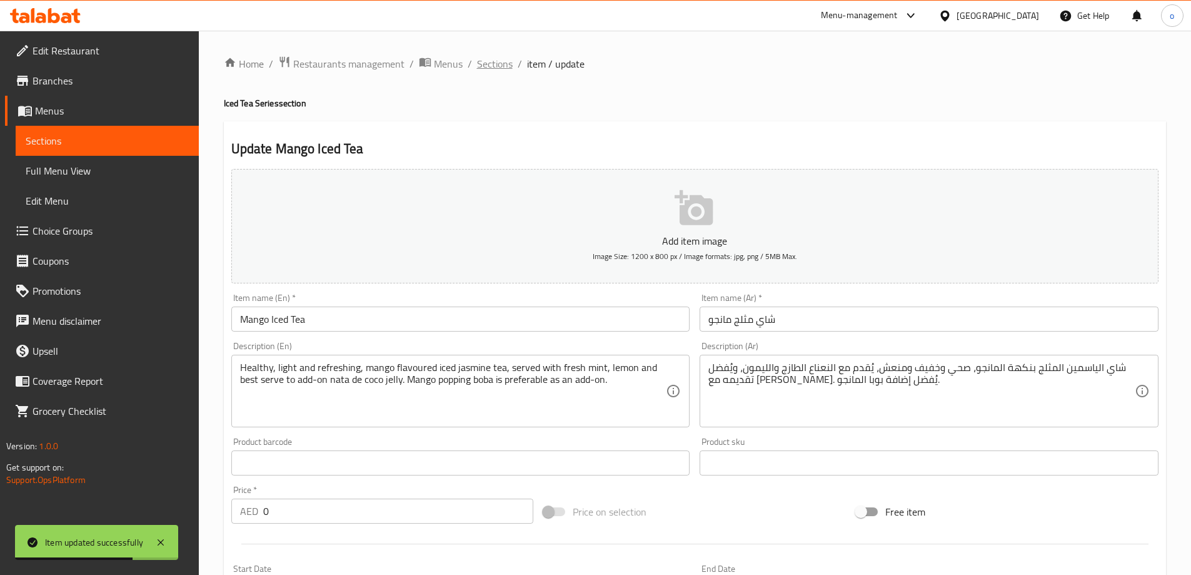
click at [502, 70] on span "Sections" at bounding box center [495, 63] width 36 height 15
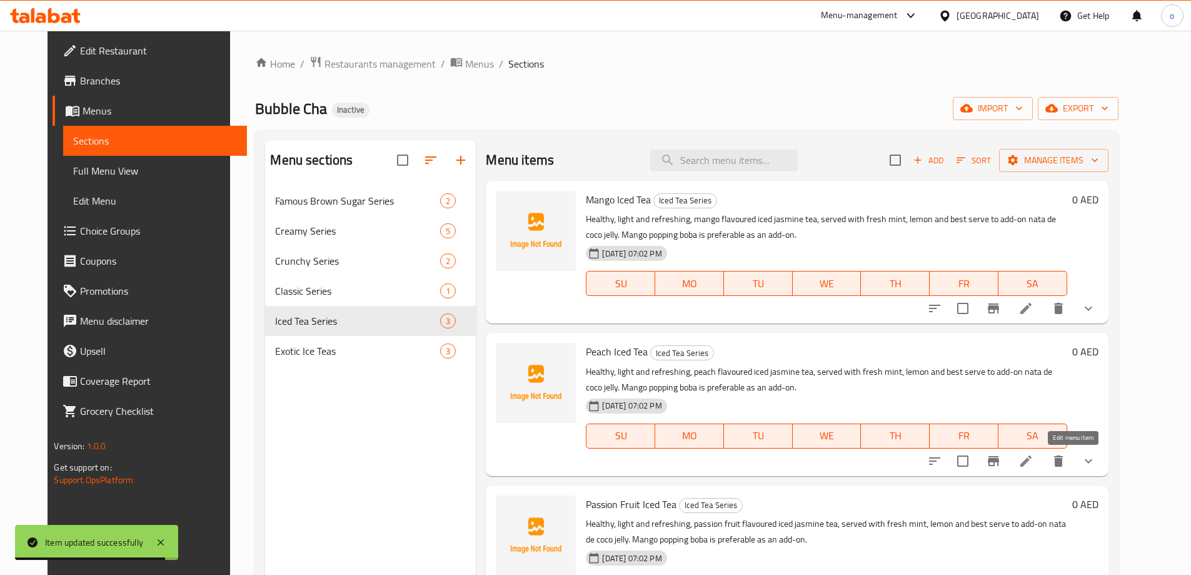
click at [1033, 457] on icon at bounding box center [1025, 460] width 15 height 15
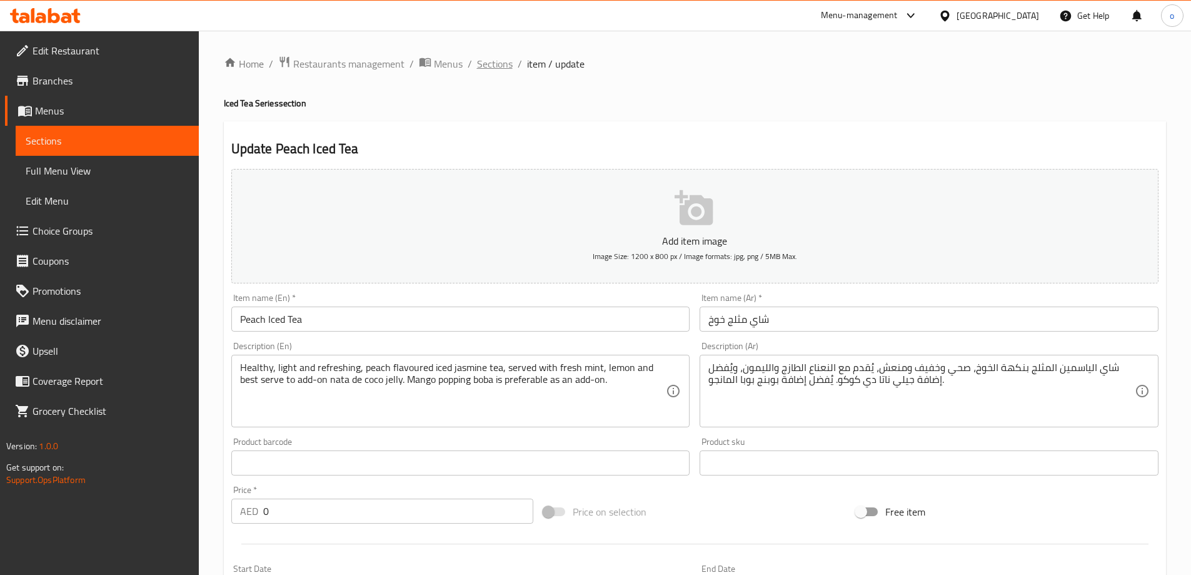
click at [491, 60] on span "Sections" at bounding box center [495, 63] width 36 height 15
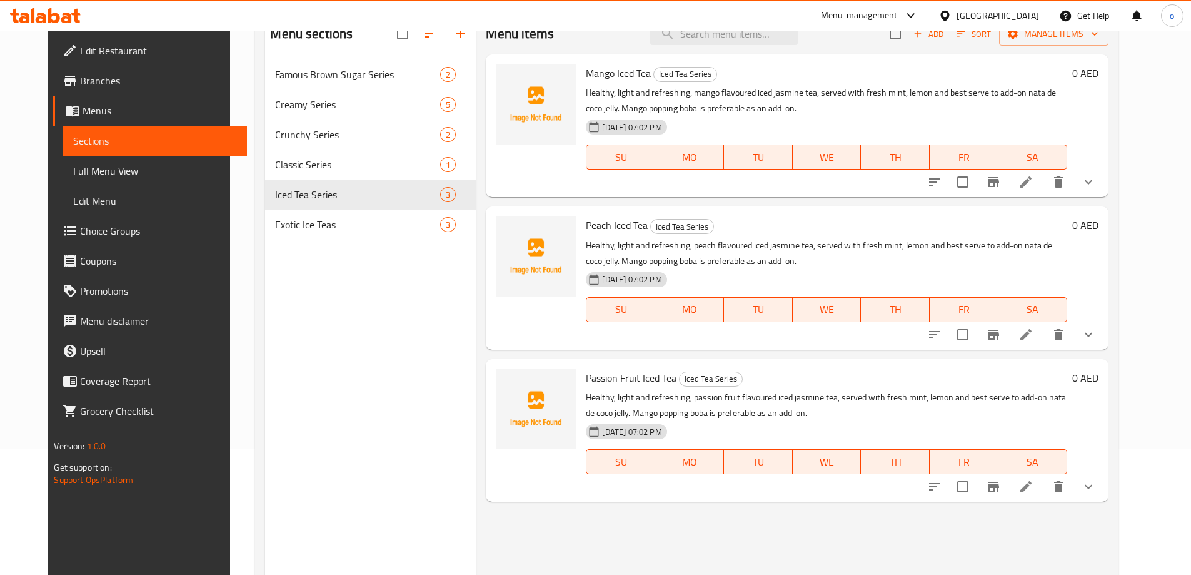
scroll to position [50, 0]
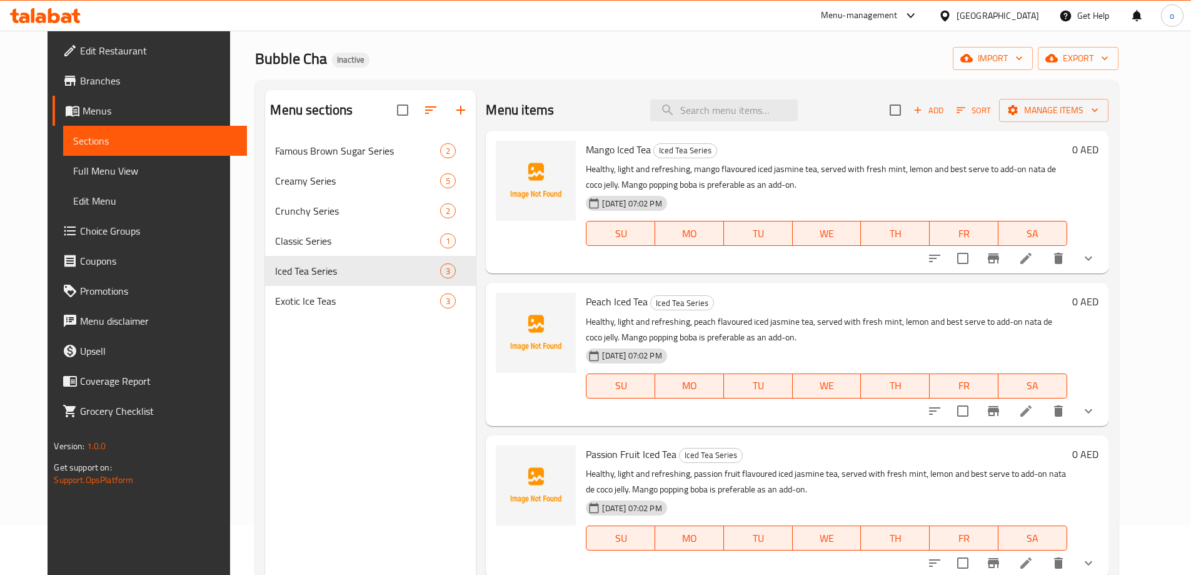
click at [1043, 263] on li at bounding box center [1025, 258] width 35 height 23
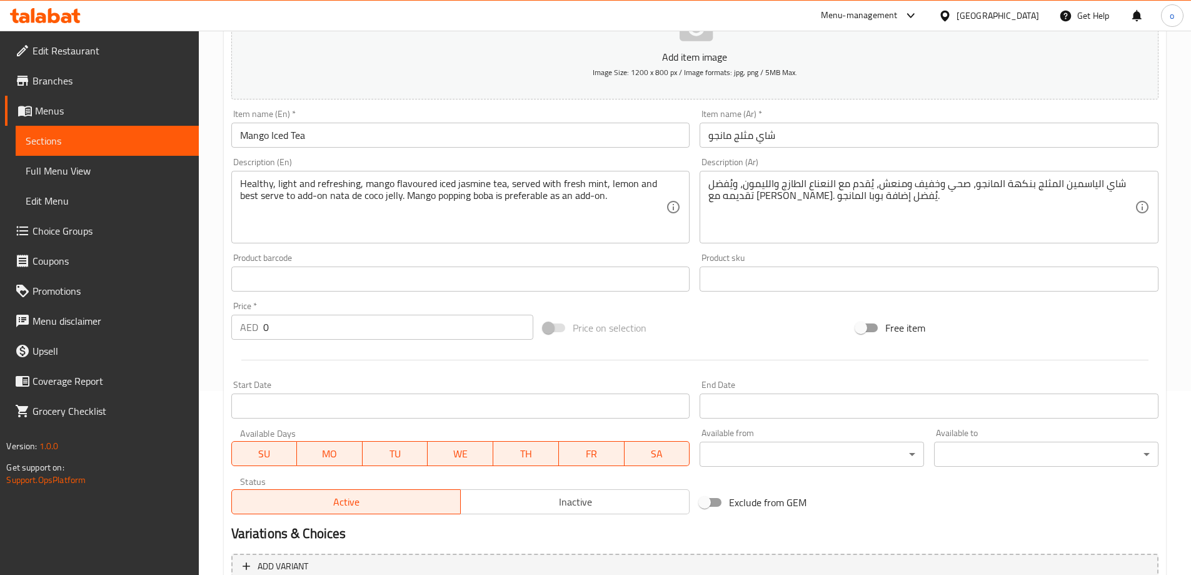
scroll to position [329, 0]
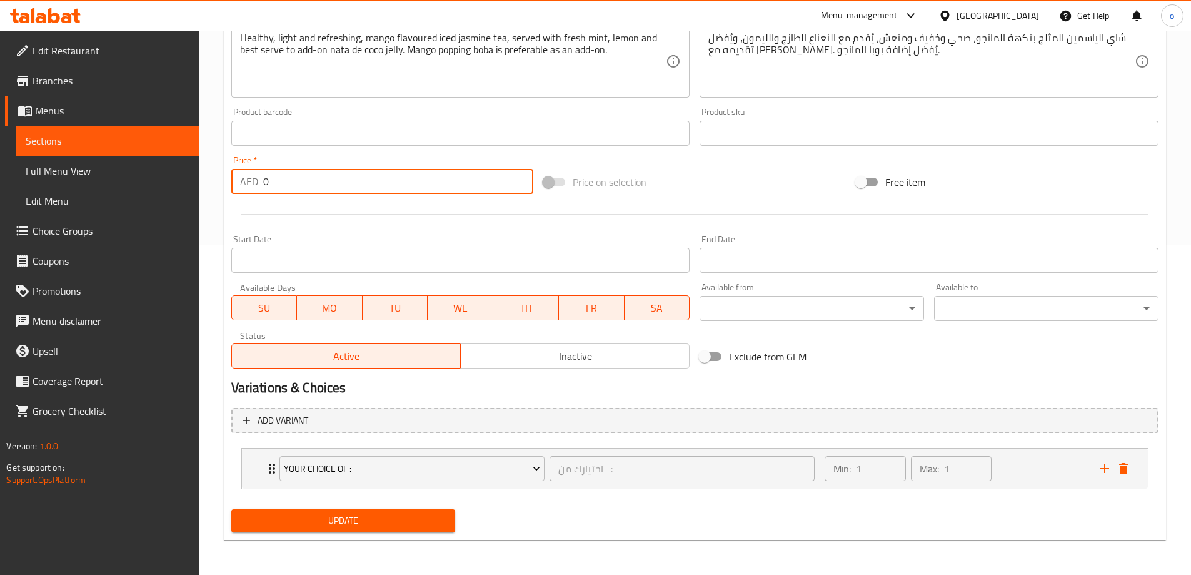
click at [301, 177] on input "0" at bounding box center [398, 181] width 271 height 25
type input "25"
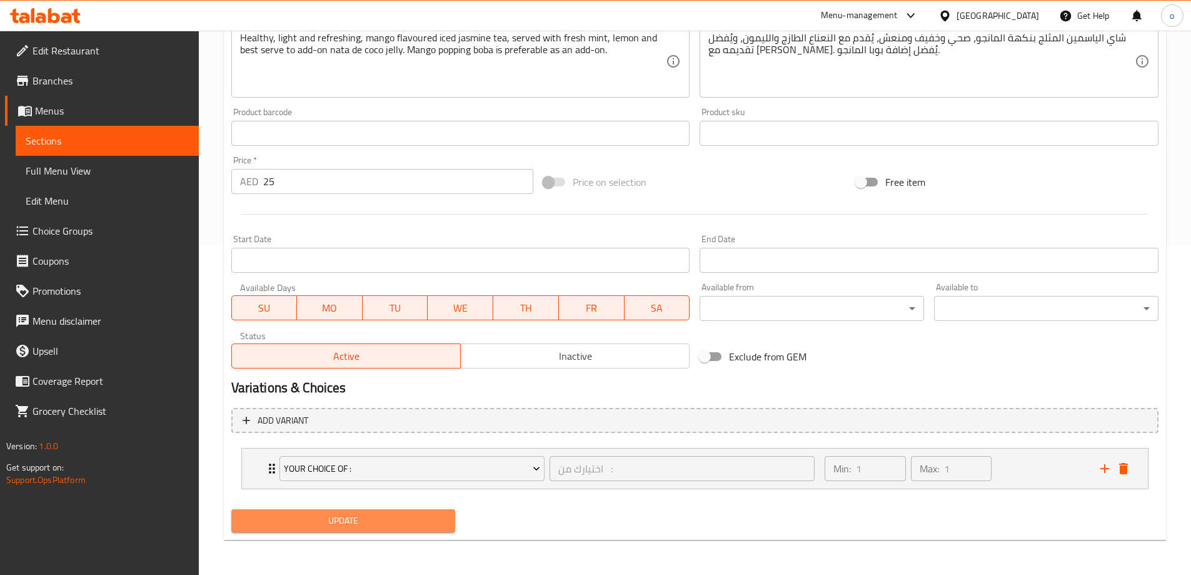
click at [370, 527] on span "Update" at bounding box center [343, 521] width 204 height 16
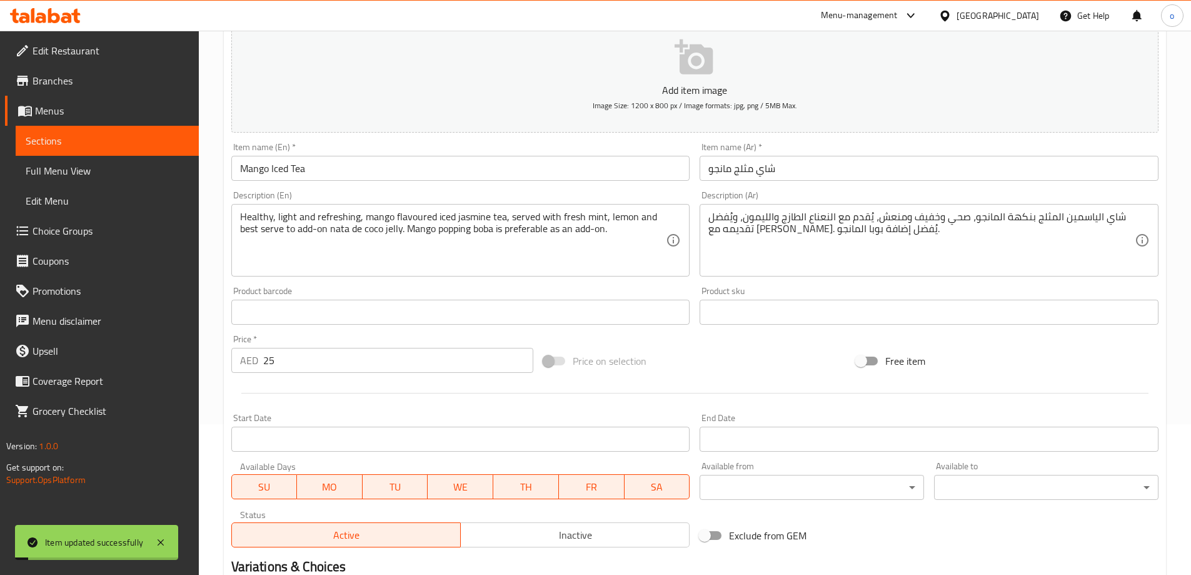
scroll to position [0, 0]
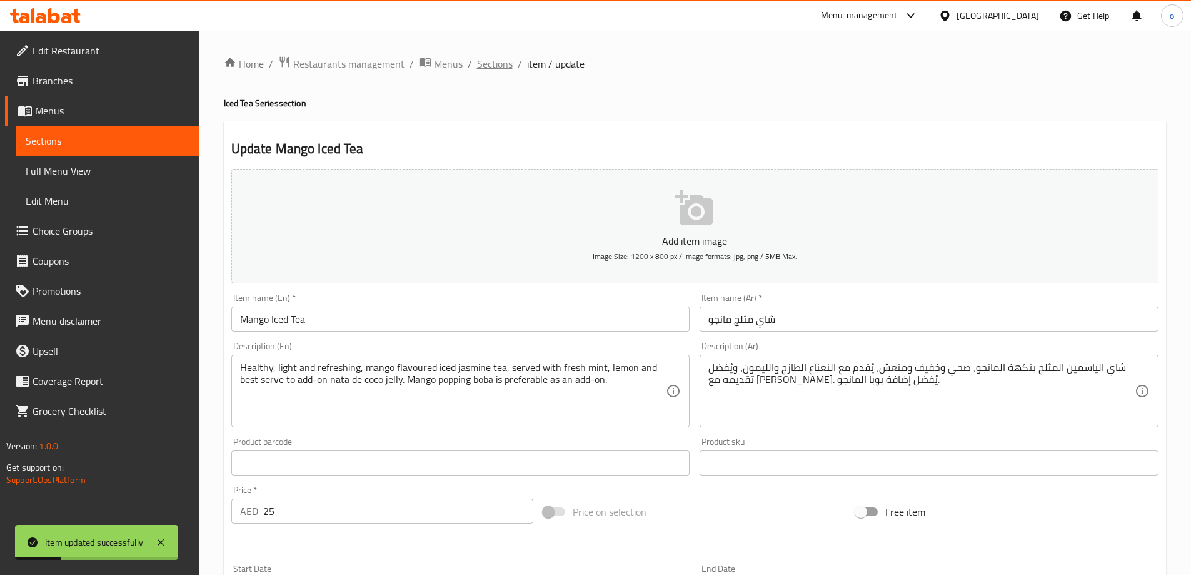
click at [503, 61] on span "Sections" at bounding box center [495, 63] width 36 height 15
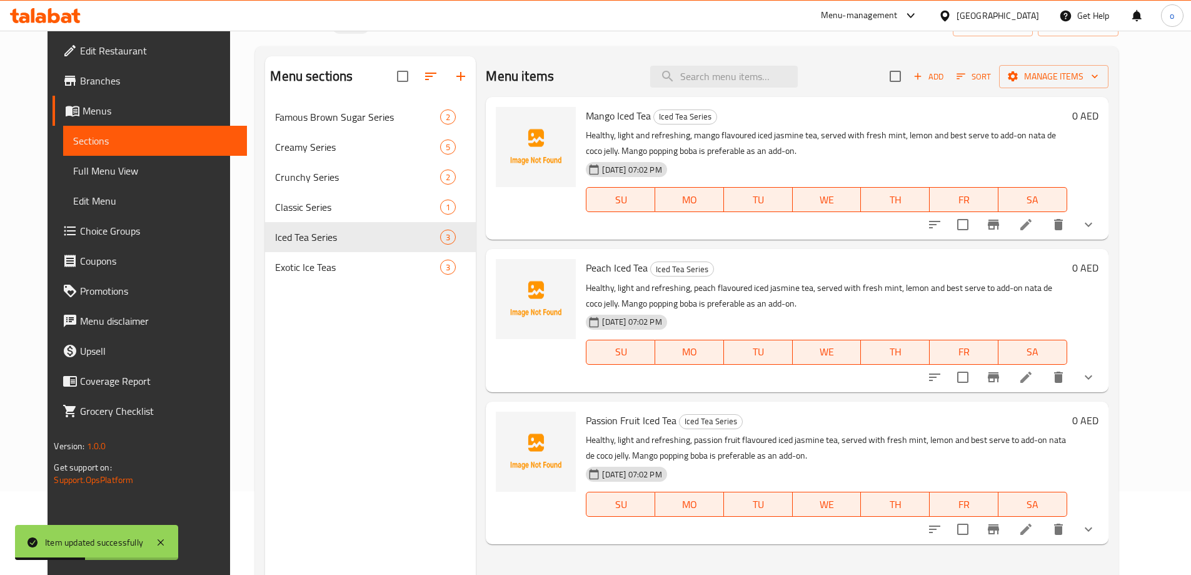
scroll to position [175, 0]
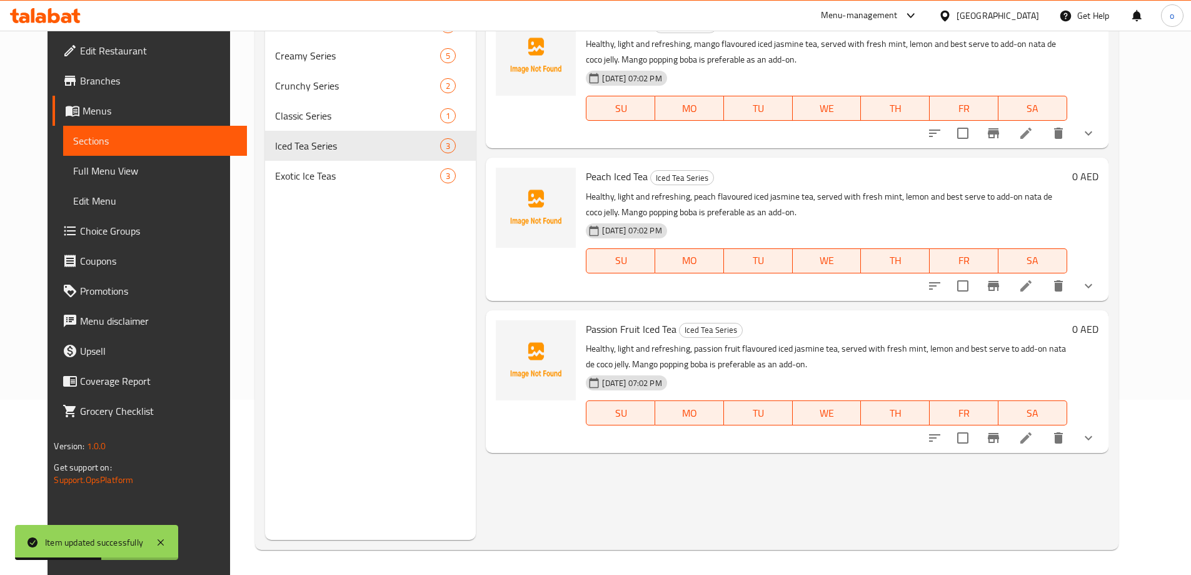
click at [1032, 283] on icon at bounding box center [1025, 285] width 11 height 11
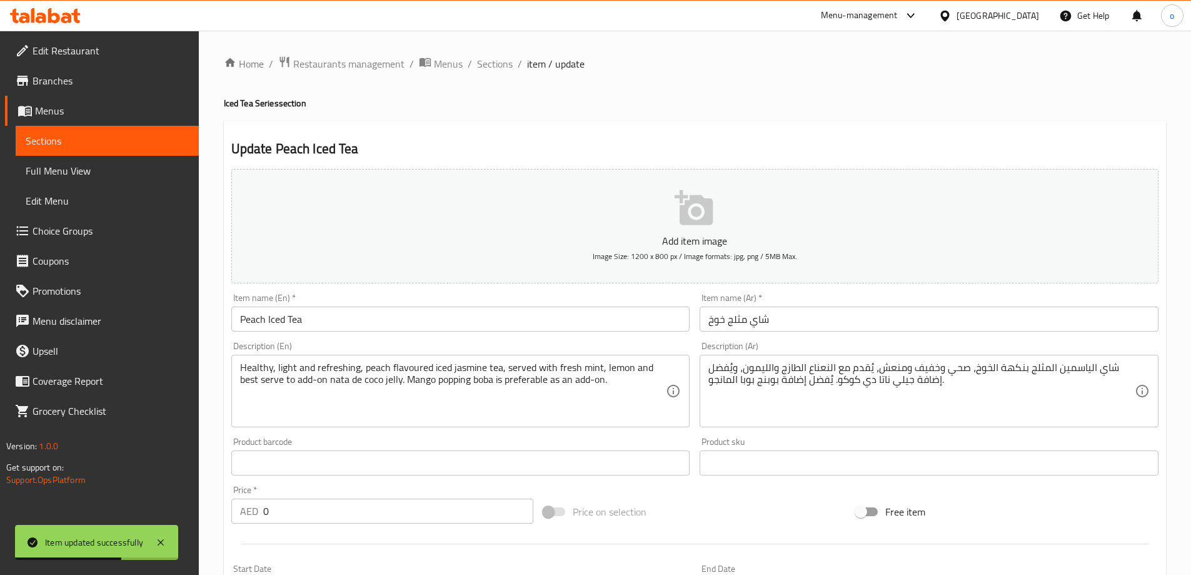
click at [316, 508] on input "0" at bounding box center [398, 510] width 271 height 25
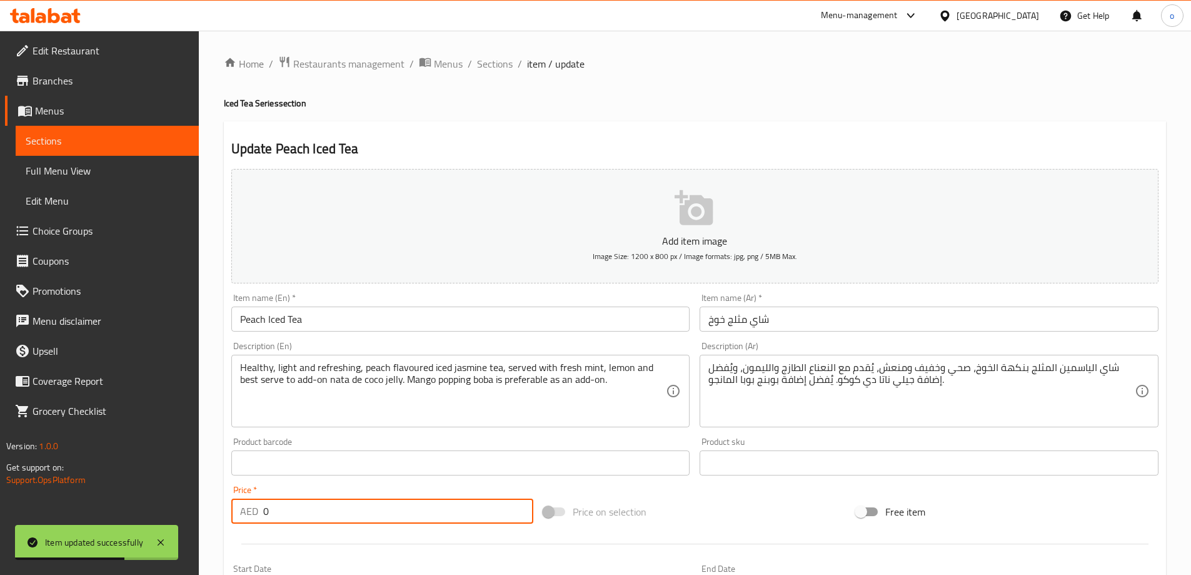
click at [316, 508] on input "0" at bounding box center [398, 510] width 271 height 25
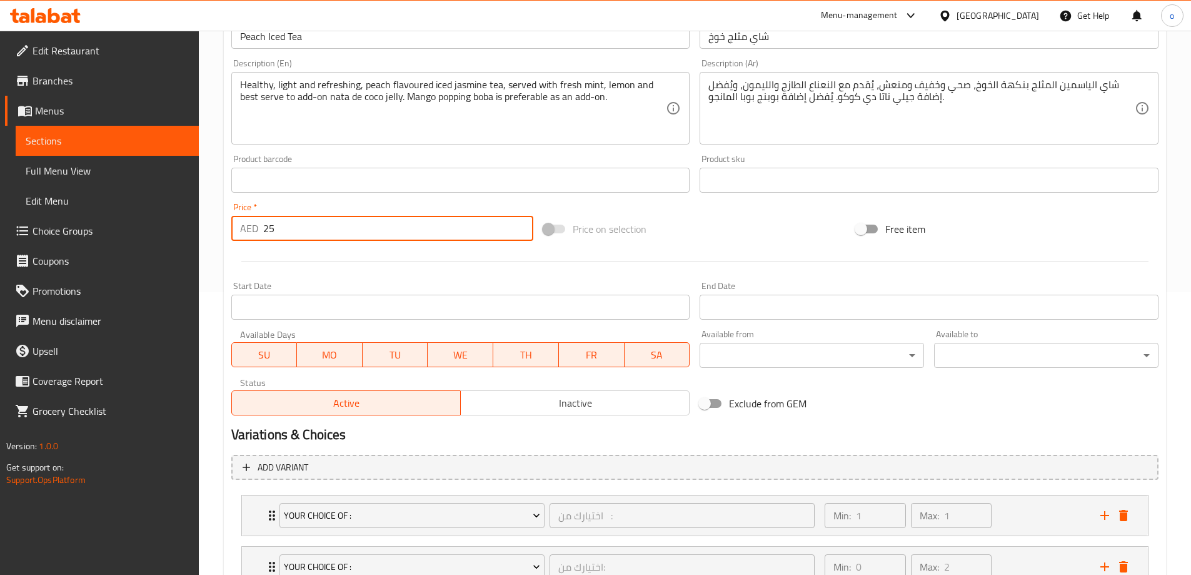
scroll to position [375, 0]
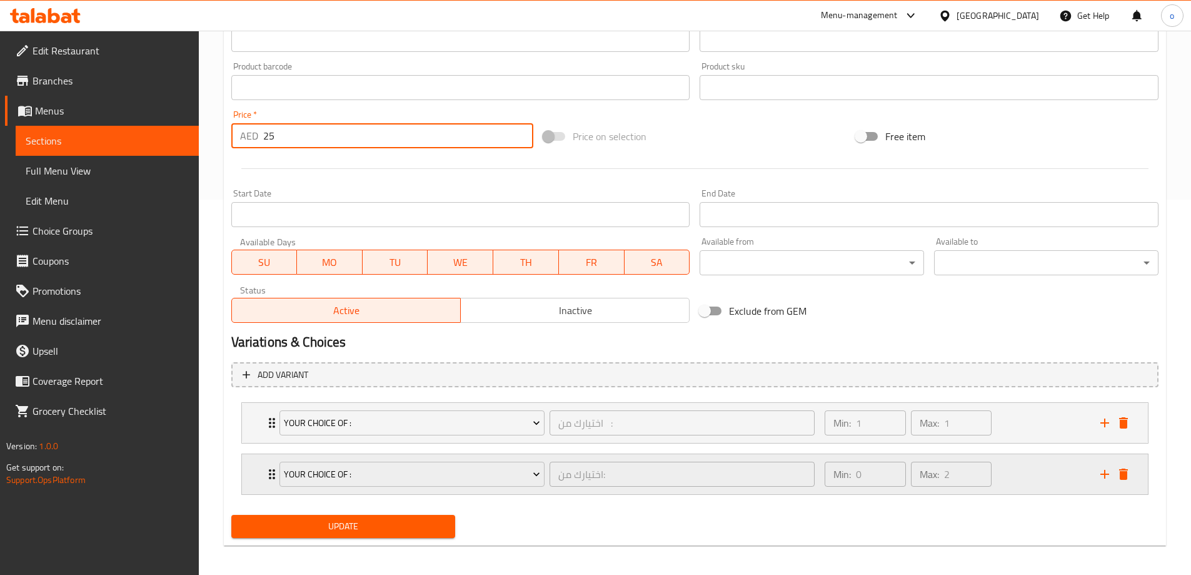
click at [273, 472] on div "Your Choice of : اختيارك من: ​" at bounding box center [547, 474] width 551 height 40
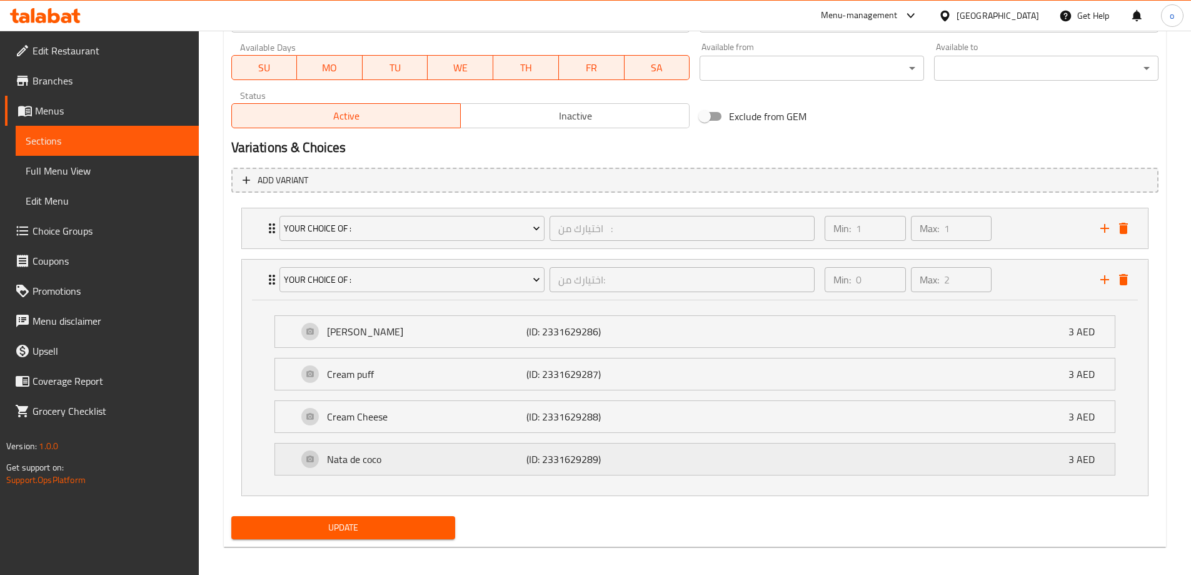
scroll to position [576, 0]
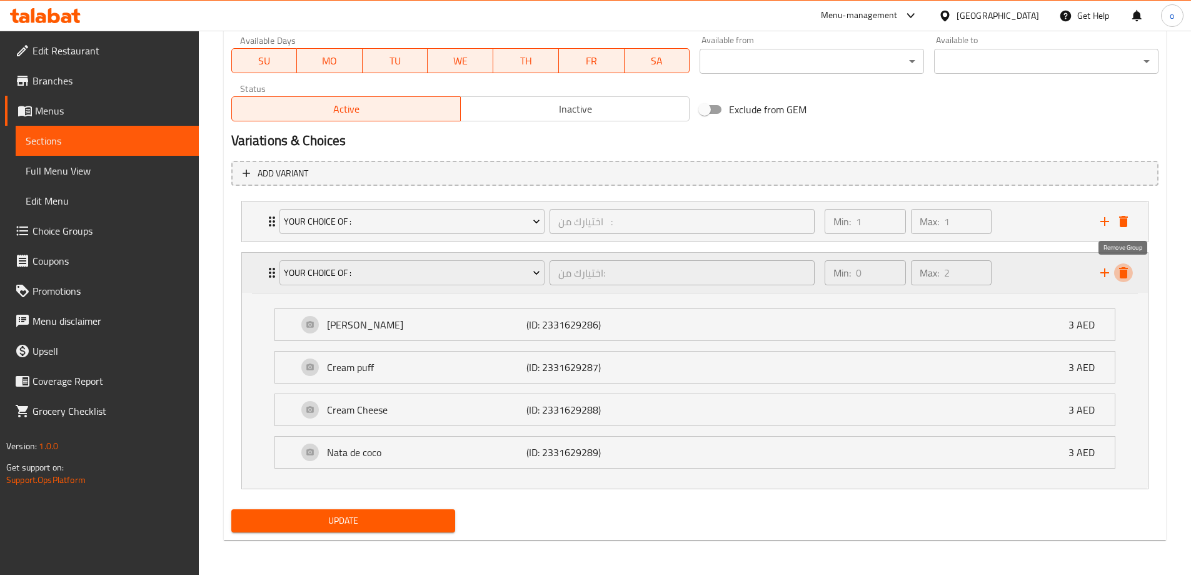
click at [1130, 272] on icon "delete" at bounding box center [1123, 272] width 15 height 15
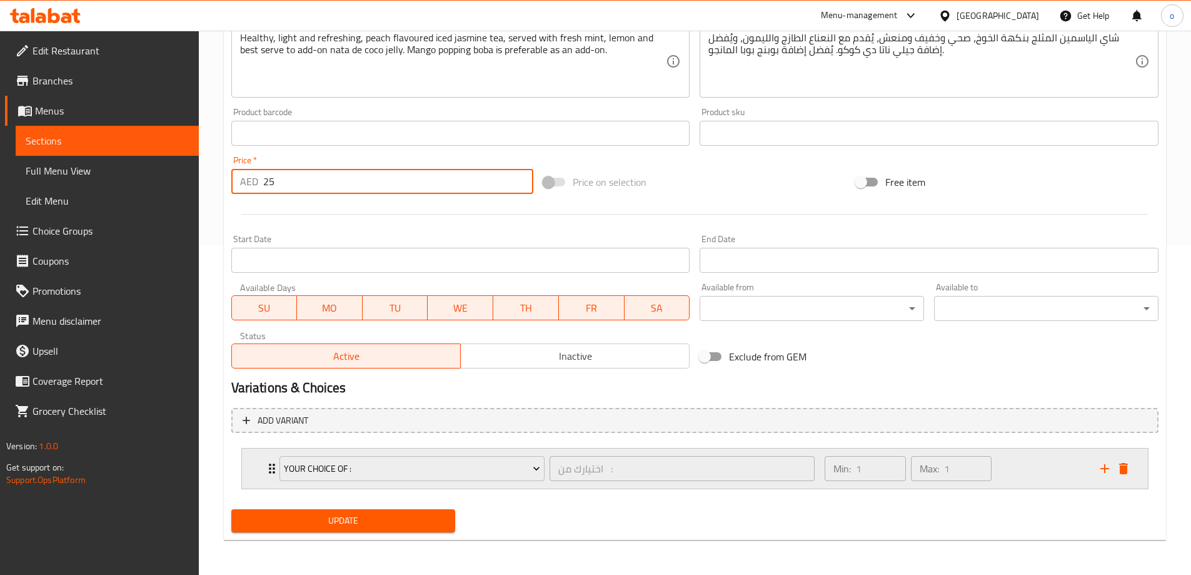
click at [263, 465] on div "Your choice of : اختيارك من : ​ Min: 1 ​ Max: 1 ​" at bounding box center [695, 468] width 906 height 40
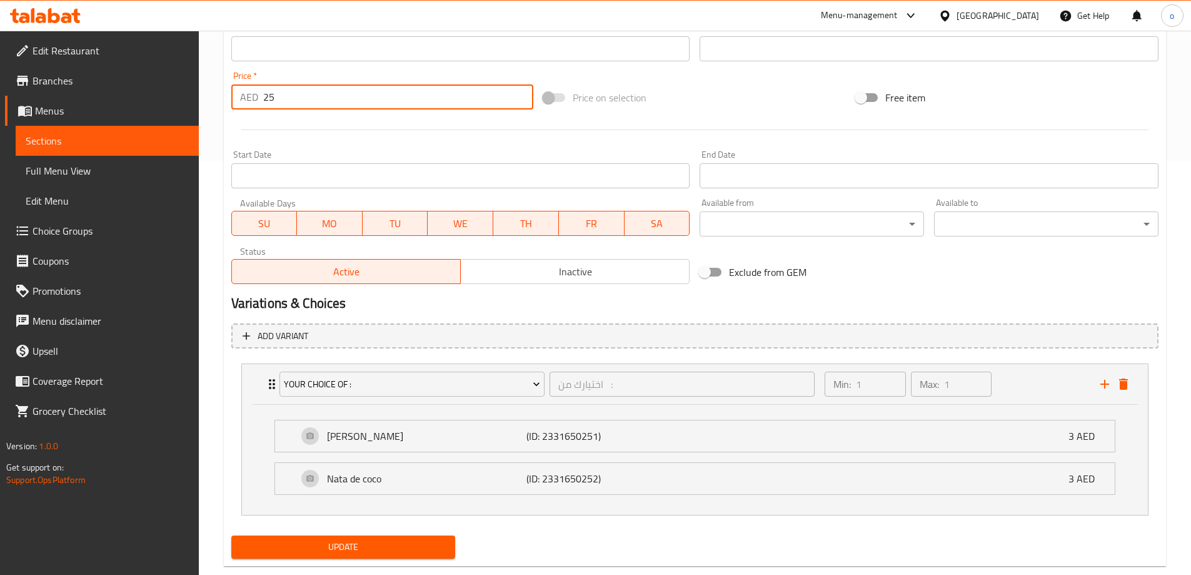
scroll to position [440, 0]
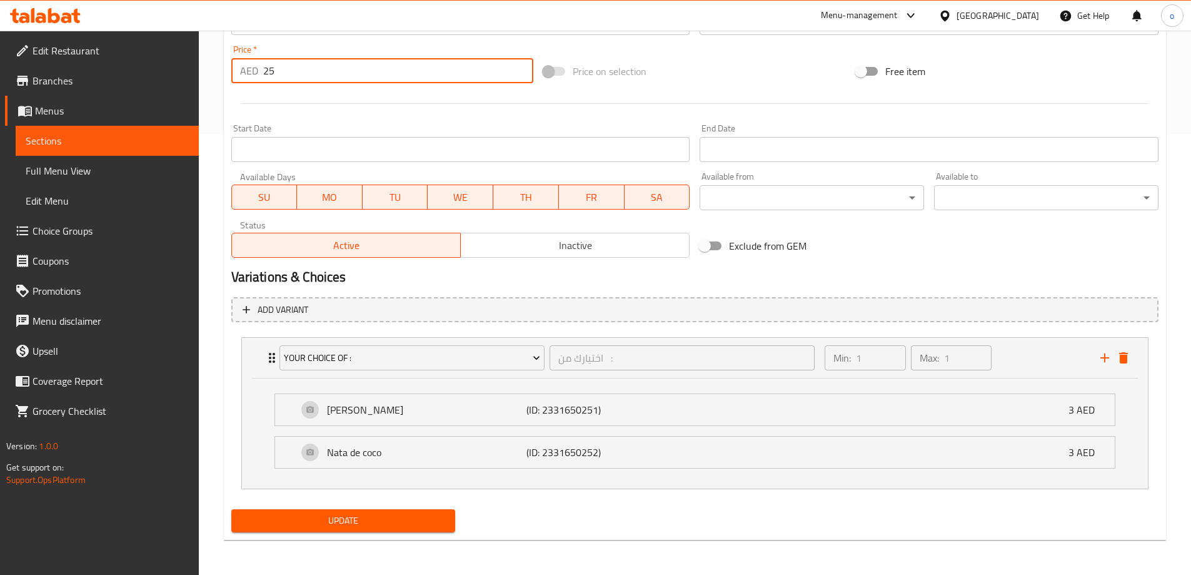
type input "25"
click at [364, 524] on span "Update" at bounding box center [343, 521] width 204 height 16
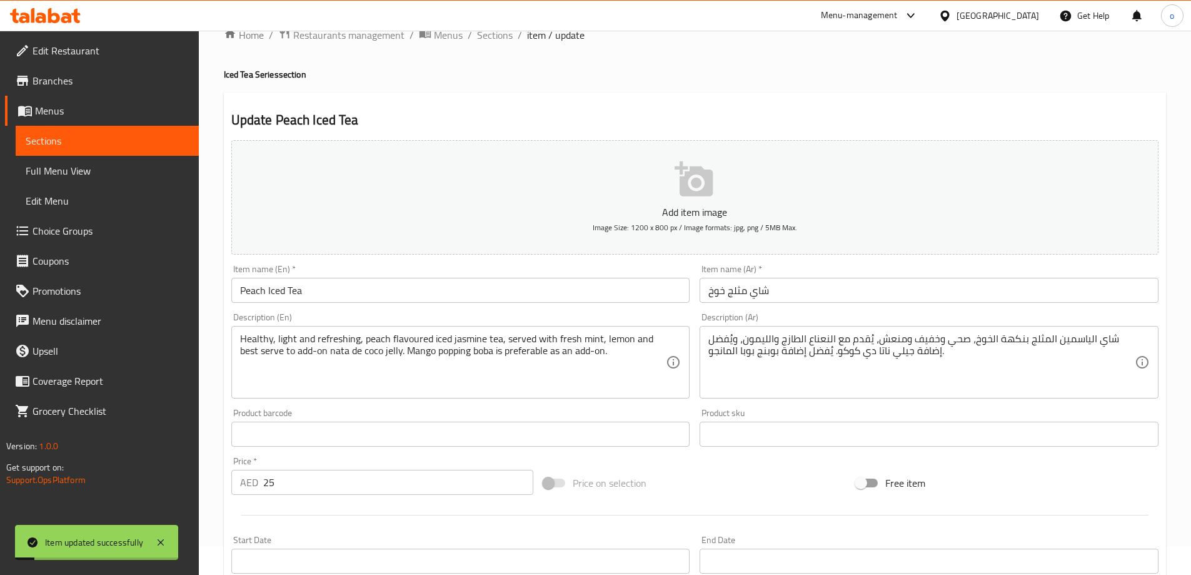
scroll to position [0, 0]
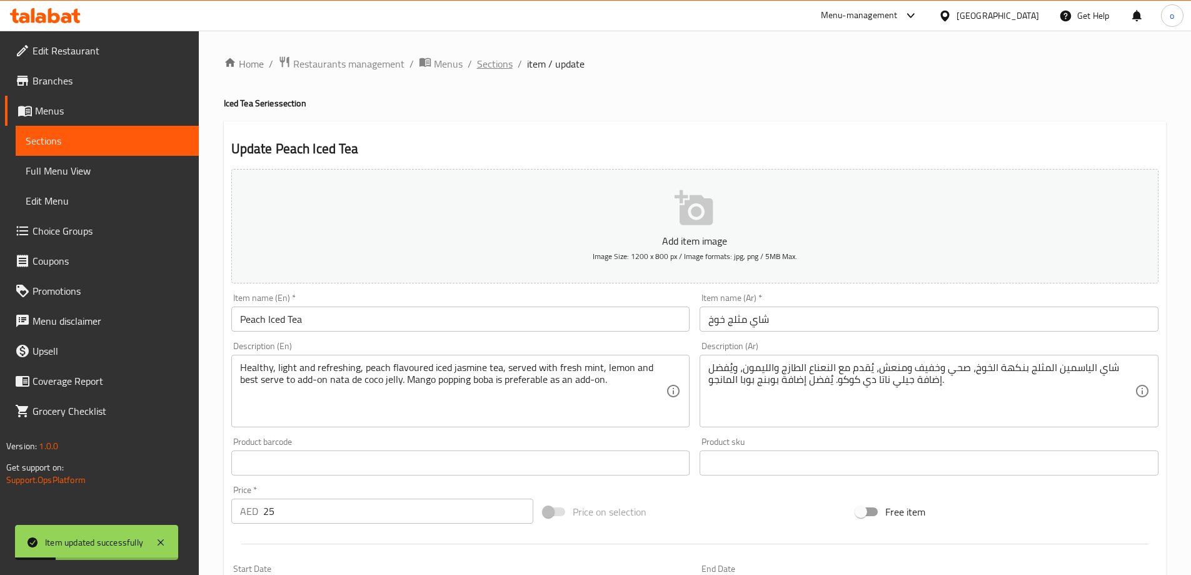
click at [482, 63] on span "Sections" at bounding box center [495, 63] width 36 height 15
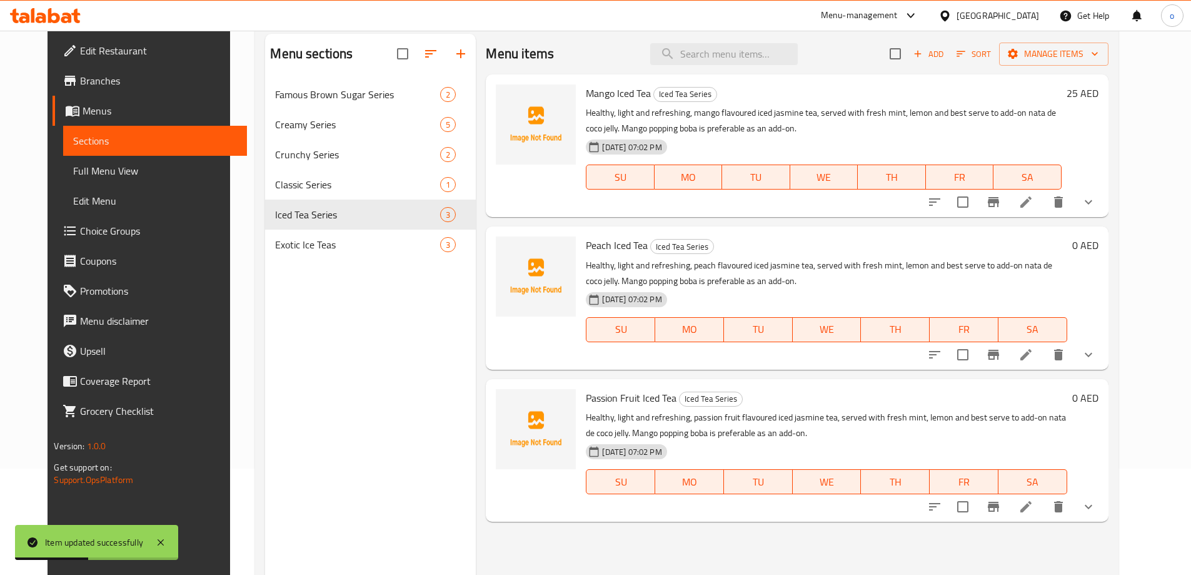
scroll to position [175, 0]
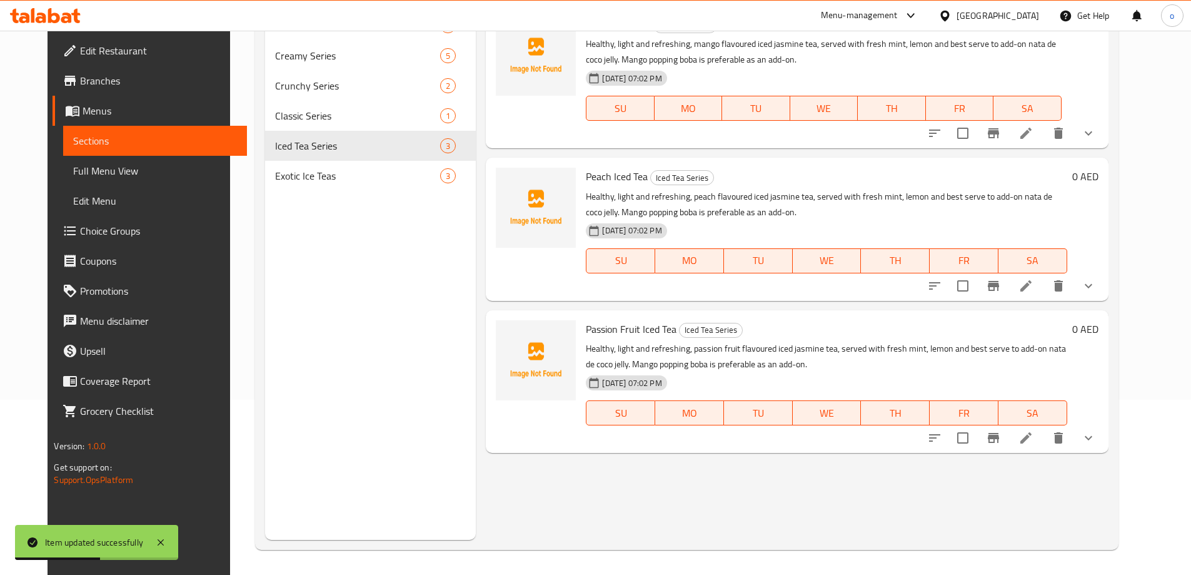
click at [1033, 440] on icon at bounding box center [1025, 437] width 15 height 15
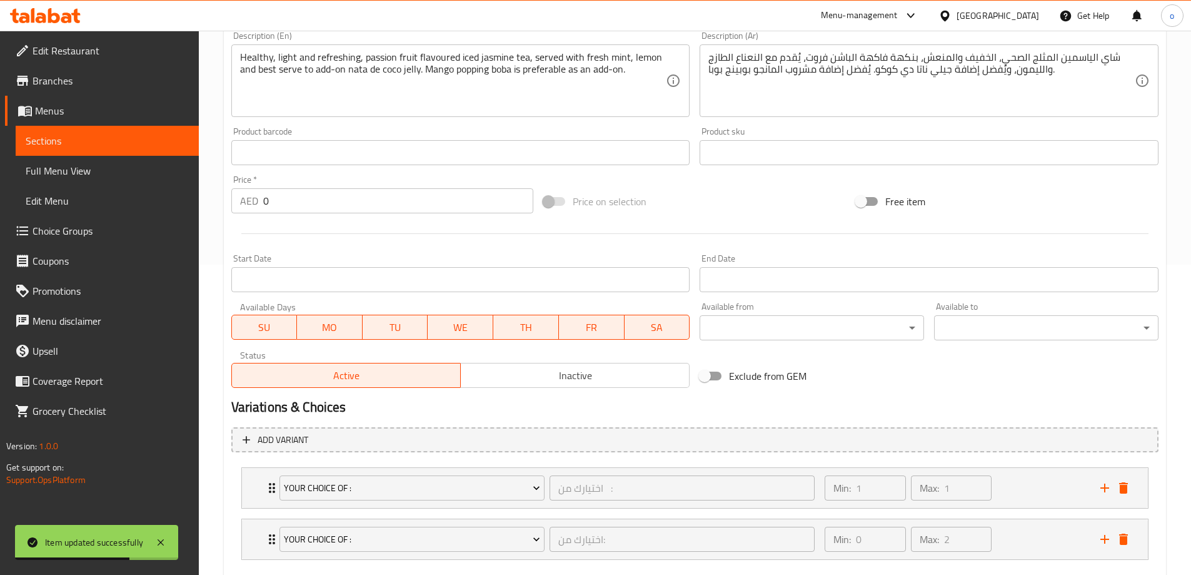
scroll to position [381, 0]
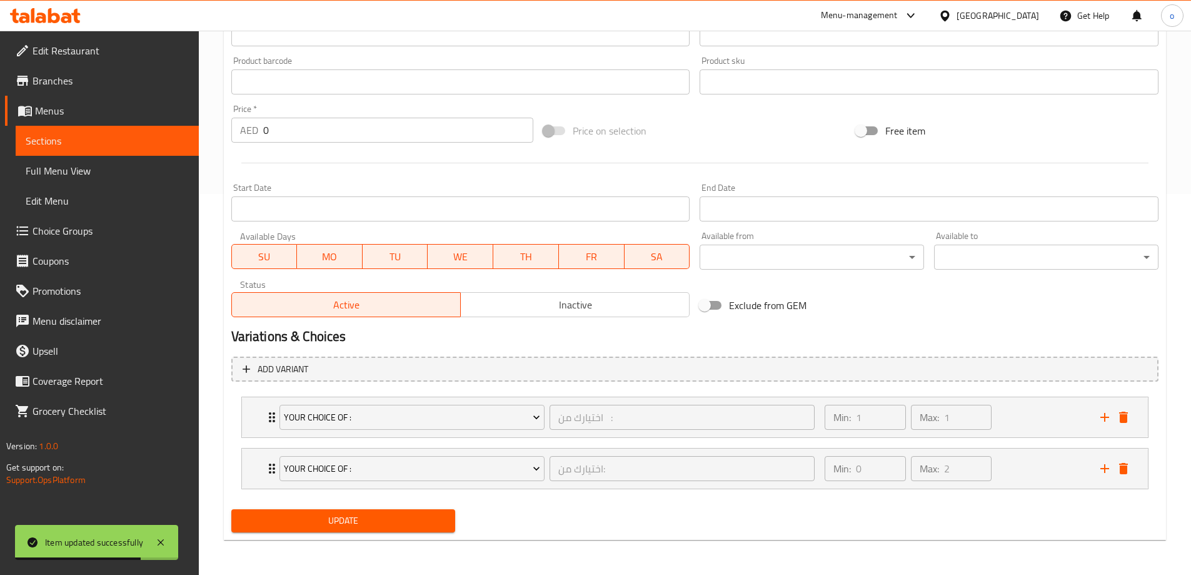
click at [288, 129] on input "0" at bounding box center [398, 130] width 271 height 25
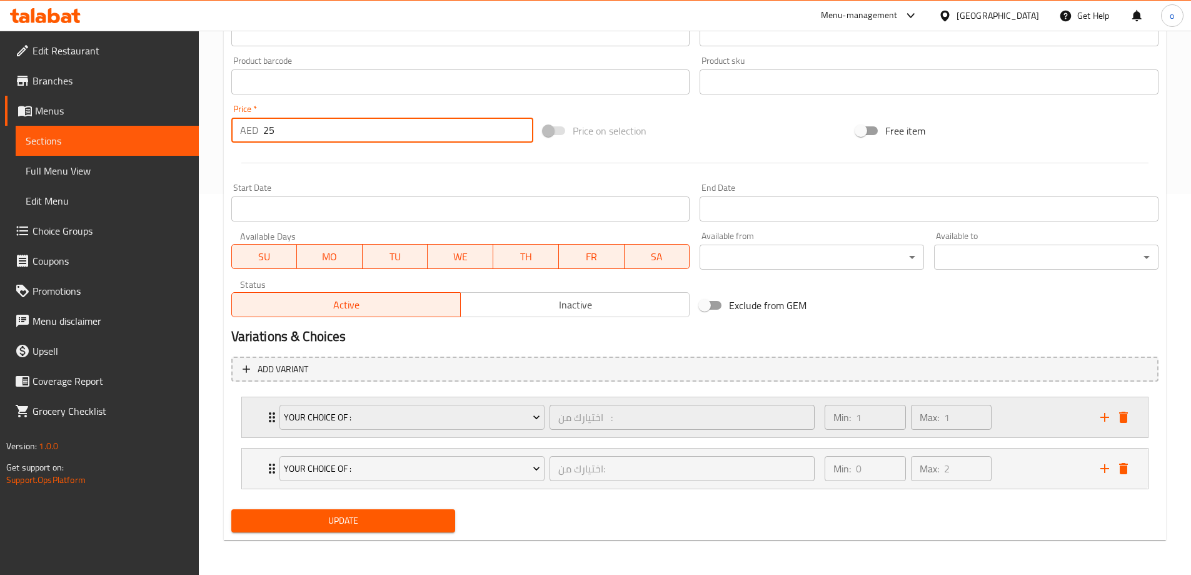
click at [265, 421] on icon "Expand" at bounding box center [271, 417] width 15 height 15
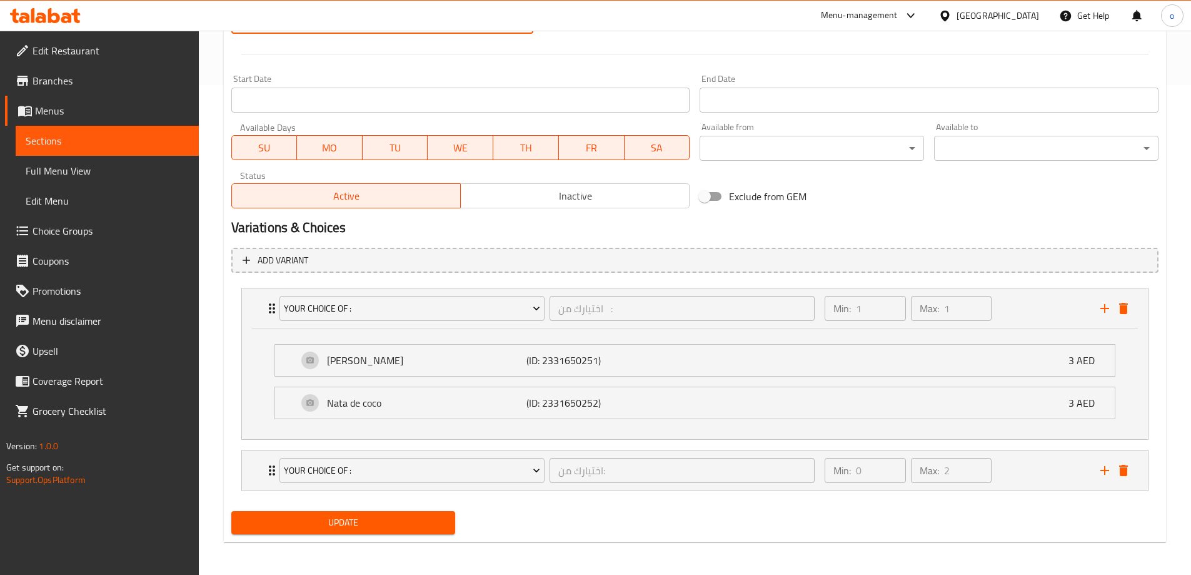
scroll to position [491, 0]
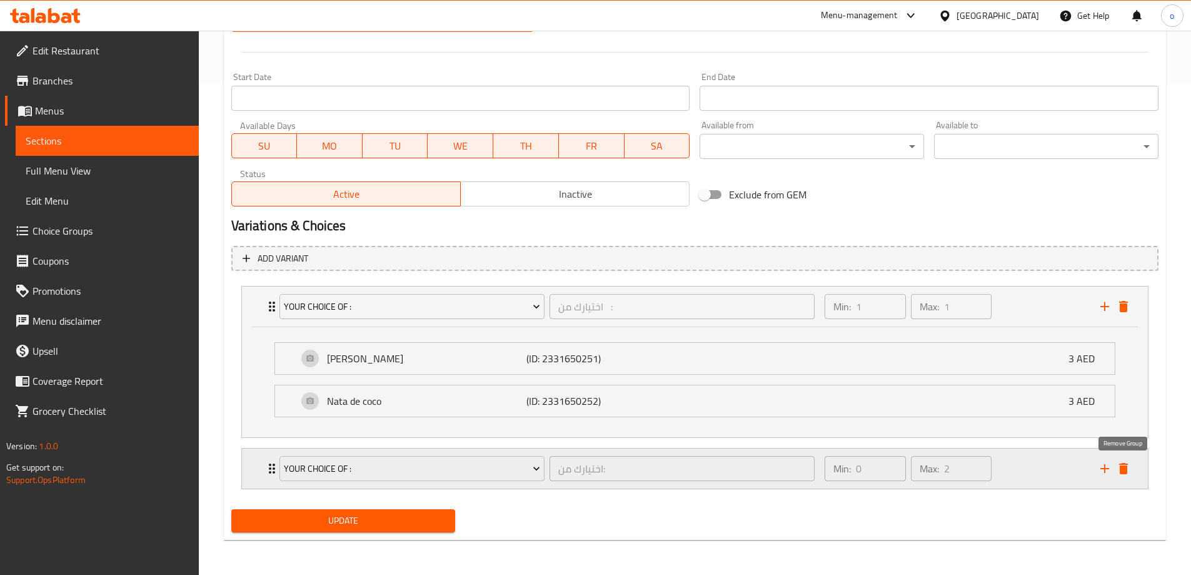
click at [1129, 471] on icon "delete" at bounding box center [1123, 468] width 15 height 15
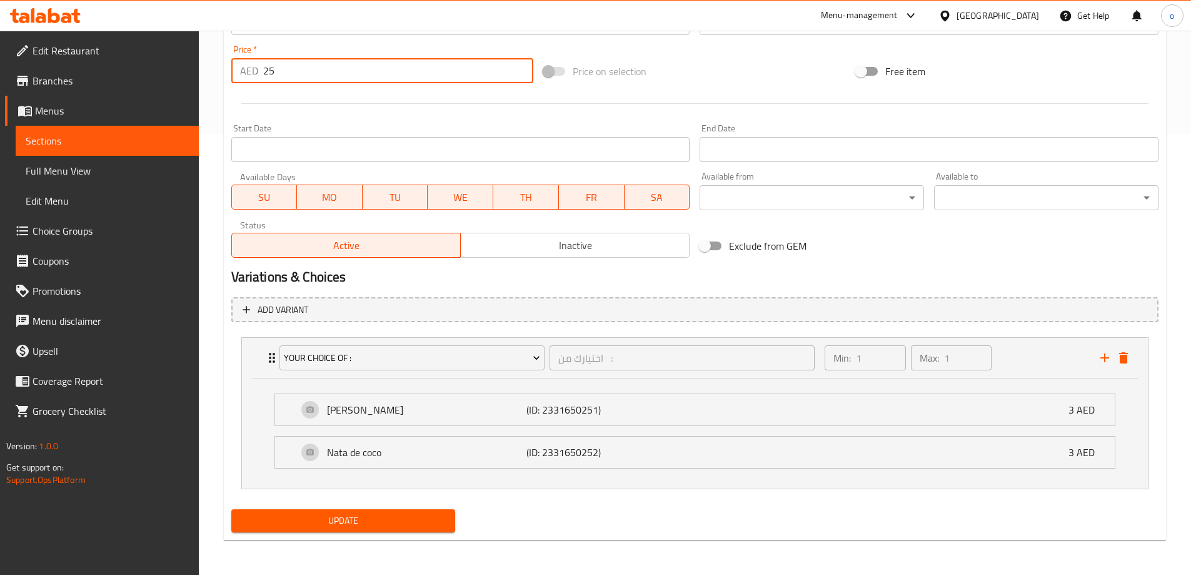
scroll to position [440, 0]
type input "25"
click at [363, 520] on span "Update" at bounding box center [343, 521] width 204 height 16
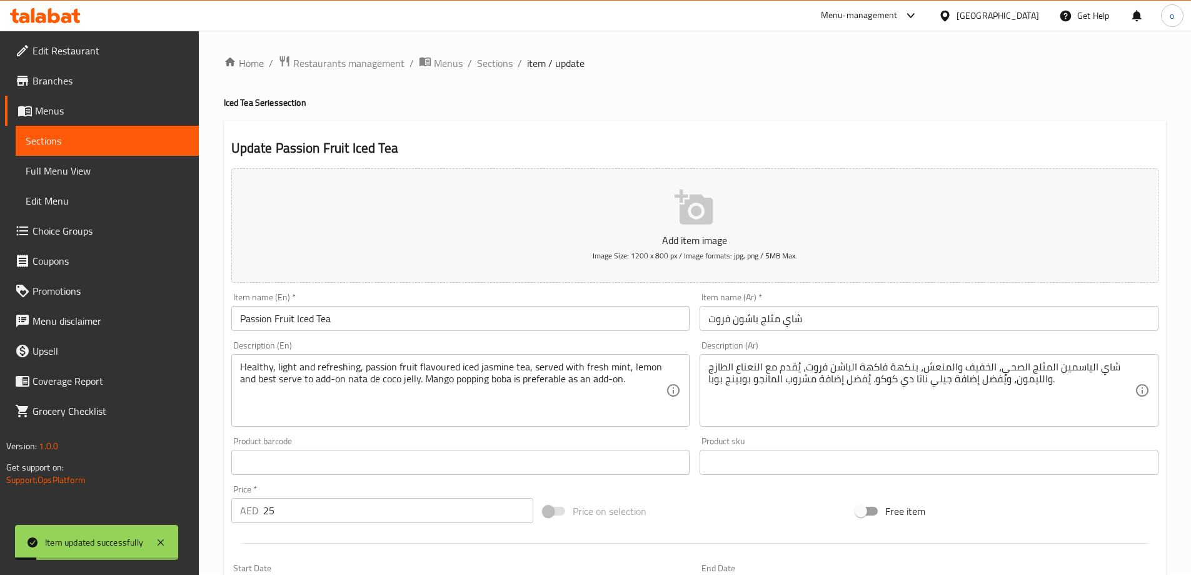
scroll to position [0, 0]
click at [484, 64] on span "Sections" at bounding box center [495, 63] width 36 height 15
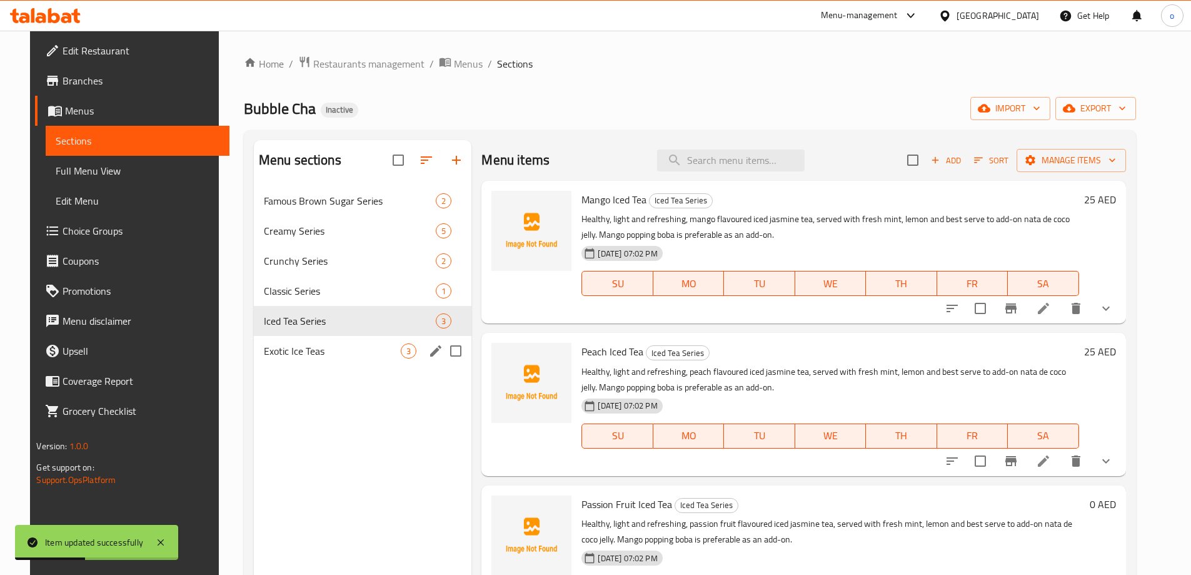
click at [282, 357] on span "Exotic Ice Teas" at bounding box center [333, 350] width 138 height 15
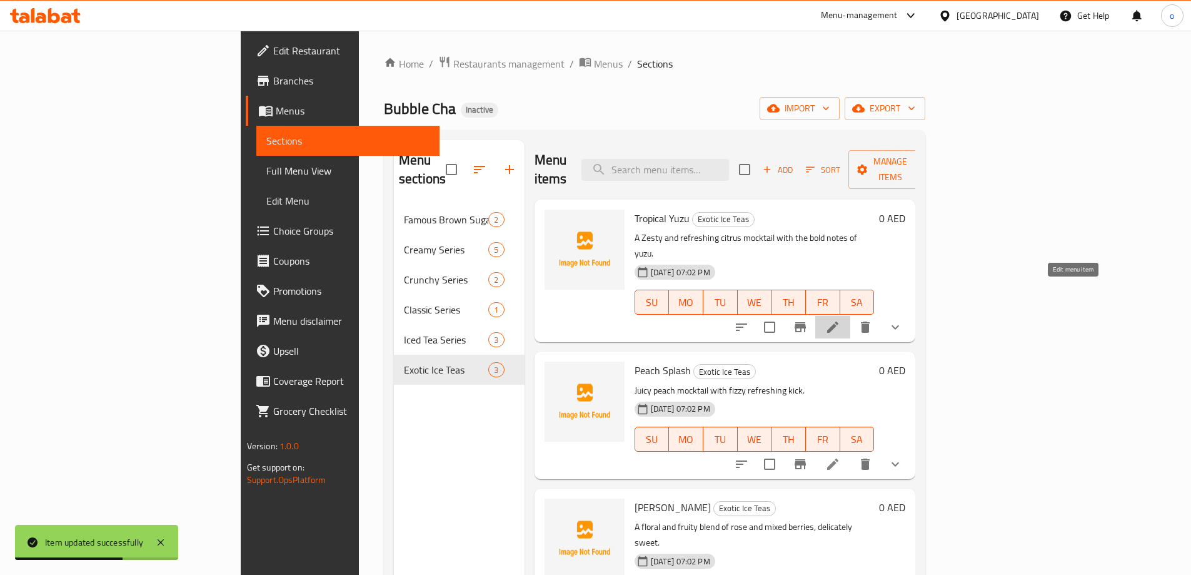
click at [840, 319] on icon at bounding box center [832, 326] width 15 height 15
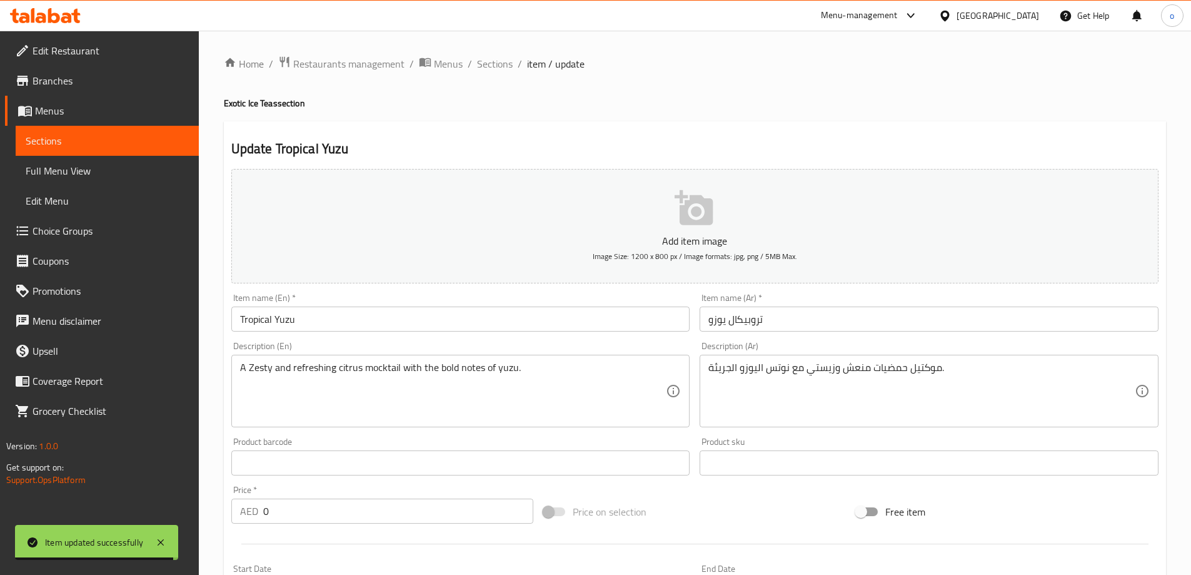
click at [276, 508] on input "0" at bounding box center [398, 510] width 271 height 25
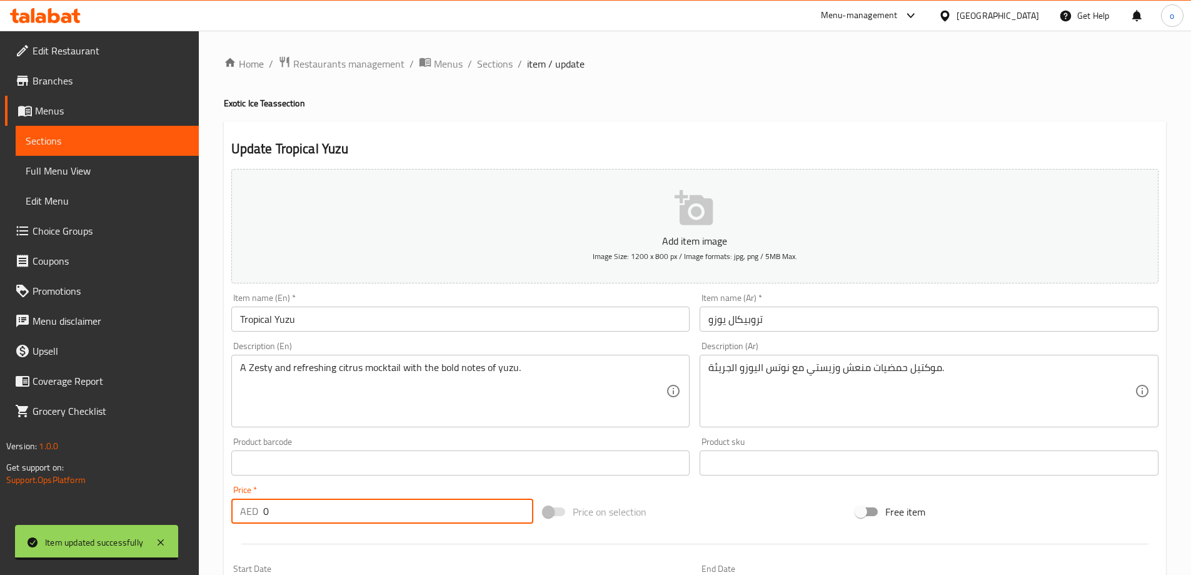
click at [276, 508] on input "0" at bounding box center [398, 510] width 271 height 25
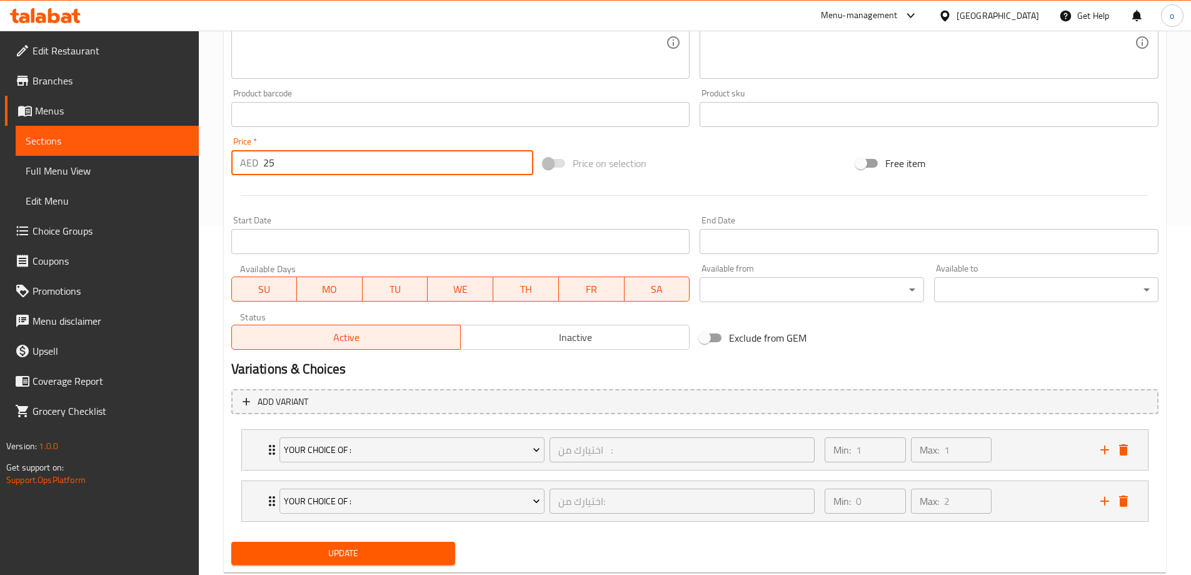
scroll to position [381, 0]
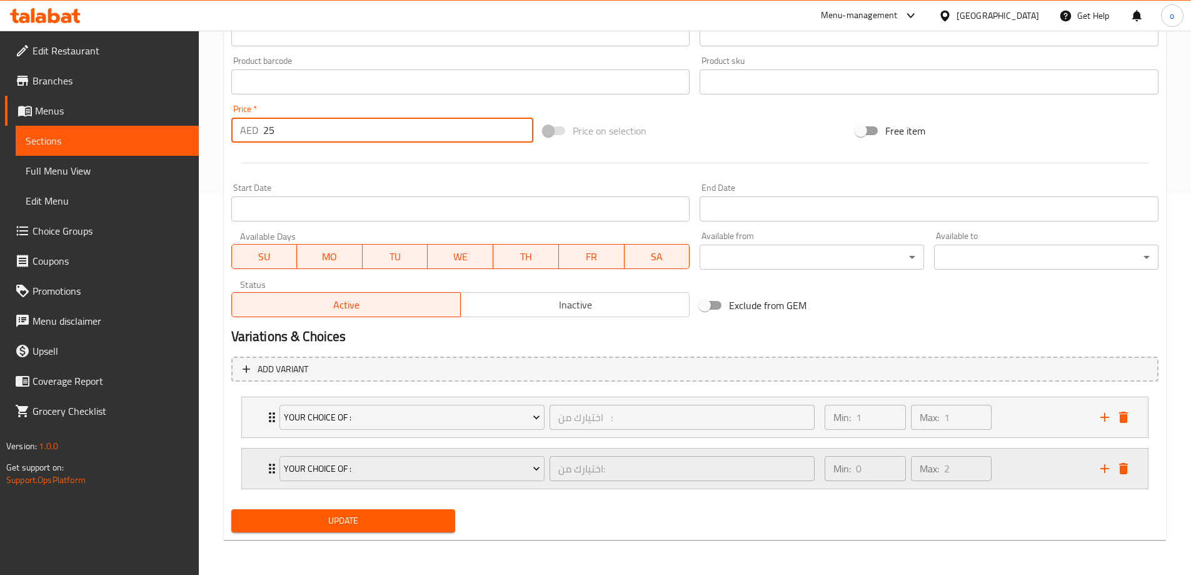
click at [269, 466] on icon "Expand" at bounding box center [271, 468] width 15 height 15
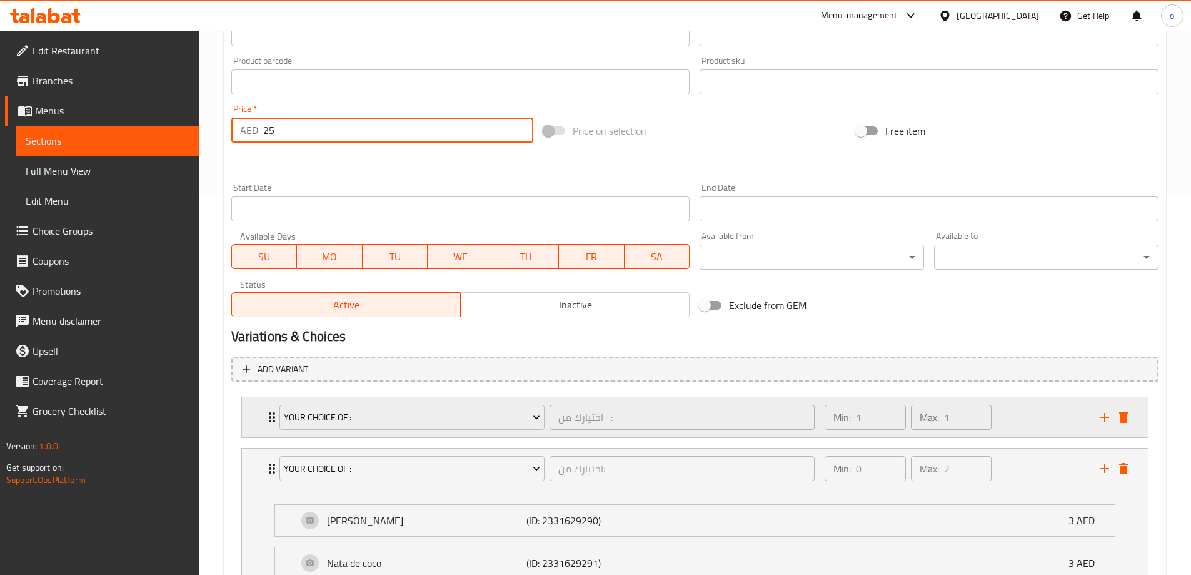
click at [272, 415] on div "Your choice of : اختيارك من : ​" at bounding box center [547, 417] width 551 height 40
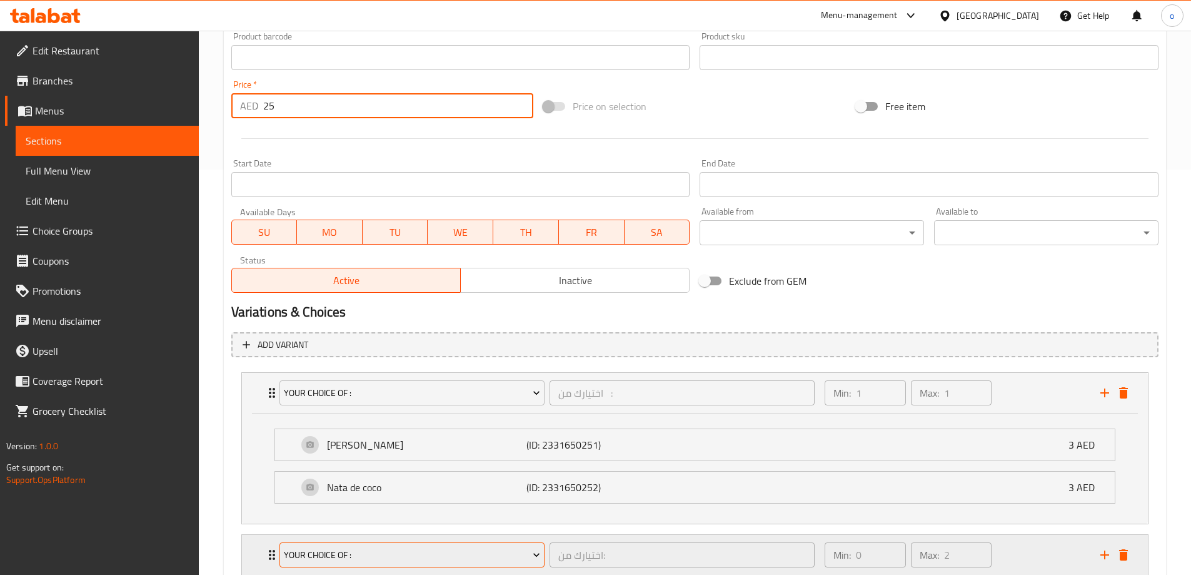
scroll to position [568, 0]
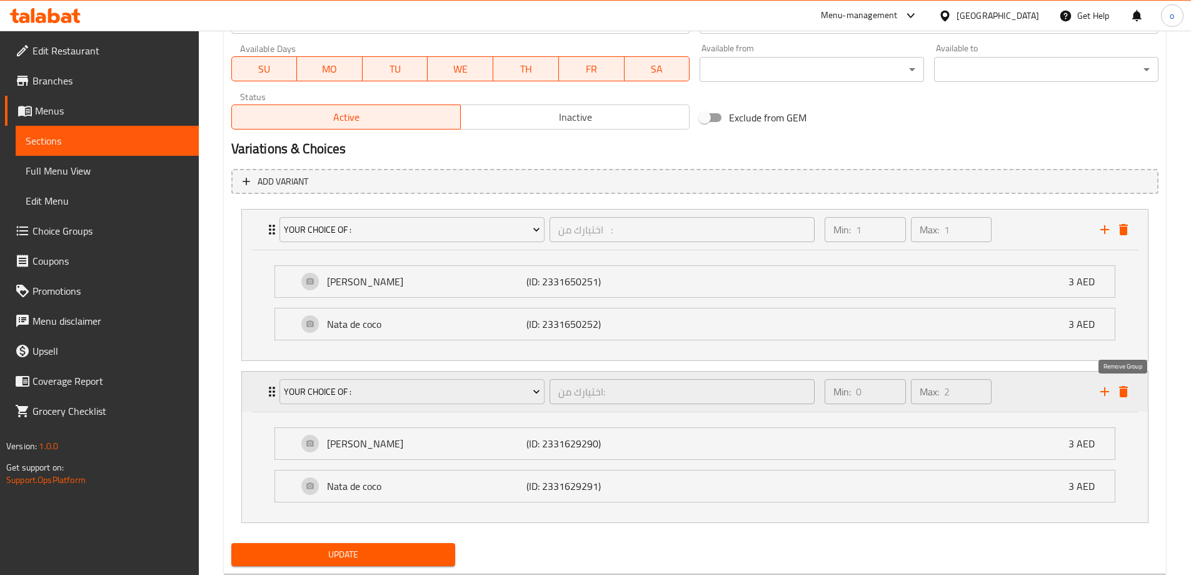
click at [1124, 393] on icon "delete" at bounding box center [1123, 391] width 9 height 11
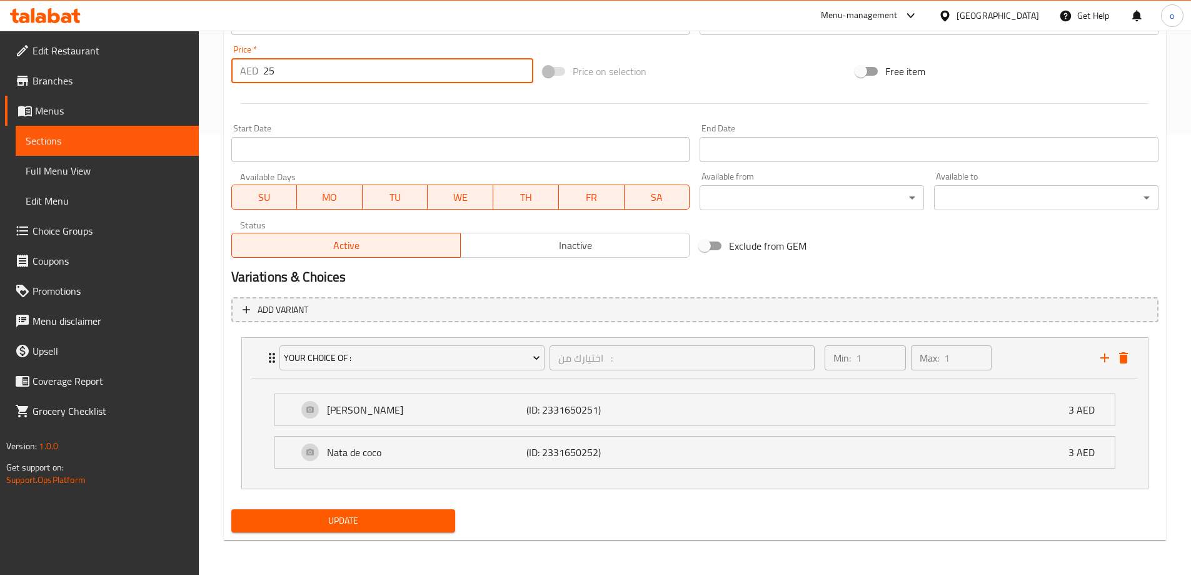
scroll to position [440, 0]
type input "25"
click at [339, 507] on div "Update" at bounding box center [343, 520] width 234 height 33
click at [338, 517] on span "Update" at bounding box center [343, 521] width 204 height 16
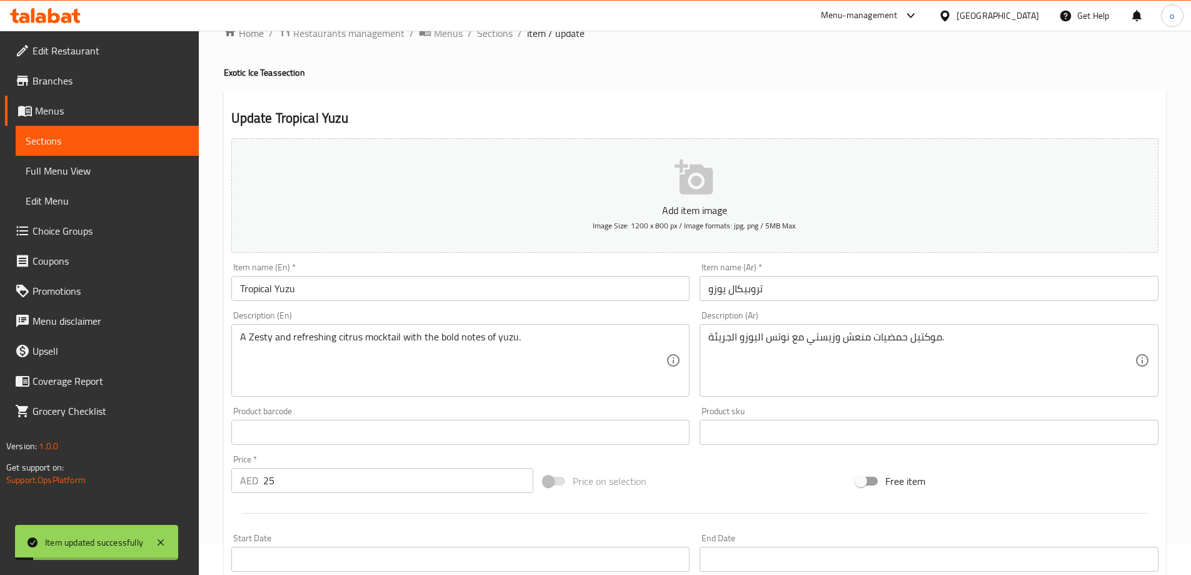
scroll to position [0, 0]
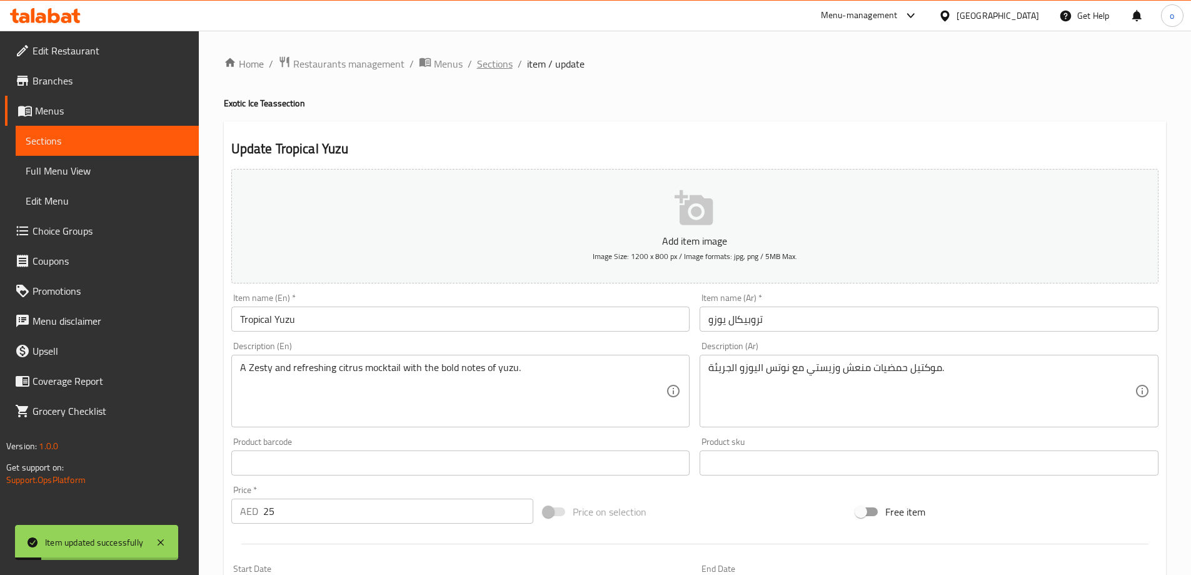
click at [499, 63] on span "Sections" at bounding box center [495, 63] width 36 height 15
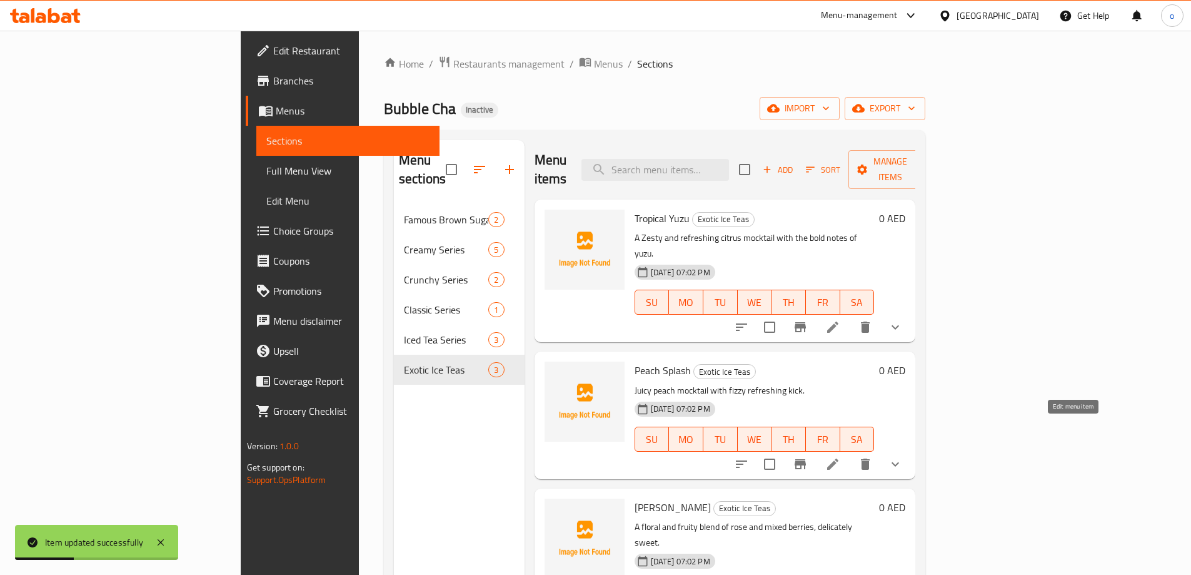
click at [840, 456] on icon at bounding box center [832, 463] width 15 height 15
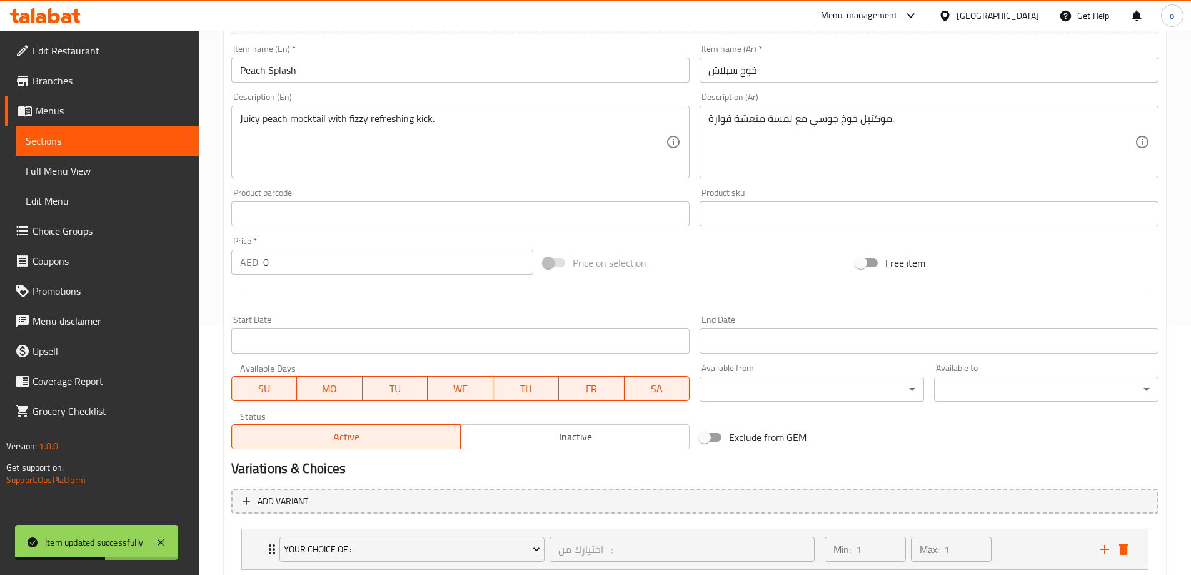
scroll to position [250, 0]
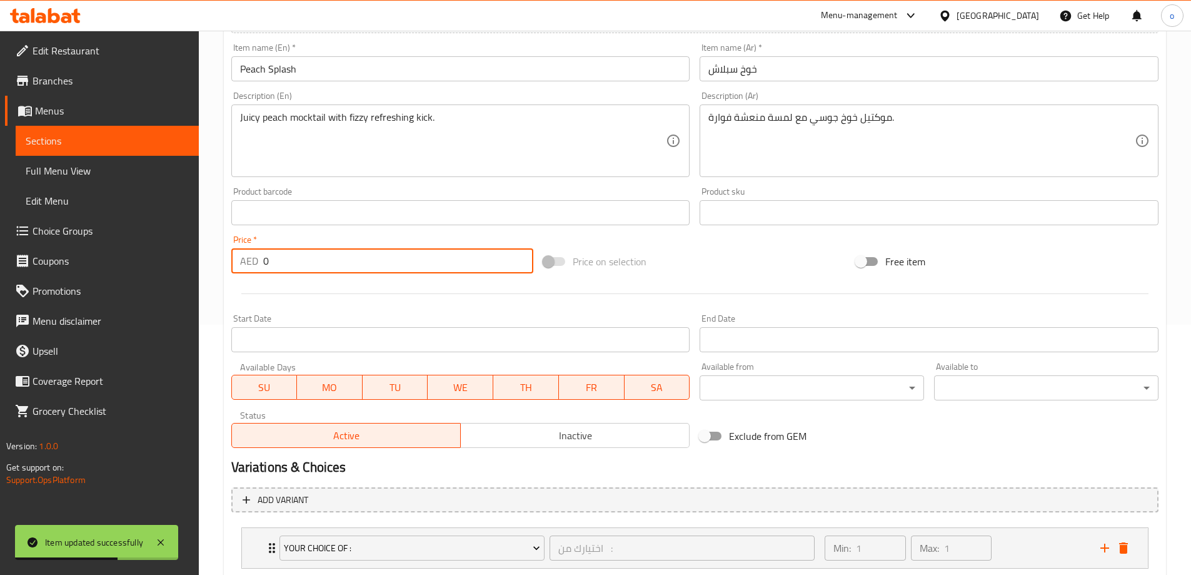
click at [318, 258] on input "0" at bounding box center [398, 260] width 271 height 25
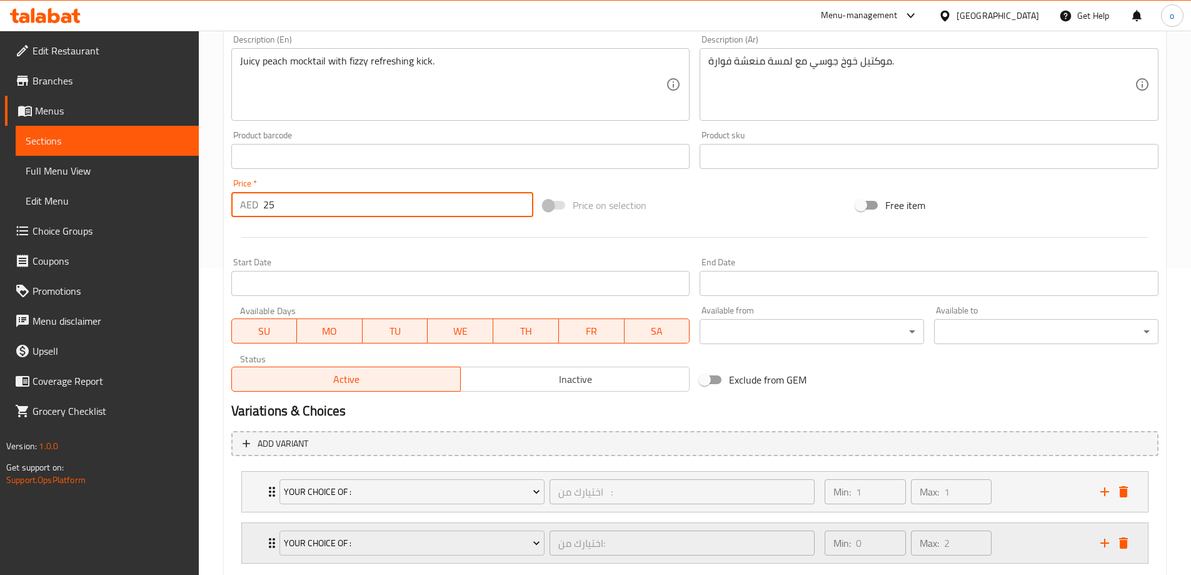
scroll to position [381, 0]
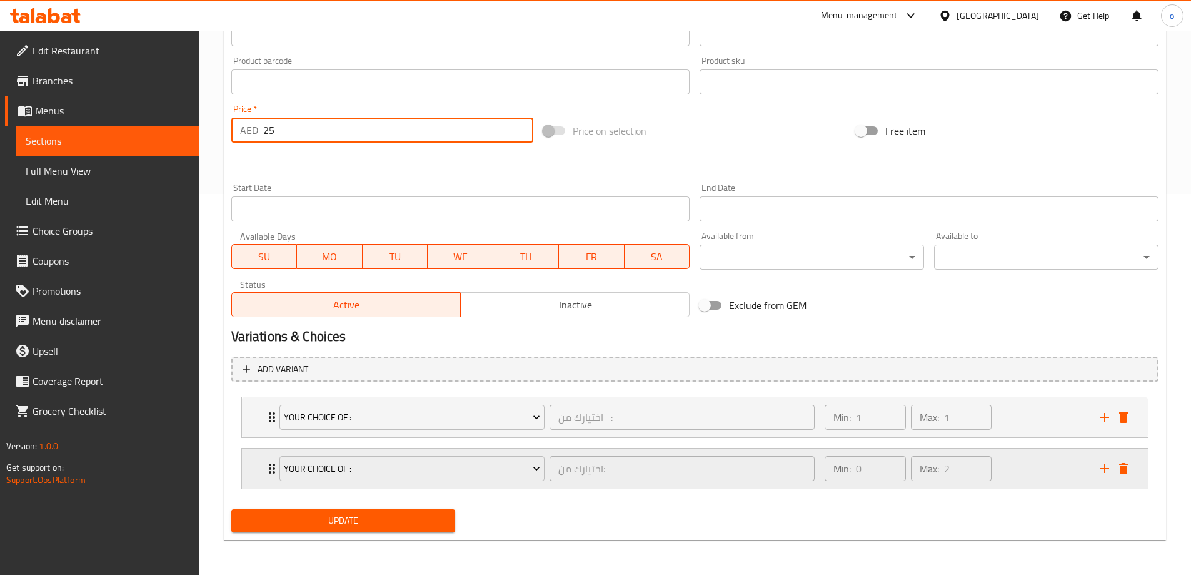
click at [270, 466] on icon "Expand" at bounding box center [272, 468] width 6 height 10
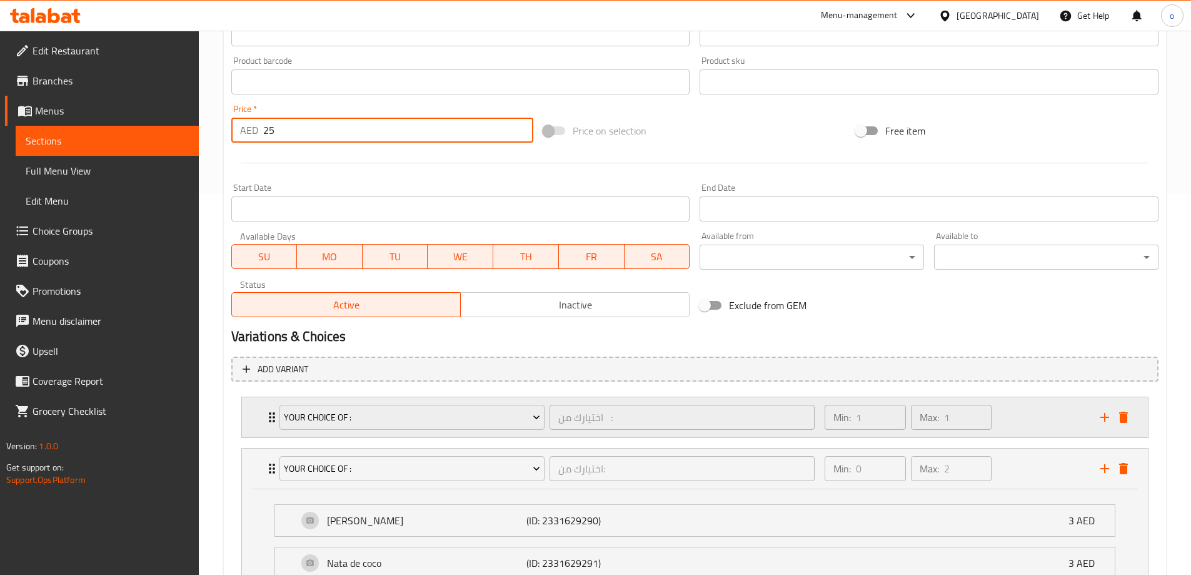
click at [272, 420] on div "Your choice of : اختيارك من : ​" at bounding box center [547, 417] width 551 height 40
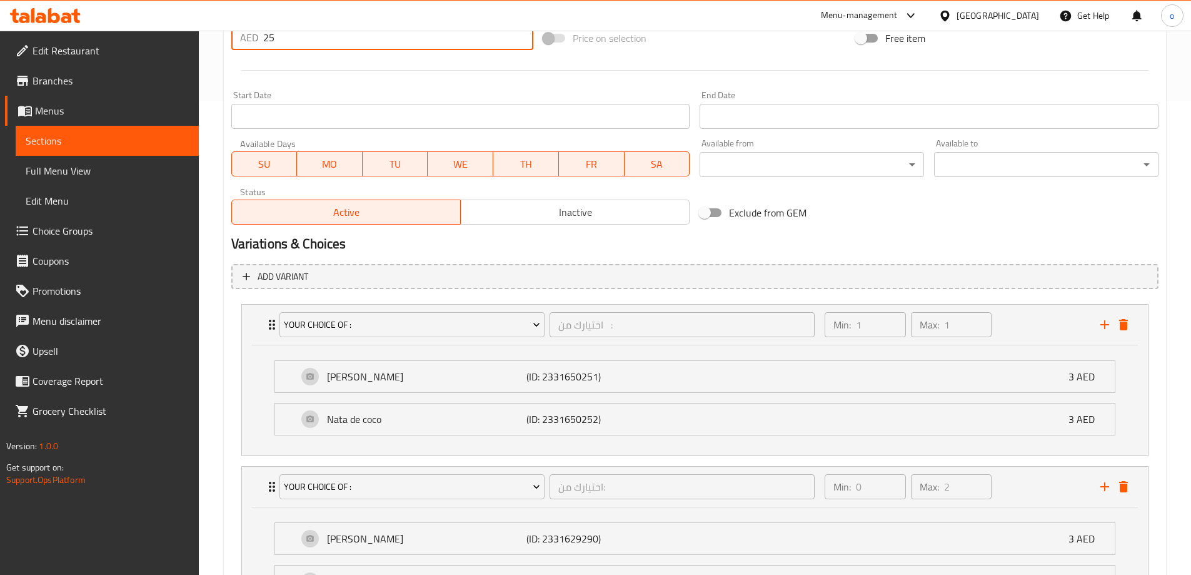
scroll to position [602, 0]
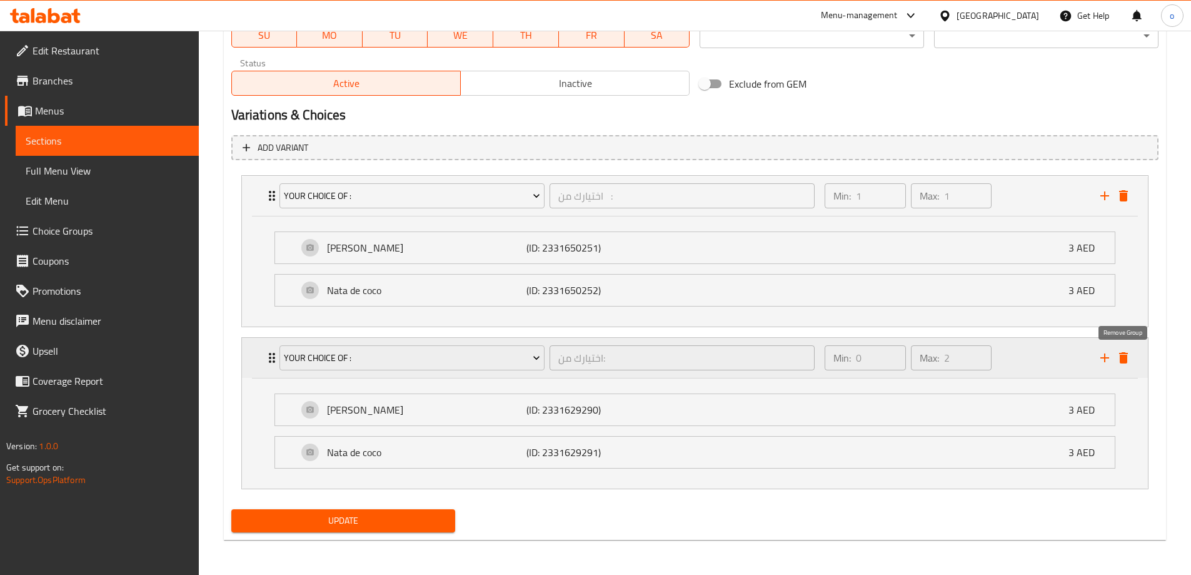
click at [1123, 359] on icon "delete" at bounding box center [1123, 357] width 9 height 11
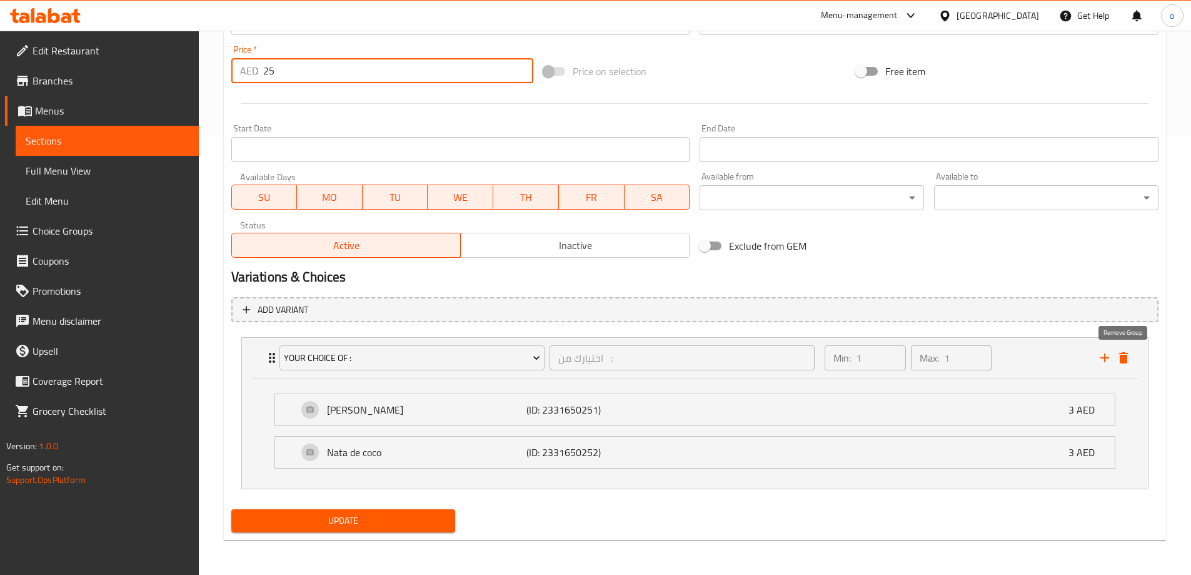
scroll to position [440, 0]
type input "25"
click at [358, 509] on button "Update" at bounding box center [343, 520] width 224 height 23
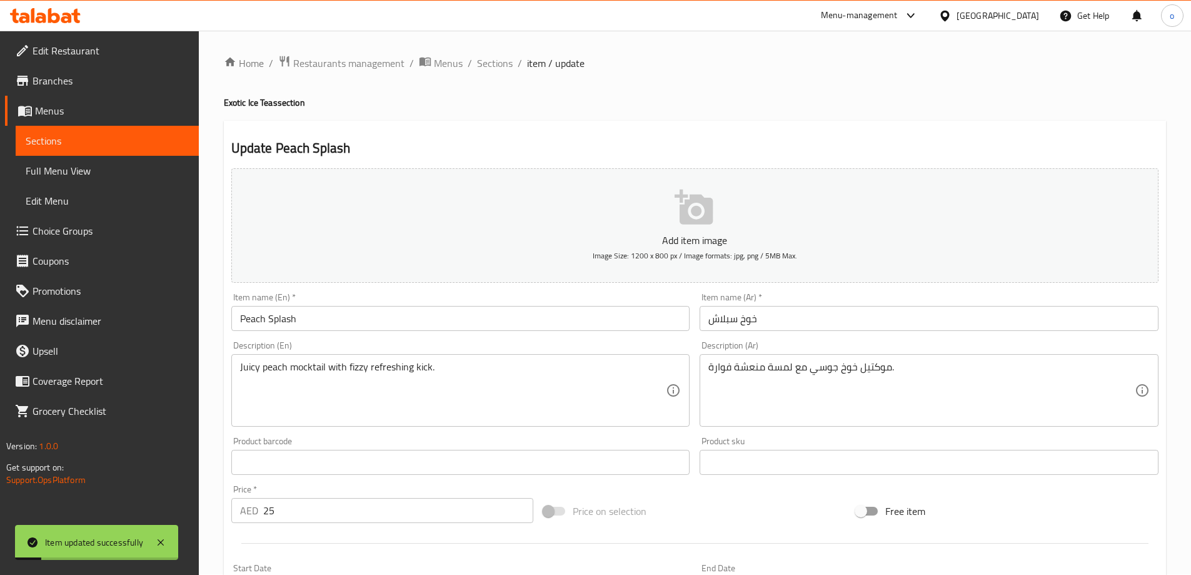
scroll to position [0, 0]
click at [488, 68] on span "Sections" at bounding box center [495, 63] width 36 height 15
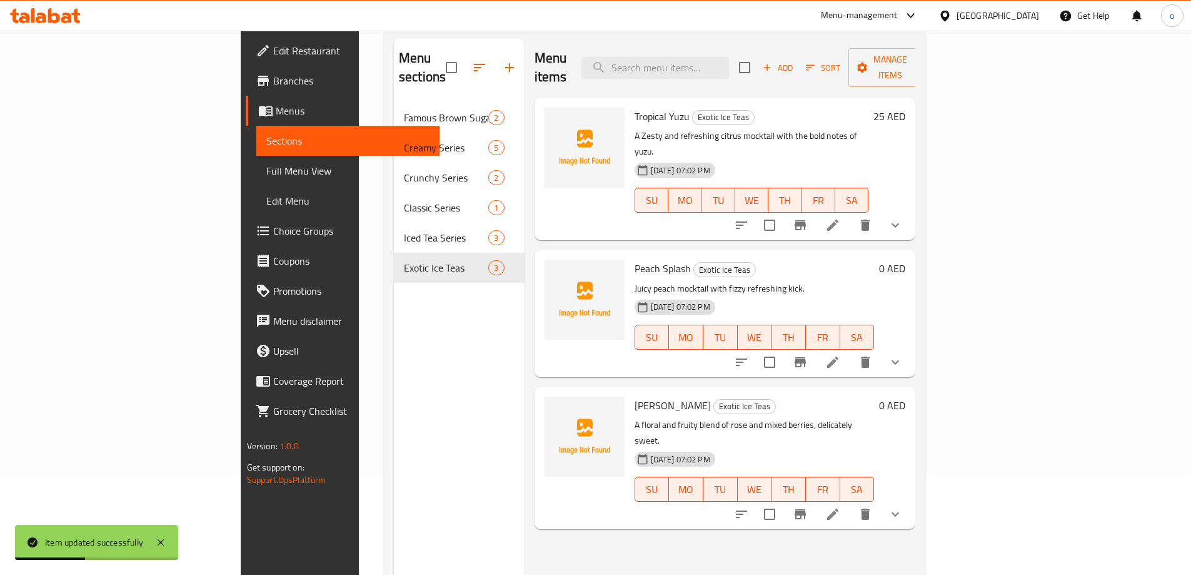
scroll to position [175, 0]
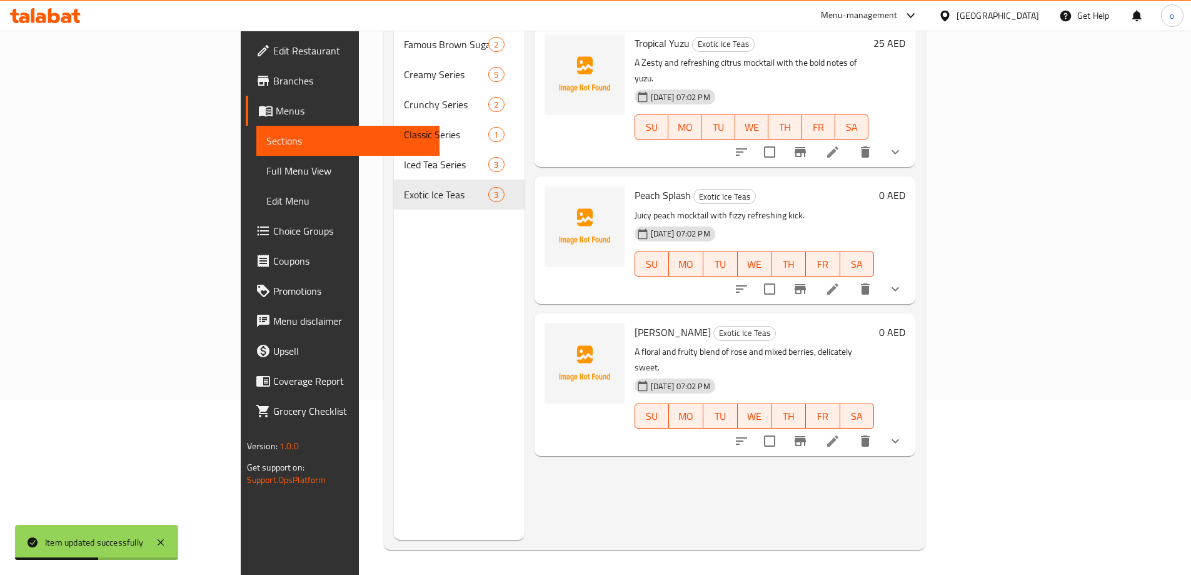
click at [840, 433] on icon at bounding box center [832, 440] width 15 height 15
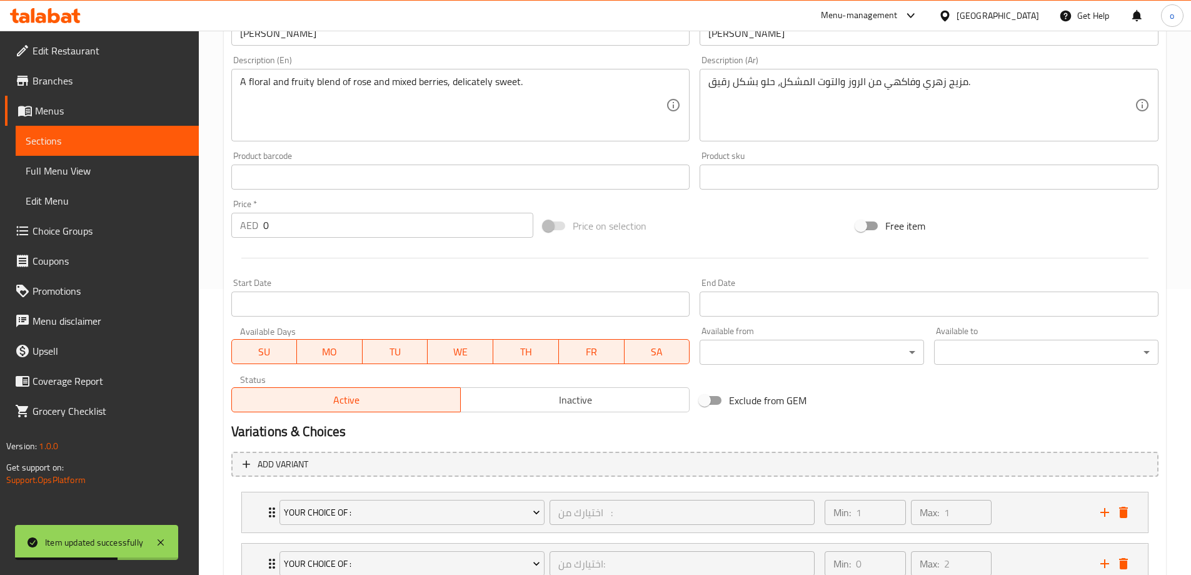
scroll to position [313, 0]
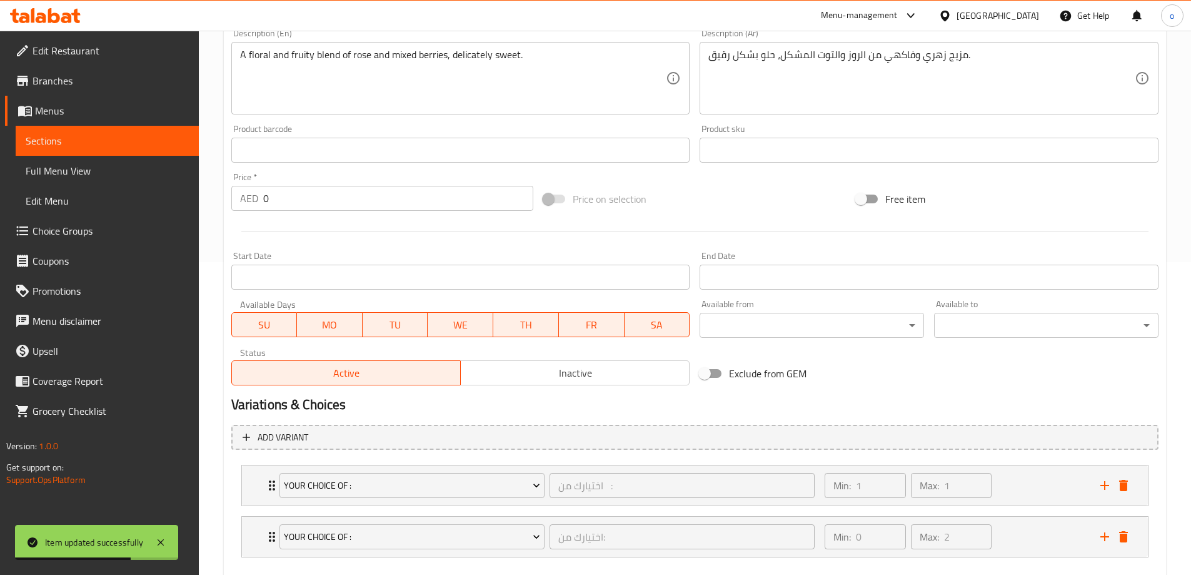
click at [294, 196] on input "0" at bounding box center [398, 198] width 271 height 25
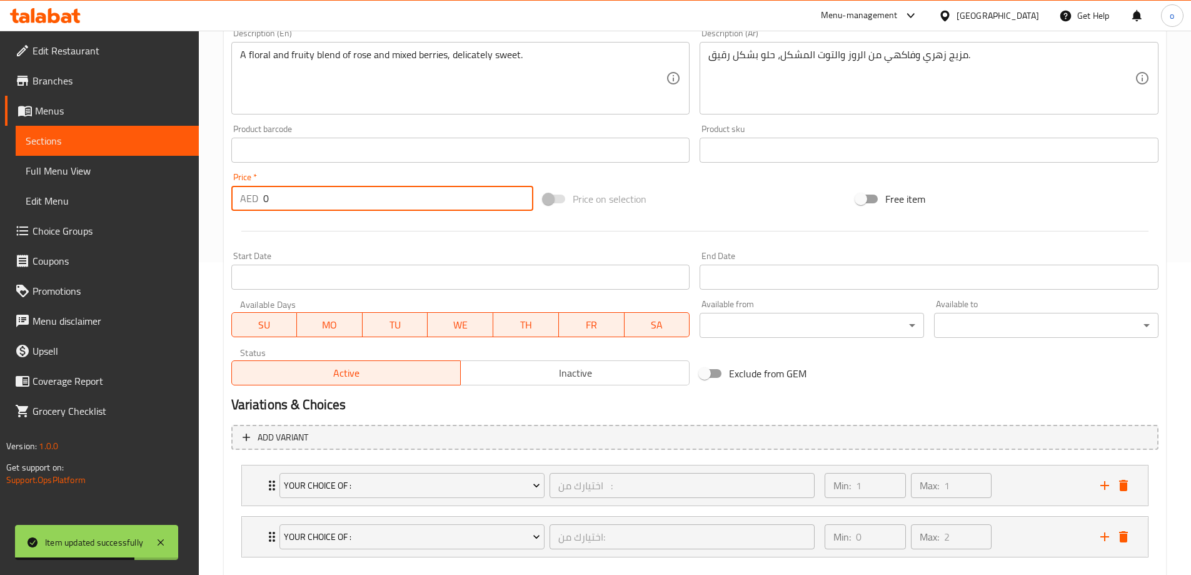
click at [294, 196] on input "0" at bounding box center [398, 198] width 271 height 25
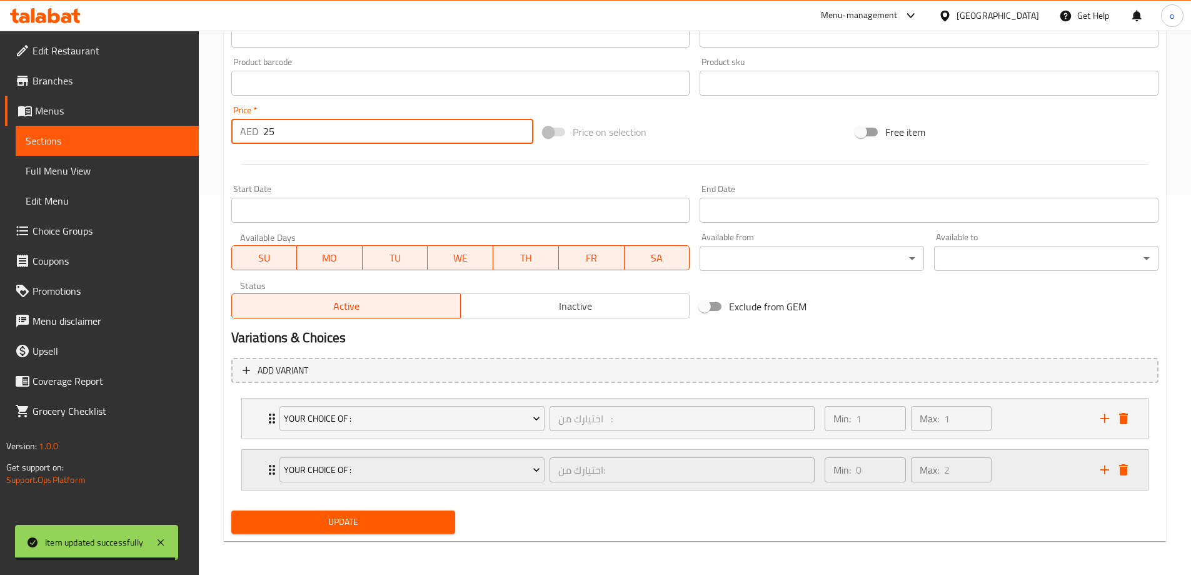
scroll to position [381, 0]
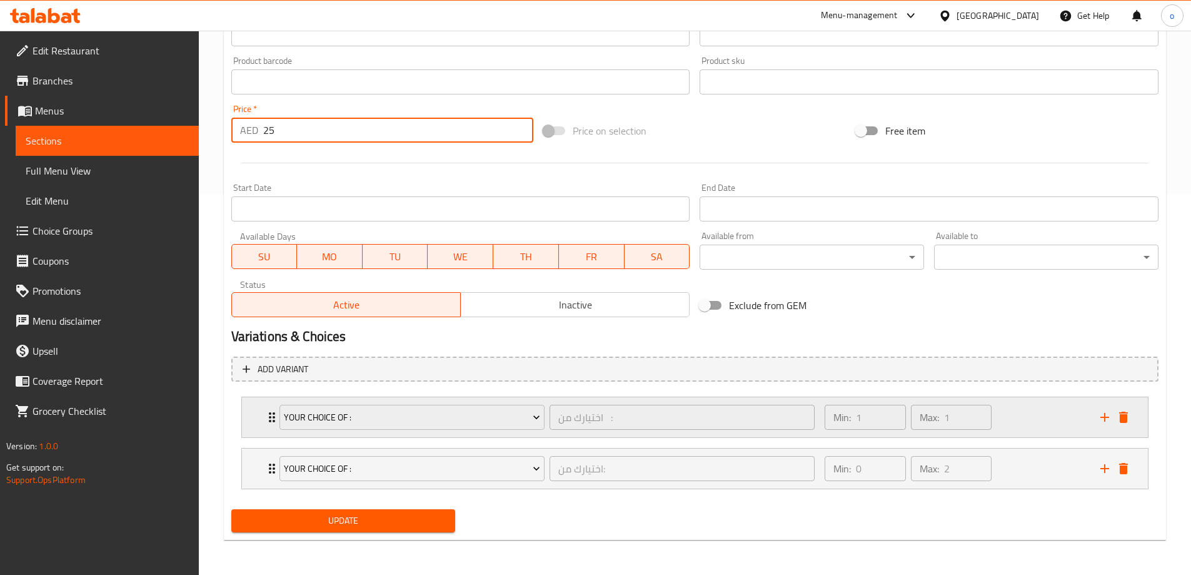
click at [275, 421] on div "Your choice of : اختيارك من : ​" at bounding box center [547, 417] width 551 height 40
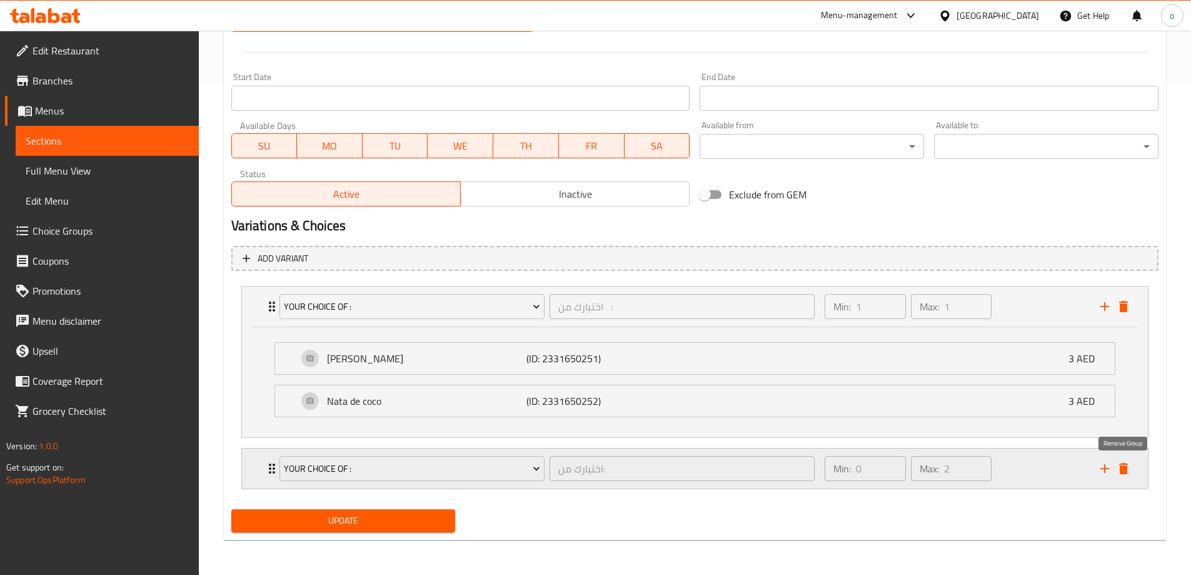
click at [1130, 468] on icon "delete" at bounding box center [1123, 468] width 15 height 15
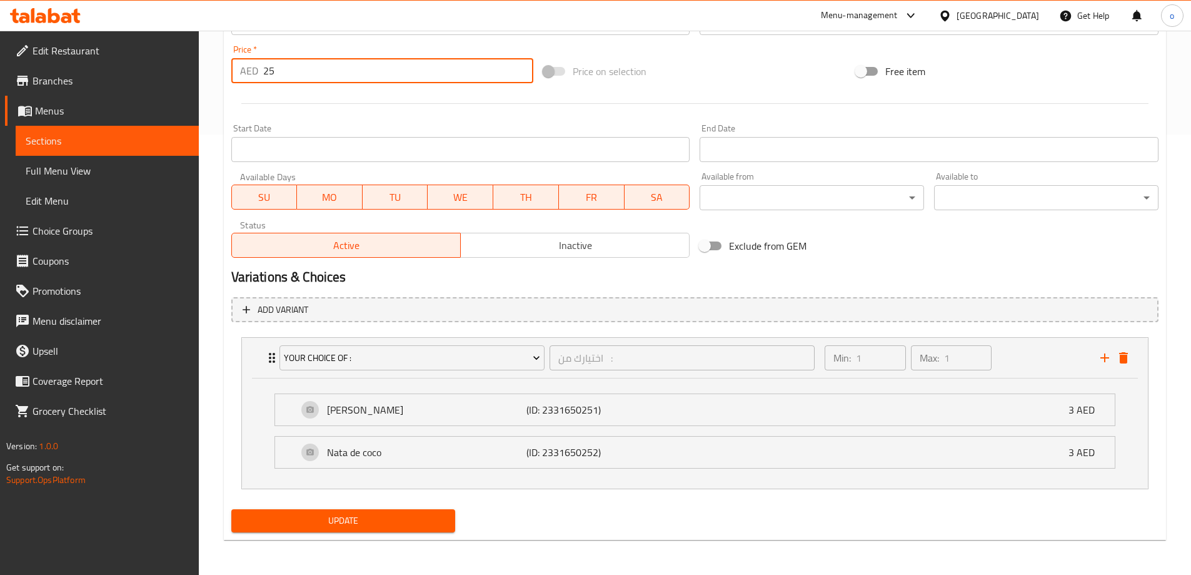
type input "25"
click at [386, 523] on span "Update" at bounding box center [343, 521] width 204 height 16
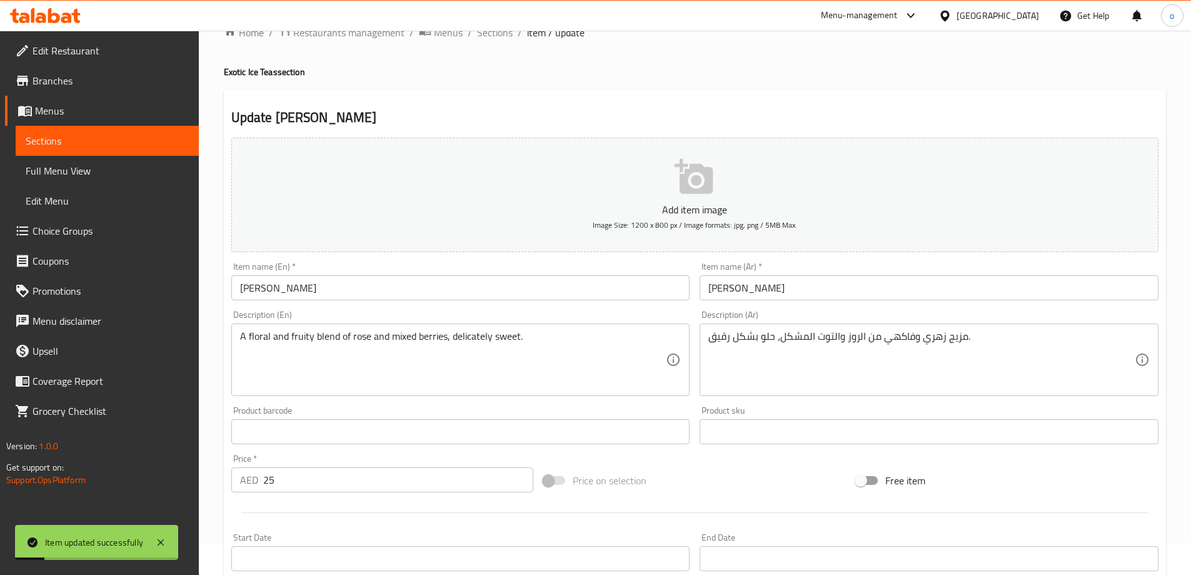
scroll to position [0, 0]
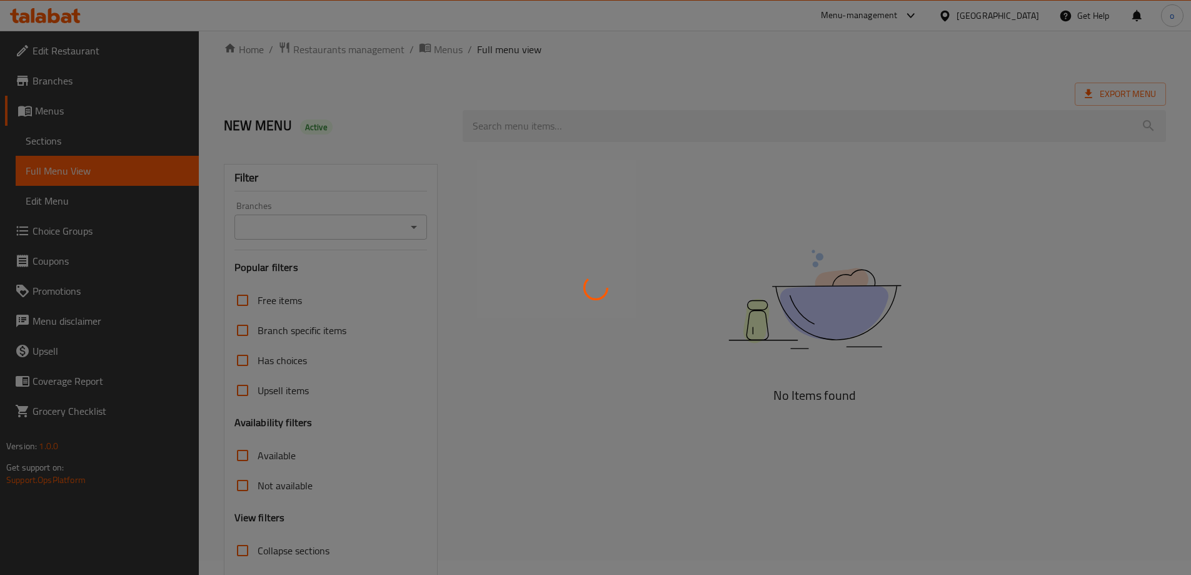
scroll to position [91, 0]
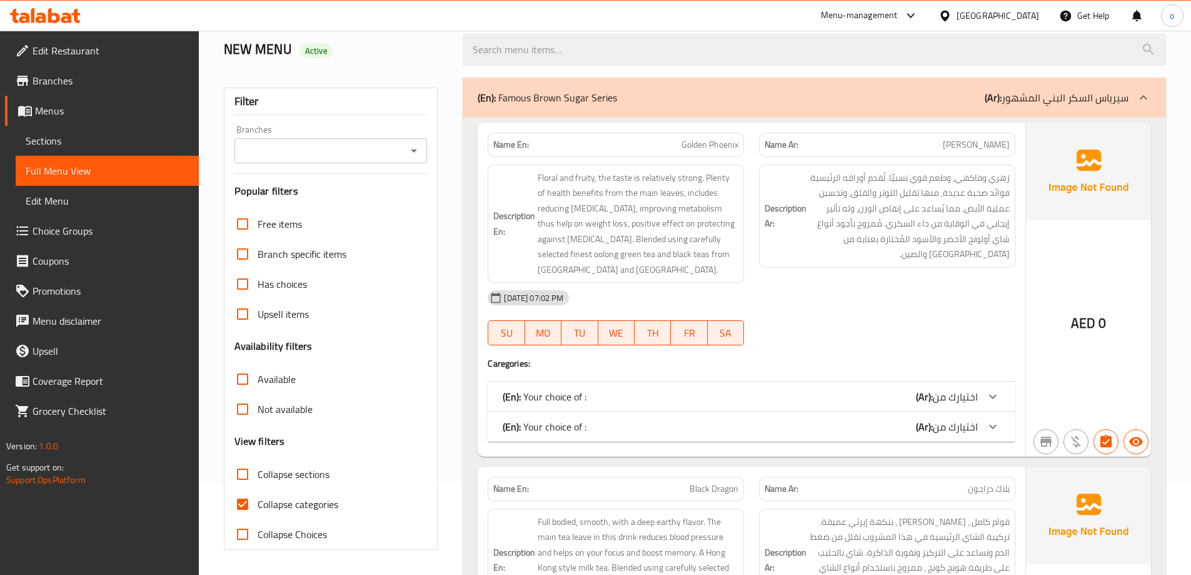
click at [239, 505] on input "Collapse categories" at bounding box center [243, 504] width 30 height 30
checkbox input "false"
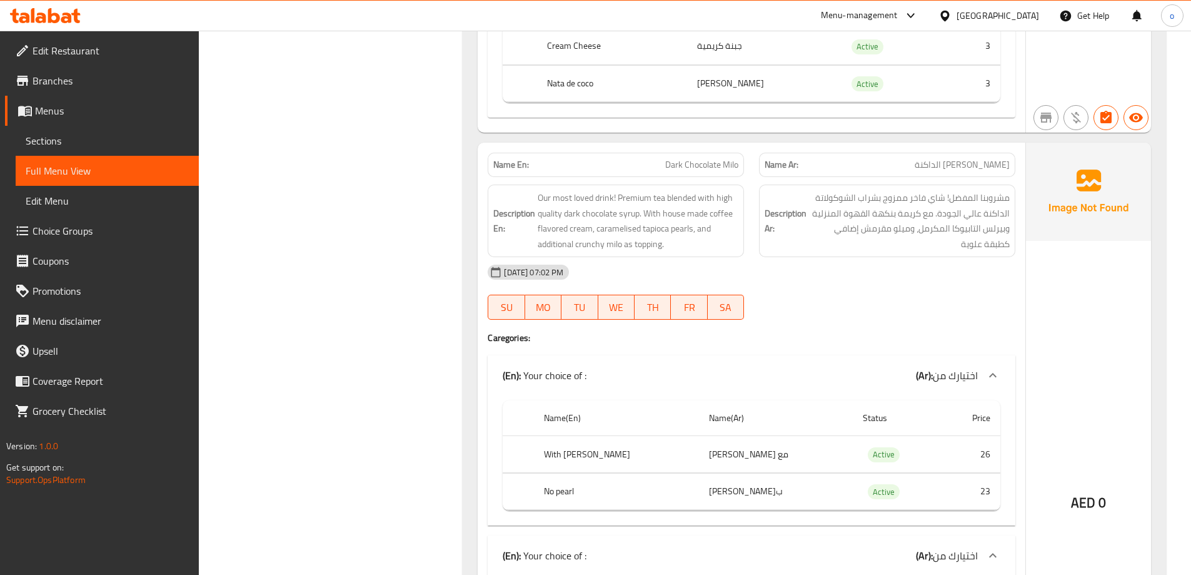
scroll to position [0, 0]
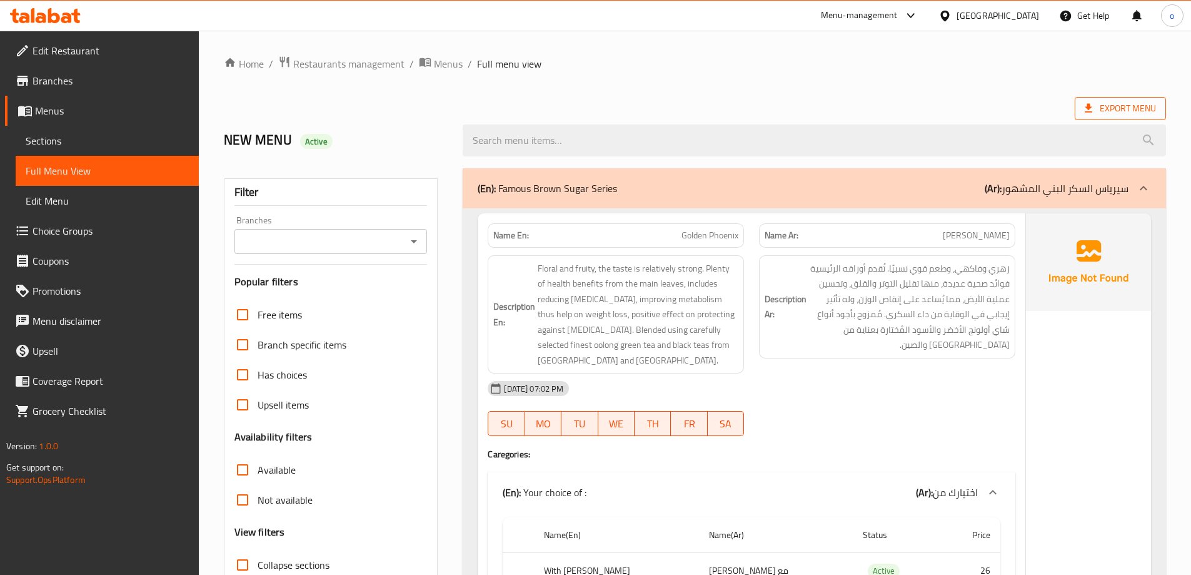
click at [1125, 103] on span "Export Menu" at bounding box center [1120, 109] width 71 height 16
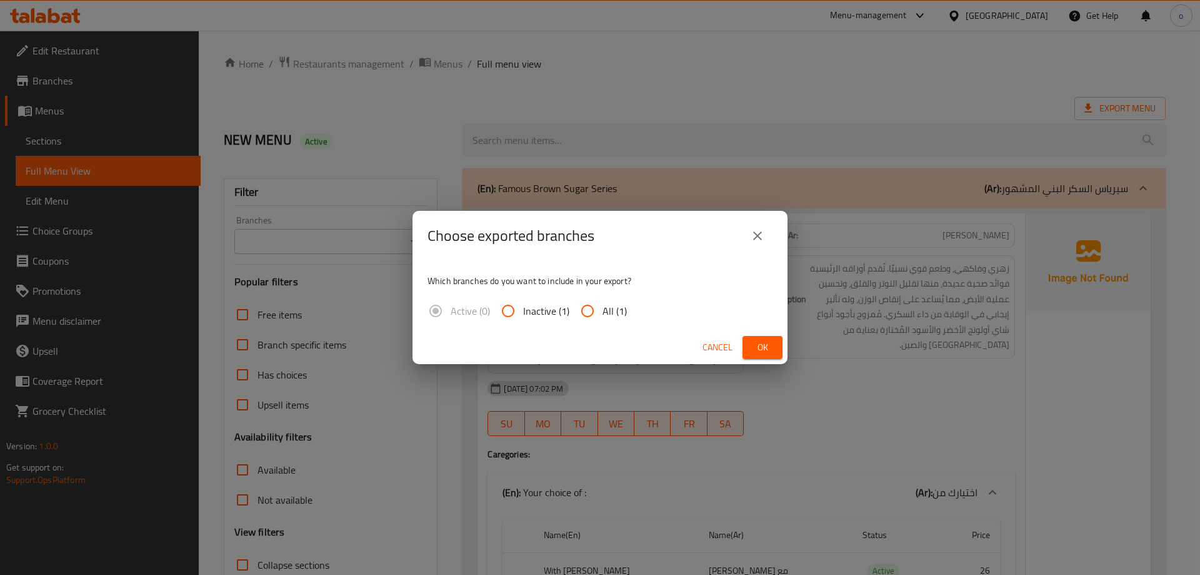
click at [592, 309] on input "All (1)" at bounding box center [588, 311] width 30 height 30
radio input "true"
click at [760, 338] on button "Ok" at bounding box center [763, 347] width 40 height 23
